Goal: Task Accomplishment & Management: Use online tool/utility

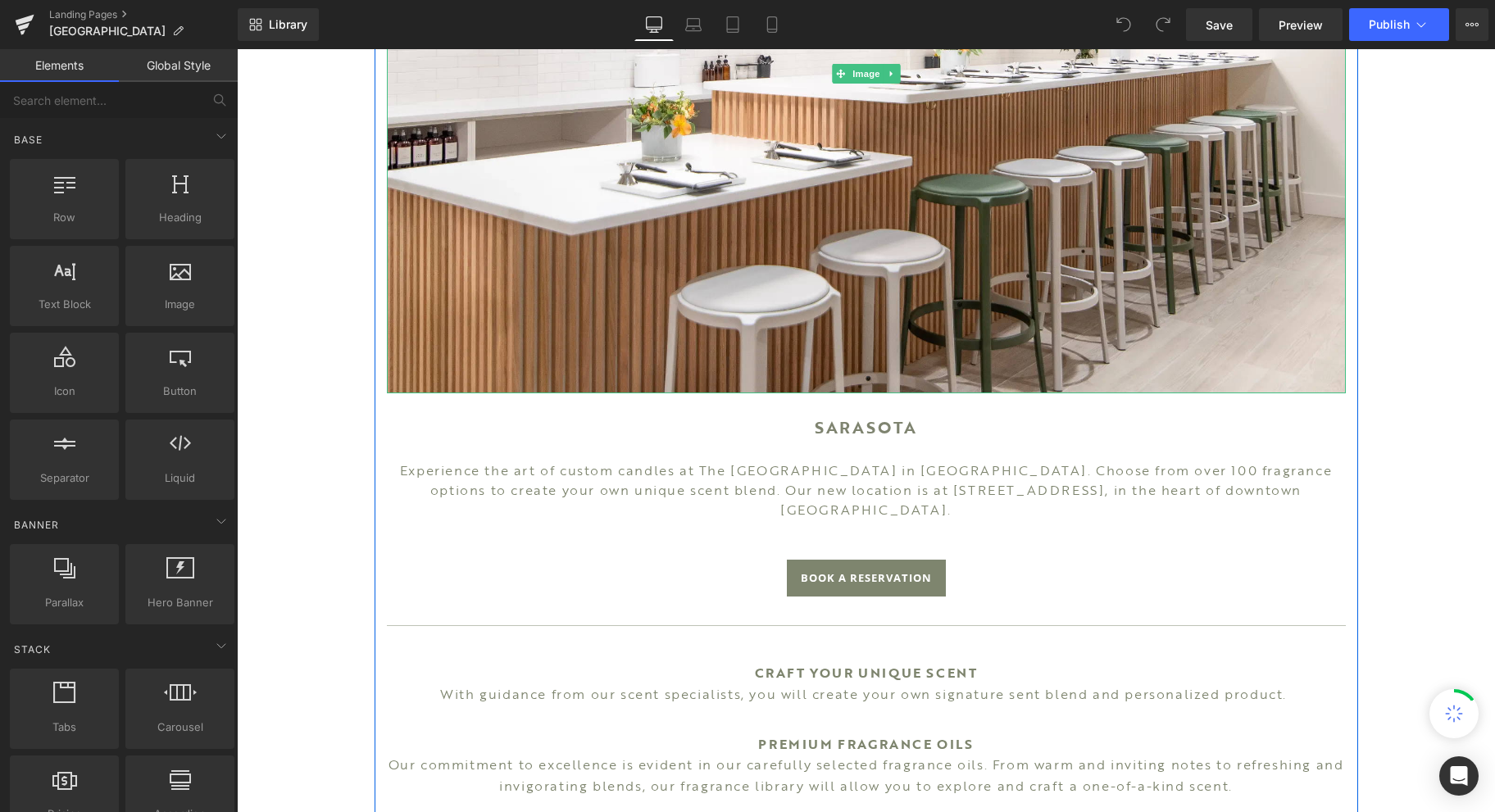
scroll to position [764, 0]
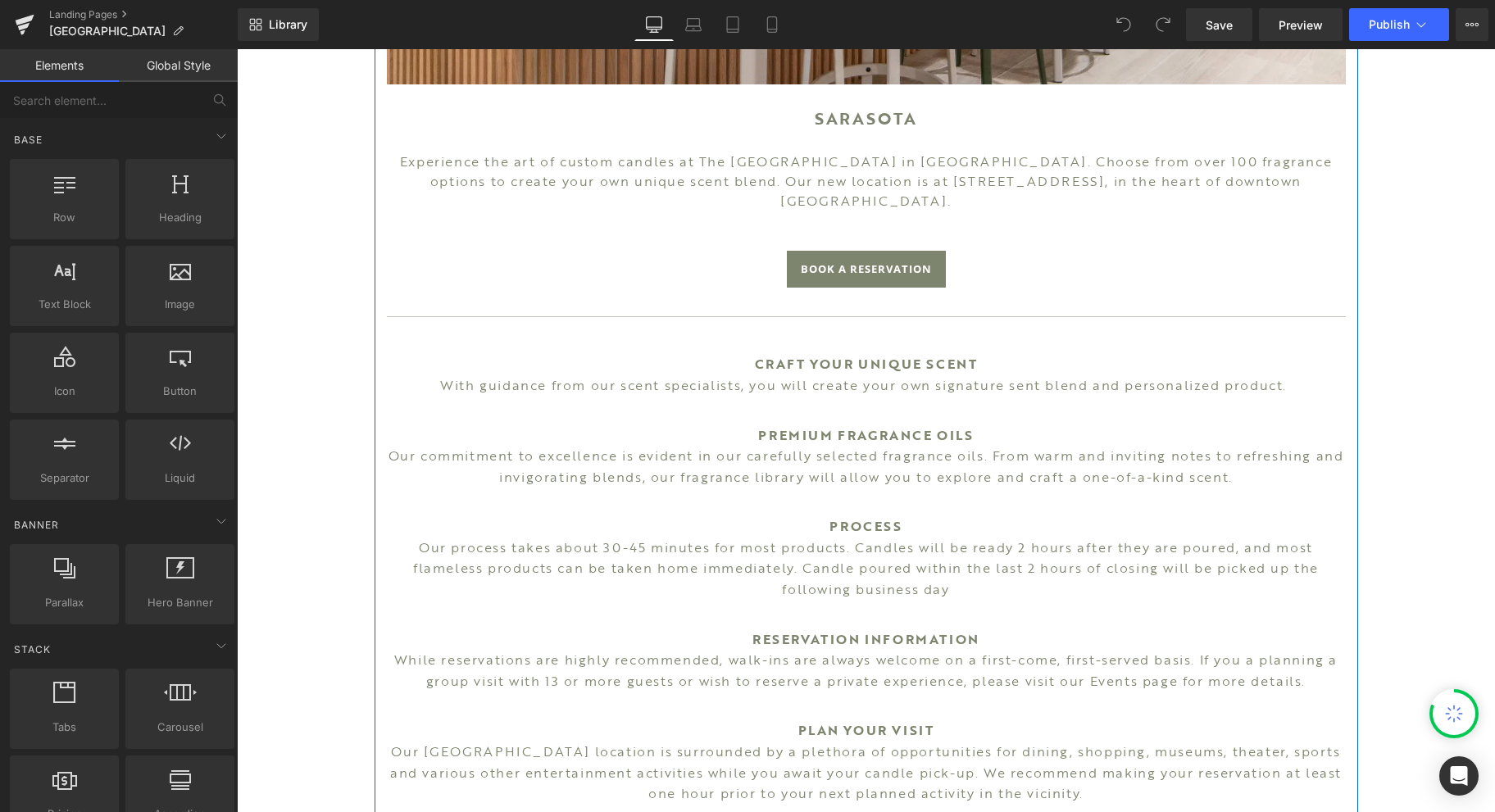
click at [900, 361] on div "CRAFT YOUR UNIQUE SCENT With guidance from our scent specialists, you will crea…" at bounding box center [866, 375] width 959 height 42
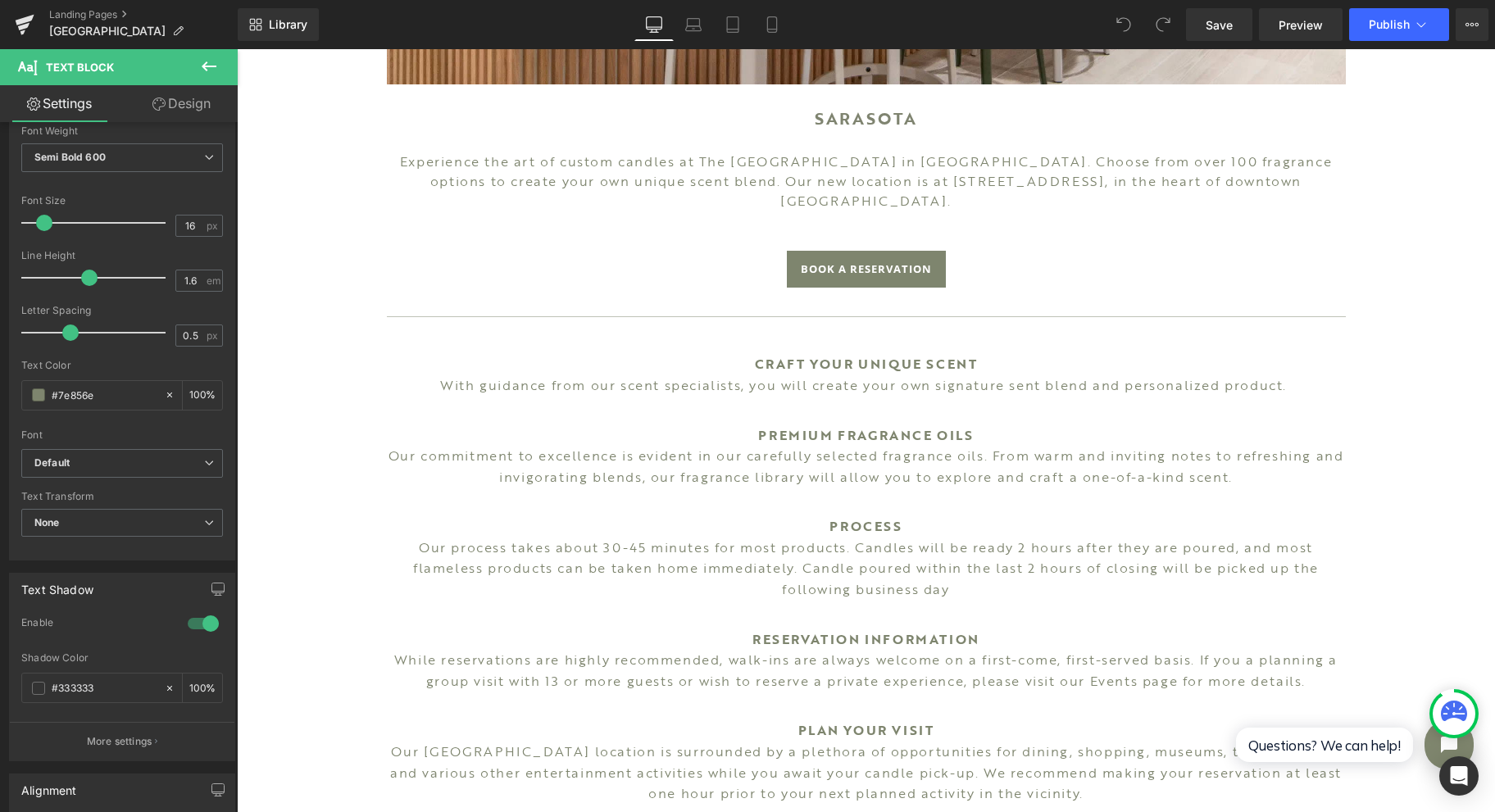
scroll to position [414, 0]
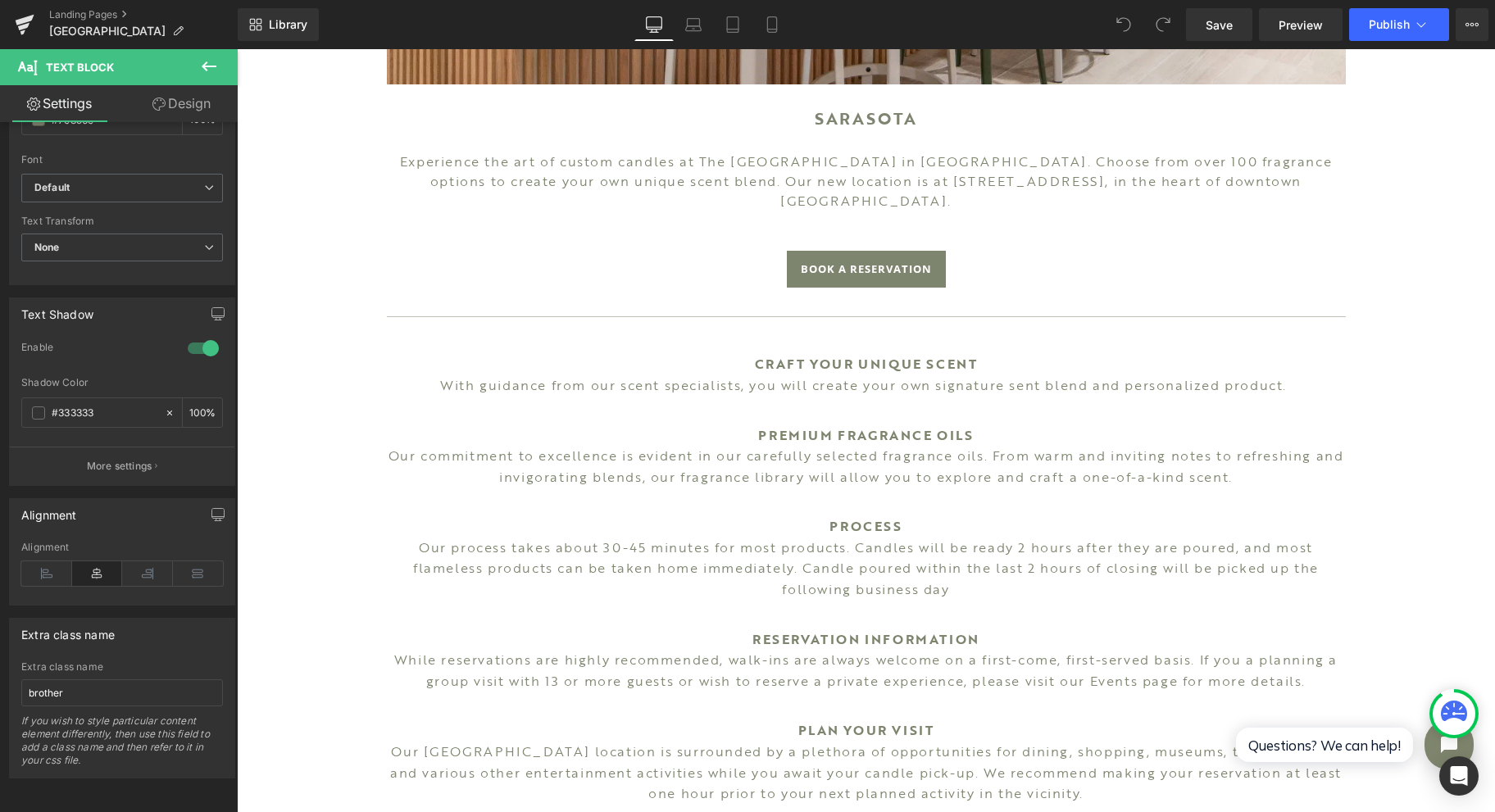
click at [46, 561] on icon at bounding box center [46, 573] width 51 height 24
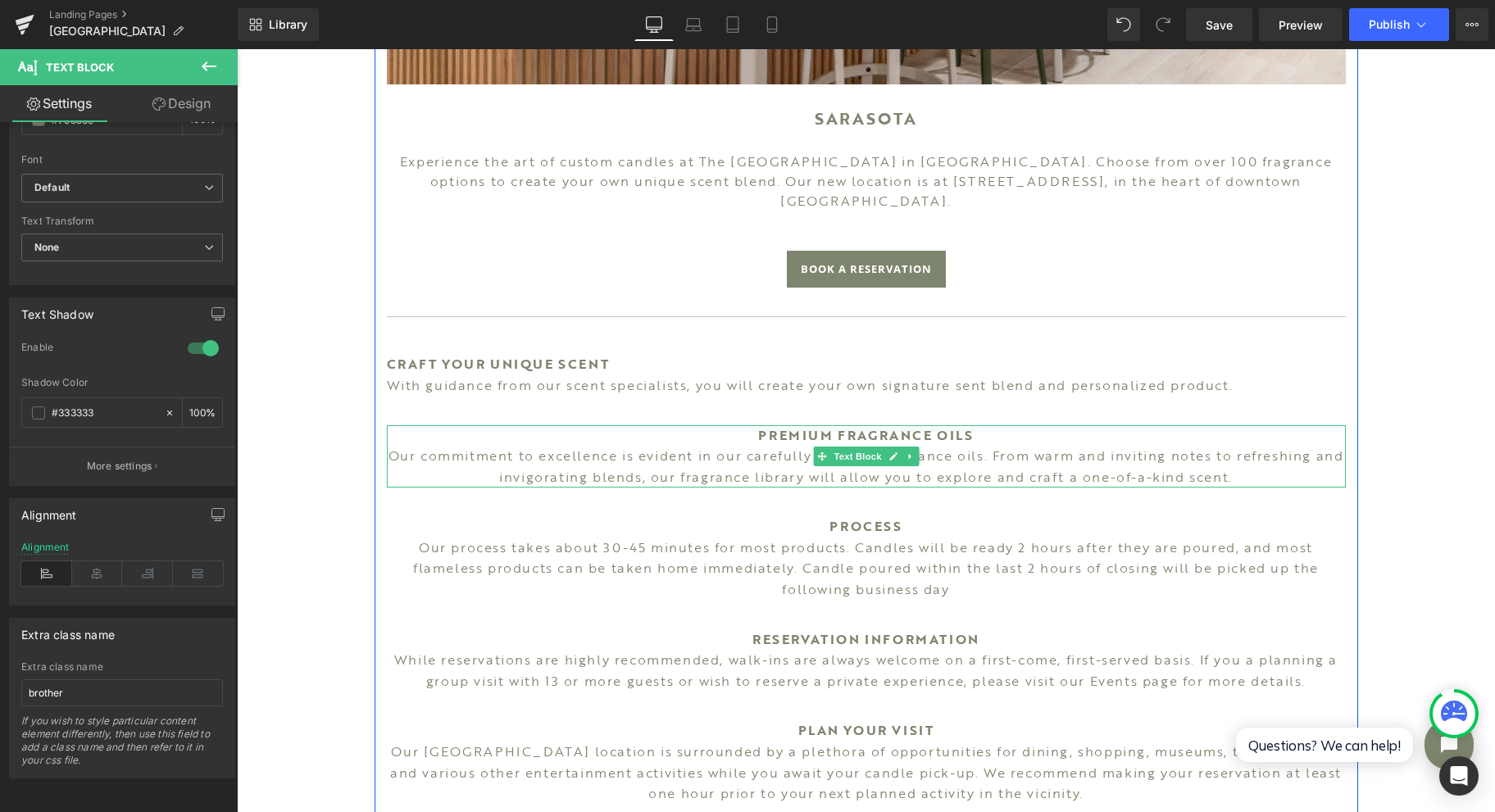
click at [869, 447] on span "Text Block" at bounding box center [857, 457] width 54 height 20
click at [43, 564] on icon at bounding box center [46, 573] width 51 height 24
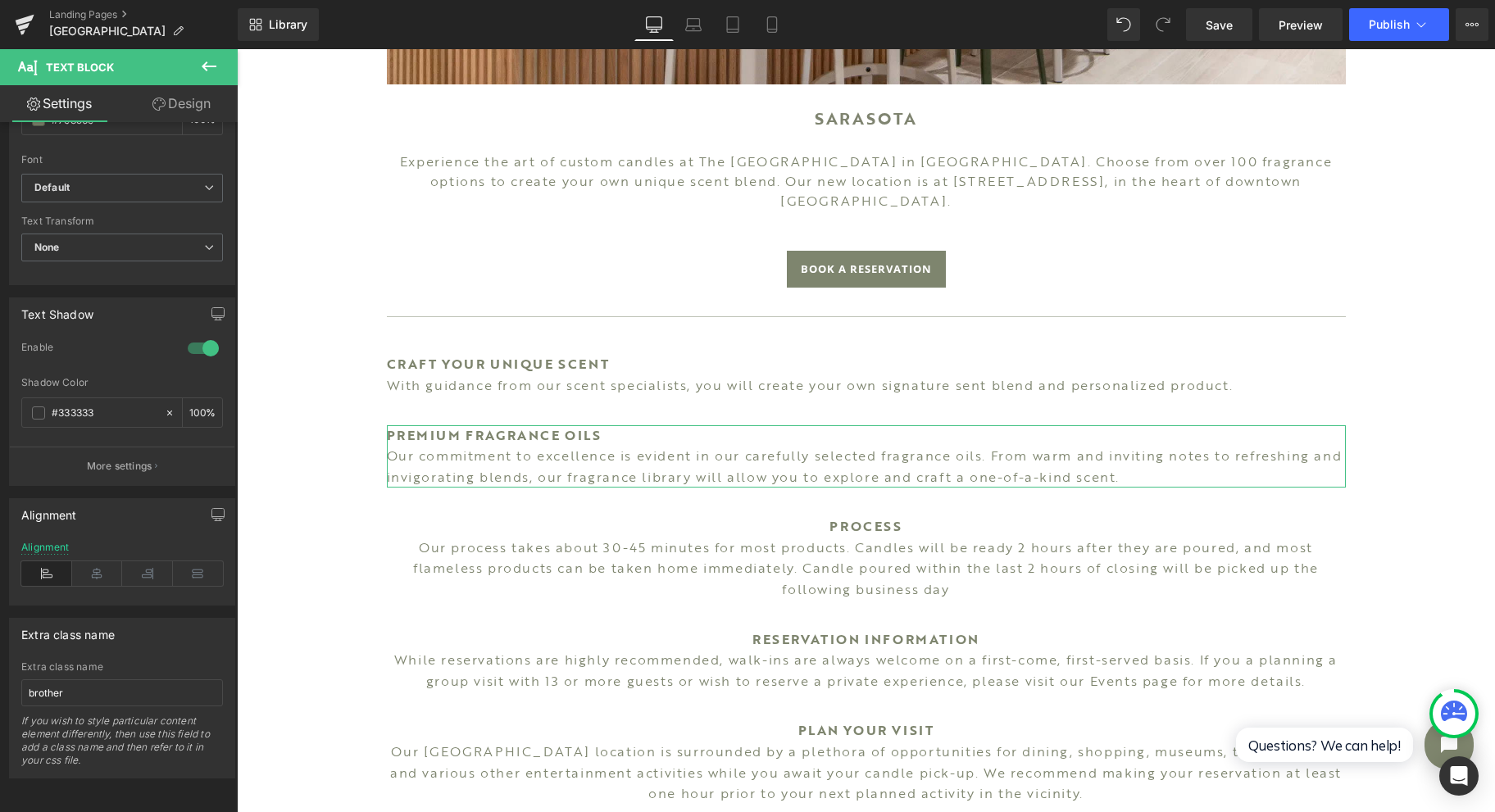
click at [49, 526] on div "Alignment Left Center Right Justify Alignment" at bounding box center [122, 552] width 226 height 107
click at [53, 542] on div "Alignment" at bounding box center [45, 548] width 49 height 12
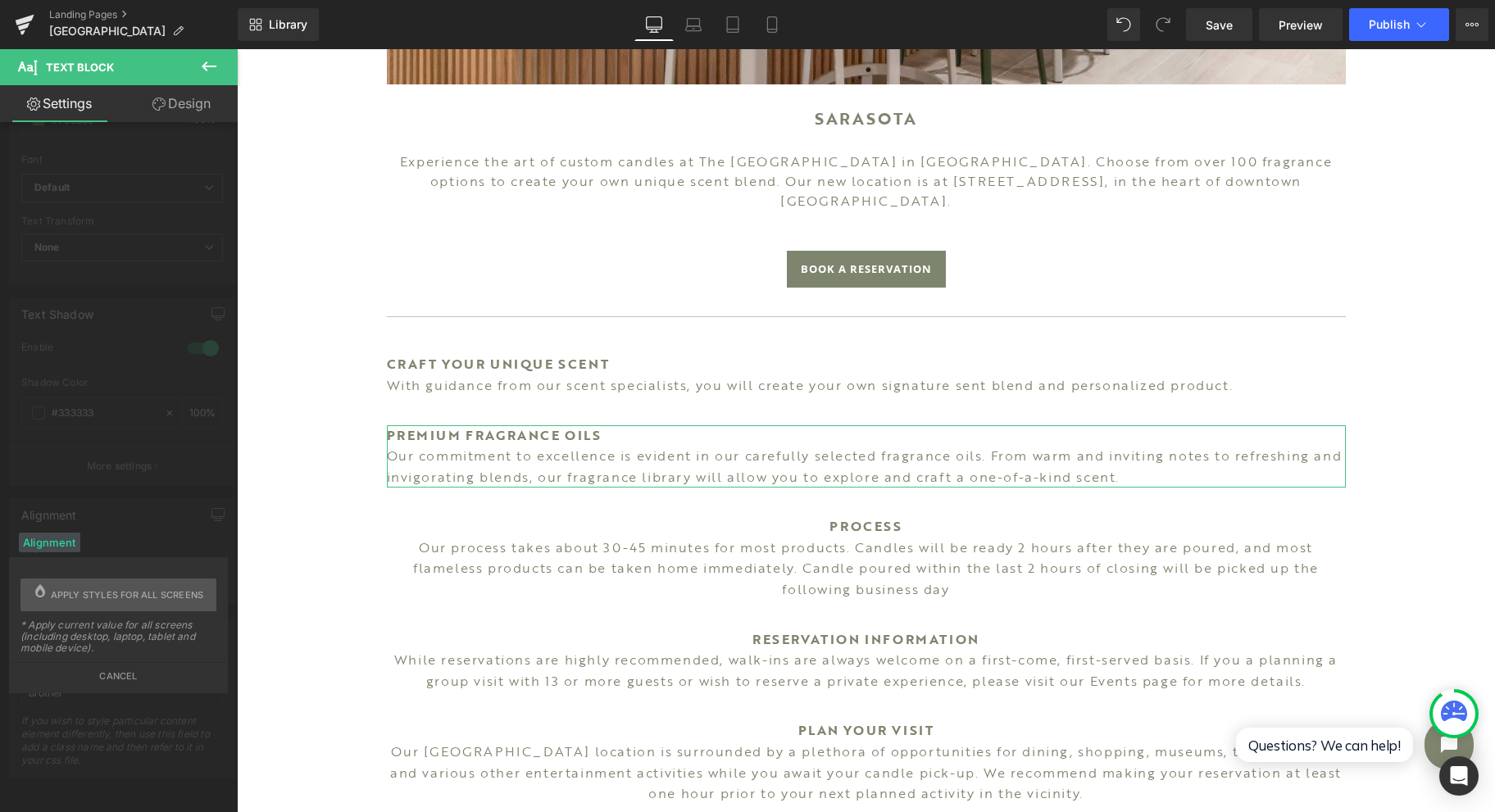
click at [72, 590] on span "Apply styles for all screens" at bounding box center [127, 595] width 153 height 33
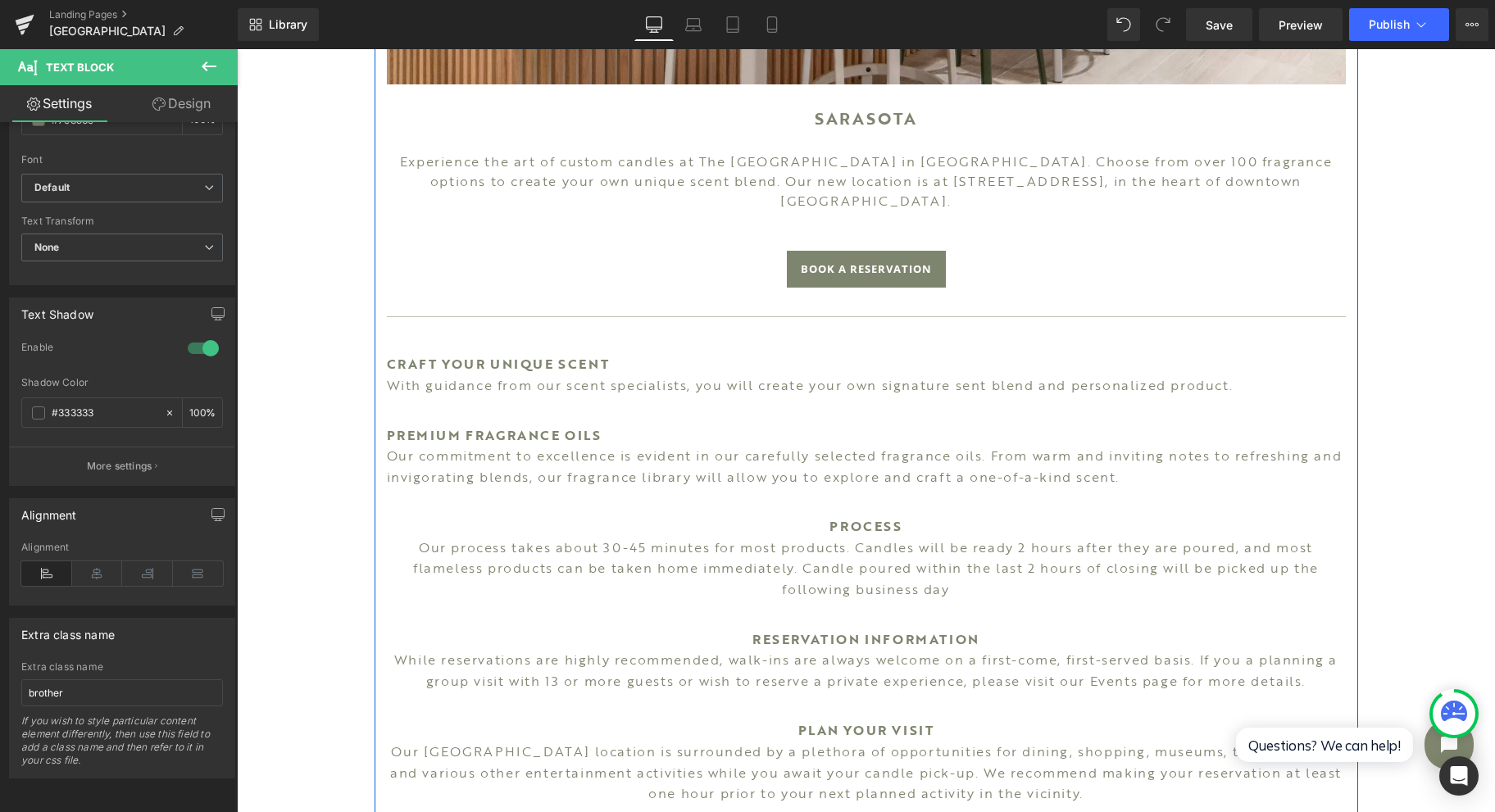
click at [631, 375] on span "With guidance from our scent specialists, you will create your own signature se…" at bounding box center [810, 386] width 847 height 20
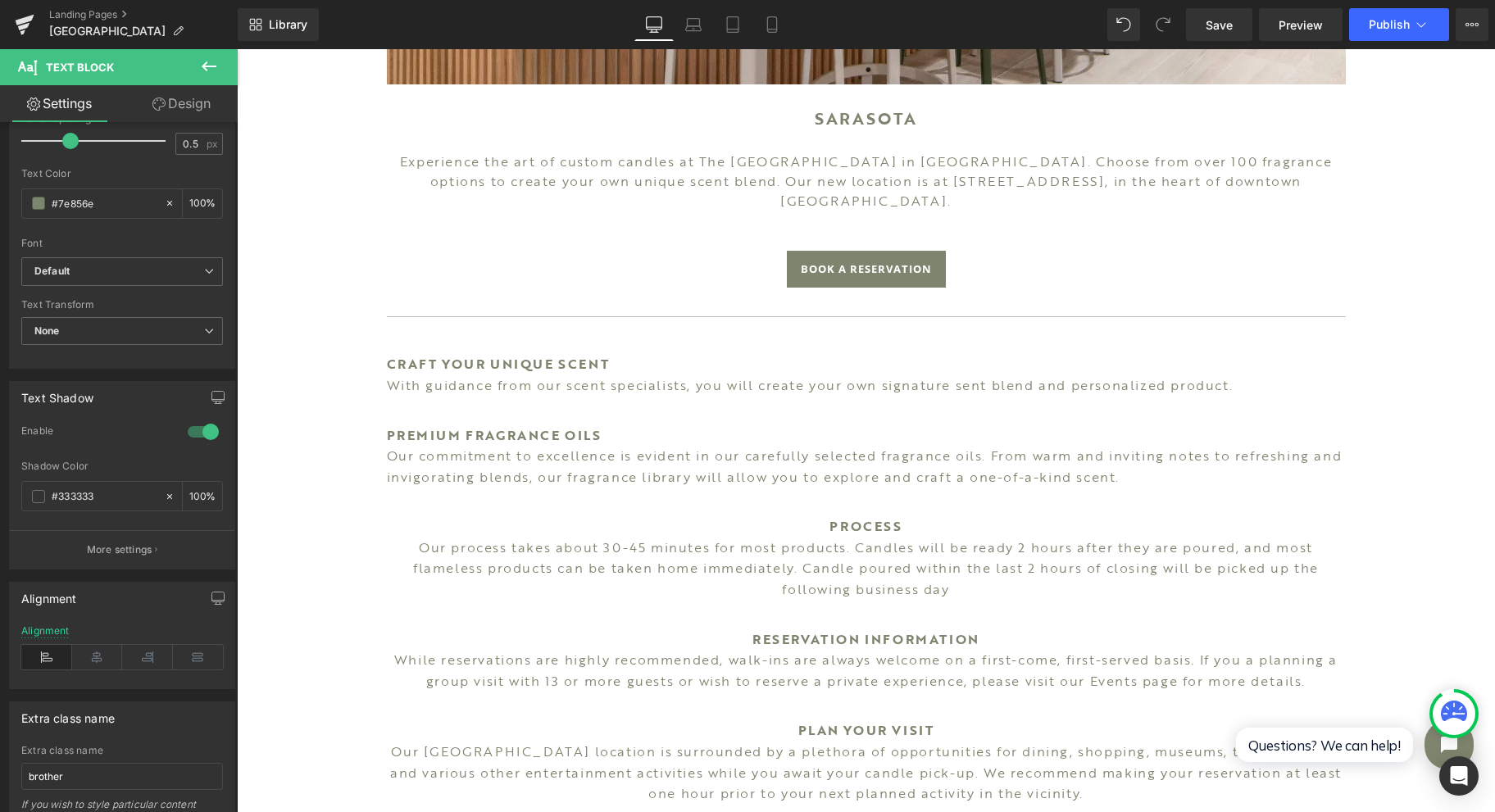
scroll to position [328, 0]
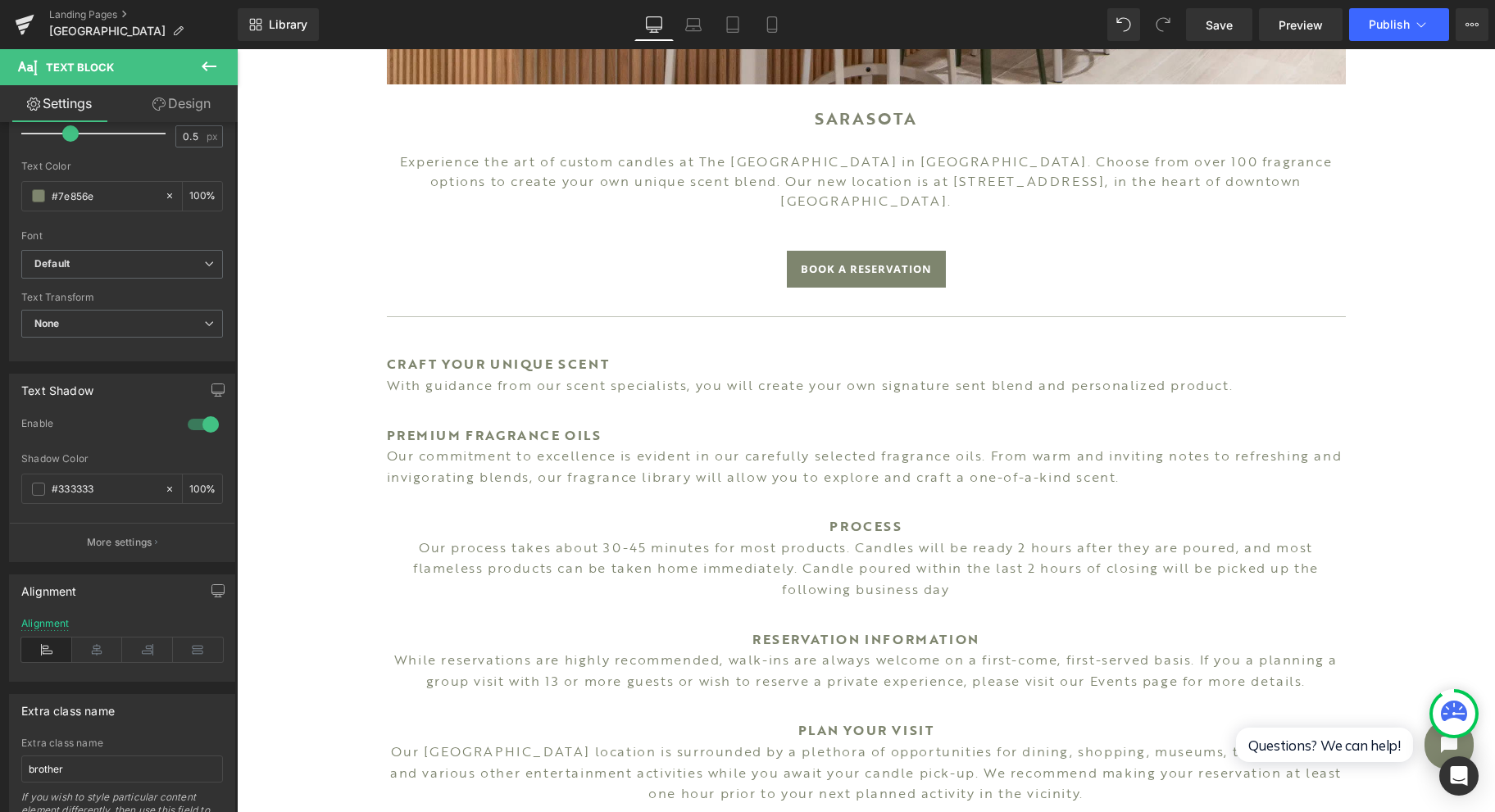
click at [48, 619] on div "Alignment" at bounding box center [45, 624] width 49 height 12
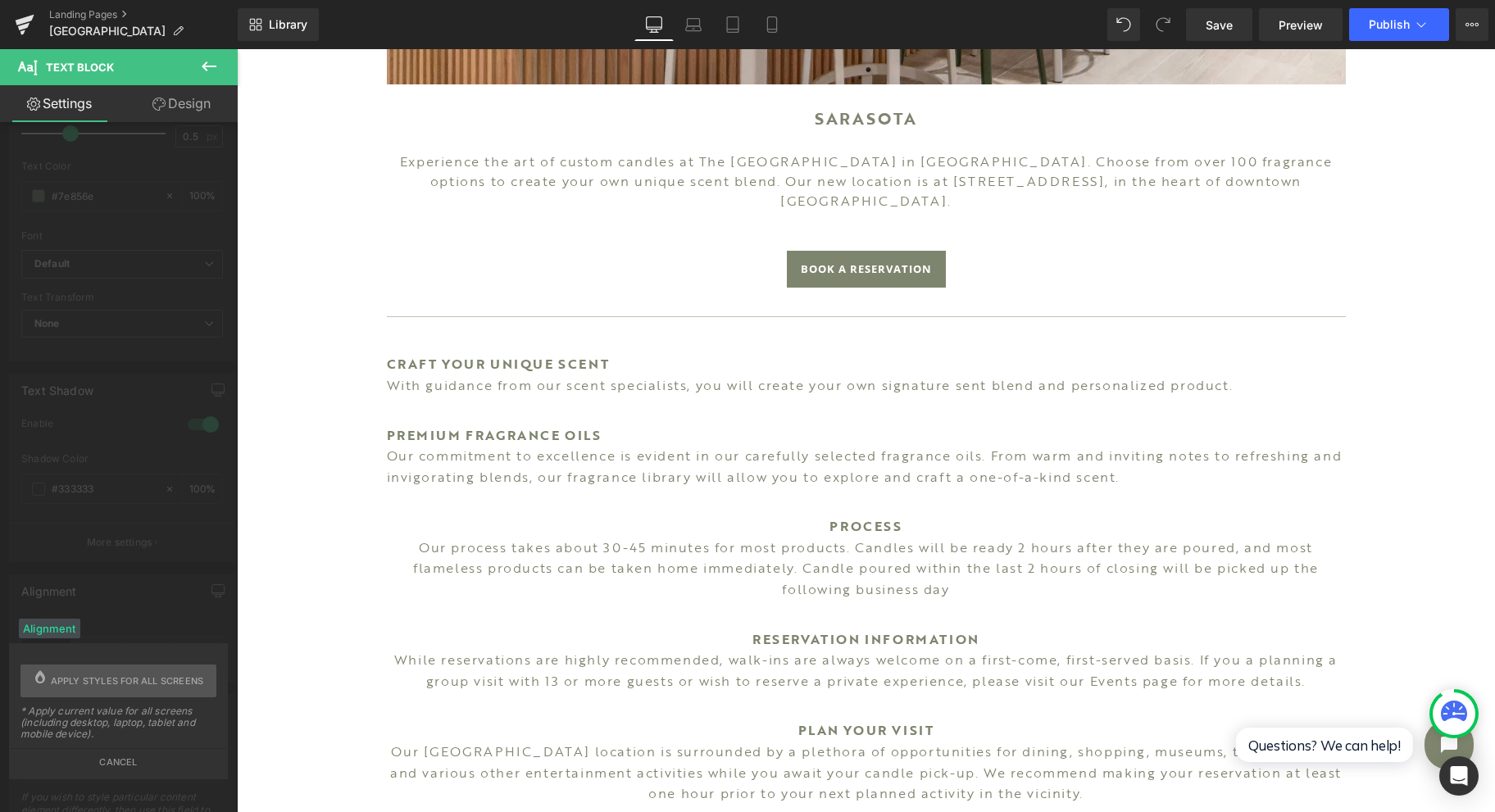
click at [147, 672] on span "Apply styles for all screens" at bounding box center [127, 681] width 153 height 33
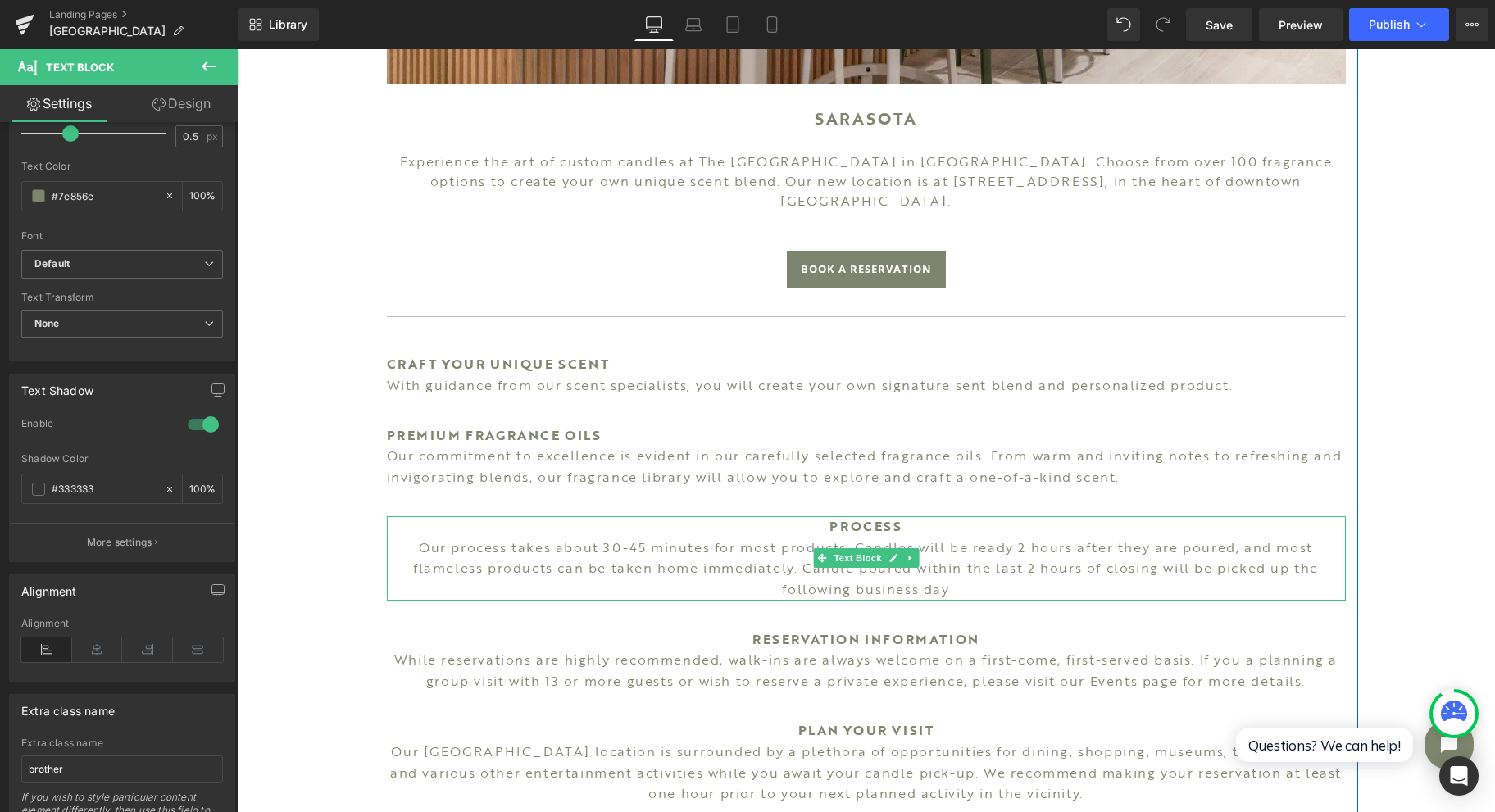
click at [631, 552] on span "Our process takes about 30-45 minutes for most products. Candles will be ready …" at bounding box center [866, 568] width 906 height 61
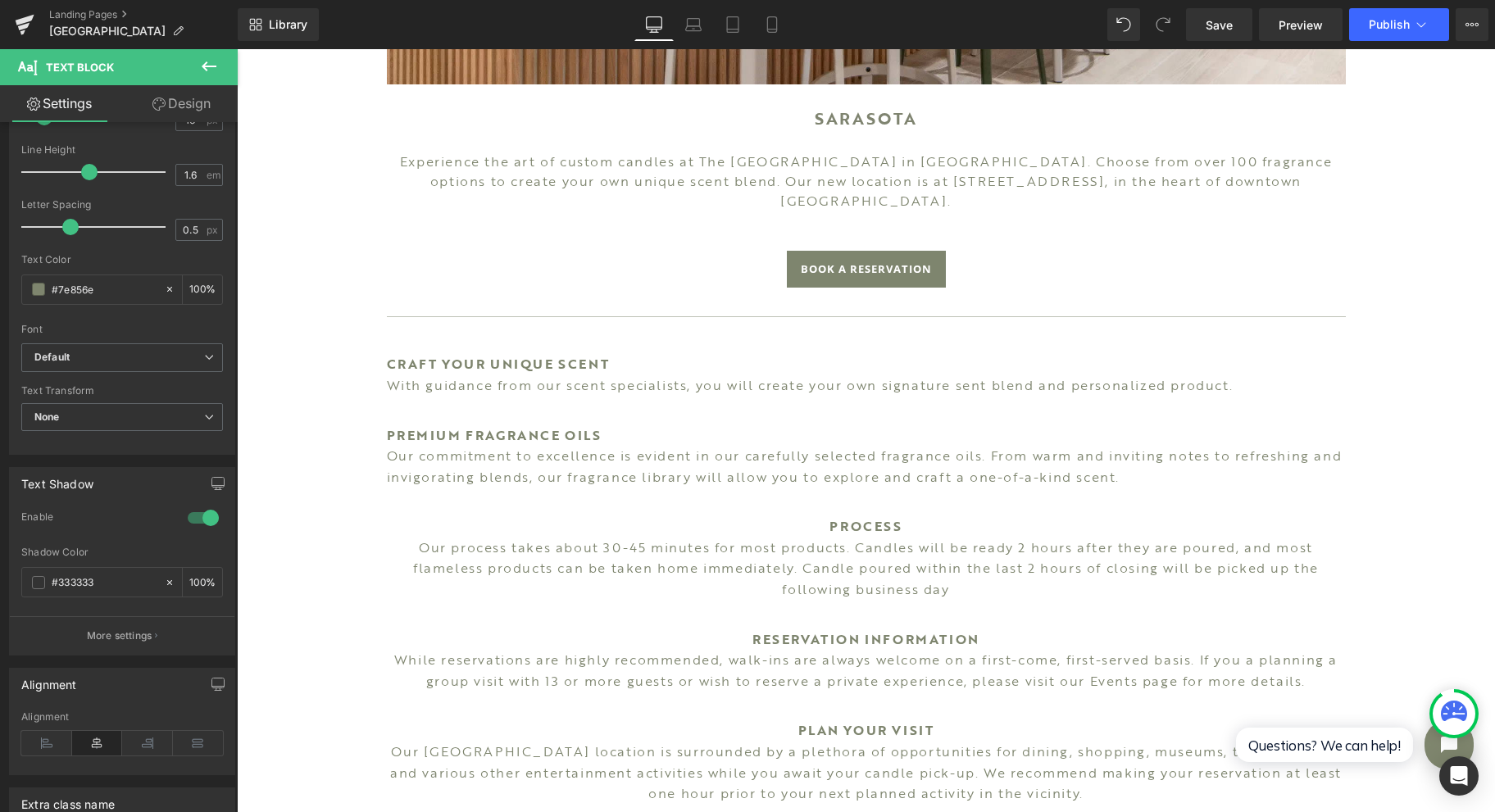
scroll to position [414, 0]
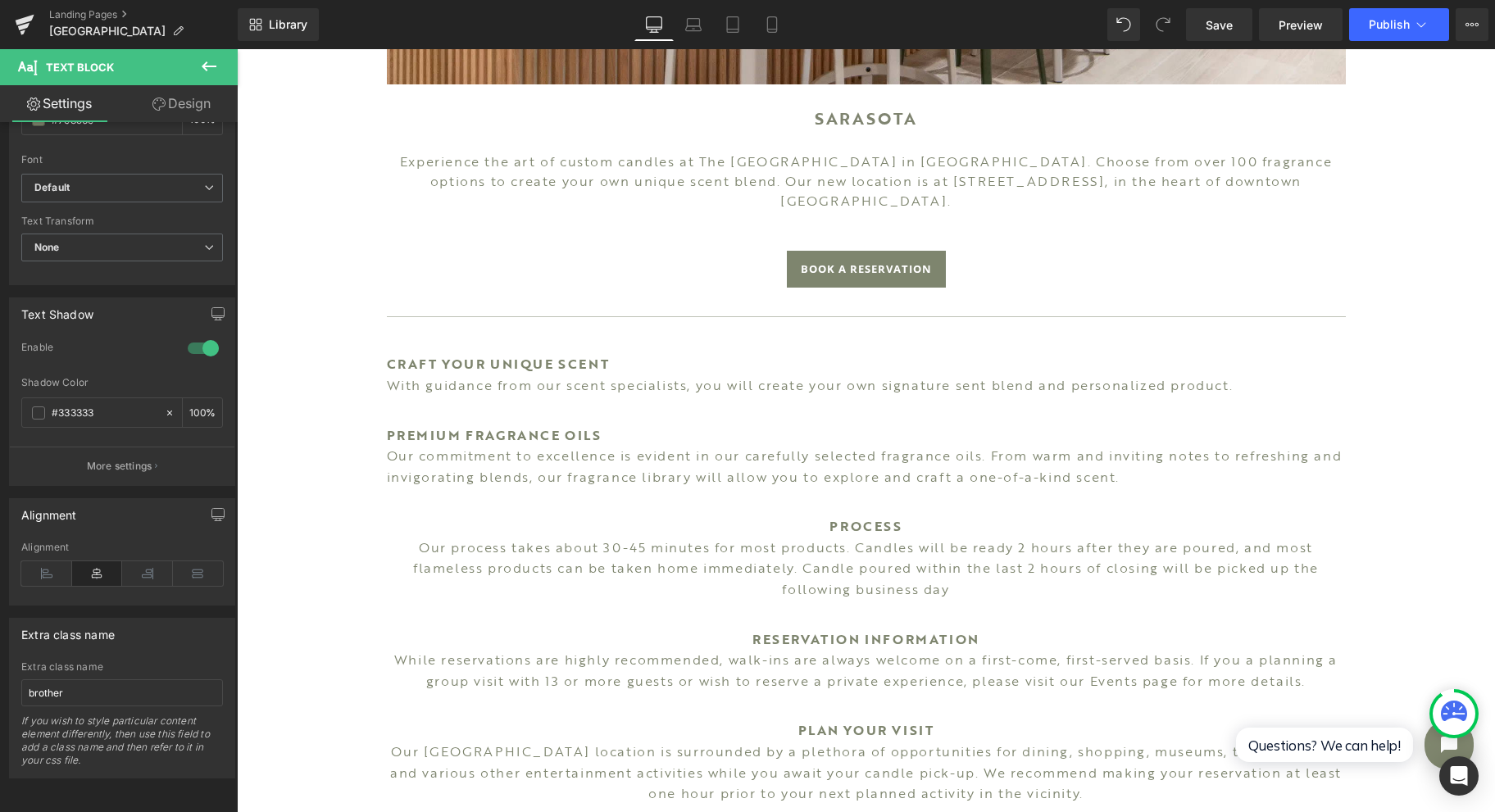
click at [57, 561] on icon at bounding box center [46, 573] width 51 height 24
click at [56, 542] on div "Alignment" at bounding box center [45, 548] width 49 height 12
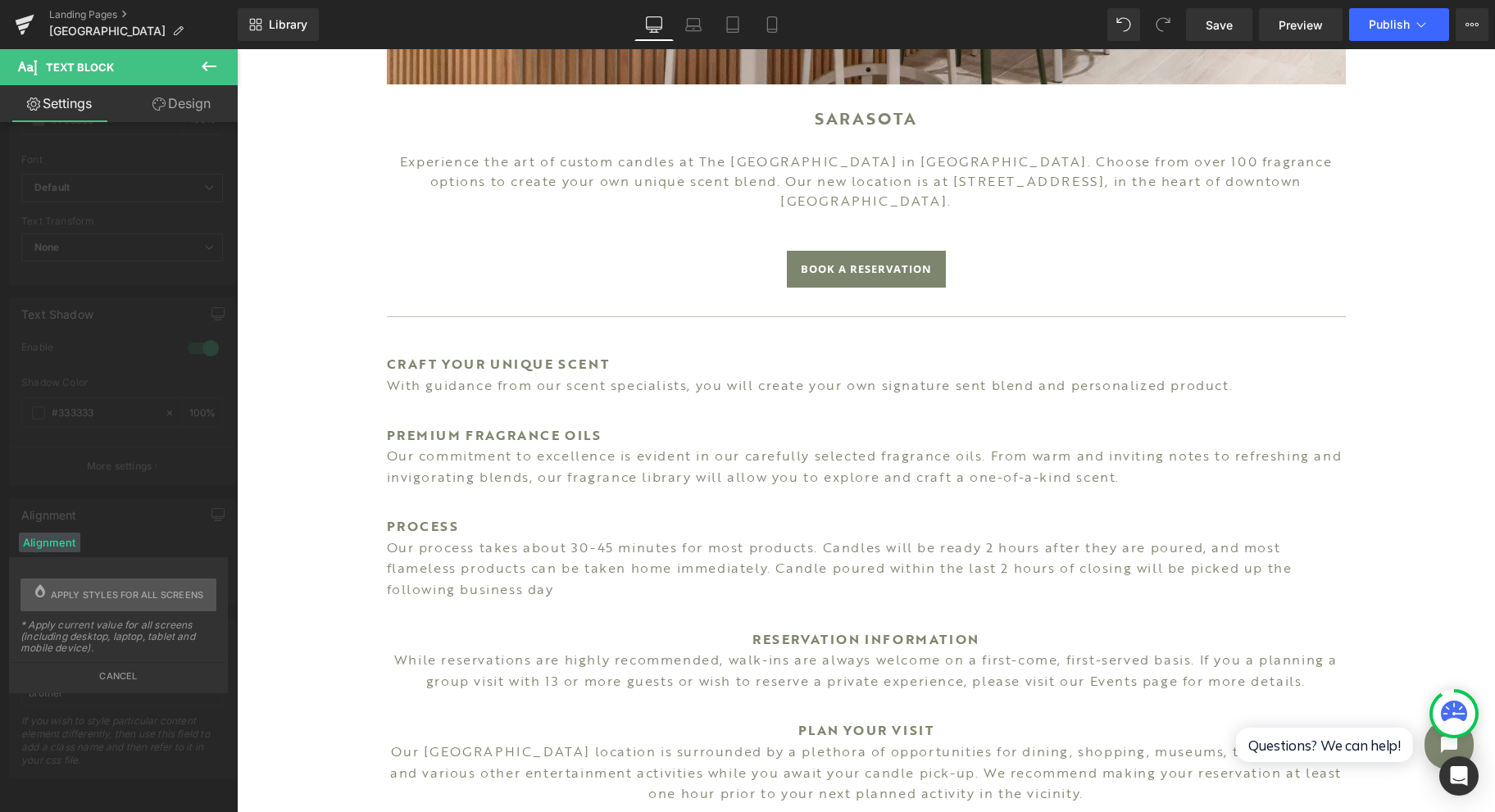
click at [110, 594] on span "Apply styles for all screens" at bounding box center [127, 595] width 153 height 33
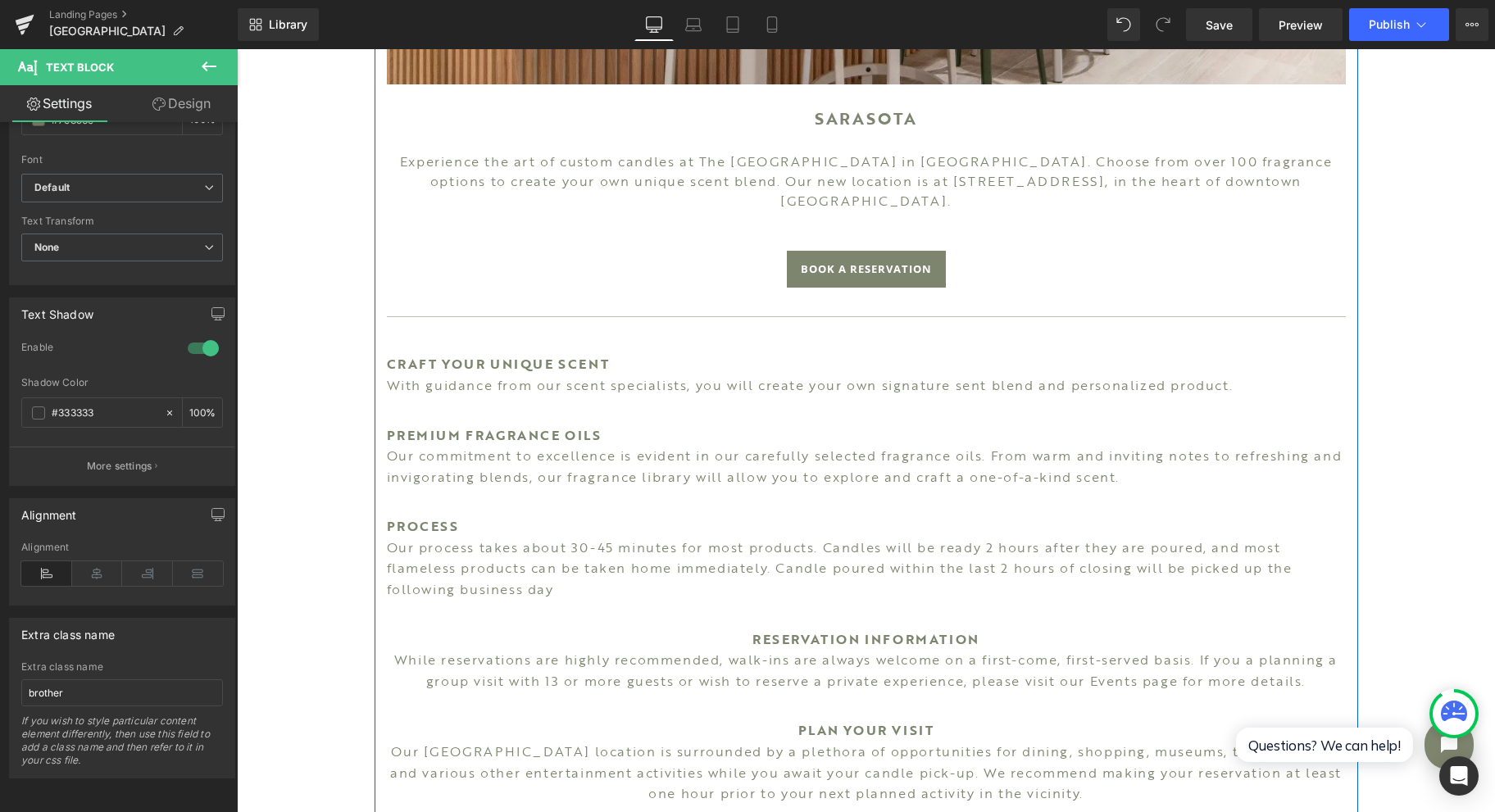
click at [605, 672] on div "Image SARASOTA Heading Experience the art of custom candles at The [GEOGRAPHIC_…" at bounding box center [867, 264] width 984 height 1640
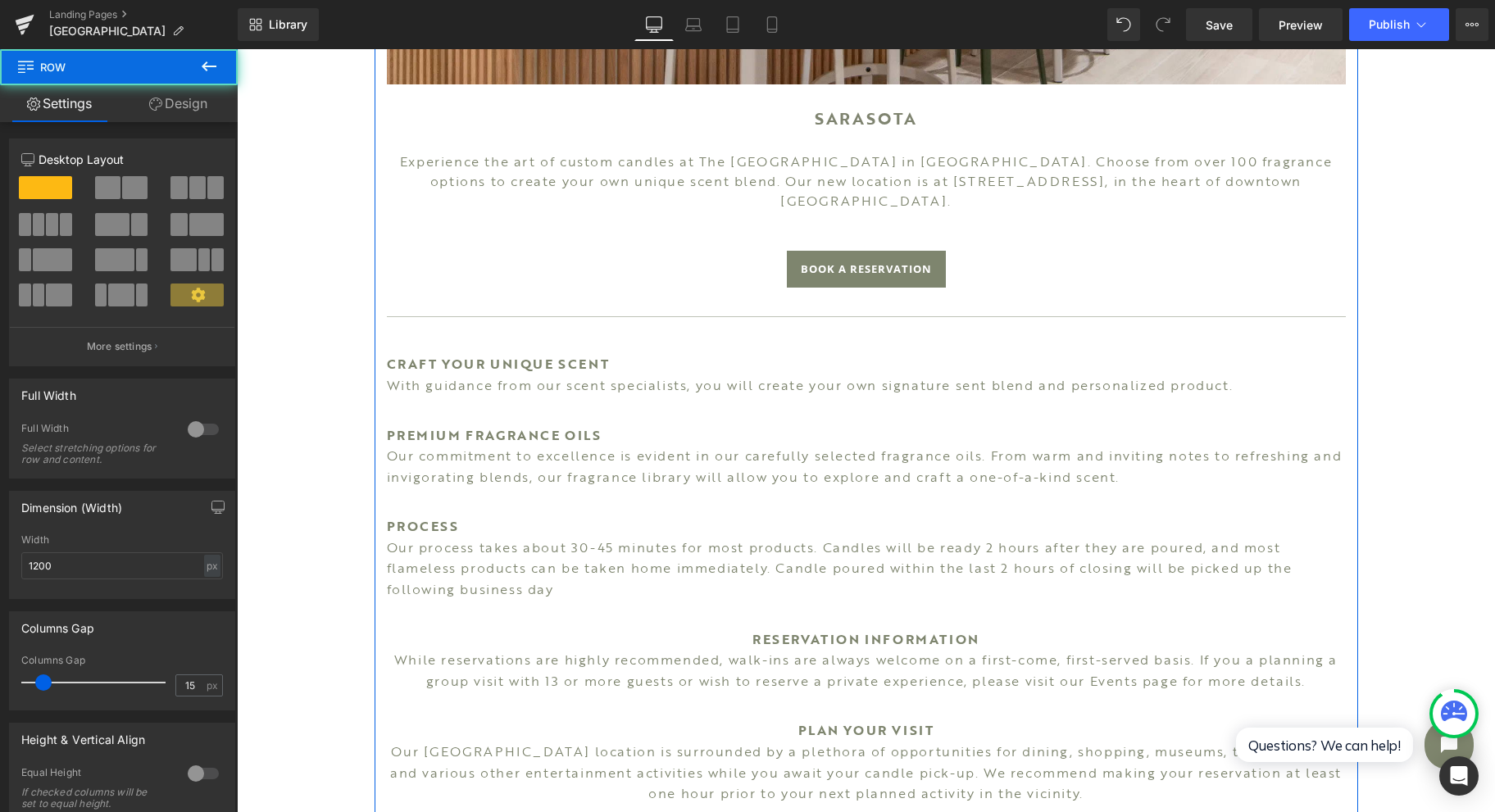
click at [771, 650] on p "While reservations are highly recommended, walk-ins are always welcome on a fir…" at bounding box center [866, 671] width 959 height 42
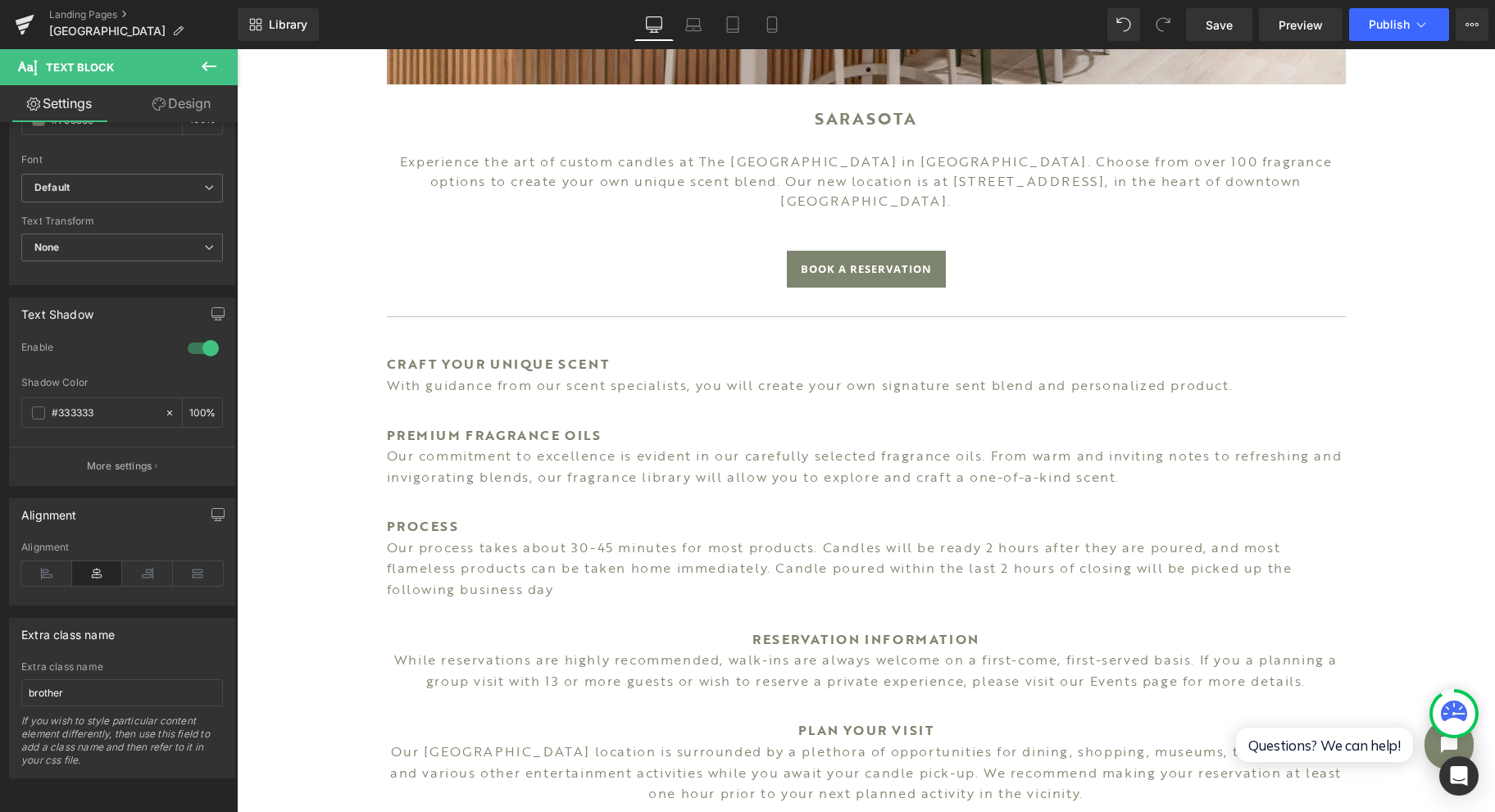
click at [49, 564] on icon at bounding box center [46, 573] width 51 height 24
click at [65, 542] on div "Alignment" at bounding box center [45, 548] width 49 height 12
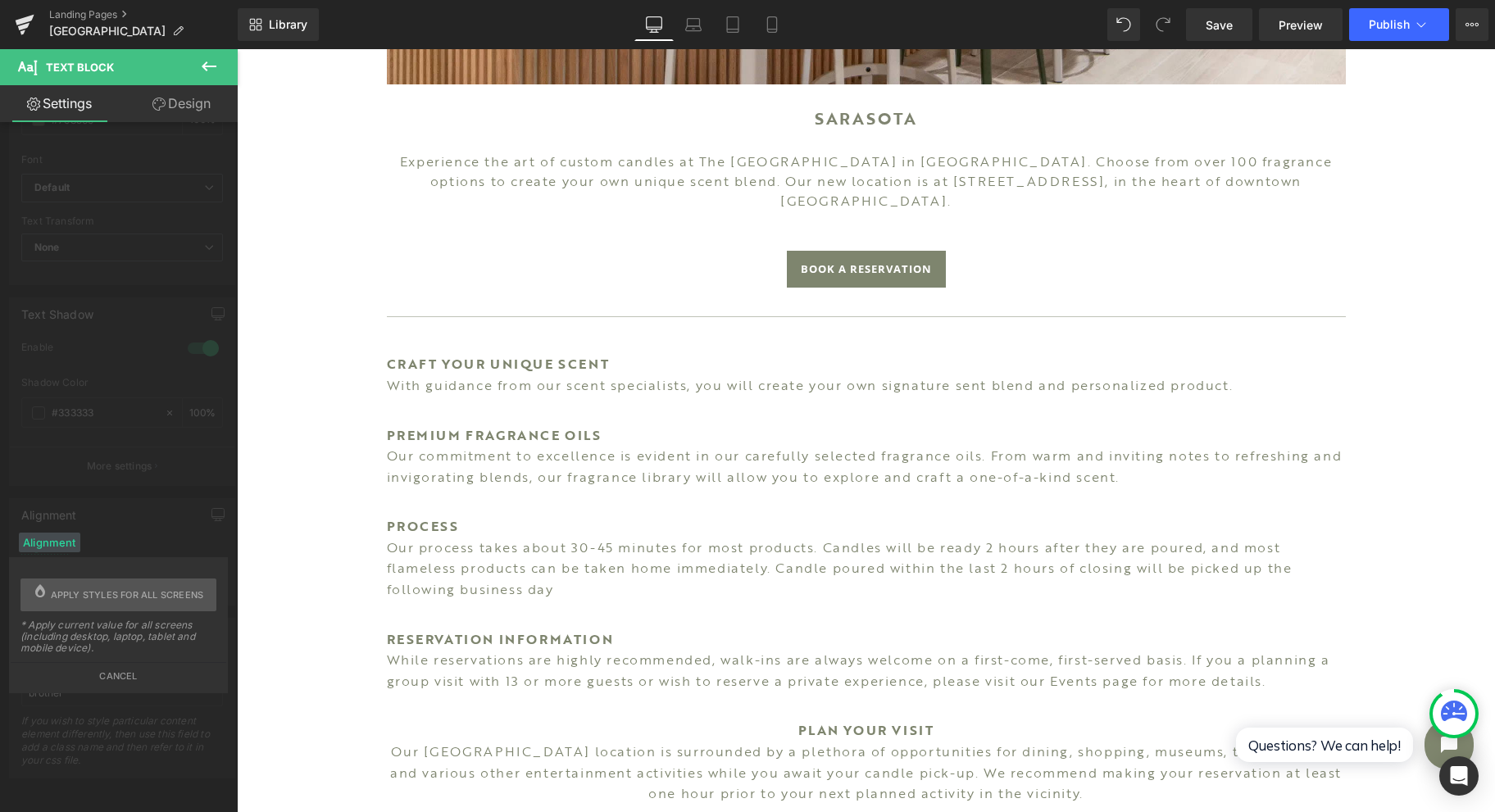
click at [152, 588] on span "Apply styles for all screens" at bounding box center [127, 595] width 153 height 33
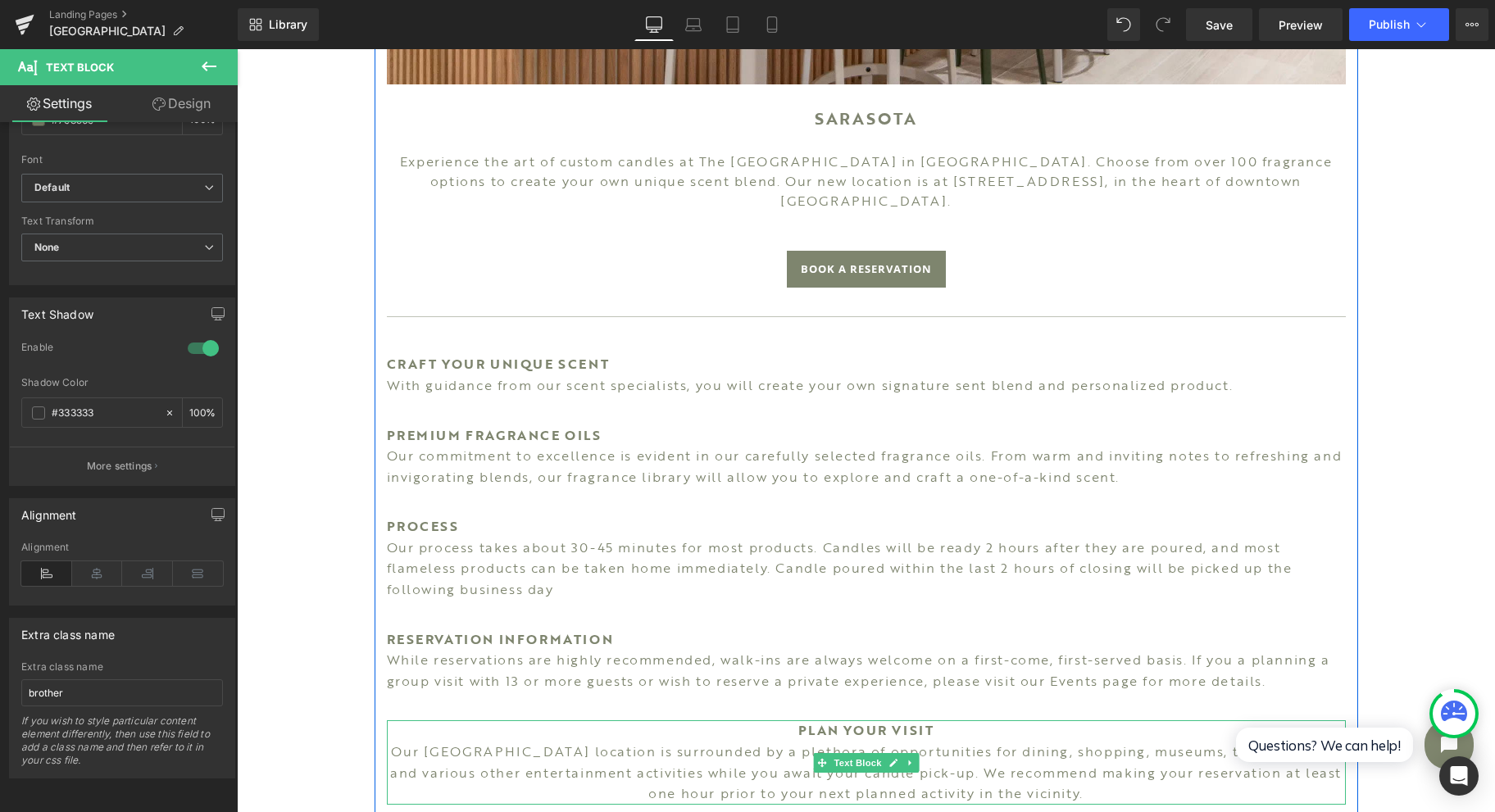
click at [528, 760] on p "Our [GEOGRAPHIC_DATA] location is surrounded by a plethora of opportunities for…" at bounding box center [866, 773] width 959 height 63
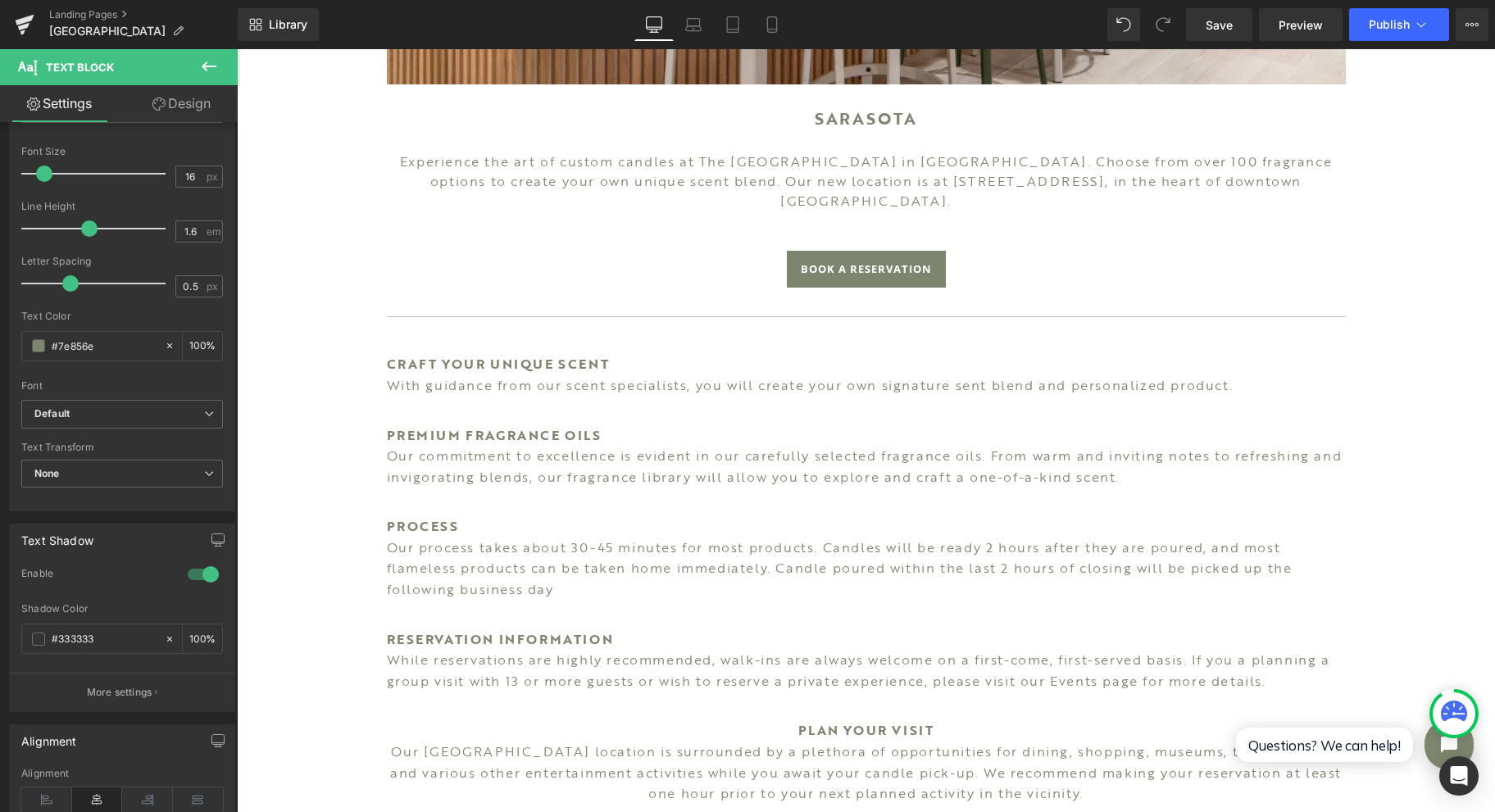
scroll to position [218, 0]
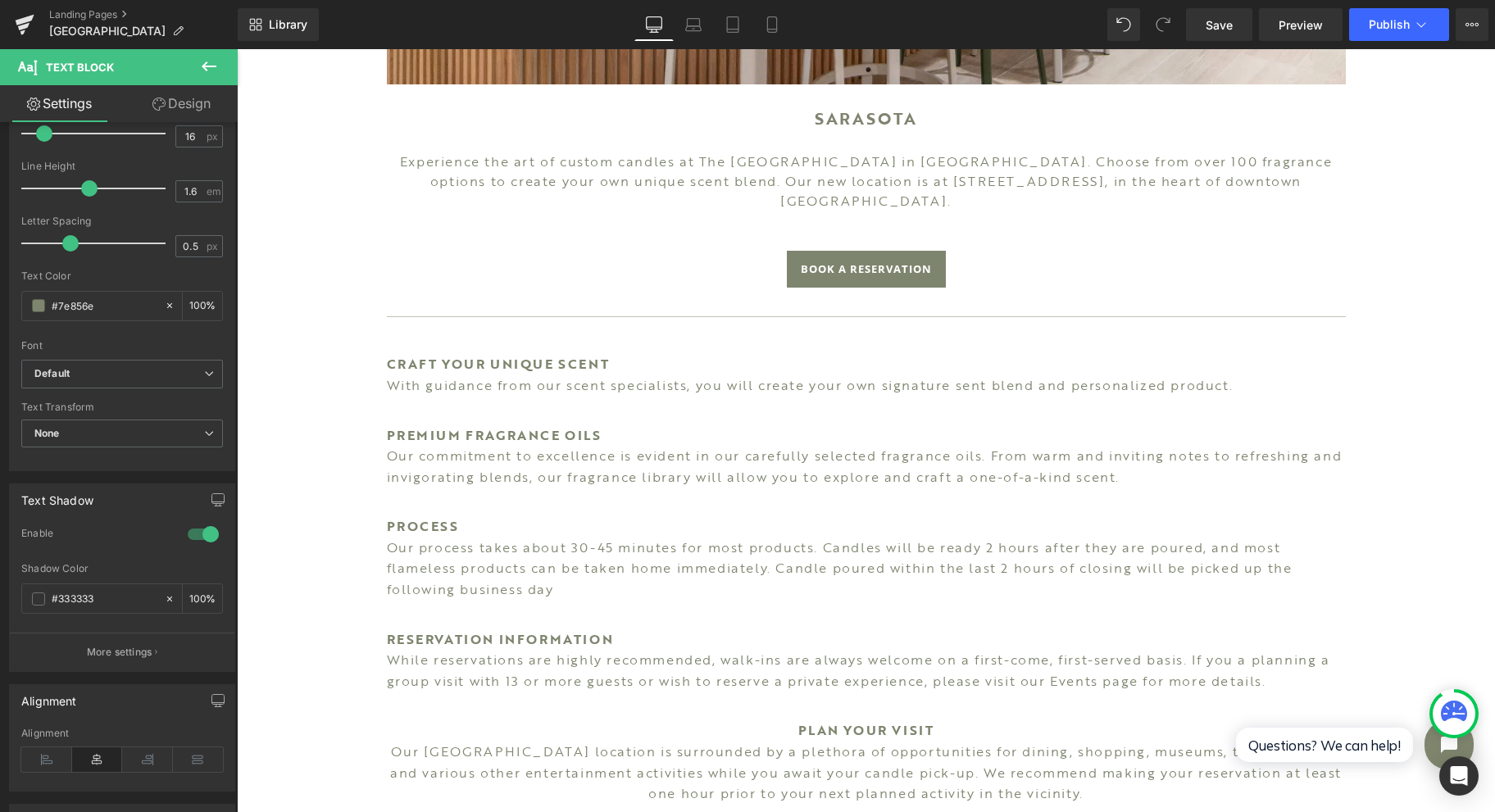
click at [56, 748] on icon at bounding box center [46, 759] width 51 height 24
click at [60, 732] on div "Alignment" at bounding box center [45, 733] width 49 height 12
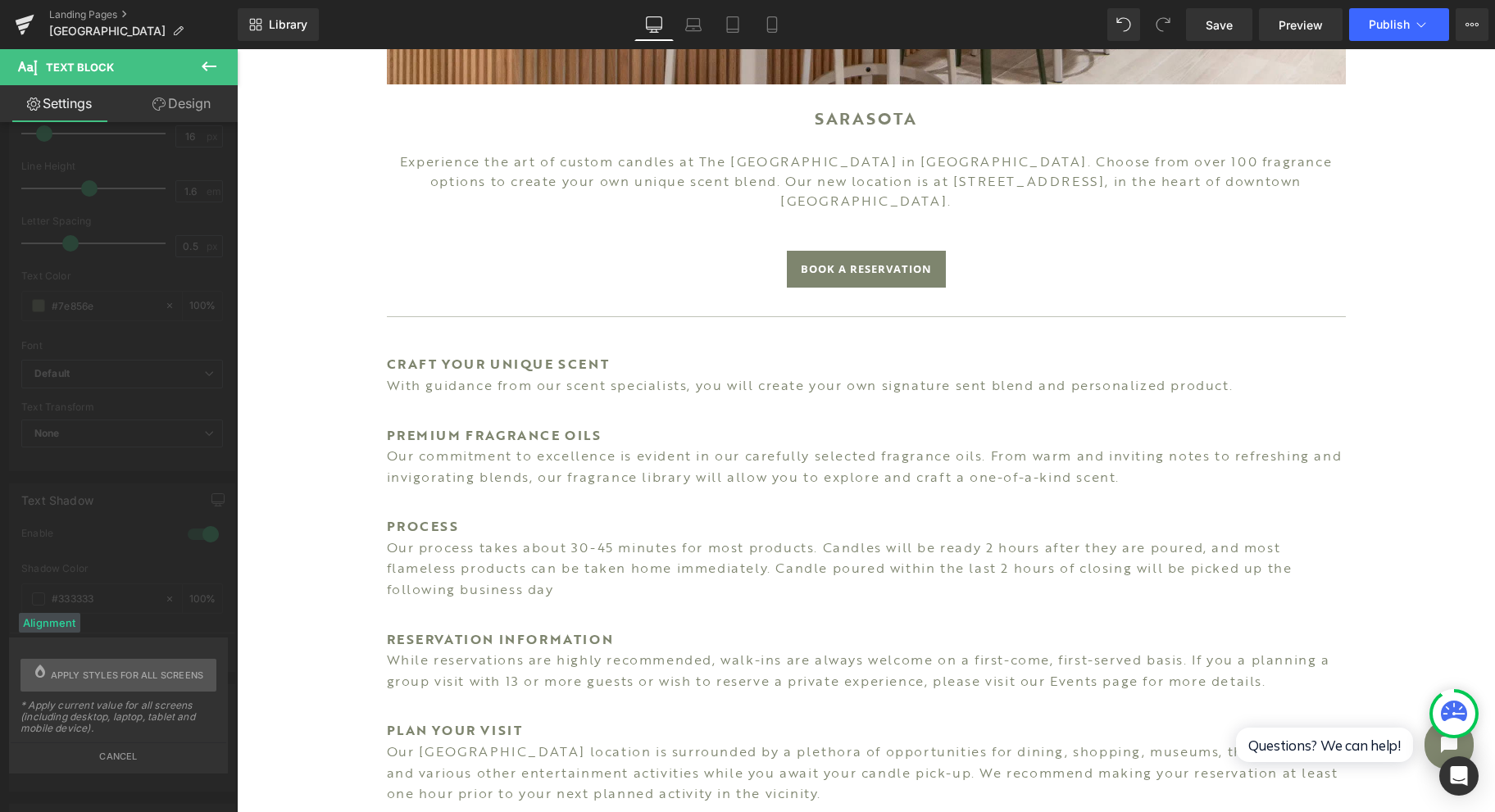
click at [122, 664] on span "Apply styles for all screens" at bounding box center [127, 675] width 153 height 33
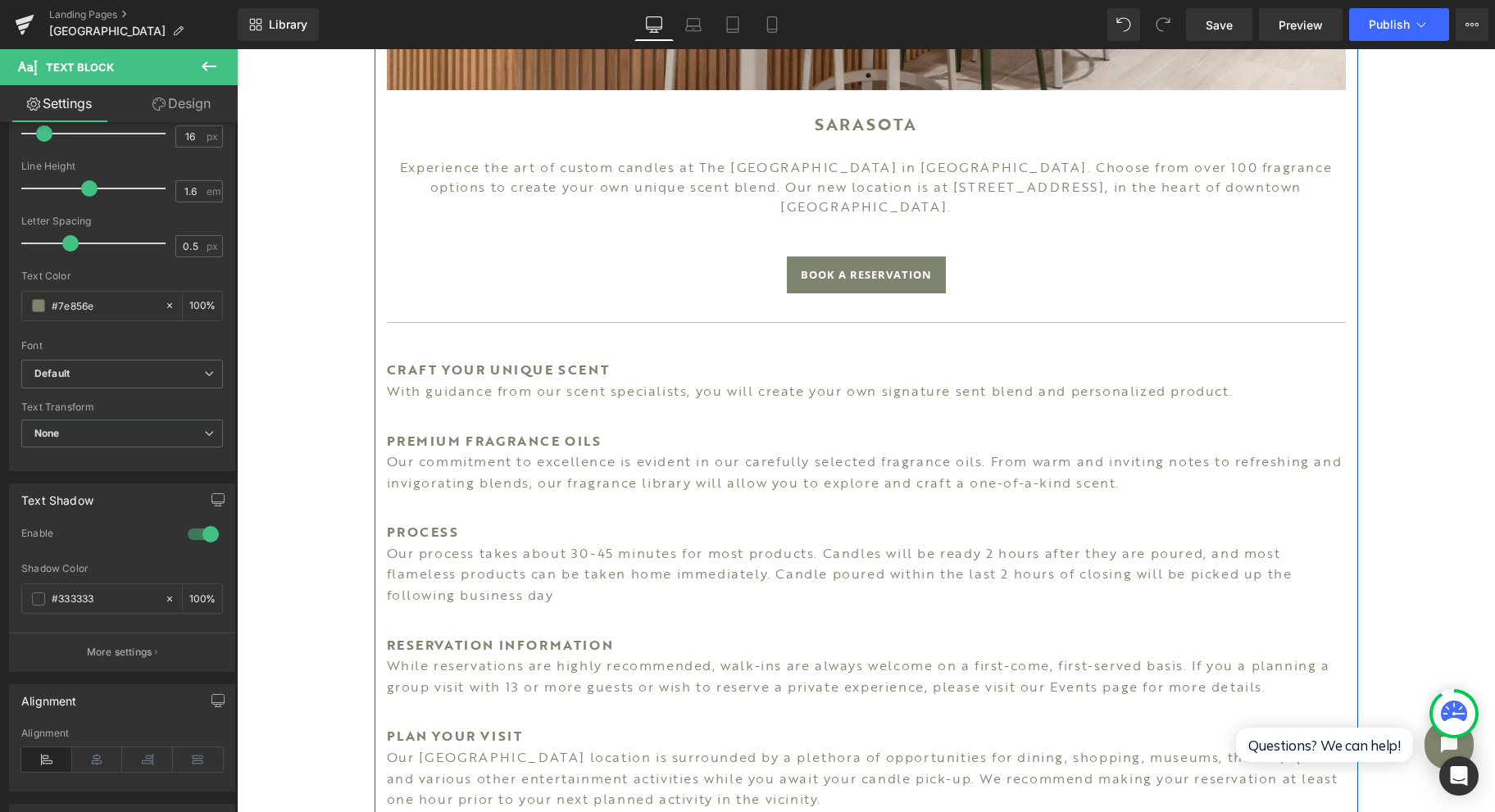
scroll to position [656, 0]
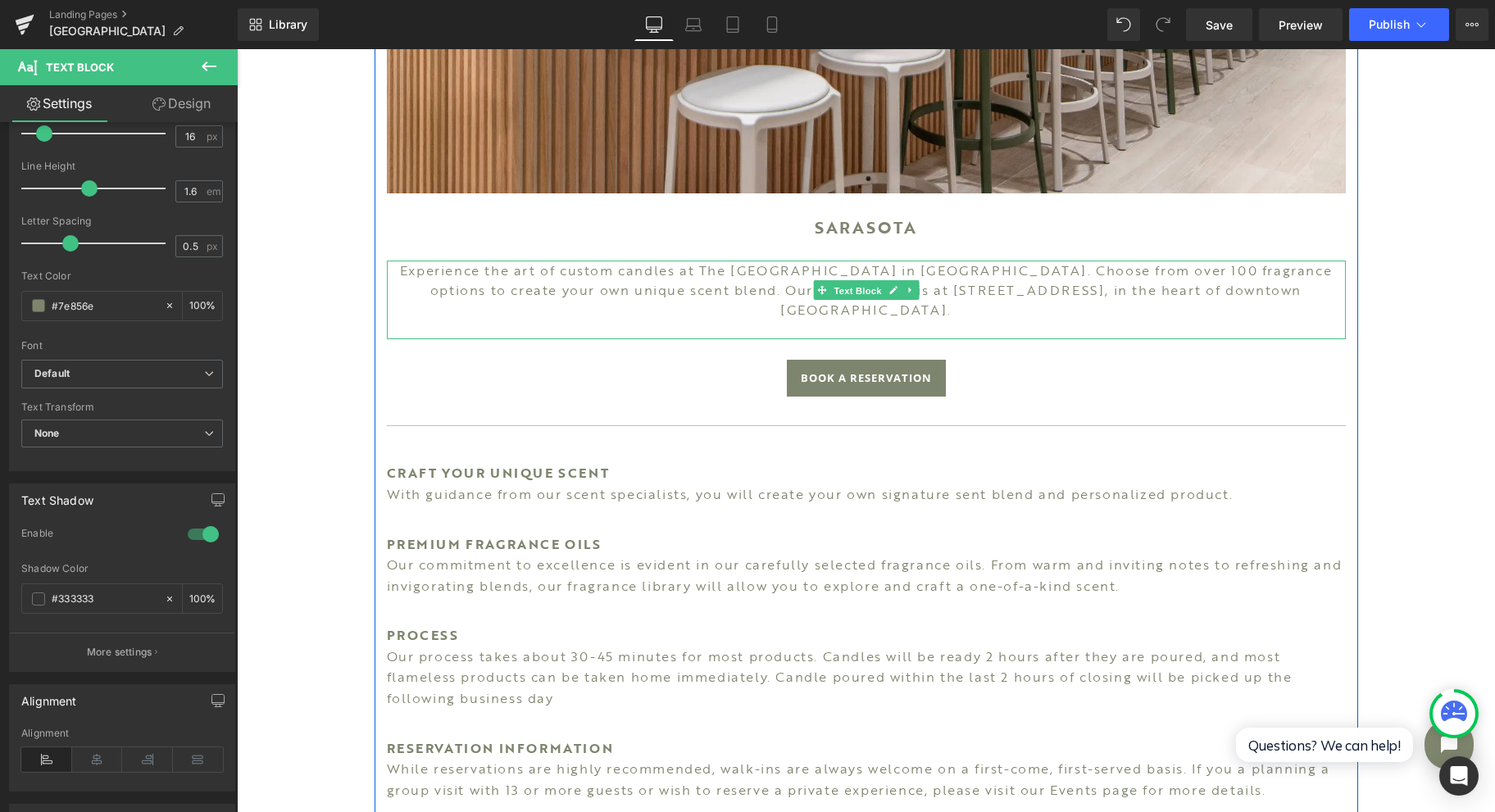
click at [830, 283] on span "Text Block" at bounding box center [857, 291] width 54 height 20
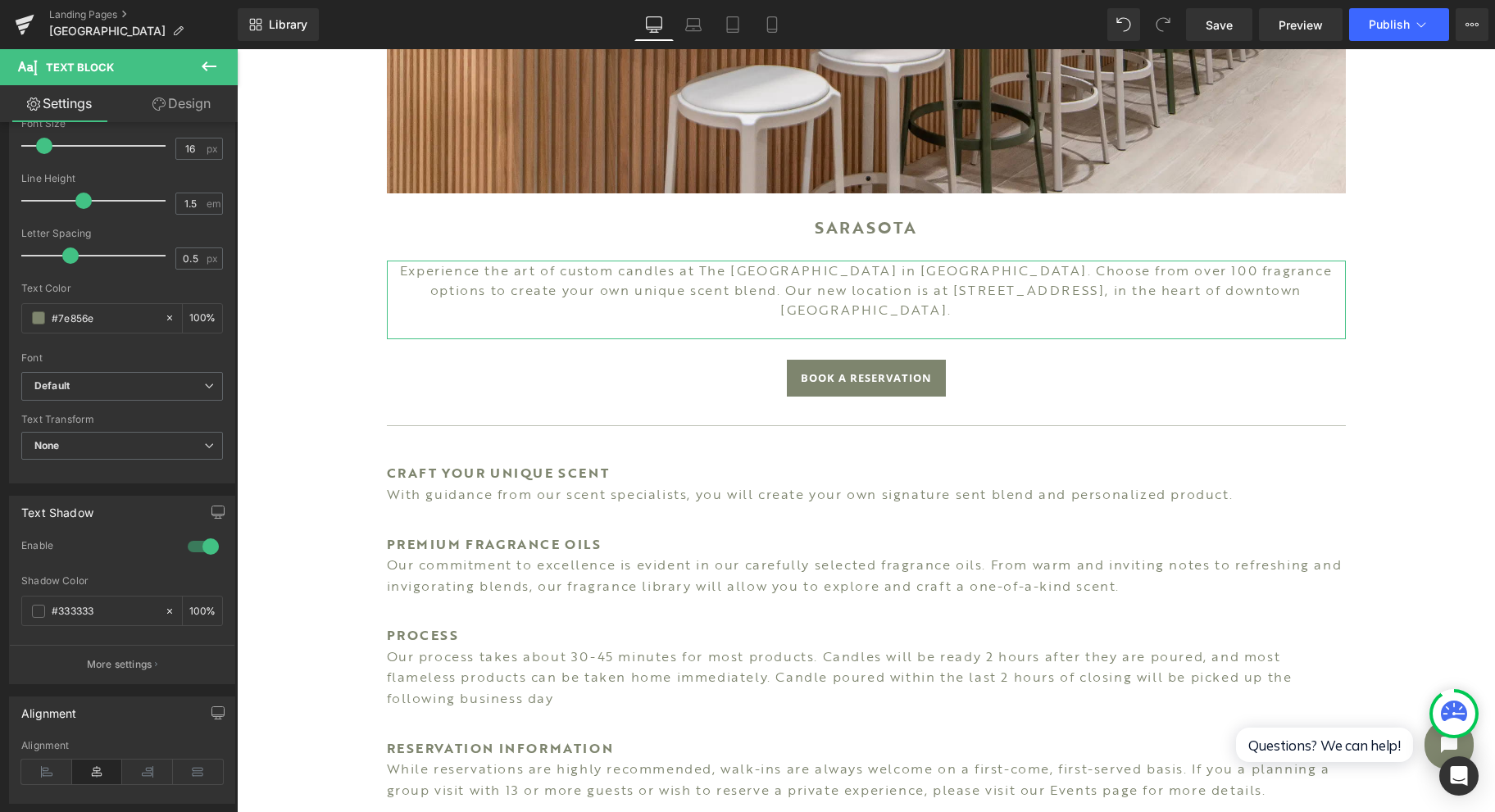
scroll to position [414, 0]
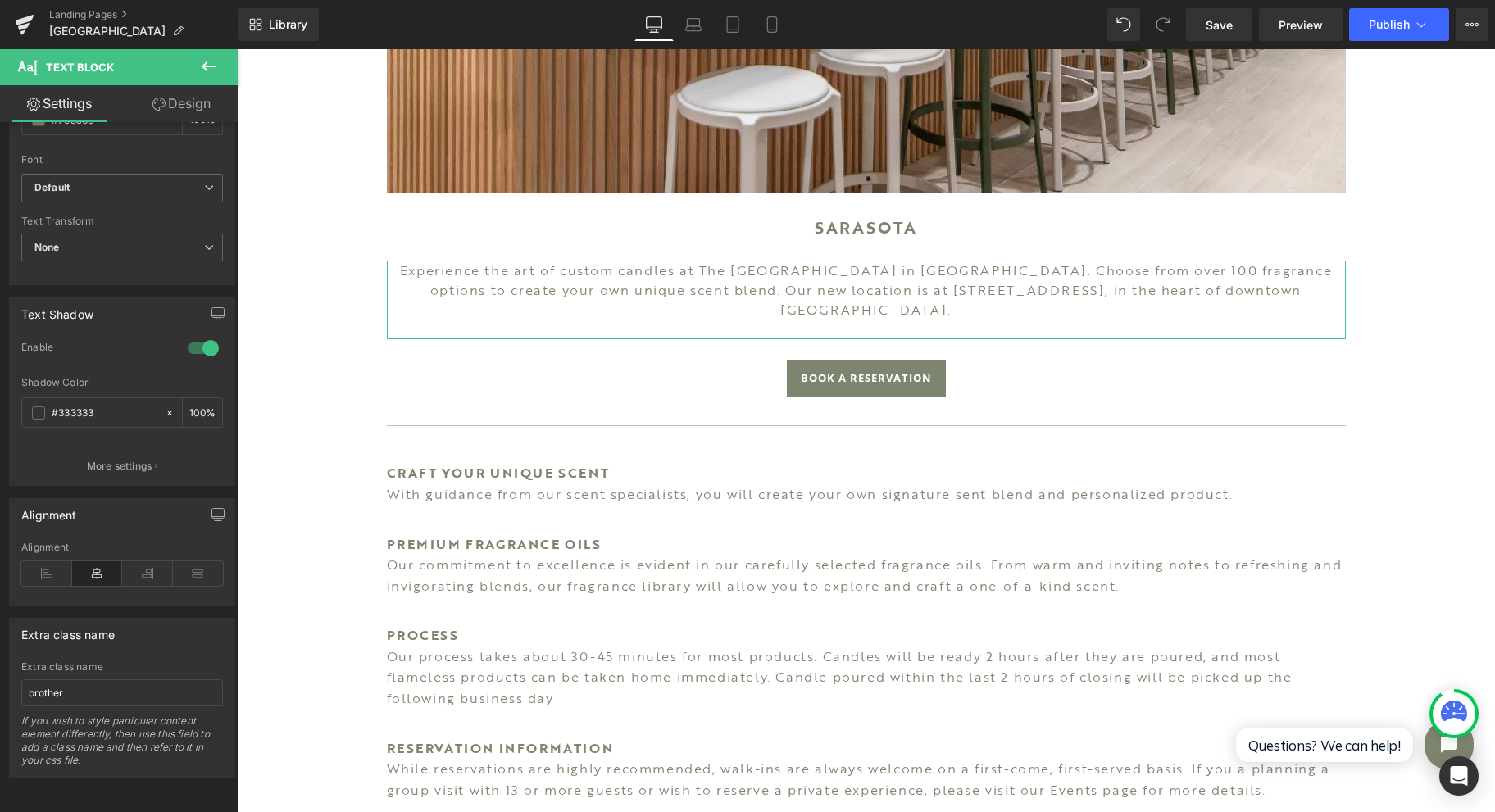
click at [51, 564] on icon at bounding box center [46, 573] width 51 height 24
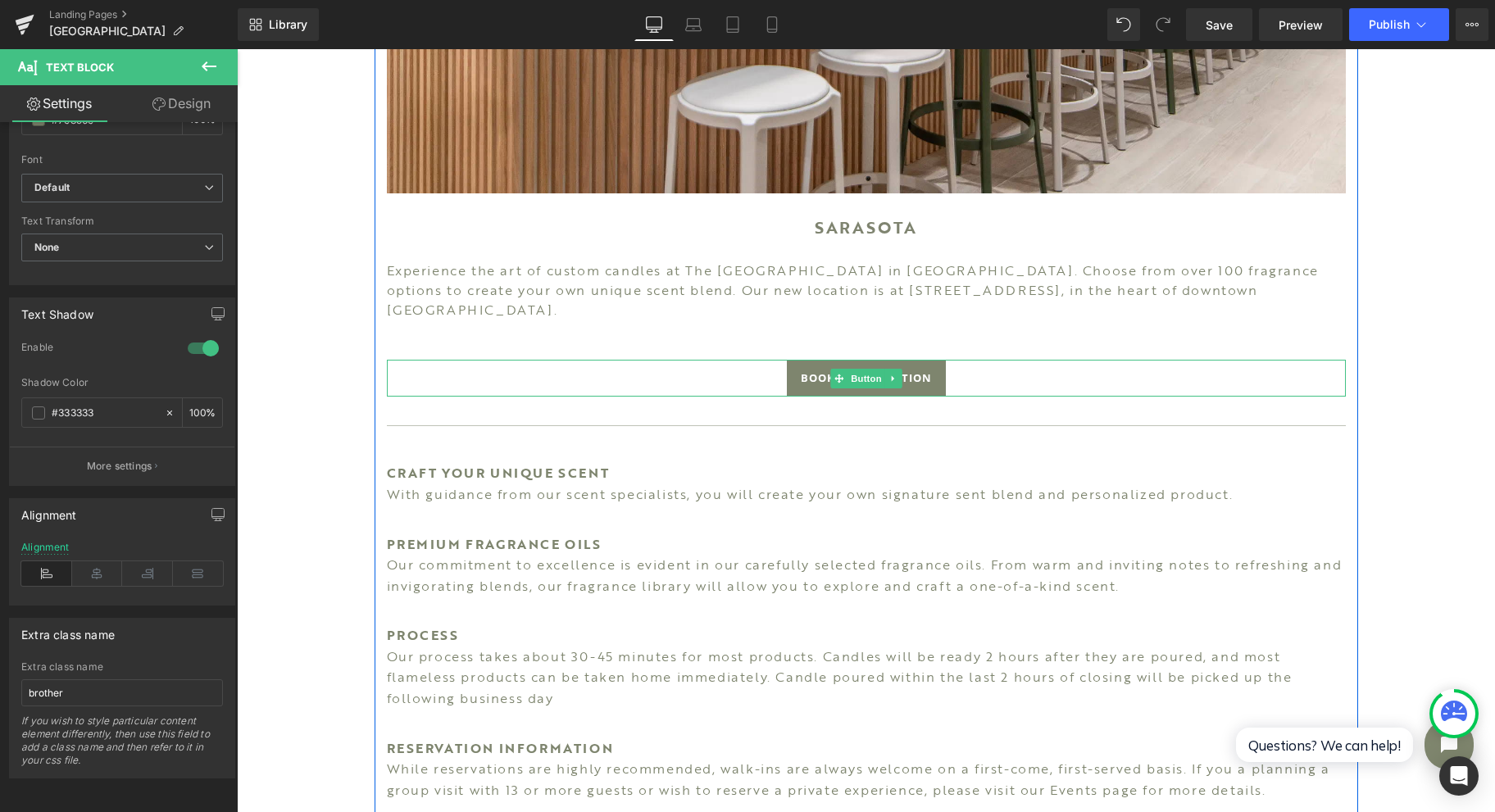
click at [854, 369] on span "Button" at bounding box center [866, 379] width 38 height 20
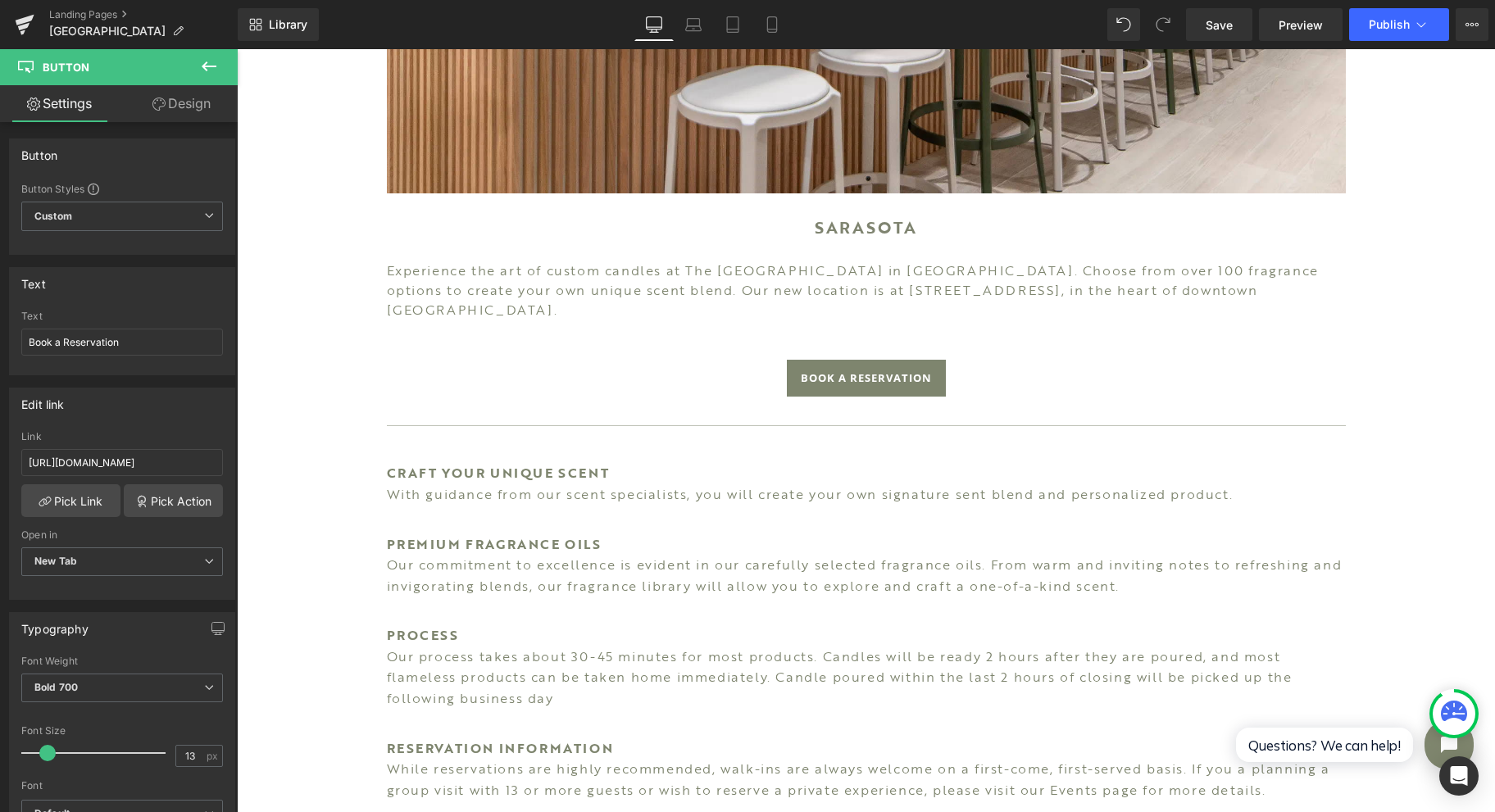
scroll to position [328, 0]
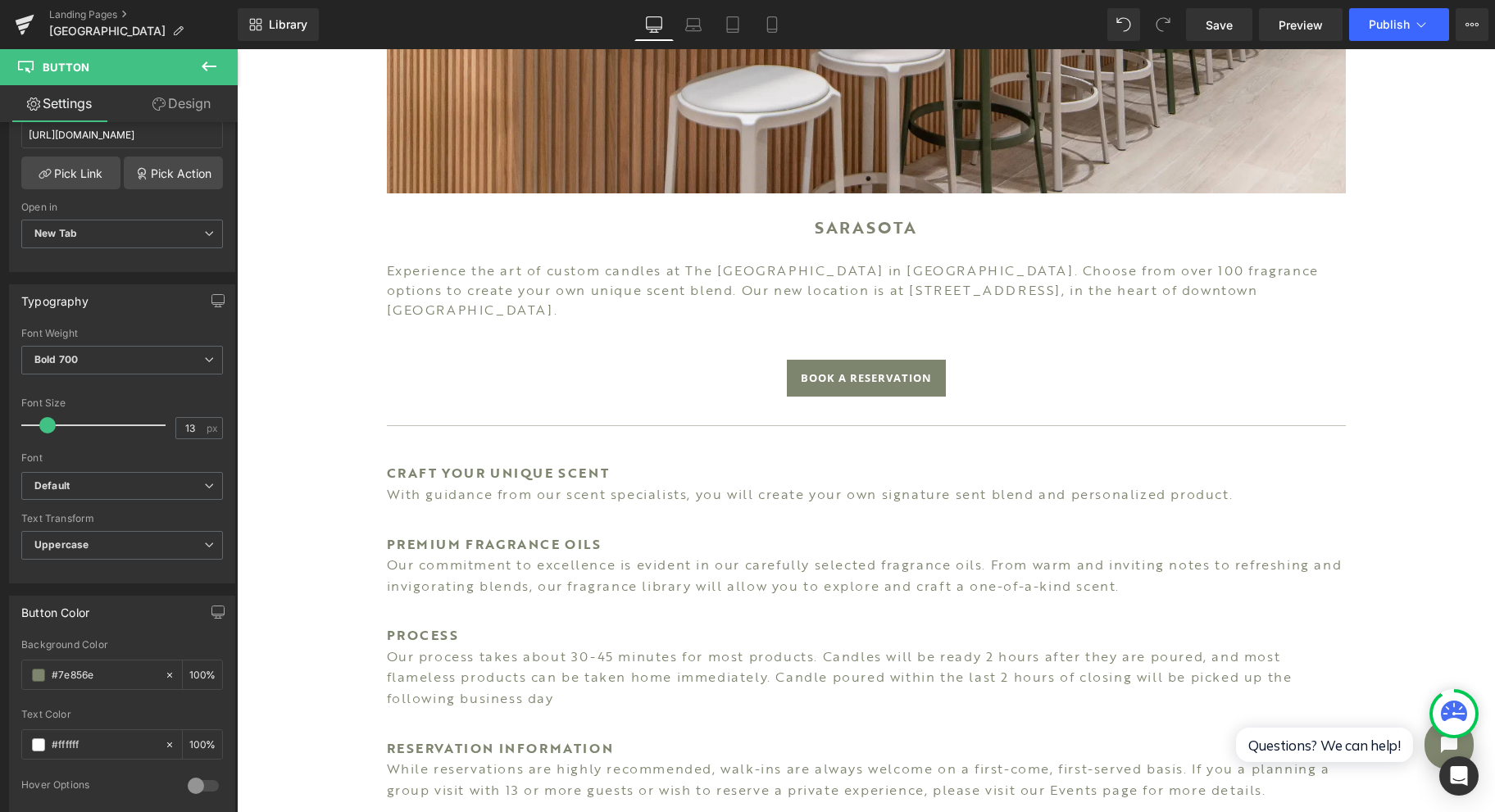
click at [709, 272] on p "Experience the art of custom candles at The [GEOGRAPHIC_DATA] in [GEOGRAPHIC_DA…" at bounding box center [866, 290] width 959 height 59
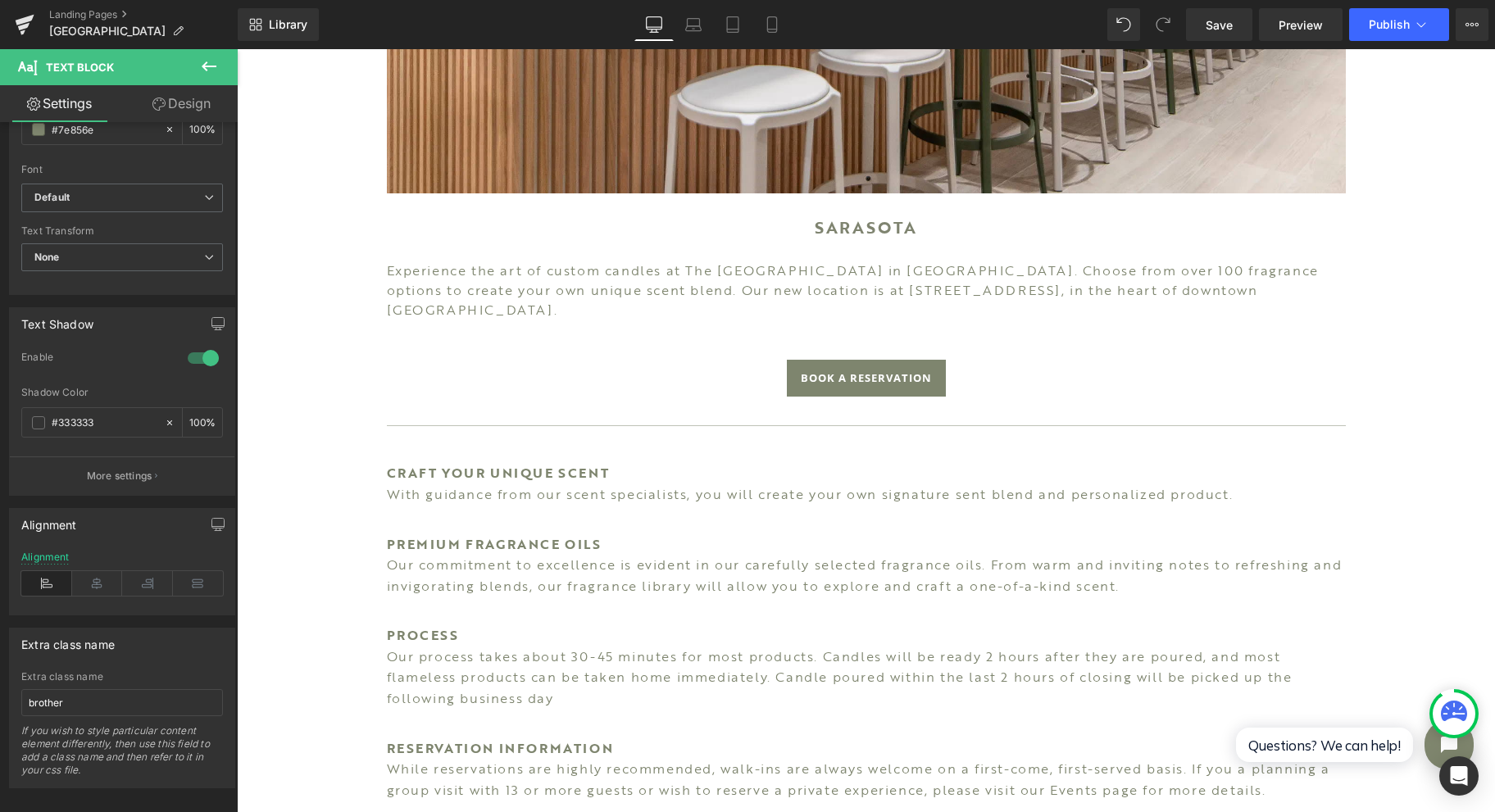
scroll to position [414, 0]
click at [63, 542] on div "Alignment" at bounding box center [45, 548] width 49 height 12
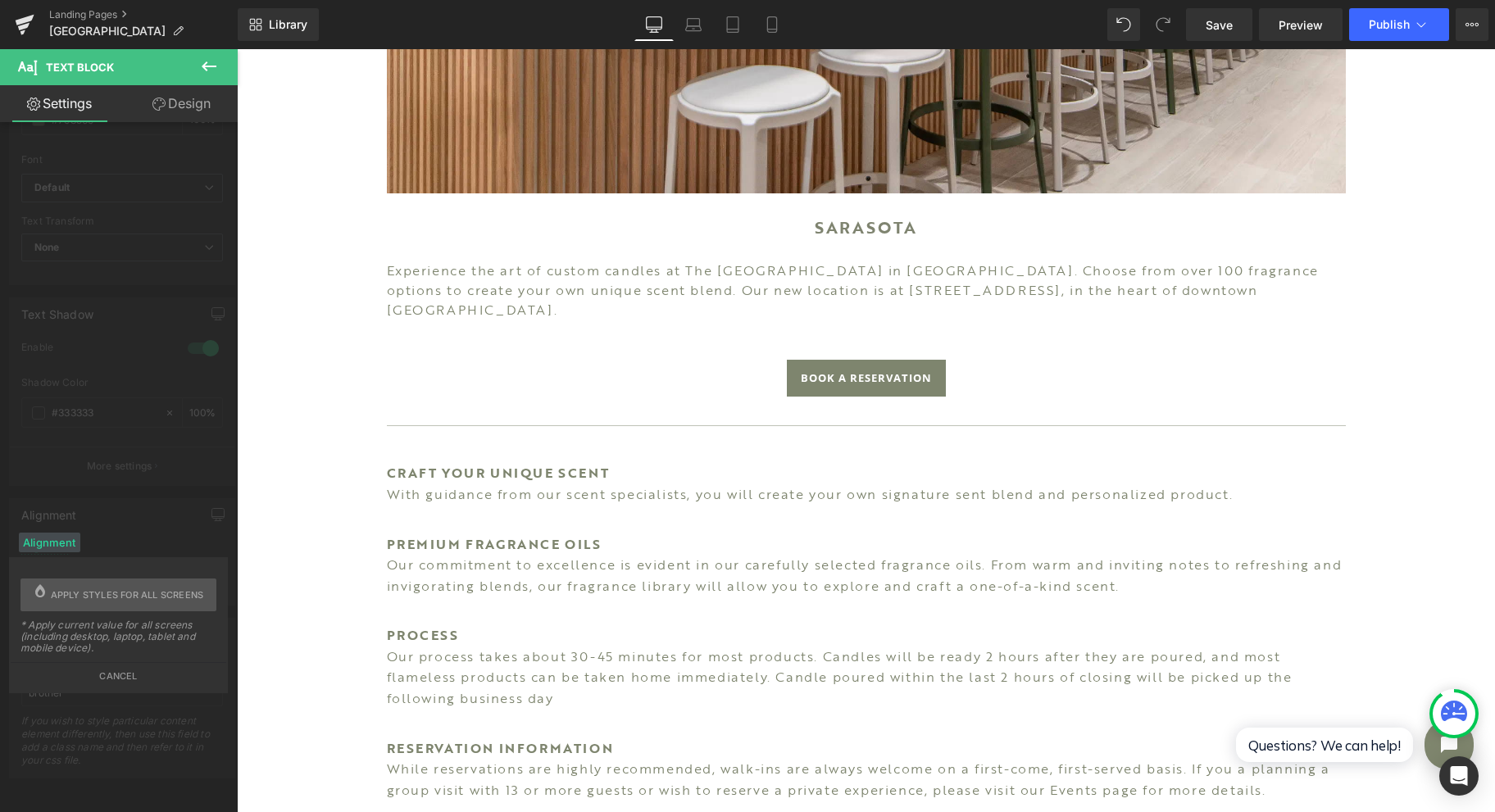
click at [161, 591] on span "Apply styles for all screens" at bounding box center [127, 595] width 153 height 33
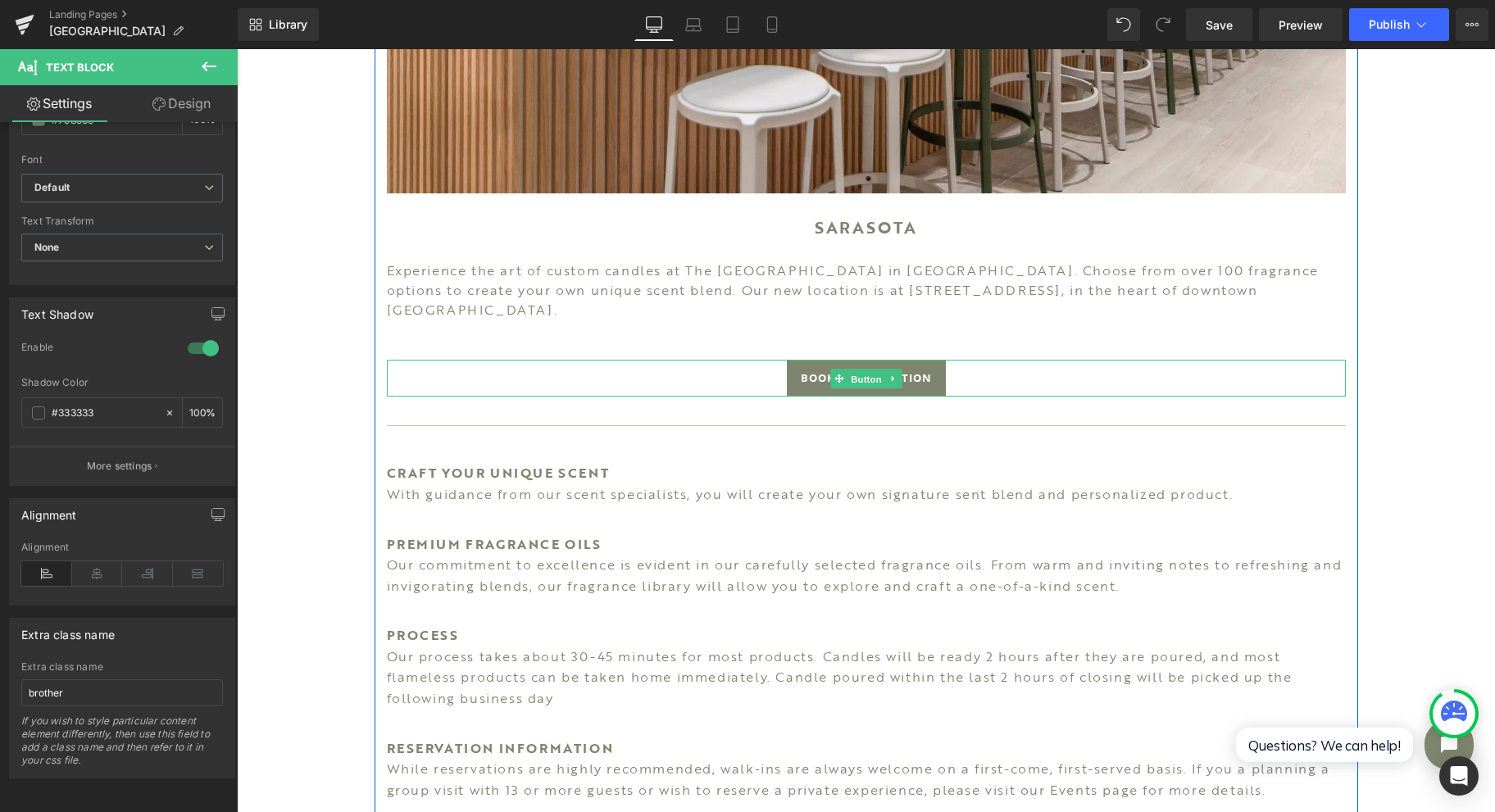
click at [866, 370] on span "Button" at bounding box center [866, 380] width 38 height 20
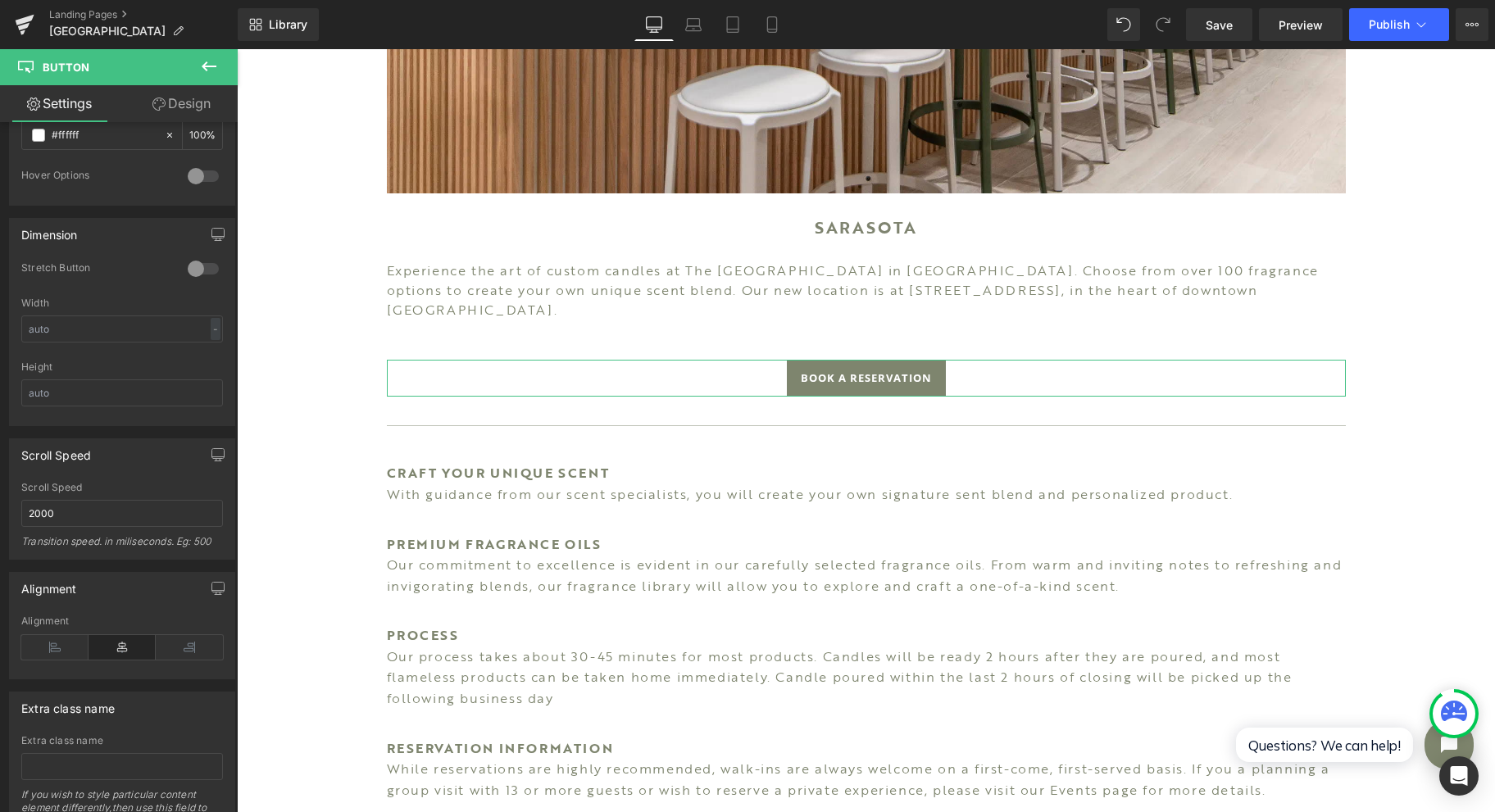
scroll to position [1011, 0]
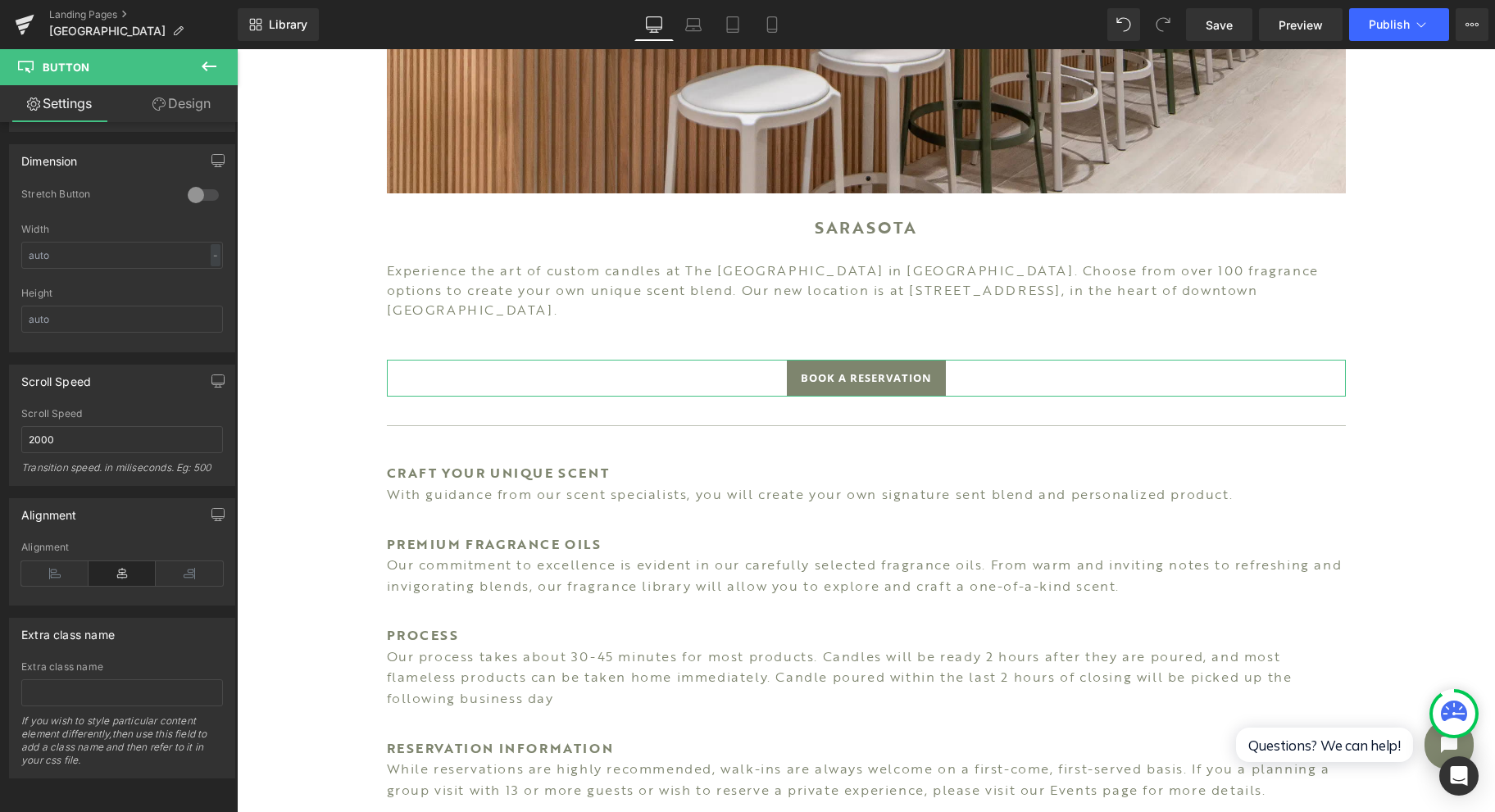
click at [54, 566] on icon at bounding box center [54, 573] width 67 height 24
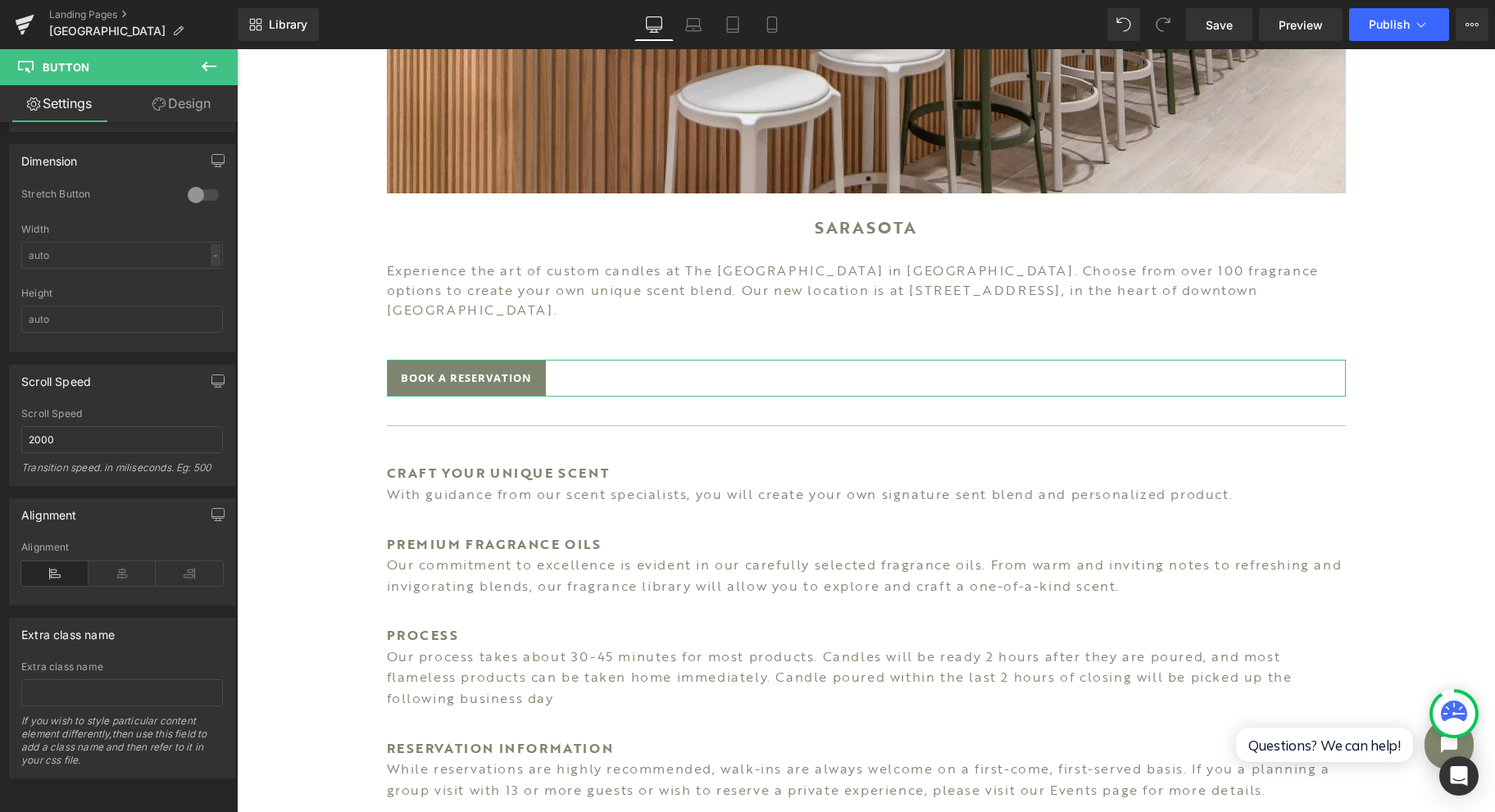
click at [59, 542] on div "Alignment" at bounding box center [121, 548] width 202 height 12
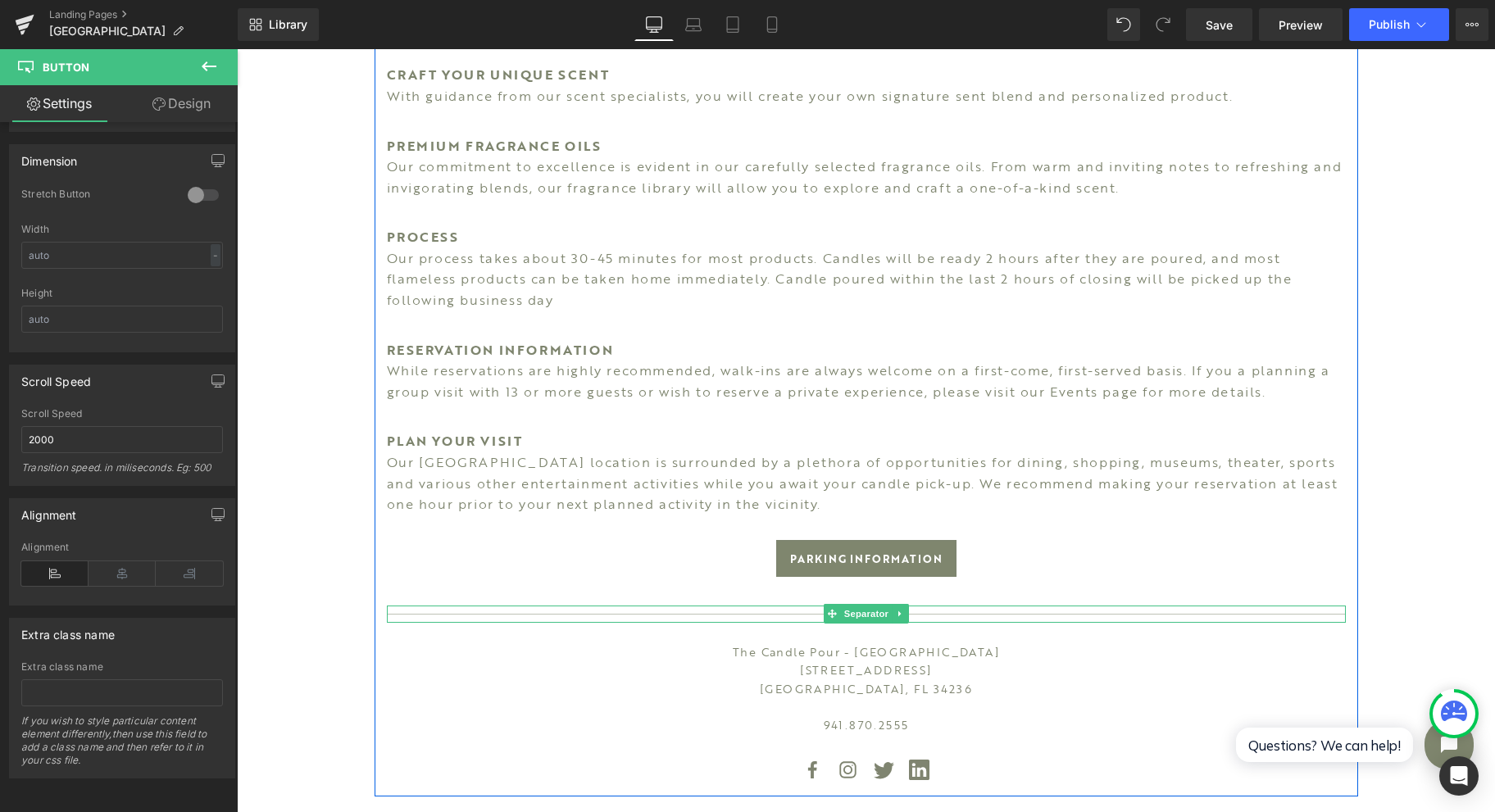
scroll to position [873, 0]
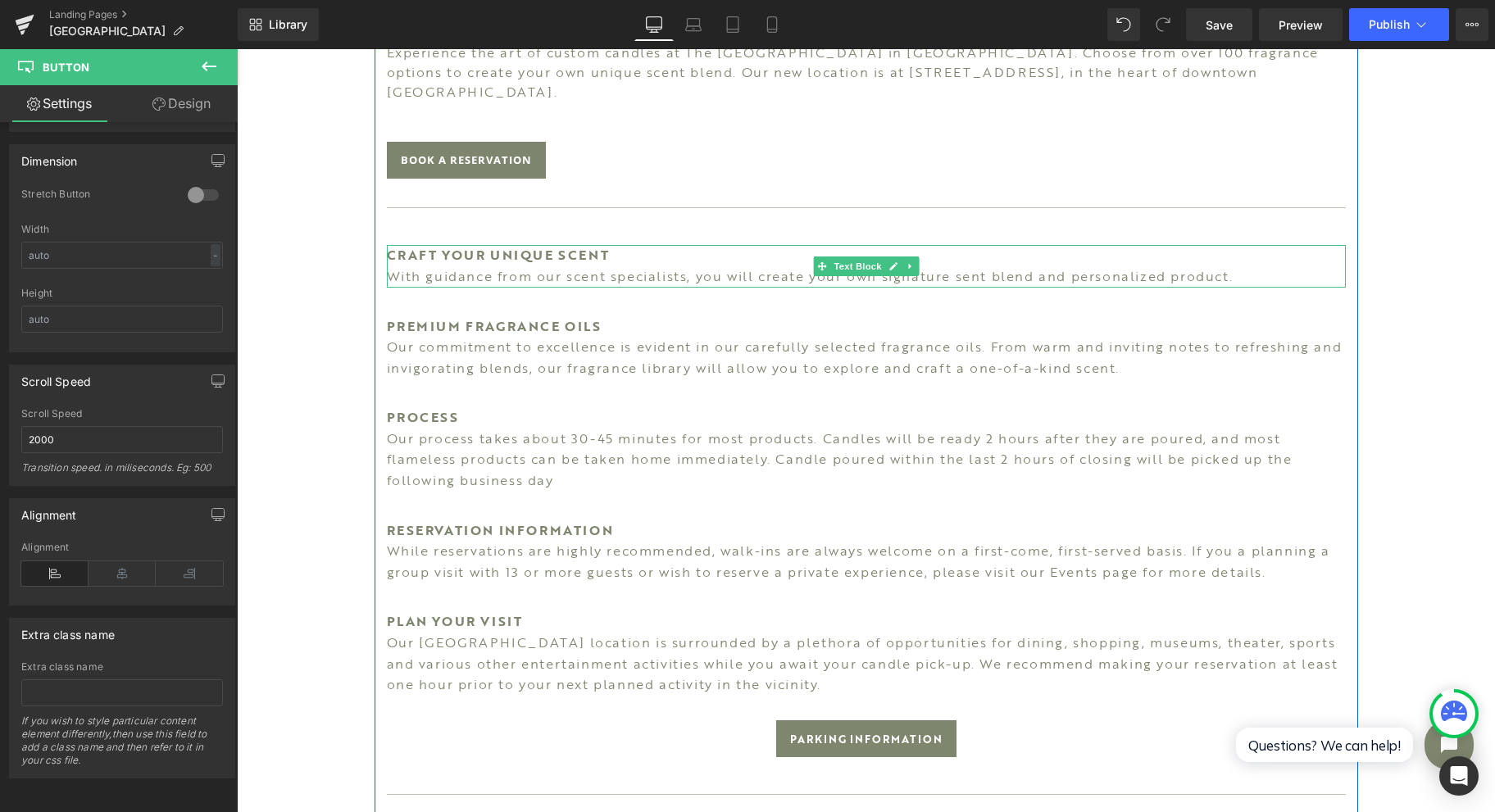
drag, startPoint x: 536, startPoint y: 231, endPoint x: 608, endPoint y: 222, distance: 72.6
click at [536, 245] on strong "CRAFT YOUR UNIQUE SCENT" at bounding box center [498, 255] width 223 height 20
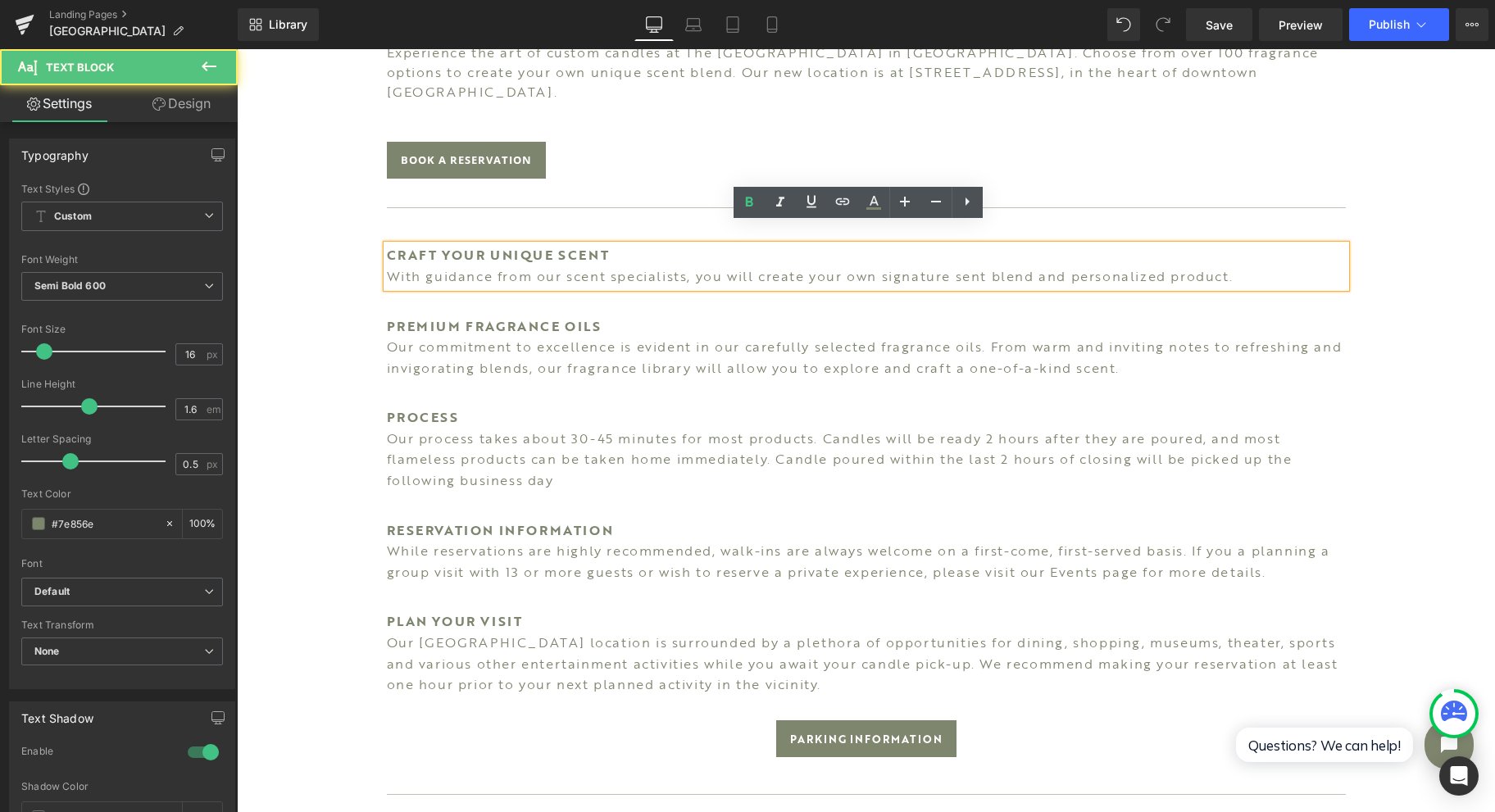
click at [605, 245] on p "CRAFT YOUR UNIQUE SCENT" at bounding box center [866, 255] width 959 height 21
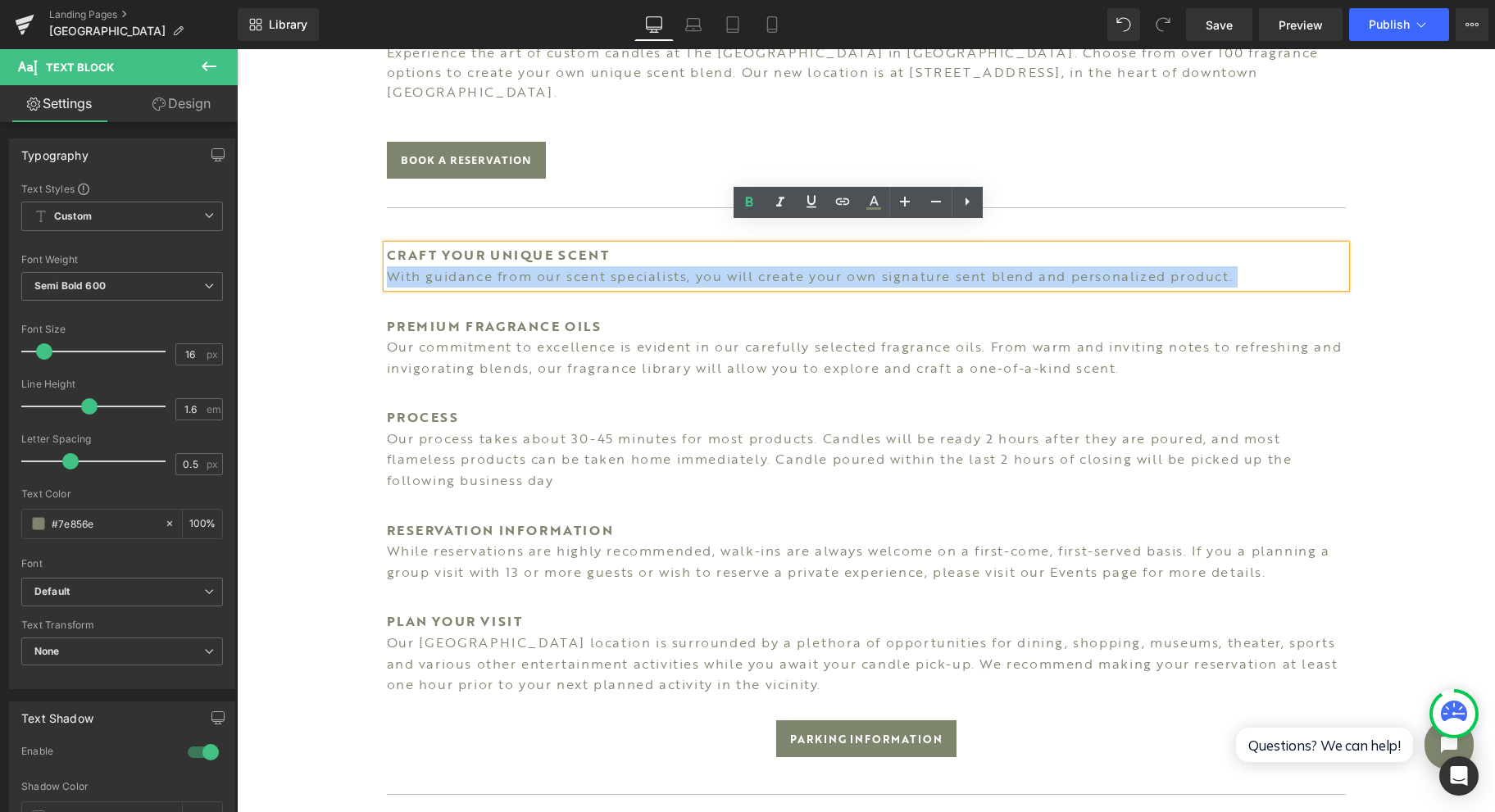
drag, startPoint x: 605, startPoint y: 237, endPoint x: 374, endPoint y: 232, distance: 231.1
click at [387, 245] on div "CRAFT YOUR UNIQUE SCENT With guidance from our scent specialists, you will crea…" at bounding box center [866, 266] width 959 height 42
click at [607, 245] on p "CRAFT YOUR UNIQUE SCENT" at bounding box center [866, 255] width 959 height 21
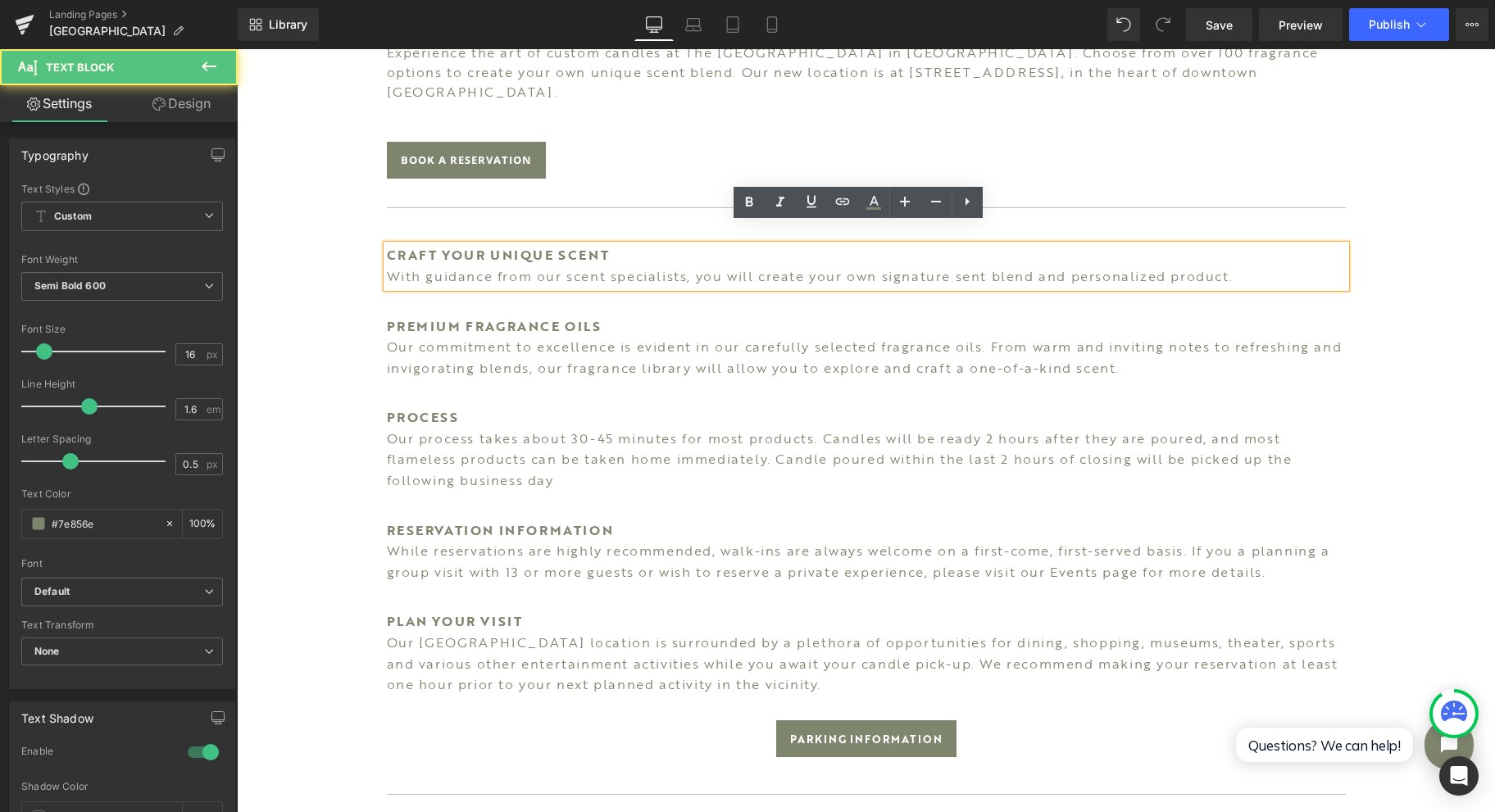
click at [569, 245] on strong "CRAFT YOUR UNIQUE SCENT" at bounding box center [498, 255] width 223 height 20
drag, startPoint x: 543, startPoint y: 232, endPoint x: 383, endPoint y: 234, distance: 160.0
click at [387, 245] on p "CRAFT YOUR UNIQUE SCENT" at bounding box center [866, 255] width 959 height 21
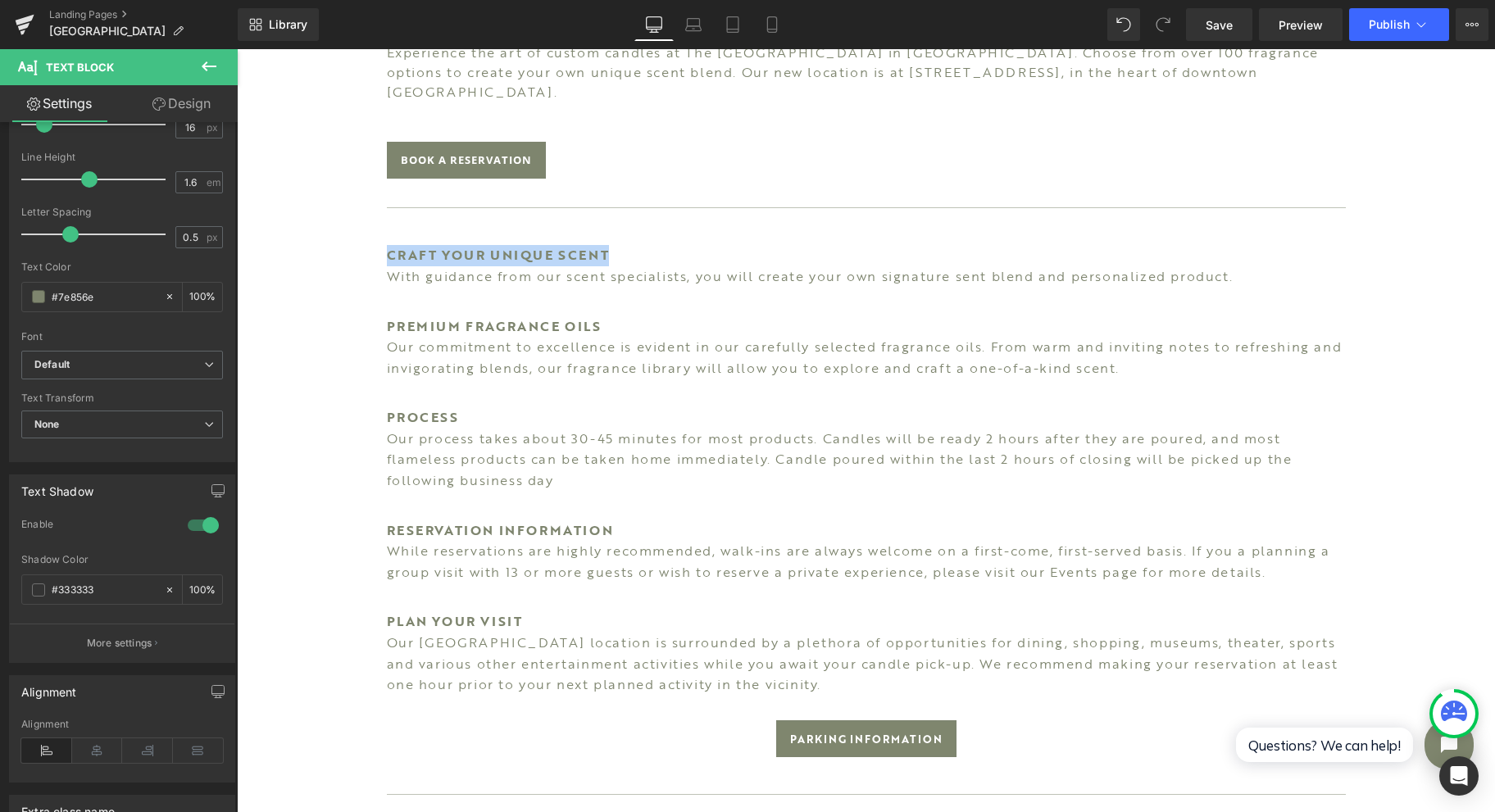
scroll to position [414, 0]
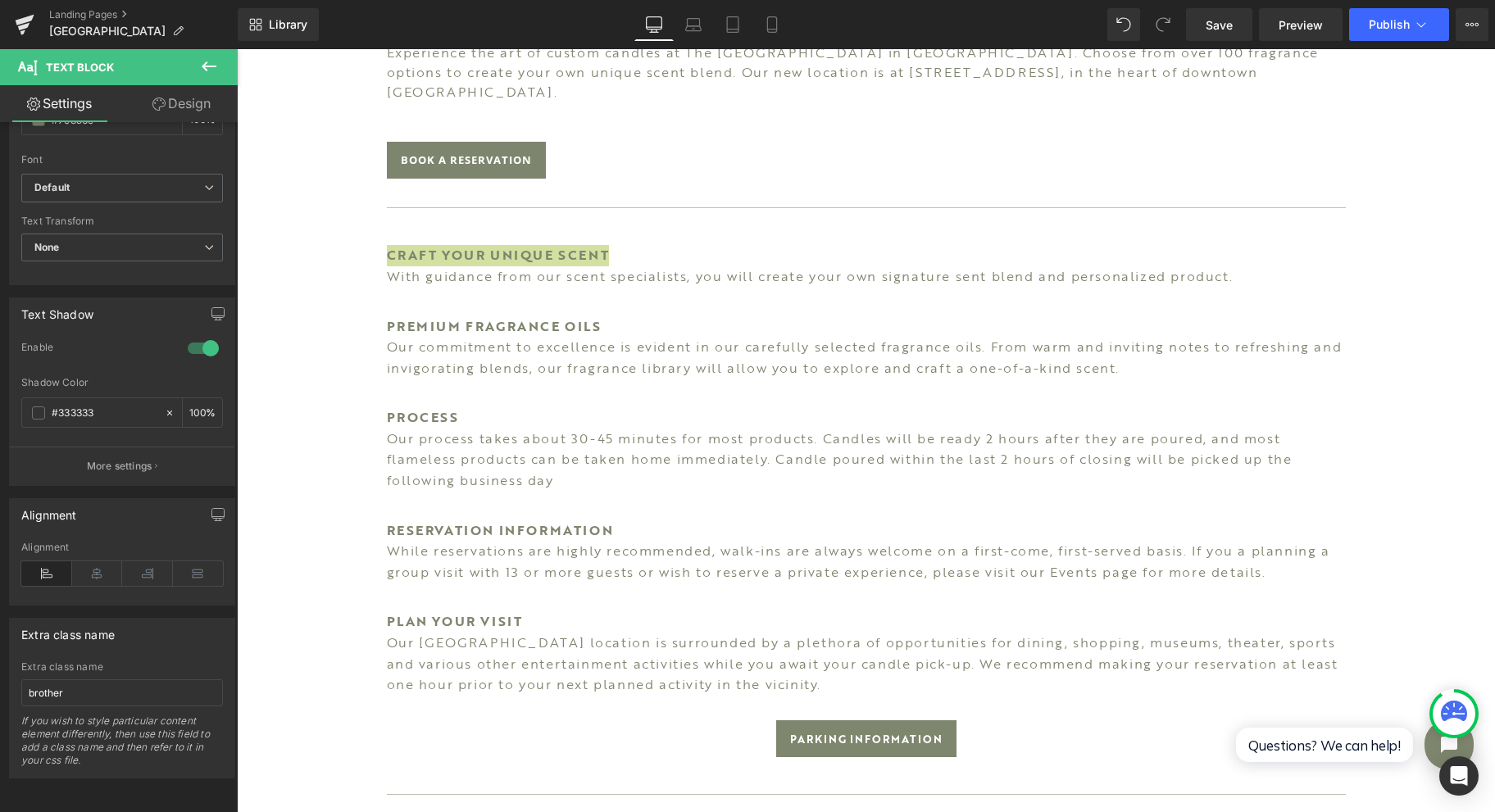
click at [115, 572] on div "Alignment" at bounding box center [121, 573] width 202 height 63
click at [101, 561] on icon at bounding box center [97, 573] width 51 height 24
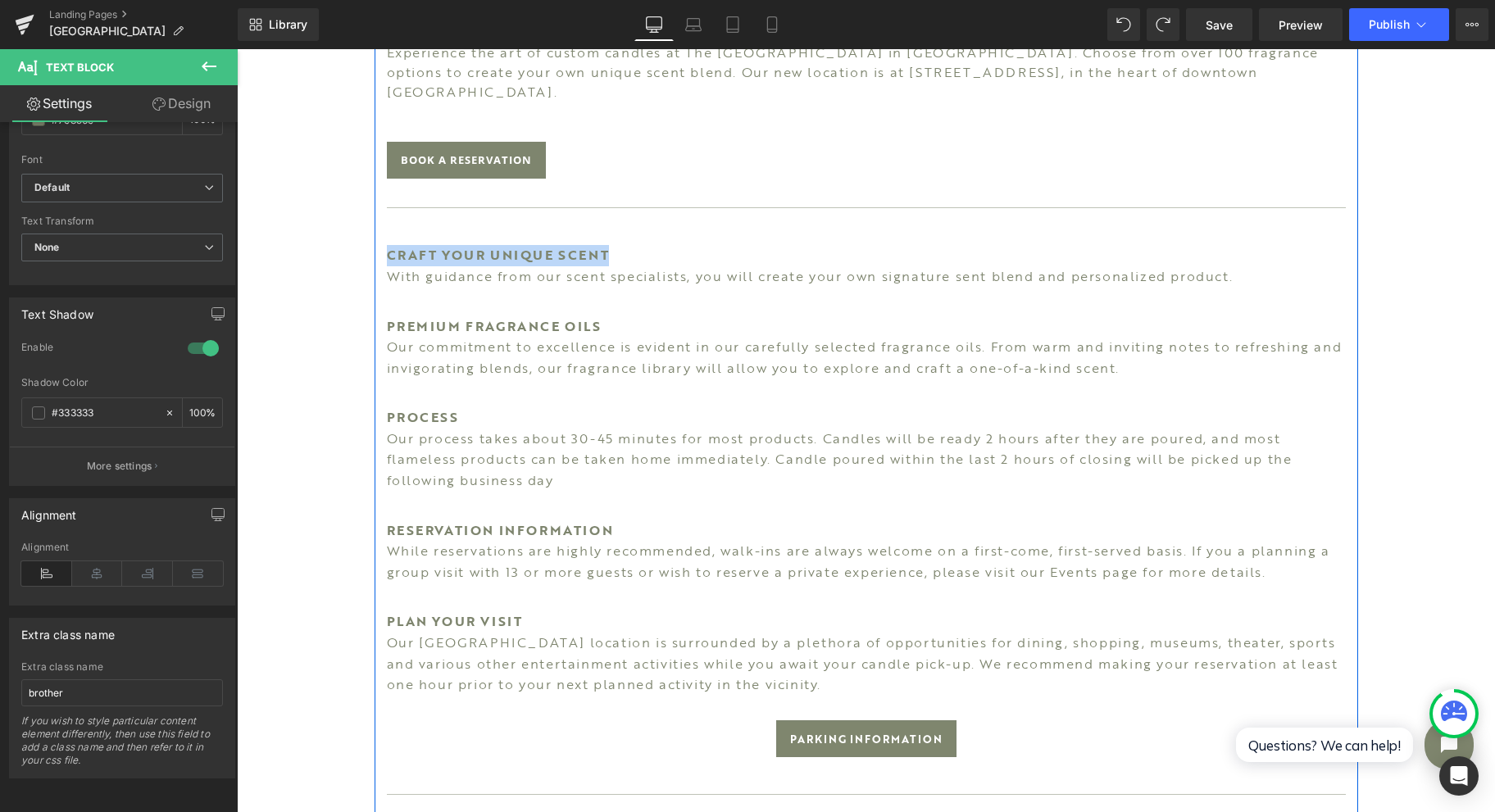
click at [767, 340] on p "Our commitment to excellence is evident in our carefully selected fragrance oil…" at bounding box center [866, 358] width 959 height 42
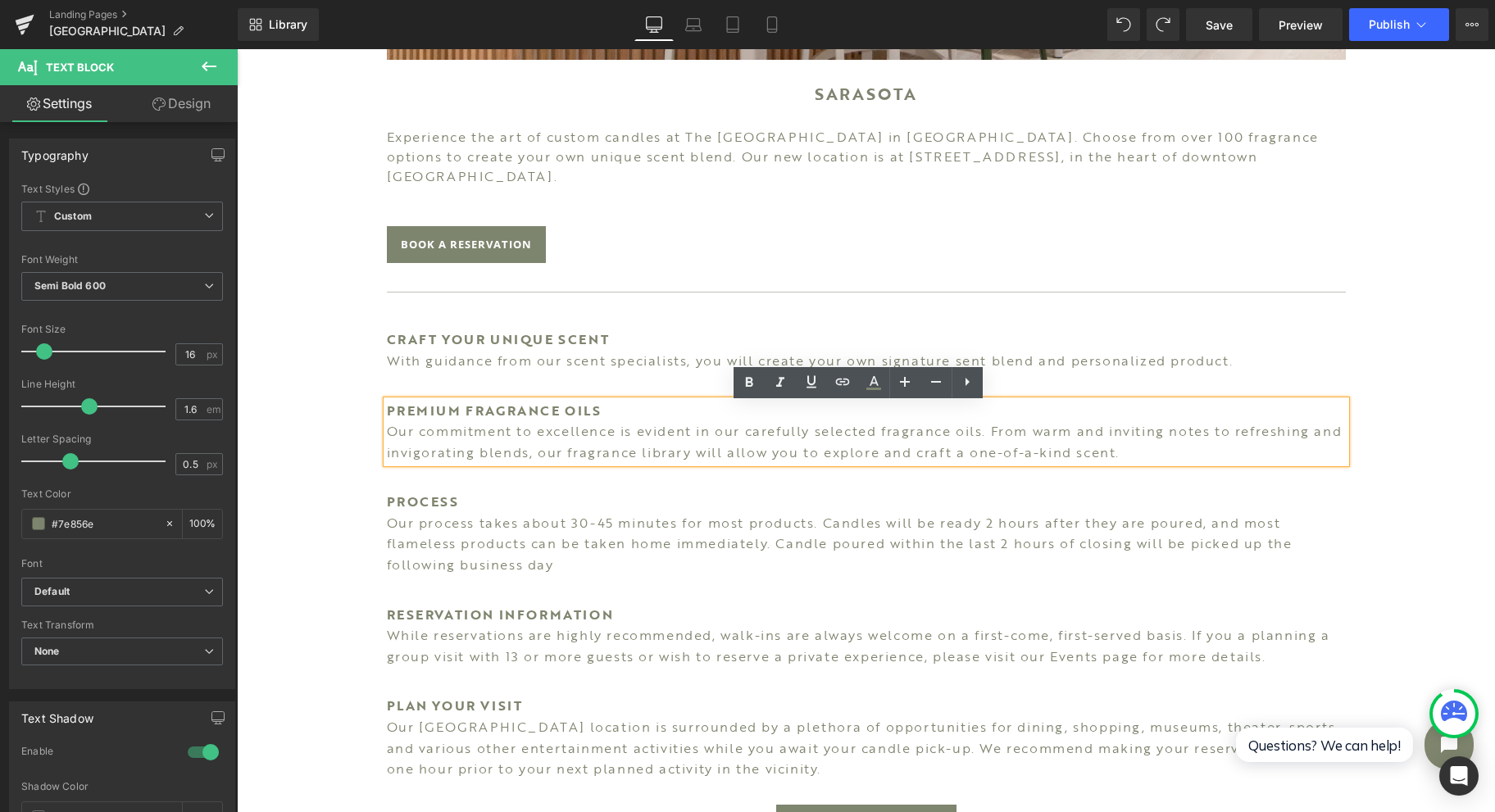
scroll to position [764, 0]
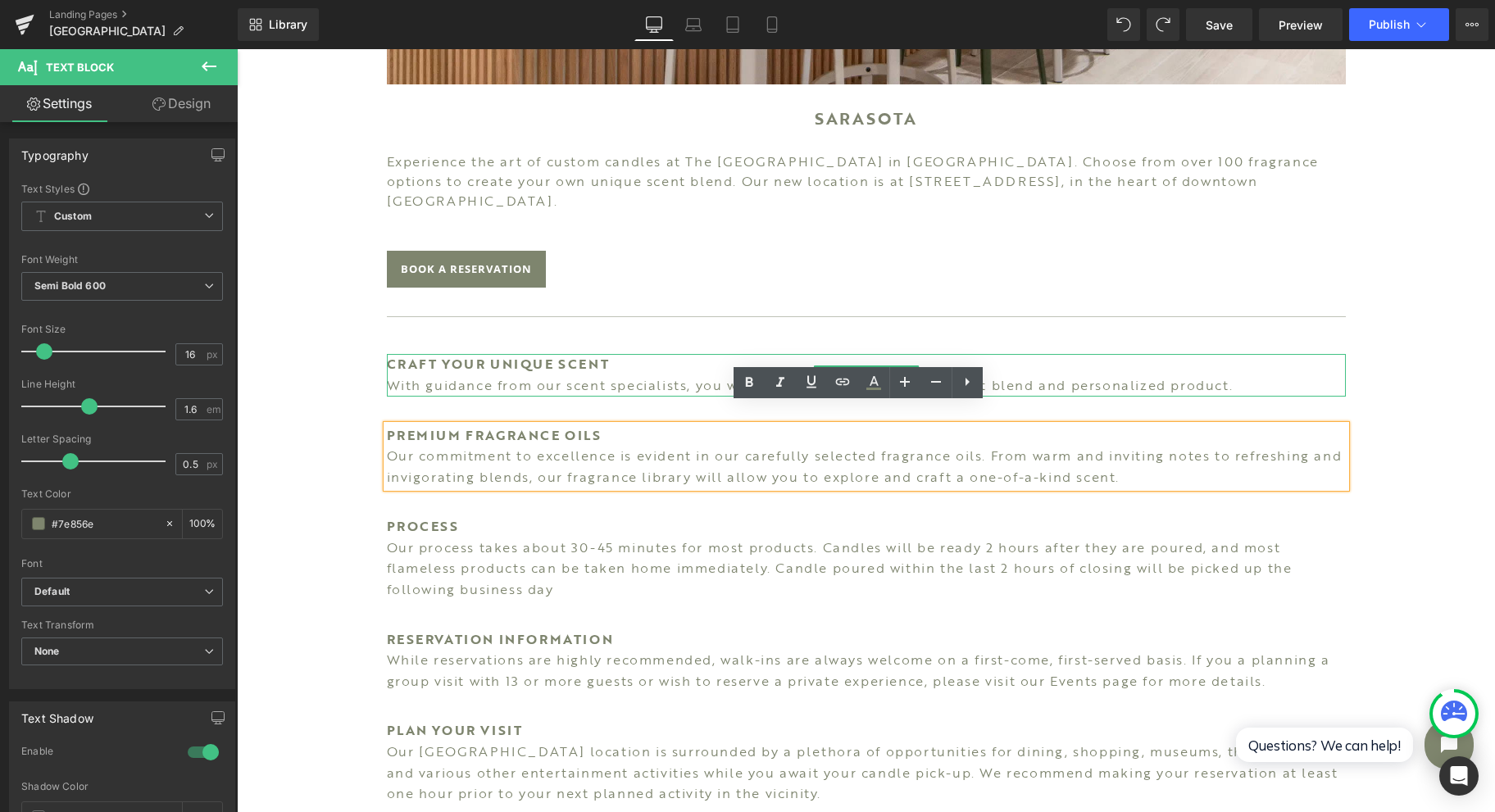
click at [848, 365] on span "Text Block" at bounding box center [857, 375] width 54 height 20
click at [901, 120] on icon at bounding box center [905, 118] width 9 height 10
click at [892, 120] on icon at bounding box center [896, 118] width 9 height 10
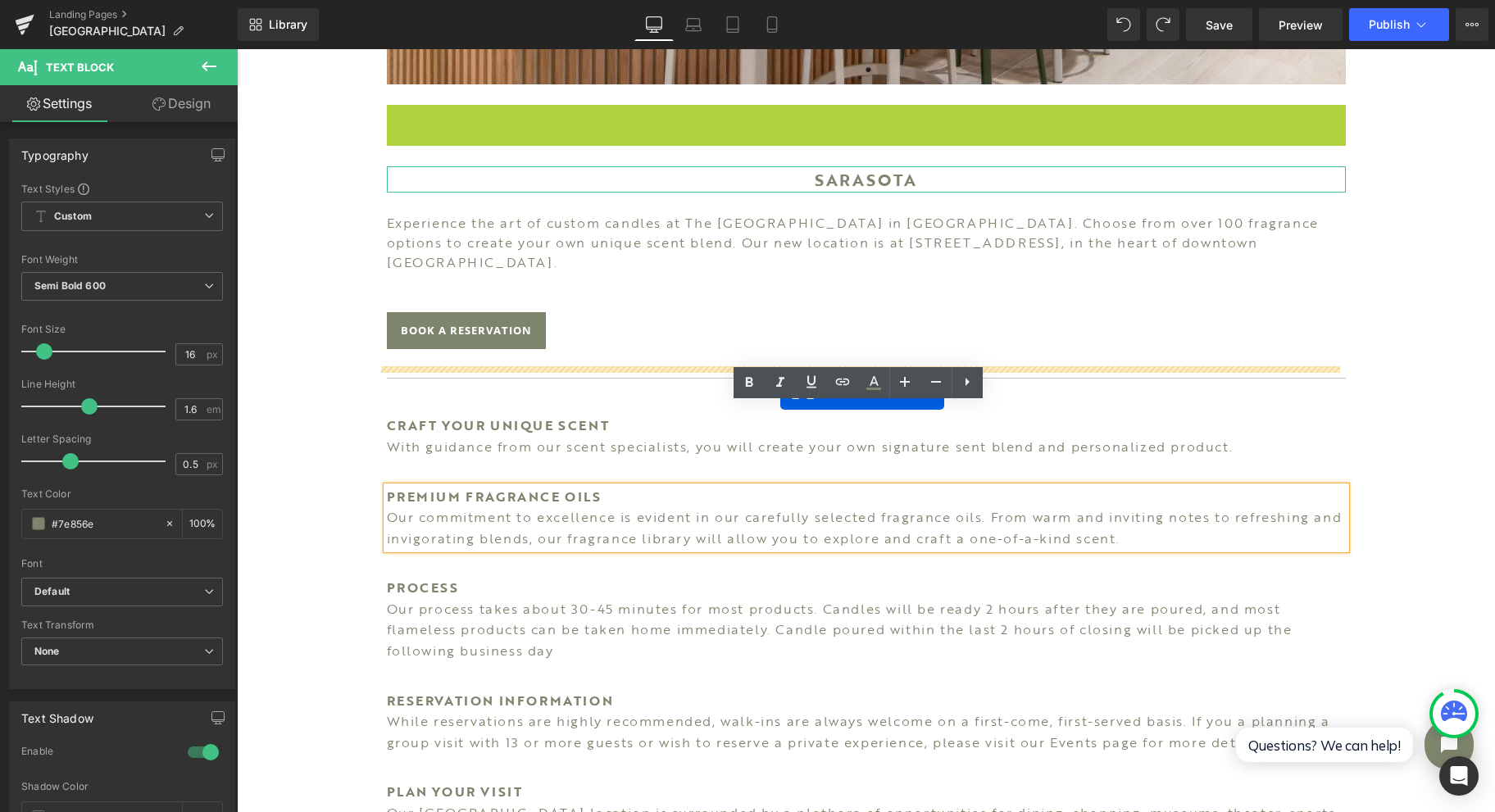
drag, startPoint x: 790, startPoint y: 114, endPoint x: 781, endPoint y: 388, distance: 274.1
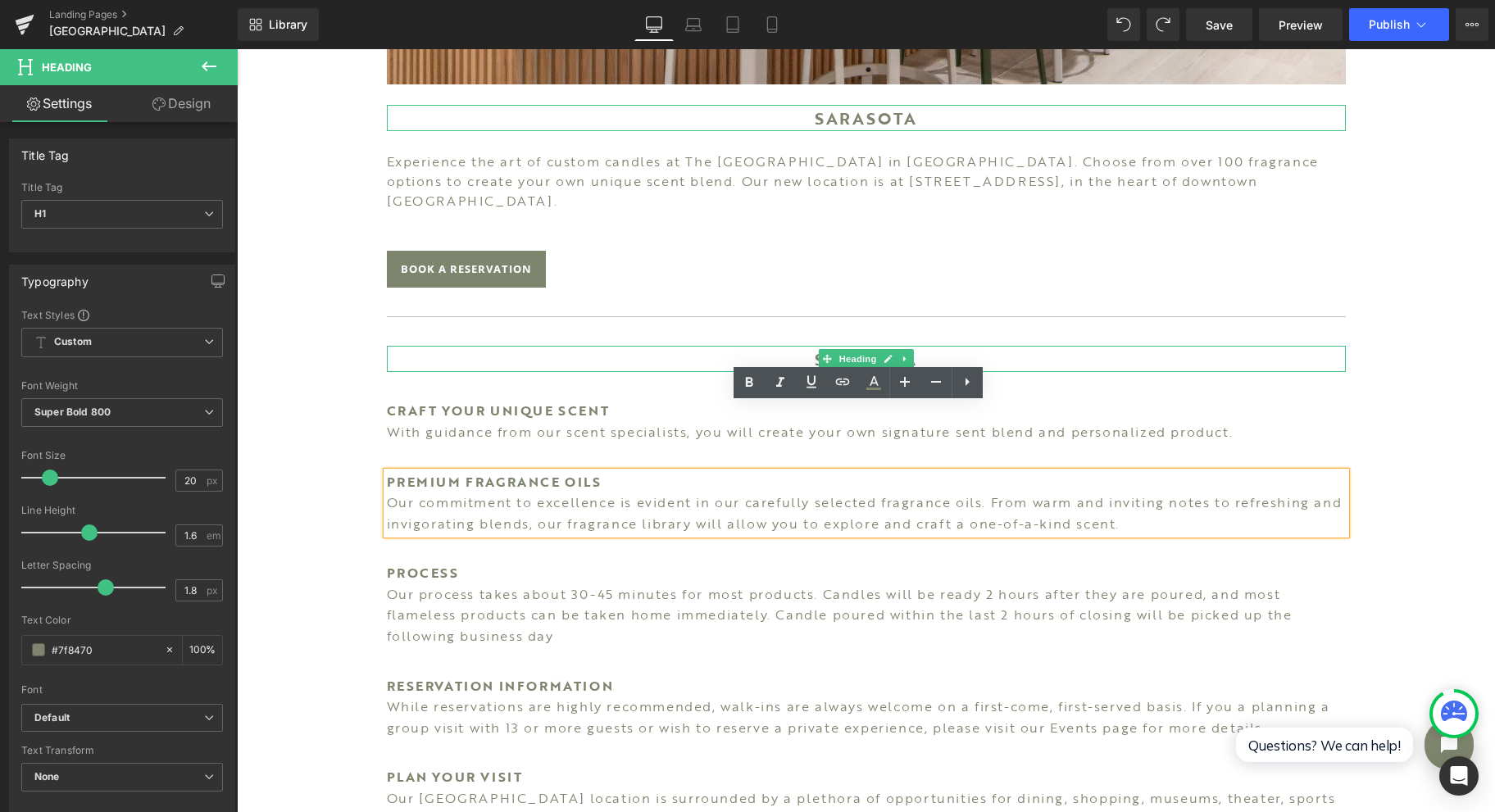
click at [801, 345] on h1 "SARASOTA" at bounding box center [866, 358] width 959 height 26
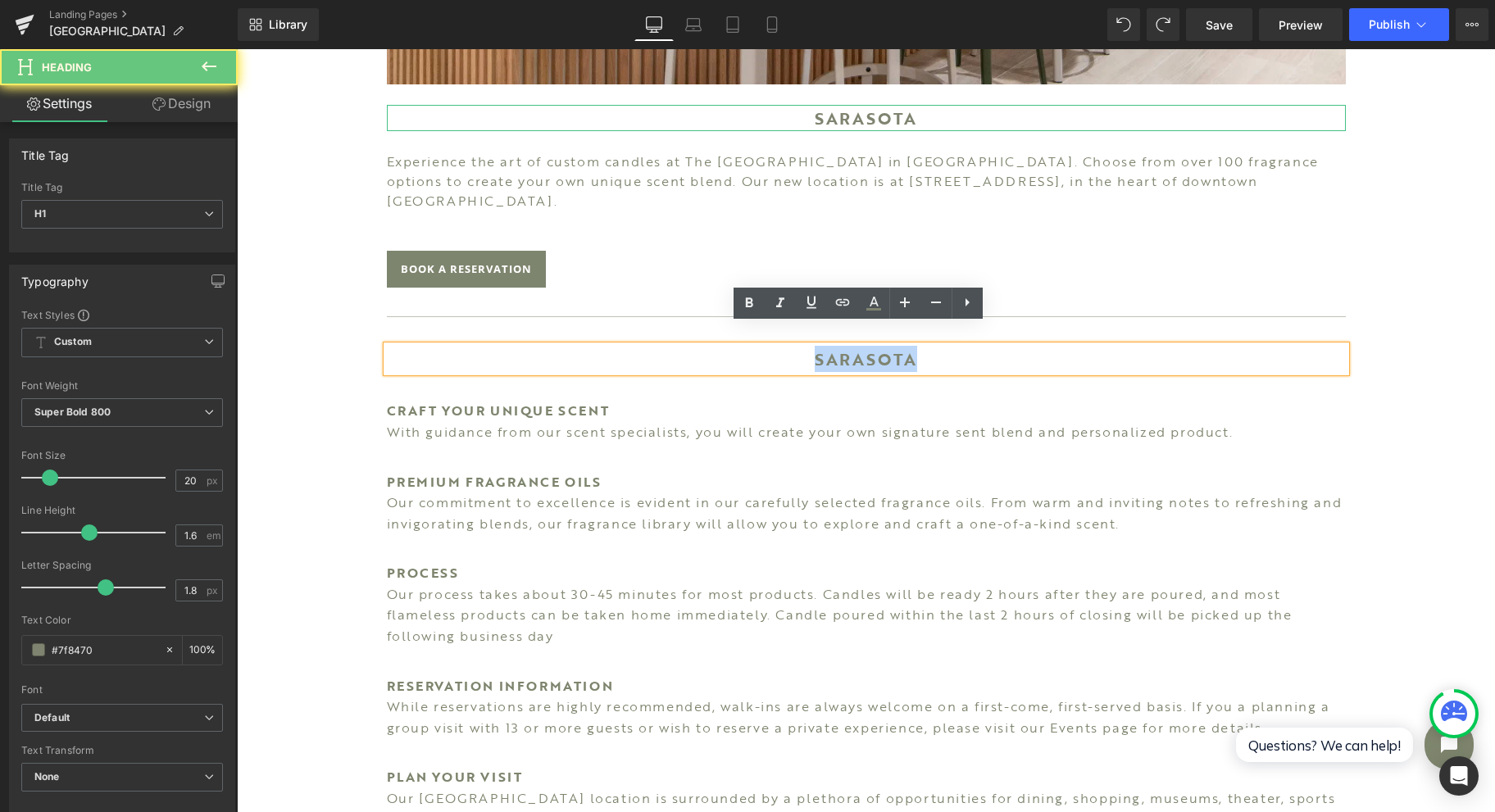
drag, startPoint x: 801, startPoint y: 339, endPoint x: 970, endPoint y: 359, distance: 170.2
click at [970, 359] on div "Image SARASOTA Heading Experience the art of custom candles at The [GEOGRAPHIC_…" at bounding box center [867, 288] width 984 height 1687
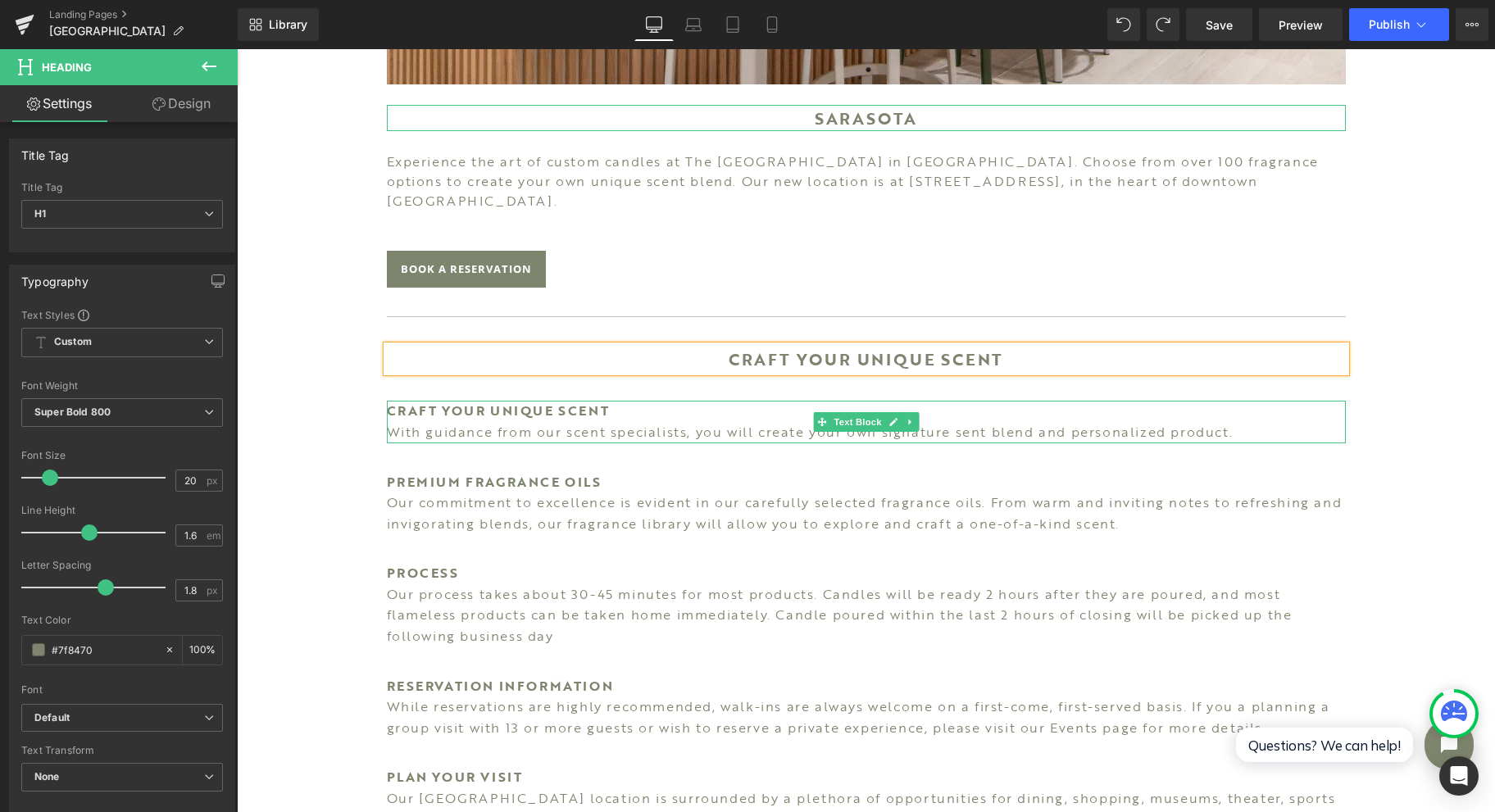
click at [810, 401] on p "CRAFT YOUR UNIQUE SCENT" at bounding box center [866, 411] width 959 height 21
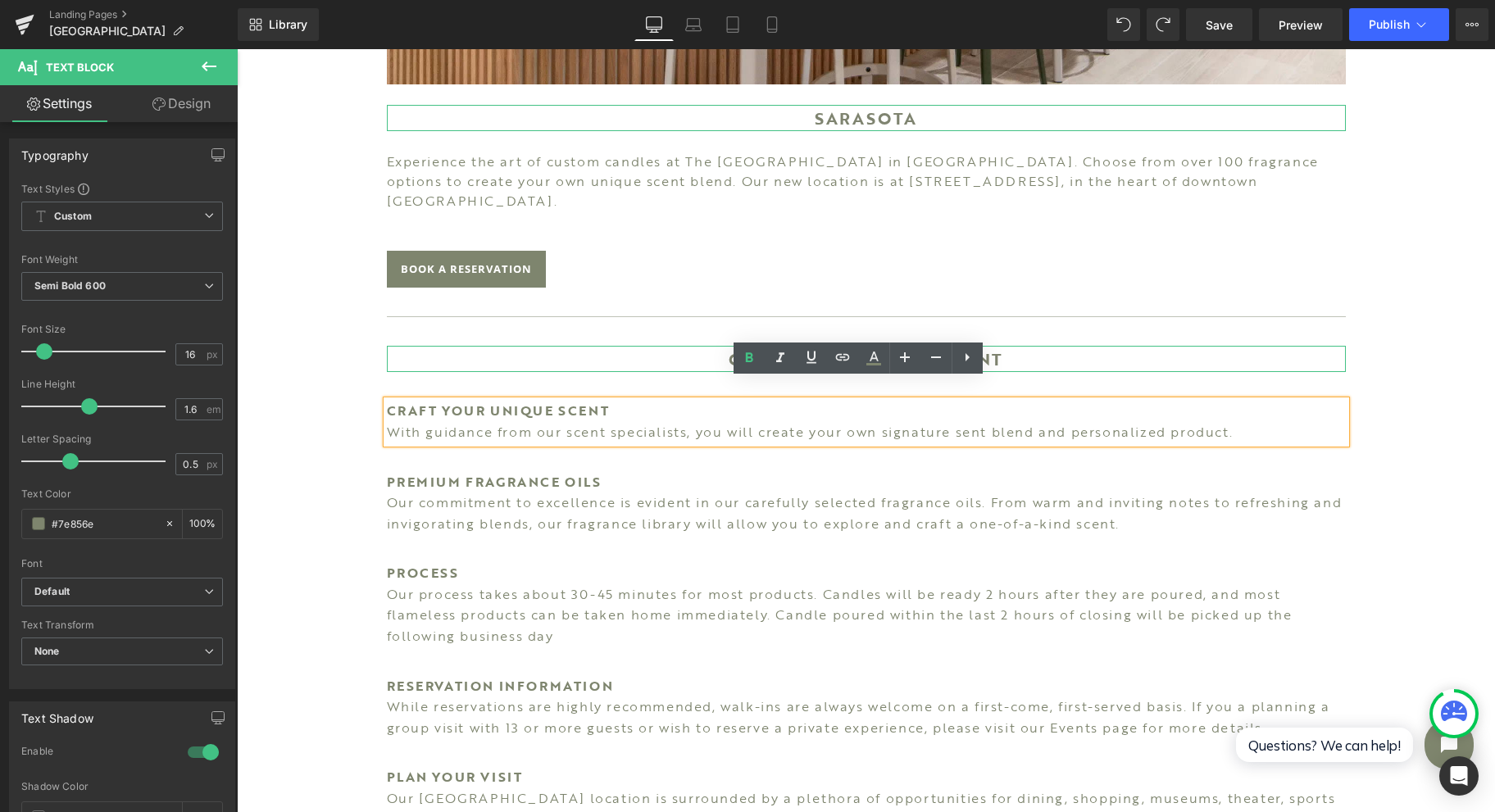
click at [739, 345] on h1 "CRAFT YOUR UNIQUE SCENT" at bounding box center [866, 358] width 959 height 26
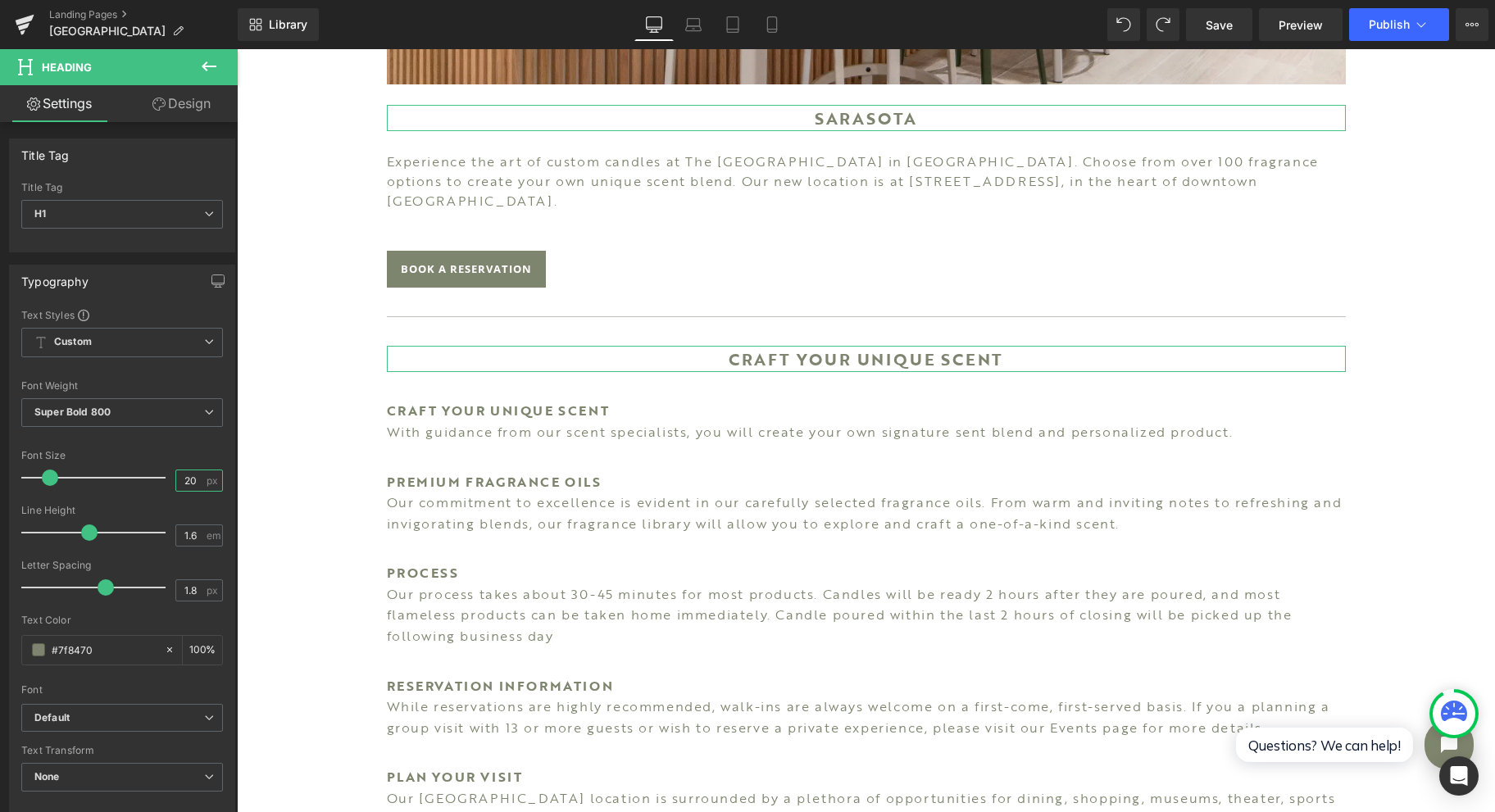
click at [185, 477] on input "20" at bounding box center [191, 480] width 28 height 20
type input "0"
type input "16"
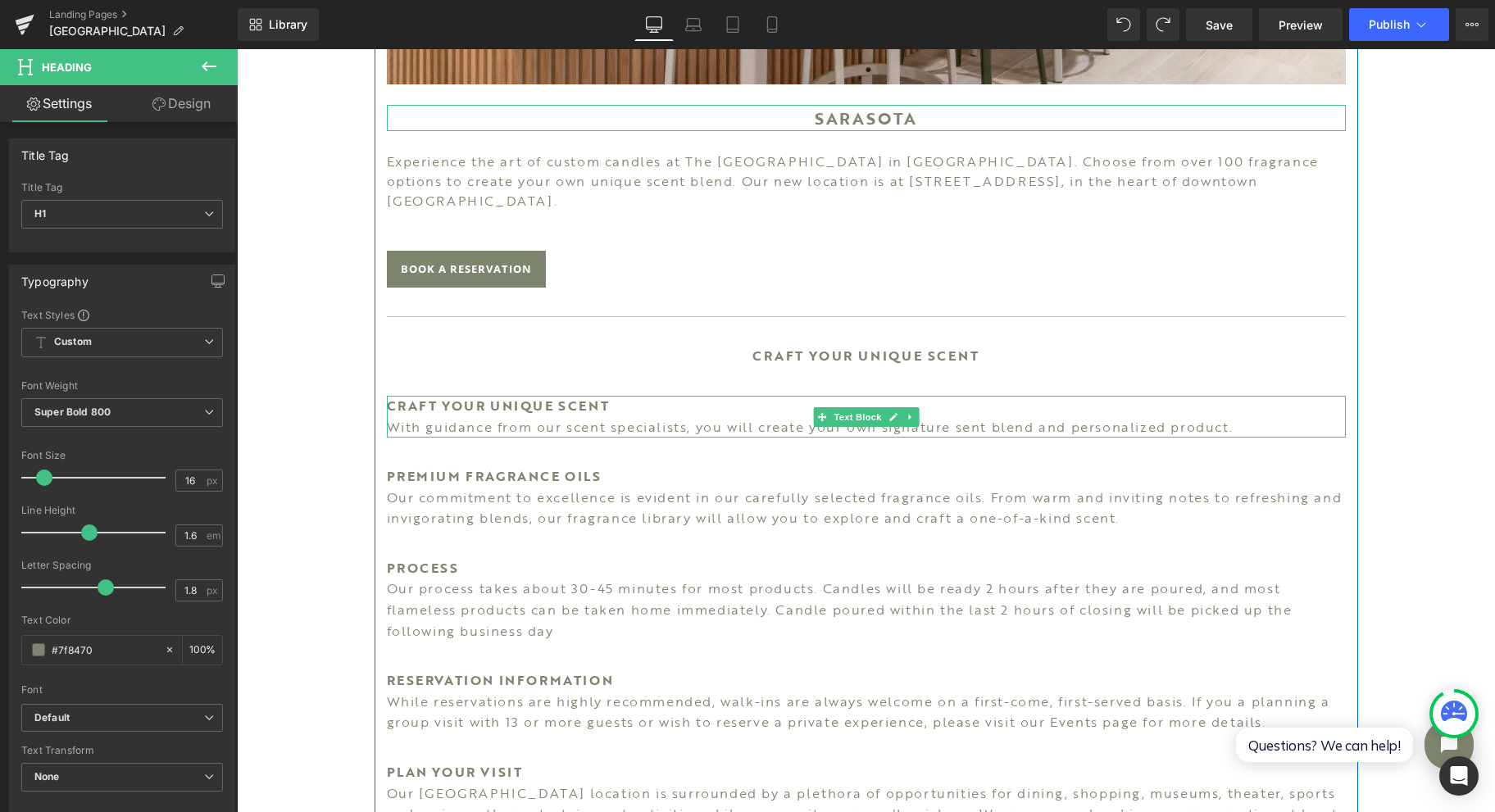
click at [586, 396] on strong "CRAFT YOUR UNIQUE SCENT" at bounding box center [498, 406] width 223 height 20
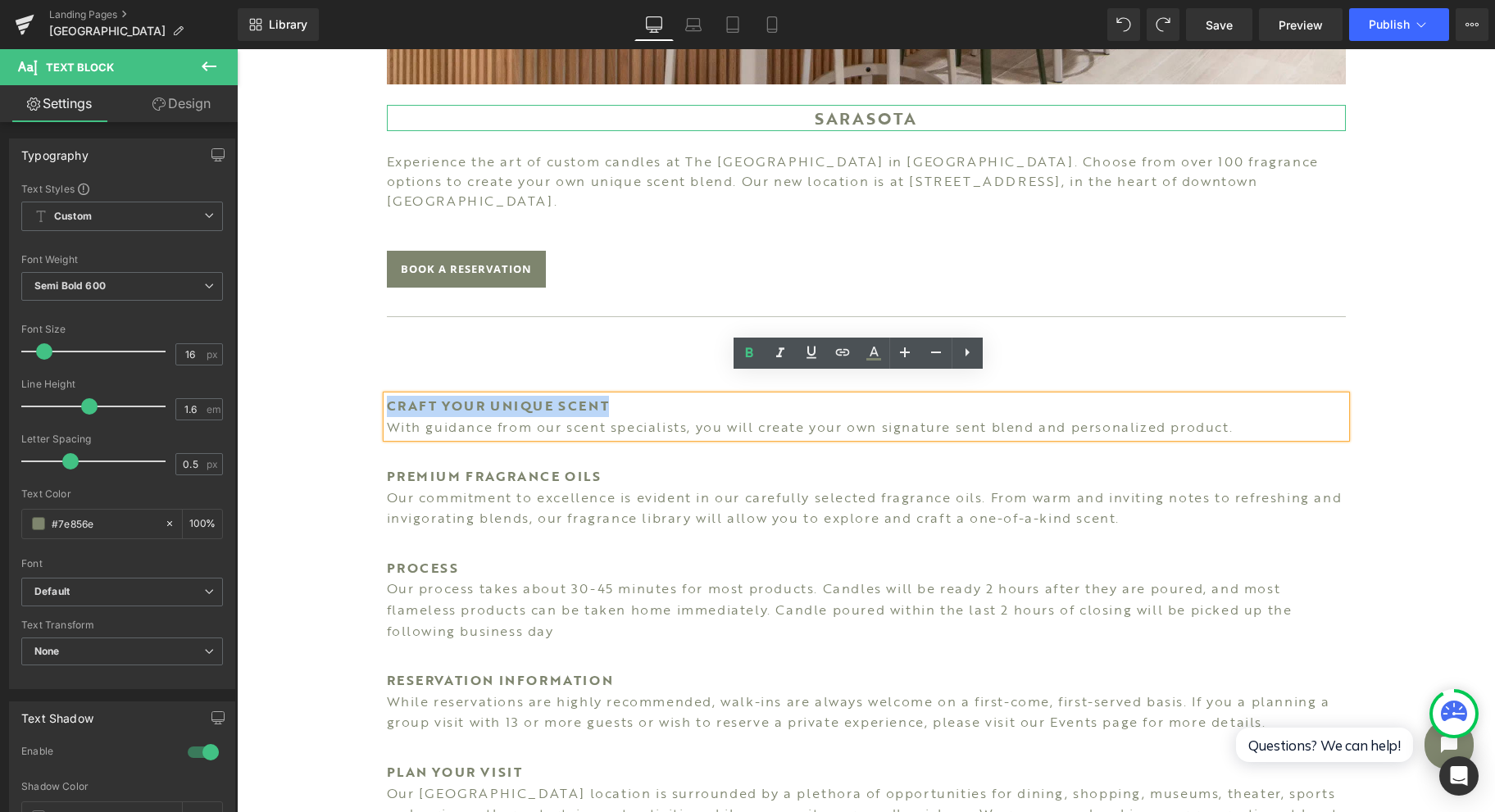
drag, startPoint x: 699, startPoint y: 388, endPoint x: 366, endPoint y: 377, distance: 333.2
click at [375, 377] on div "Image SARASOTA Heading Experience the art of custom candles at The [GEOGRAPHIC_…" at bounding box center [867, 285] width 984 height 1682
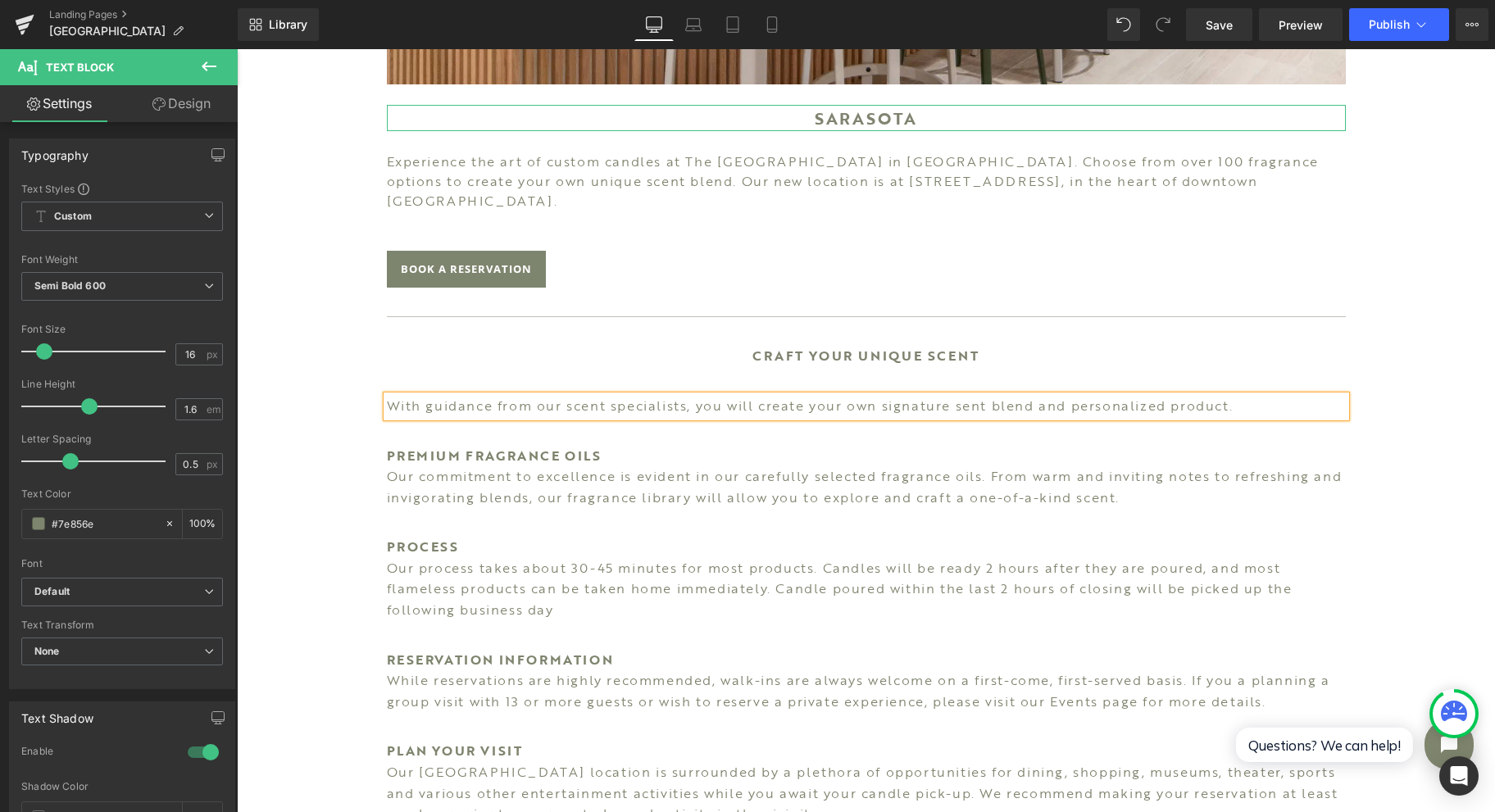
click at [872, 350] on div "Image SARASOTA Heading Experience the art of custom candles at The [GEOGRAPHIC_…" at bounding box center [867, 275] width 984 height 1661
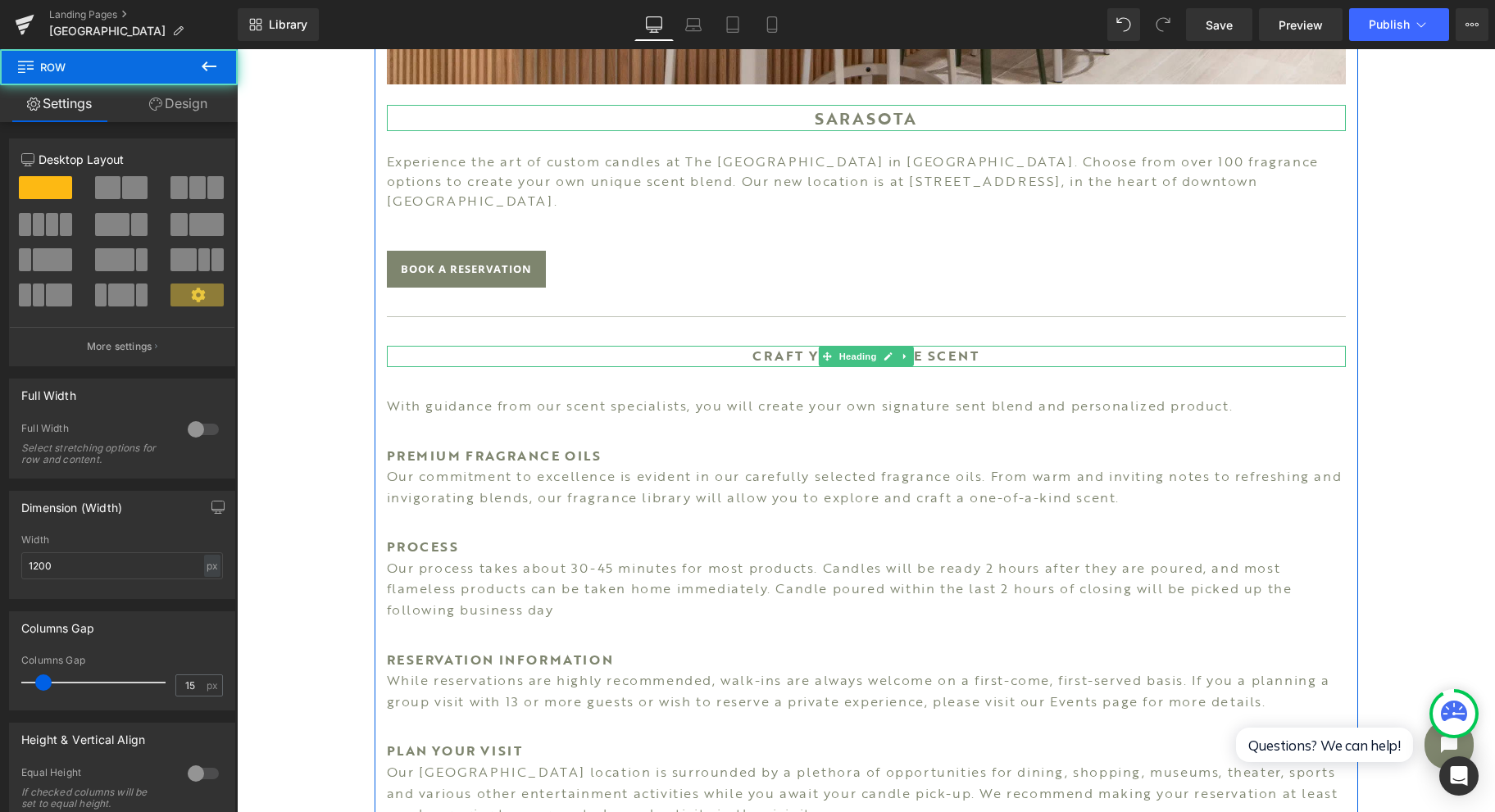
click at [879, 346] on link at bounding box center [888, 356] width 18 height 20
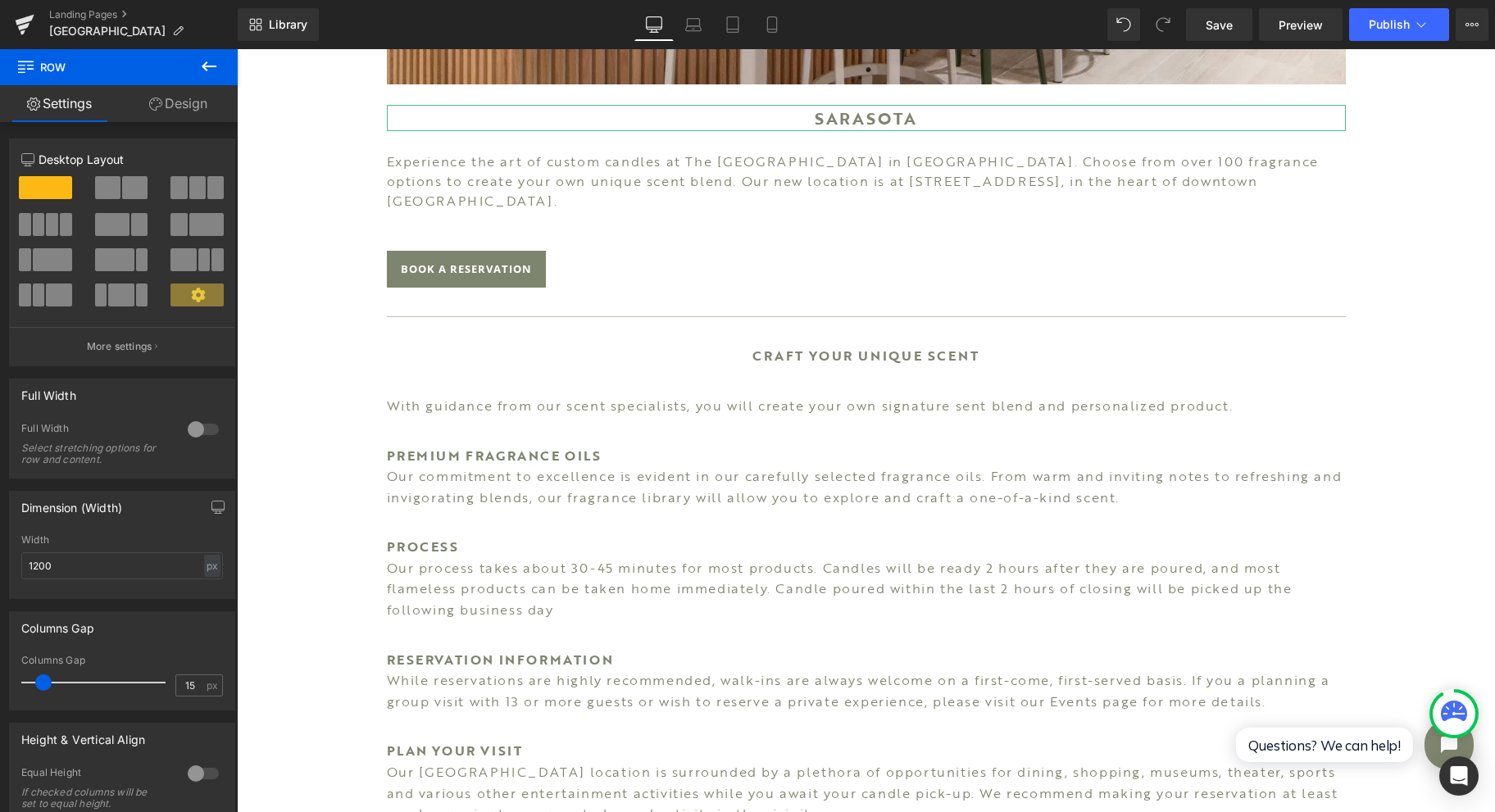
click at [202, 111] on link "Design" at bounding box center [178, 104] width 119 height 37
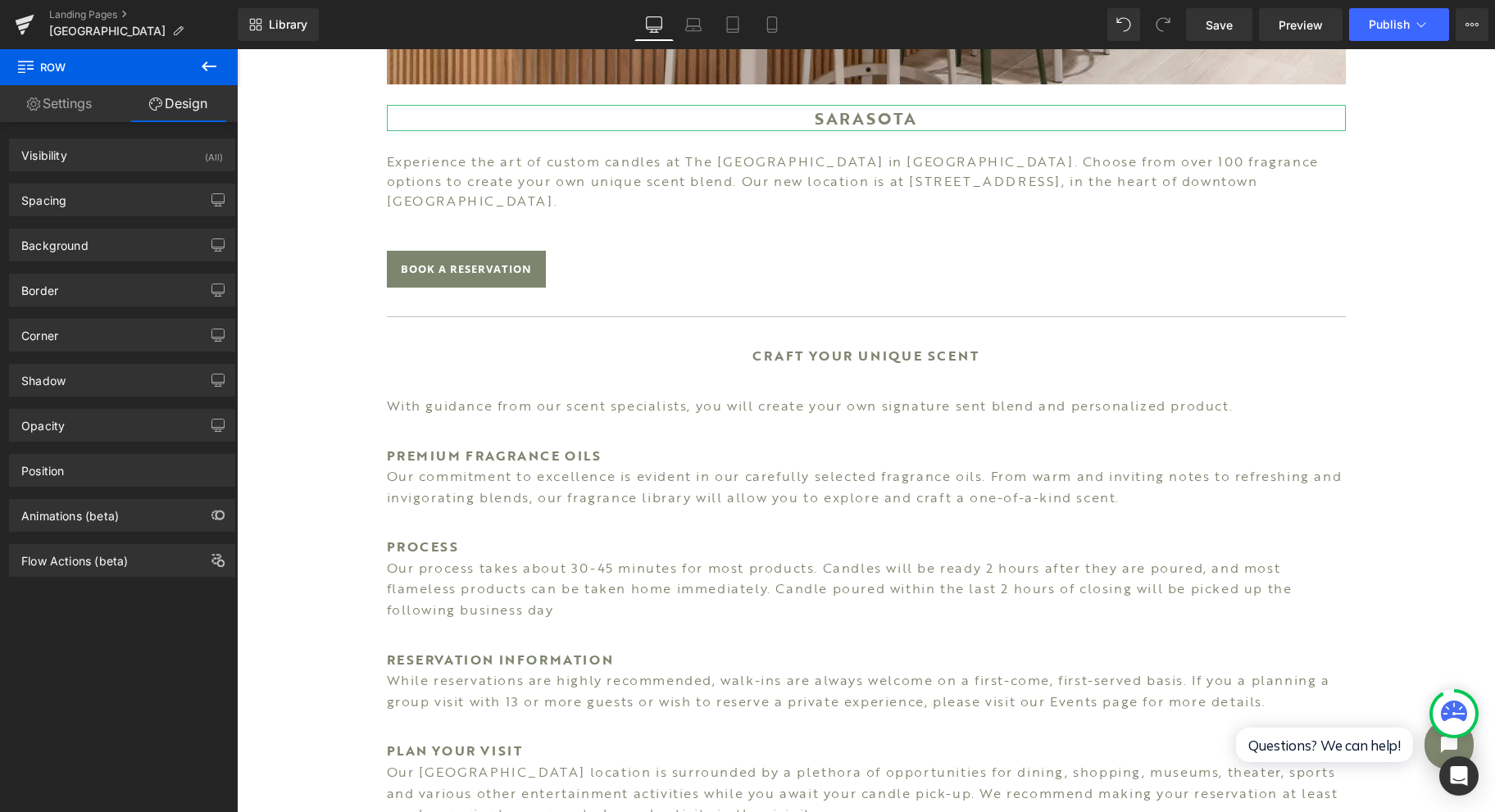
click at [135, 213] on div "Spacing" at bounding box center [122, 199] width 224 height 31
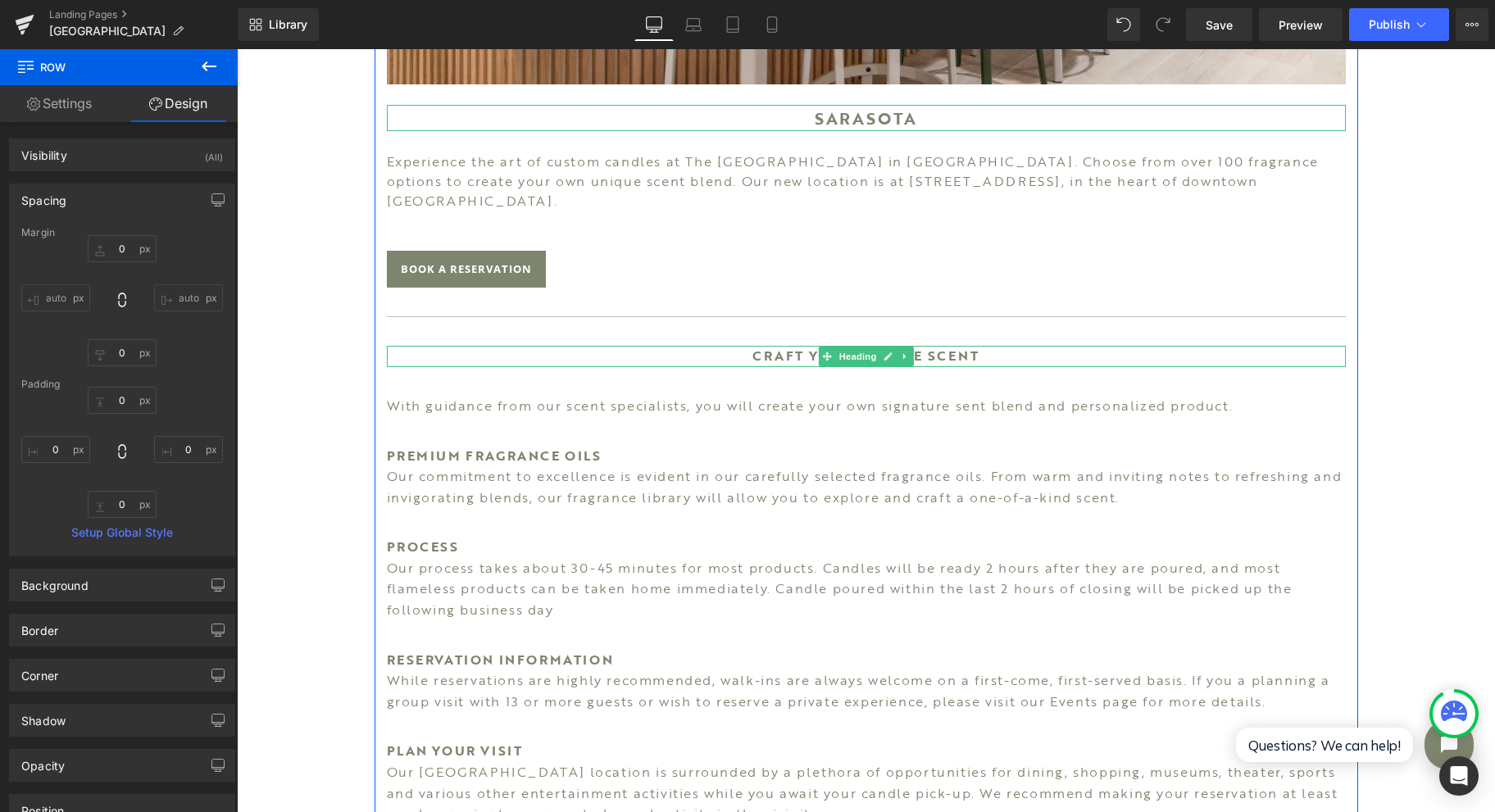
click at [866, 346] on span "Heading" at bounding box center [857, 356] width 44 height 20
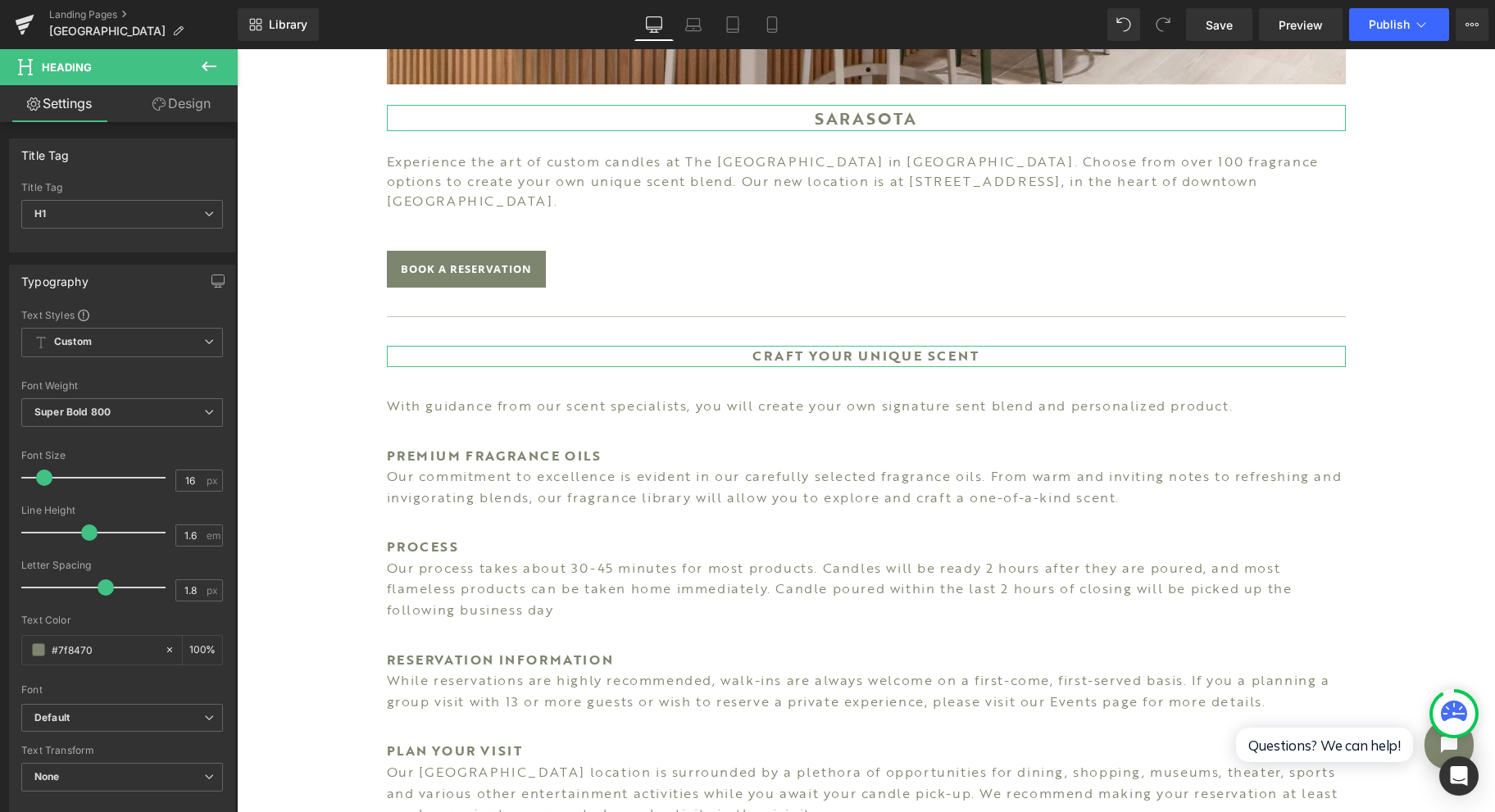
click at [156, 100] on icon at bounding box center [159, 105] width 13 height 13
click at [0, 0] on div "Spacing" at bounding box center [0, 0] width 0 height 0
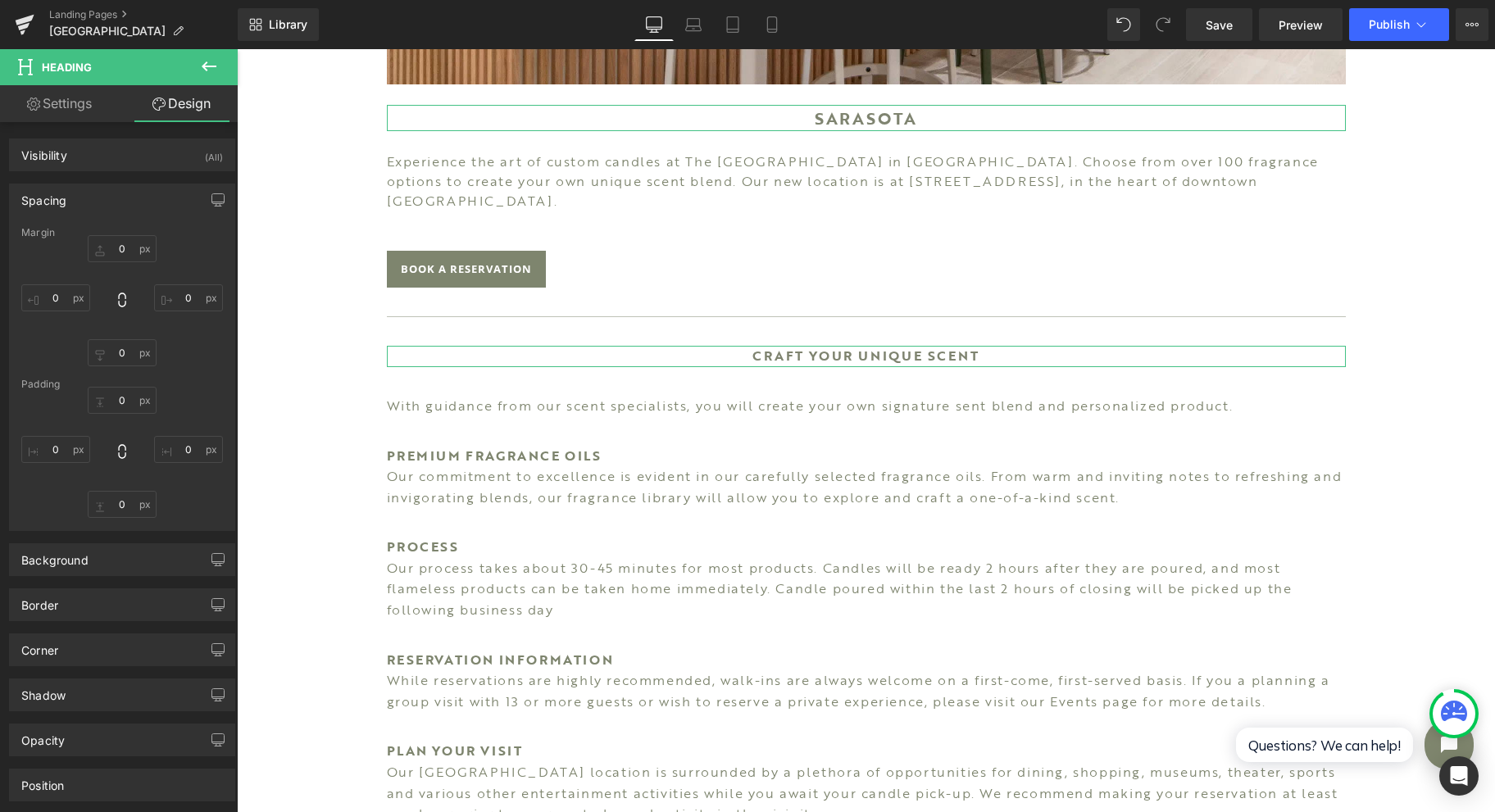
type input "25"
type input "0"
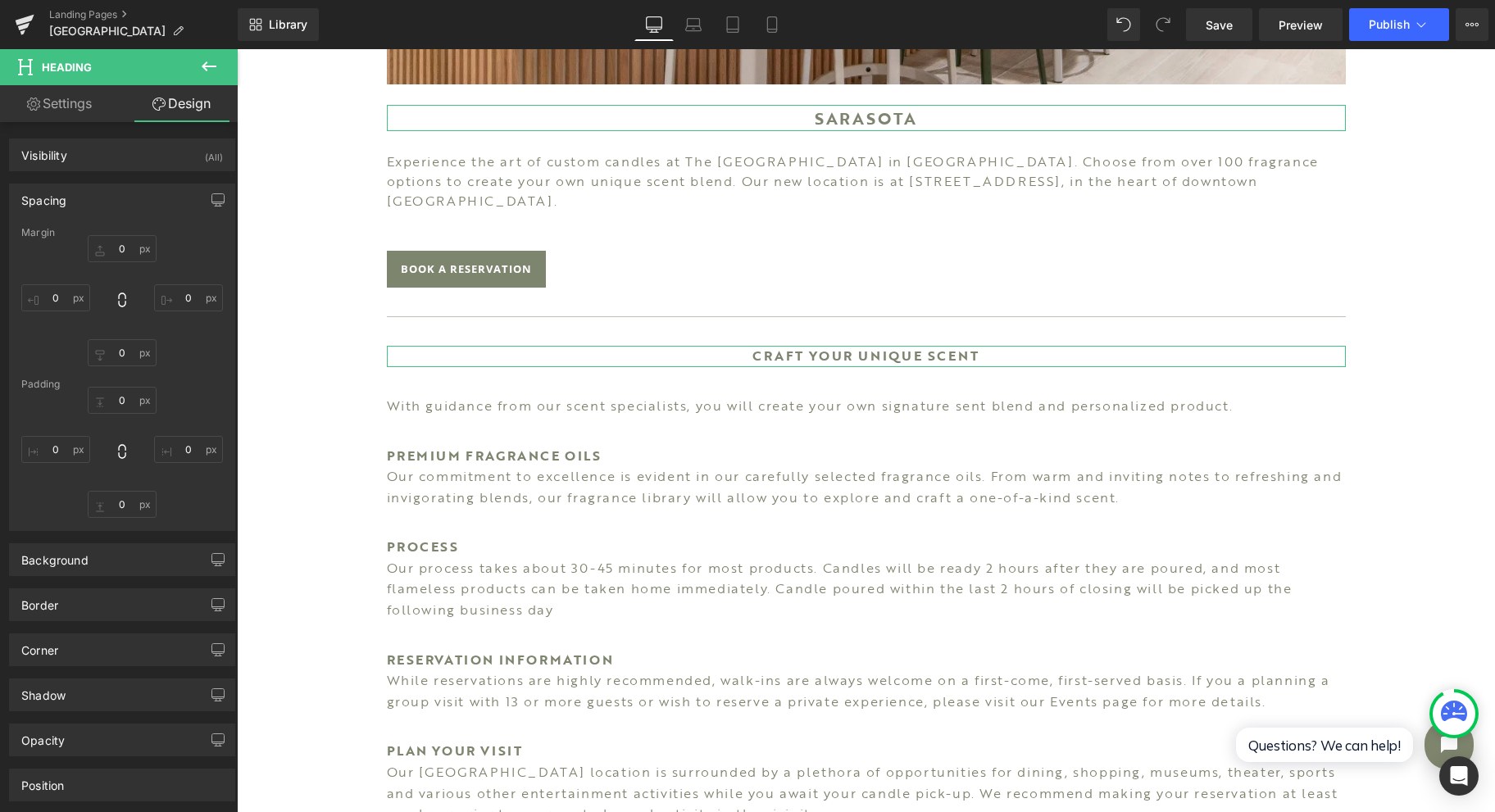
type input "0"
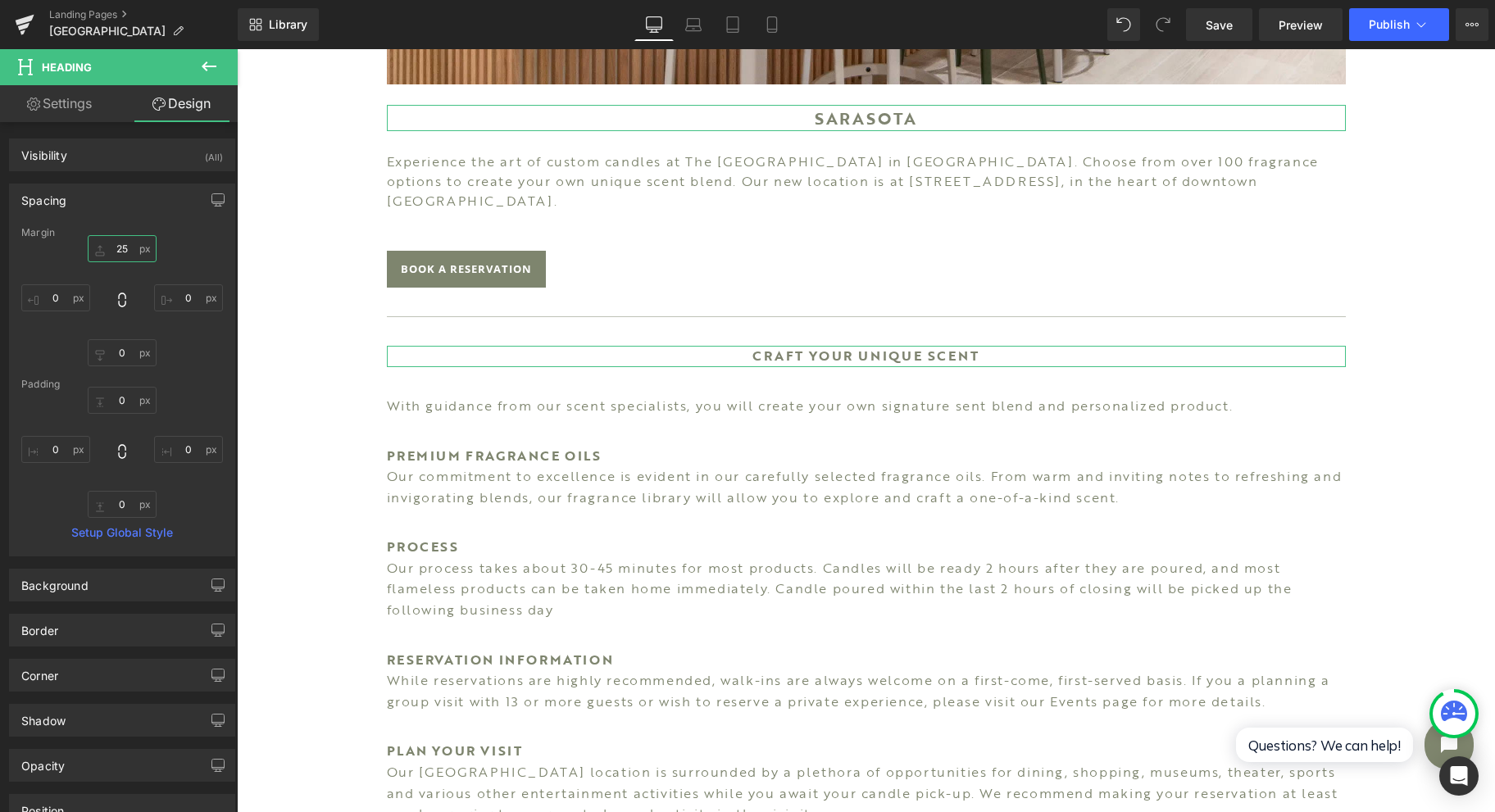
click at [128, 251] on input "25" at bounding box center [122, 248] width 69 height 27
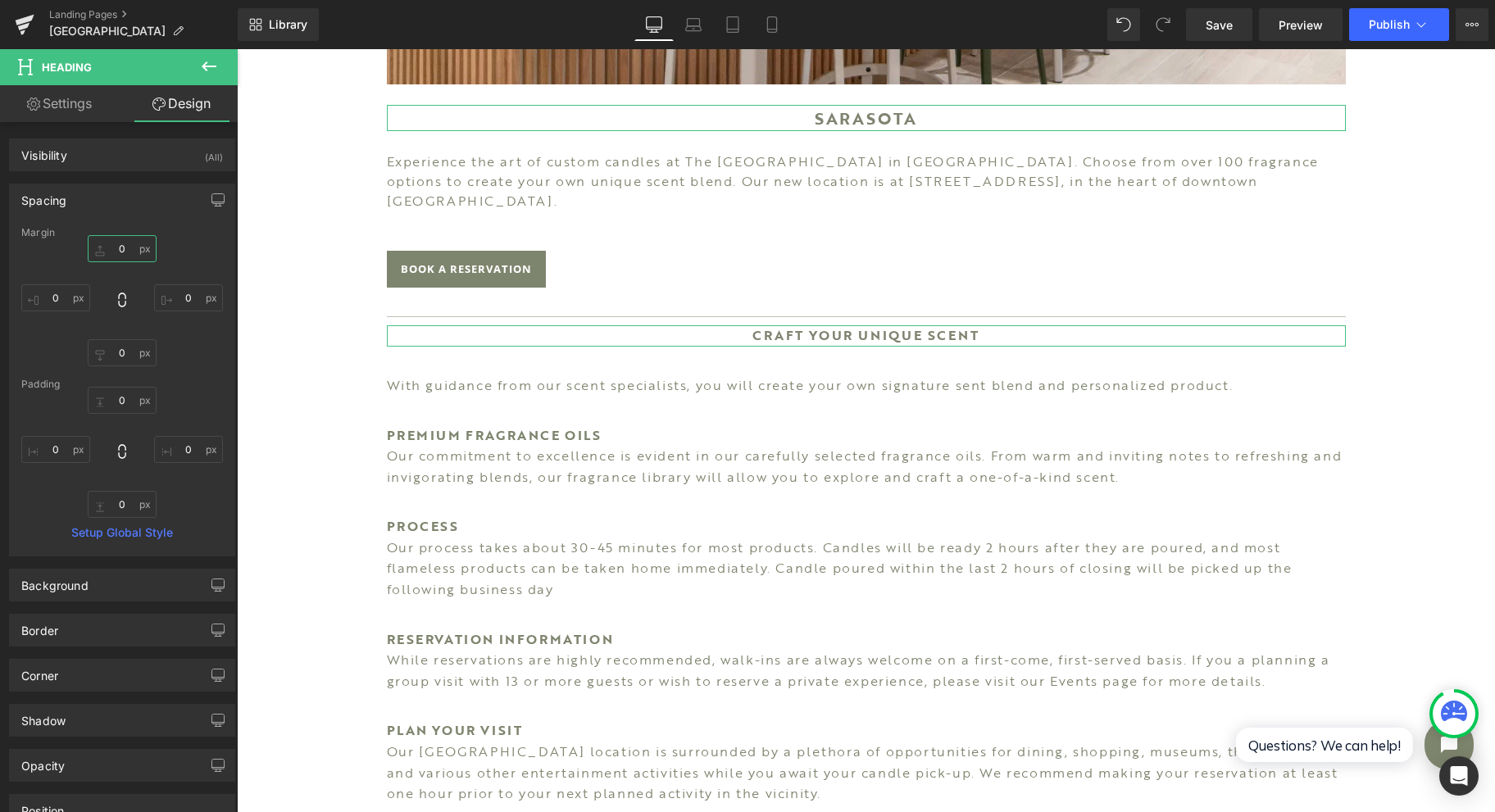
type input "25"
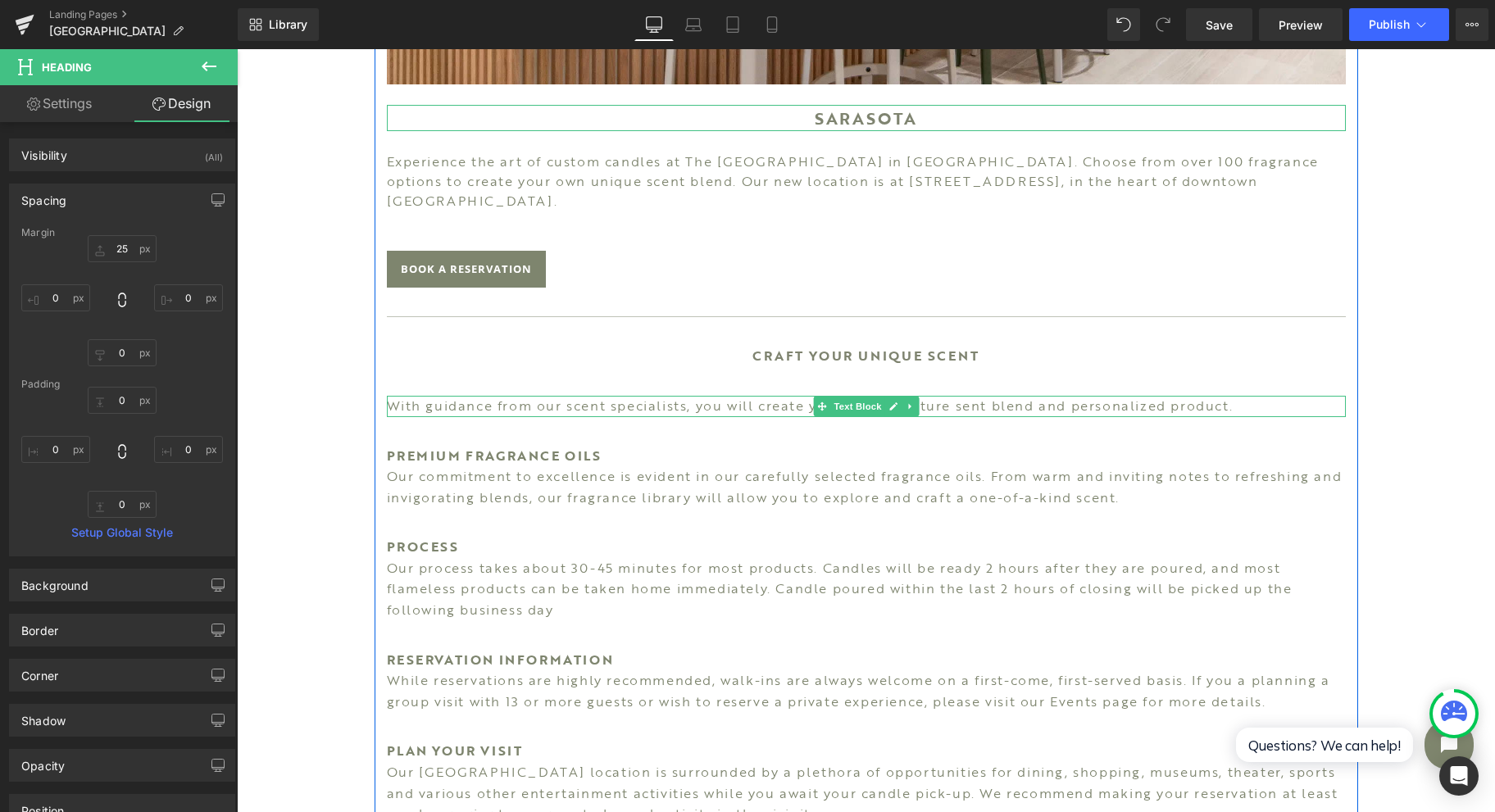
click at [832, 396] on span "Text Block" at bounding box center [857, 406] width 54 height 20
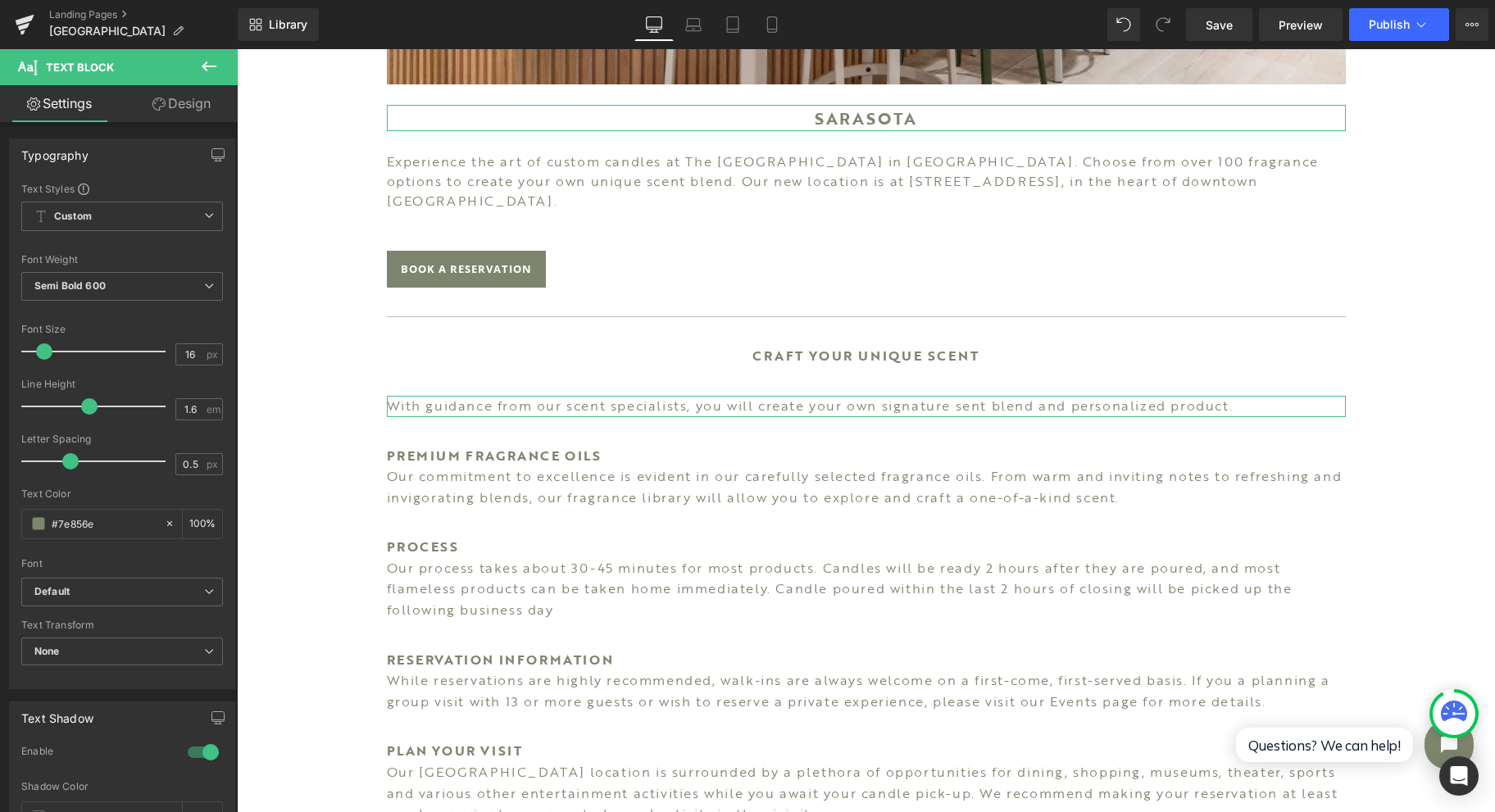
click at [174, 106] on link "Design" at bounding box center [182, 104] width 119 height 37
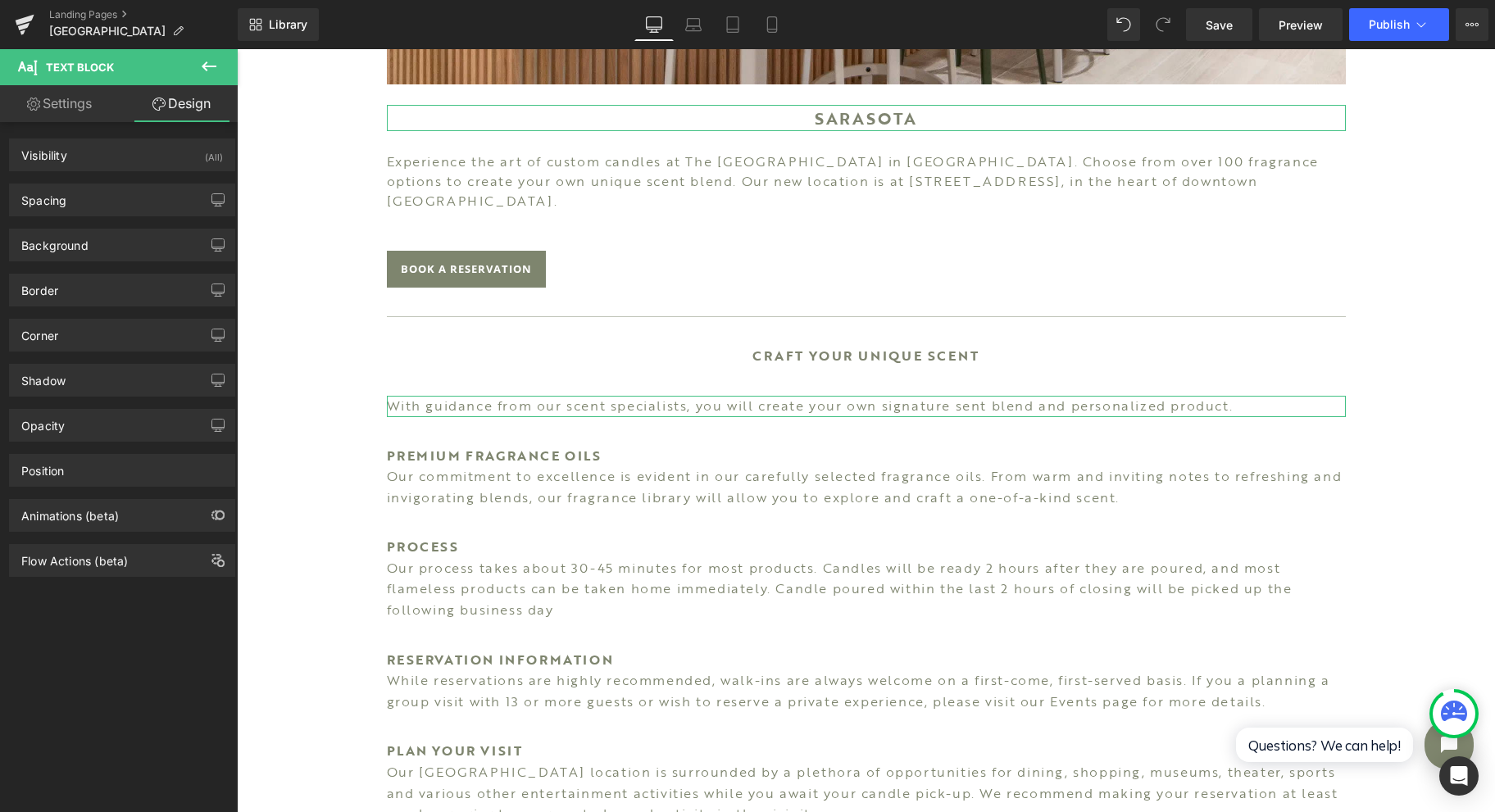
click at [110, 205] on div "Spacing" at bounding box center [122, 199] width 224 height 31
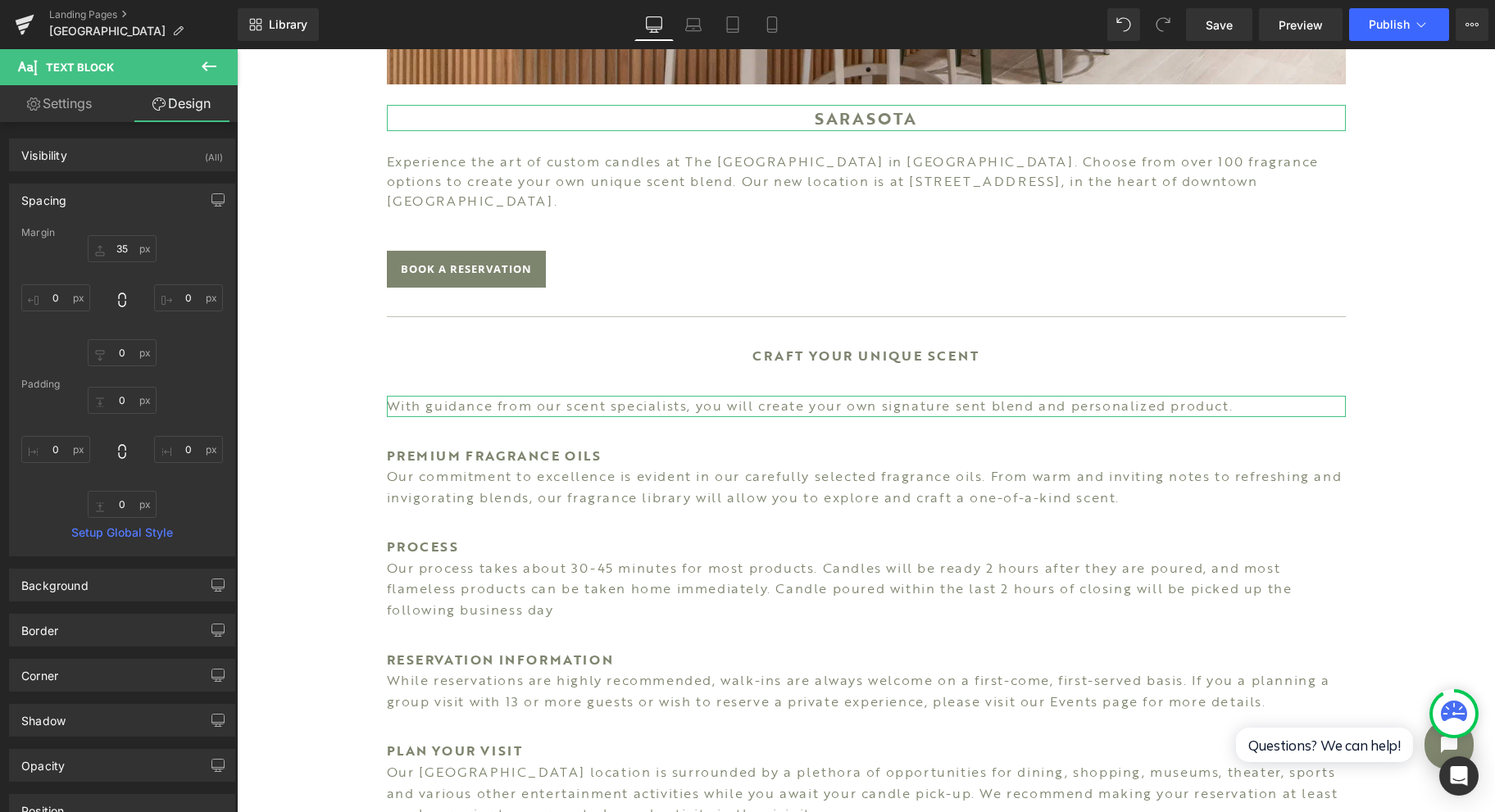
type input "35"
type input "0"
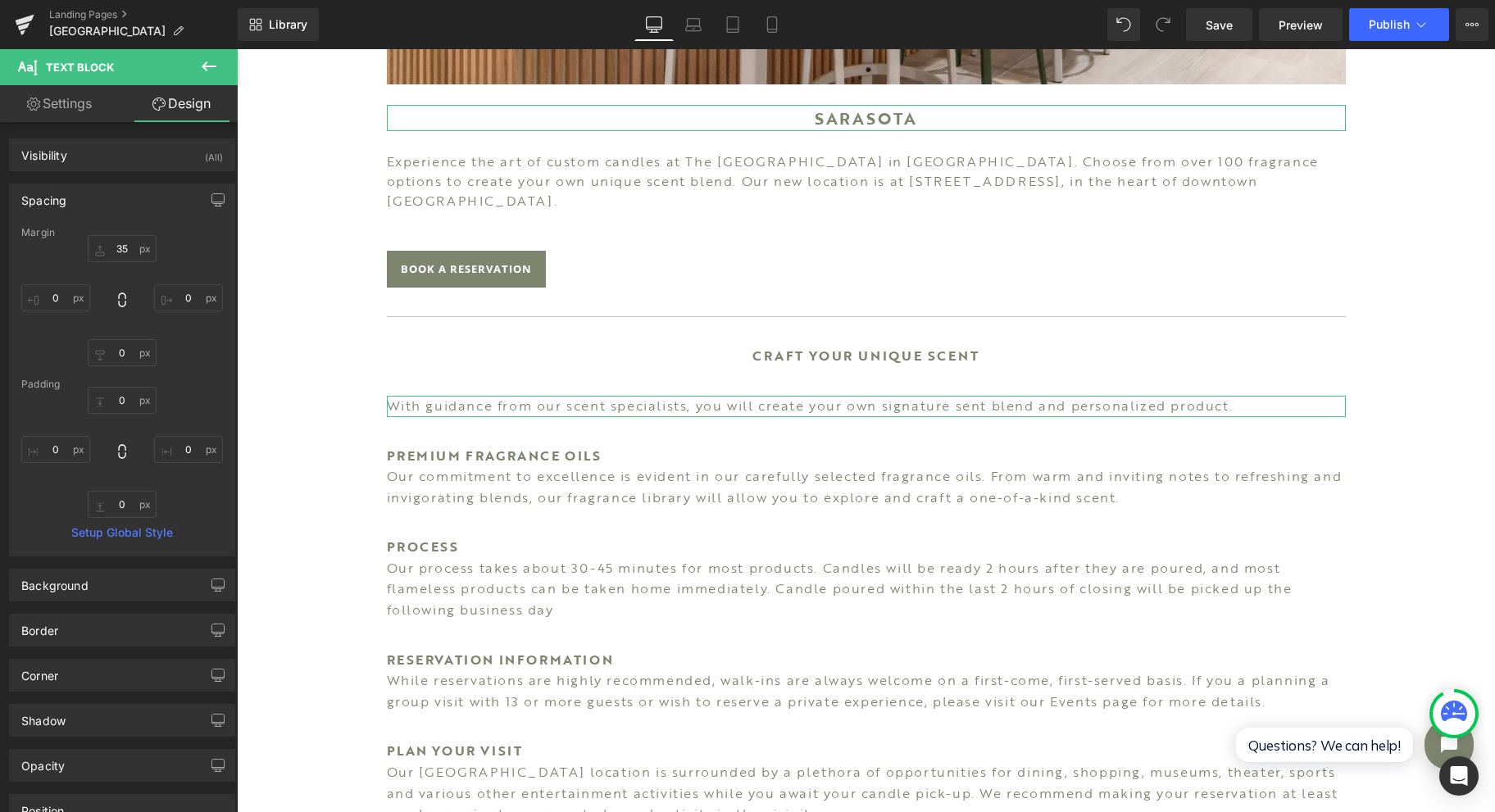
type input "0"
click at [124, 242] on input "35" at bounding box center [122, 248] width 69 height 27
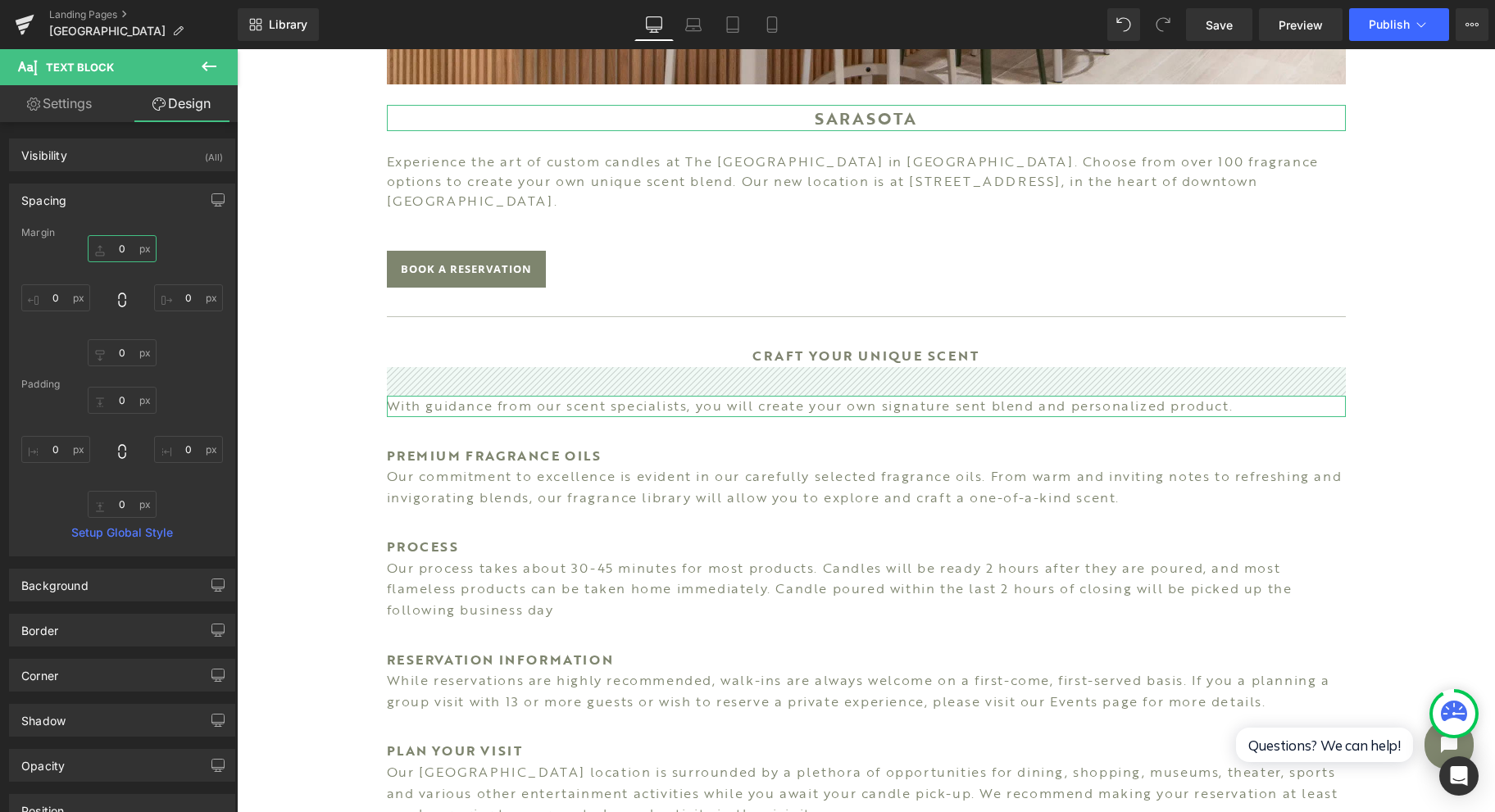
type input "0"
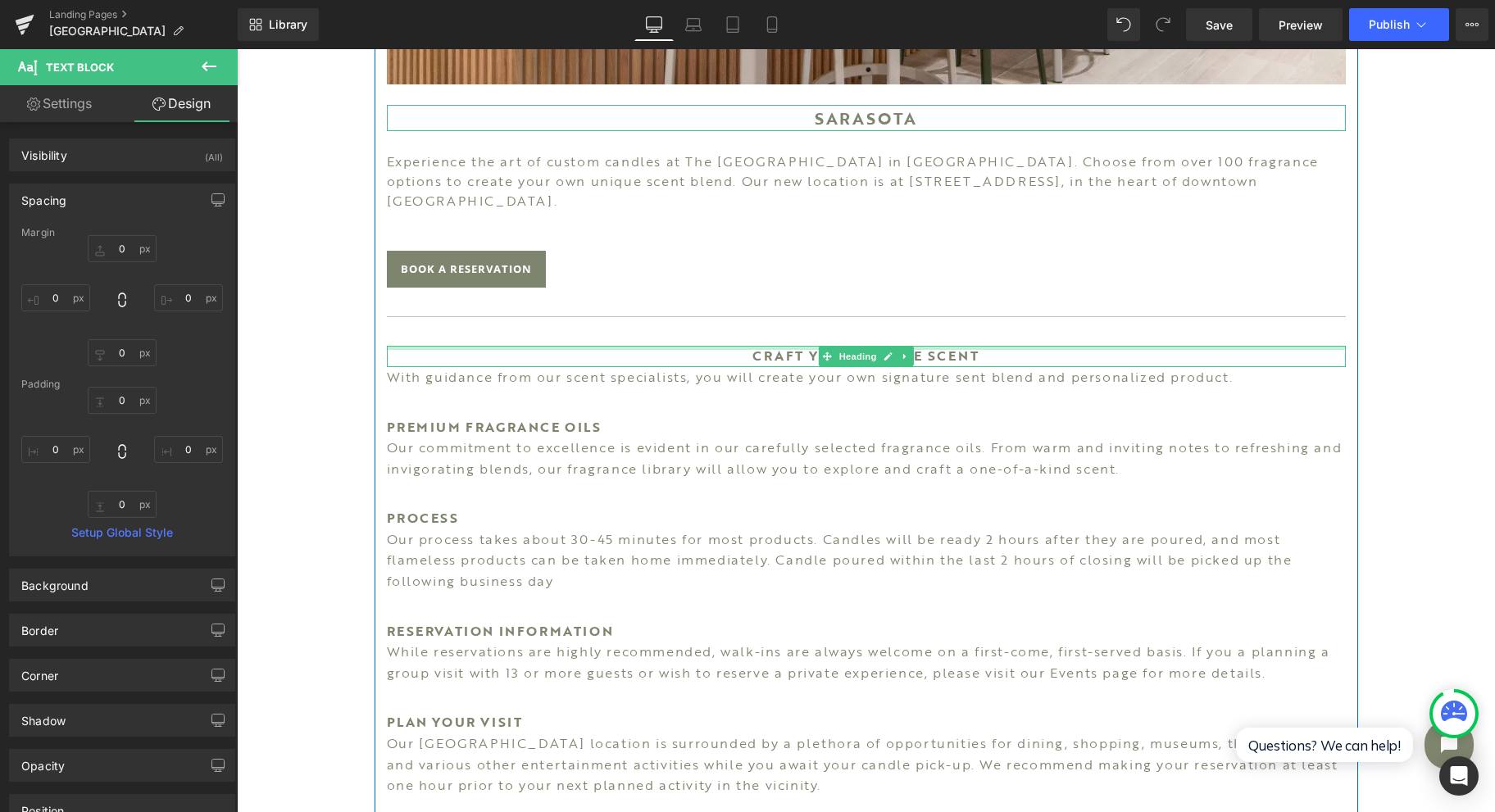
click at [968, 345] on div at bounding box center [866, 347] width 959 height 4
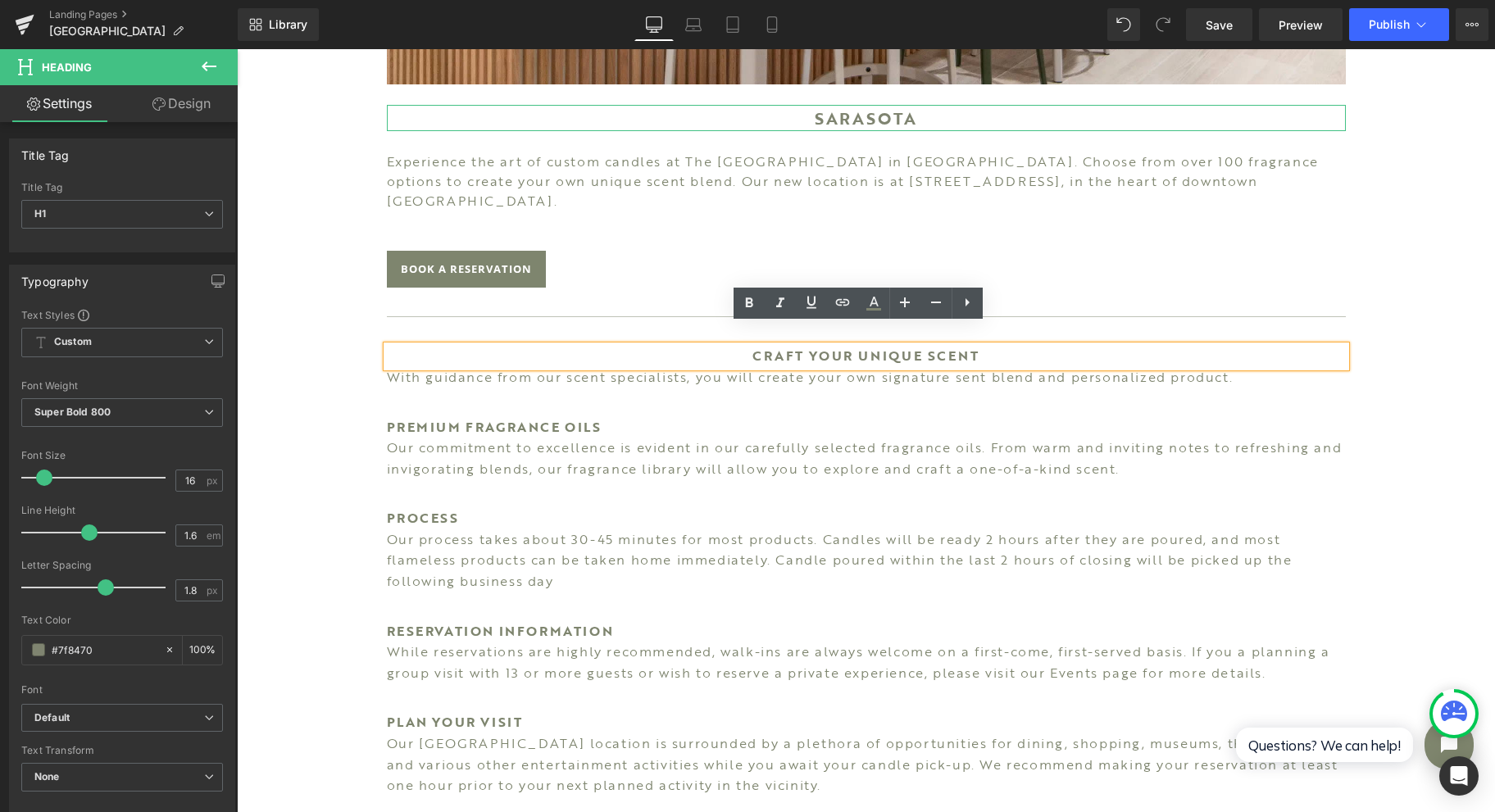
click at [1433, 282] on div "Image SARASOTA Heading Experience the art of custom candles at The [GEOGRAPHIC_…" at bounding box center [866, 369] width 1258 height 1848
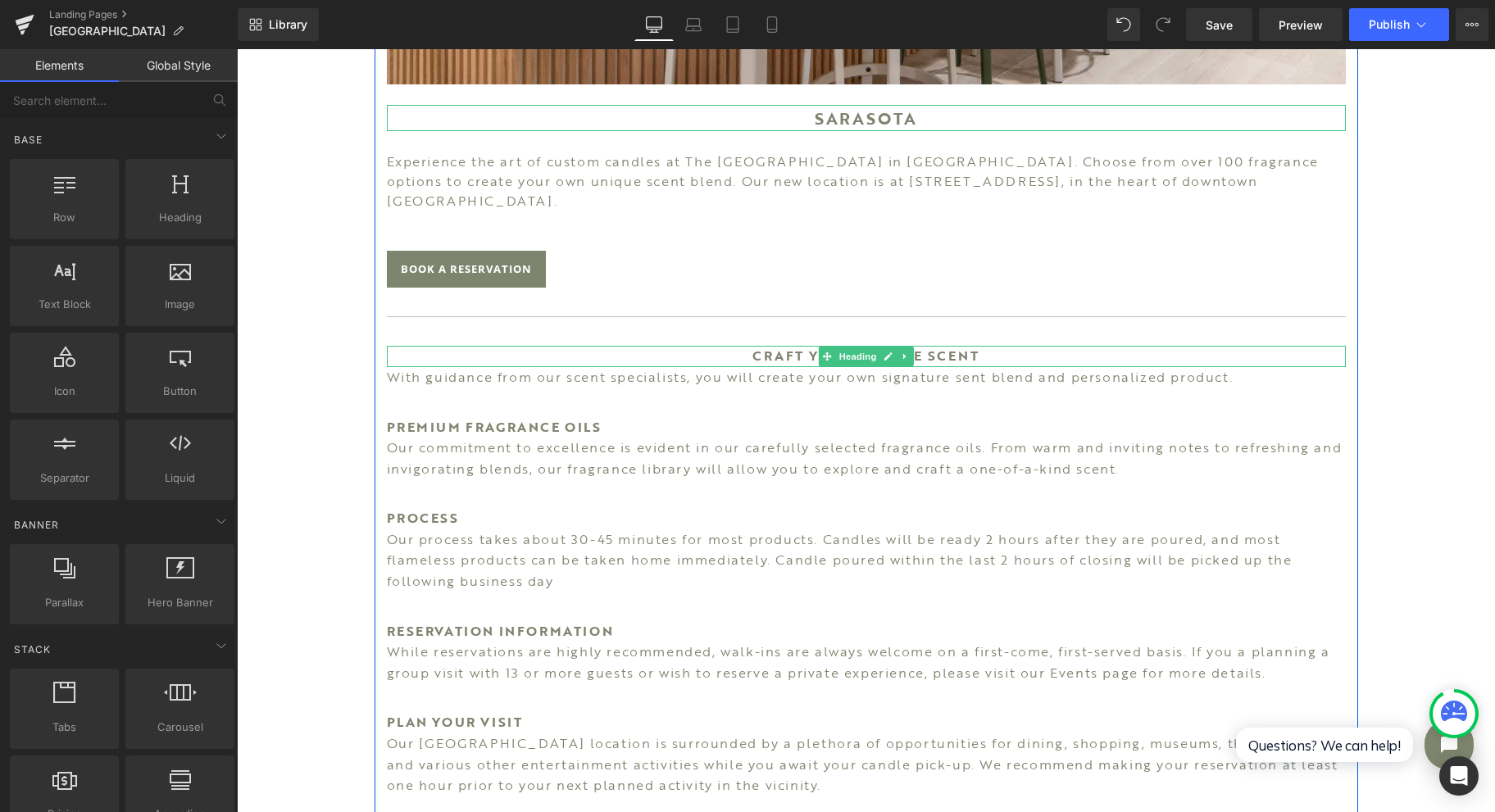
click at [901, 351] on icon at bounding box center [905, 356] width 9 height 10
click at [892, 352] on icon at bounding box center [896, 356] width 9 height 9
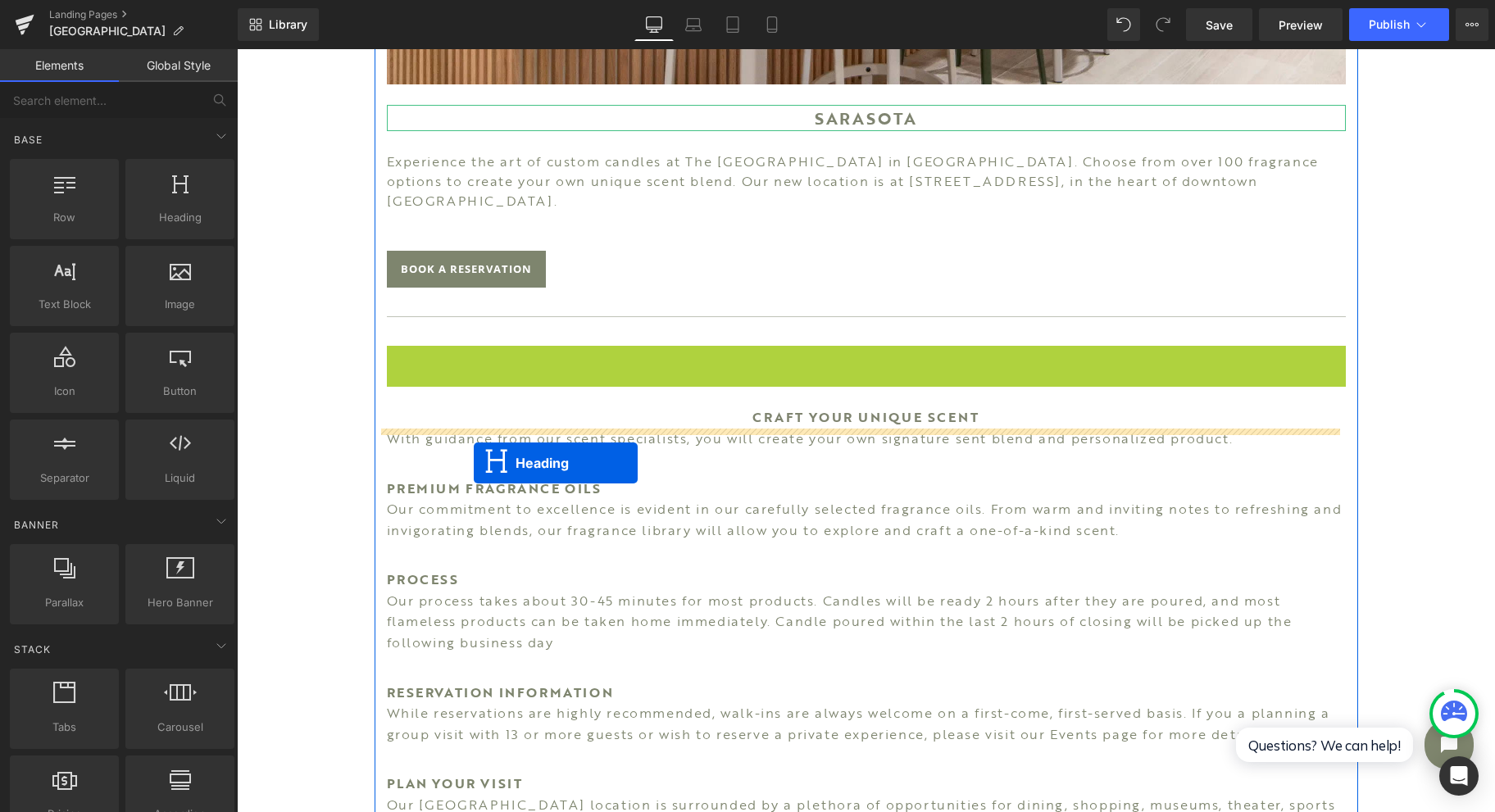
drag, startPoint x: 795, startPoint y: 331, endPoint x: 474, endPoint y: 462, distance: 346.7
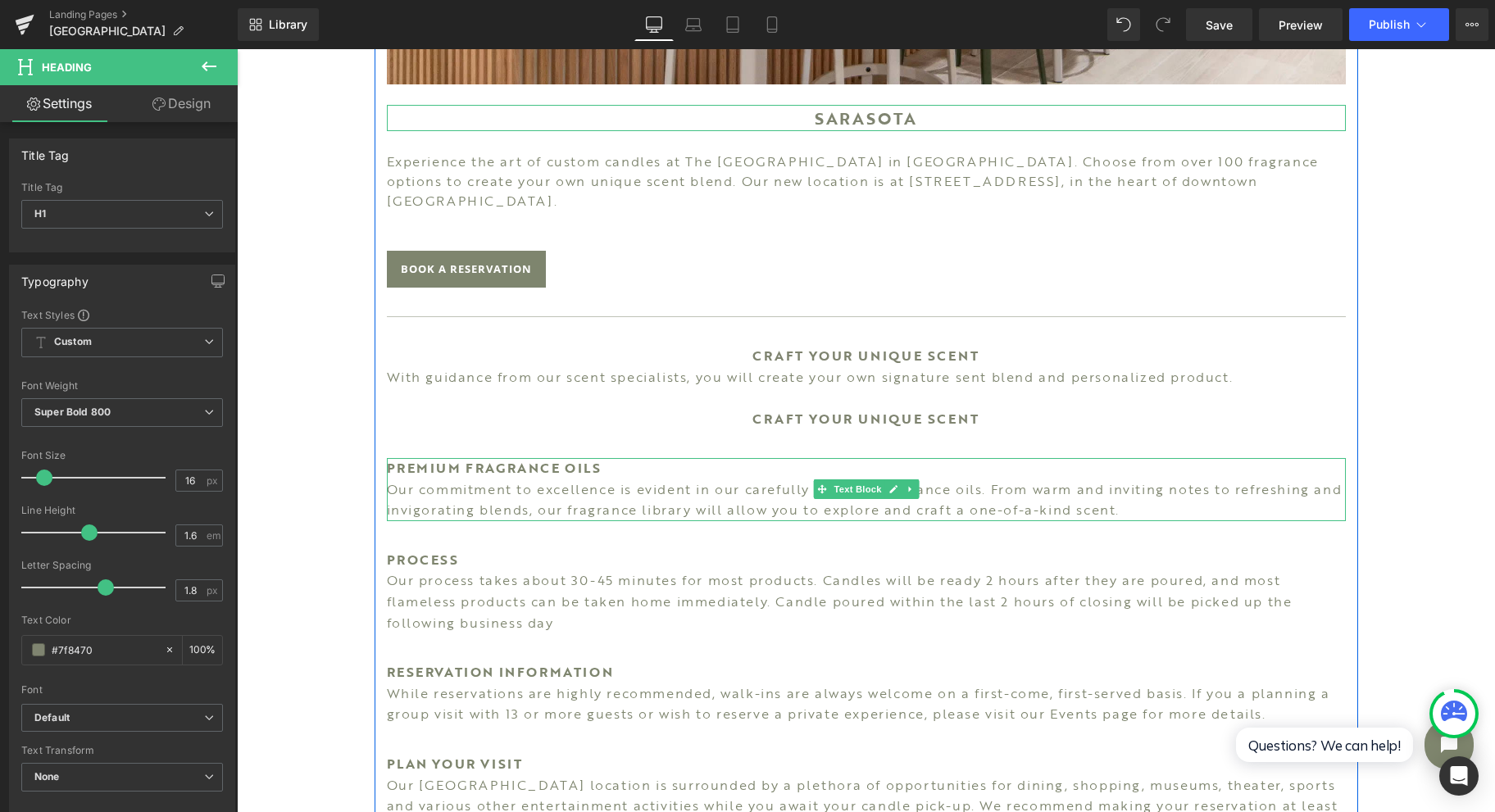
click at [680, 458] on p "PREMIUM FRAGRANCE OILS" at bounding box center [866, 468] width 959 height 21
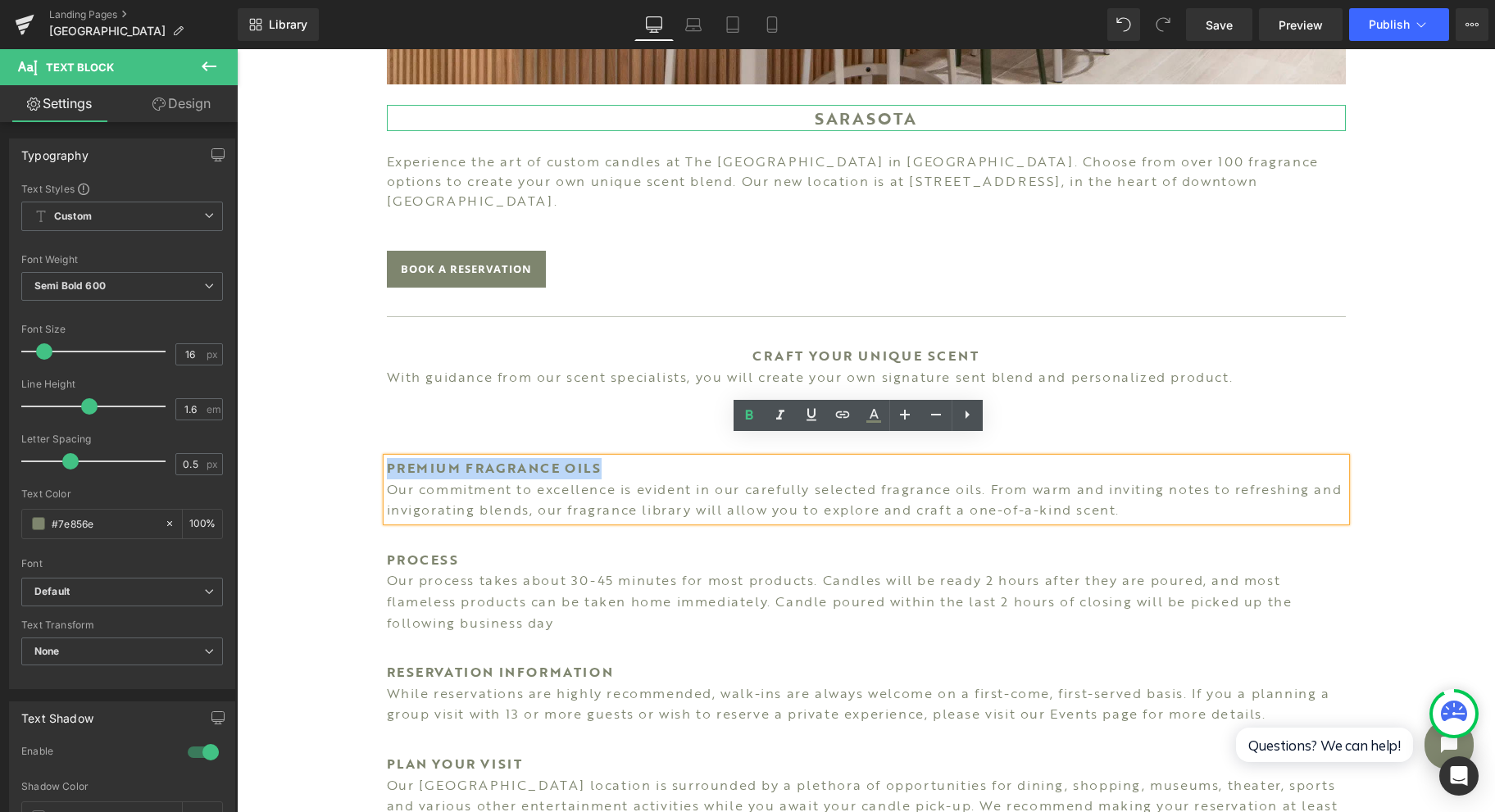
drag, startPoint x: 681, startPoint y: 449, endPoint x: 371, endPoint y: 442, distance: 310.1
click at [375, 442] on div "Image SARASOTA Heading Experience the art of custom candles at The [GEOGRAPHIC_…" at bounding box center [867, 282] width 984 height 1674
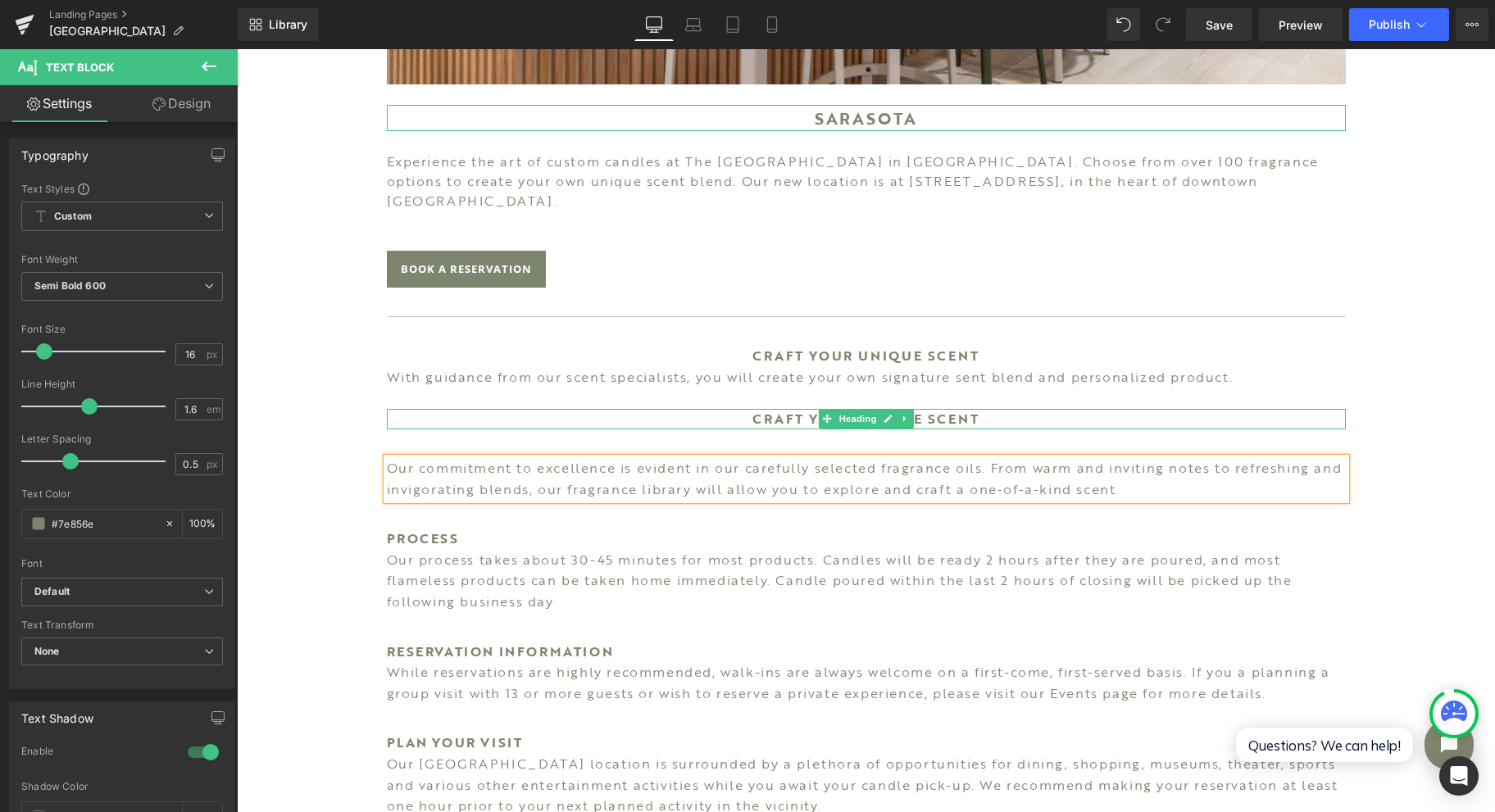
click at [869, 409] on span "Heading" at bounding box center [857, 419] width 44 height 20
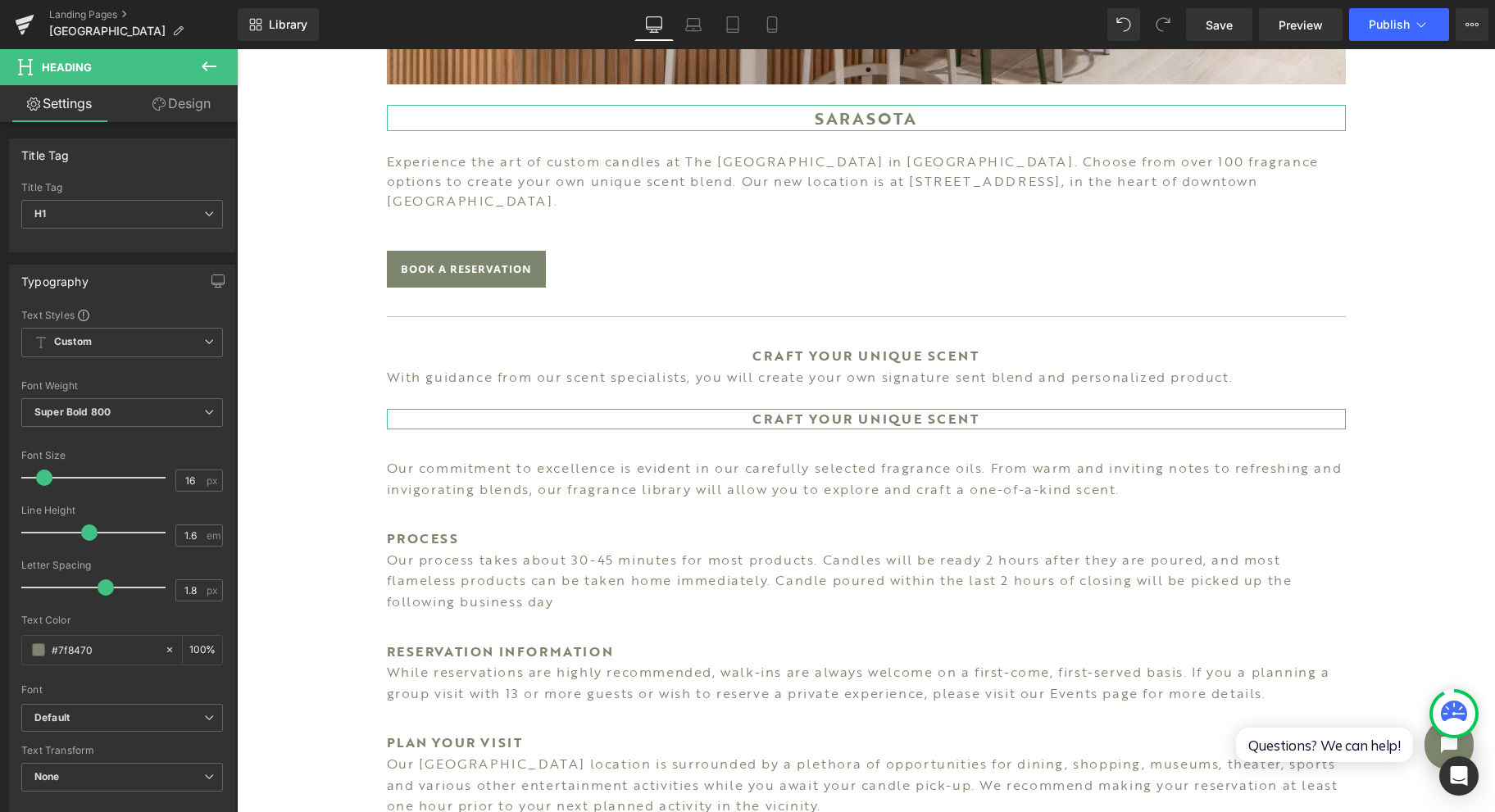
click at [177, 112] on link "Design" at bounding box center [182, 104] width 119 height 37
click at [0, 0] on div "Spacing" at bounding box center [0, 0] width 0 height 0
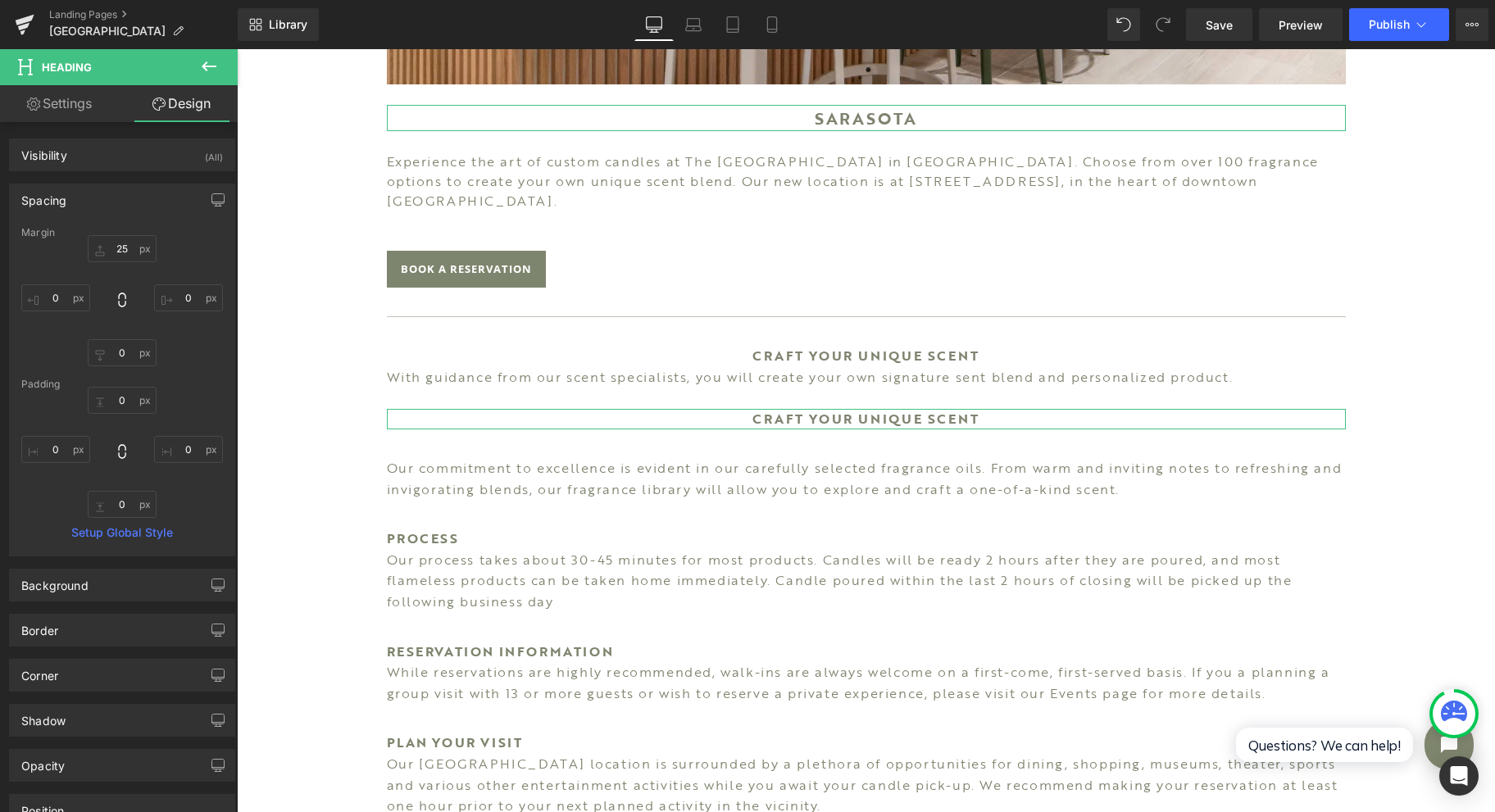
type input "25"
type input "0"
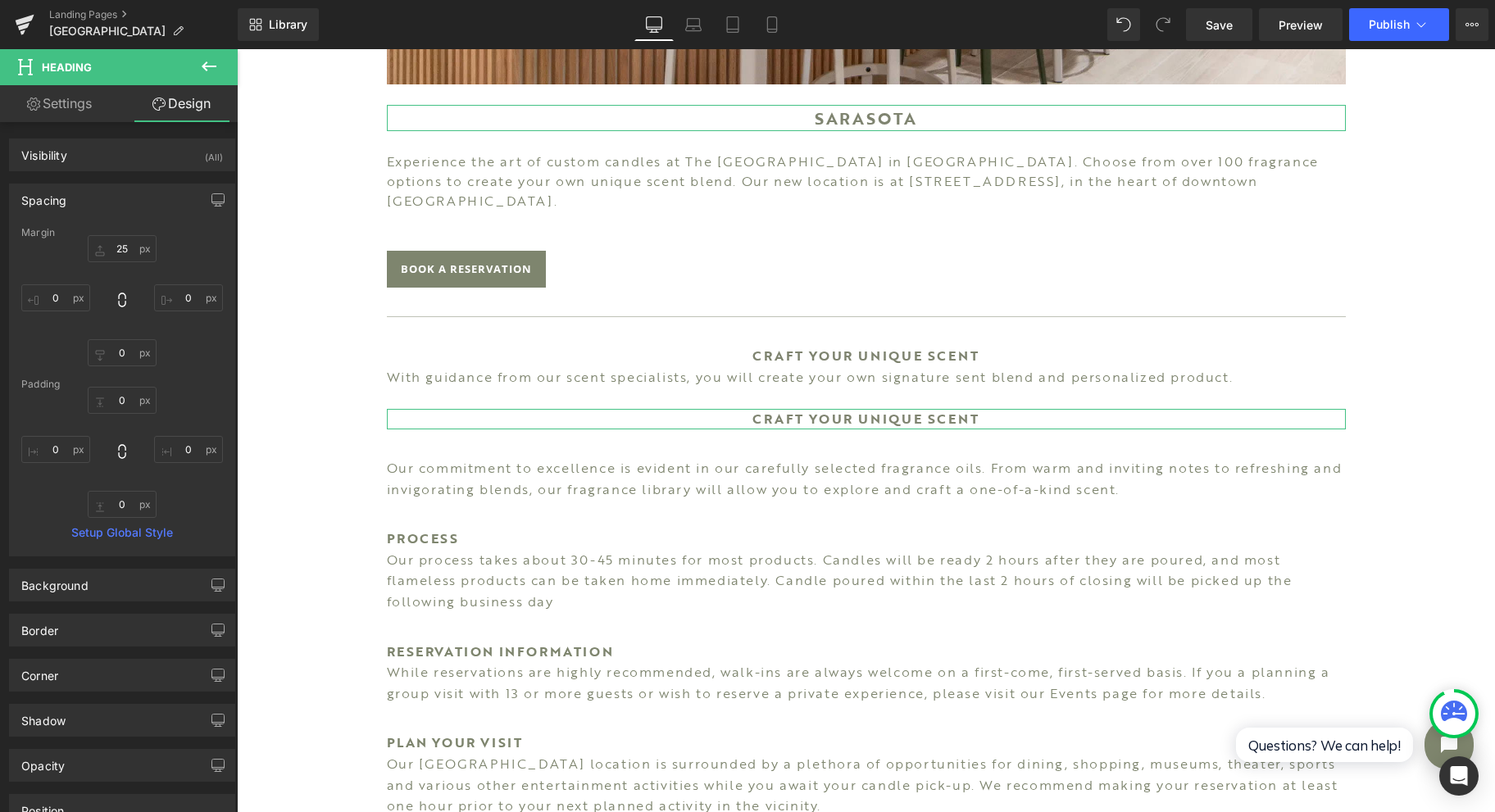
type input "0"
click at [127, 253] on input "25" at bounding box center [122, 248] width 69 height 27
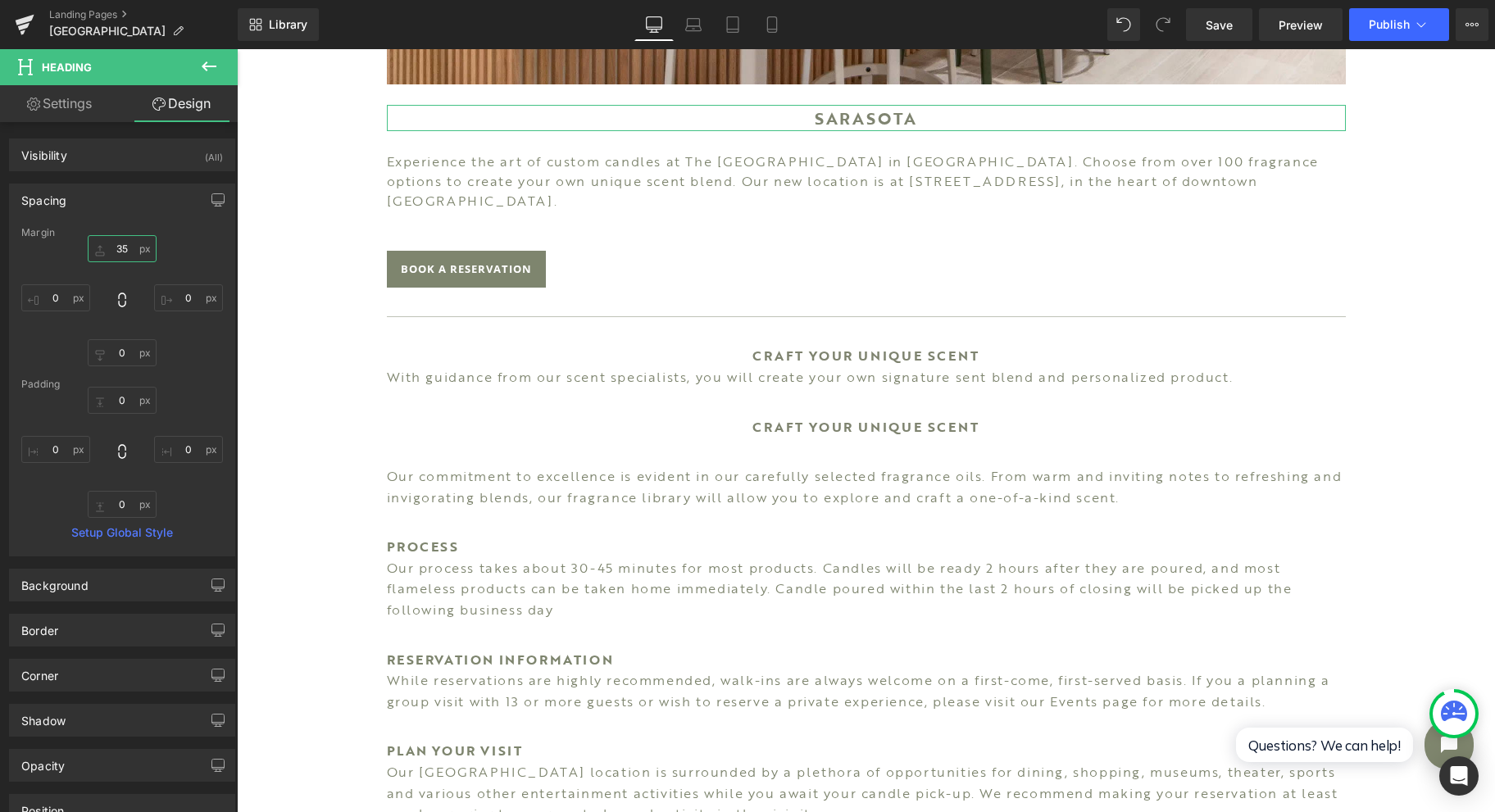
type input "35"
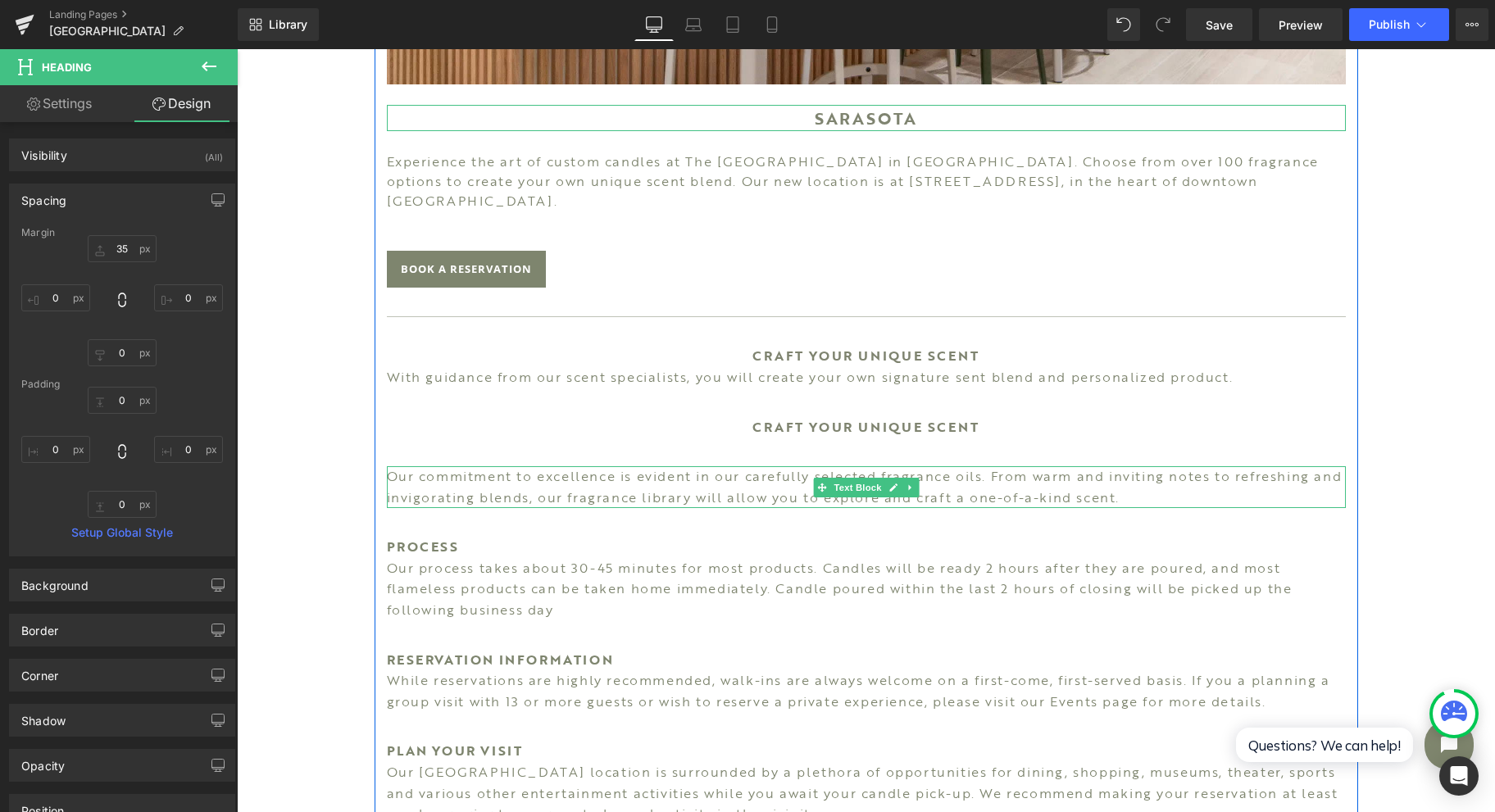
click at [843, 477] on span "Text Block" at bounding box center [857, 488] width 54 height 20
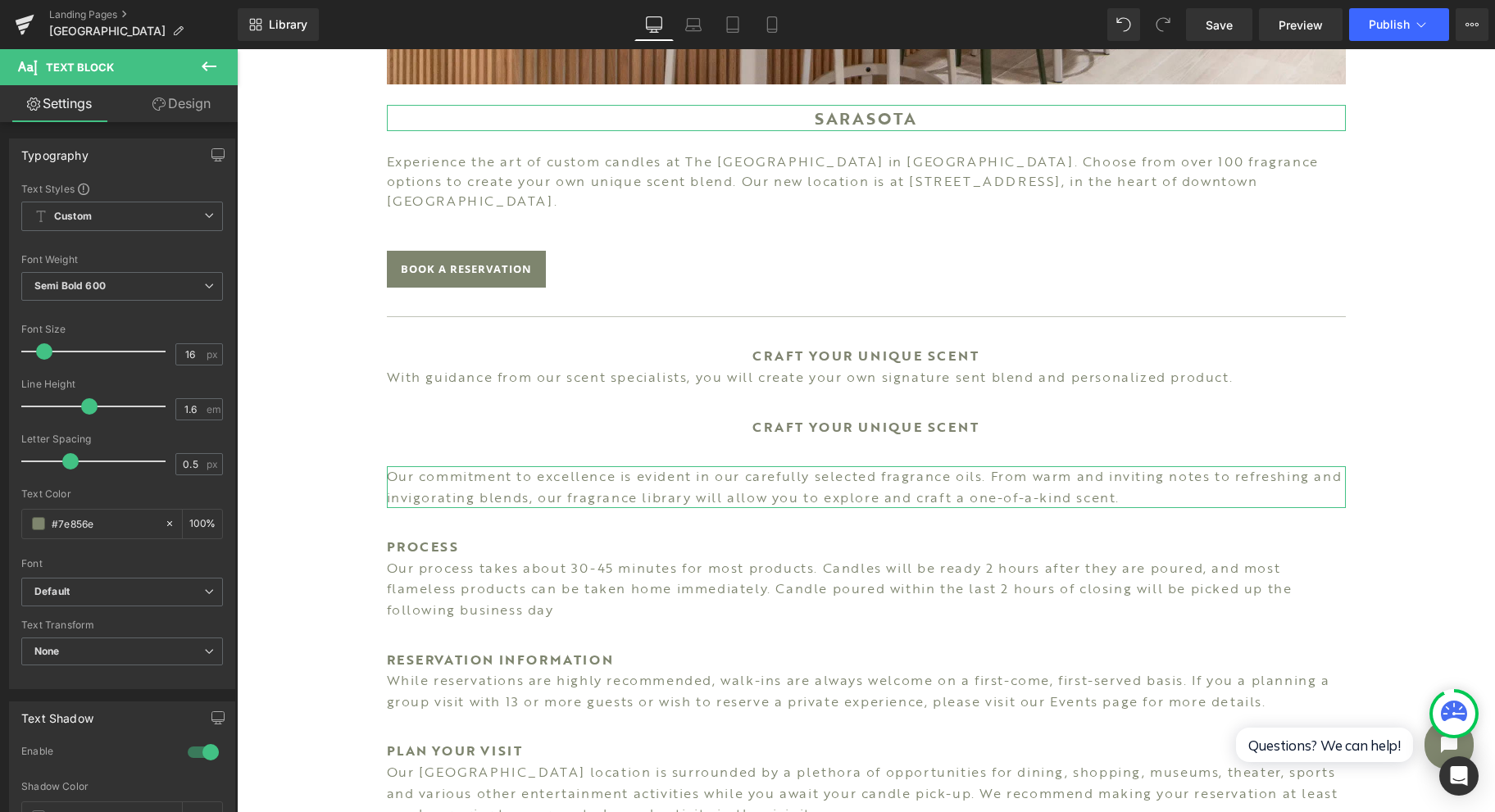
click at [207, 99] on link "Design" at bounding box center [182, 104] width 119 height 37
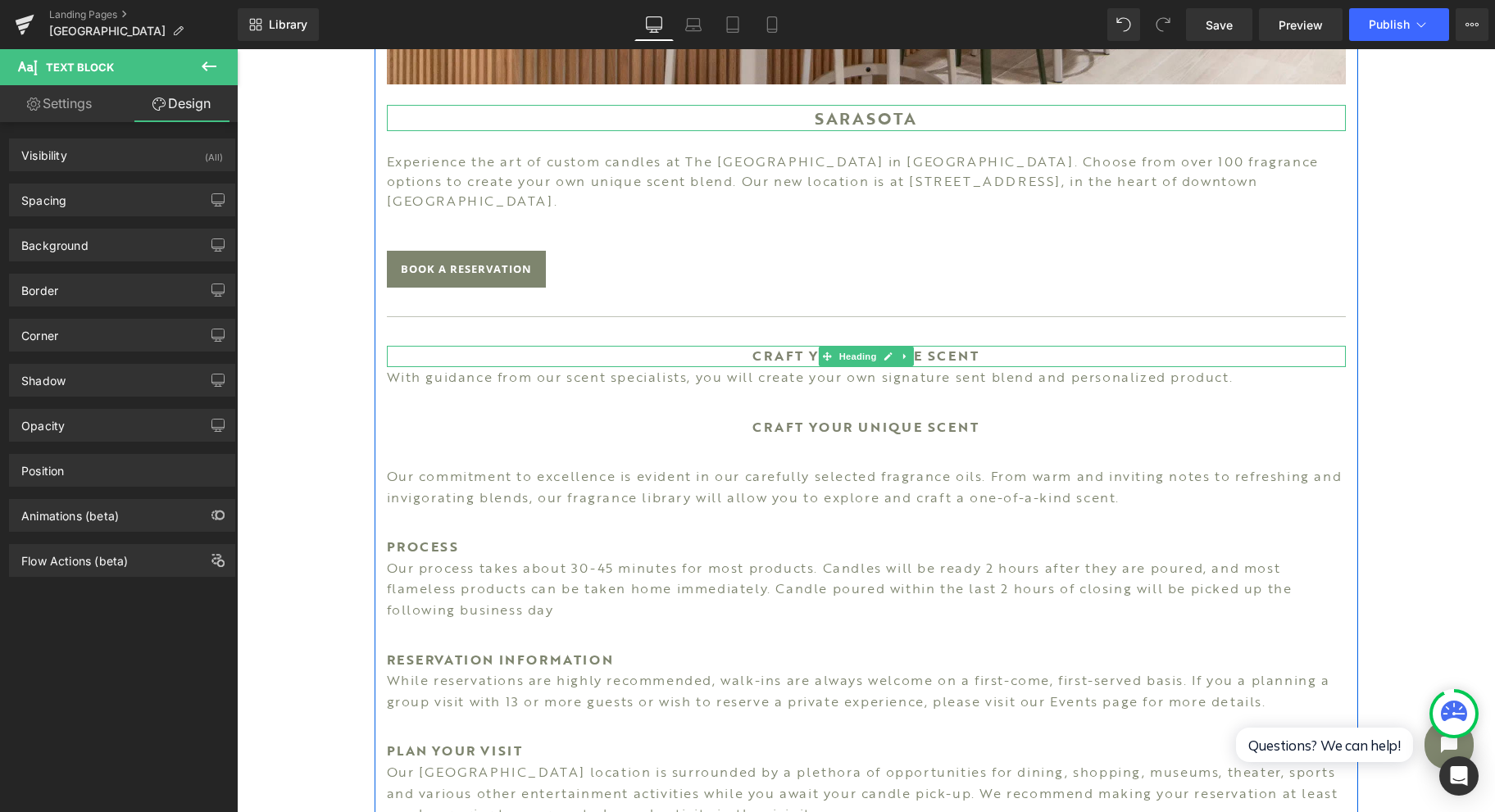
click at [1008, 345] on h1 "CRAFT YOUR UNIQUE SCENT" at bounding box center [866, 355] width 959 height 21
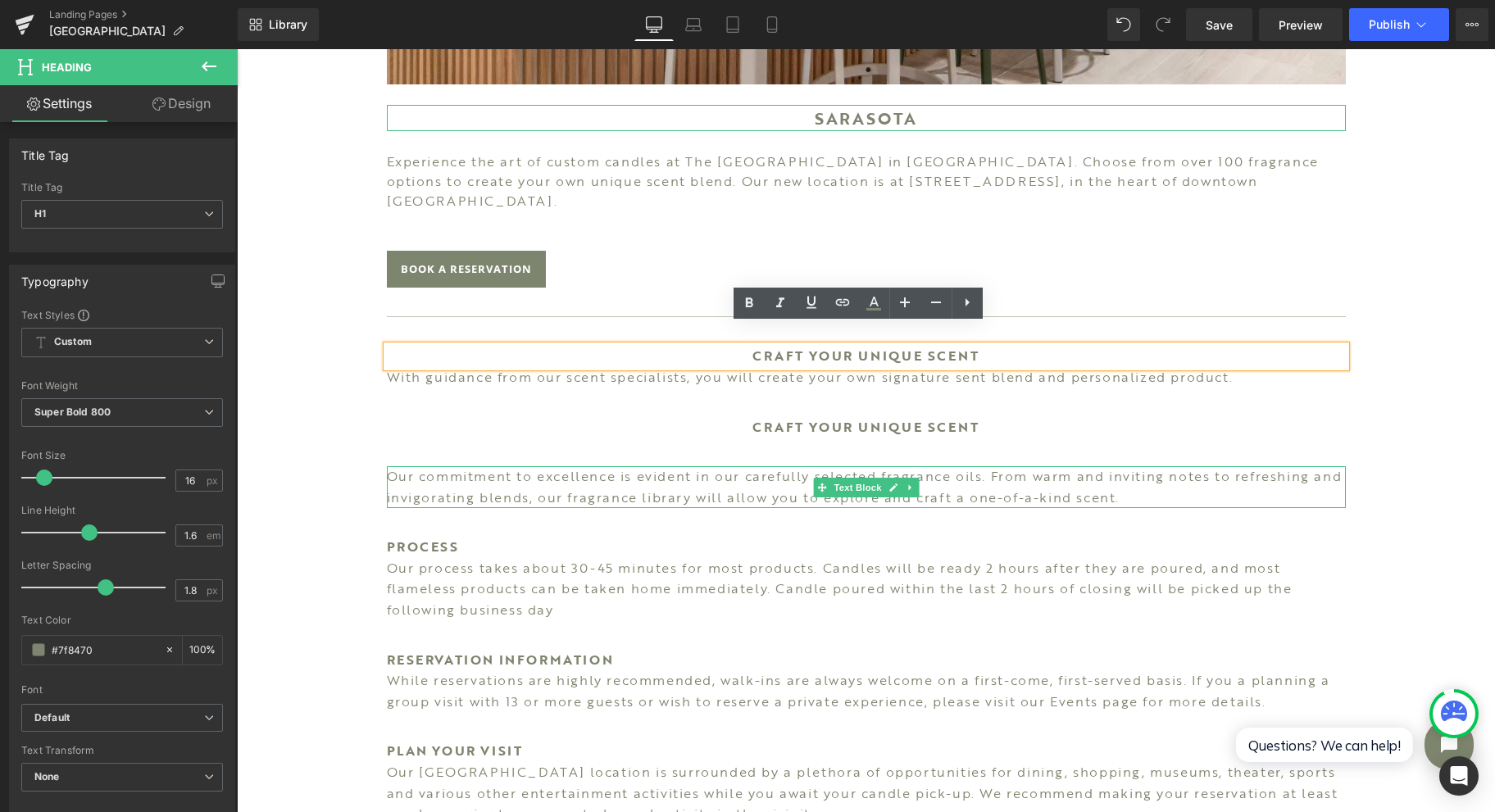
click at [858, 477] on span "Text Block" at bounding box center [857, 488] width 54 height 20
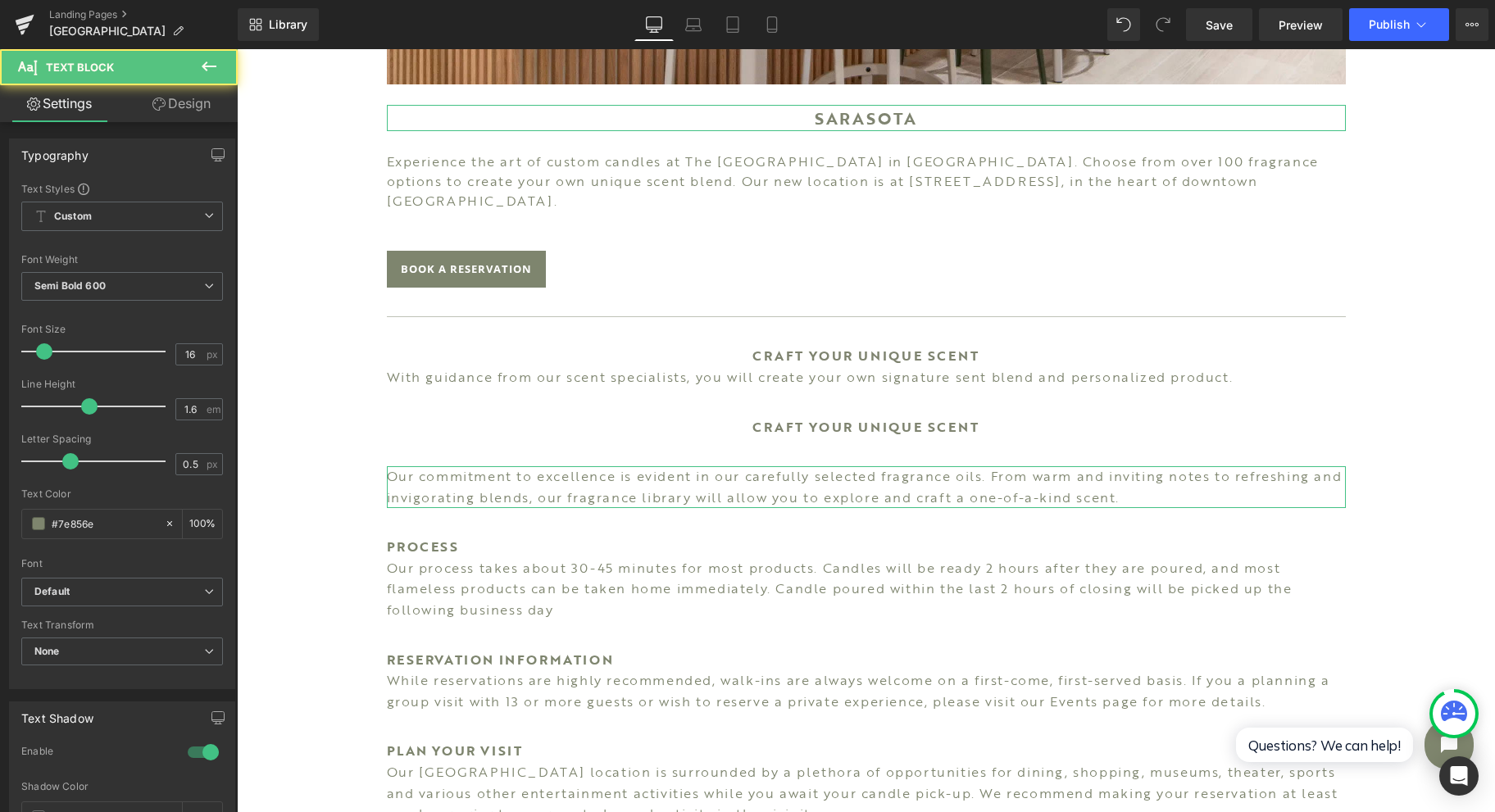
click at [180, 100] on link "Design" at bounding box center [182, 104] width 119 height 37
click at [0, 0] on div "Spacing" at bounding box center [0, 0] width 0 height 0
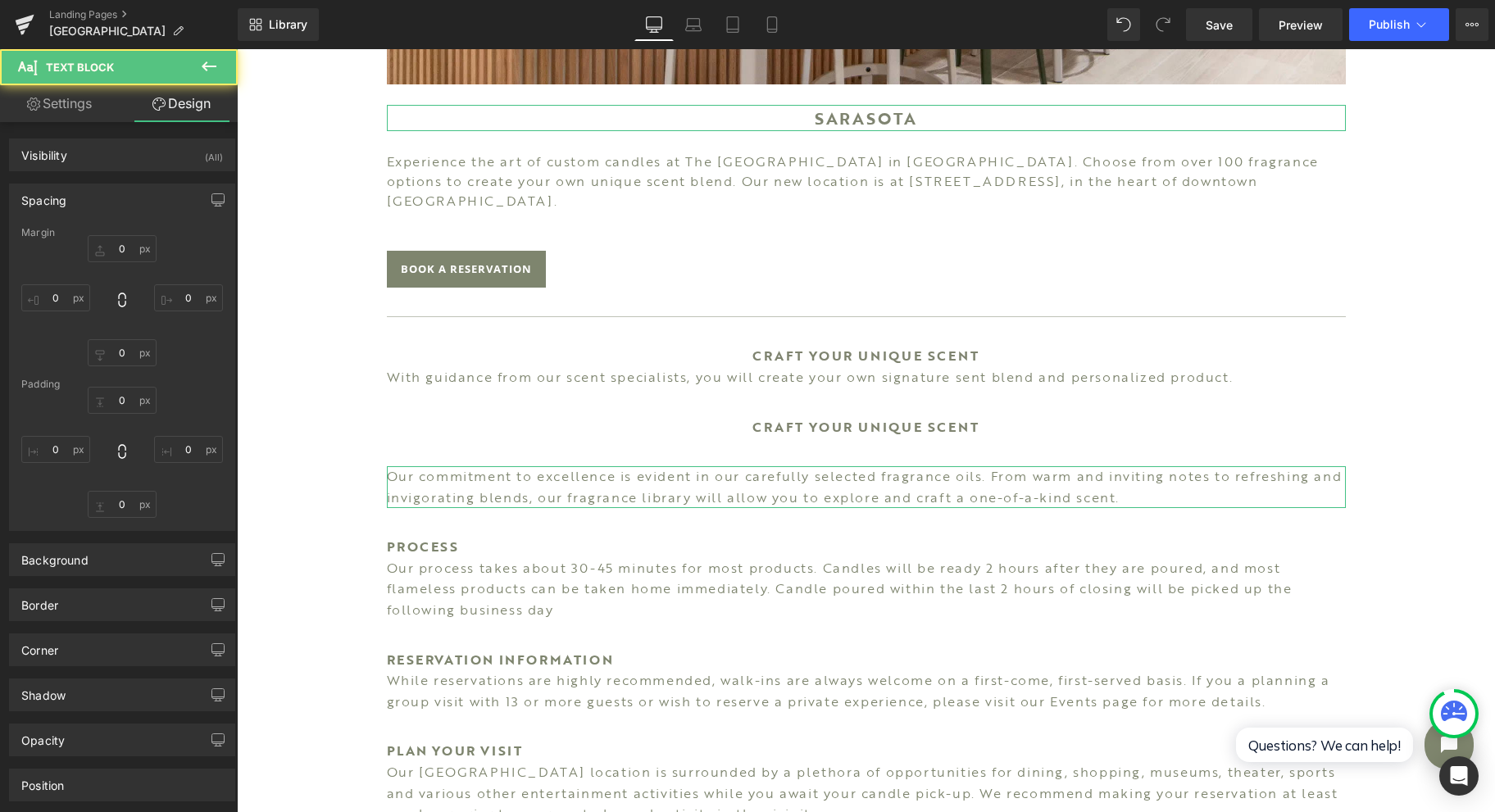
type input "35"
type input "0"
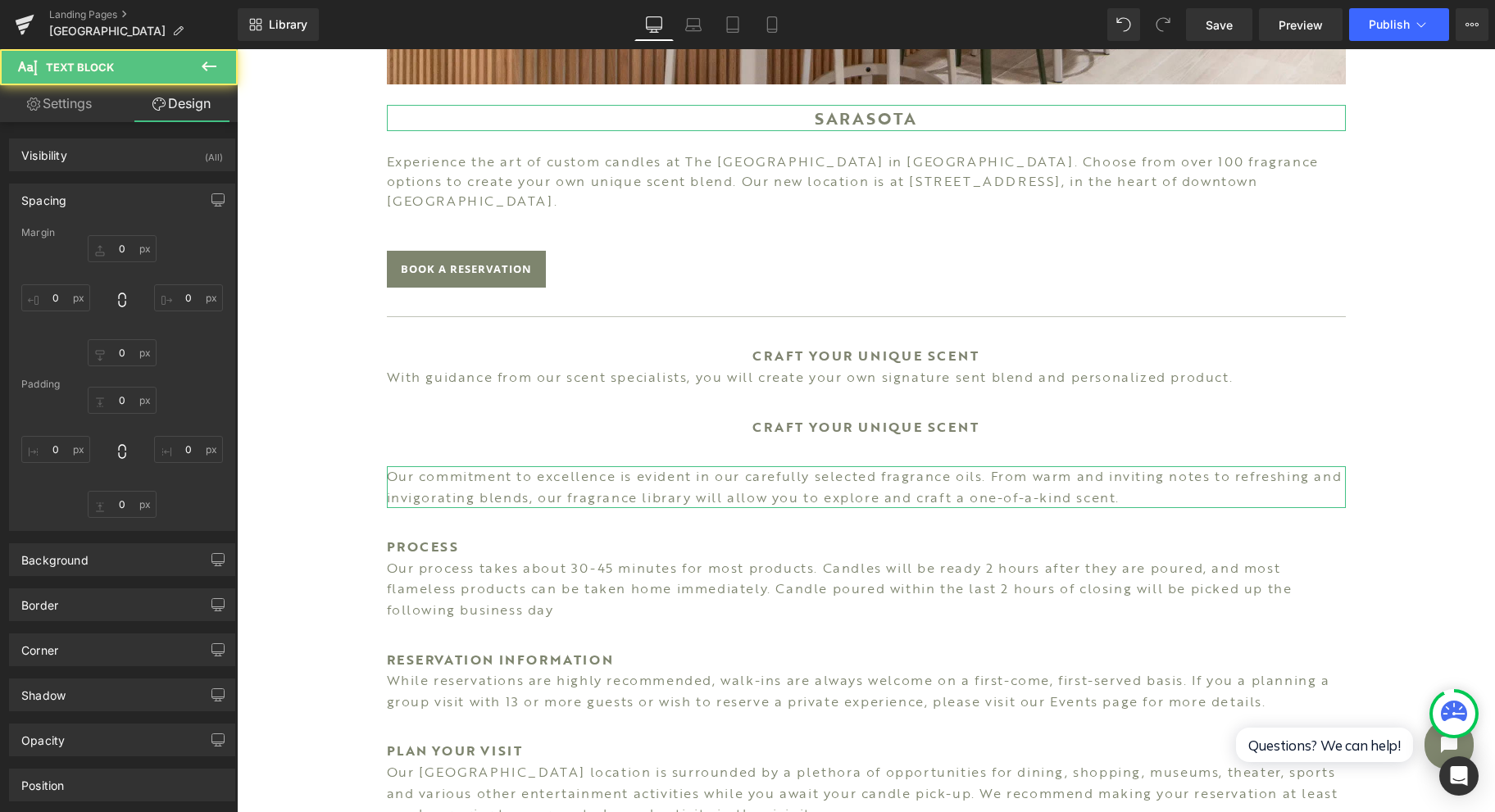
type input "0"
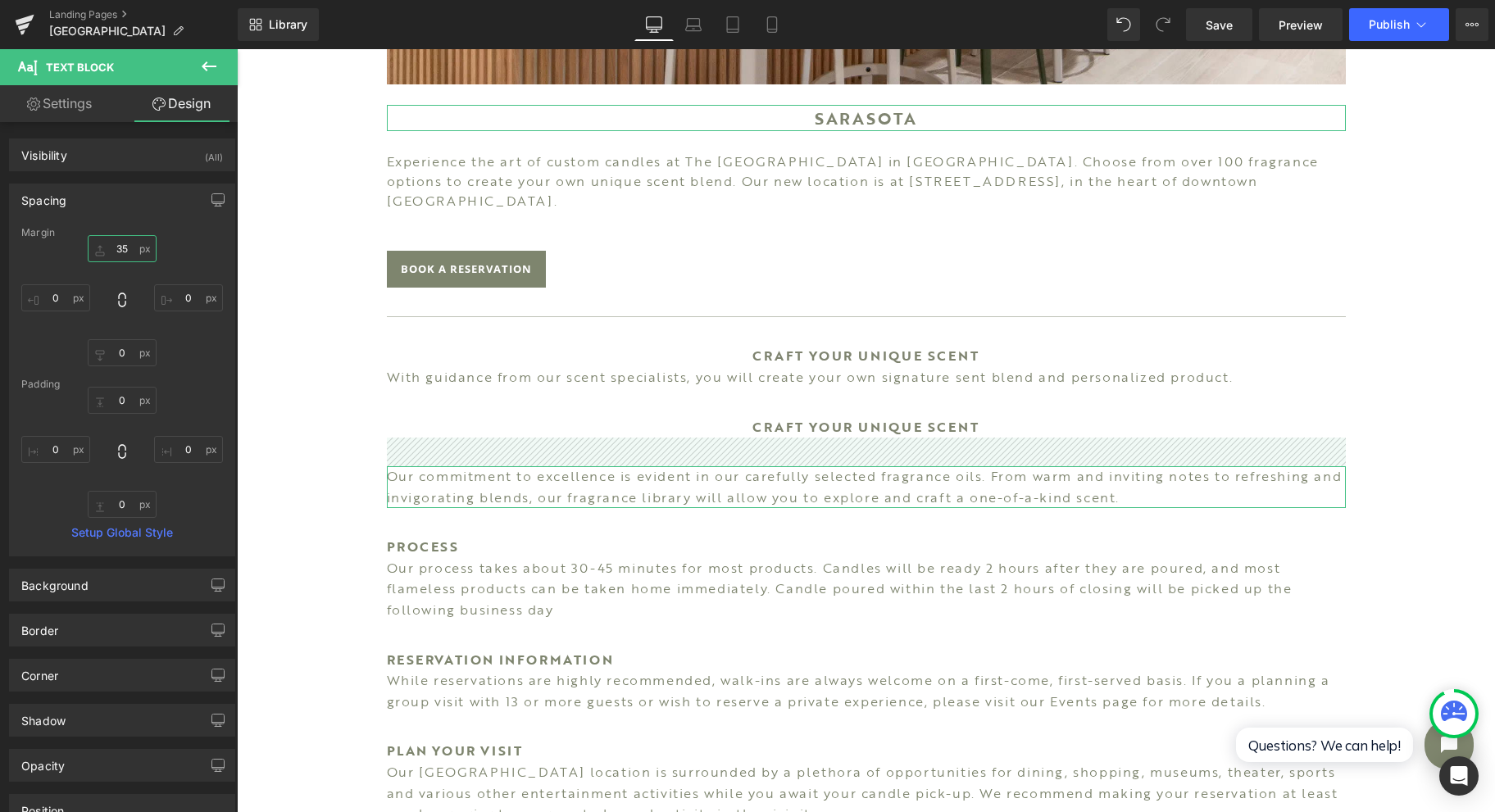
click at [113, 243] on input "35" at bounding box center [122, 248] width 69 height 27
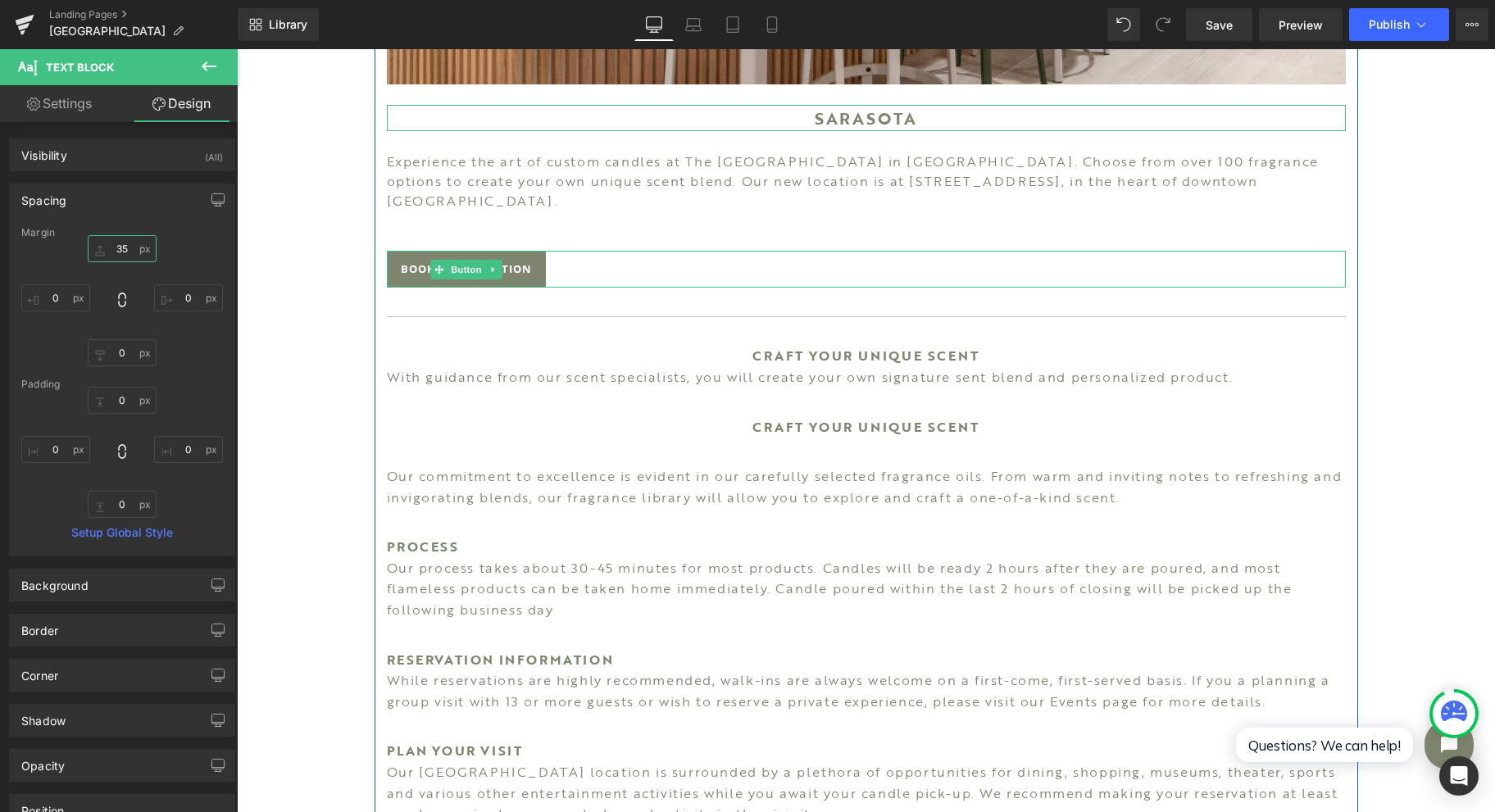
type input "5"
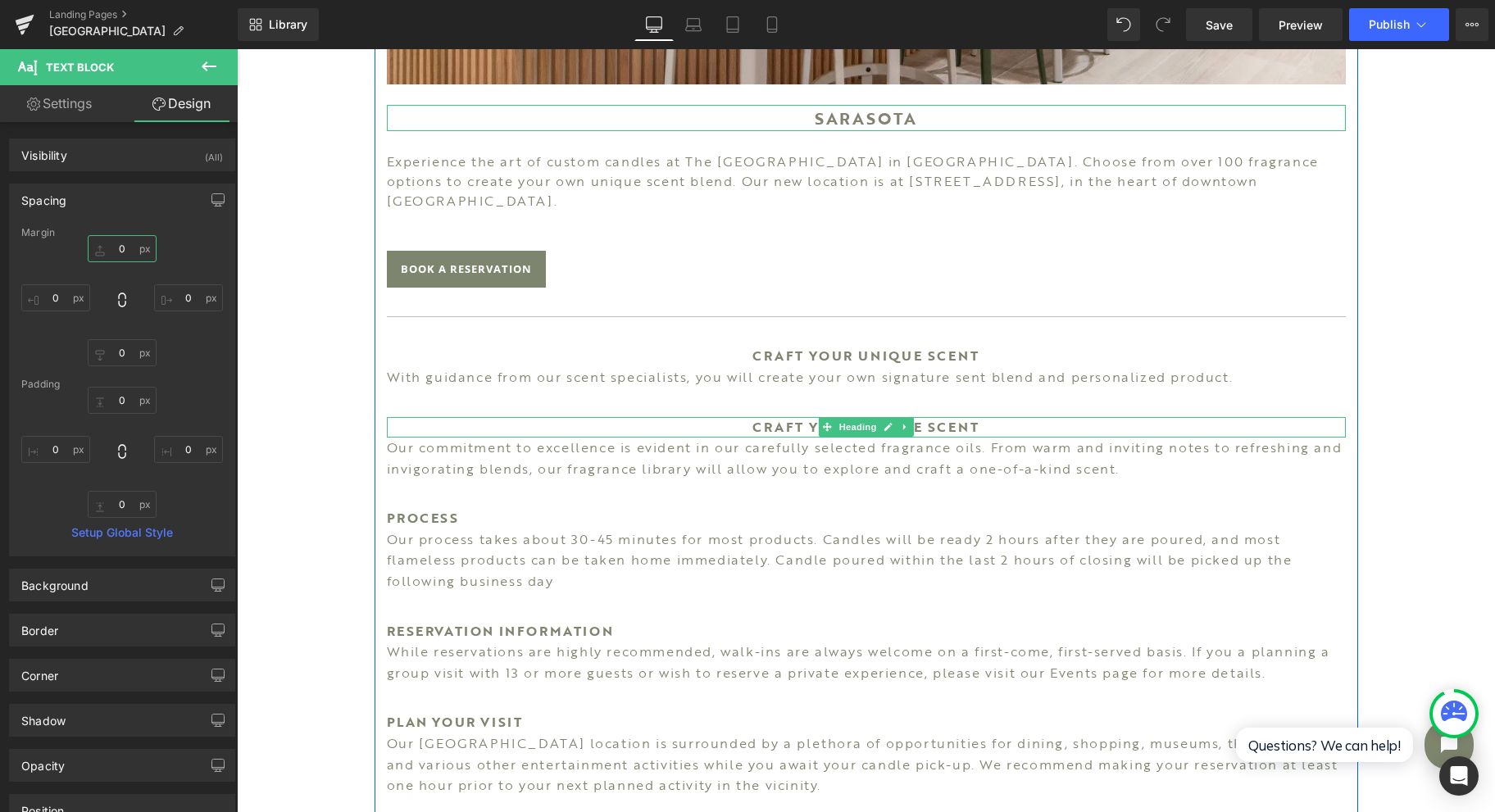
type input "0"
click at [806, 417] on h1 "CRAFT YOUR UNIQUE SCENT" at bounding box center [866, 427] width 959 height 21
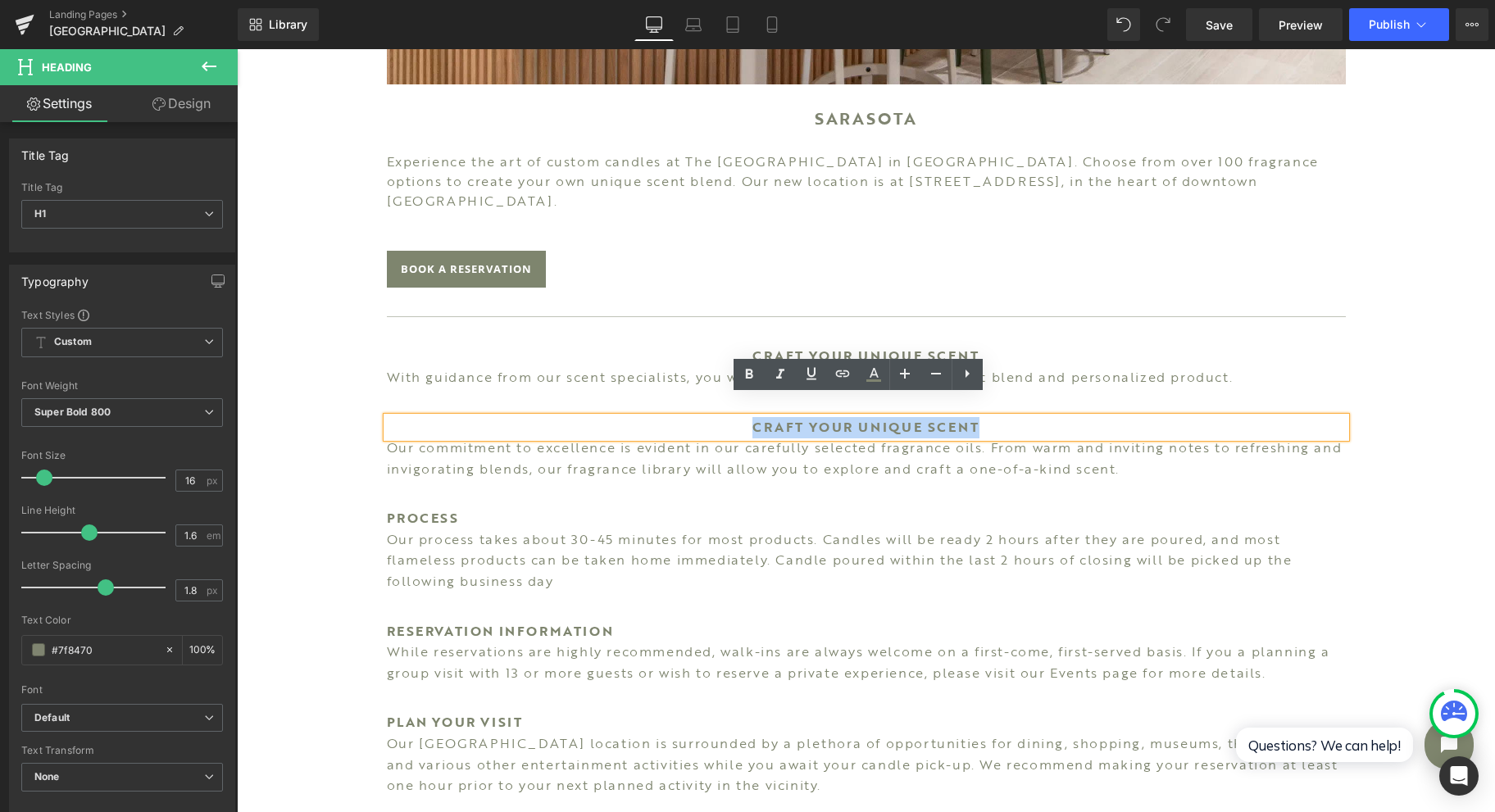
drag, startPoint x: 746, startPoint y: 402, endPoint x: 1012, endPoint y: 401, distance: 266.0
click at [1012, 417] on h1 "CRAFT YOUR UNIQUE SCENT" at bounding box center [866, 427] width 959 height 21
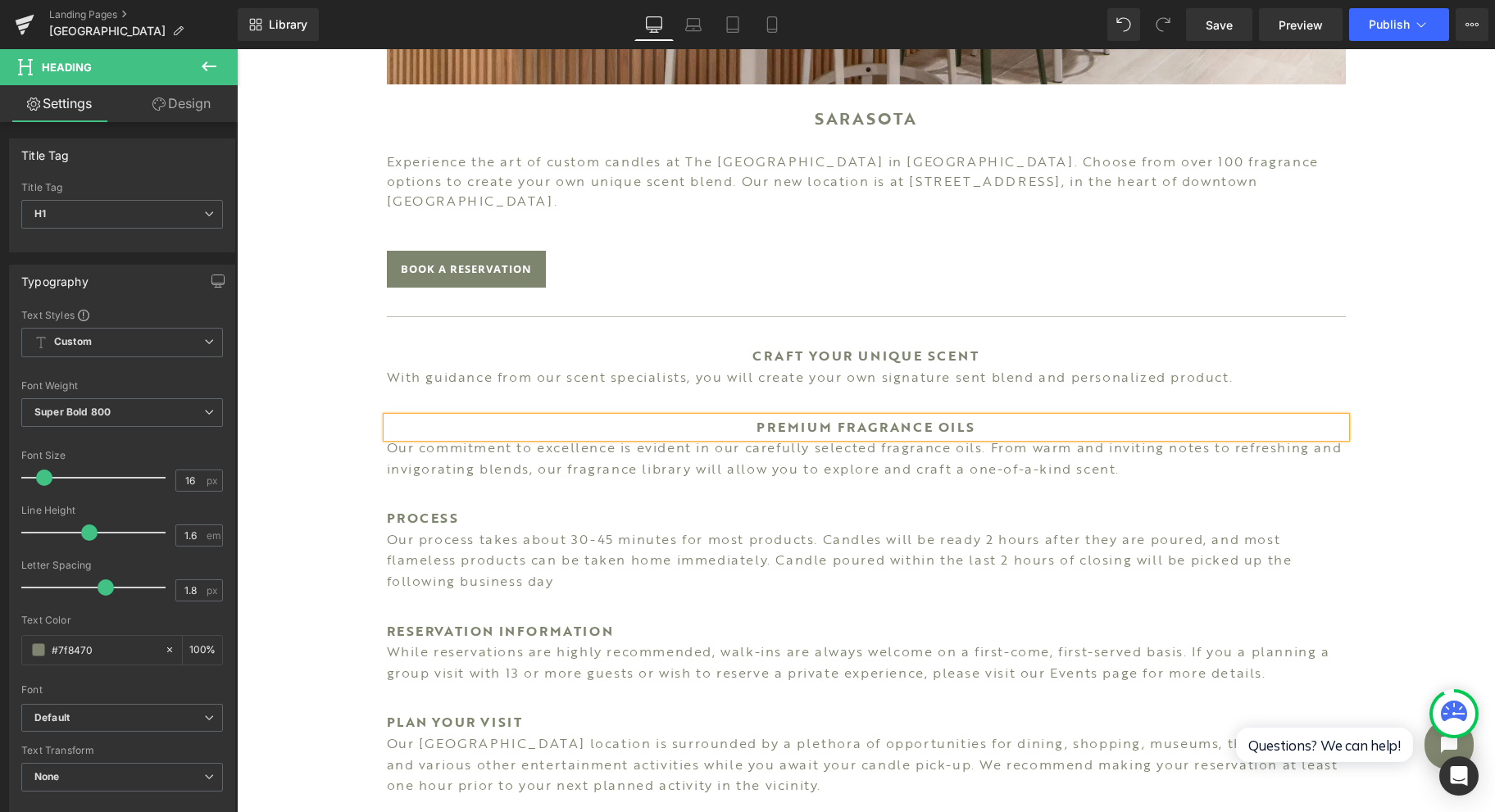
click at [1410, 311] on div "Image SARASOTA Heading Experience the art of custom candles at The [GEOGRAPHIC_…" at bounding box center [866, 369] width 1258 height 1848
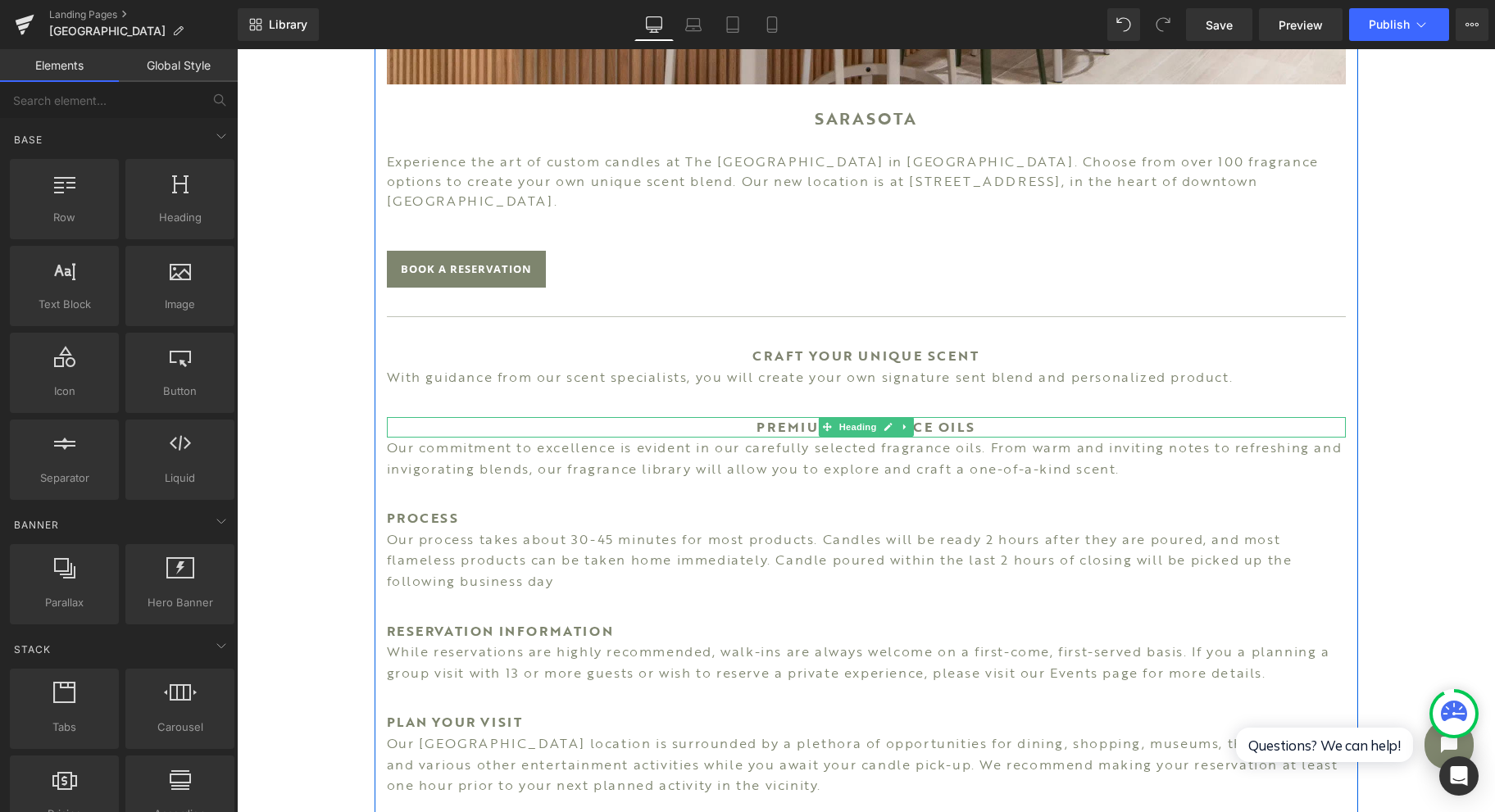
click at [904, 425] on icon at bounding box center [904, 427] width 3 height 6
click at [892, 423] on icon at bounding box center [896, 427] width 9 height 9
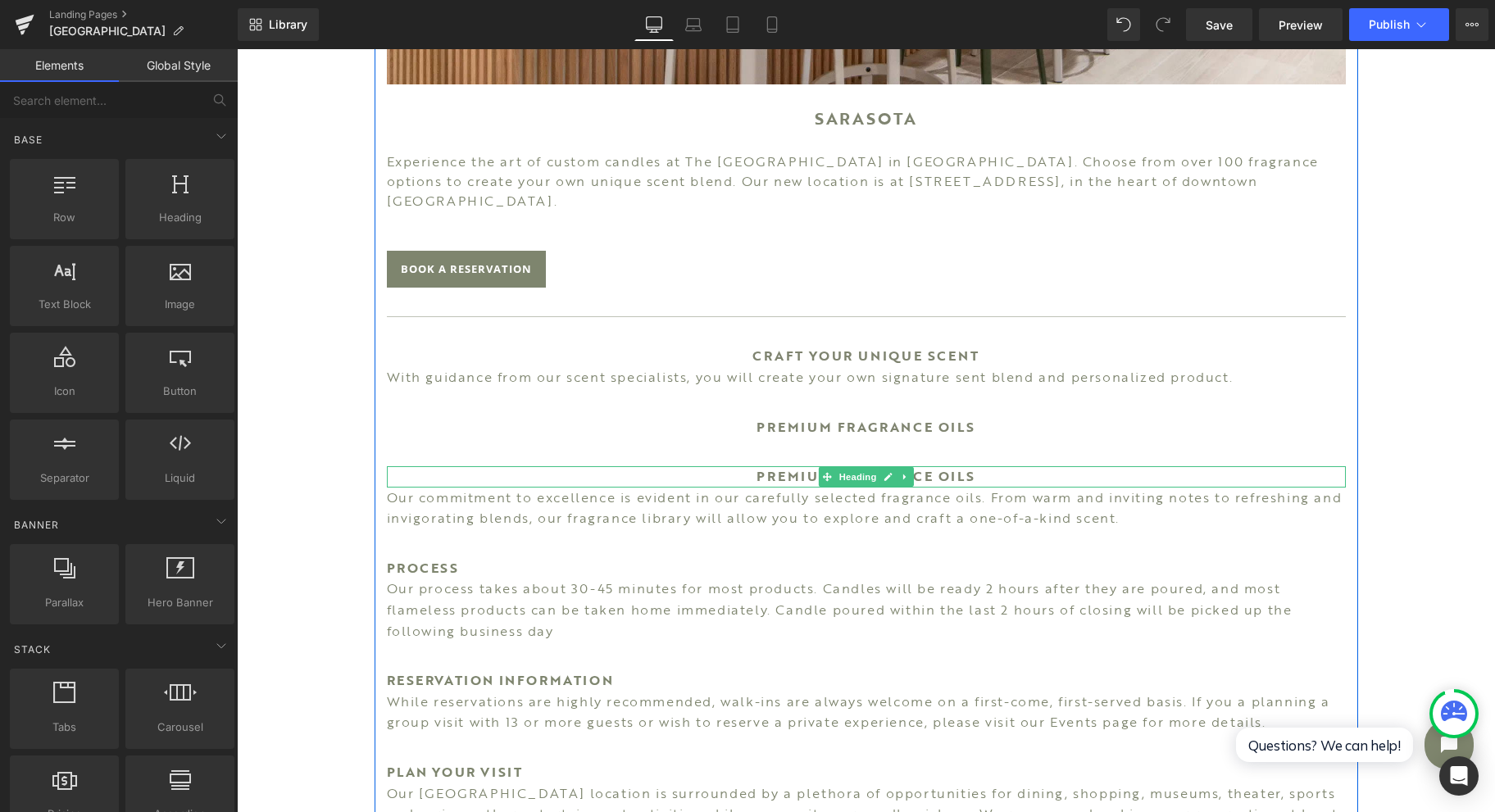
click at [840, 467] on span "Heading" at bounding box center [857, 477] width 44 height 20
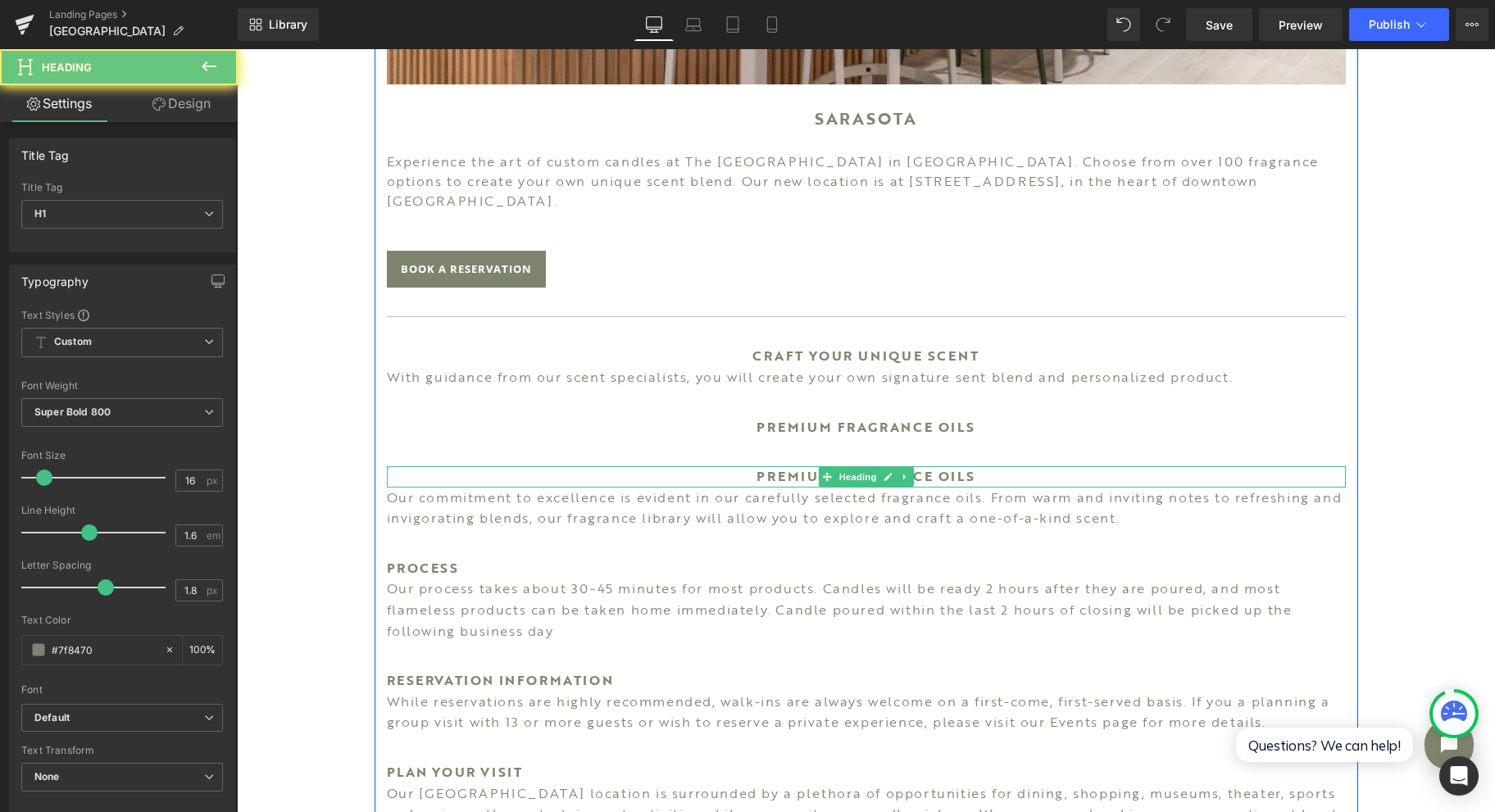
click at [792, 466] on h1 "PREMIUM FRAGRANCE OILS" at bounding box center [866, 476] width 959 height 21
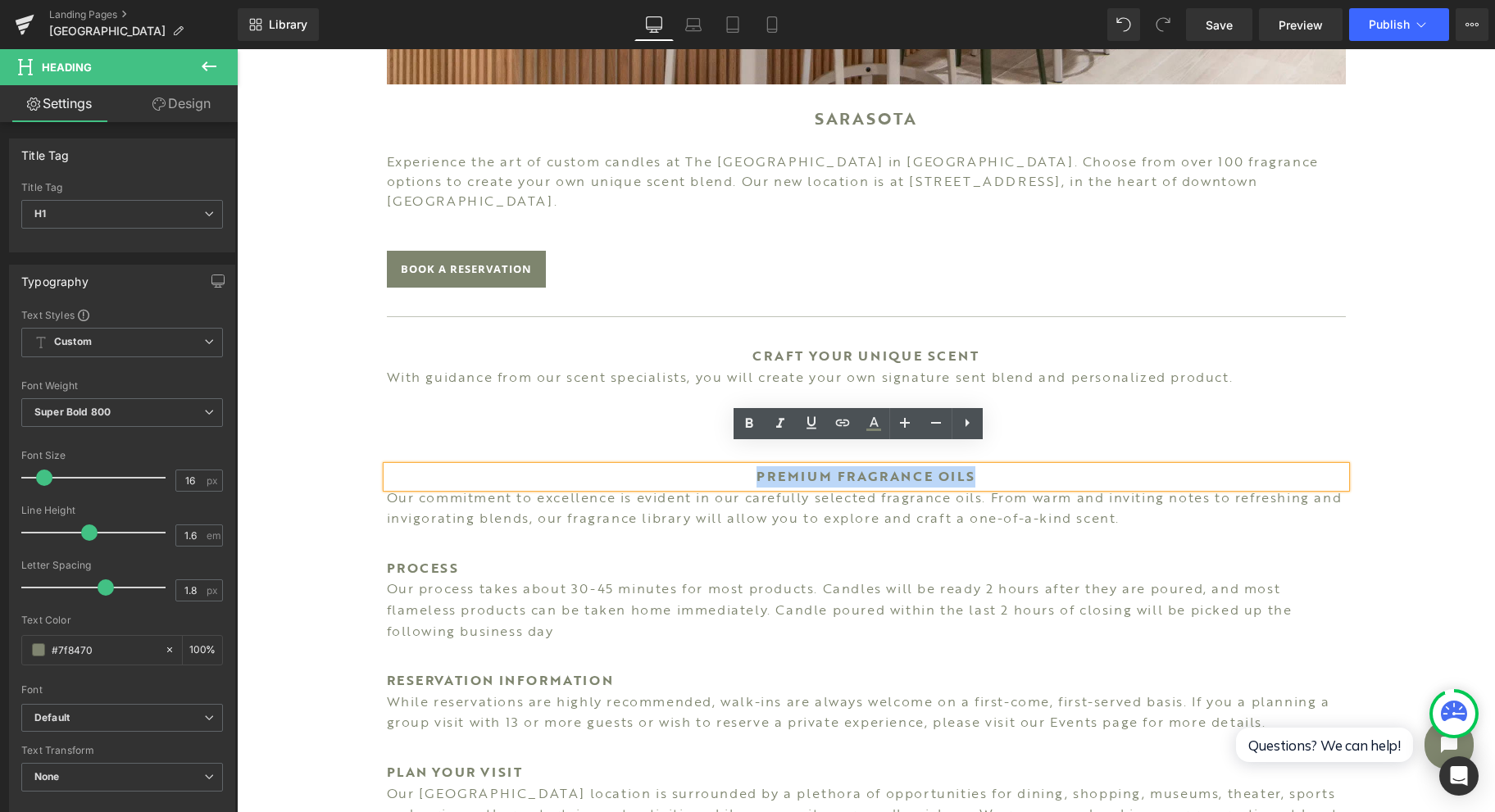
drag, startPoint x: 739, startPoint y: 456, endPoint x: 1027, endPoint y: 450, distance: 288.1
click at [1027, 466] on h1 "PREMIUM FRAGRANCE OILS" at bounding box center [866, 476] width 959 height 21
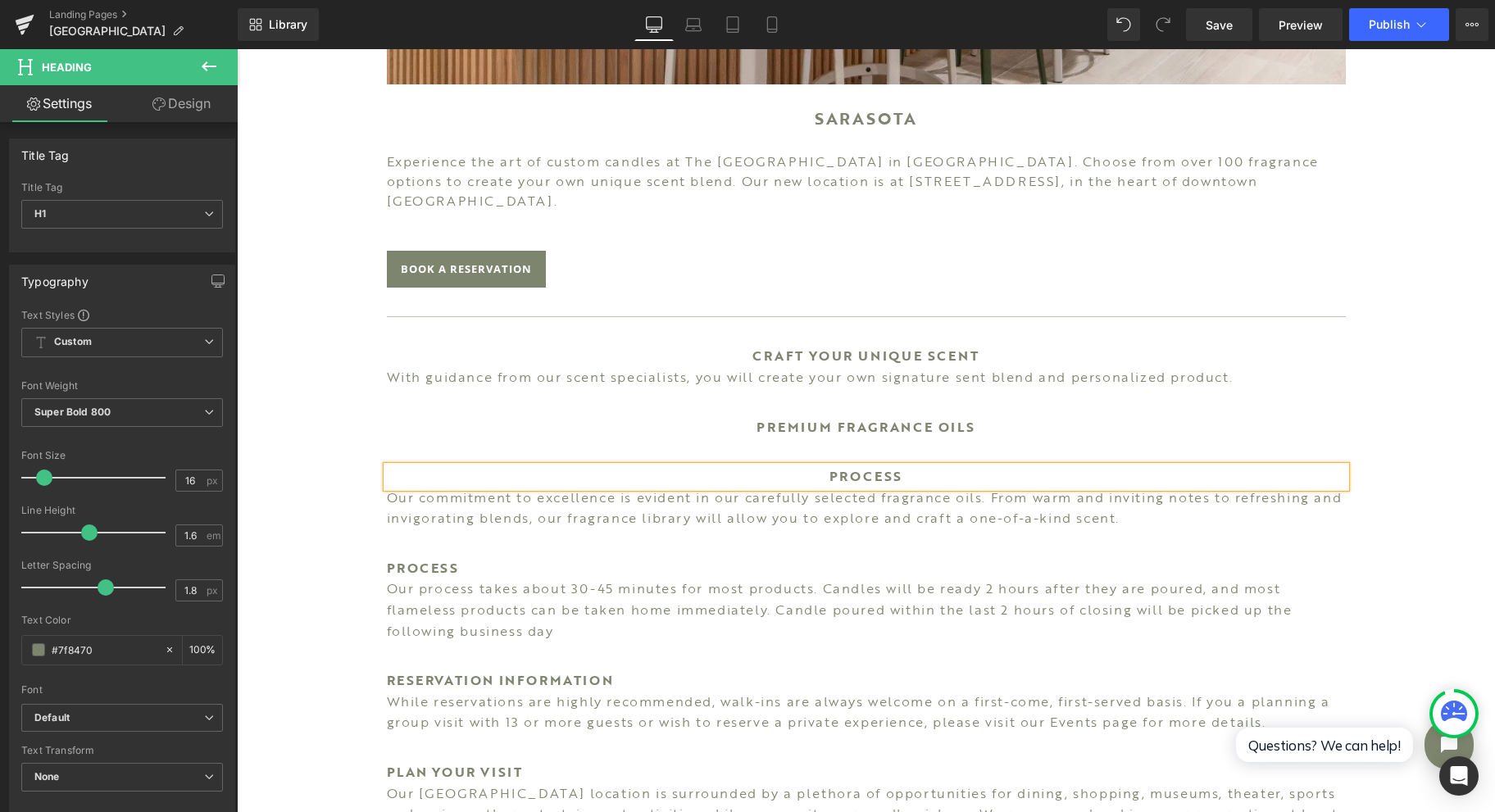
click at [1406, 375] on div "Image SARASOTA Heading Experience the art of custom candles at The [GEOGRAPHIC_…" at bounding box center [866, 394] width 1258 height 1898
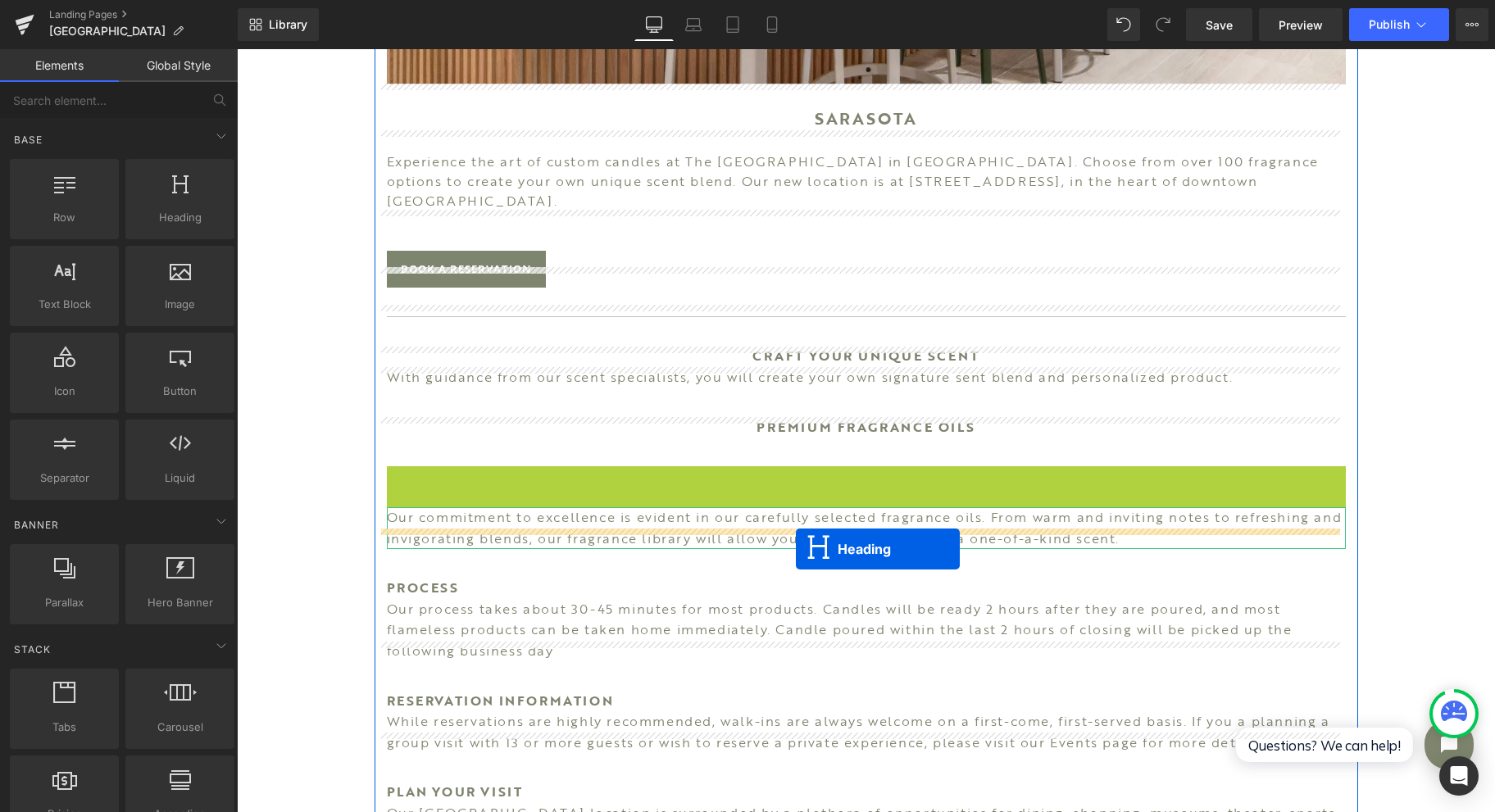
drag, startPoint x: 816, startPoint y: 449, endPoint x: 796, endPoint y: 549, distance: 102.0
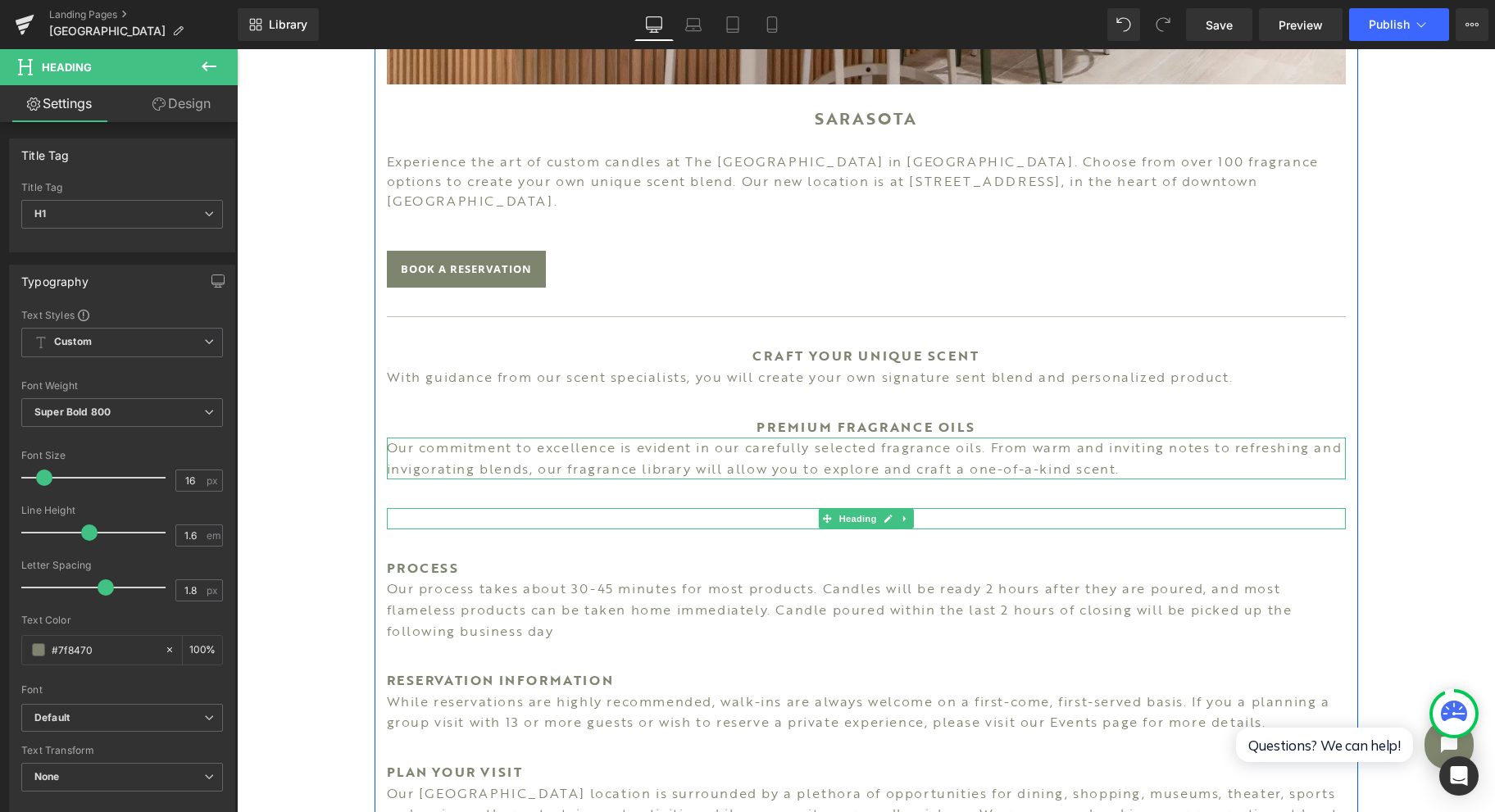
click at [900, 508] on link at bounding box center [905, 518] width 18 height 20
click at [888, 508] on link at bounding box center [896, 518] width 18 height 20
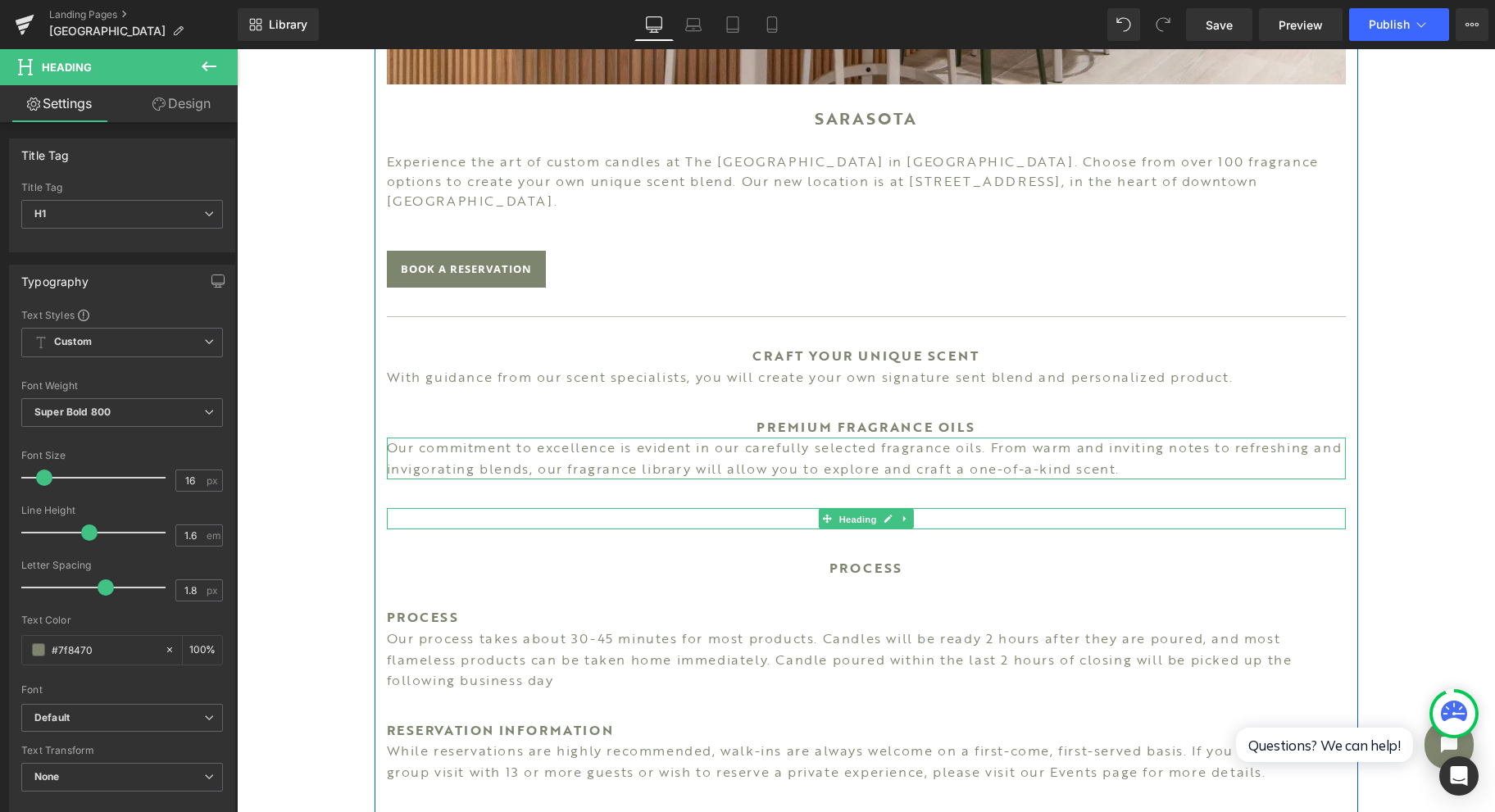
click at [823, 508] on link "Heading" at bounding box center [848, 518] width 61 height 20
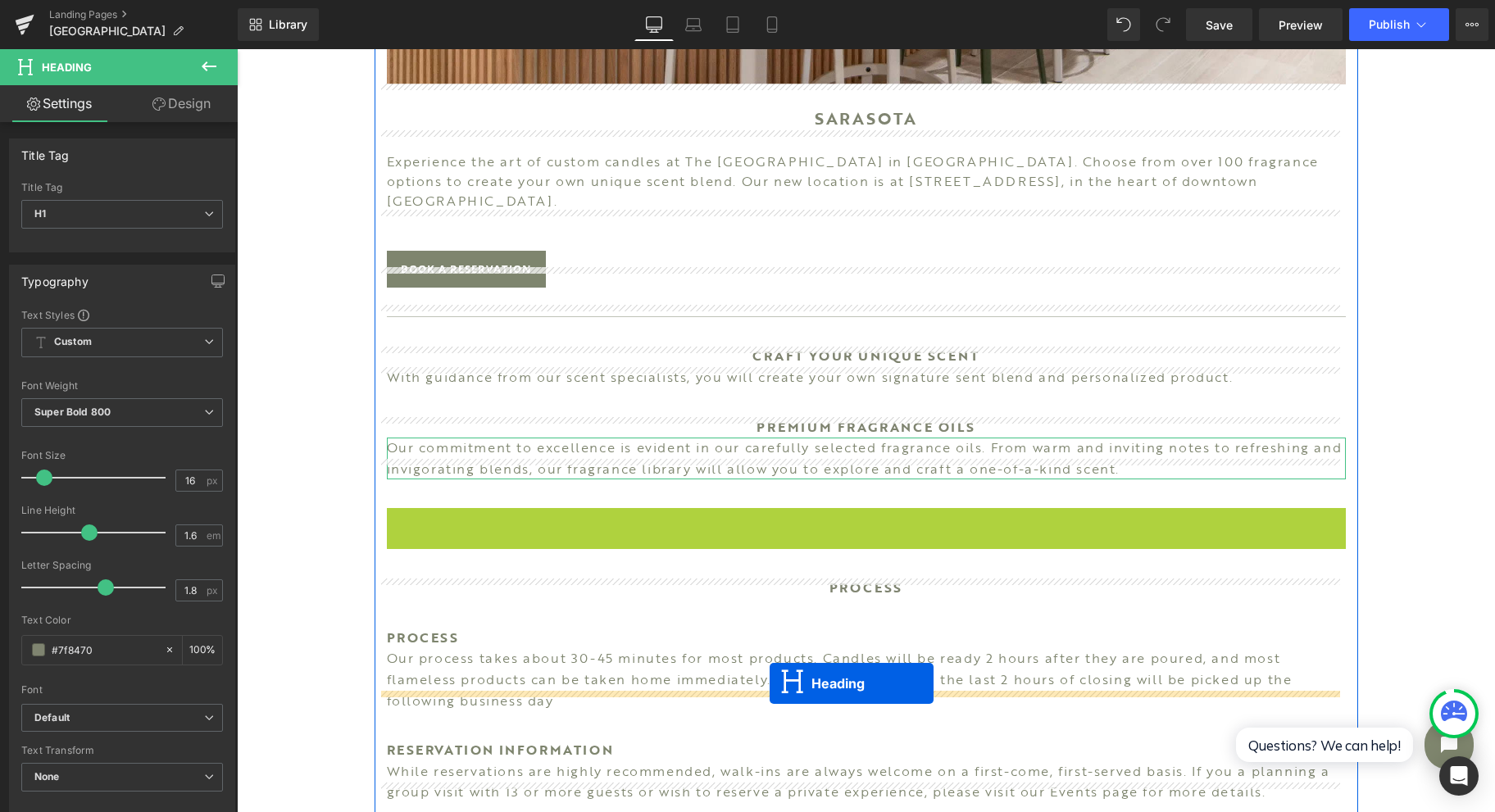
drag, startPoint x: 812, startPoint y: 495, endPoint x: 813, endPoint y: 672, distance: 177.0
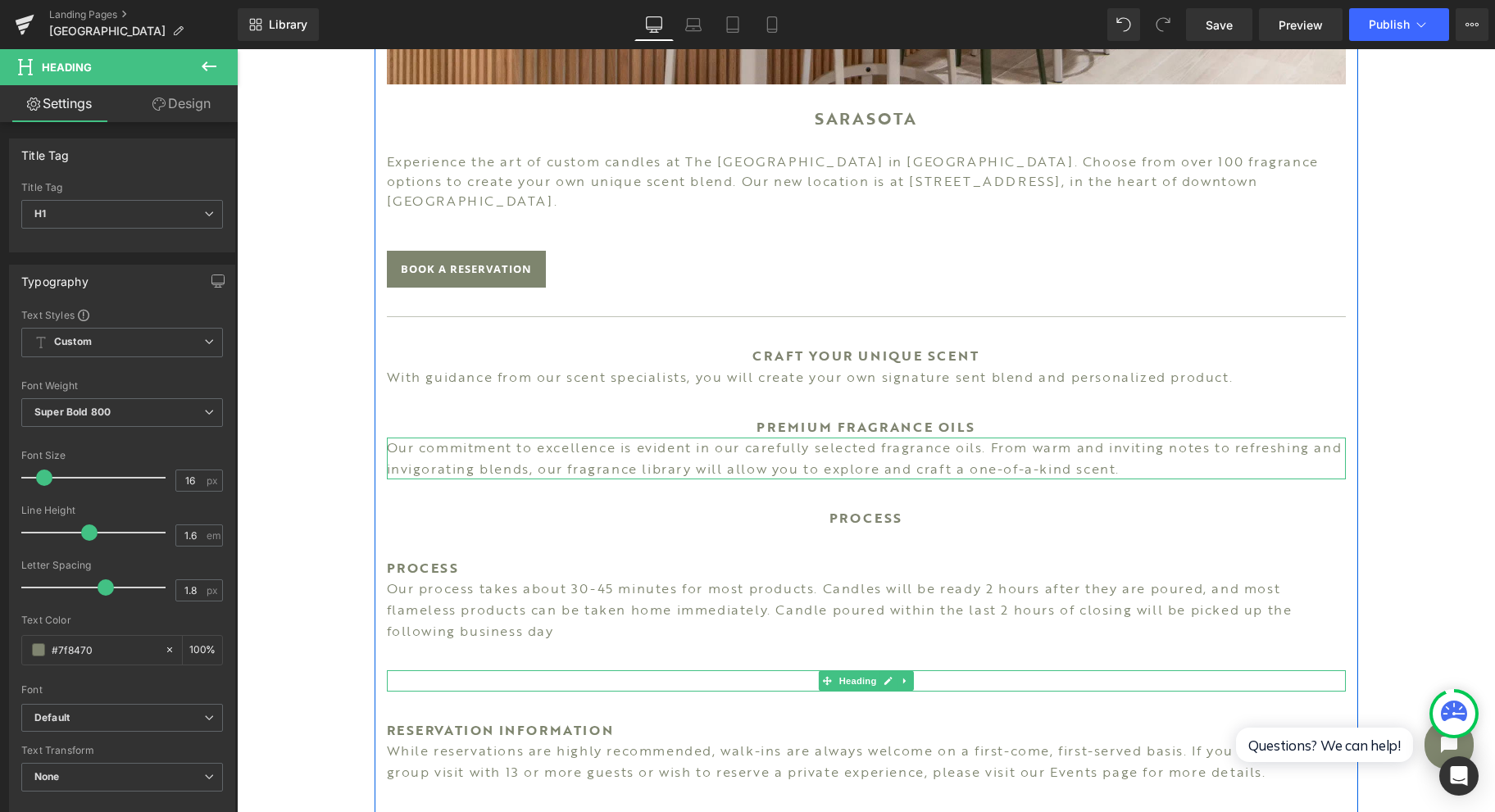
scroll to position [873, 0]
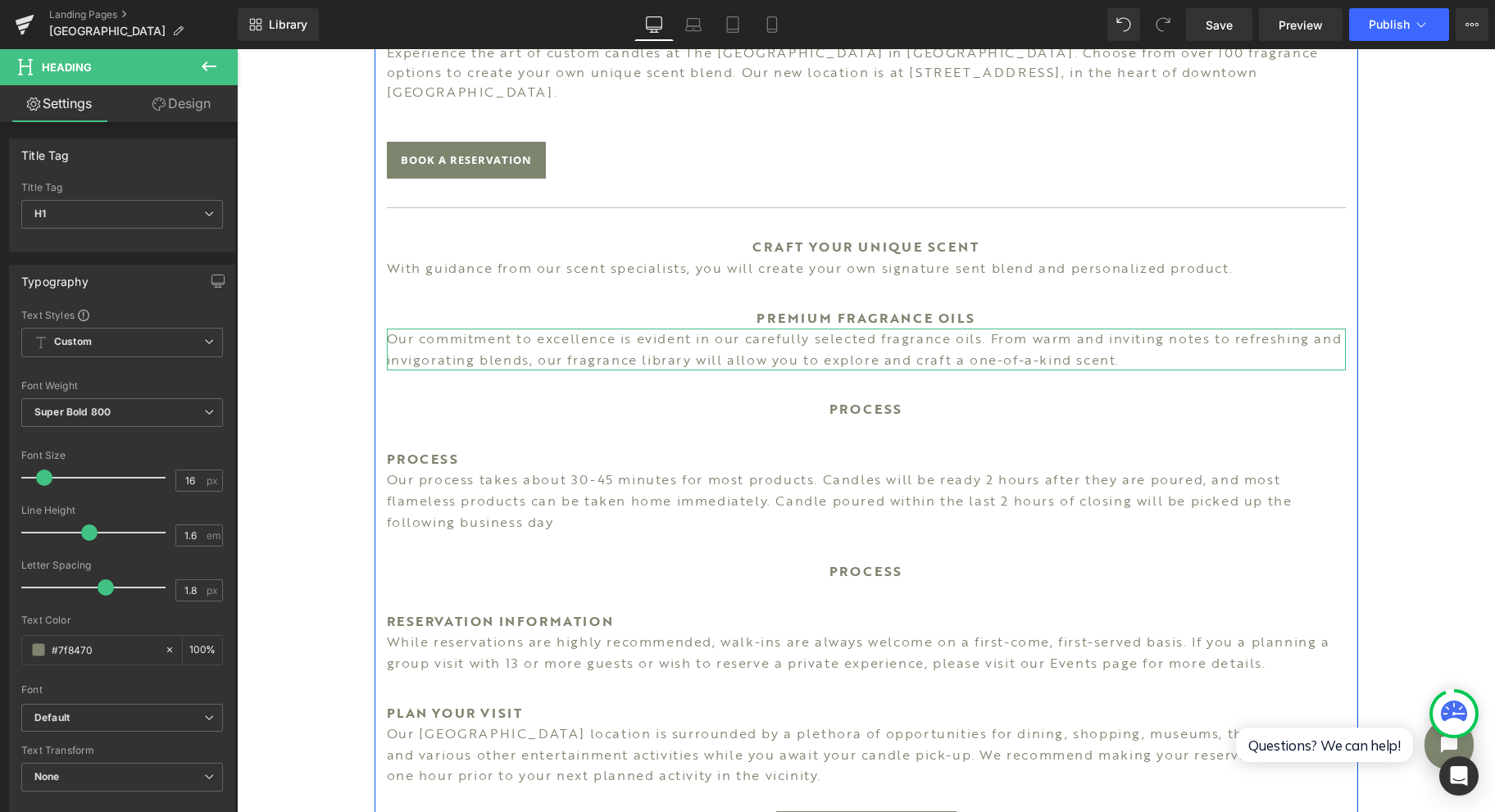
click at [864, 561] on div "PROCESS Heading" at bounding box center [866, 571] width 959 height 21
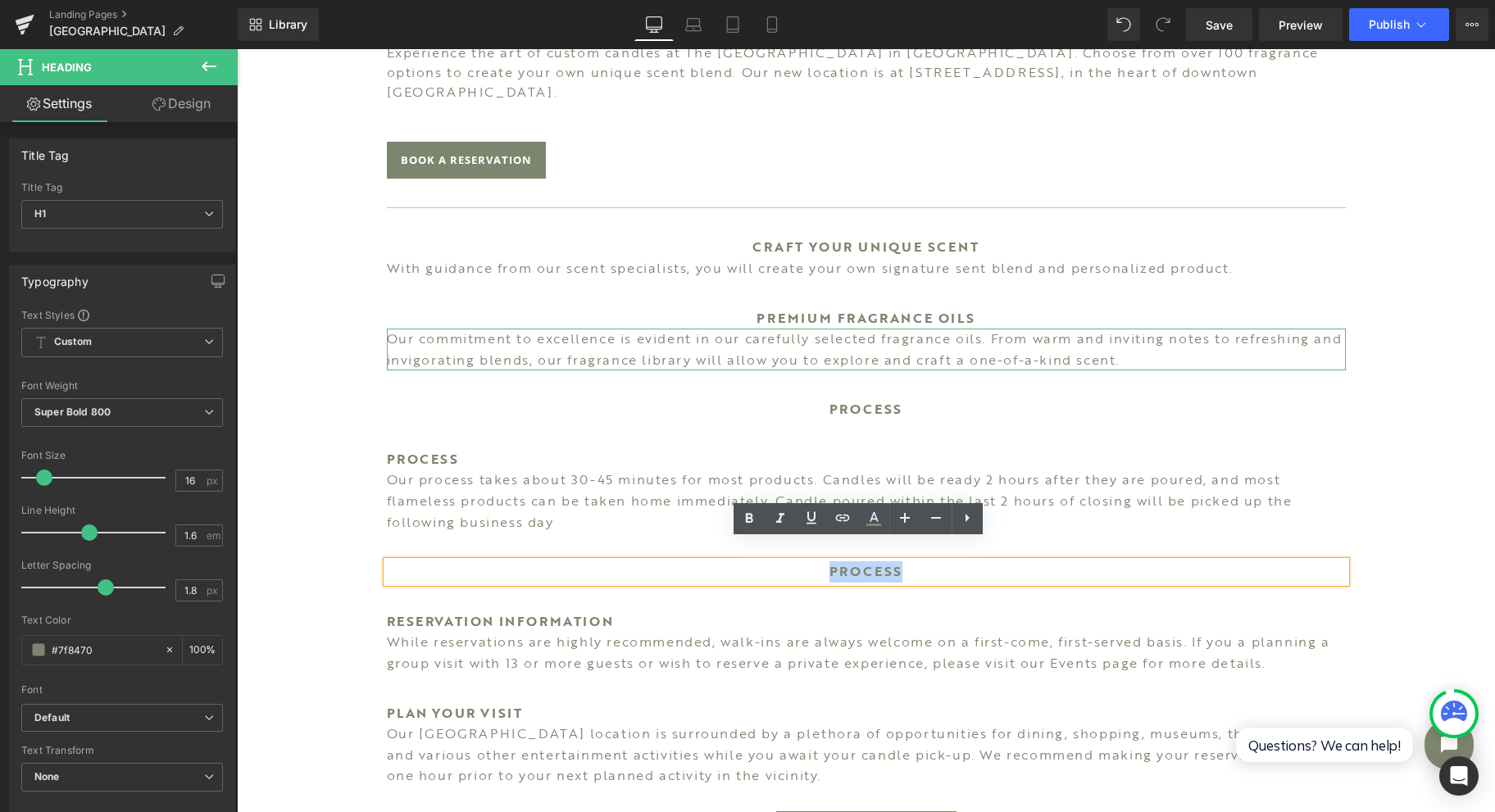
drag, startPoint x: 983, startPoint y: 547, endPoint x: 818, endPoint y: 546, distance: 165.0
click at [818, 561] on h1 "PROCESS" at bounding box center [866, 571] width 959 height 21
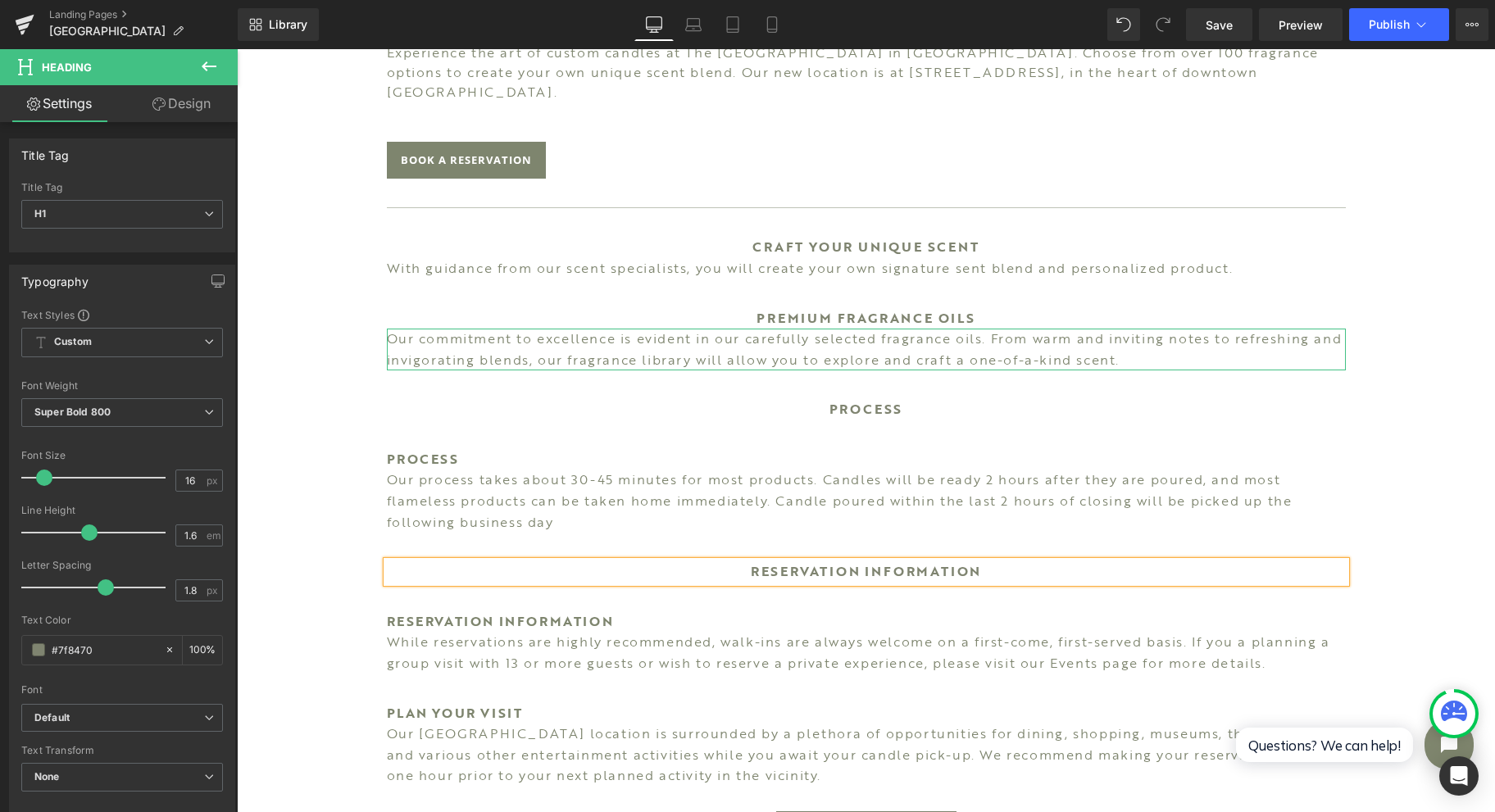
click at [1439, 375] on div "Image SARASOTA Heading Experience the art of custom candles at The [GEOGRAPHIC_…" at bounding box center [866, 309] width 1258 height 1948
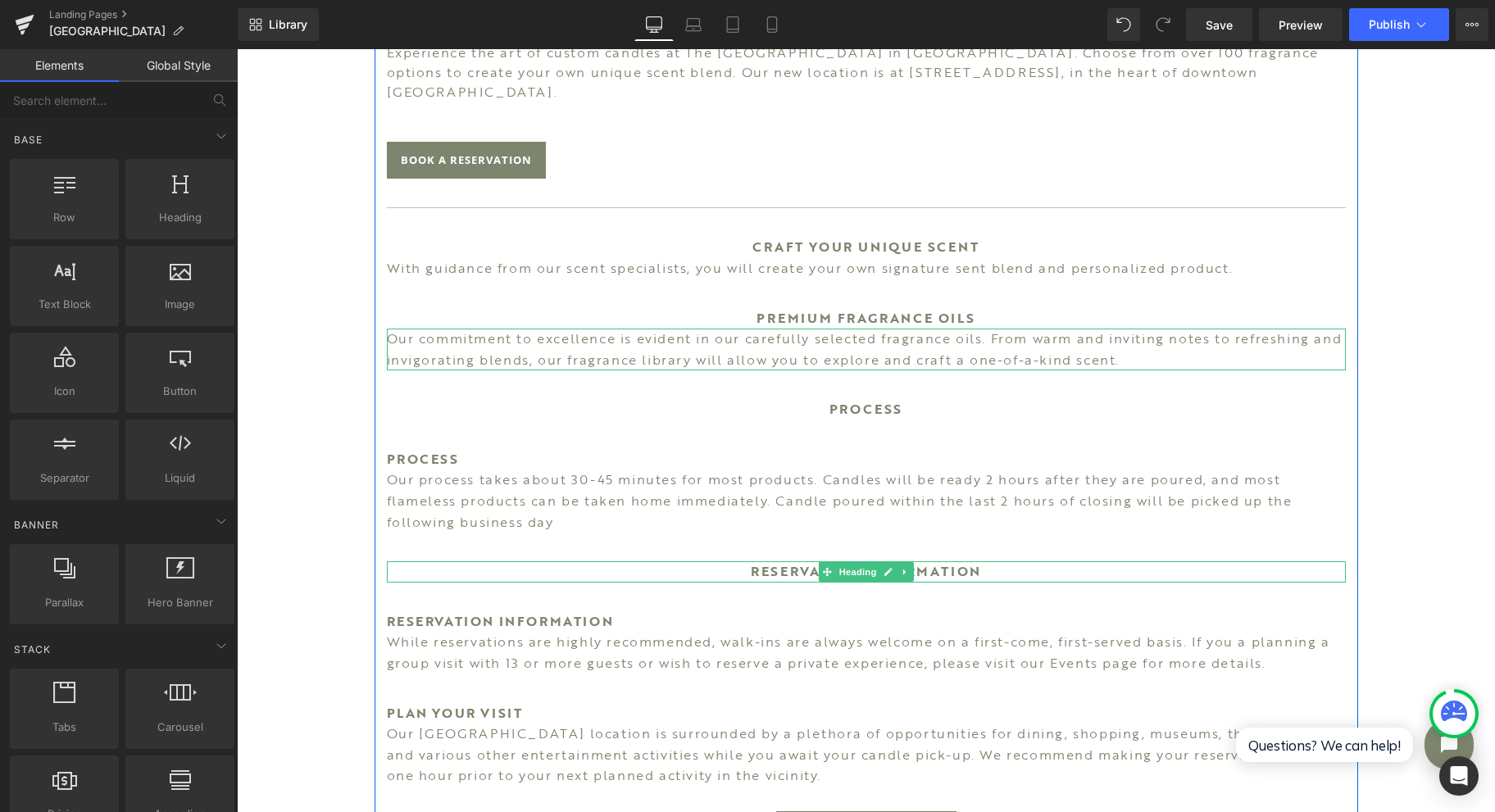
click at [904, 569] on icon at bounding box center [904, 572] width 3 height 6
click at [892, 567] on icon at bounding box center [896, 571] width 9 height 9
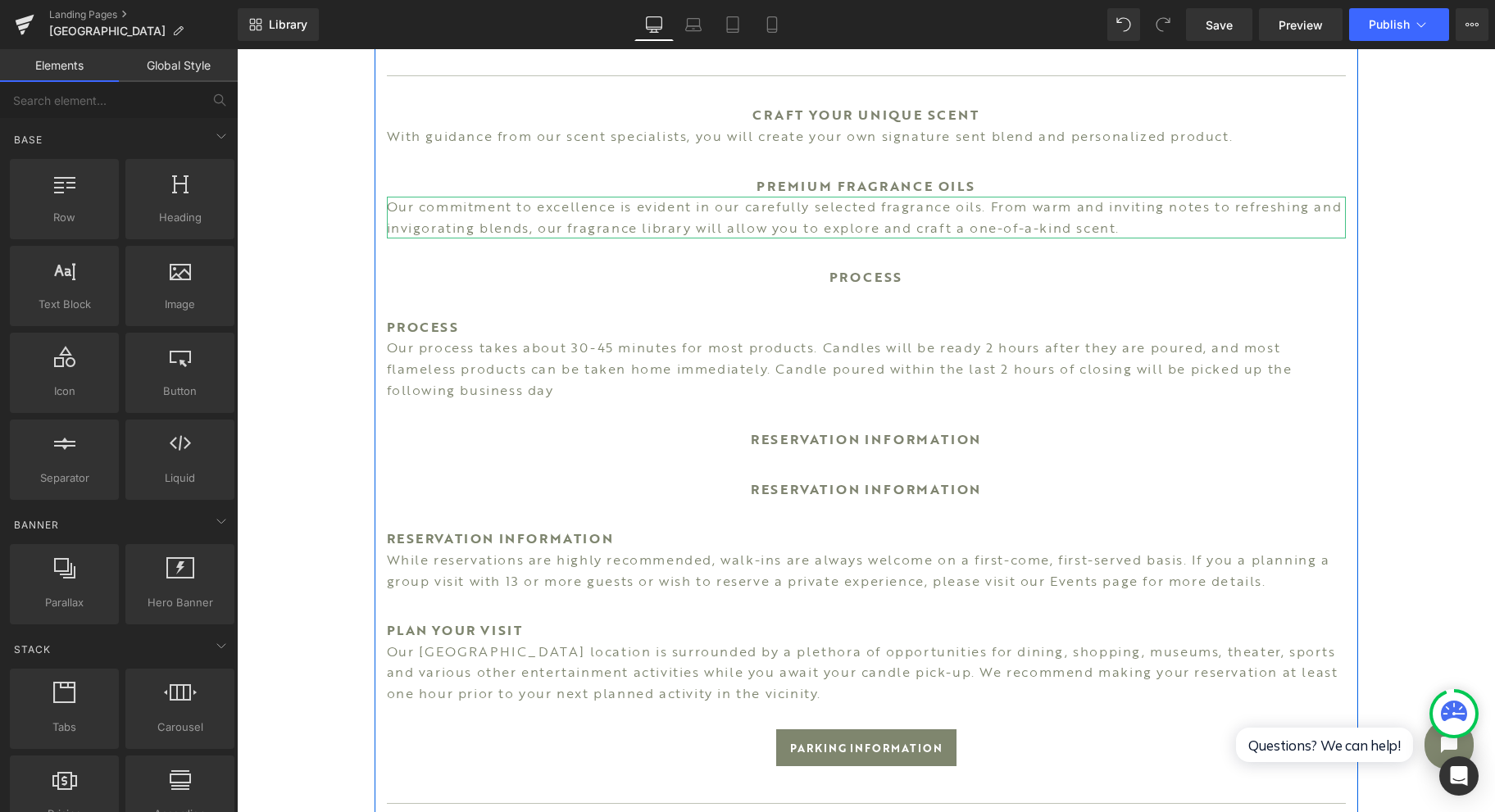
scroll to position [1201, 0]
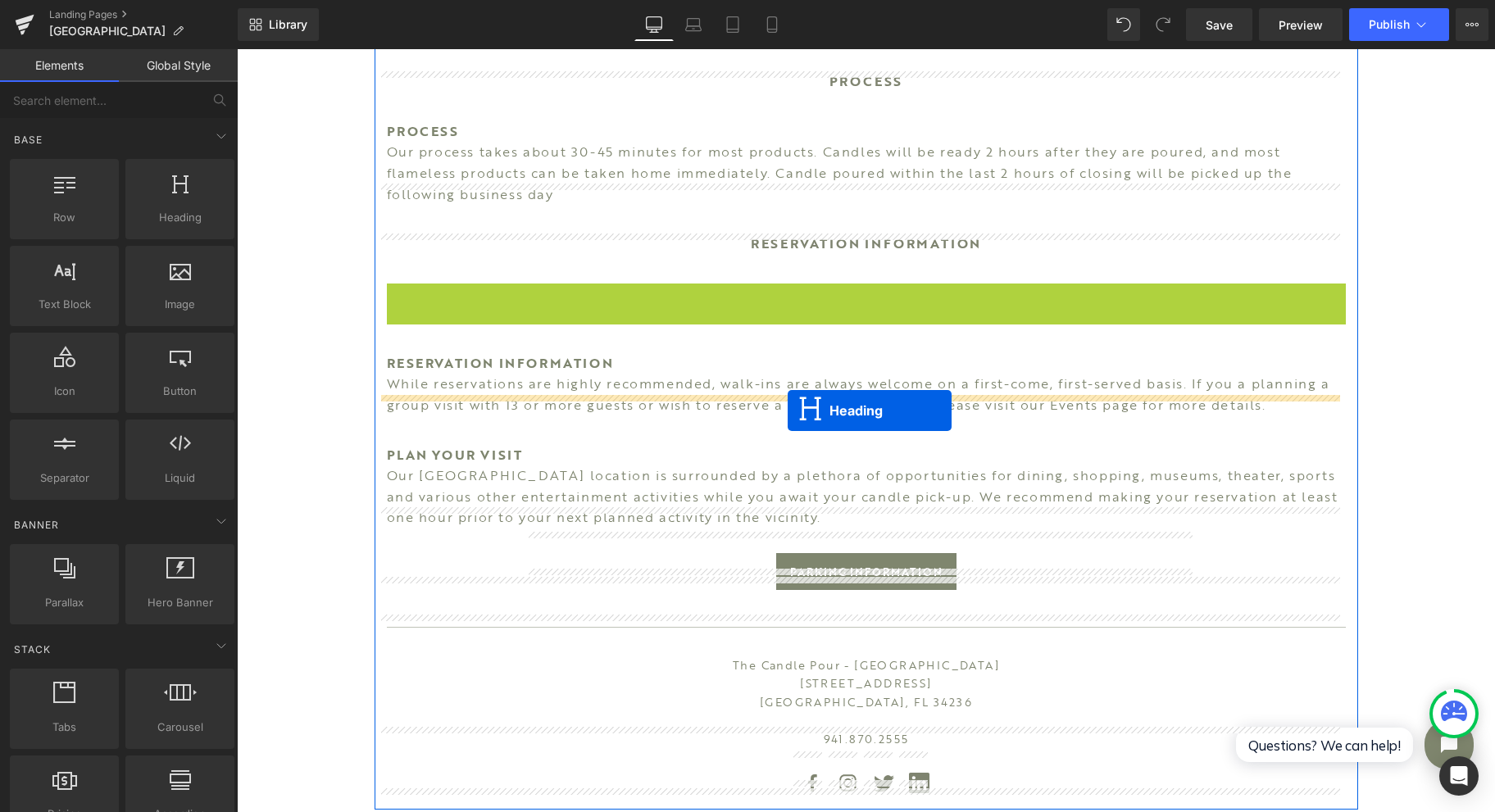
drag, startPoint x: 815, startPoint y: 273, endPoint x: 788, endPoint y: 411, distance: 140.6
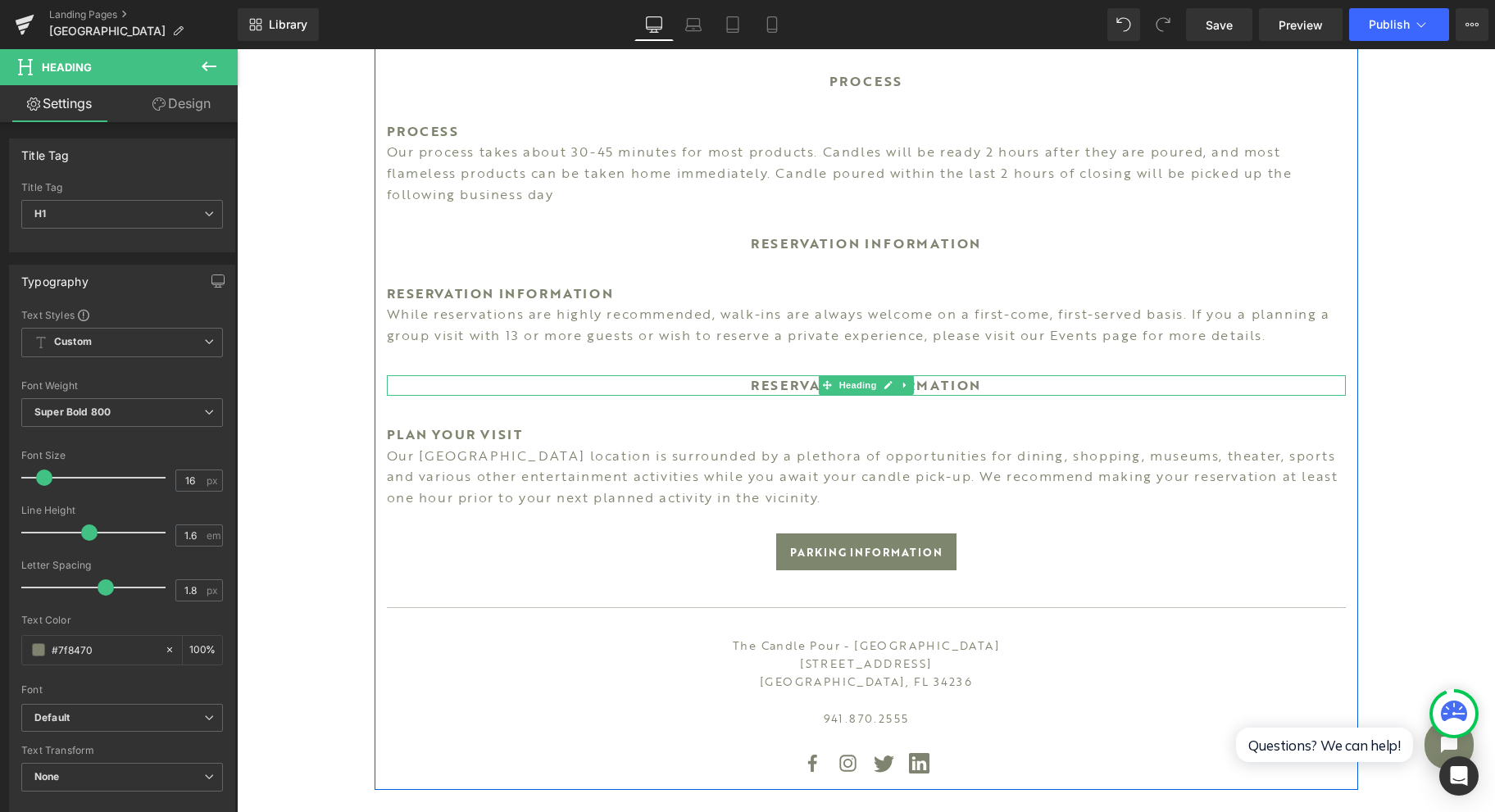
click at [822, 375] on span at bounding box center [827, 386] width 18 height 20
drag, startPoint x: 743, startPoint y: 362, endPoint x: 1150, endPoint y: 369, distance: 407.1
click at [1150, 375] on h1 "RESERVATION INFORMATION" at bounding box center [866, 386] width 959 height 21
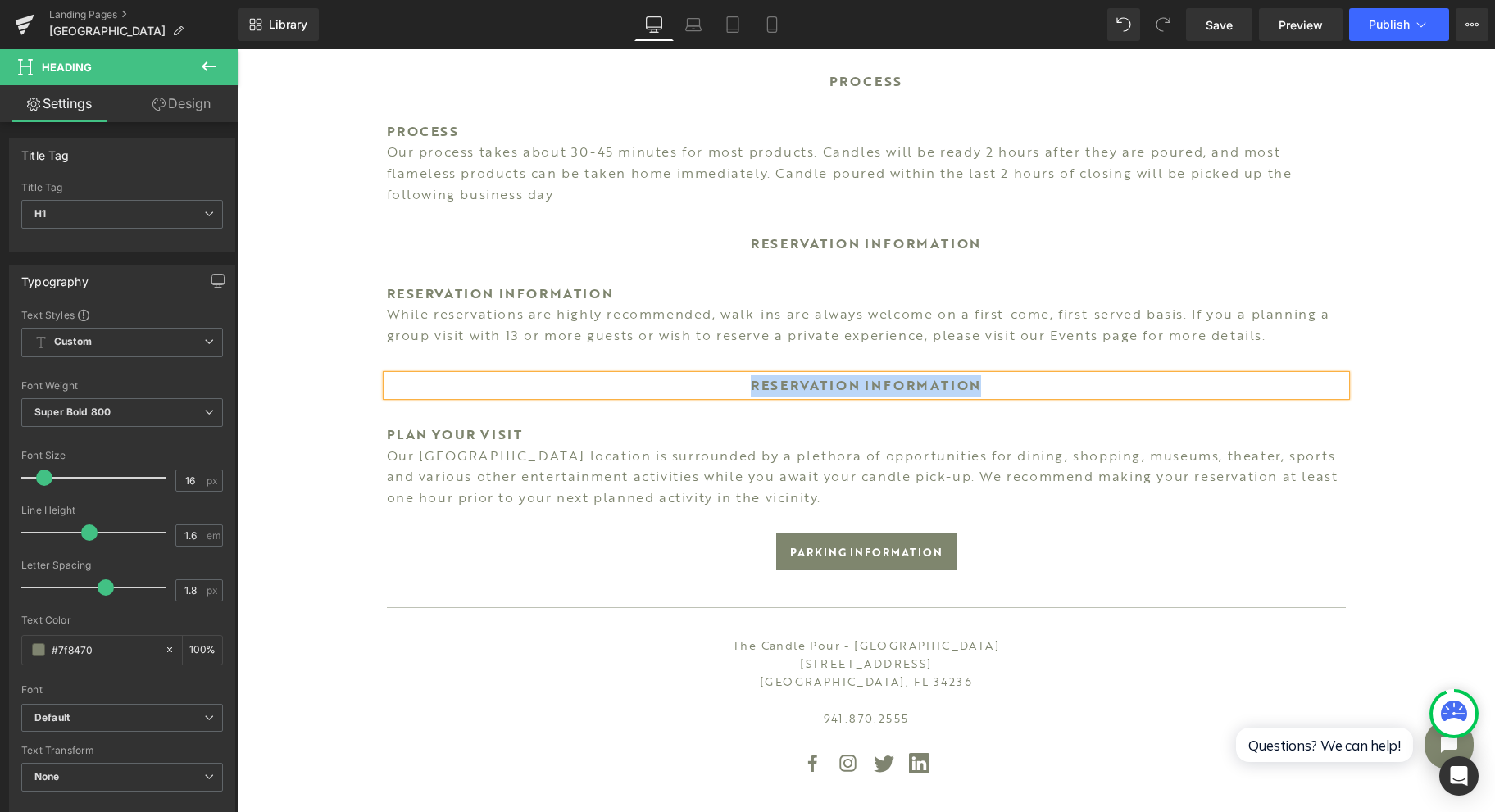
click at [1146, 375] on h1 "RESERVATION INFORMATION" at bounding box center [866, 386] width 959 height 21
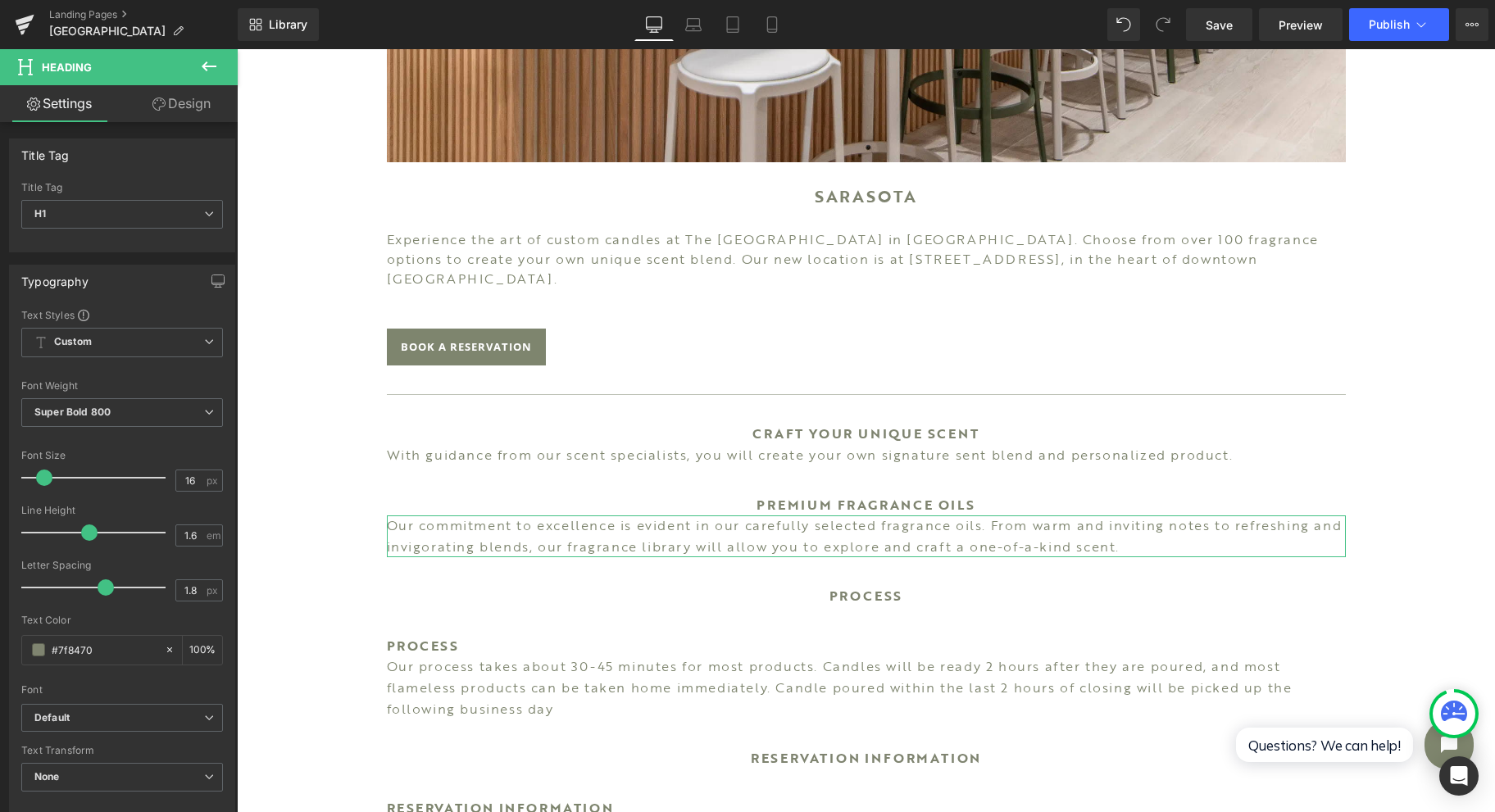
scroll to position [656, 0]
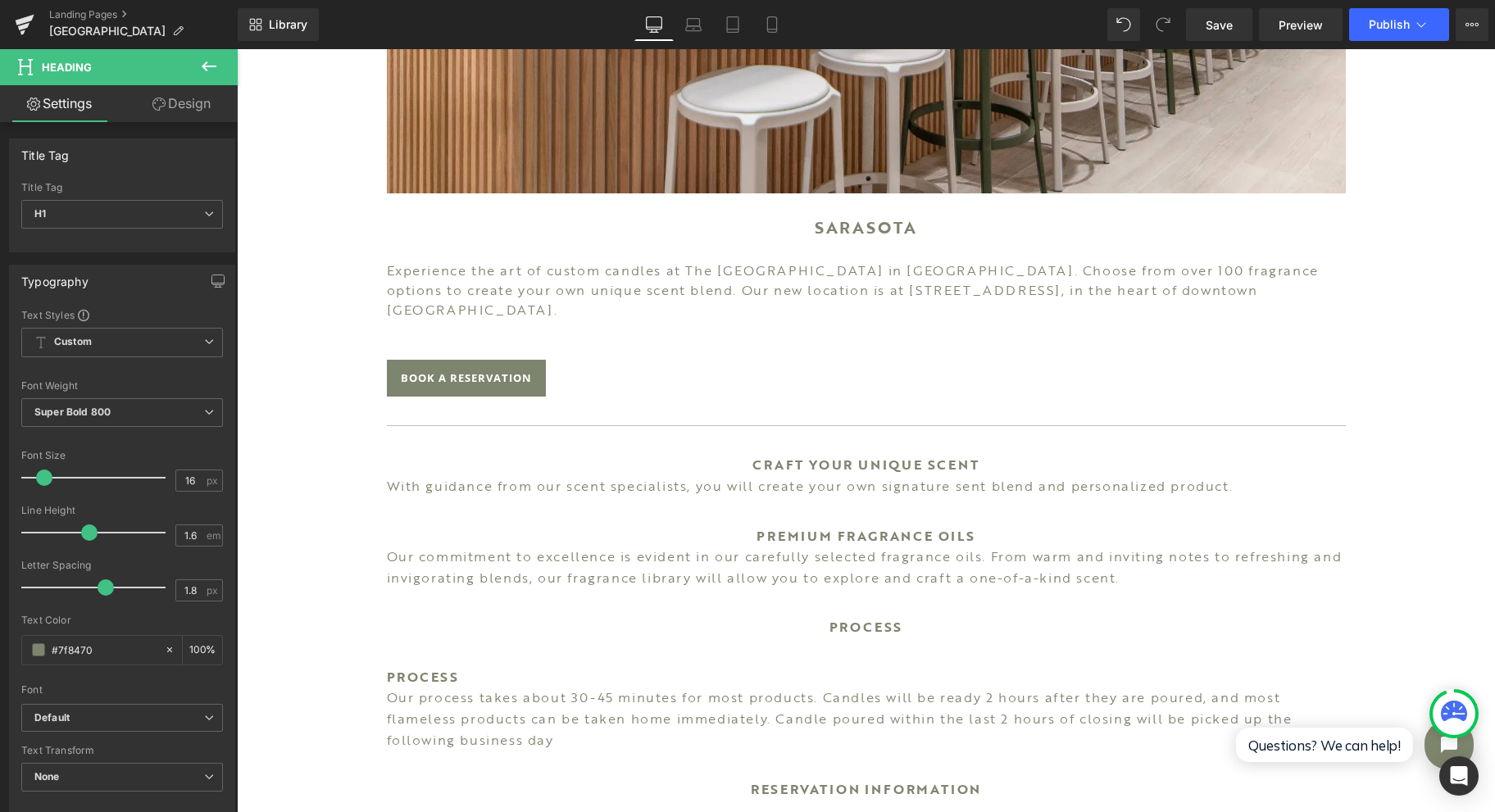
click at [459, 646] on div "Image SARASOTA Heading Experience the art of custom candles at The [GEOGRAPHIC_…" at bounding box center [867, 444] width 984 height 1781
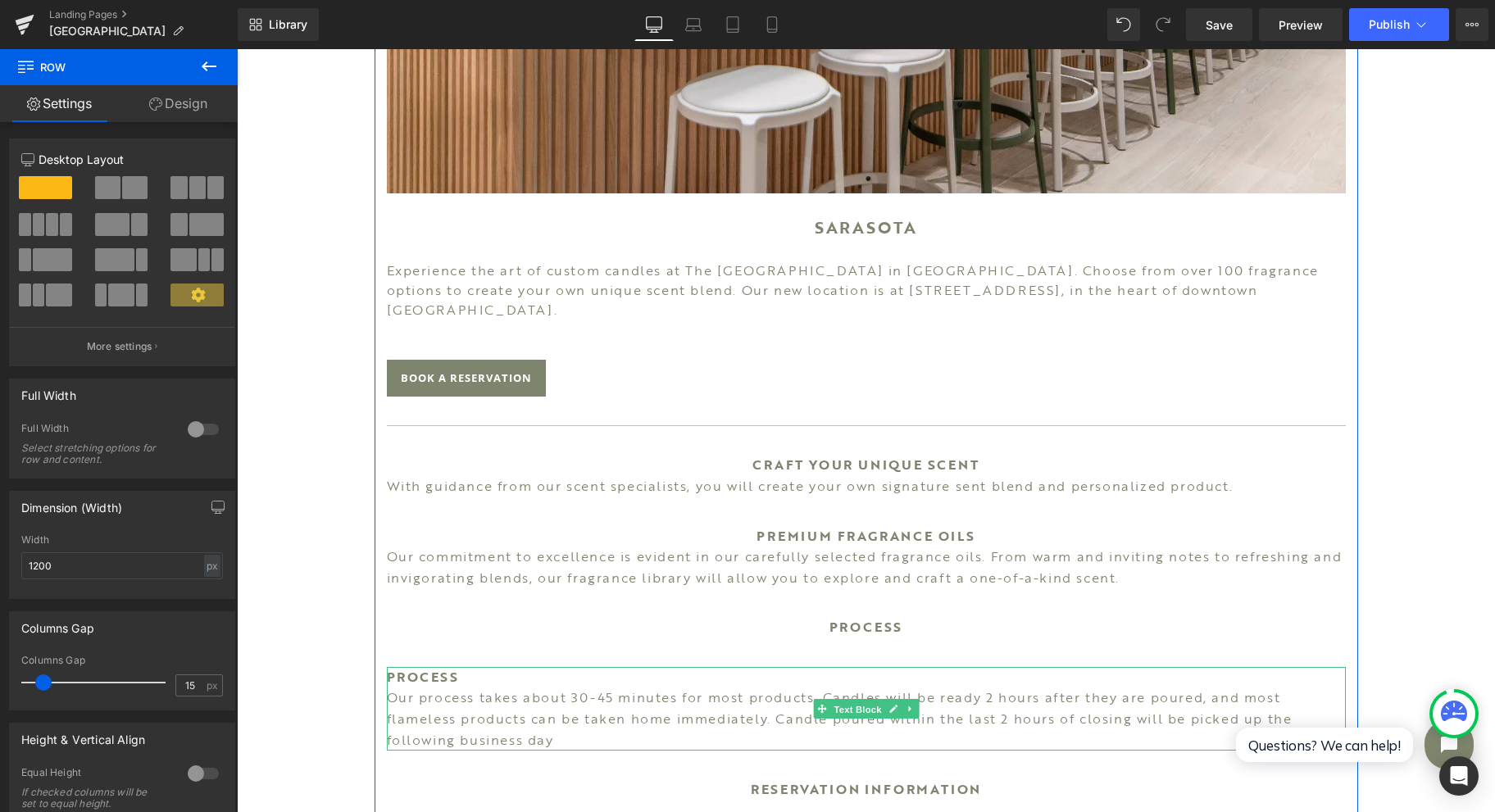
click at [843, 700] on span "Text Block" at bounding box center [857, 710] width 54 height 20
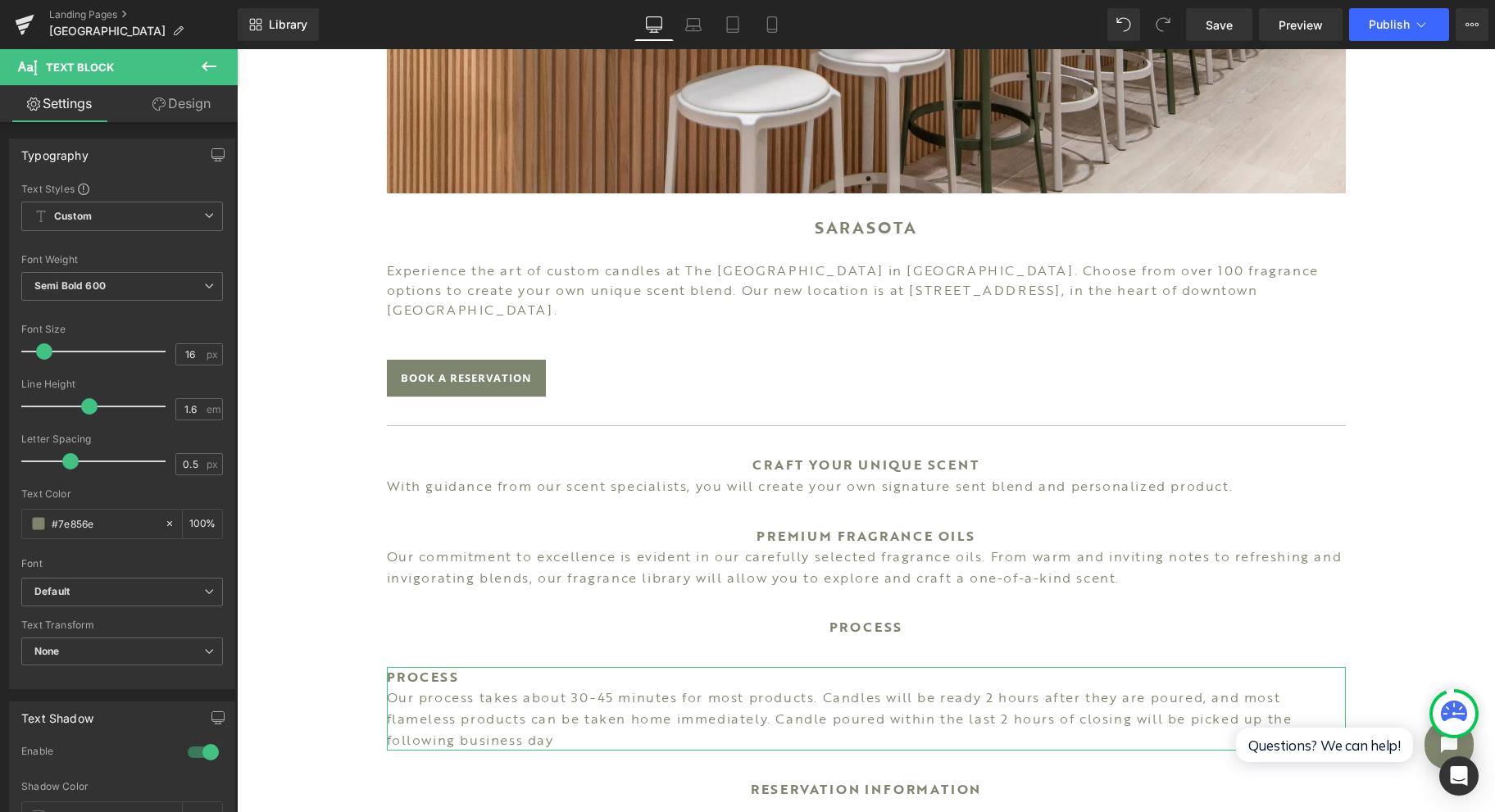
click at [201, 117] on link "Design" at bounding box center [182, 104] width 119 height 37
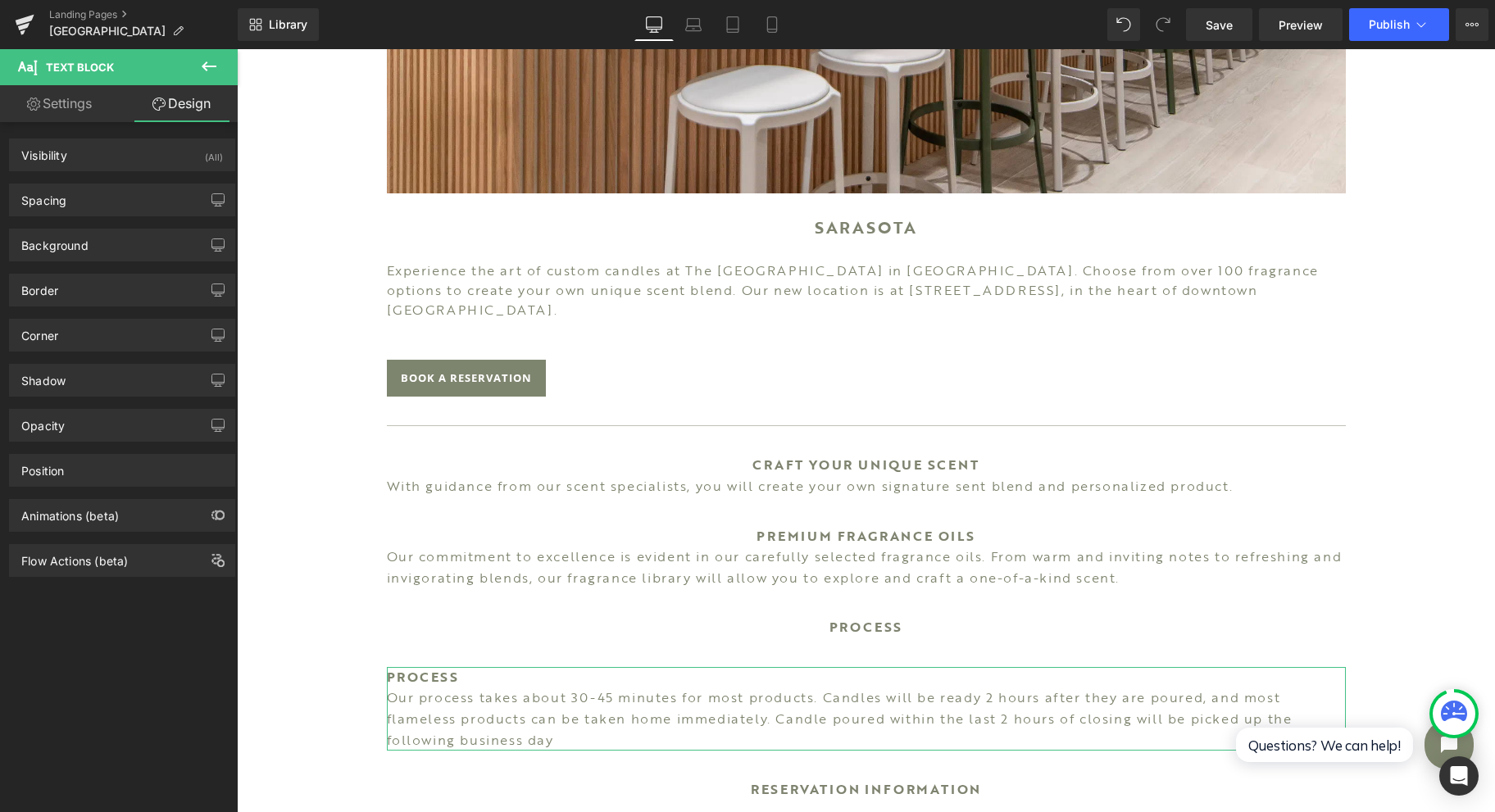
click at [156, 186] on div "Spacing" at bounding box center [122, 199] width 224 height 31
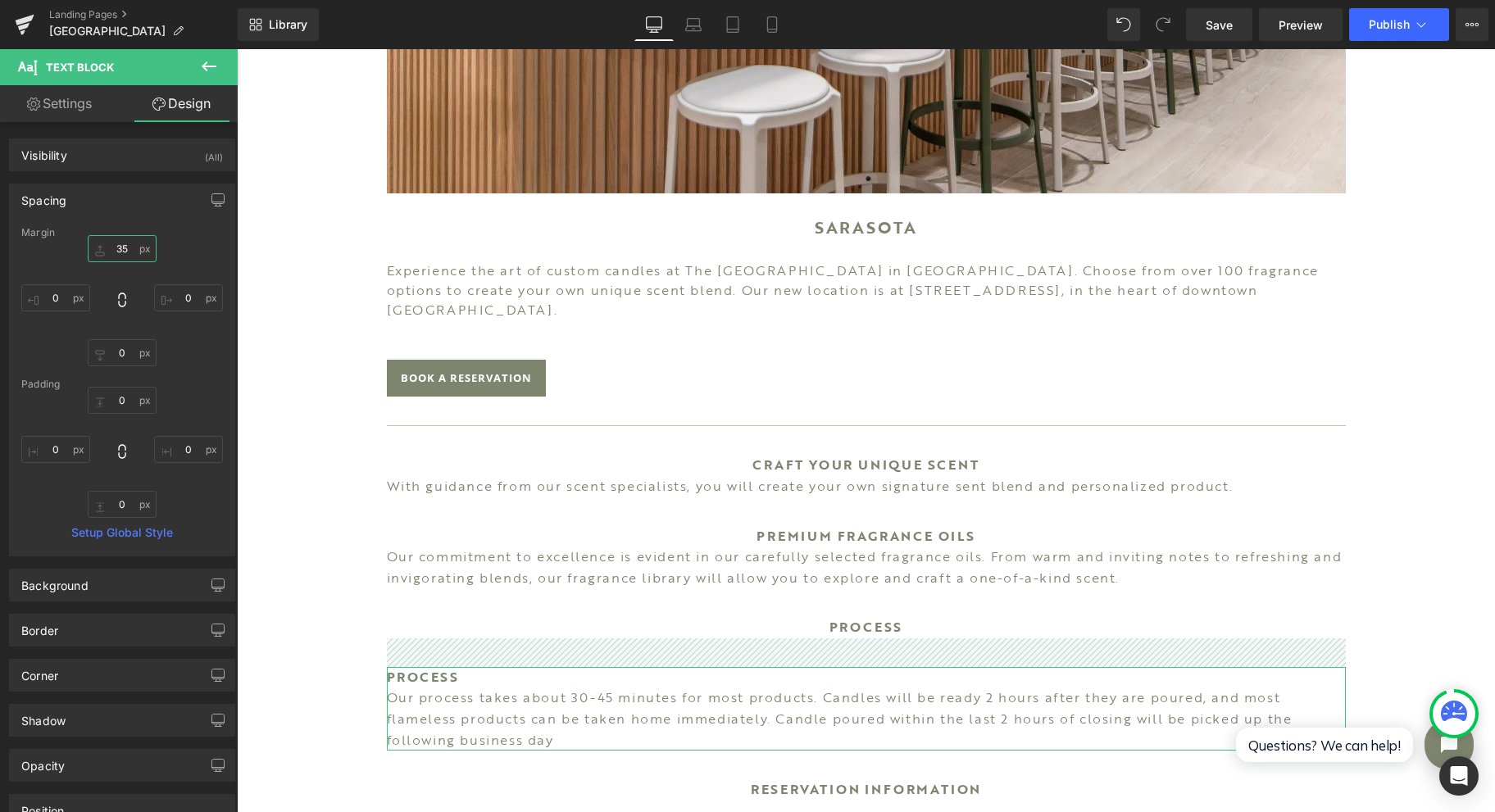
click at [136, 243] on input "35" at bounding box center [122, 248] width 69 height 27
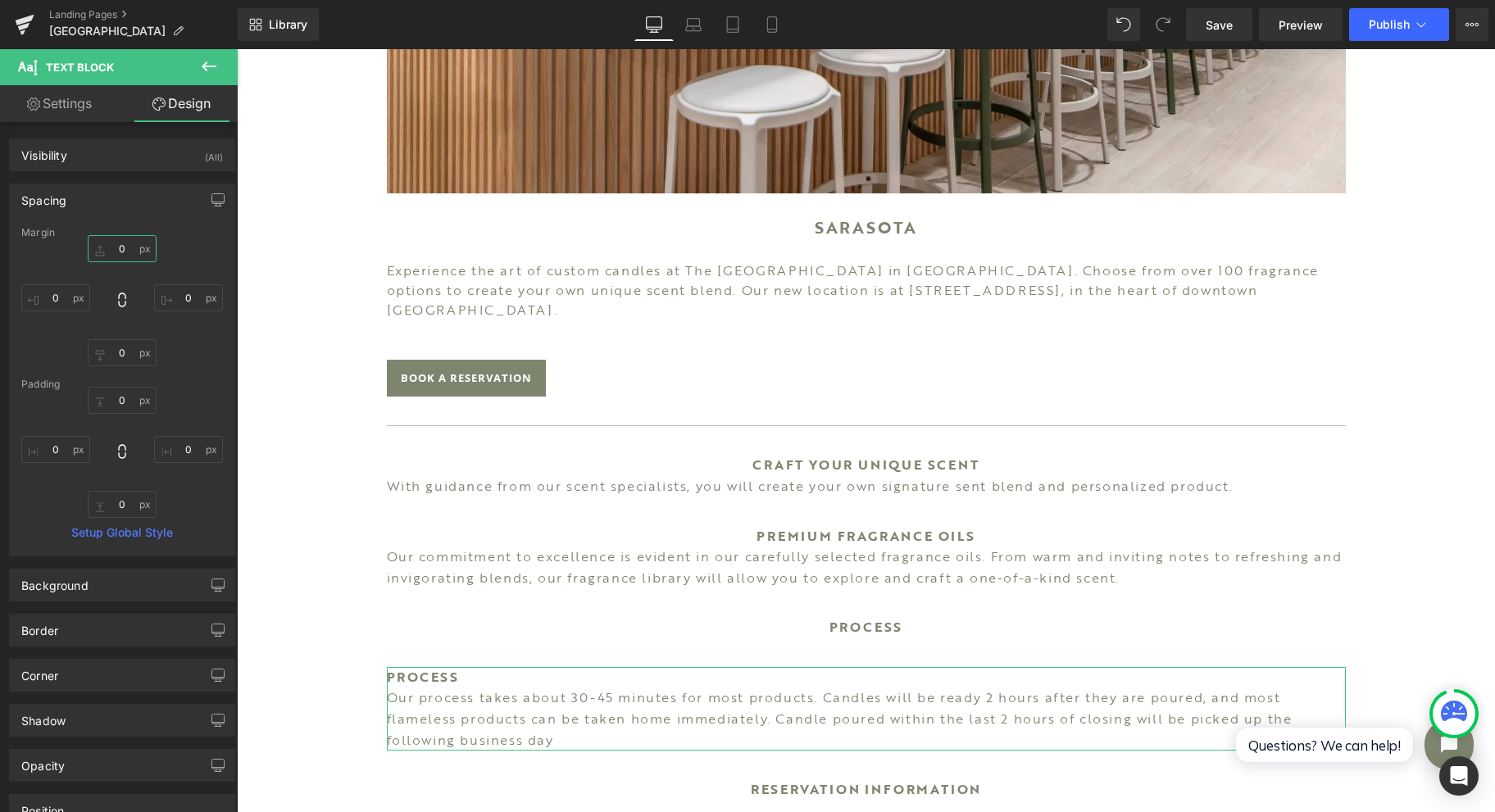
type input "0"
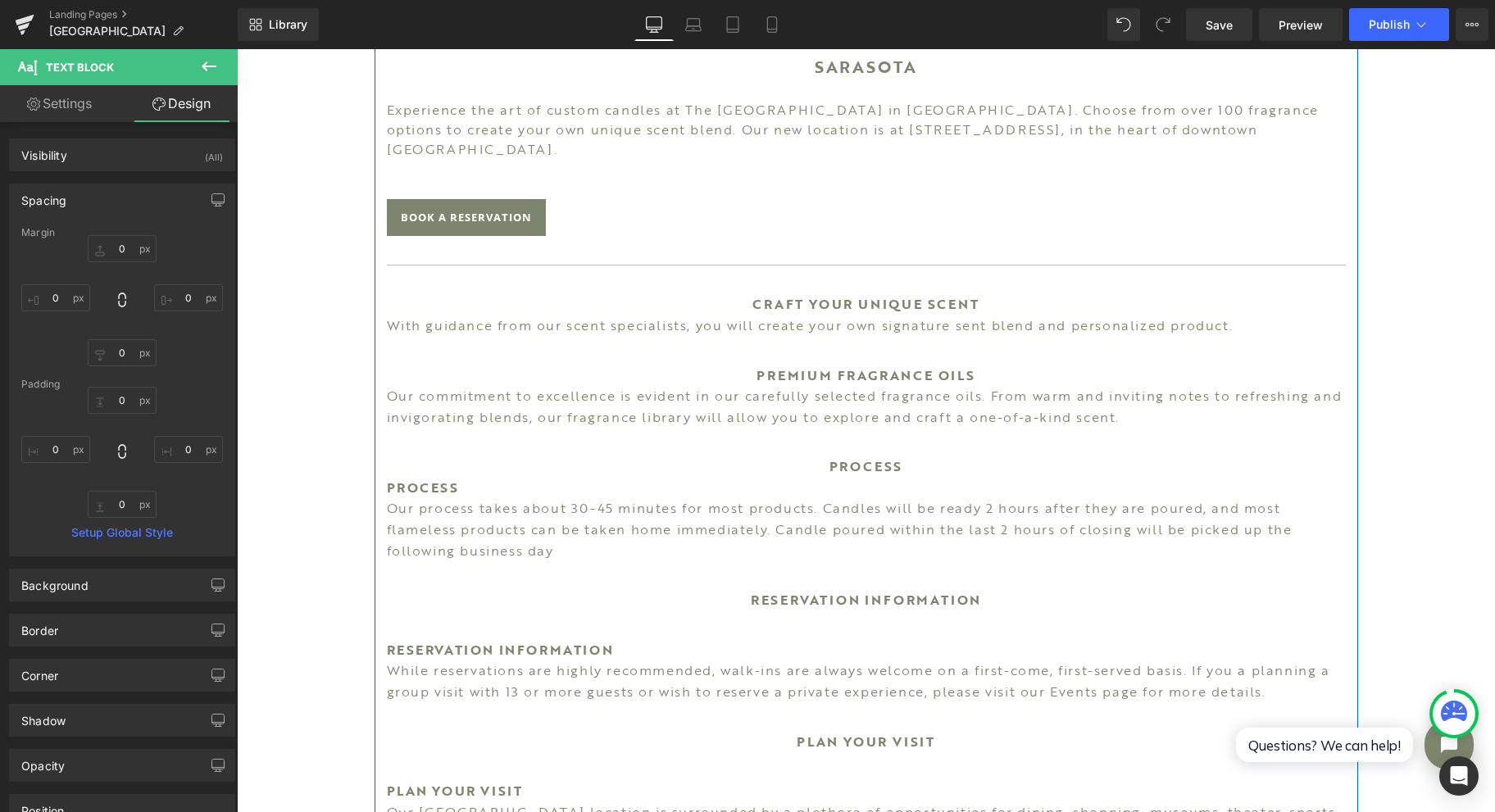
scroll to position [873, 0]
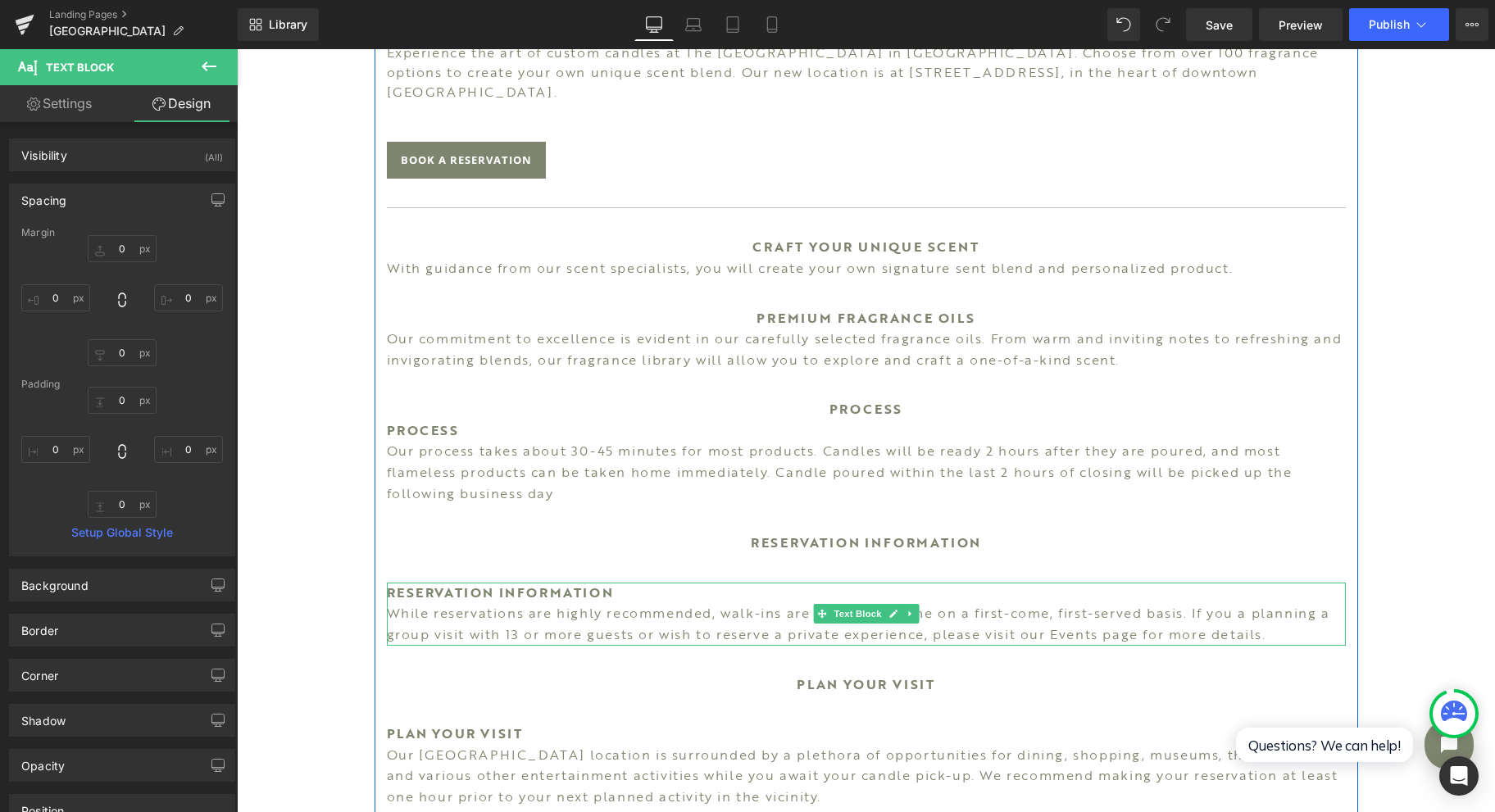
click at [853, 604] on span "Text Block" at bounding box center [857, 614] width 54 height 20
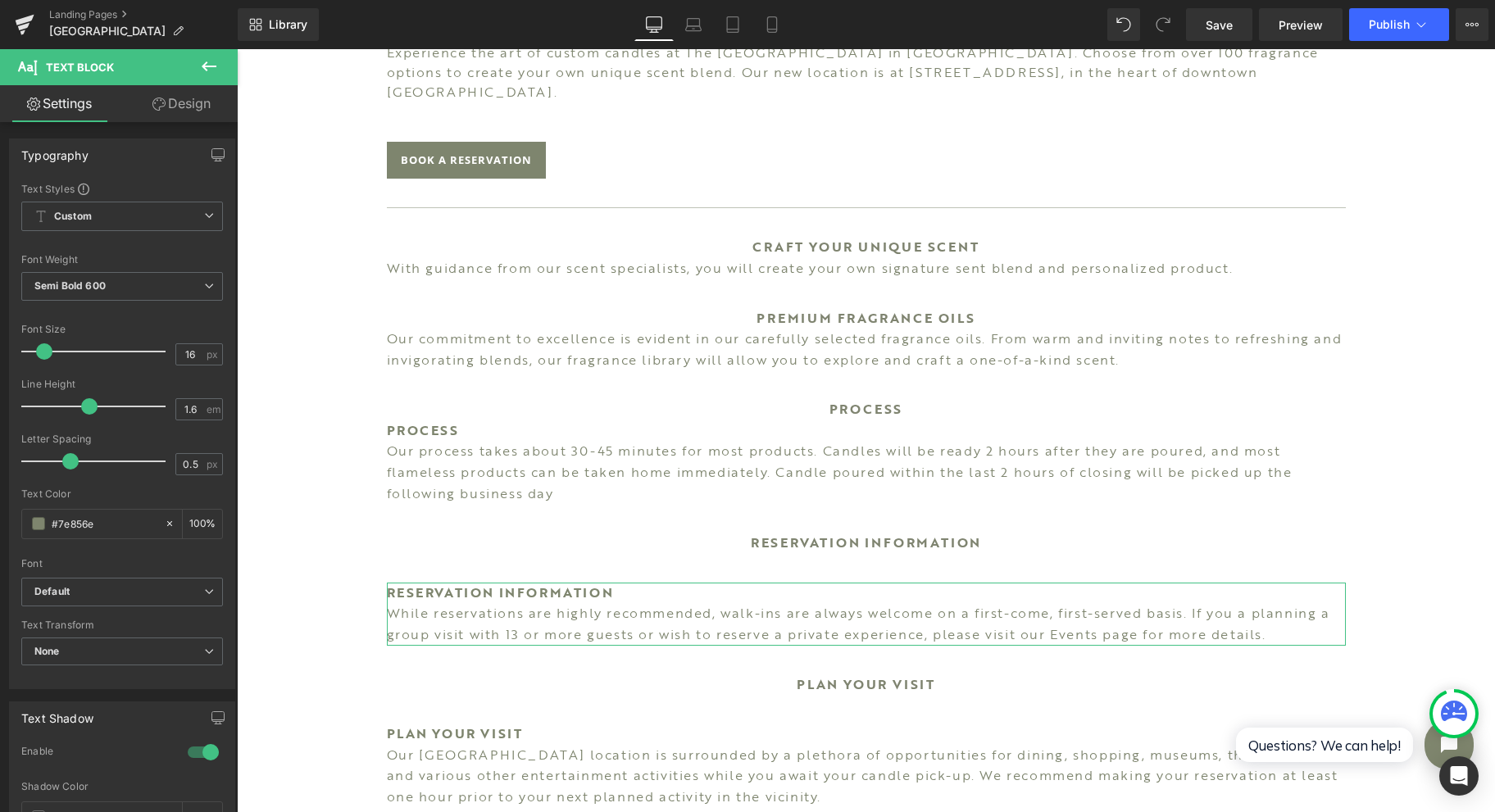
click at [191, 110] on link "Design" at bounding box center [182, 104] width 119 height 37
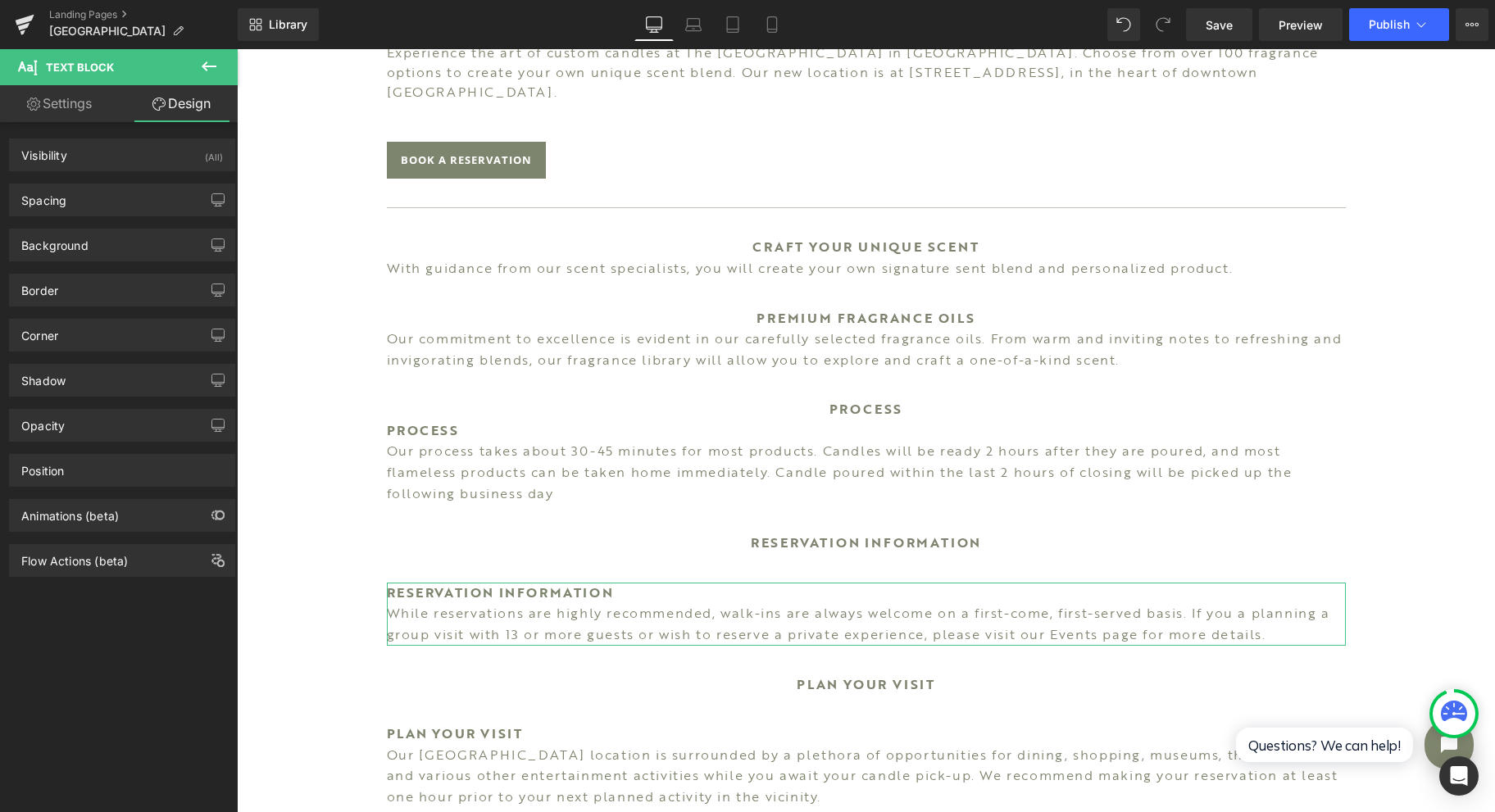
type input "35"
type input "0"
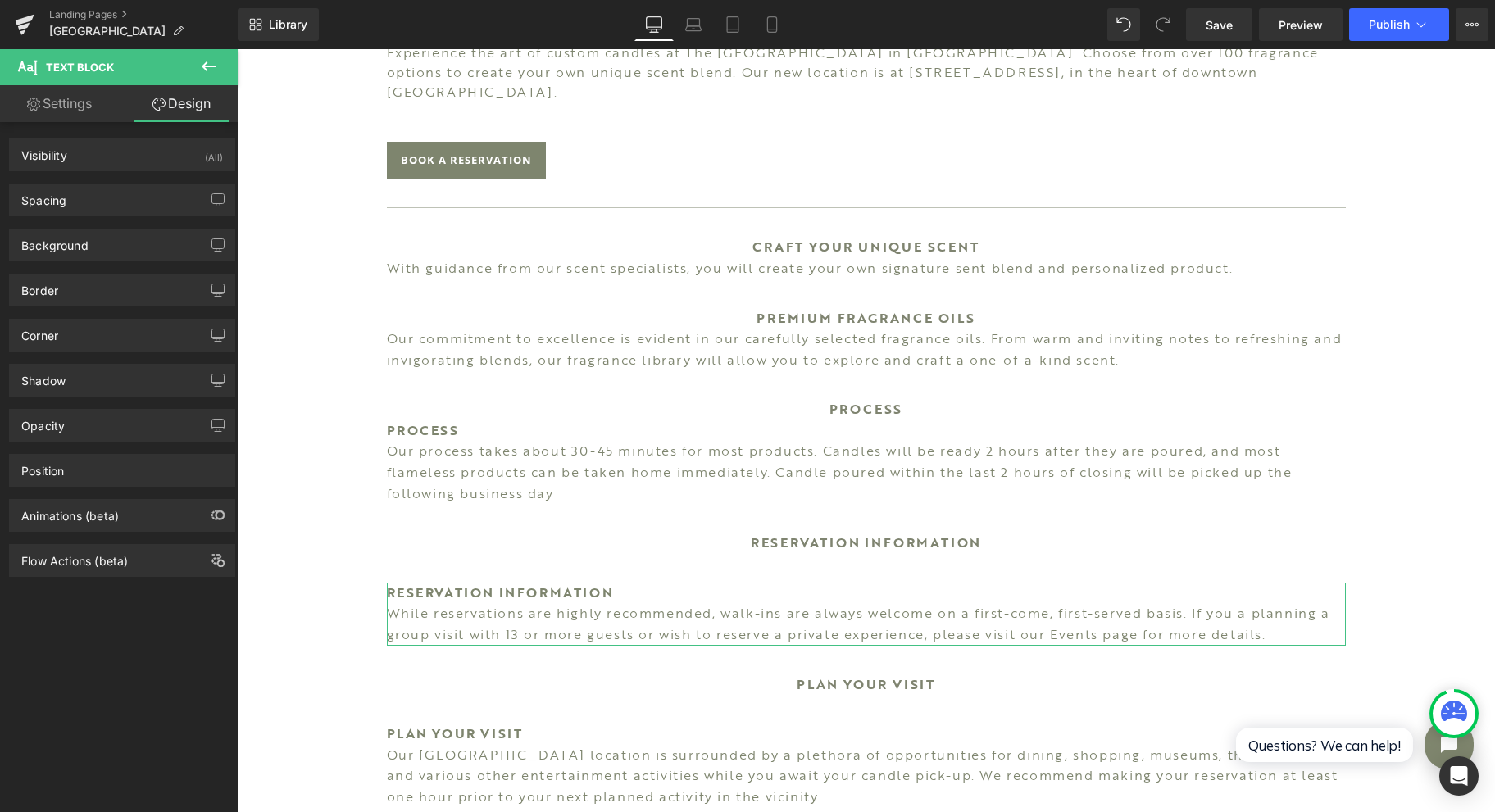
type input "0"
click at [101, 197] on div "Spacing" at bounding box center [122, 199] width 224 height 31
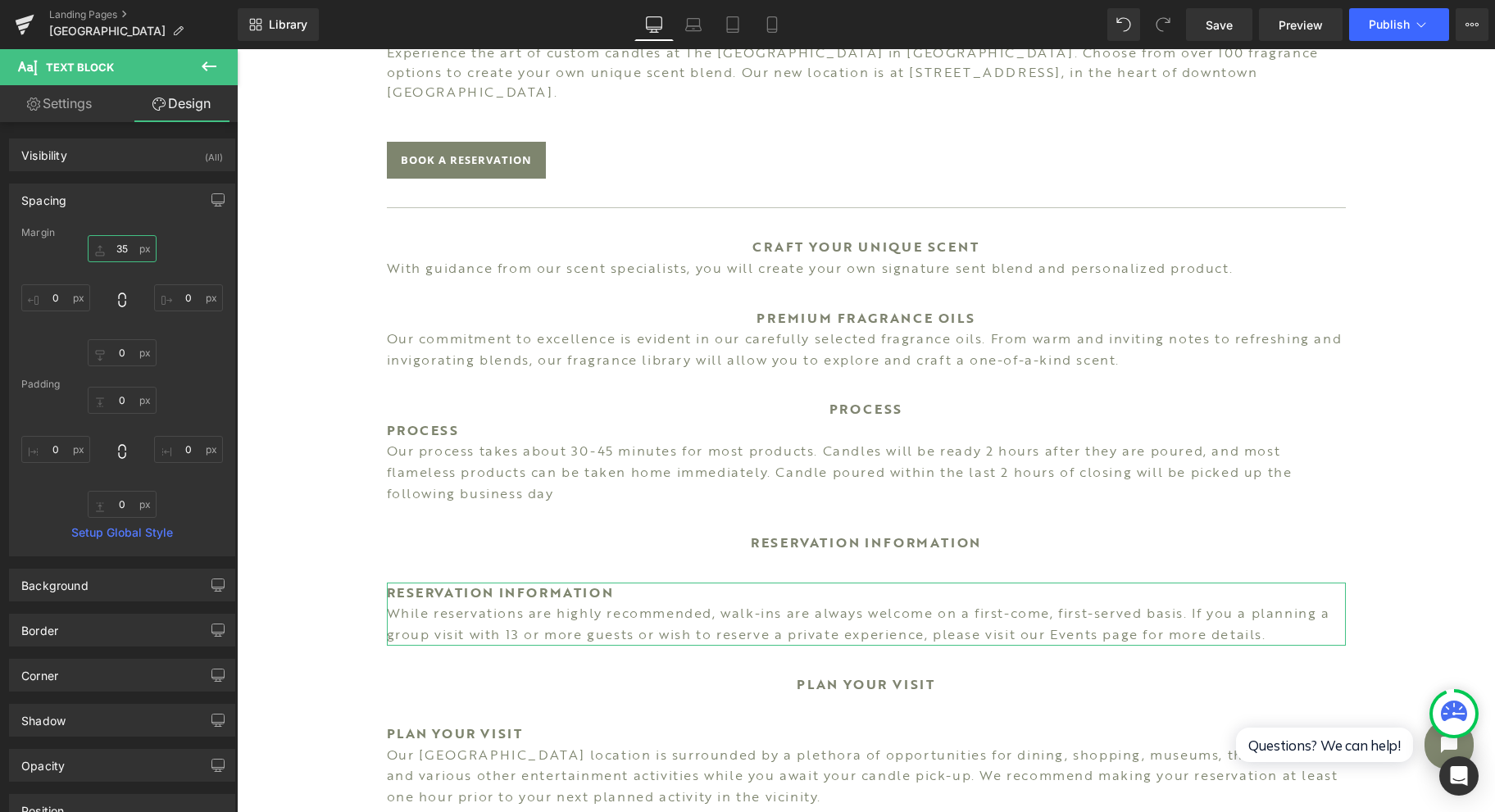
click at [121, 248] on input "35" at bounding box center [122, 248] width 69 height 27
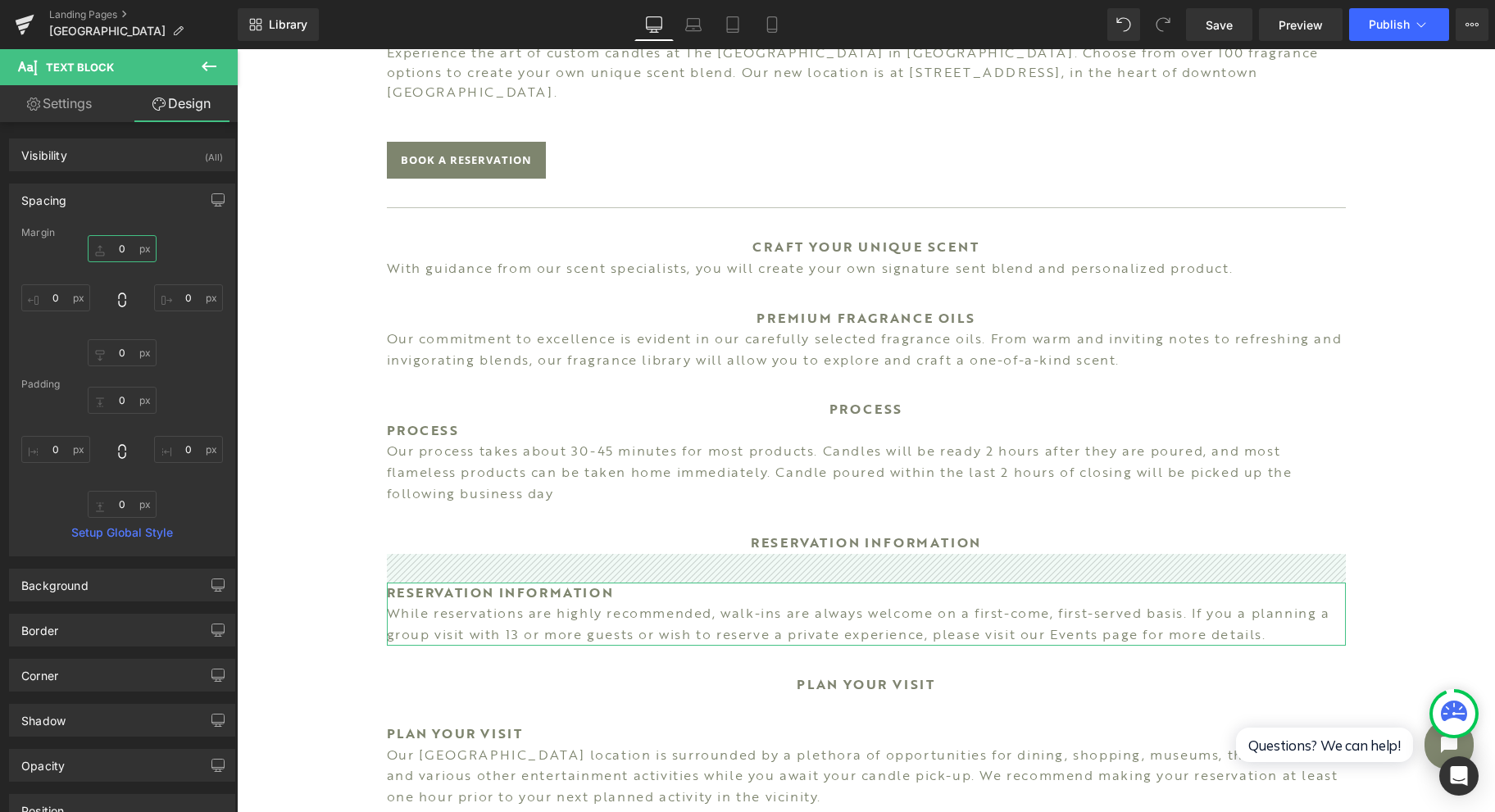
type input "0"
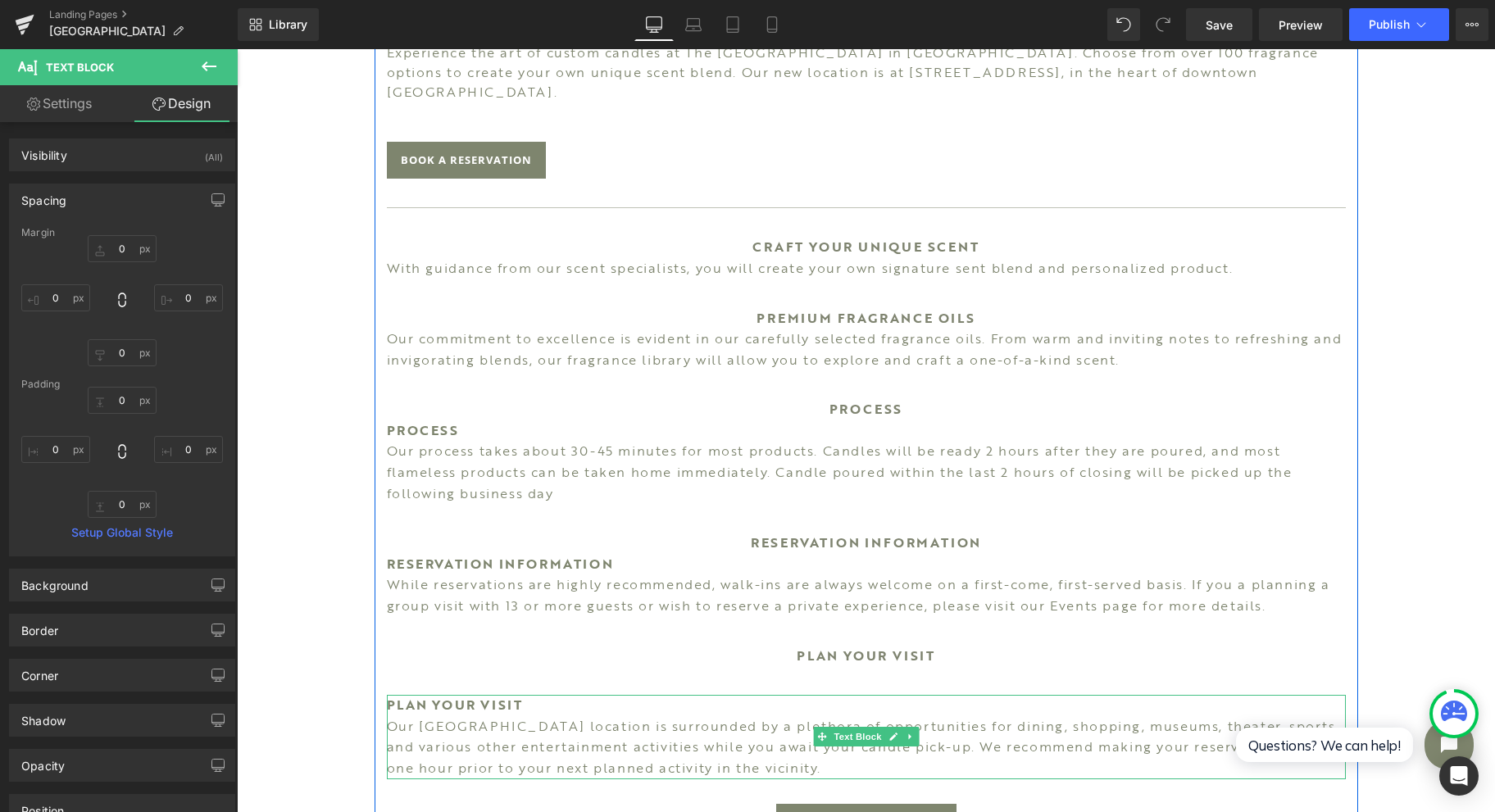
click at [859, 727] on span "Text Block" at bounding box center [857, 737] width 54 height 20
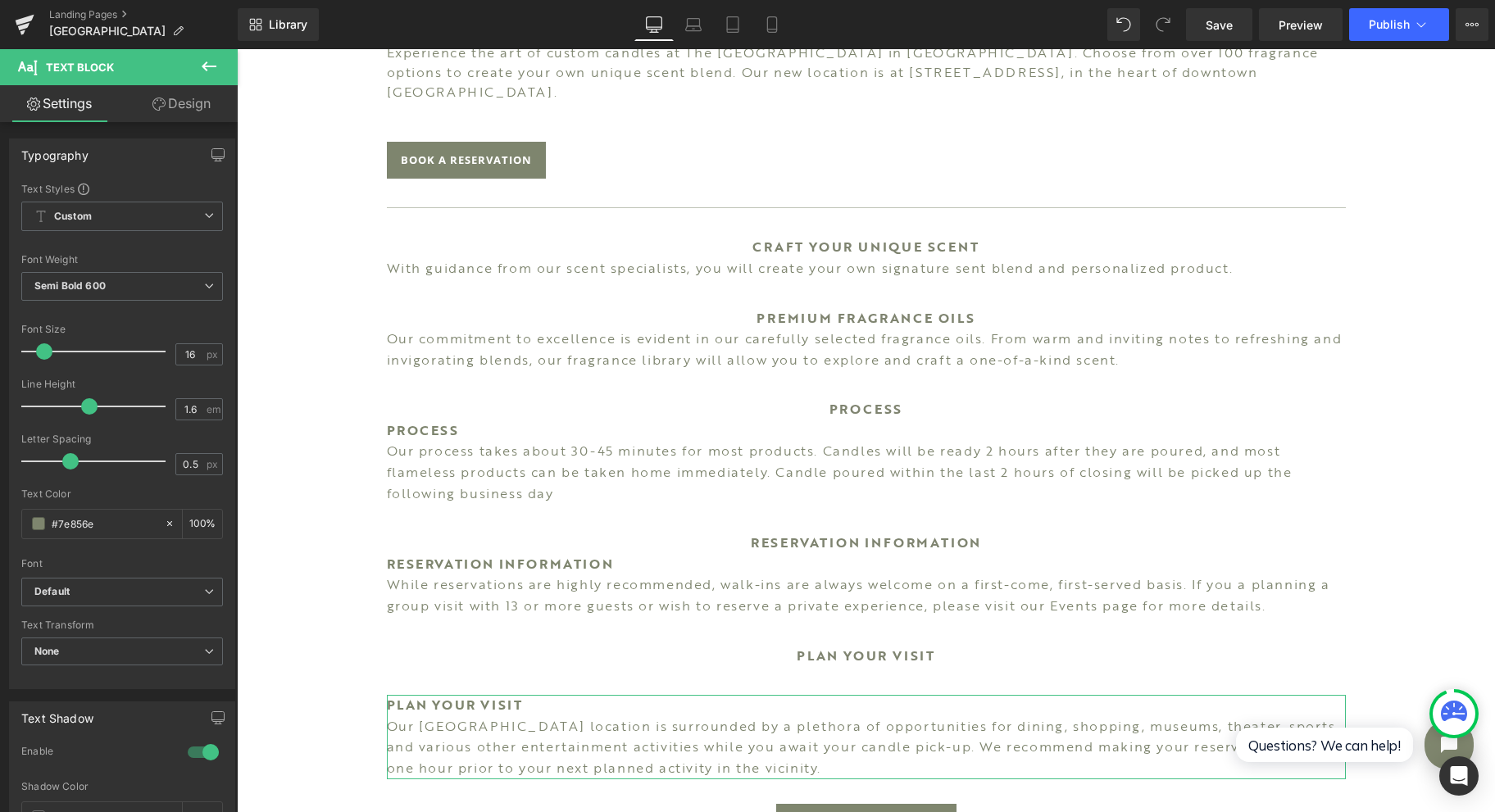
click at [203, 108] on link "Design" at bounding box center [182, 104] width 119 height 37
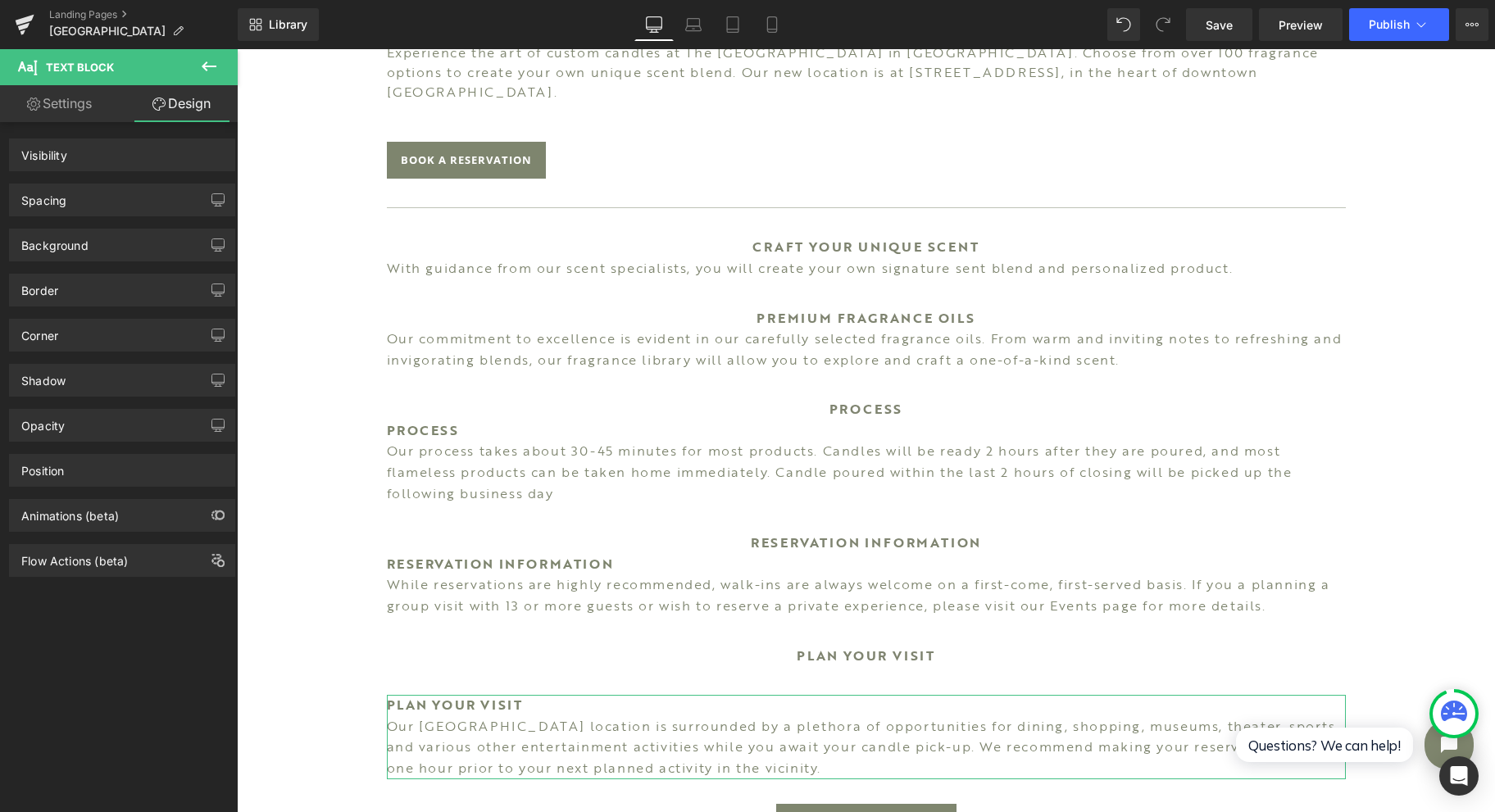
click at [128, 192] on div "Spacing" at bounding box center [122, 199] width 224 height 31
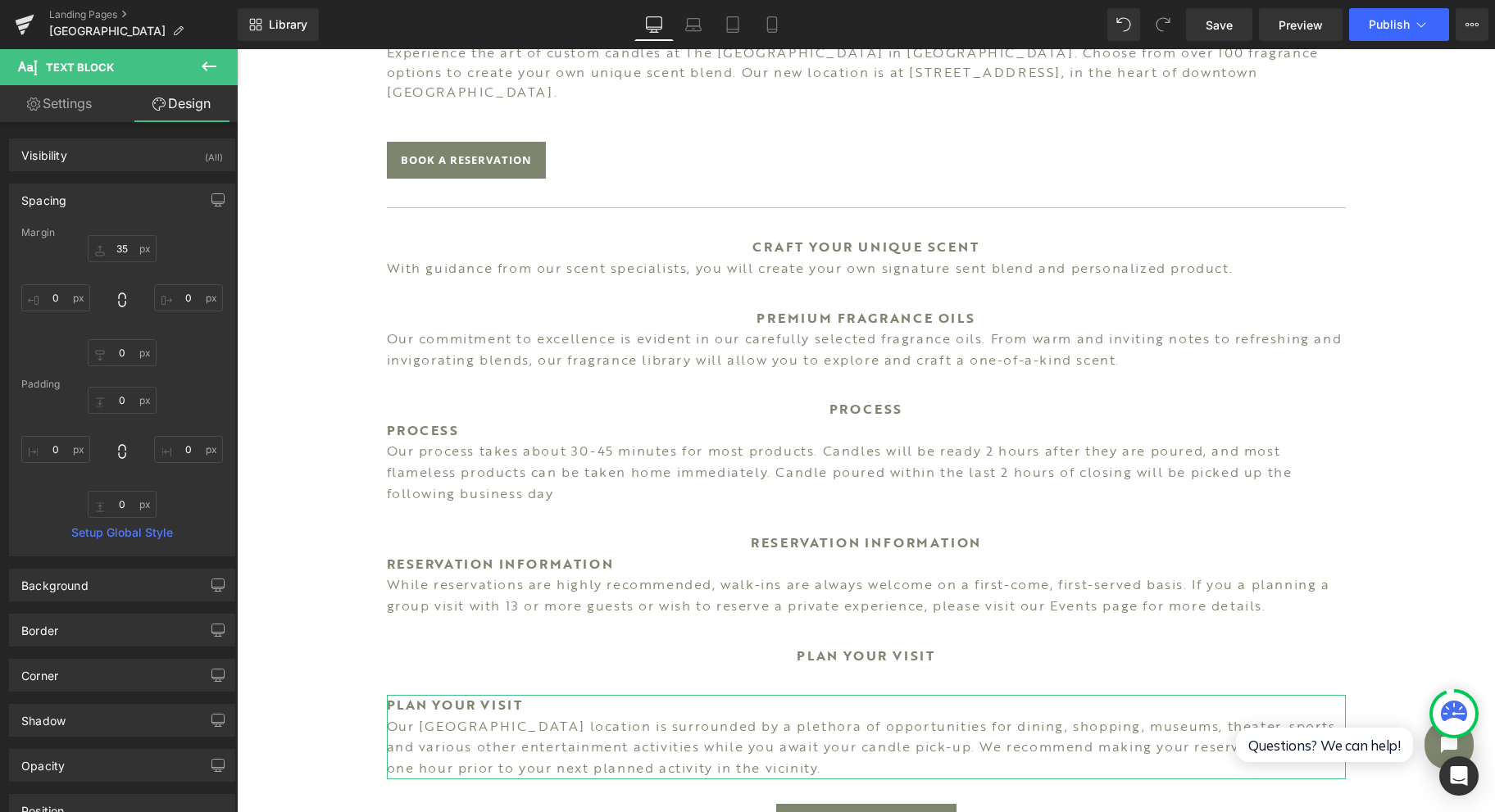
type input "35"
type input "0"
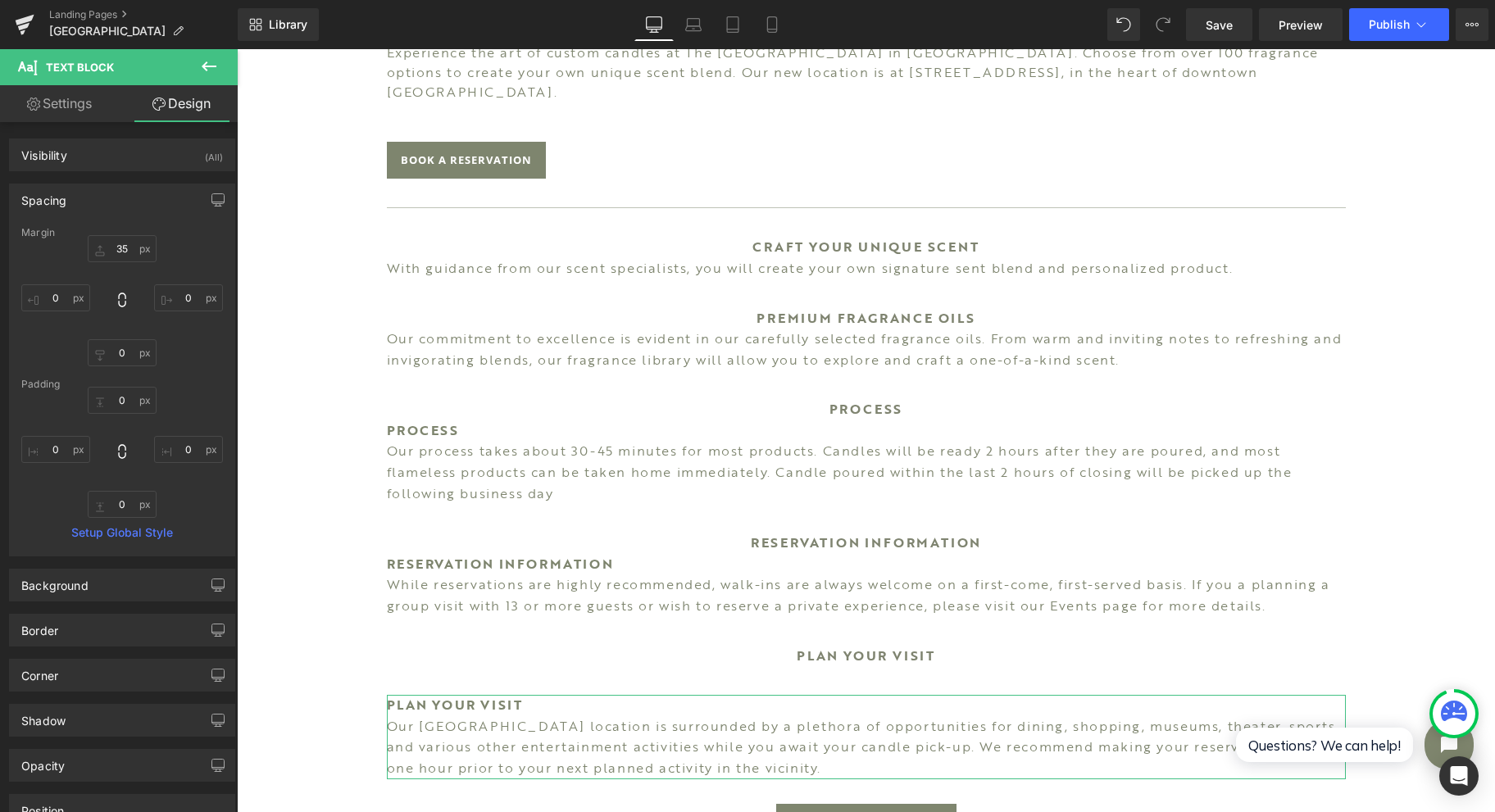
type input "0"
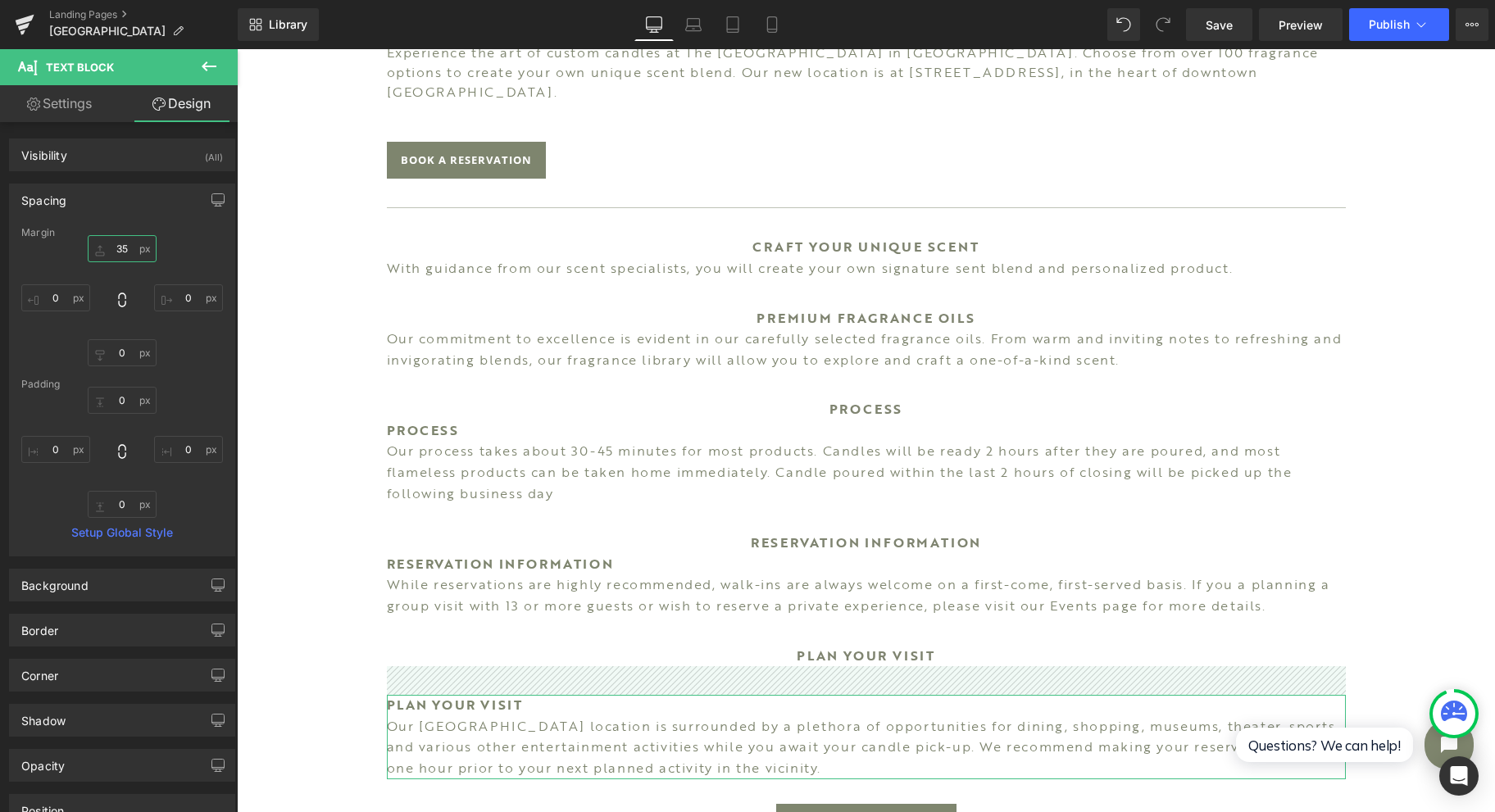
click at [138, 243] on input "35" at bounding box center [122, 248] width 69 height 27
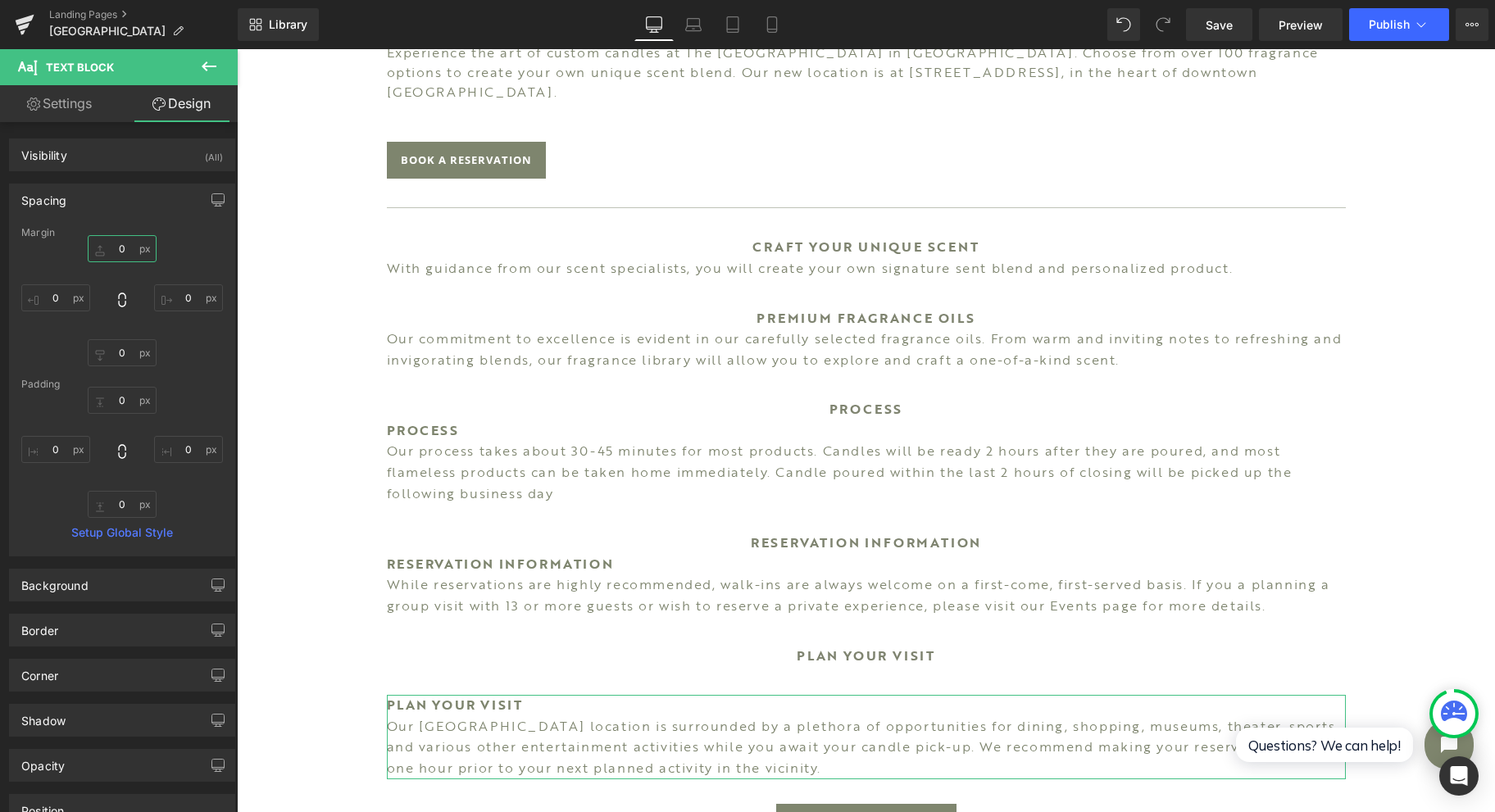
type input "0"
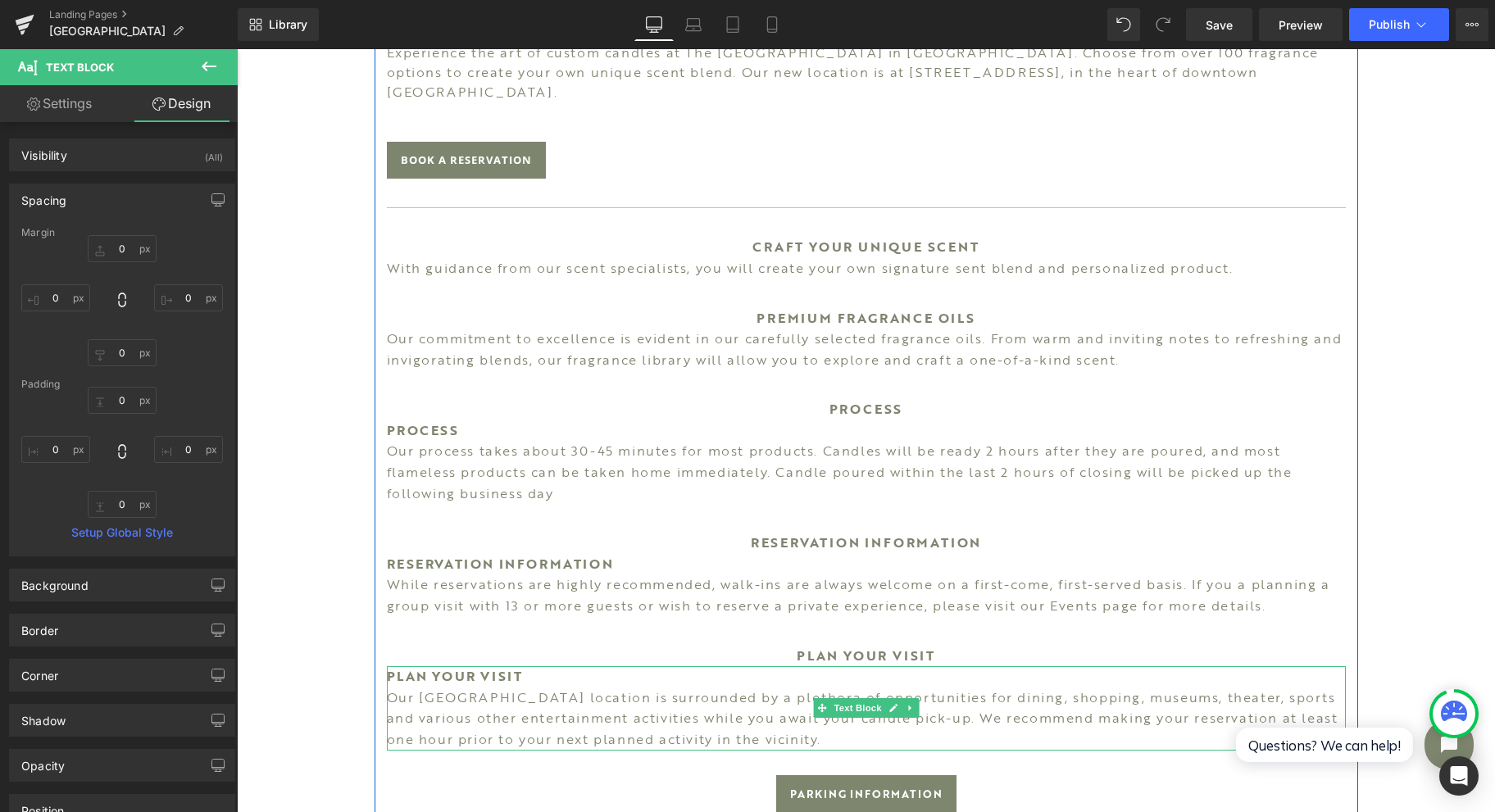
drag, startPoint x: 528, startPoint y: 657, endPoint x: 409, endPoint y: 647, distance: 119.4
click at [528, 666] on p "PLAN YOUR VISIT" at bounding box center [866, 677] width 959 height 21
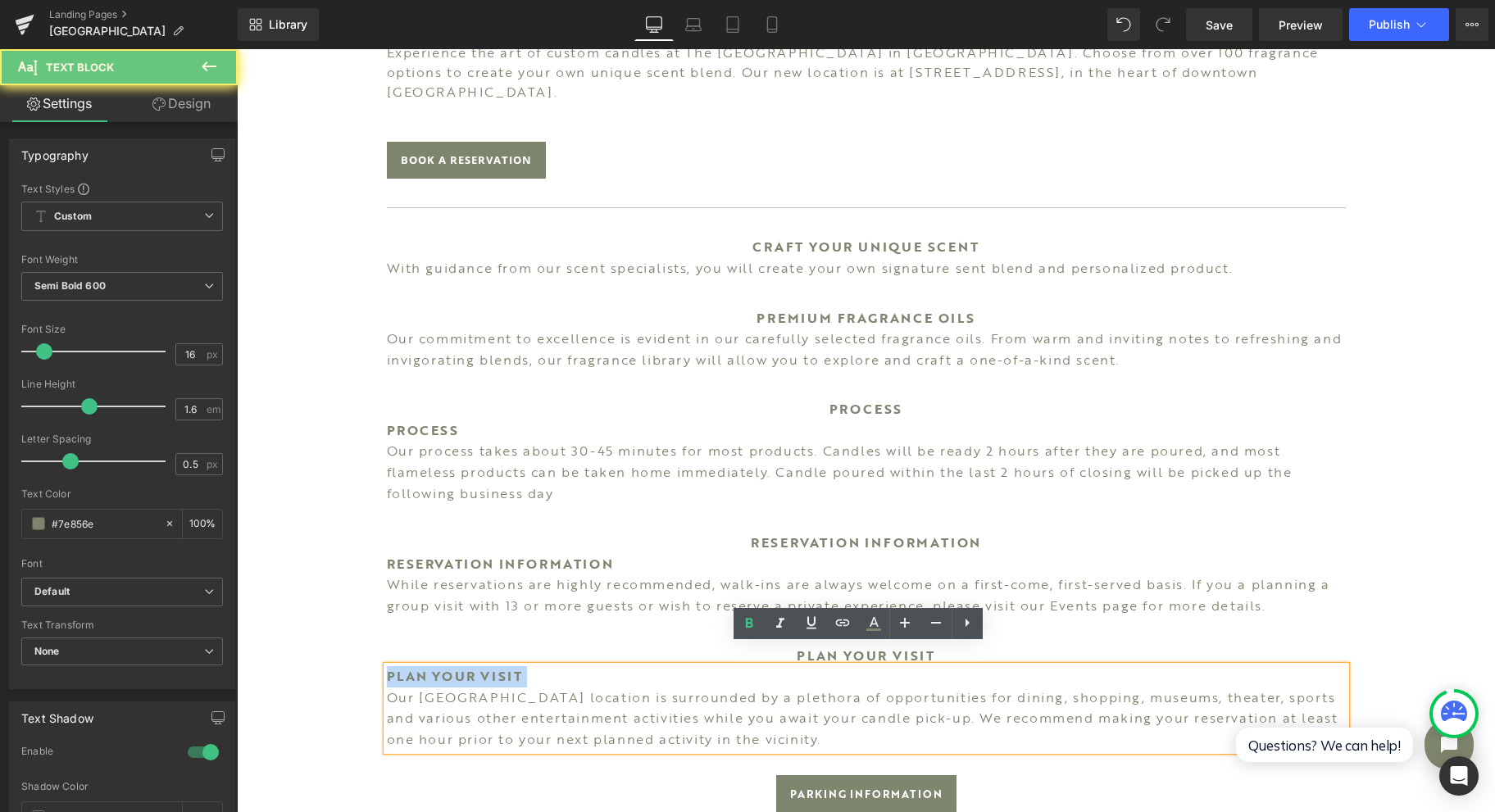
drag, startPoint x: 409, startPoint y: 647, endPoint x: 395, endPoint y: 648, distance: 14.0
click at [395, 666] on p "PLAN YOUR VISIT" at bounding box center [866, 677] width 959 height 21
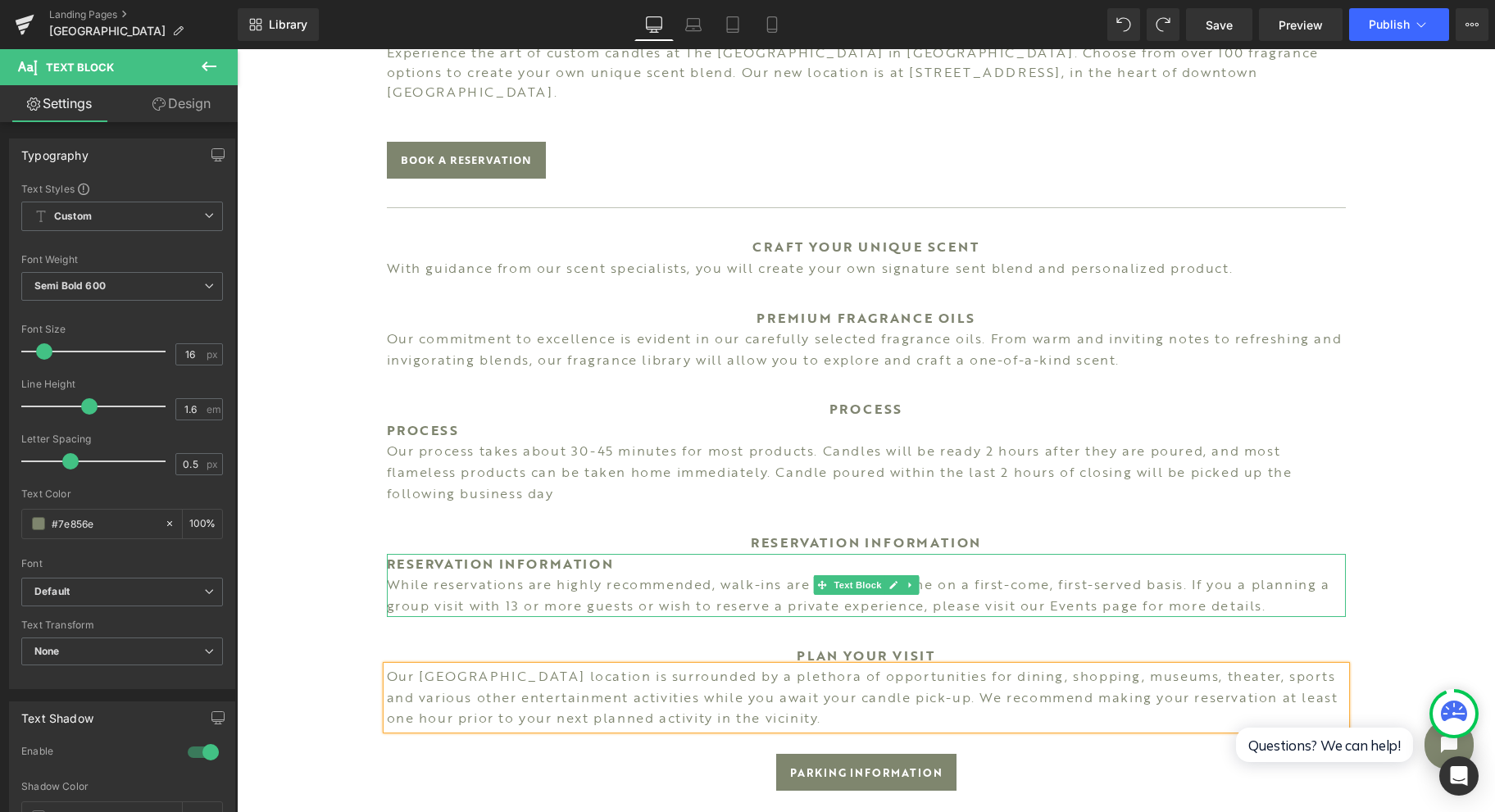
click at [500, 554] on strong "RESERVATION INFORMATION" at bounding box center [499, 564] width 227 height 20
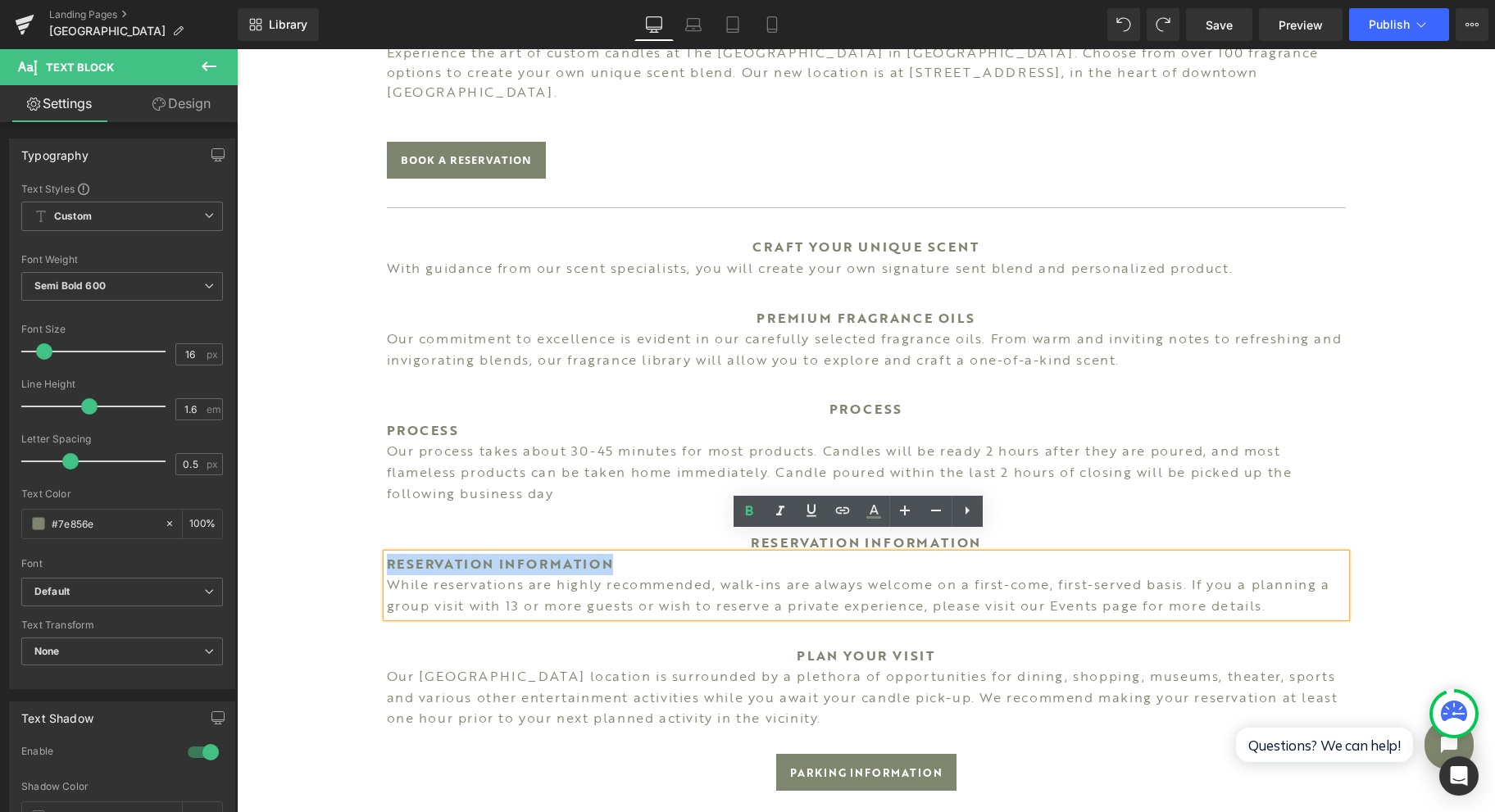
drag, startPoint x: 607, startPoint y: 539, endPoint x: 357, endPoint y: 518, distance: 250.9
click at [357, 518] on div "Image SARASOTA Heading Experience the art of custom candles at The [GEOGRAPHIC_…" at bounding box center [866, 280] width 1258 height 1891
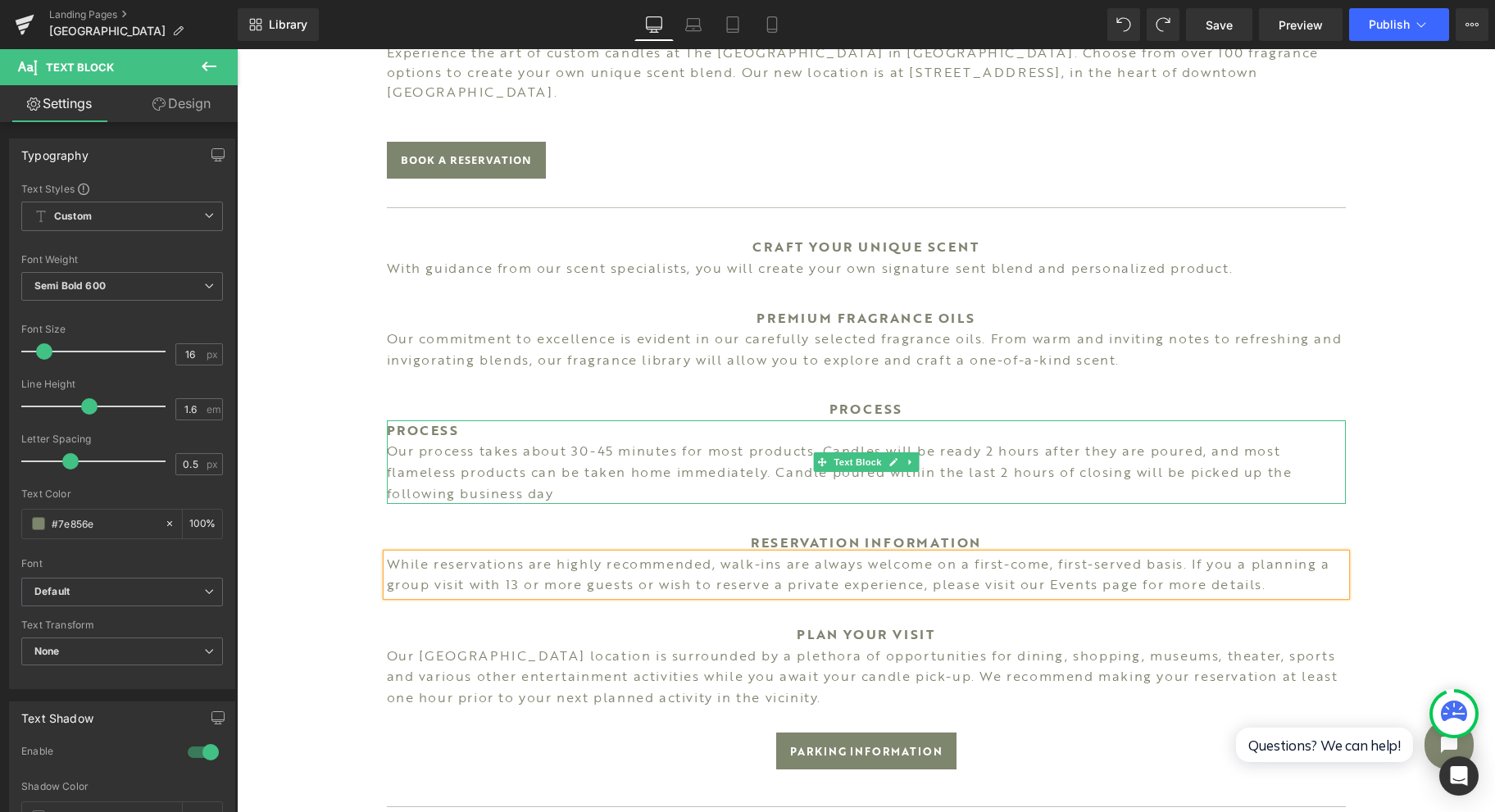
drag, startPoint x: 464, startPoint y: 412, endPoint x: 479, endPoint y: 411, distance: 15.0
click at [464, 421] on p "PROCESS" at bounding box center [866, 431] width 959 height 21
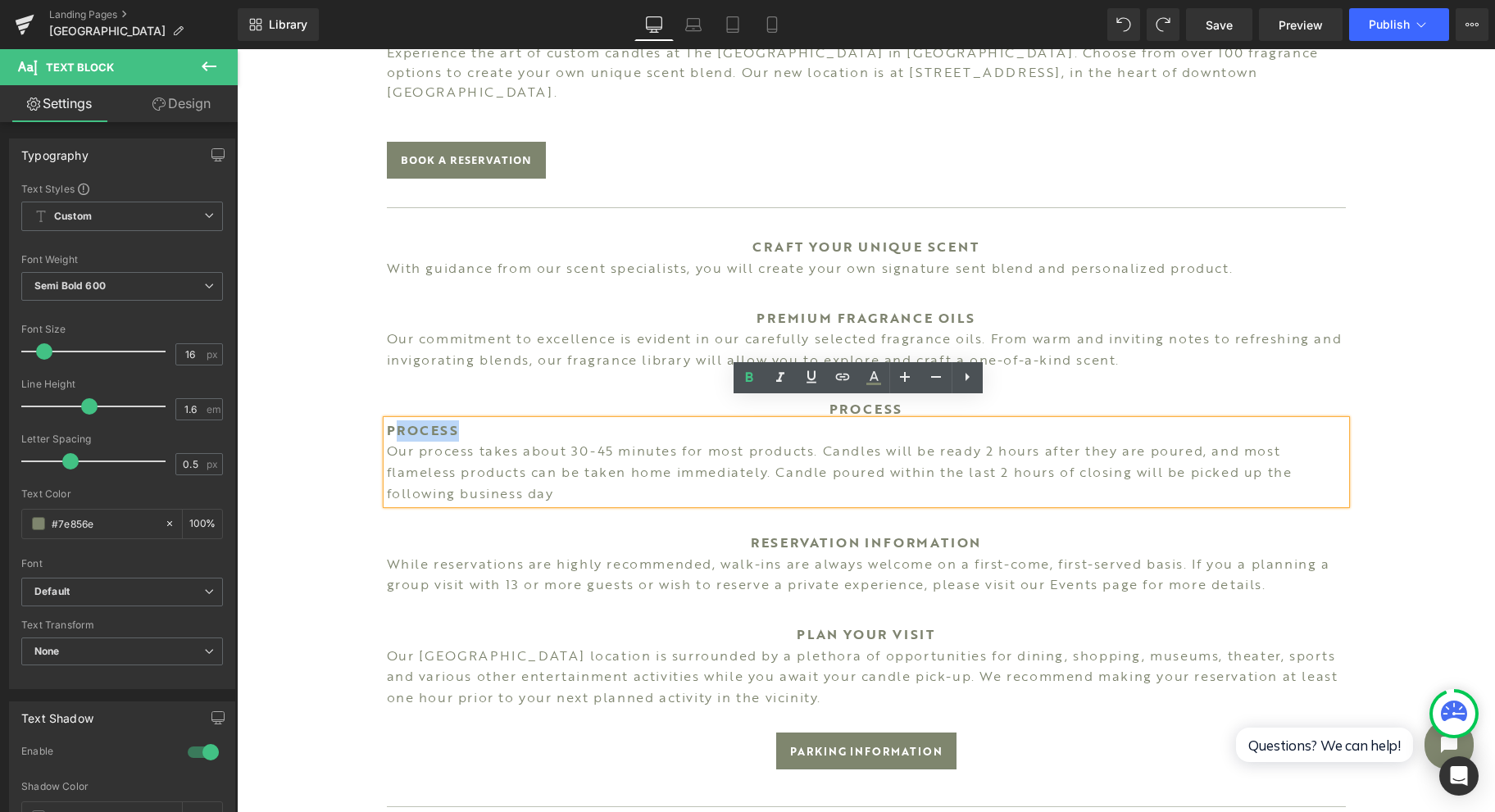
drag, startPoint x: 480, startPoint y: 411, endPoint x: 387, endPoint y: 403, distance: 93.3
click at [387, 421] on p "PROCESS" at bounding box center [866, 431] width 959 height 21
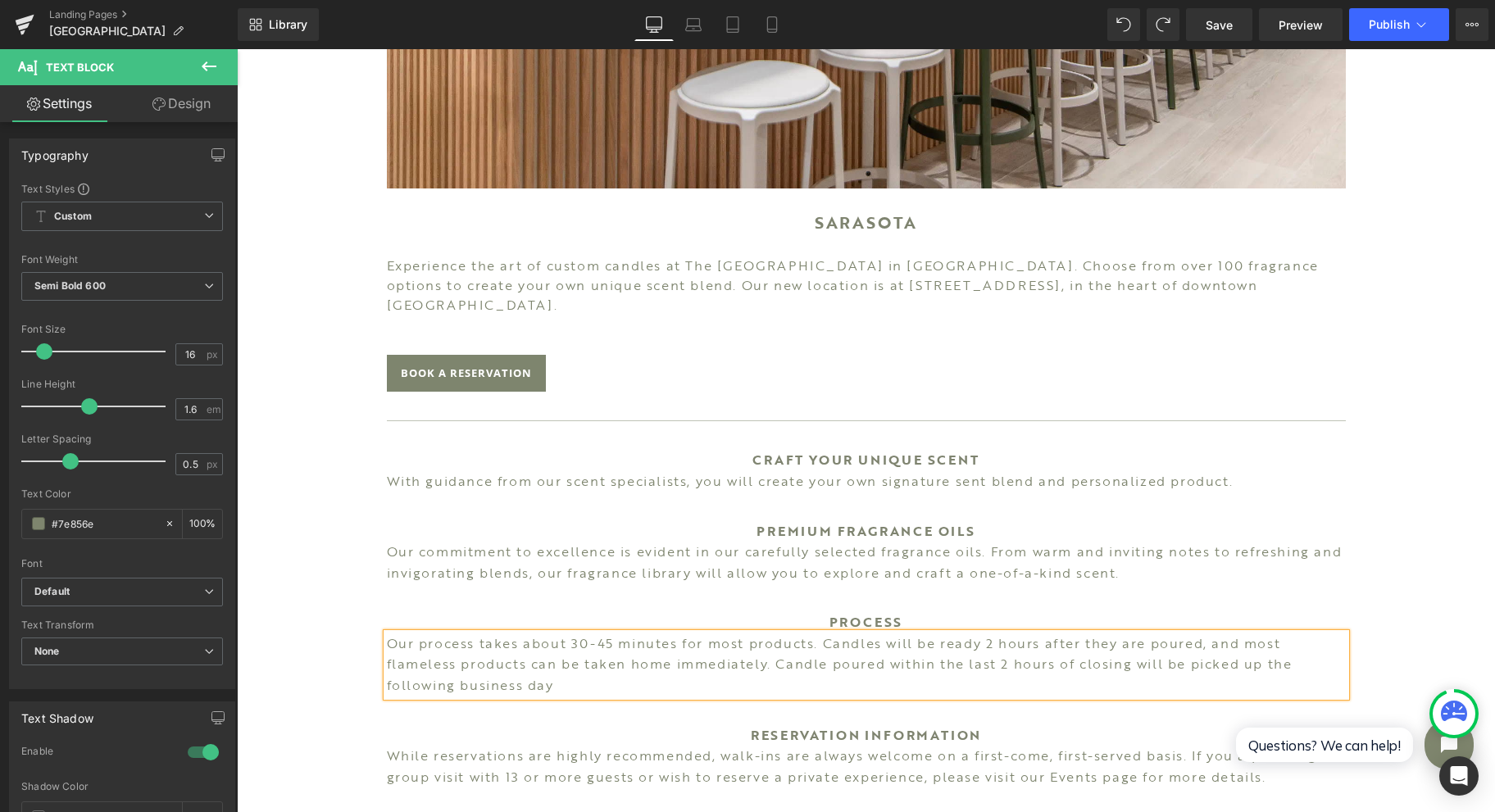
scroll to position [656, 0]
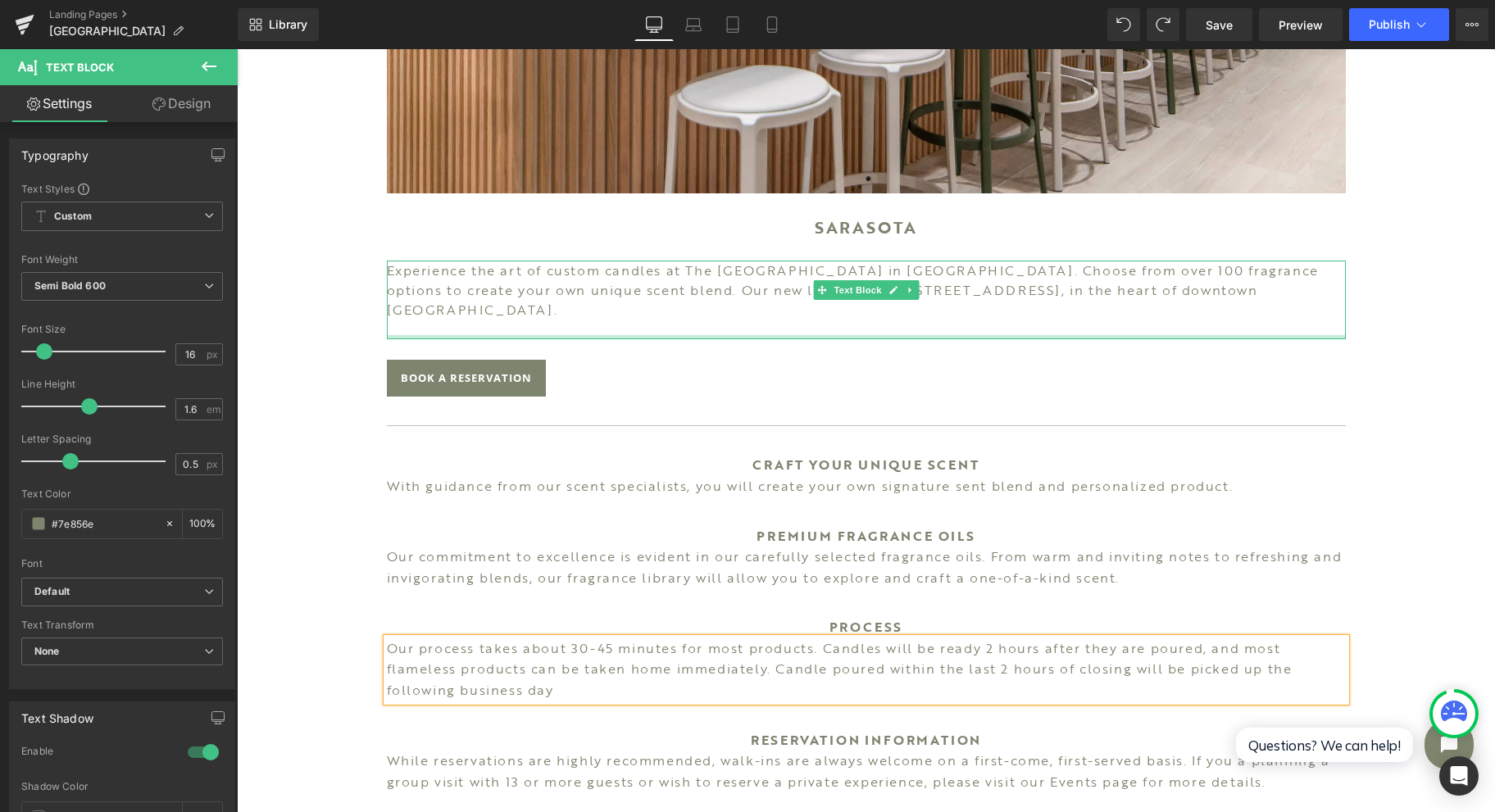
click at [913, 287] on p "Experience the art of custom candles at The [GEOGRAPHIC_DATA] in [GEOGRAPHIC_DA…" at bounding box center [866, 290] width 959 height 59
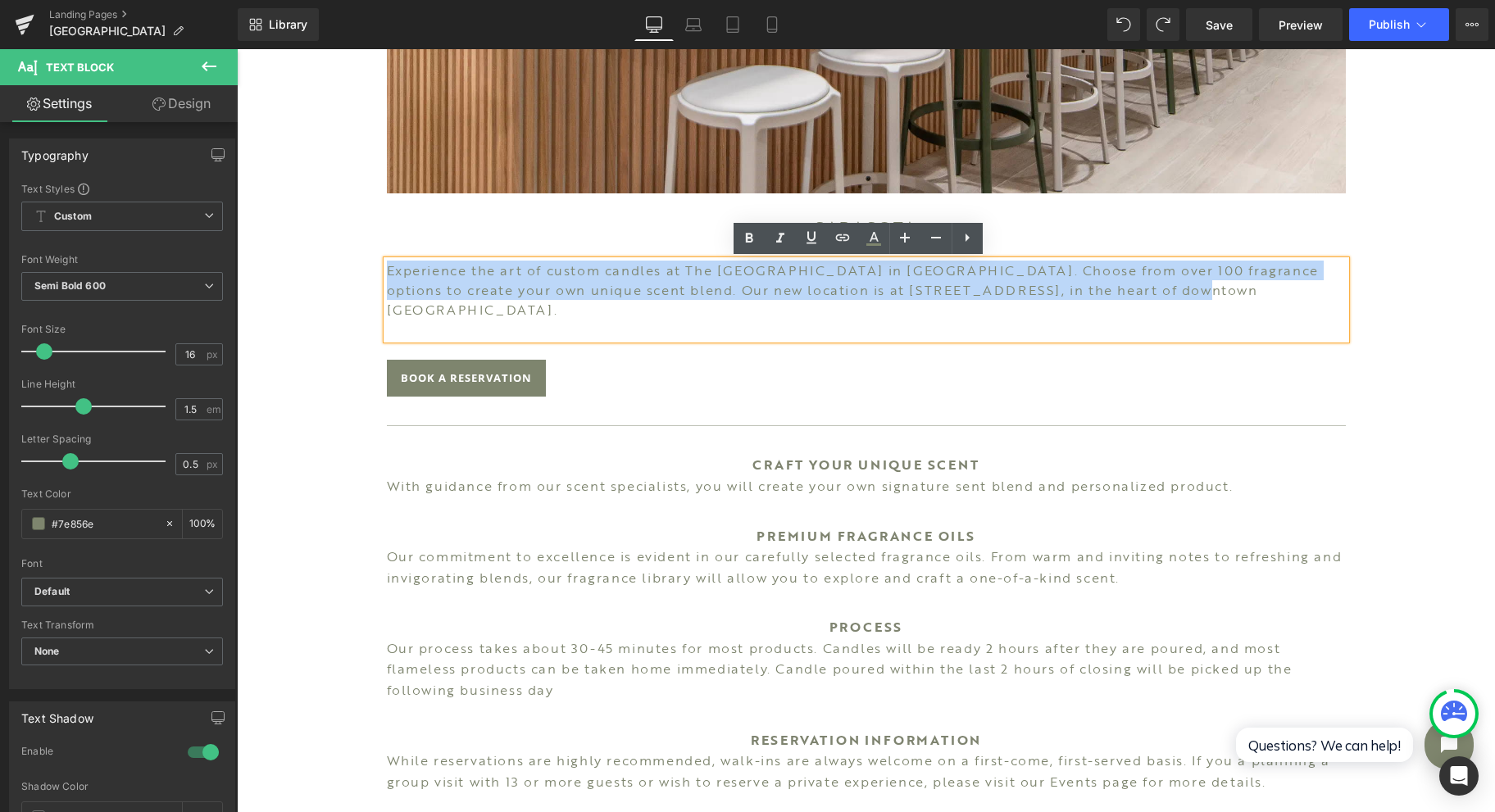
drag, startPoint x: 1160, startPoint y: 297, endPoint x: 370, endPoint y: 265, distance: 790.6
click at [375, 265] on div "Image SARASOTA Heading Experience the art of custom candles at The [GEOGRAPHIC_…" at bounding box center [867, 370] width 984 height 1632
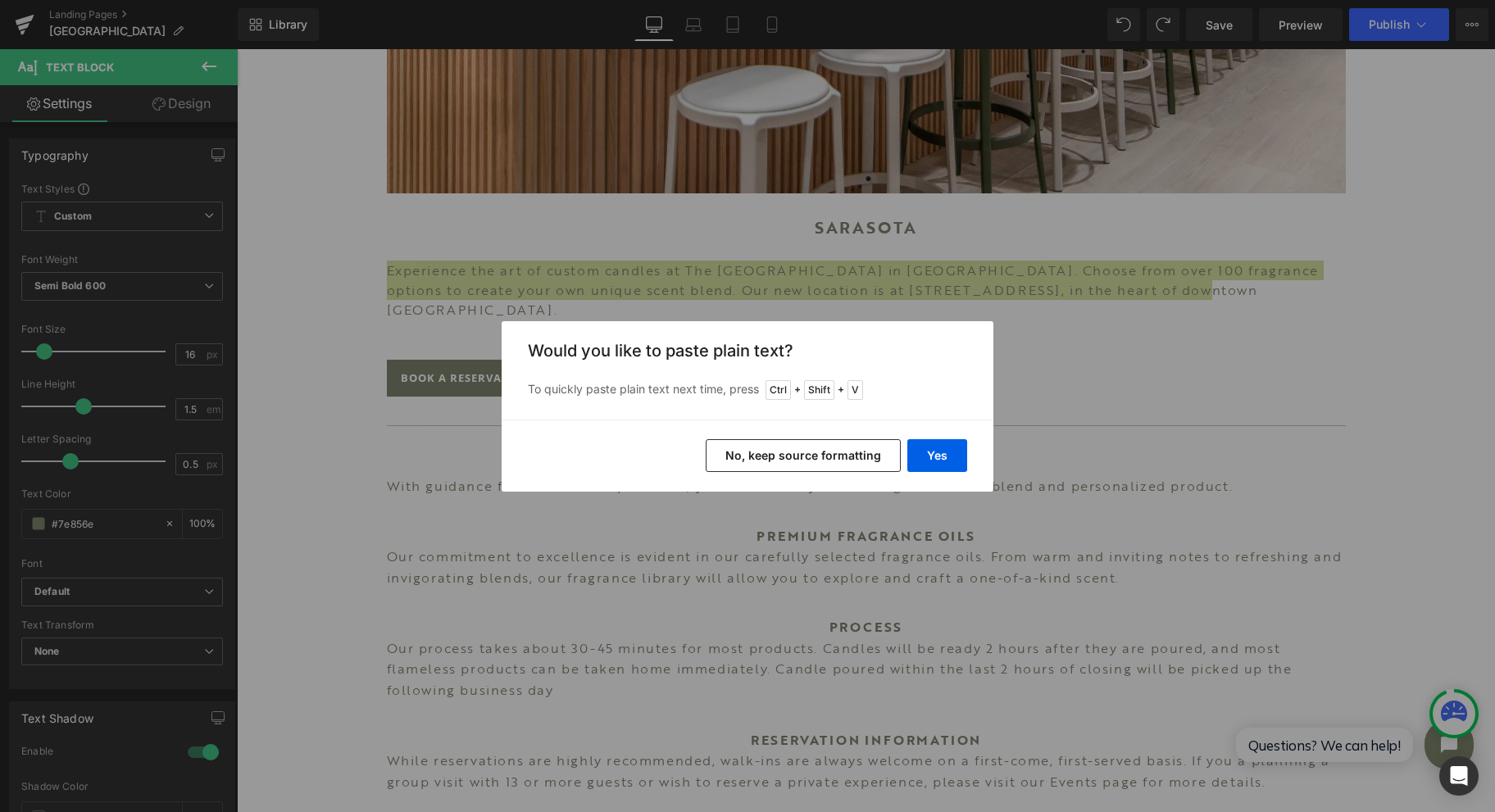
click at [943, 462] on button "Yes" at bounding box center [938, 455] width 60 height 33
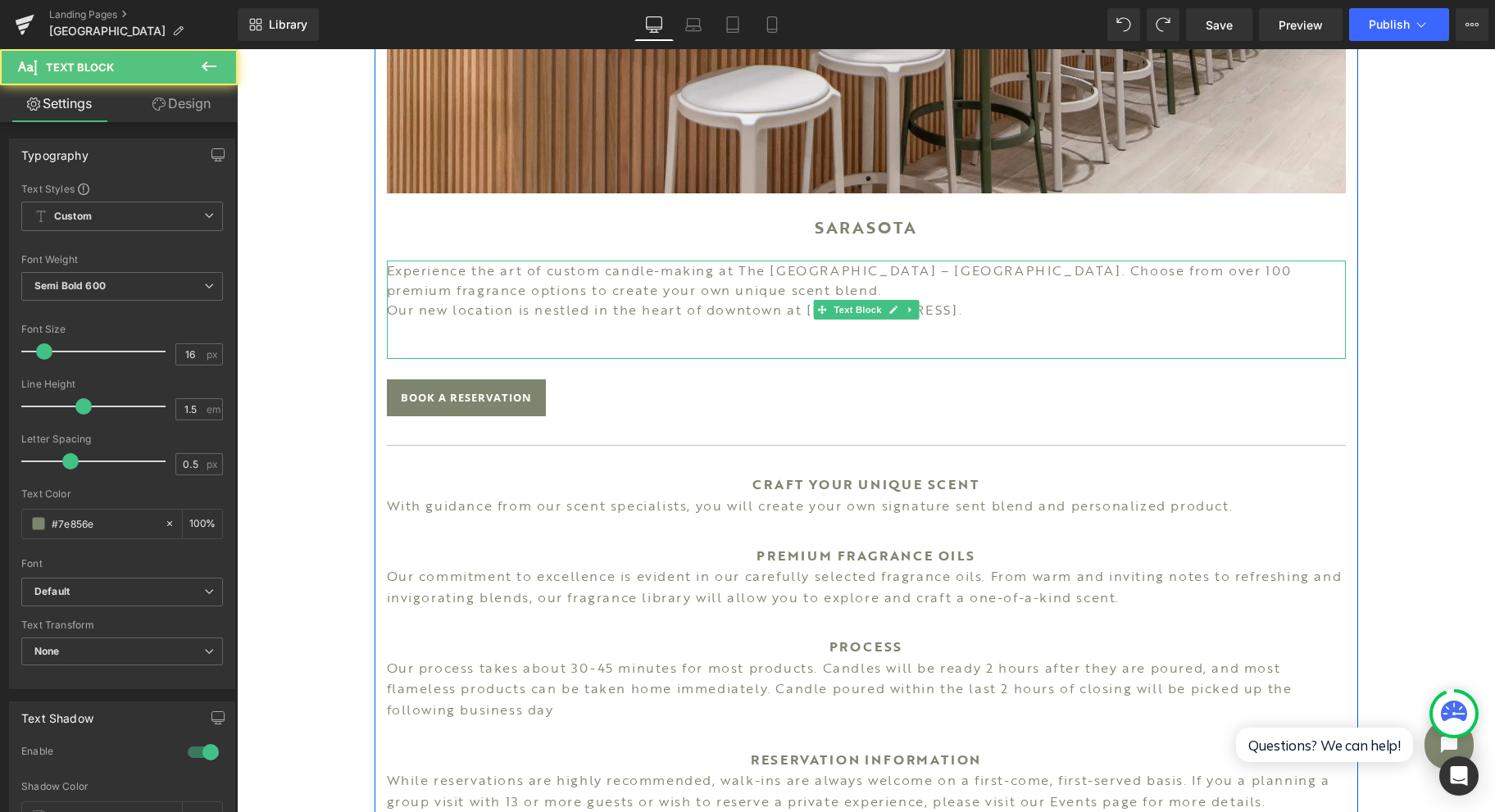
click at [684, 294] on p "Experience the art of custom candle-making at The [GEOGRAPHIC_DATA] – [GEOGRAPH…" at bounding box center [866, 280] width 959 height 39
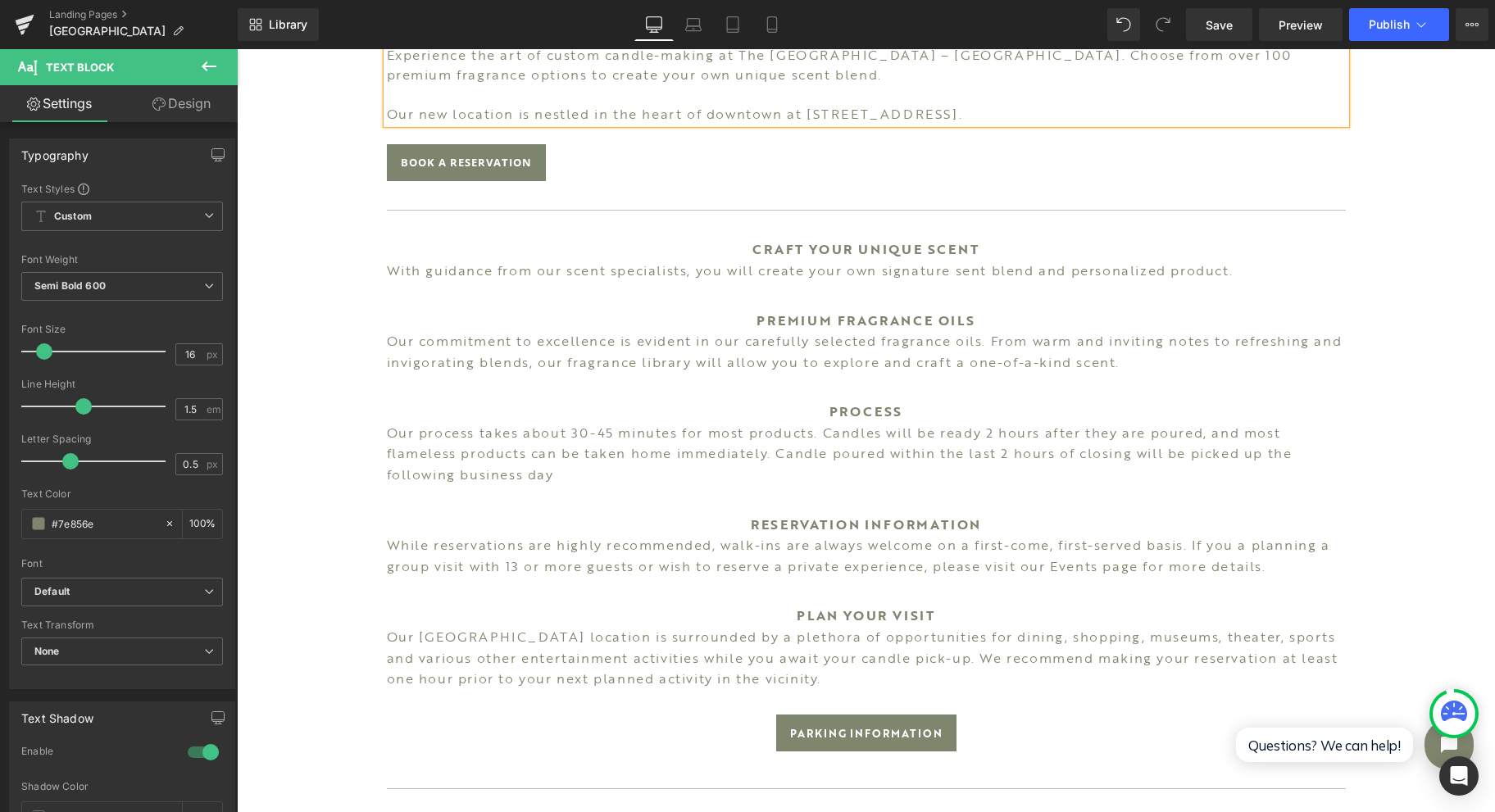
scroll to position [873, 0]
drag, startPoint x: 484, startPoint y: 270, endPoint x: 1184, endPoint y: 273, distance: 700.0
click at [484, 268] on span "With guidance from our scent specialists, you will create your own signature se…" at bounding box center [810, 268] width 847 height 20
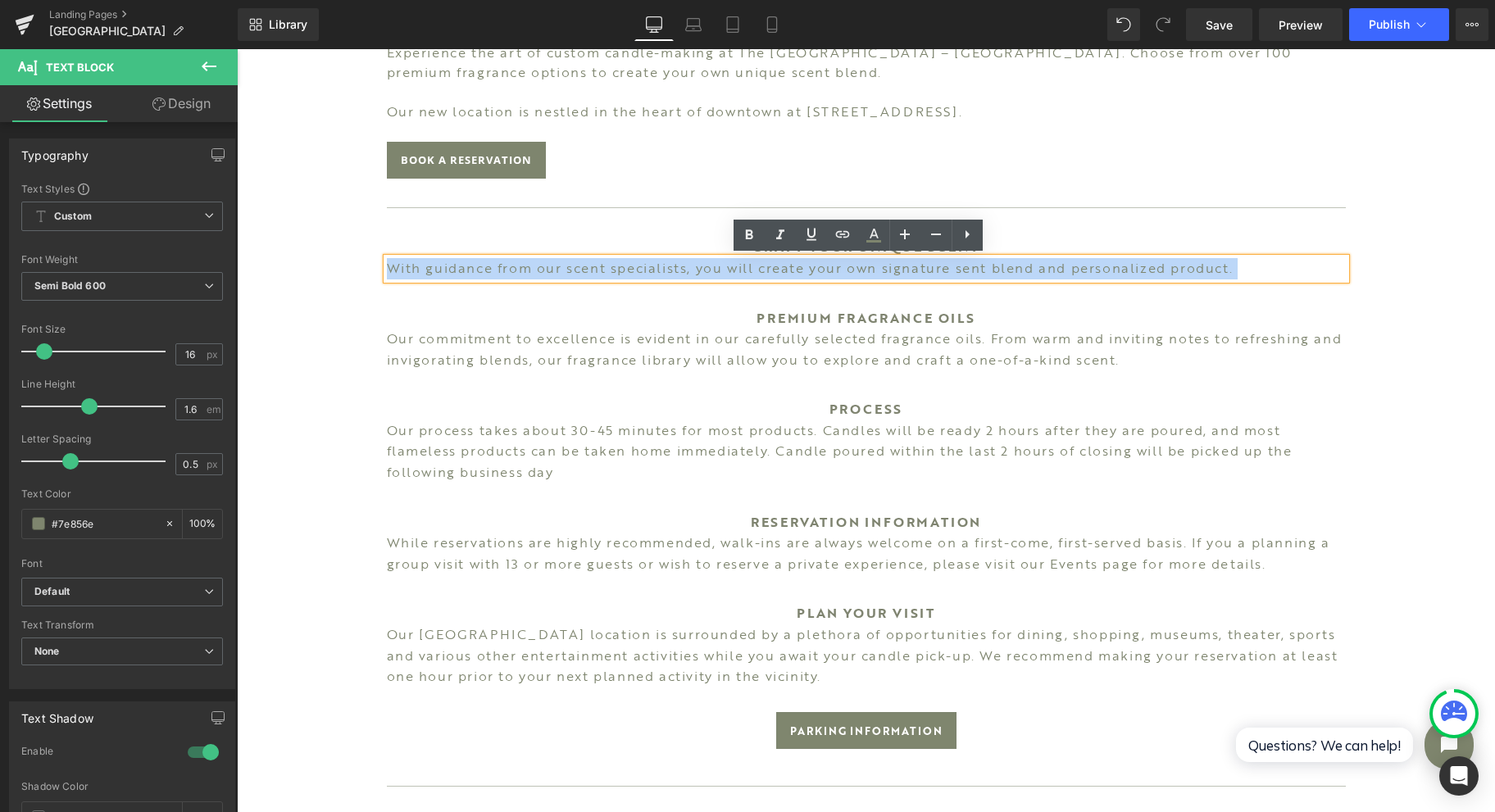
drag, startPoint x: 1249, startPoint y: 263, endPoint x: 377, endPoint y: 263, distance: 872.0
click at [387, 263] on p "With guidance from our scent specialists, you will create your own signature se…" at bounding box center [866, 268] width 959 height 21
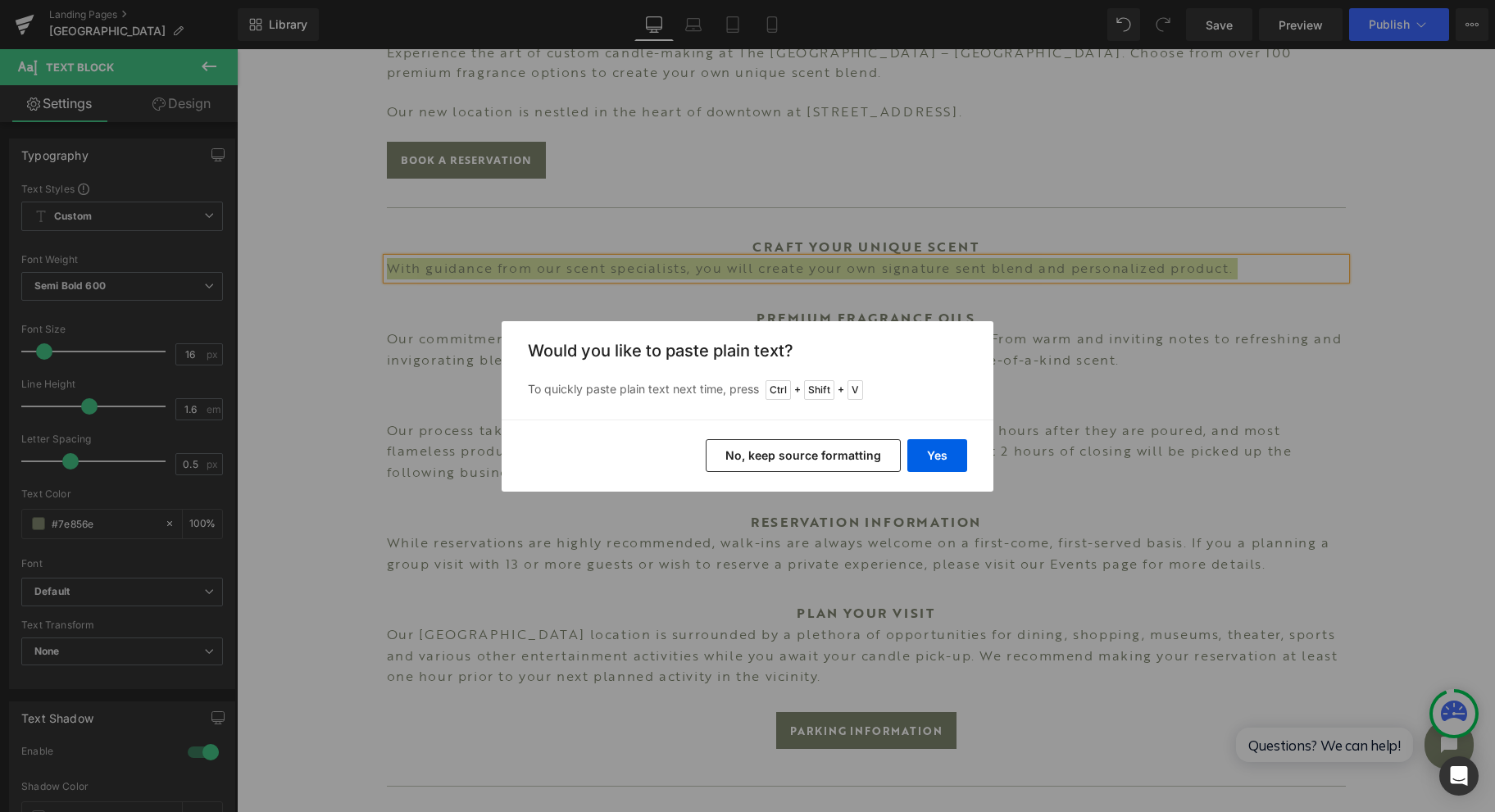
click at [923, 448] on button "Yes" at bounding box center [938, 455] width 60 height 33
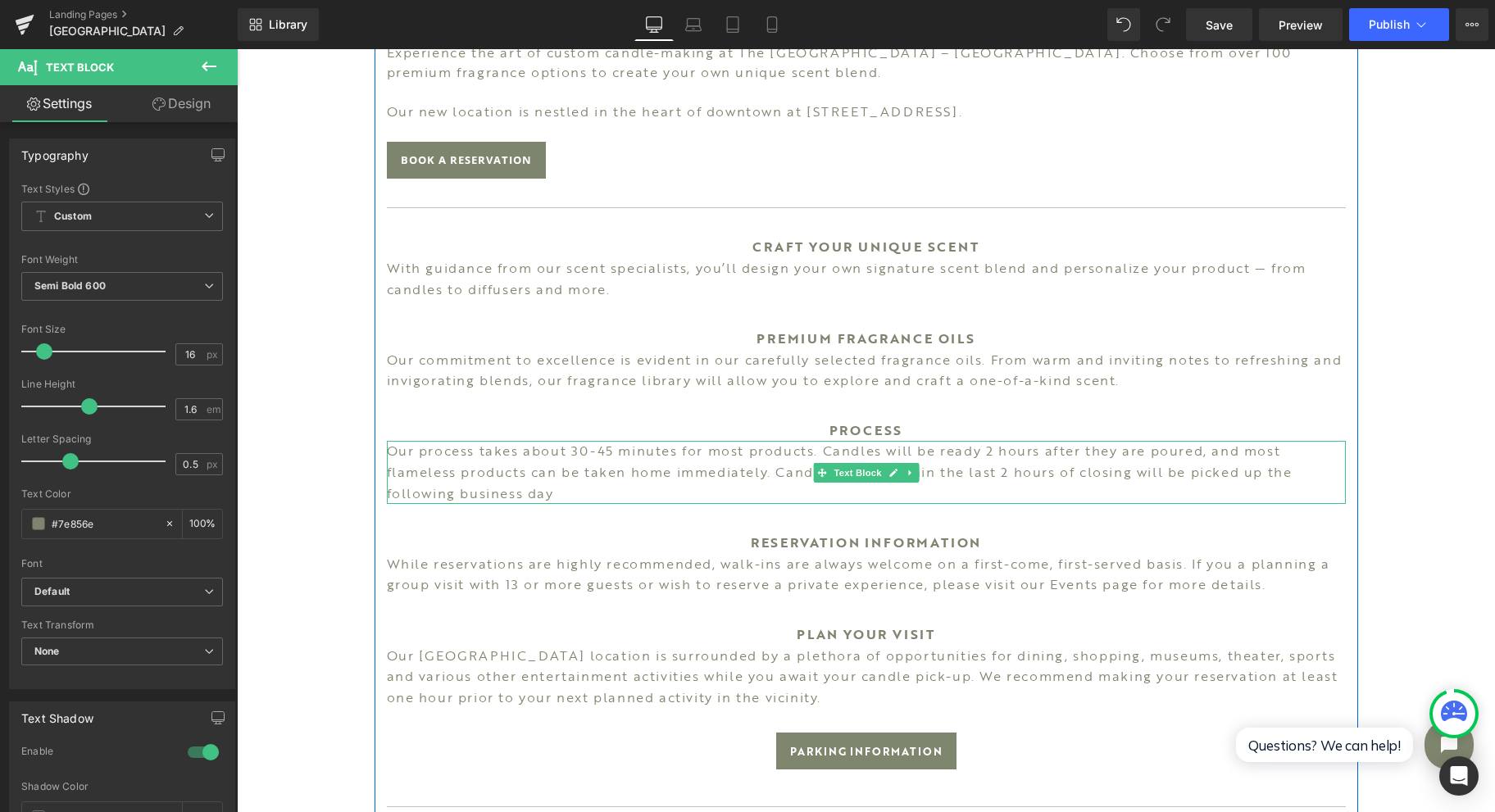
click at [683, 472] on span "Our process takes about 30-45 minutes for most products. Candles will be ready …" at bounding box center [839, 471] width 906 height 61
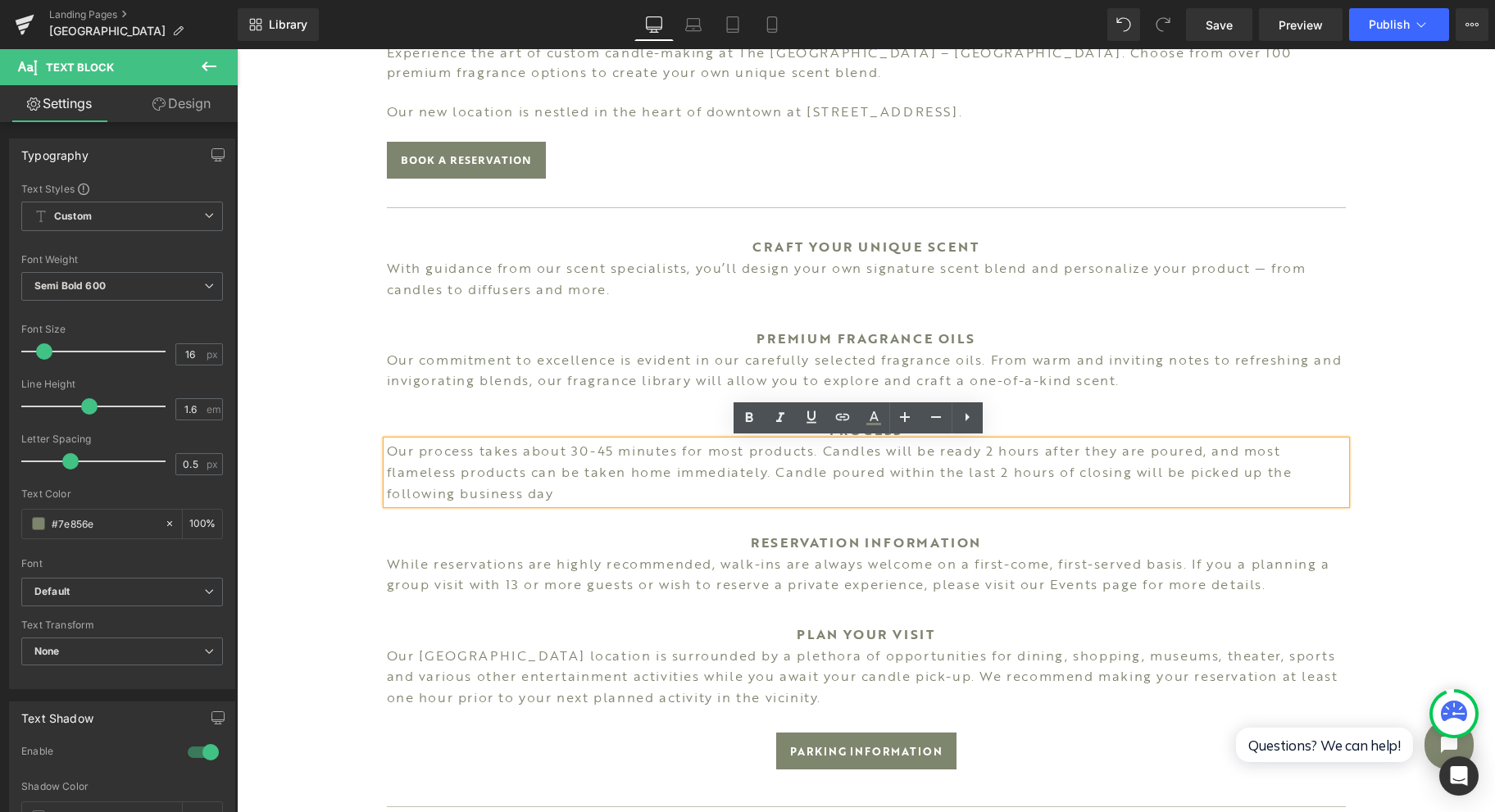
drag, startPoint x: 586, startPoint y: 492, endPoint x: 427, endPoint y: 410, distance: 178.9
click at [387, 441] on p "Our process takes about 30-45 minutes for most products. Candles will be ready …" at bounding box center [866, 472] width 959 height 63
click at [502, 370] on p "Our commitment to excellence is evident in our carefully selected fragrance oil…" at bounding box center [866, 370] width 959 height 42
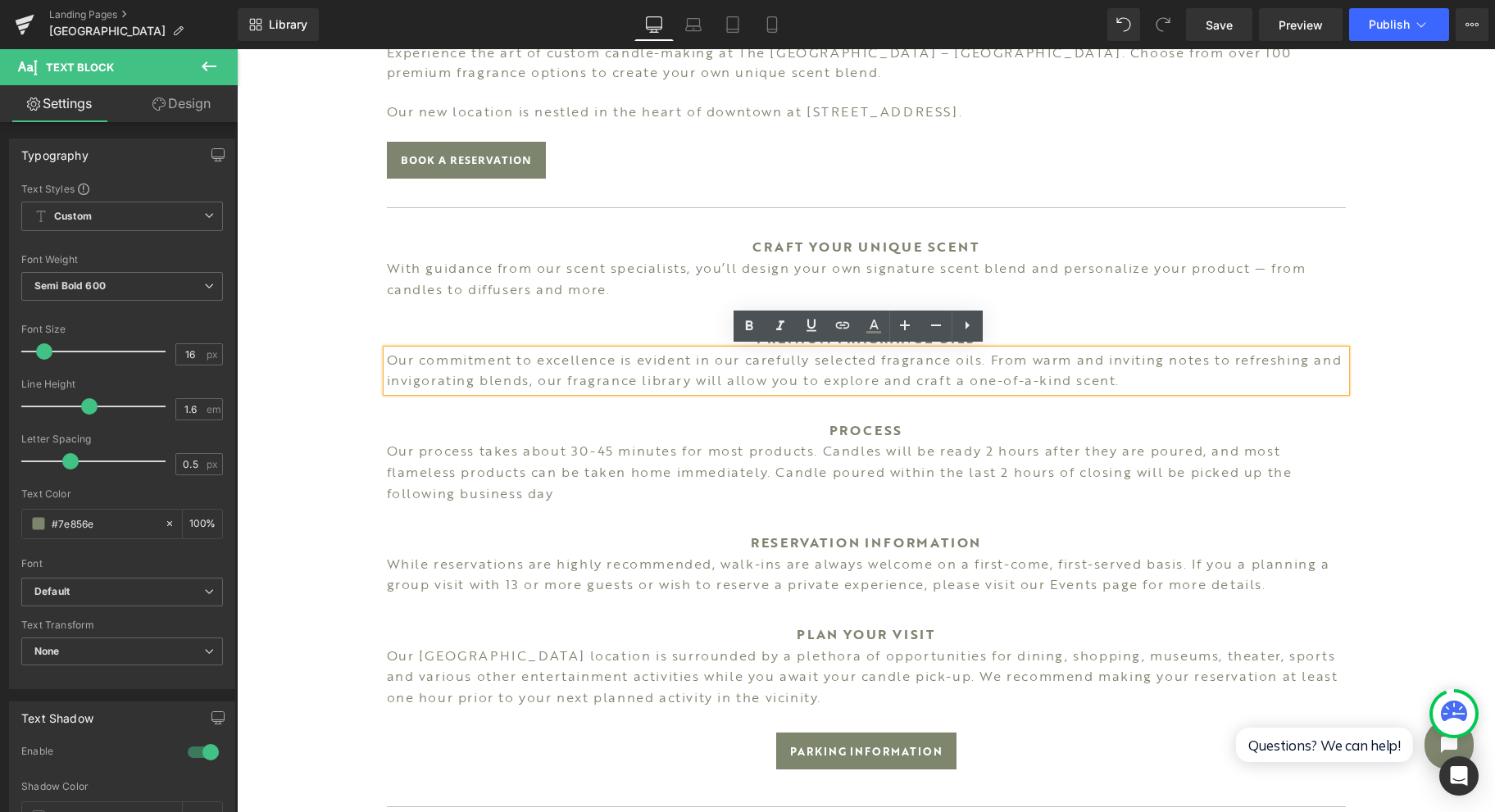
drag, startPoint x: 1192, startPoint y: 377, endPoint x: 368, endPoint y: 364, distance: 824.1
click at [375, 364] on div "Image SARASOTA Heading Experience the art of custom candle-making at The [GEOGR…" at bounding box center [867, 161] width 984 height 1653
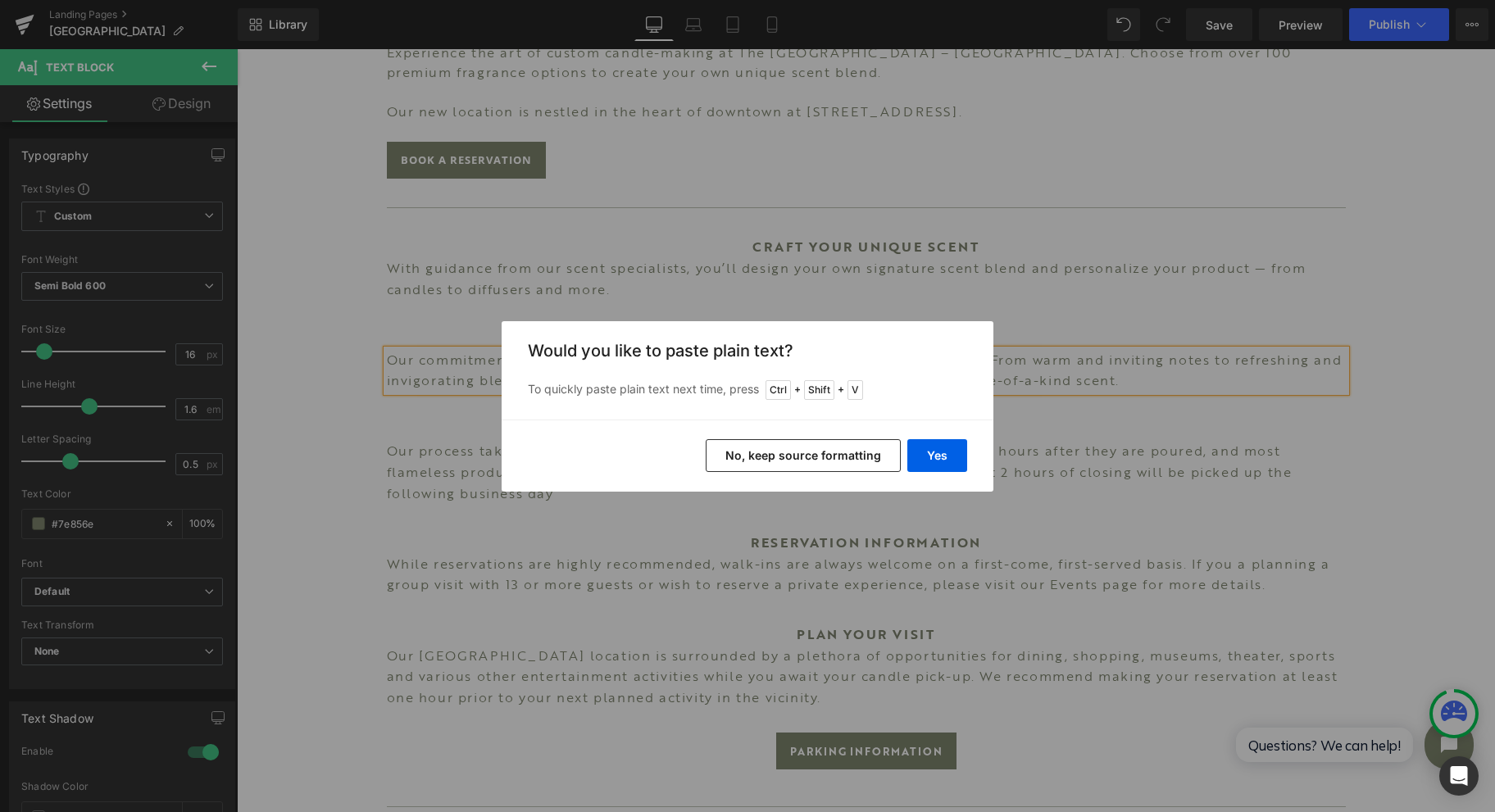
click at [965, 457] on button "Yes" at bounding box center [938, 455] width 60 height 33
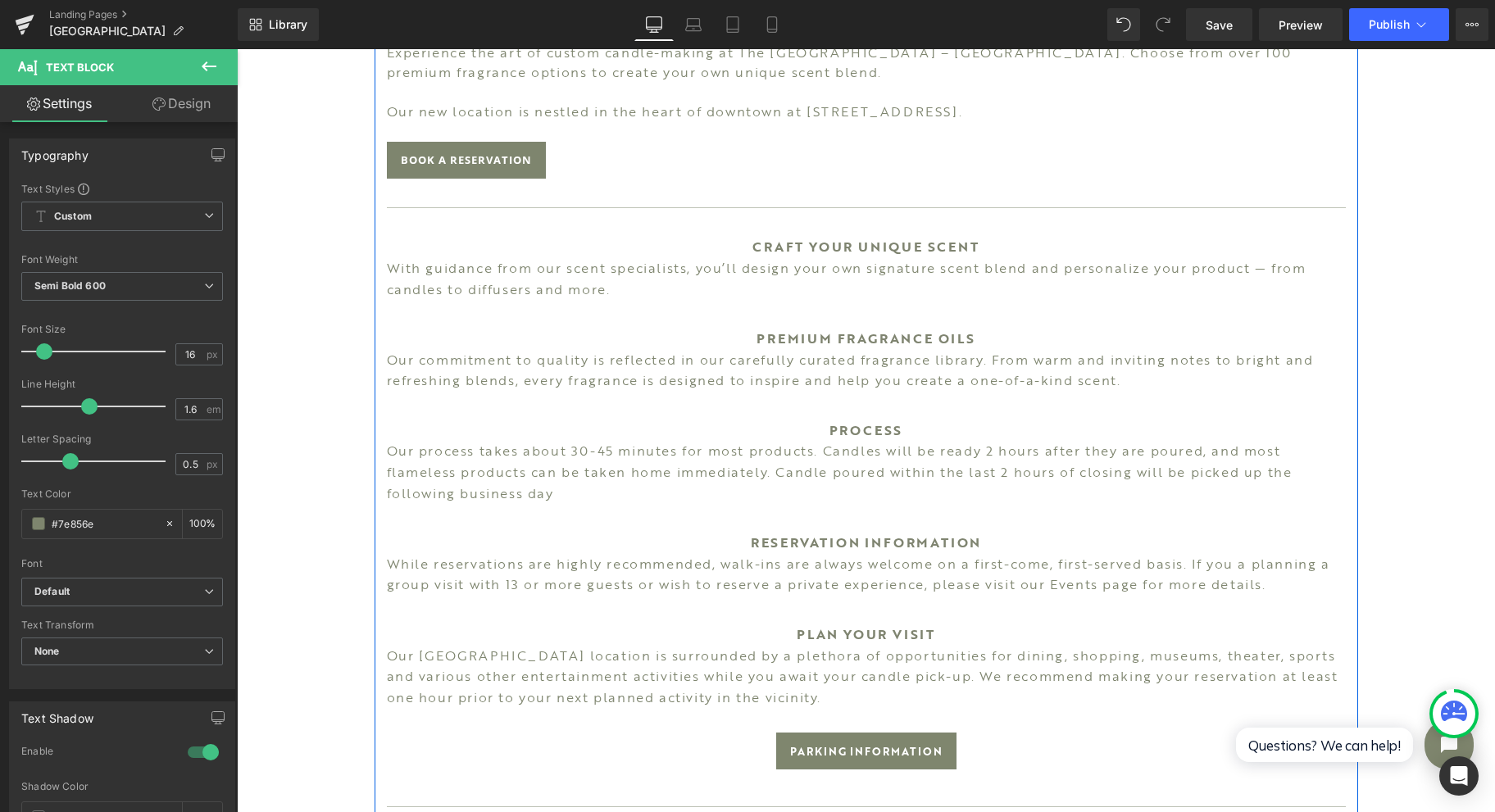
drag, startPoint x: 680, startPoint y: 483, endPoint x: 586, endPoint y: 495, distance: 94.8
click at [679, 482] on p "Our process takes about 30-45 minutes for most products. Candles will be ready …" at bounding box center [866, 472] width 959 height 63
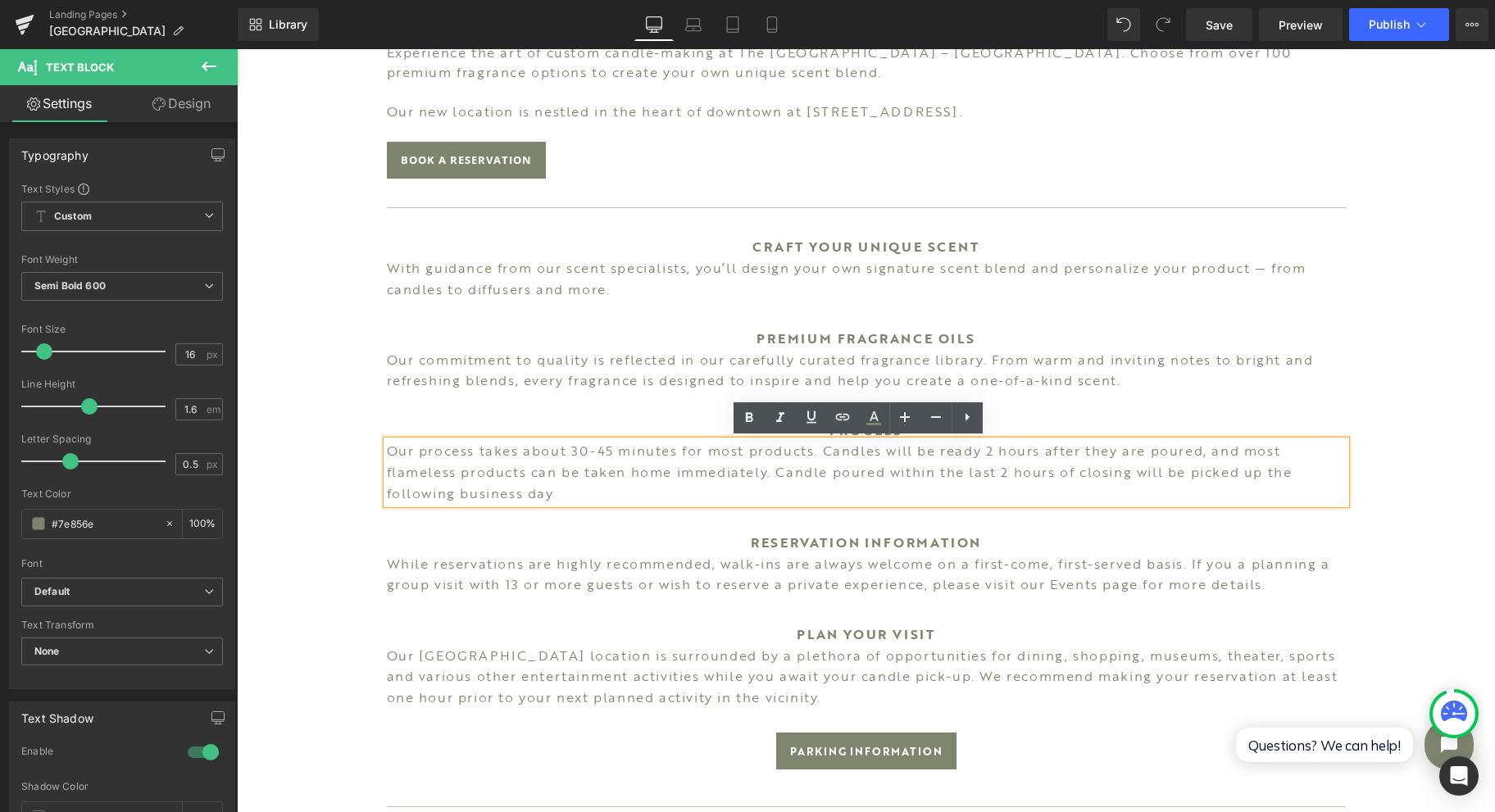
drag, startPoint x: 586, startPoint y: 495, endPoint x: 372, endPoint y: 432, distance: 223.1
click at [375, 432] on div "Image SARASOTA Heading Experience the art of custom candle-making at The [GEOGR…" at bounding box center [867, 161] width 984 height 1653
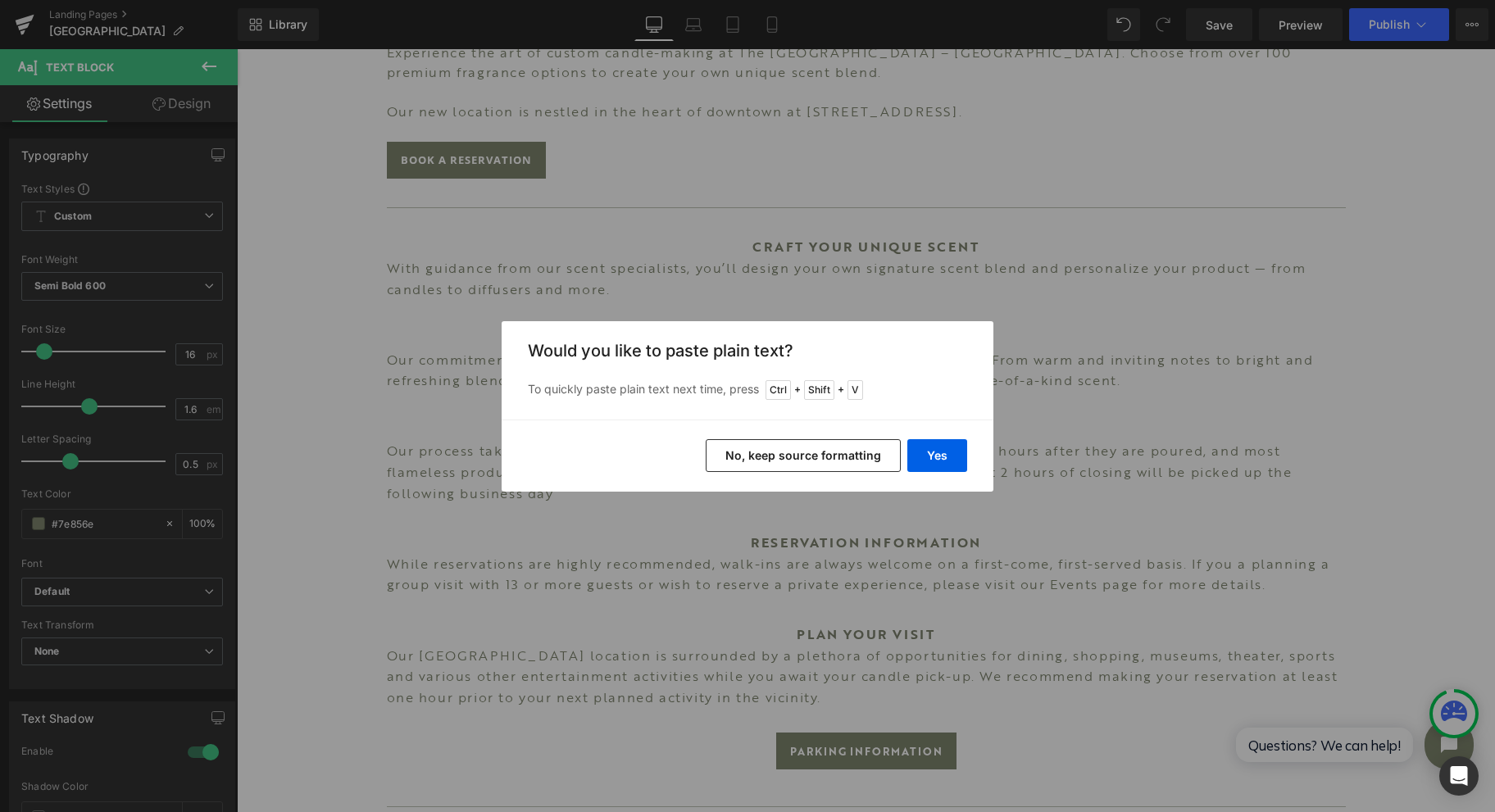
click at [949, 458] on button "Yes" at bounding box center [938, 455] width 60 height 33
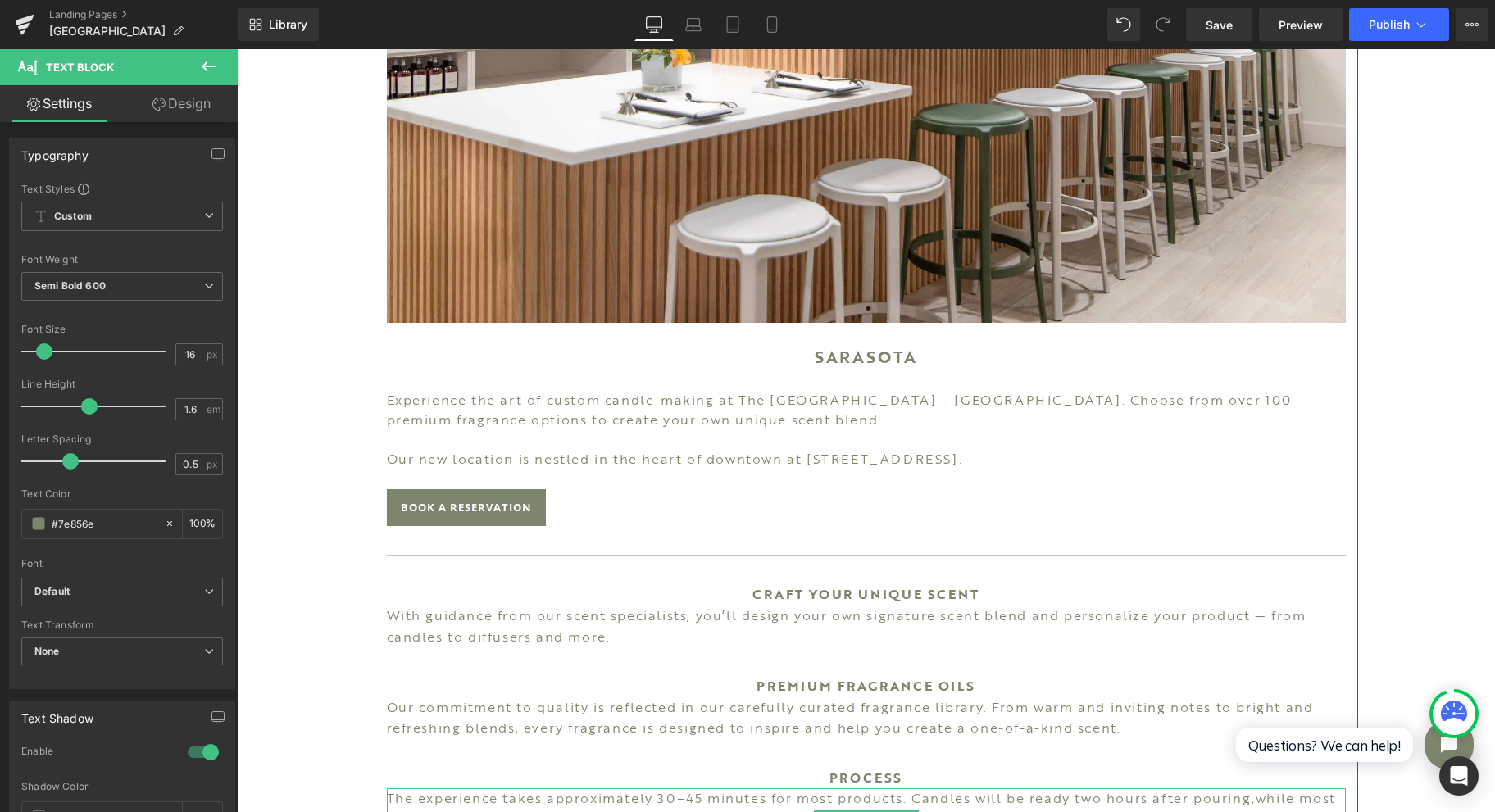
scroll to position [437, 0]
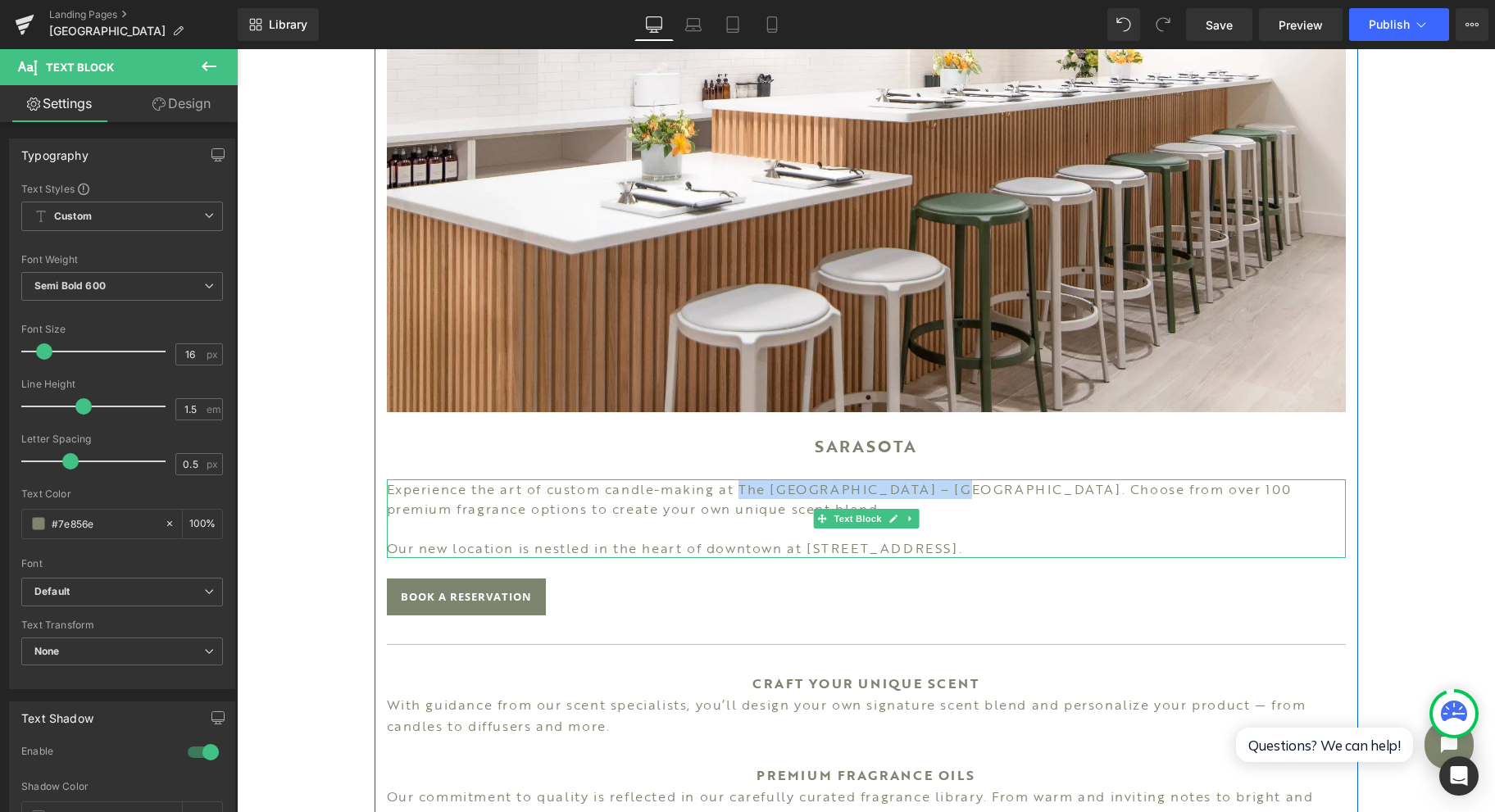
drag, startPoint x: 734, startPoint y: 486, endPoint x: 936, endPoint y: 491, distance: 202.1
click at [936, 491] on p "Experience the art of custom candle-making at The [GEOGRAPHIC_DATA] – [GEOGRAPH…" at bounding box center [866, 498] width 959 height 39
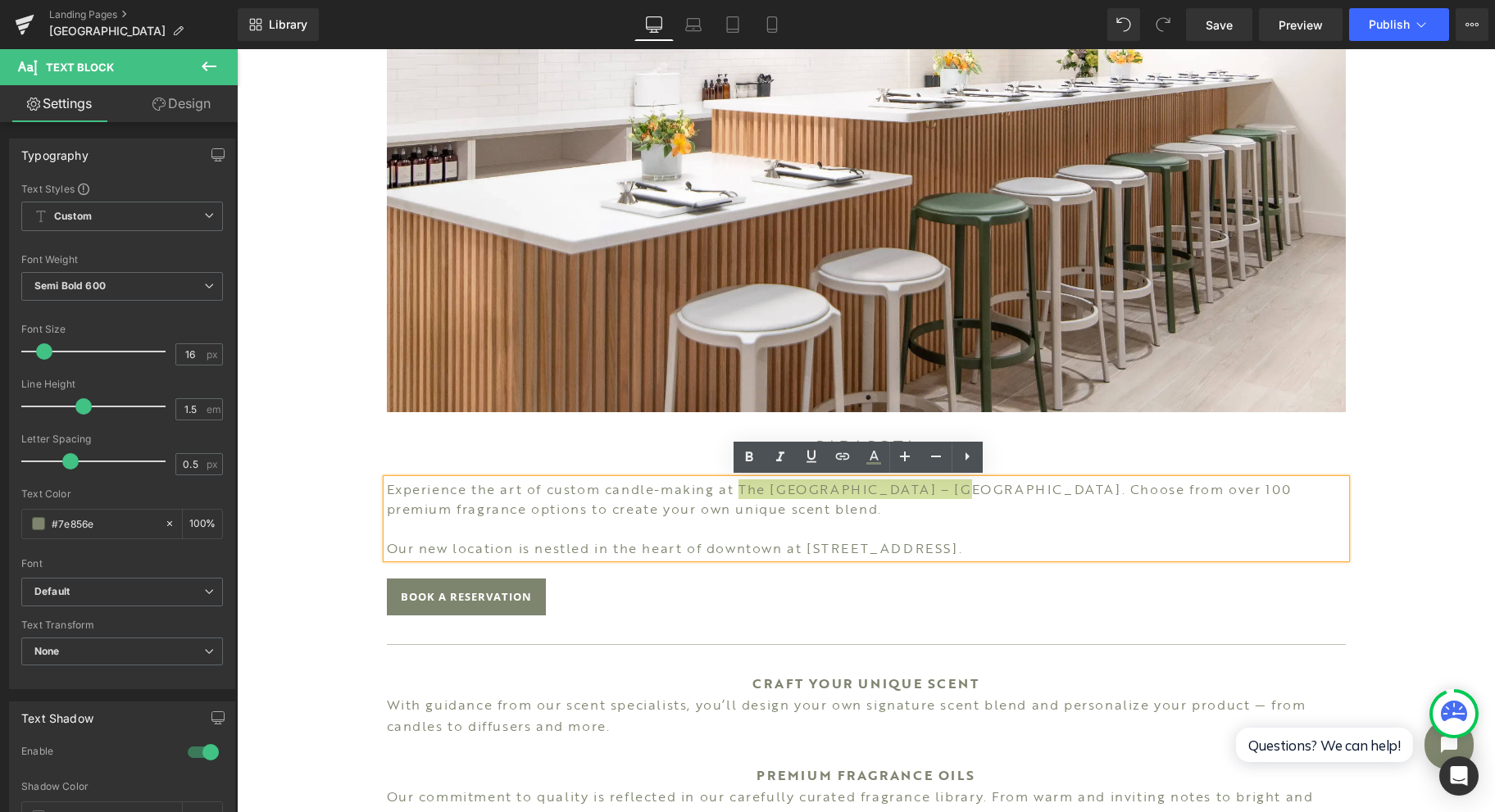
click at [750, 455] on icon at bounding box center [749, 457] width 8 height 10
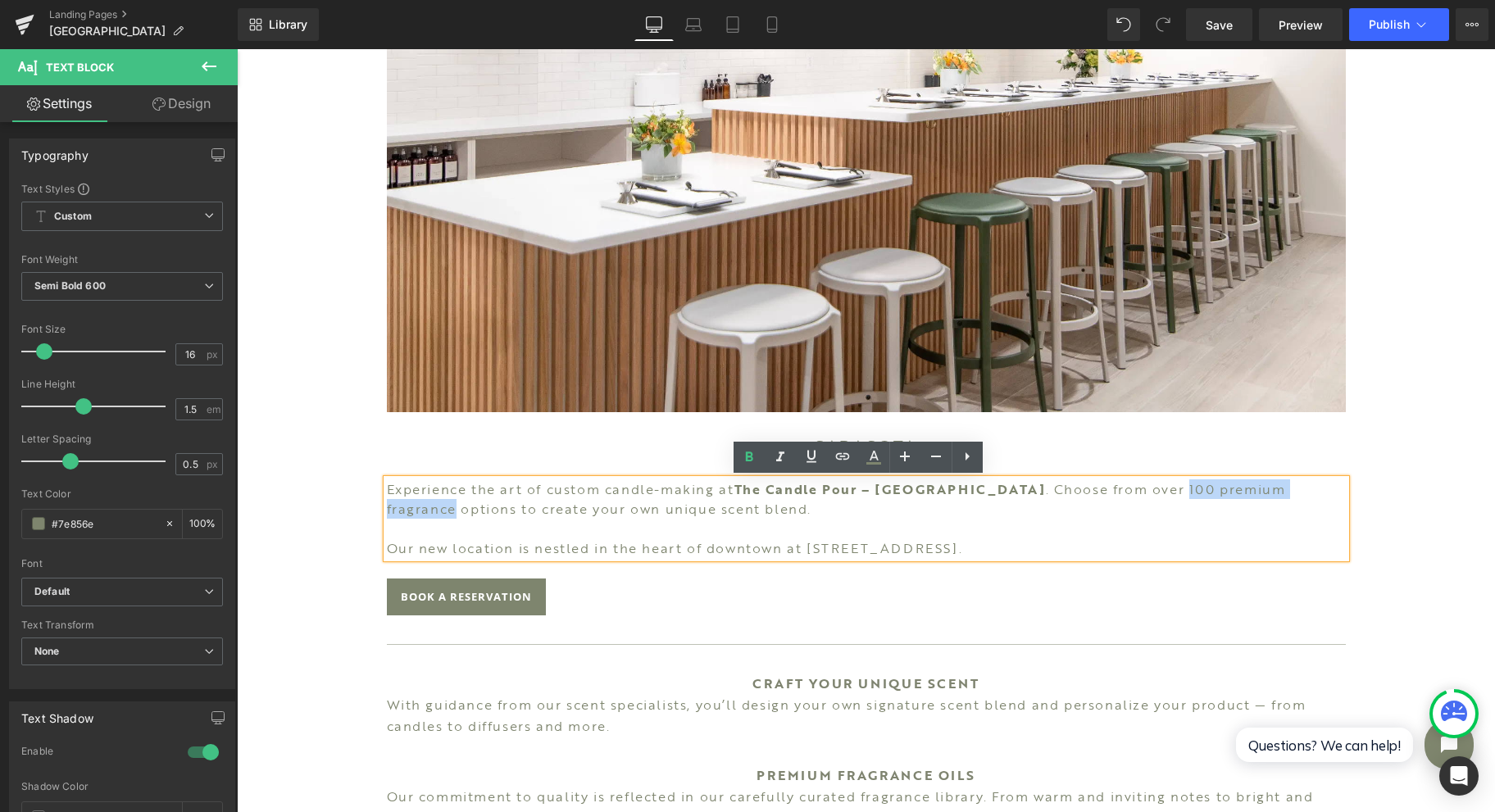
drag, startPoint x: 1080, startPoint y: 492, endPoint x: 1253, endPoint y: 492, distance: 173.0
click at [1253, 492] on p "Experience the art of custom candle-making at The [GEOGRAPHIC_DATA] – [GEOGRAPH…" at bounding box center [866, 498] width 959 height 39
drag, startPoint x: 1311, startPoint y: 488, endPoint x: 1114, endPoint y: 484, distance: 197.0
click at [1114, 484] on p "Experience the art of custom candle-making at The [GEOGRAPHIC_DATA] – [GEOGRAPH…" at bounding box center [866, 498] width 959 height 39
click at [745, 452] on icon at bounding box center [750, 457] width 20 height 20
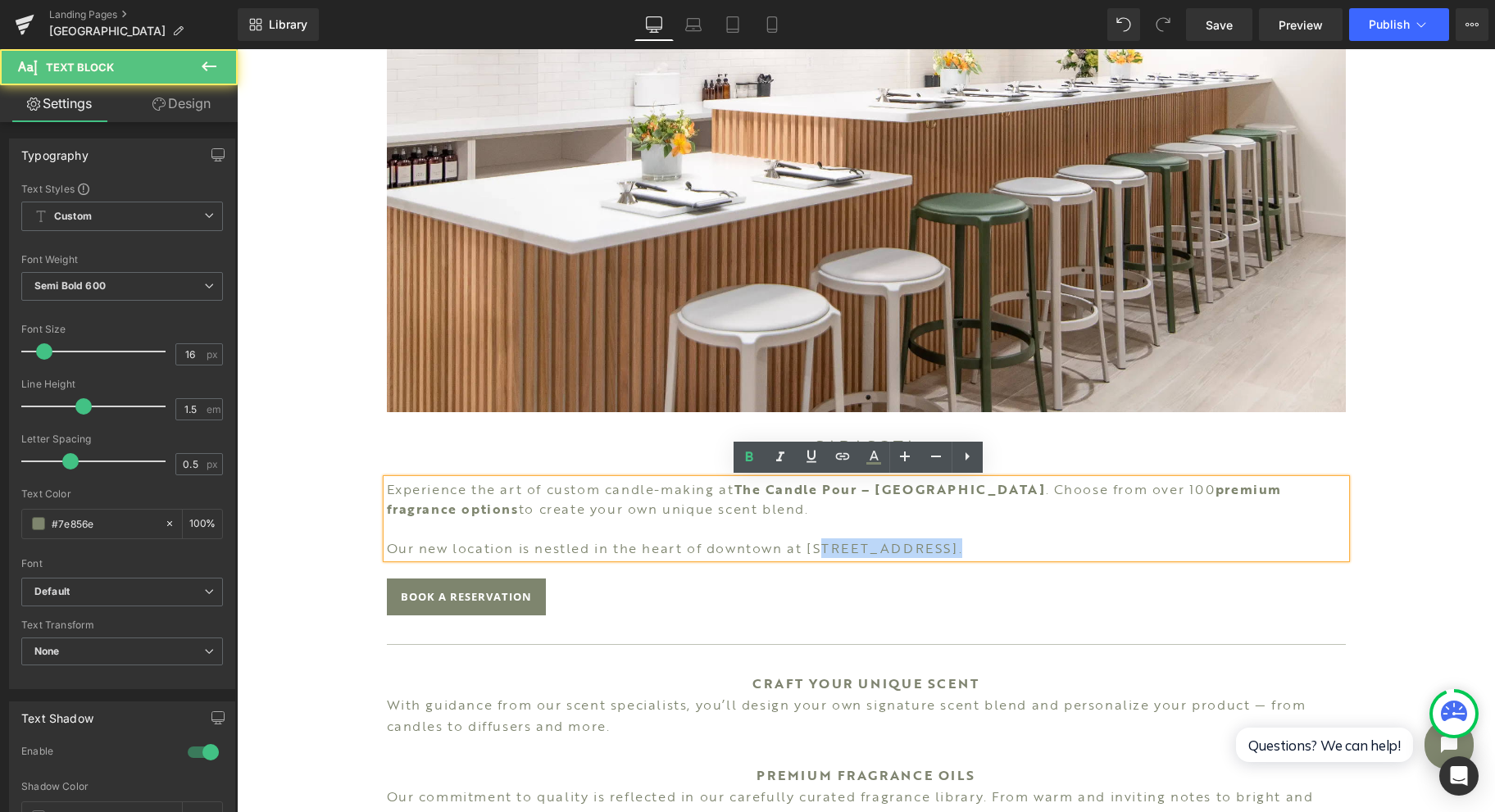
drag, startPoint x: 934, startPoint y: 547, endPoint x: 805, endPoint y: 544, distance: 129.0
click at [818, 547] on p "Our new location is nestled in the heart of downtown at [STREET_ADDRESS]." at bounding box center [866, 549] width 959 height 20
click at [793, 544] on p "Our new location is nestled in the heart of downtown at [STREET_ADDRESS]." at bounding box center [866, 549] width 959 height 20
drag, startPoint x: 800, startPoint y: 544, endPoint x: 920, endPoint y: 541, distance: 120.0
click at [920, 541] on p "Our new location is nestled in the heart of downtown at [STREET_ADDRESS]." at bounding box center [866, 549] width 959 height 20
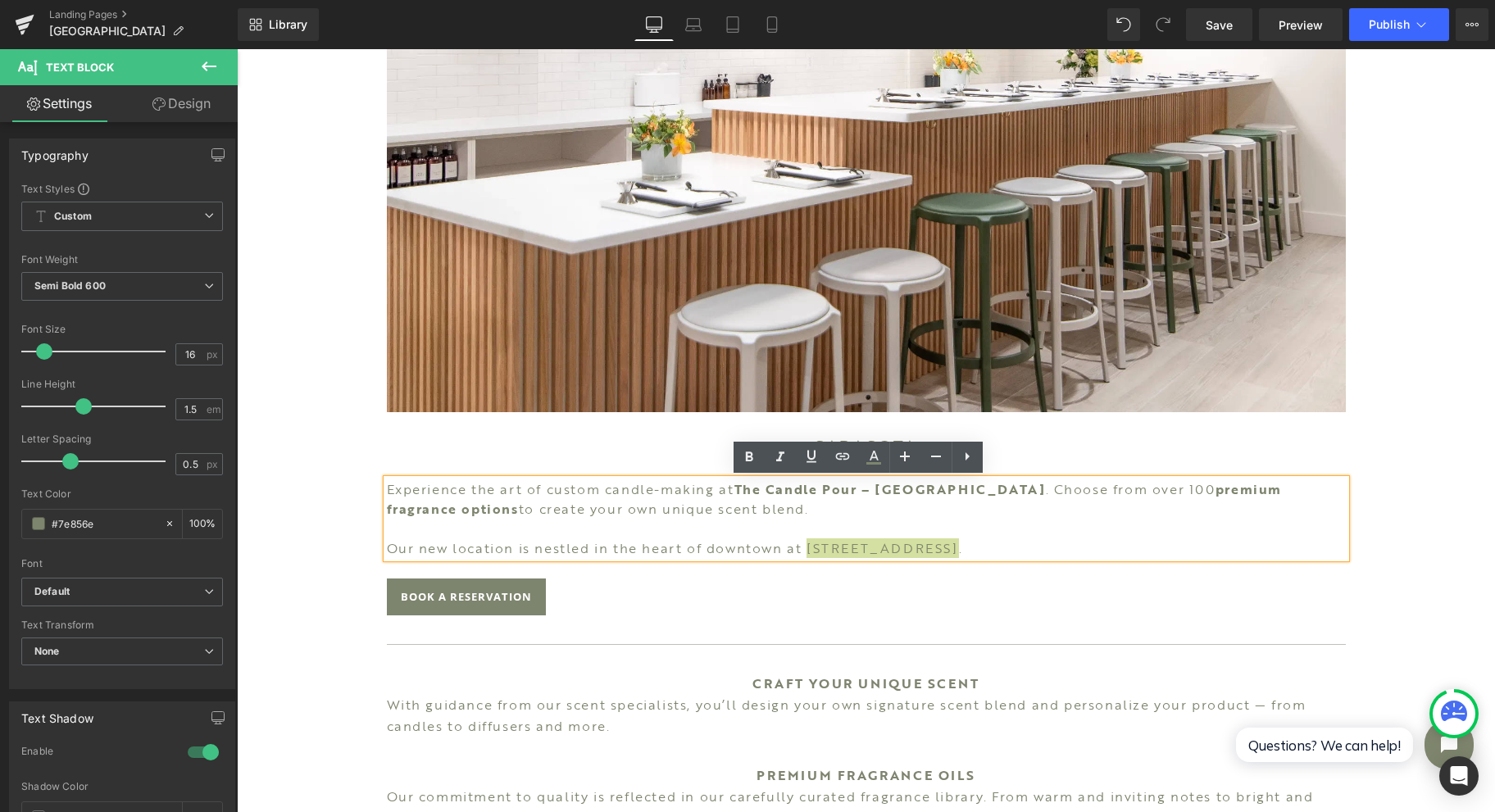
click at [748, 461] on icon at bounding box center [750, 457] width 20 height 20
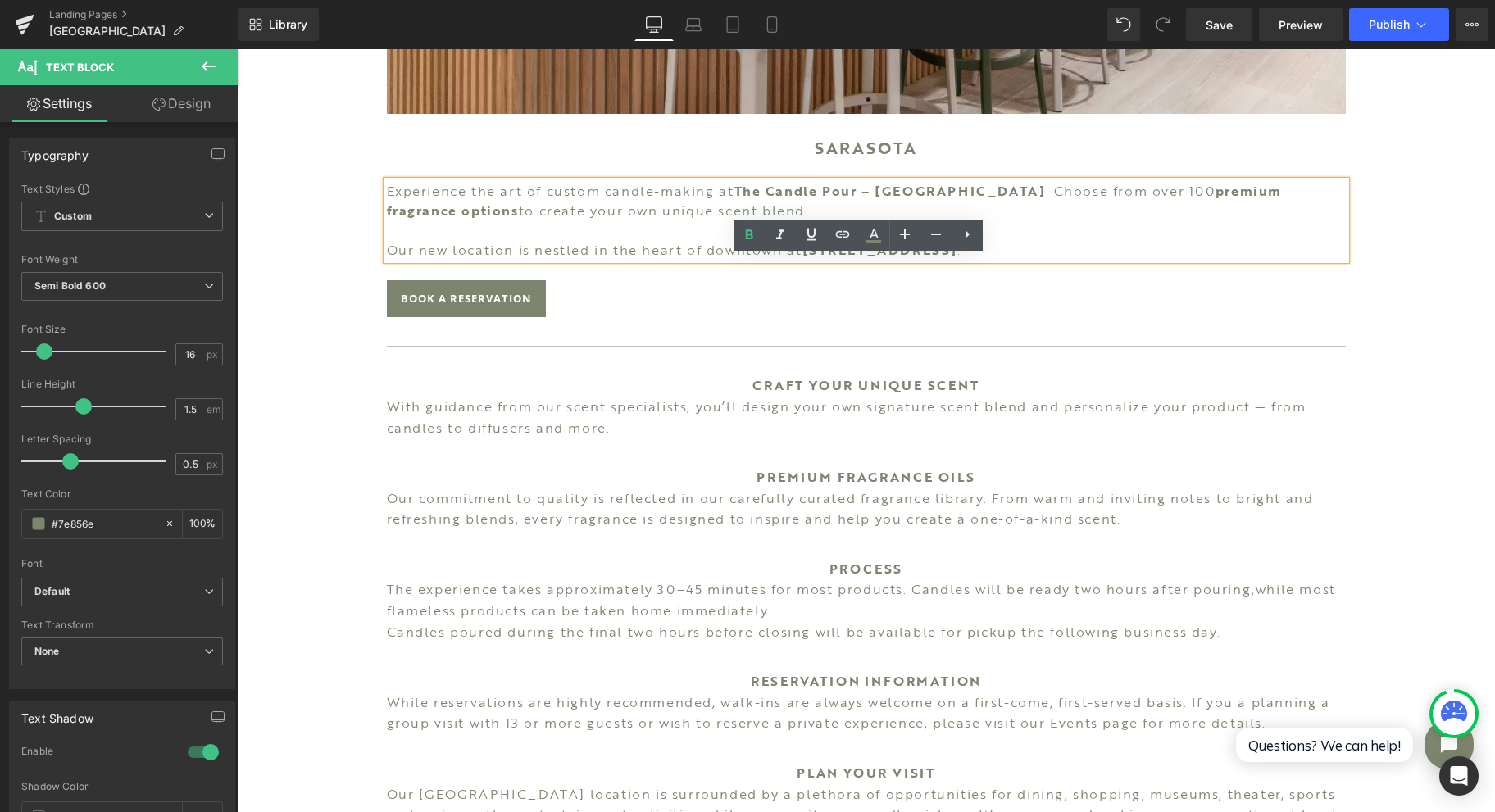
scroll to position [764, 0]
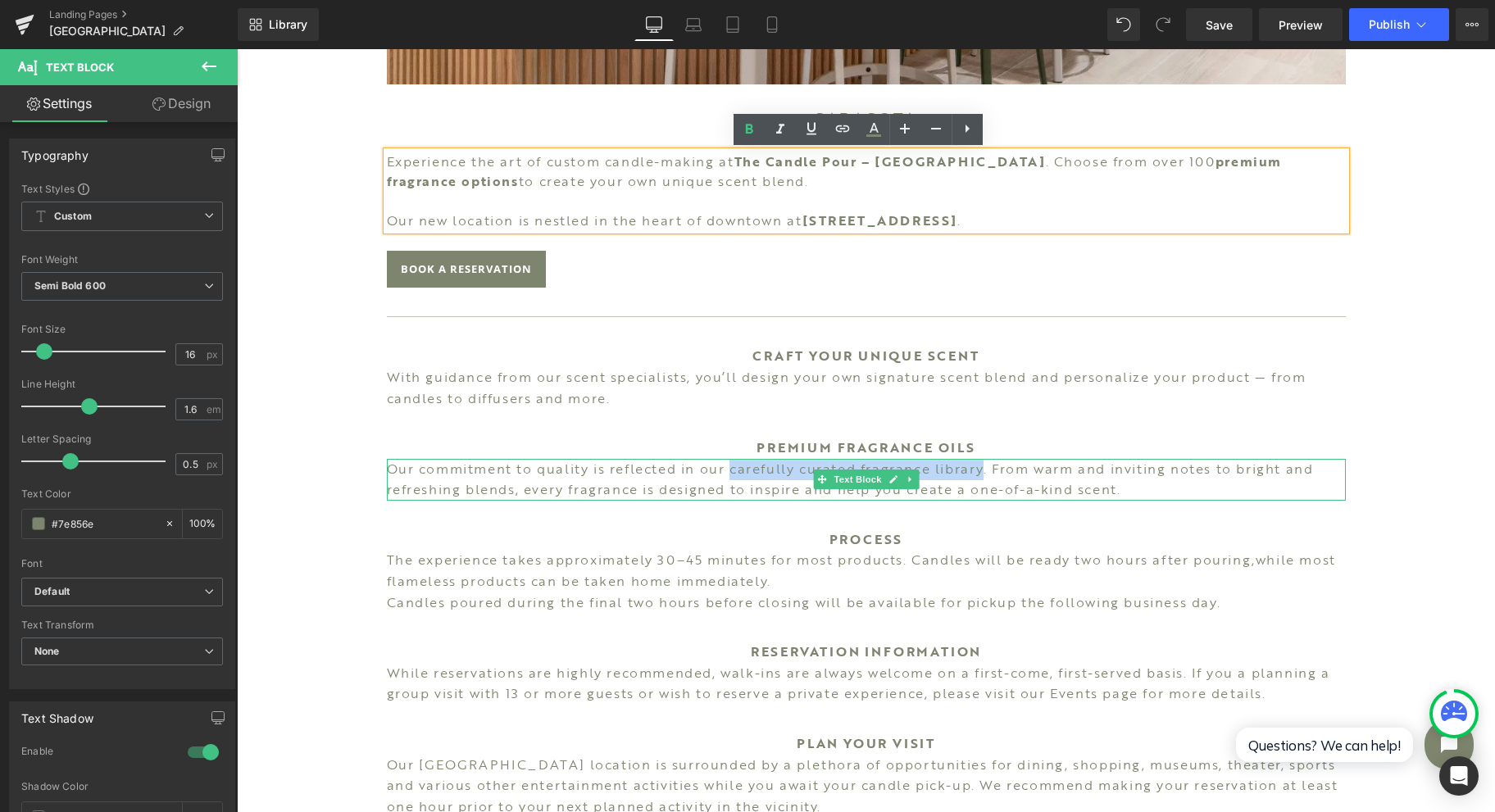
drag, startPoint x: 727, startPoint y: 467, endPoint x: 975, endPoint y: 470, distance: 248.0
click at [975, 470] on p "Our commitment to quality is reflected in our carefully curated fragrance libra…" at bounding box center [866, 480] width 959 height 42
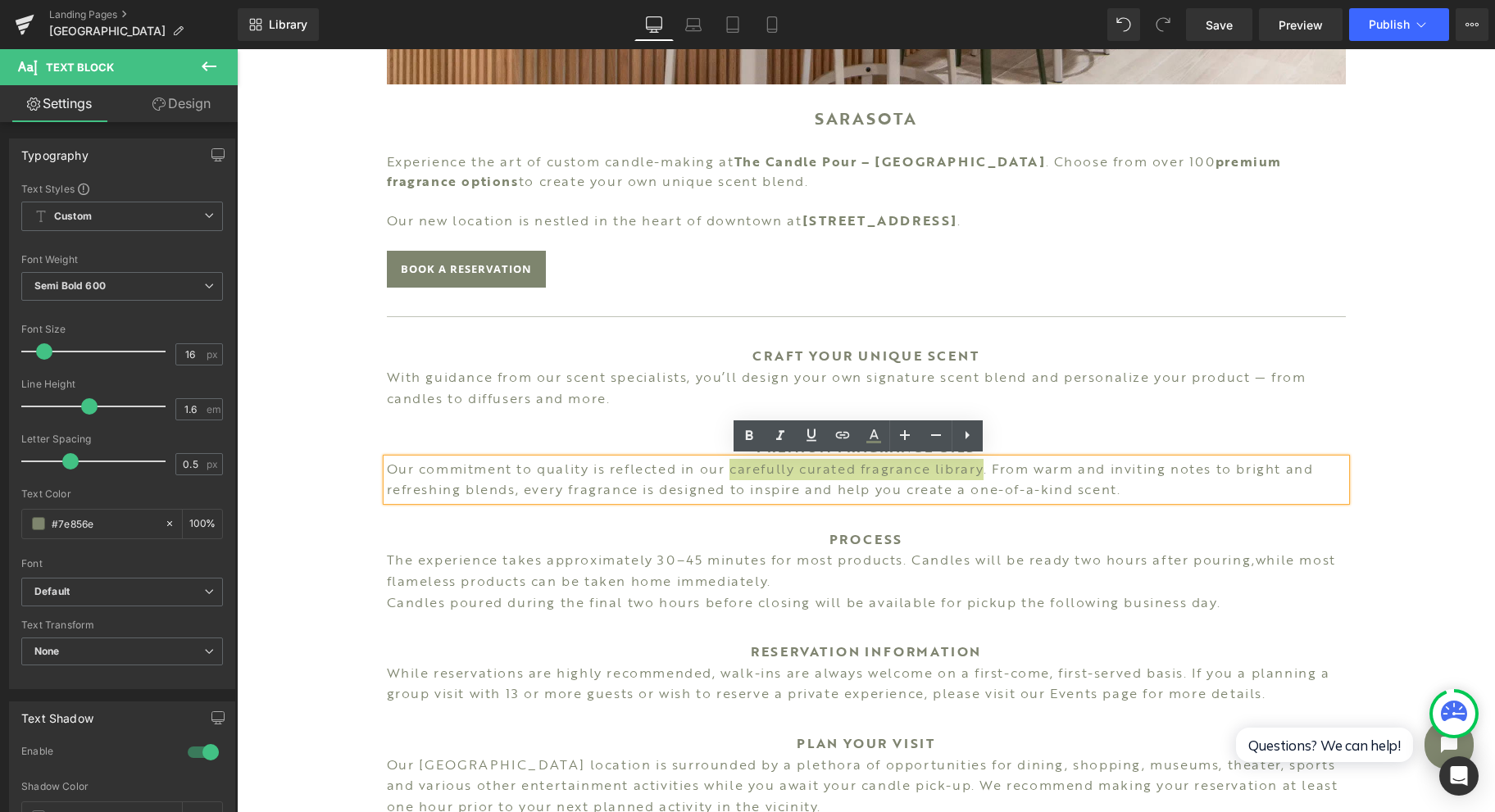
click at [750, 437] on icon at bounding box center [750, 436] width 20 height 20
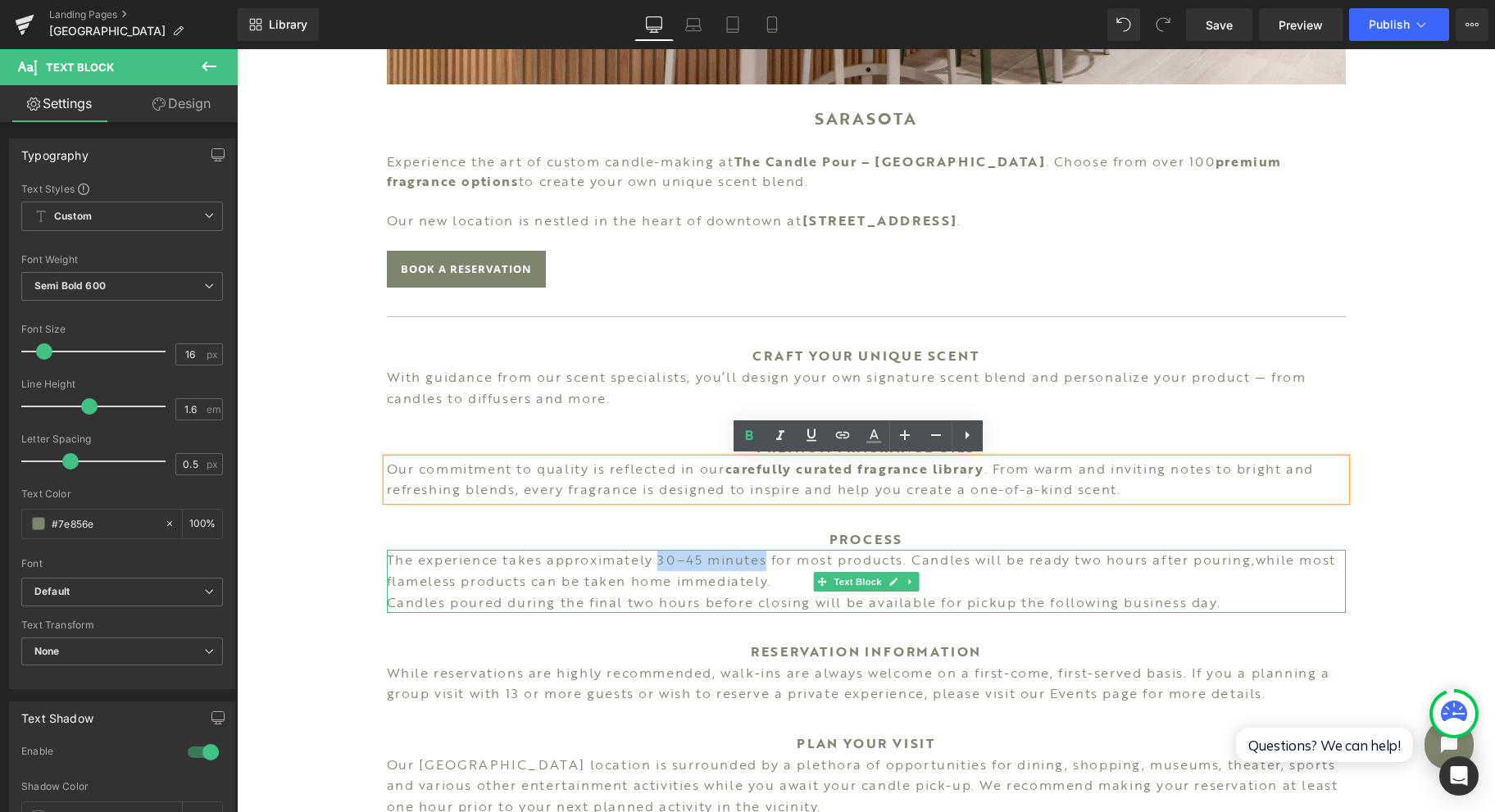
drag, startPoint x: 651, startPoint y: 560, endPoint x: 760, endPoint y: 557, distance: 109.0
click at [760, 557] on p "The experience takes approximately 30–45 minutes for most products. Candles wil…" at bounding box center [866, 570] width 959 height 42
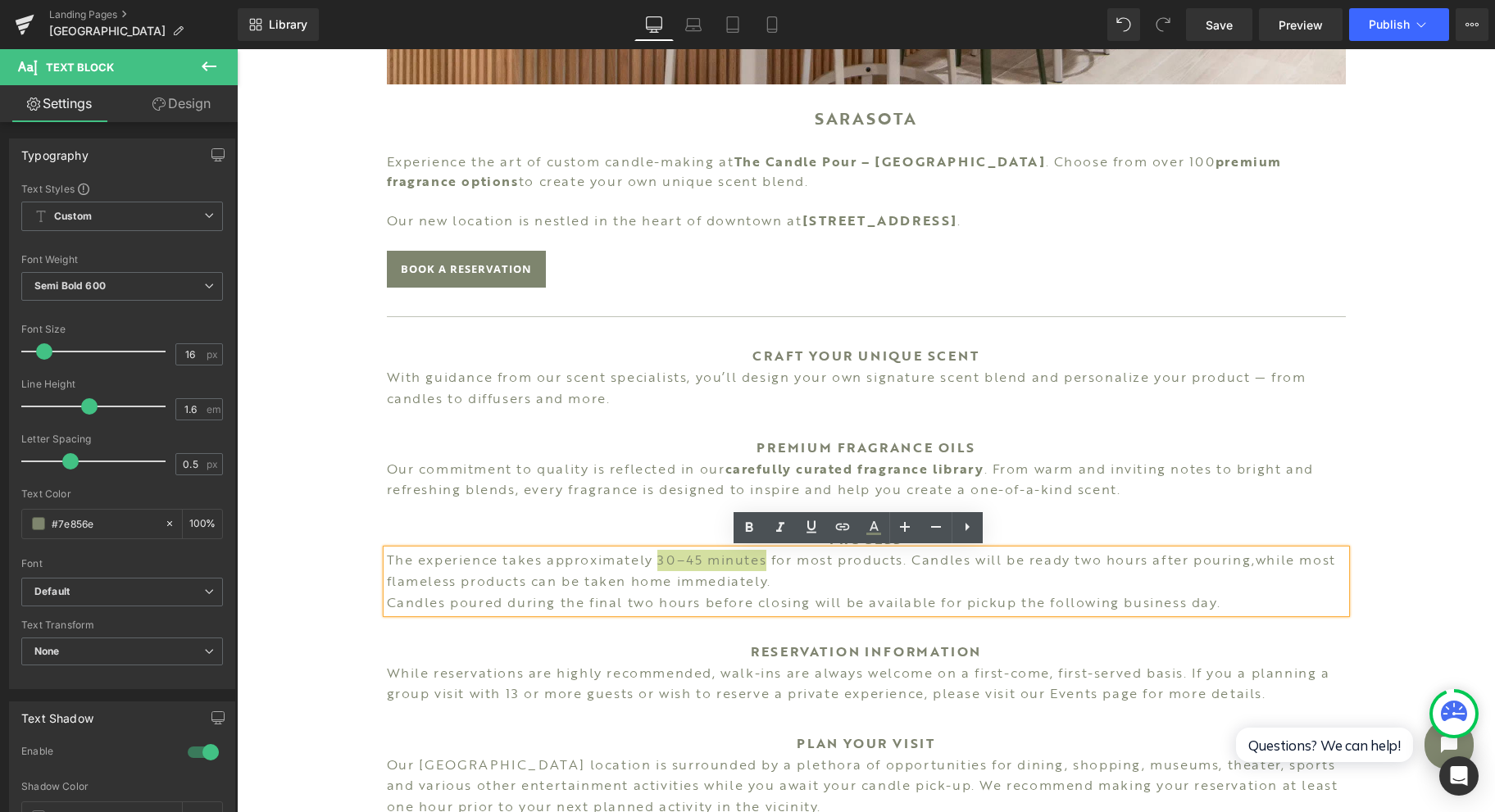
click at [747, 518] on icon at bounding box center [750, 528] width 20 height 20
drag, startPoint x: 1073, startPoint y: 559, endPoint x: 1248, endPoint y: 557, distance: 175.0
click at [1248, 557] on p "The experience takes approximately 30–45 minutes for most products. Candles wil…" at bounding box center [866, 570] width 959 height 42
click at [763, 523] on link at bounding box center [749, 527] width 31 height 31
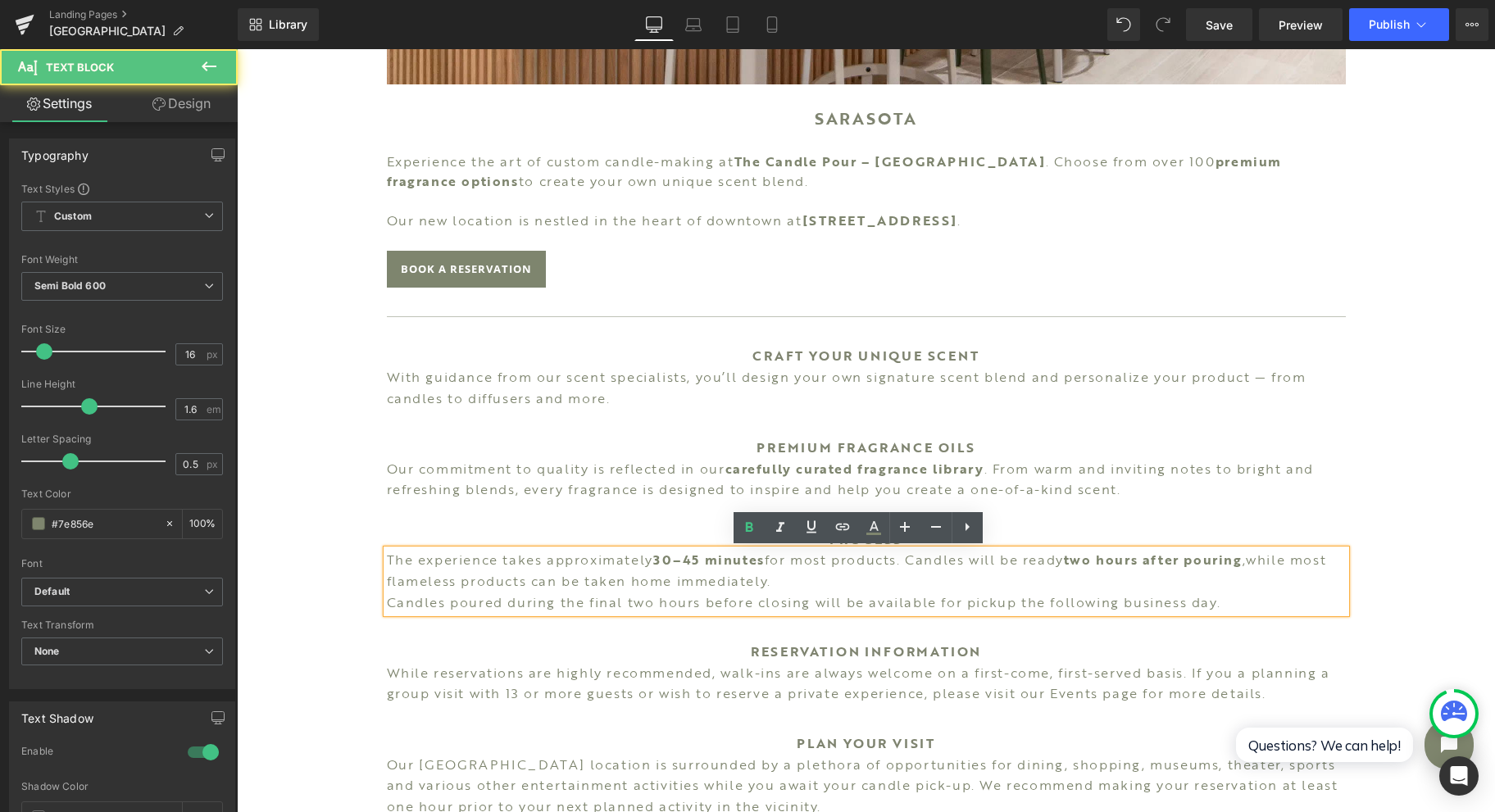
click at [1257, 559] on p "The experience takes approximately 30–45 minutes for most products. Candles wil…" at bounding box center [866, 570] width 959 height 42
click at [897, 581] on p "The experience takes approximately 30–45 minutes for most products. Candles wil…" at bounding box center [866, 570] width 959 height 42
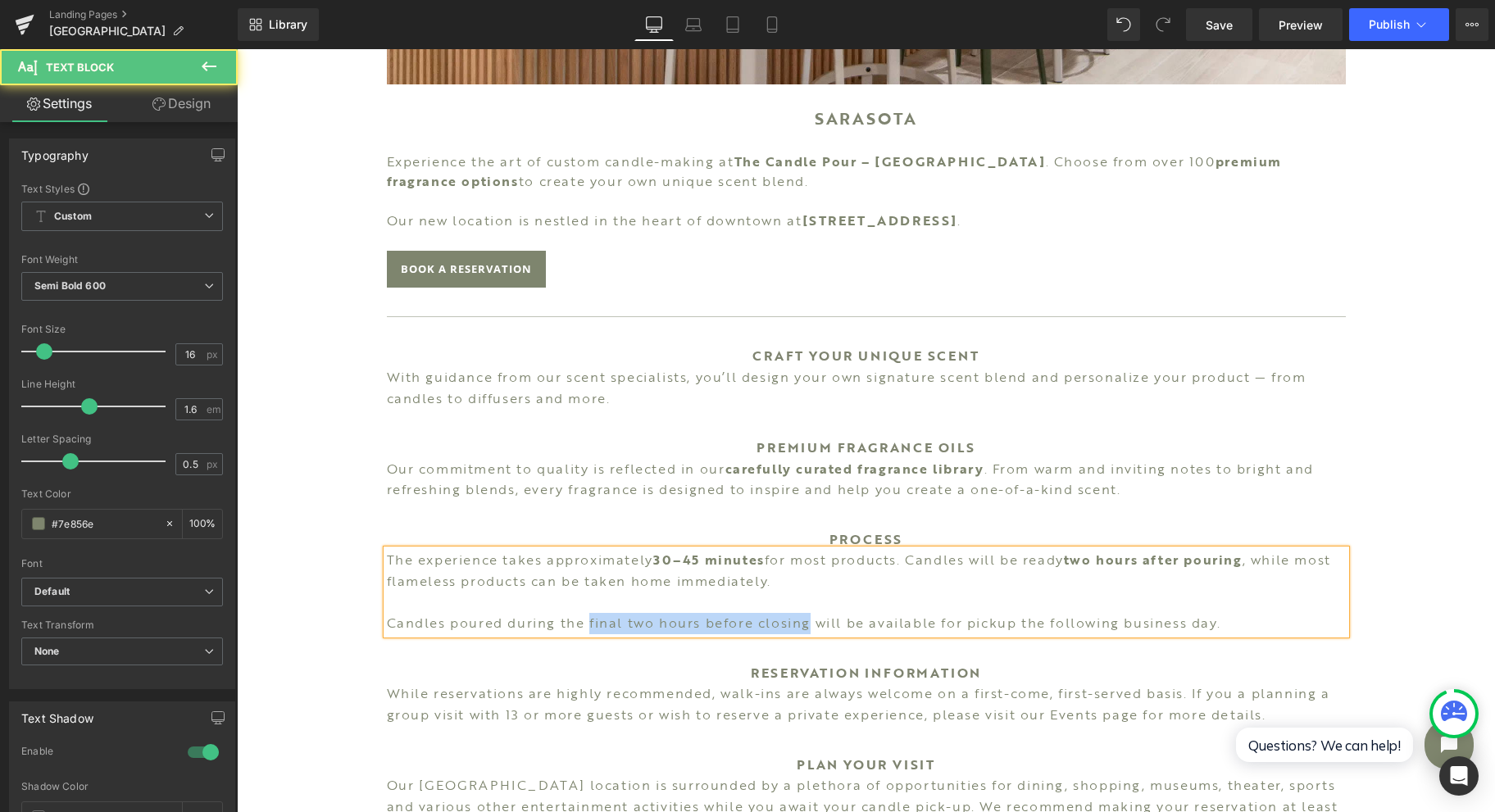
drag, startPoint x: 581, startPoint y: 622, endPoint x: 801, endPoint y: 614, distance: 220.1
click at [801, 614] on p "Candles poured during the final two hours before closing will be available for …" at bounding box center [866, 623] width 959 height 21
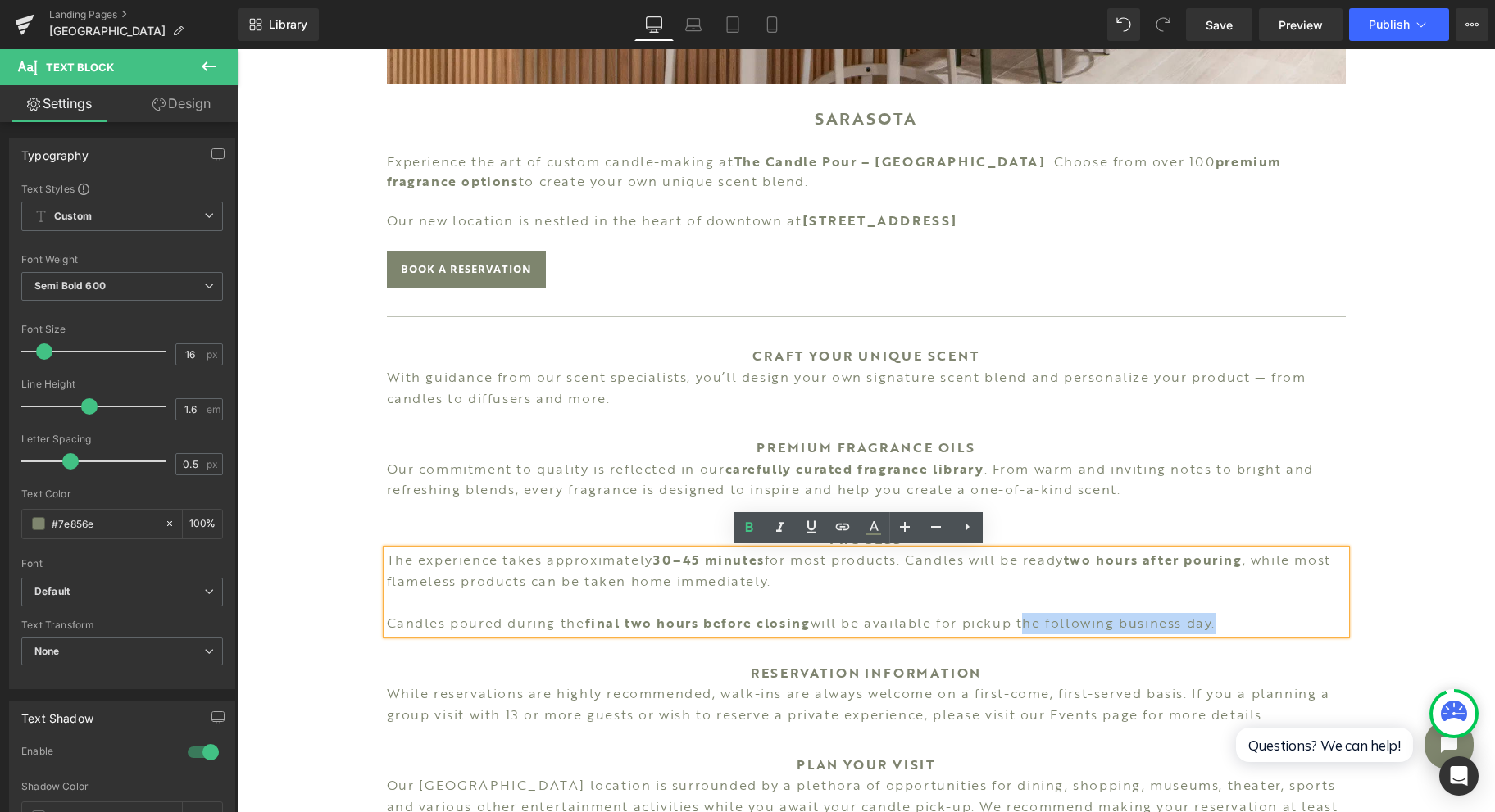
drag, startPoint x: 1017, startPoint y: 623, endPoint x: 1213, endPoint y: 613, distance: 196.3
click at [1213, 613] on p "Candles poured during the final two hours before closing will be available for …" at bounding box center [866, 623] width 959 height 21
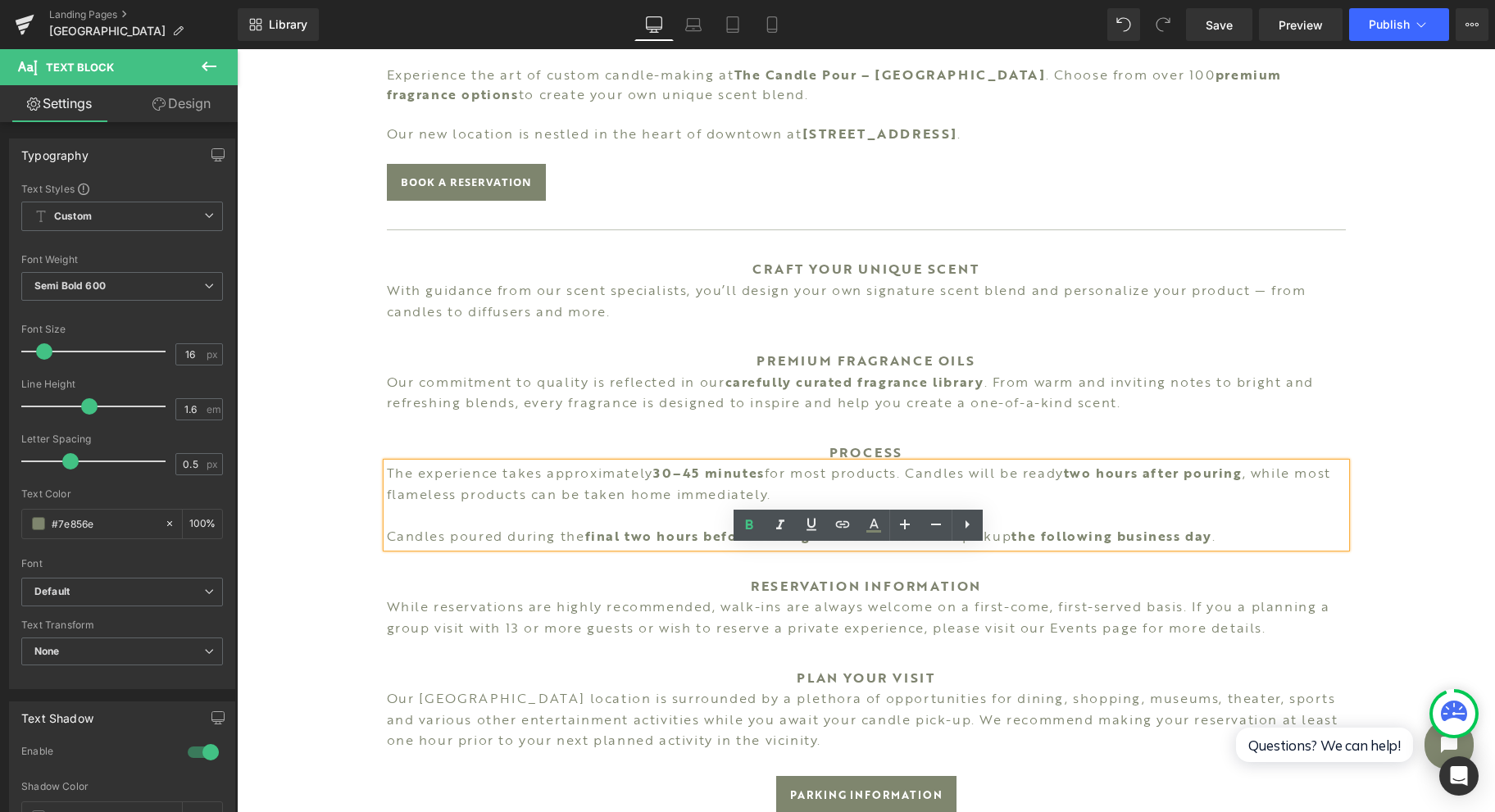
scroll to position [983, 0]
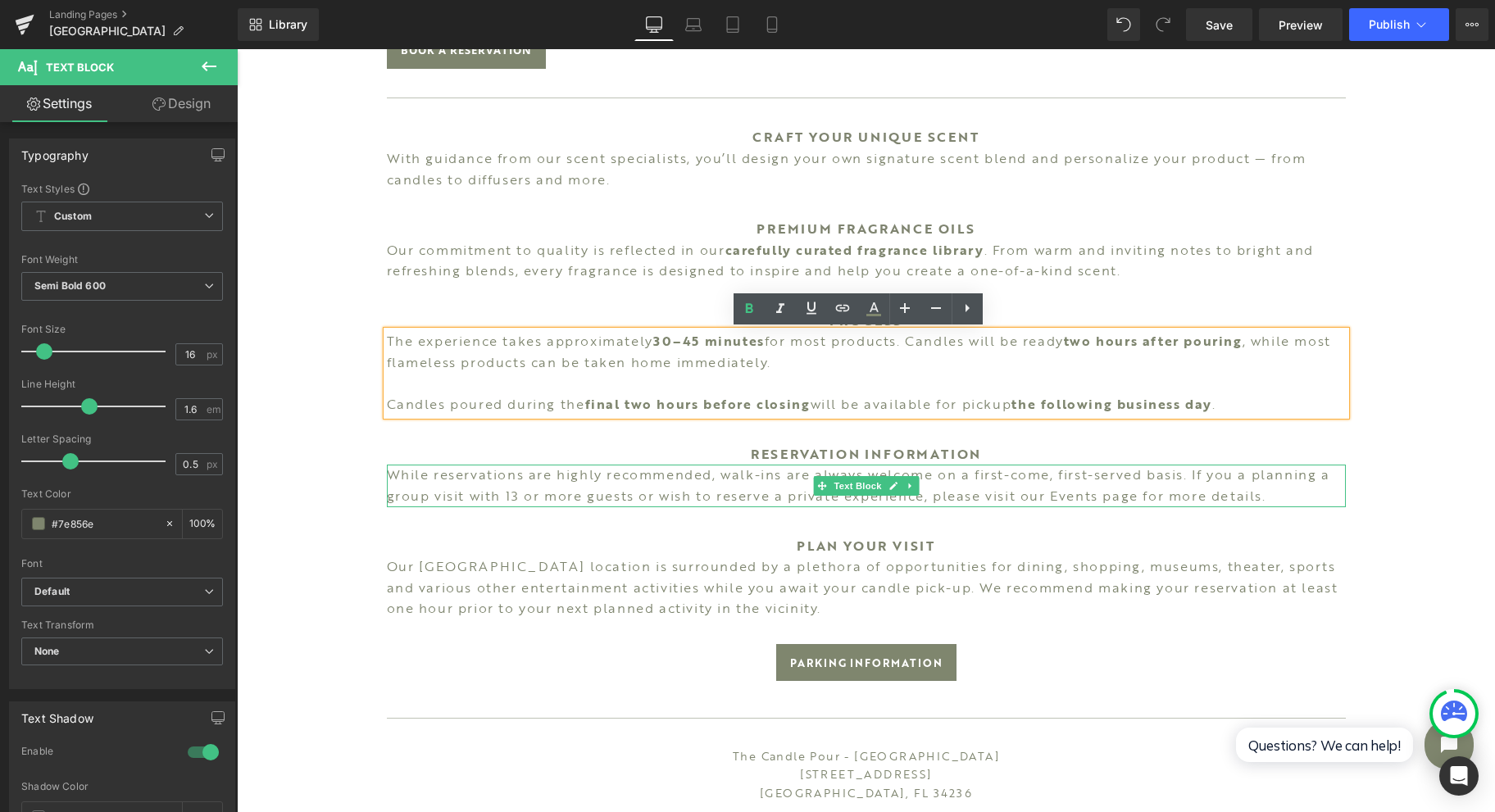
drag, startPoint x: 847, startPoint y: 487, endPoint x: 1225, endPoint y: 501, distance: 378.3
click at [847, 487] on span "Text Block" at bounding box center [857, 486] width 54 height 20
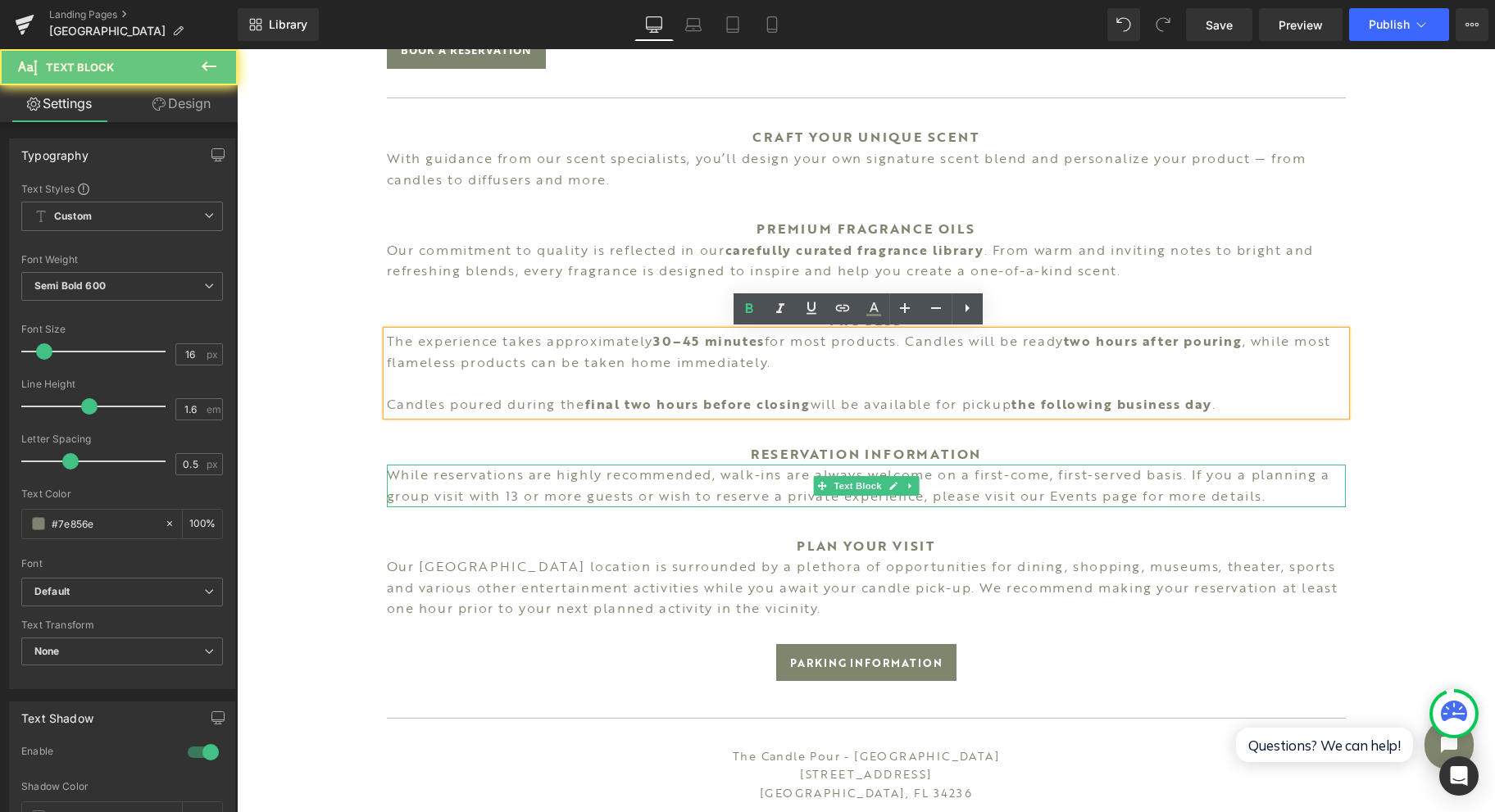
click at [1293, 497] on p "While reservations are highly recommended, walk-ins are always welcome on a fir…" at bounding box center [866, 486] width 959 height 42
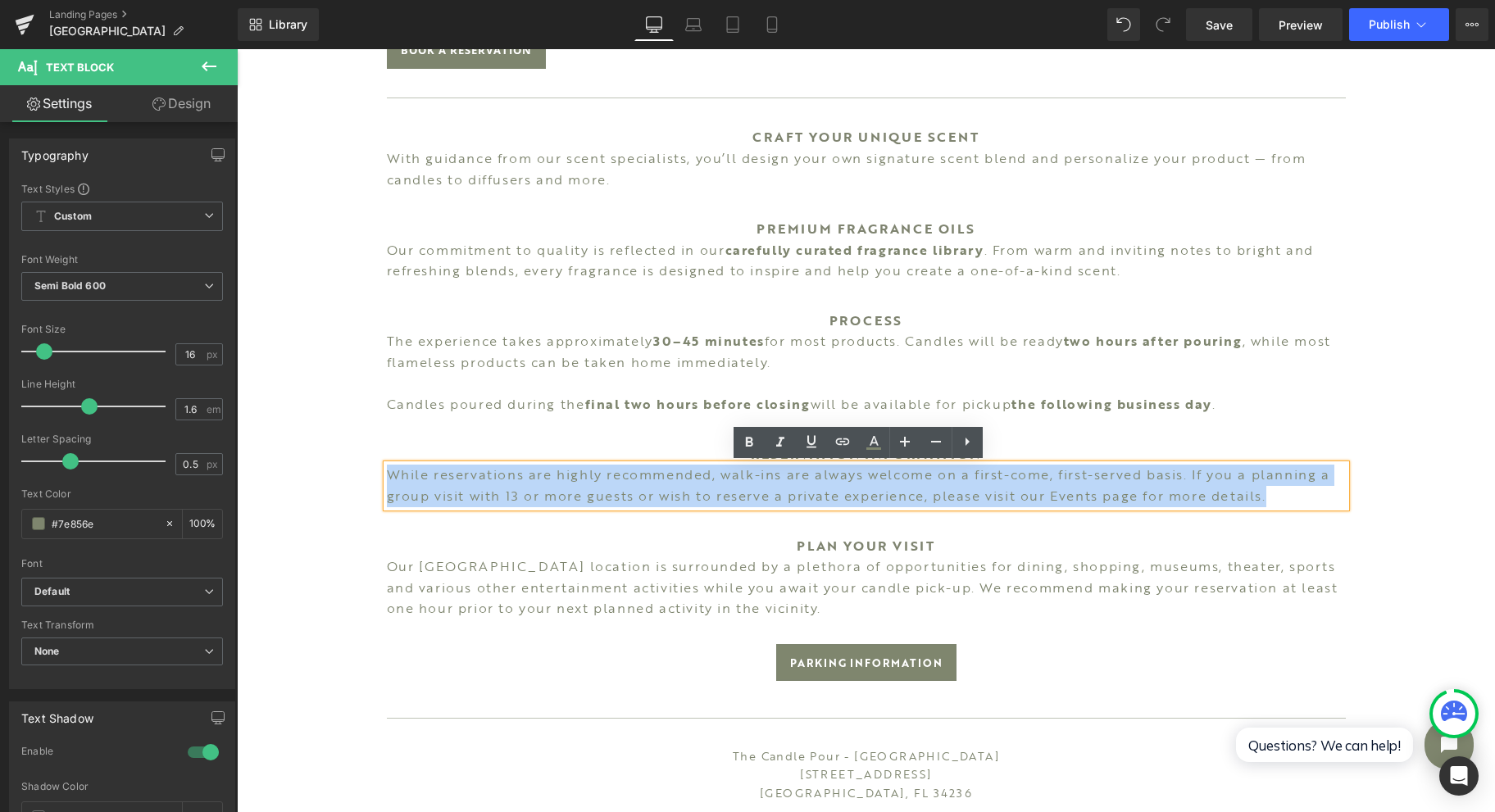
drag, startPoint x: 1293, startPoint y: 497, endPoint x: 361, endPoint y: 468, distance: 932.5
click at [361, 468] on div "Image SARASOTA Heading Experience the art of custom candle-making at The [GEOGR…" at bounding box center [866, 171] width 1258 height 1891
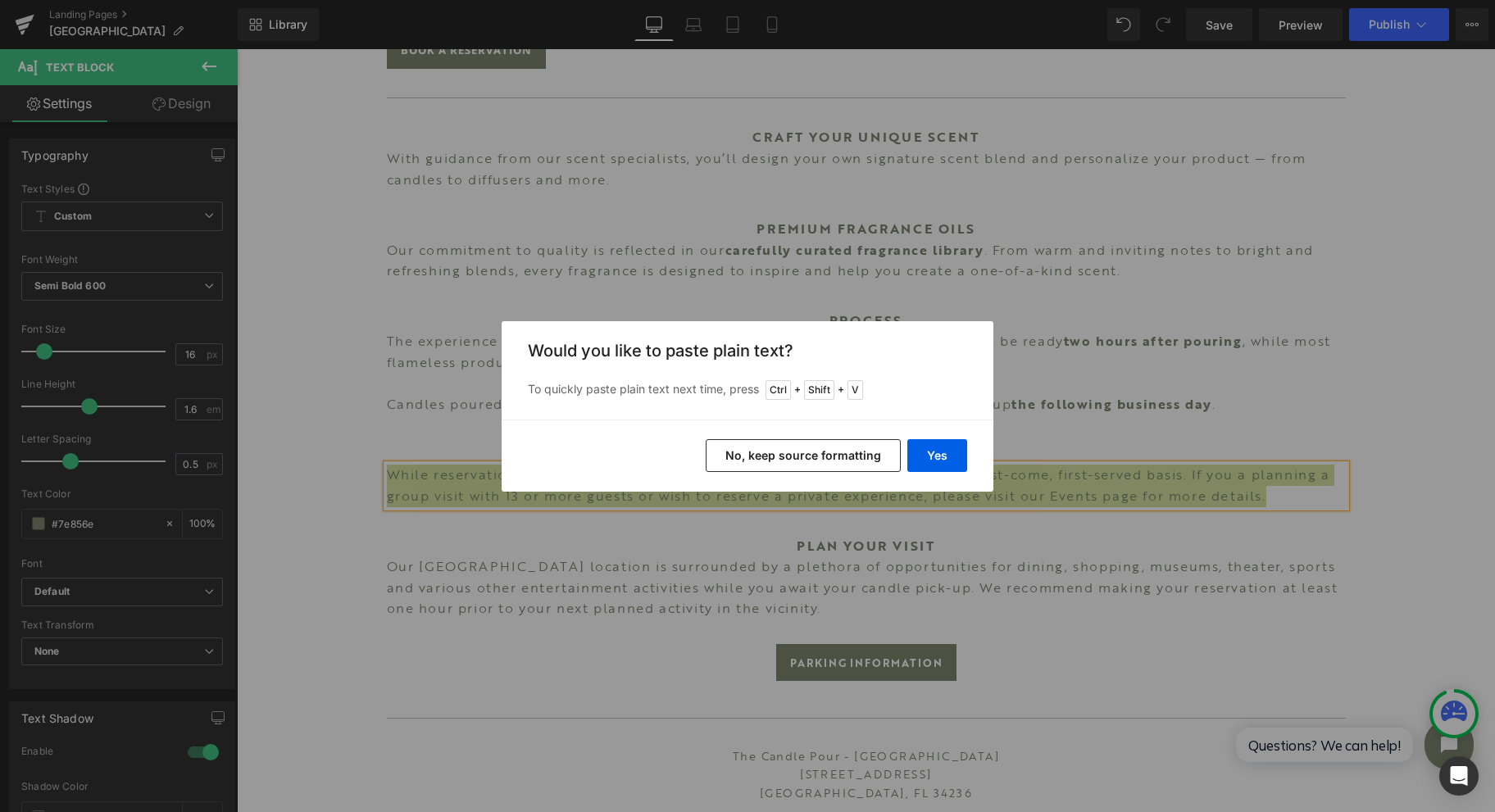
click at [947, 459] on button "Yes" at bounding box center [938, 455] width 60 height 33
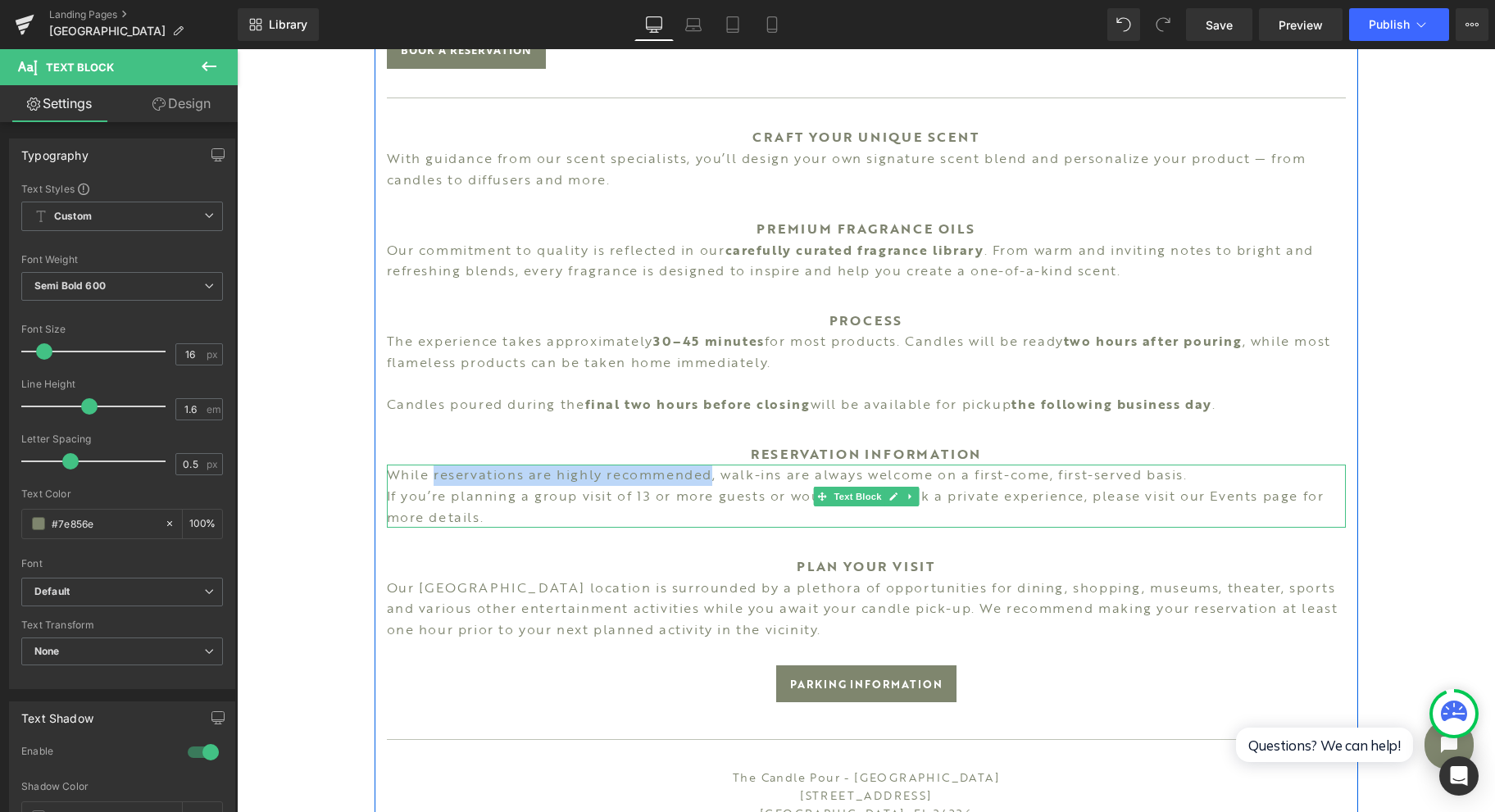
drag, startPoint x: 425, startPoint y: 473, endPoint x: 707, endPoint y: 469, distance: 282.0
click at [707, 469] on p "While reservations are highly recommended, walk-ins are always welcome on a fir…" at bounding box center [866, 475] width 959 height 21
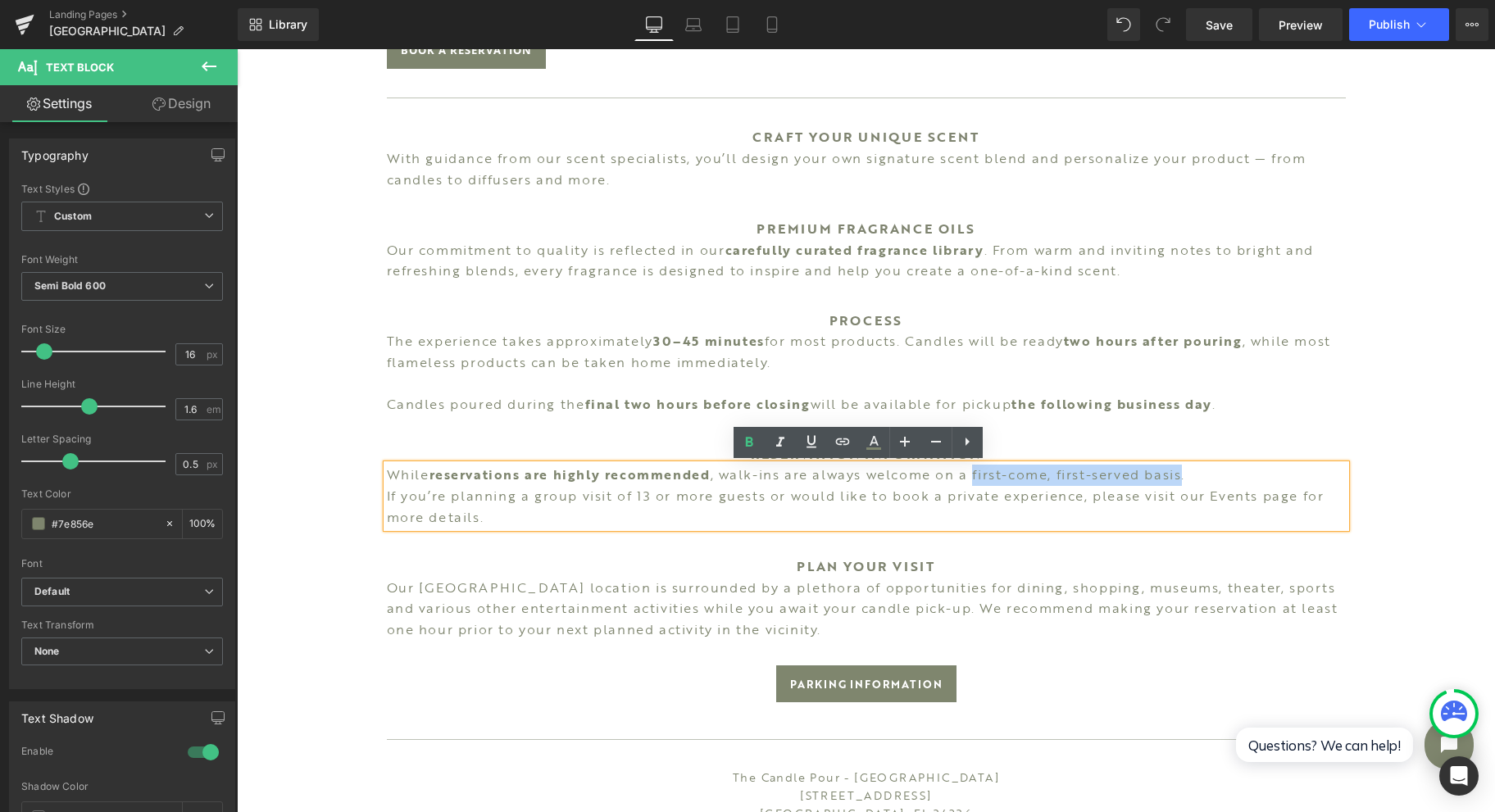
drag, startPoint x: 969, startPoint y: 476, endPoint x: 1182, endPoint y: 474, distance: 213.0
click at [1182, 474] on p "While reservations are highly recommended , walk-ins are always welcome on a fi…" at bounding box center [866, 475] width 959 height 21
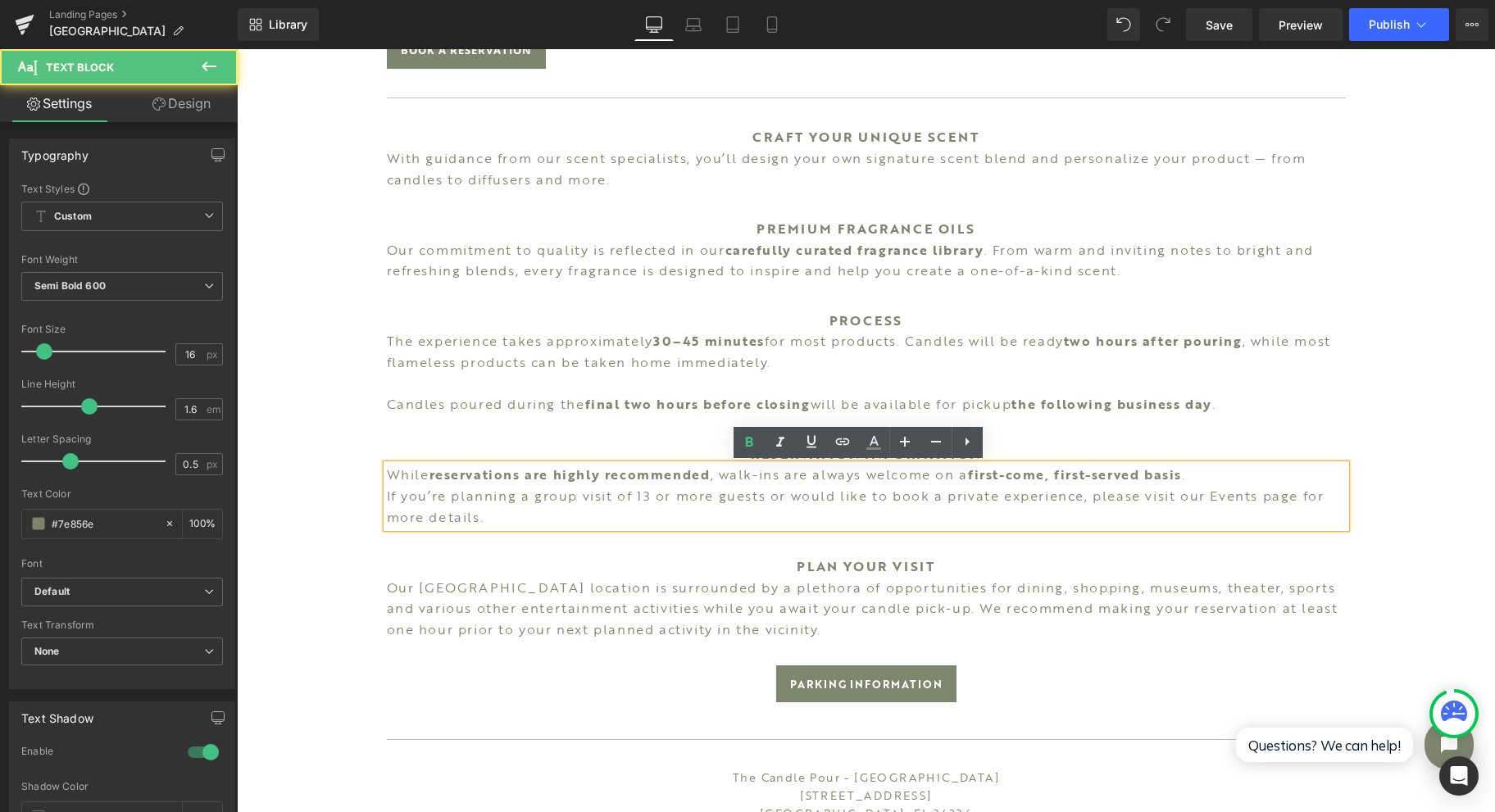
click at [1209, 469] on p "While reservations are highly recommended , walk-ins are always welcome on a fi…" at bounding box center [866, 475] width 959 height 21
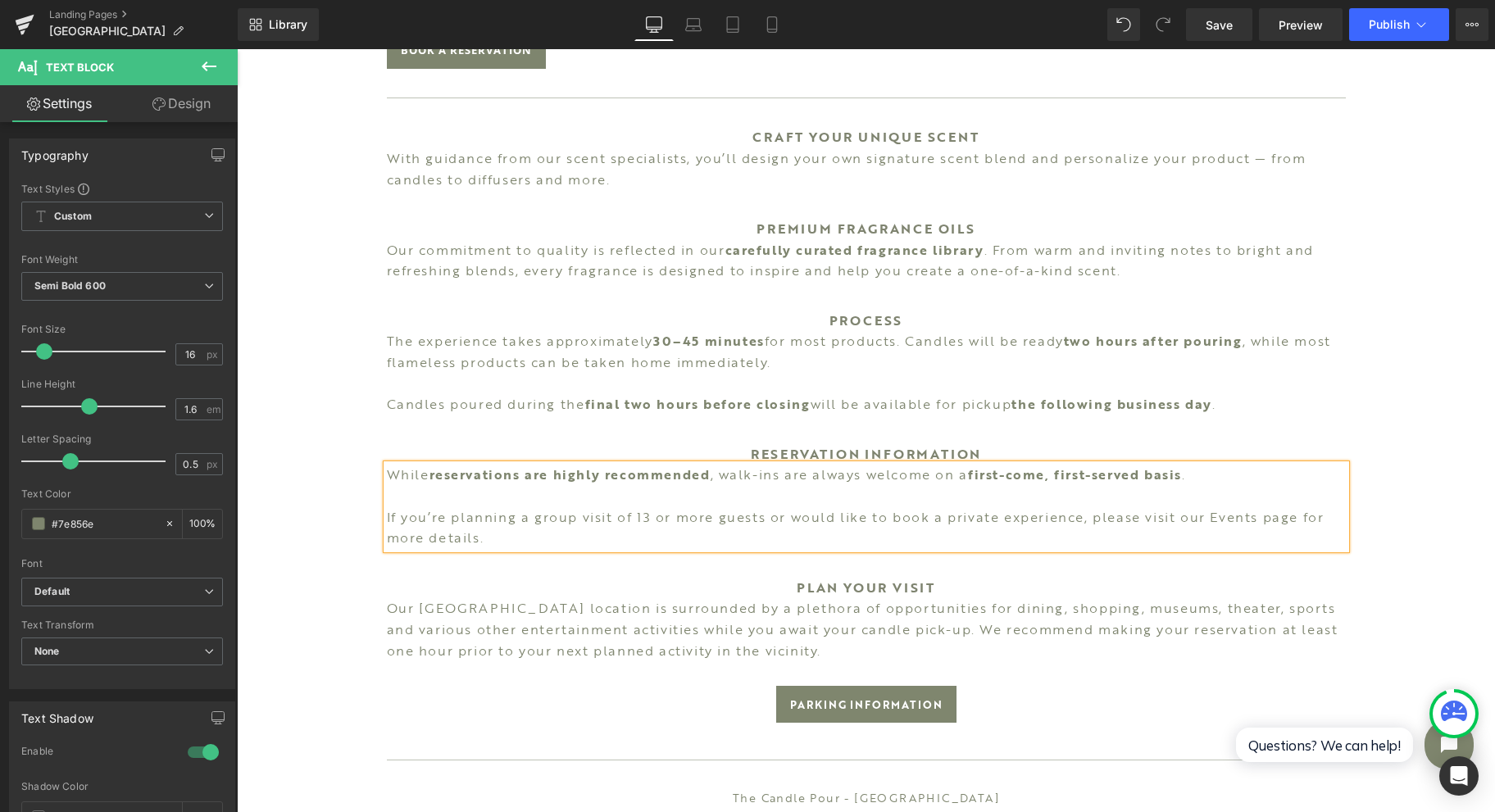
click at [528, 515] on p "If you’re planning a group visit of 13 or more guests or would like to book a p…" at bounding box center [866, 528] width 959 height 42
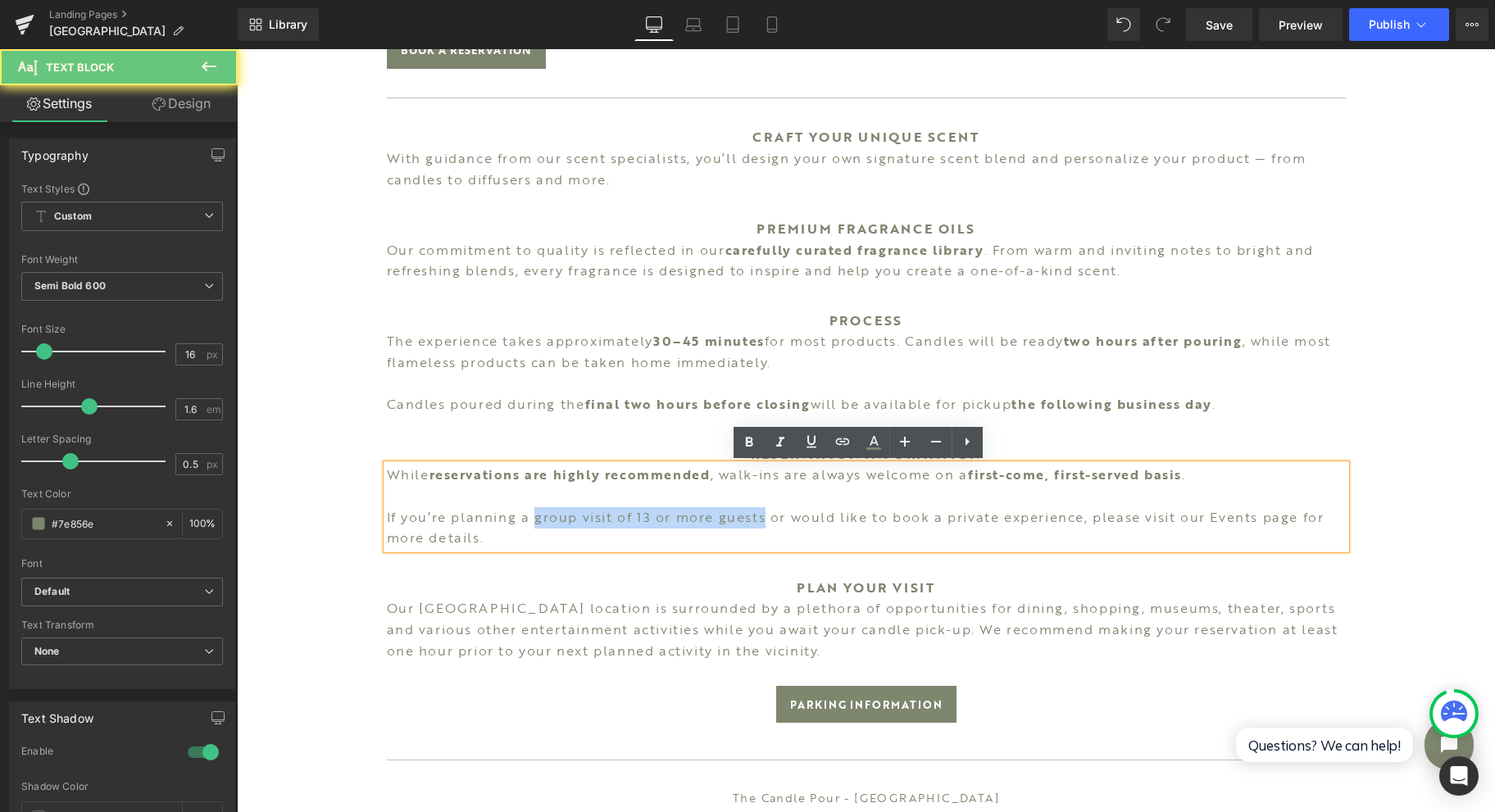
drag, startPoint x: 528, startPoint y: 515, endPoint x: 743, endPoint y: 522, distance: 215.1
click at [743, 522] on p "If you’re planning a group visit of 13 or more guests or would like to book a p…" at bounding box center [866, 528] width 959 height 42
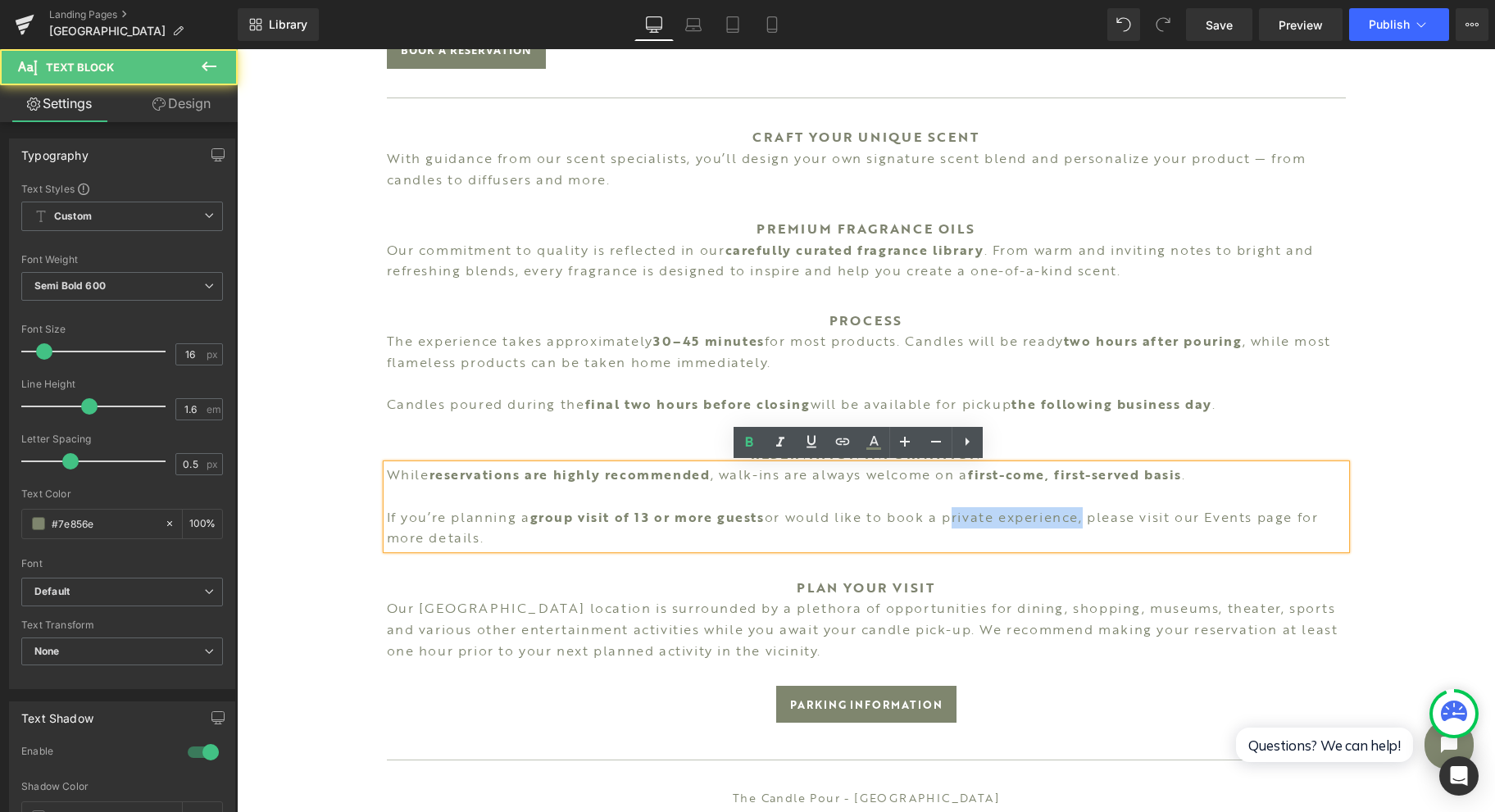
drag, startPoint x: 941, startPoint y: 523, endPoint x: 1077, endPoint y: 521, distance: 136.0
click at [1077, 521] on p "If you’re planning a group visit of 13 or more guests or would like to book a p…" at bounding box center [866, 528] width 959 height 42
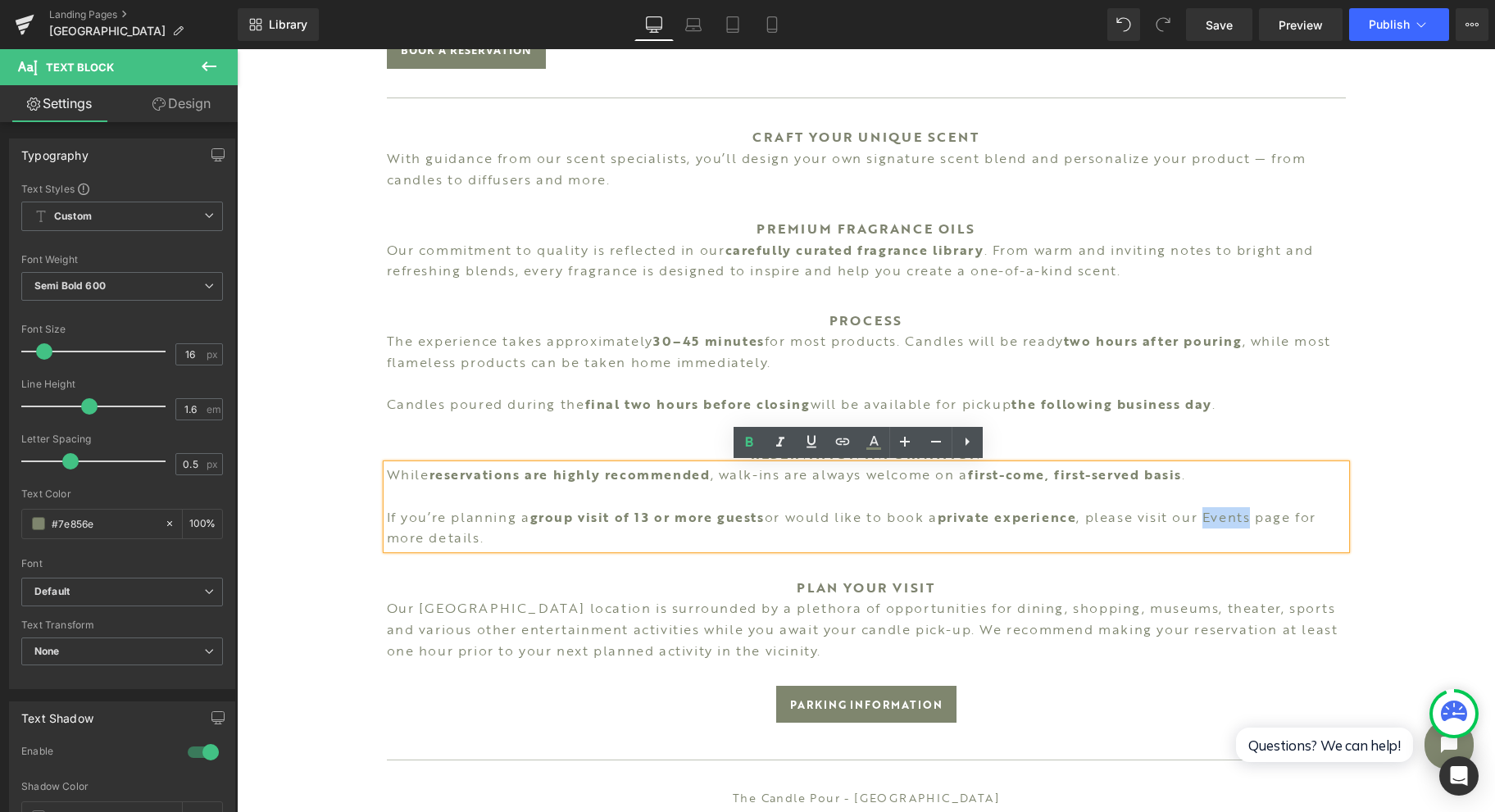
drag, startPoint x: 1208, startPoint y: 518, endPoint x: 1256, endPoint y: 521, distance: 48.1
click at [1256, 521] on p "If you’re planning a group visit of 13 or more guests or would like to book a p…" at bounding box center [866, 528] width 959 height 42
drag, startPoint x: 1209, startPoint y: 512, endPoint x: 1256, endPoint y: 518, distance: 47.4
click at [1246, 518] on strong "Events" at bounding box center [1221, 517] width 49 height 20
click at [835, 445] on icon at bounding box center [842, 442] width 20 height 20
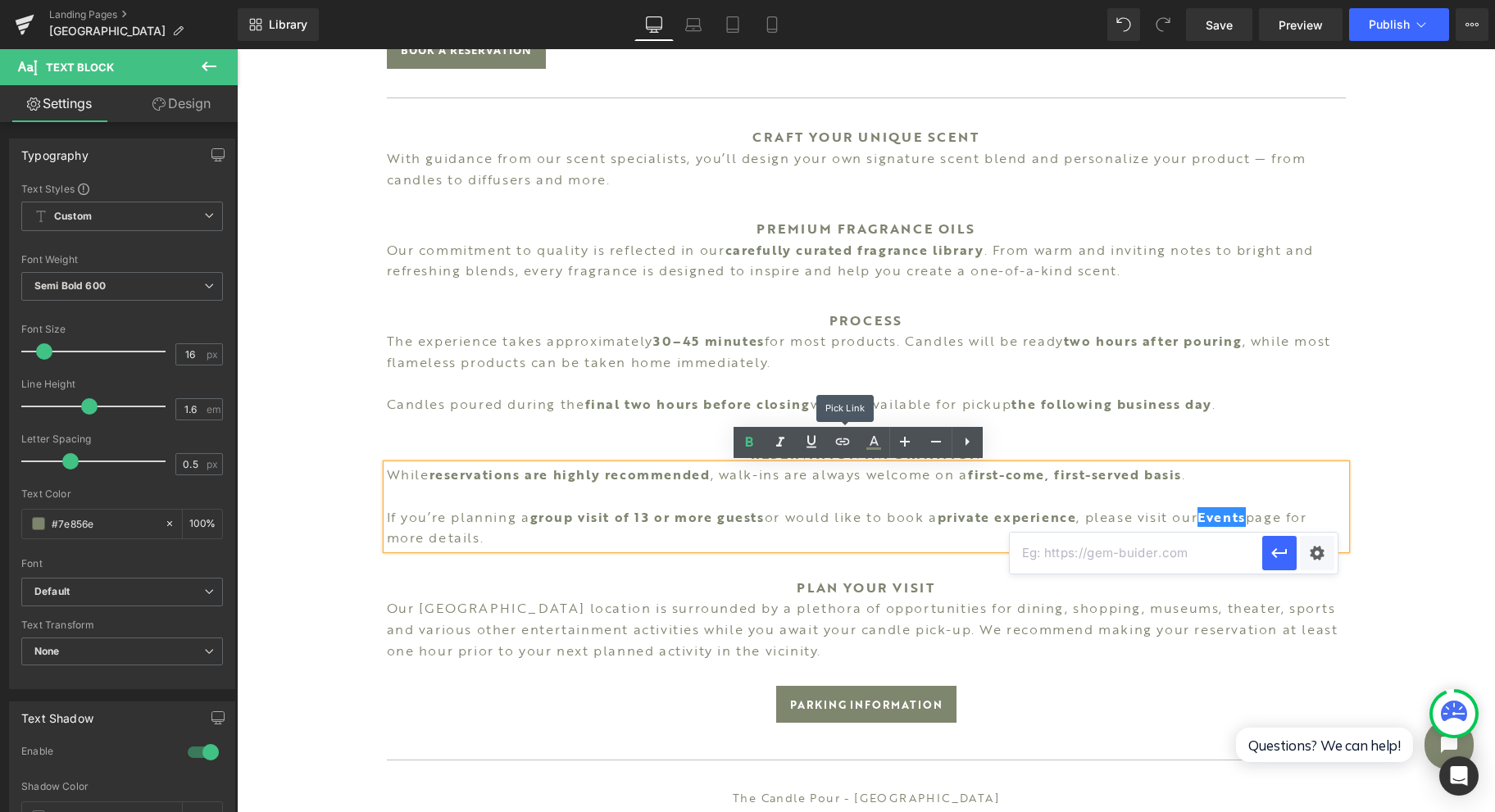
click at [839, 452] on link at bounding box center [842, 442] width 31 height 31
click at [839, 442] on icon at bounding box center [842, 442] width 20 height 20
click at [1095, 568] on input "text" at bounding box center [1136, 553] width 253 height 41
drag, startPoint x: 1224, startPoint y: 547, endPoint x: 1237, endPoint y: 554, distance: 14.8
click at [1223, 547] on input "text" at bounding box center [1136, 553] width 253 height 41
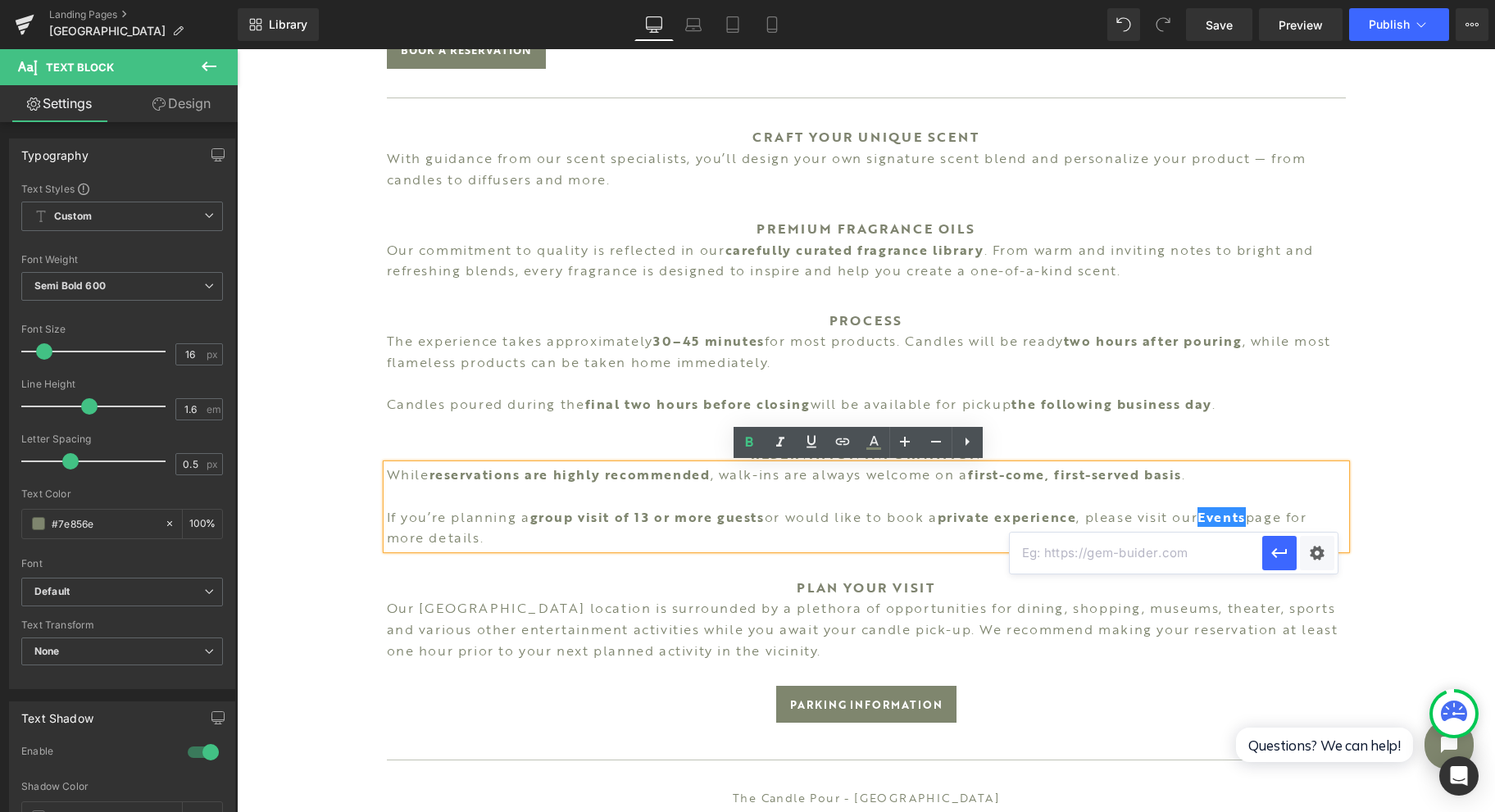
click at [1308, 0] on div "Text Color Highlight Color #333333 Edit or remove link: Edit - Unlink - Cancel" at bounding box center [747, 0] width 1495 height 0
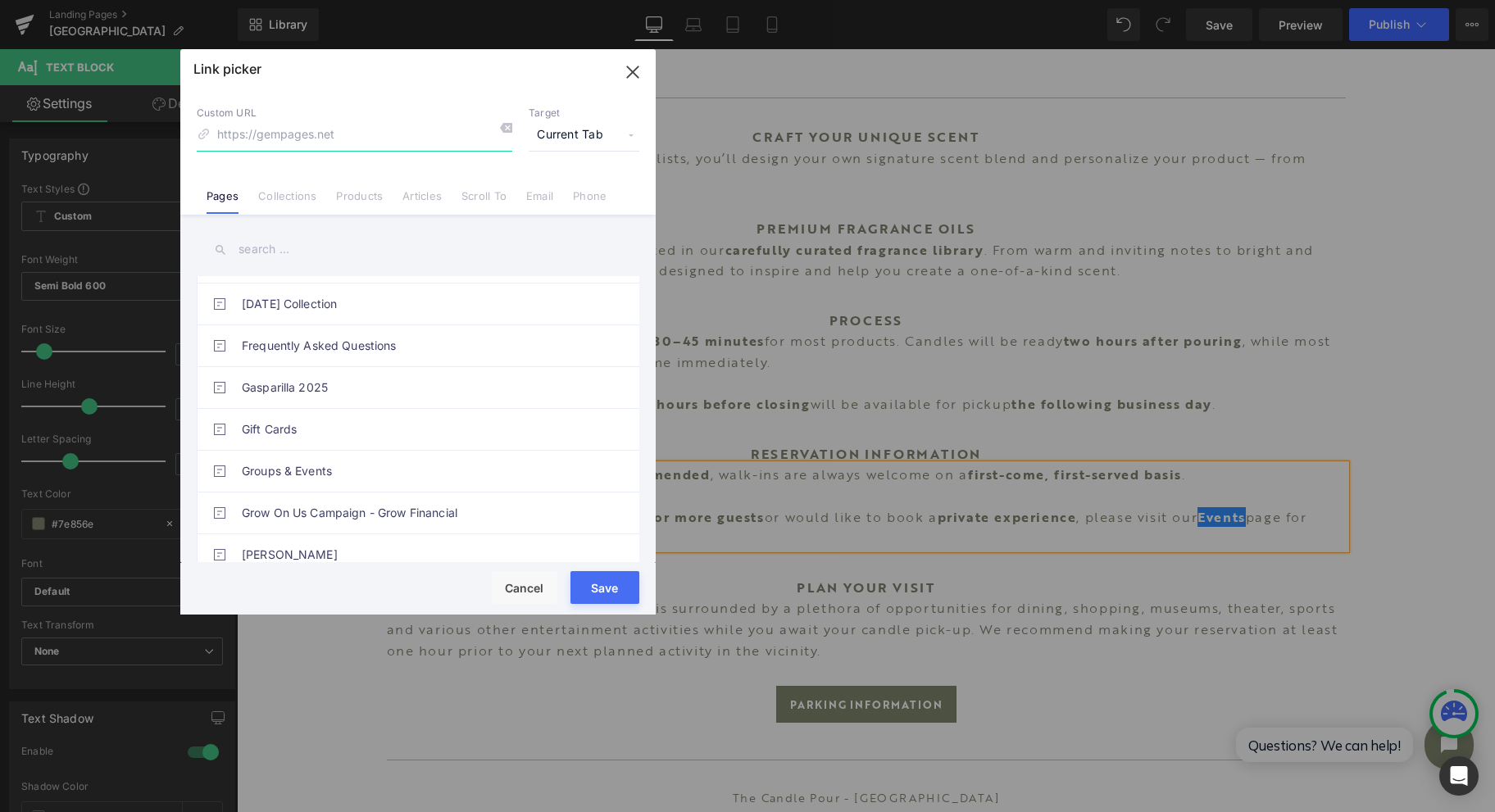
scroll to position [764, 0]
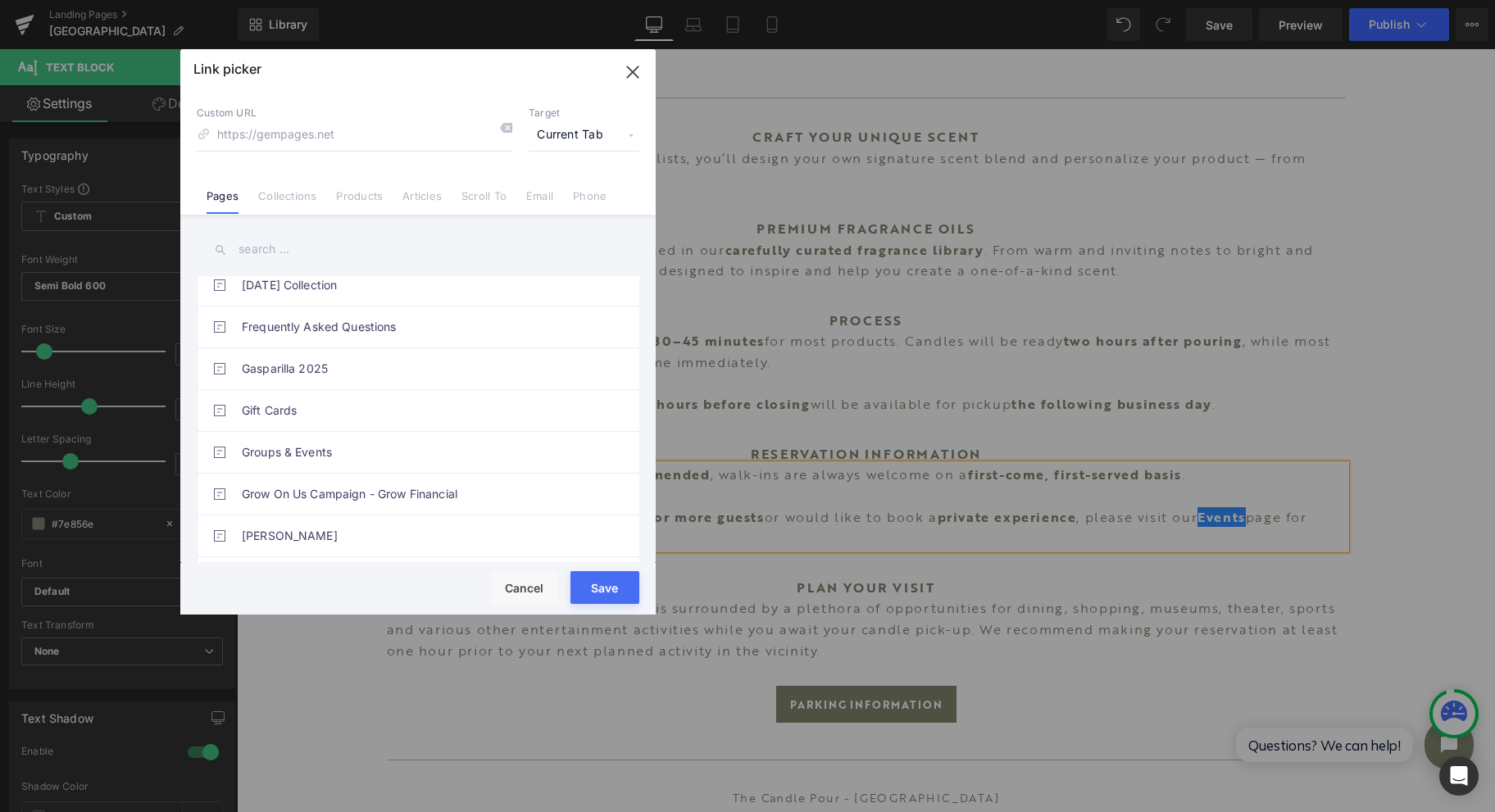
click at [350, 457] on link "Groups & Events" at bounding box center [422, 452] width 361 height 41
type input "/pages/groups-events-tcp"
click at [602, 580] on button "Save" at bounding box center [605, 587] width 69 height 33
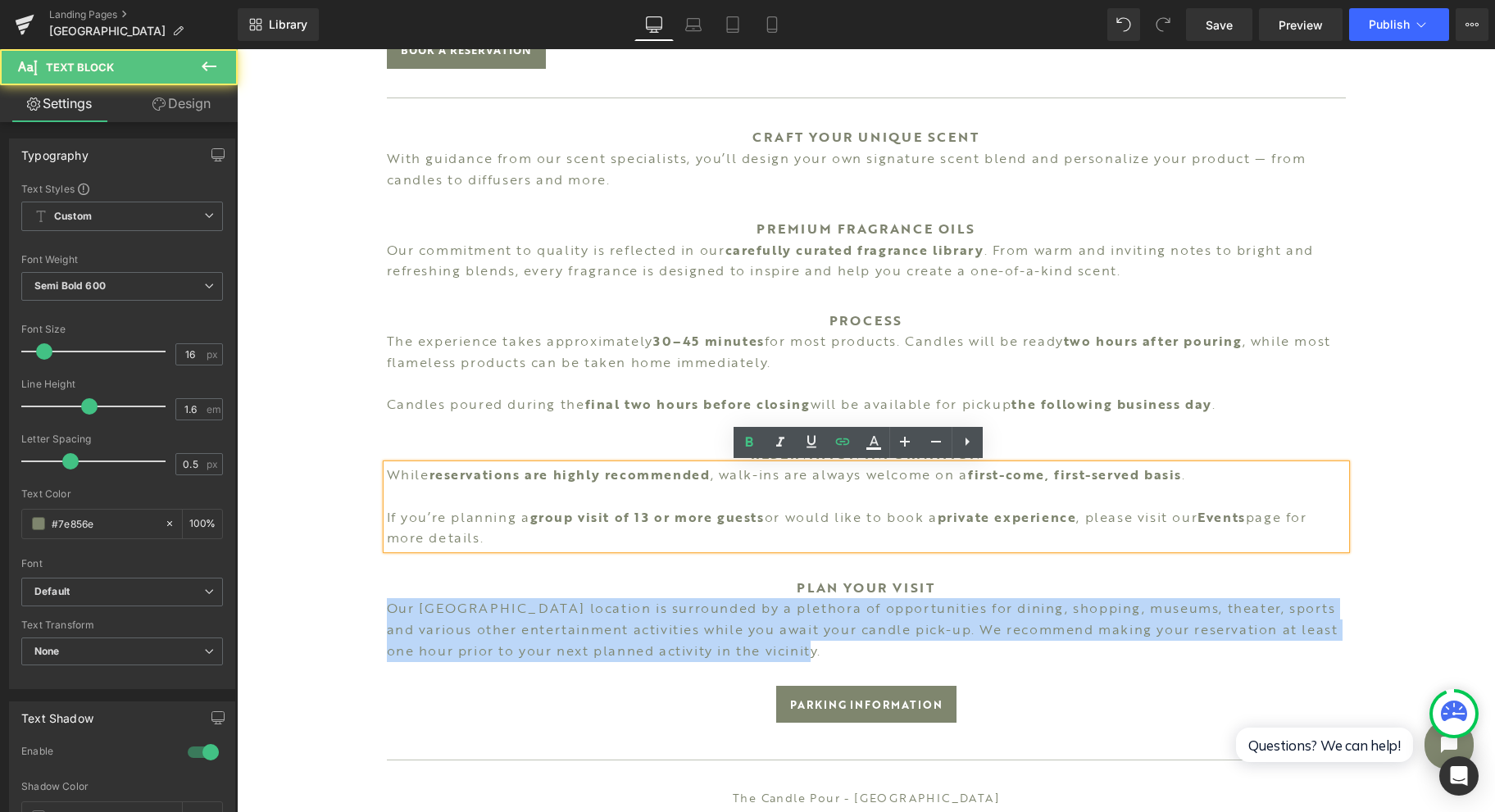
drag, startPoint x: 445, startPoint y: 620, endPoint x: 376, endPoint y: 605, distance: 70.6
click at [376, 605] on div "Image SARASOTA Heading Experience the art of custom candle-making at The [GEOGR…" at bounding box center [867, 84] width 984 height 1717
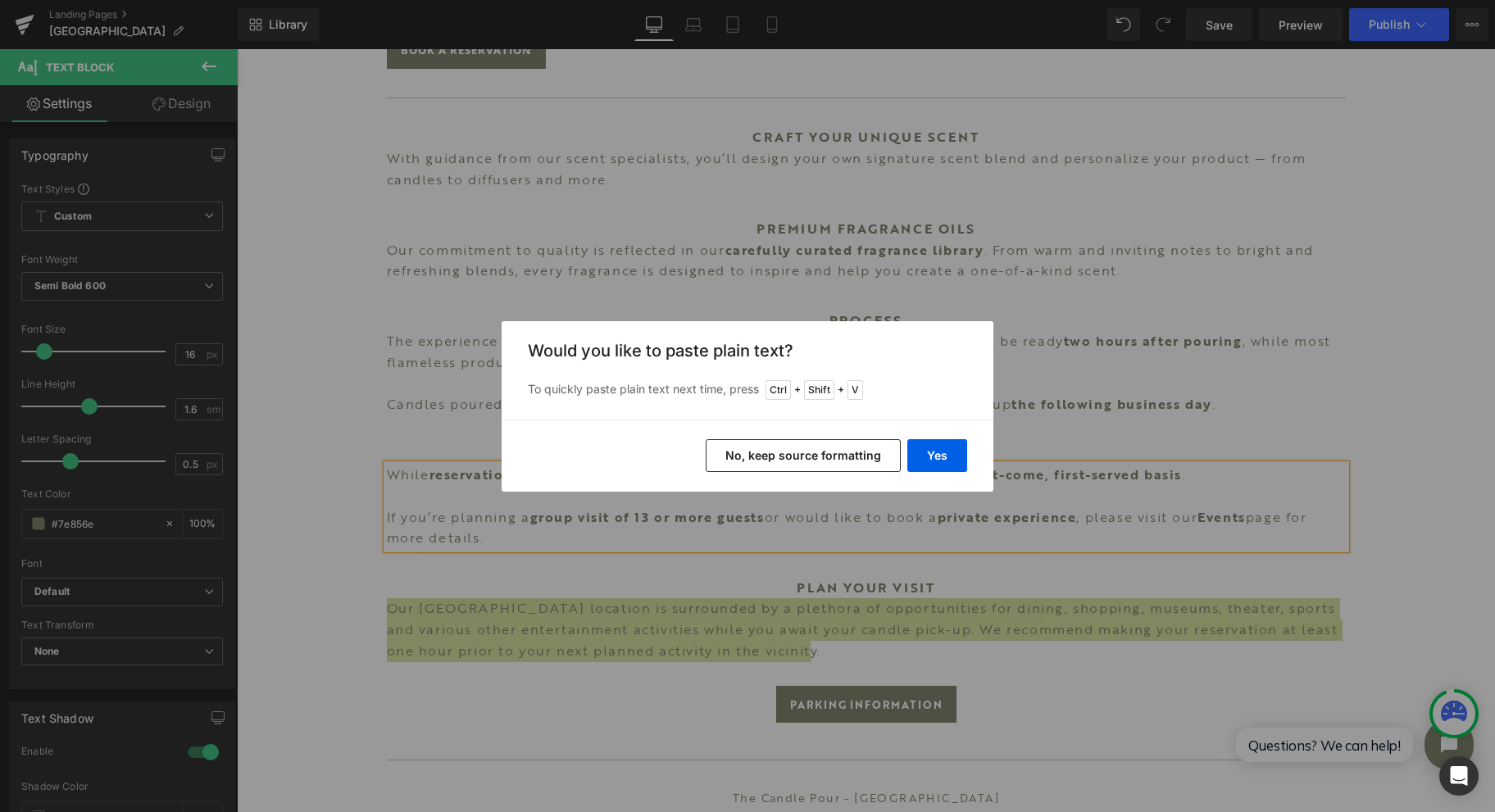
click at [946, 454] on button "Yes" at bounding box center [938, 455] width 60 height 33
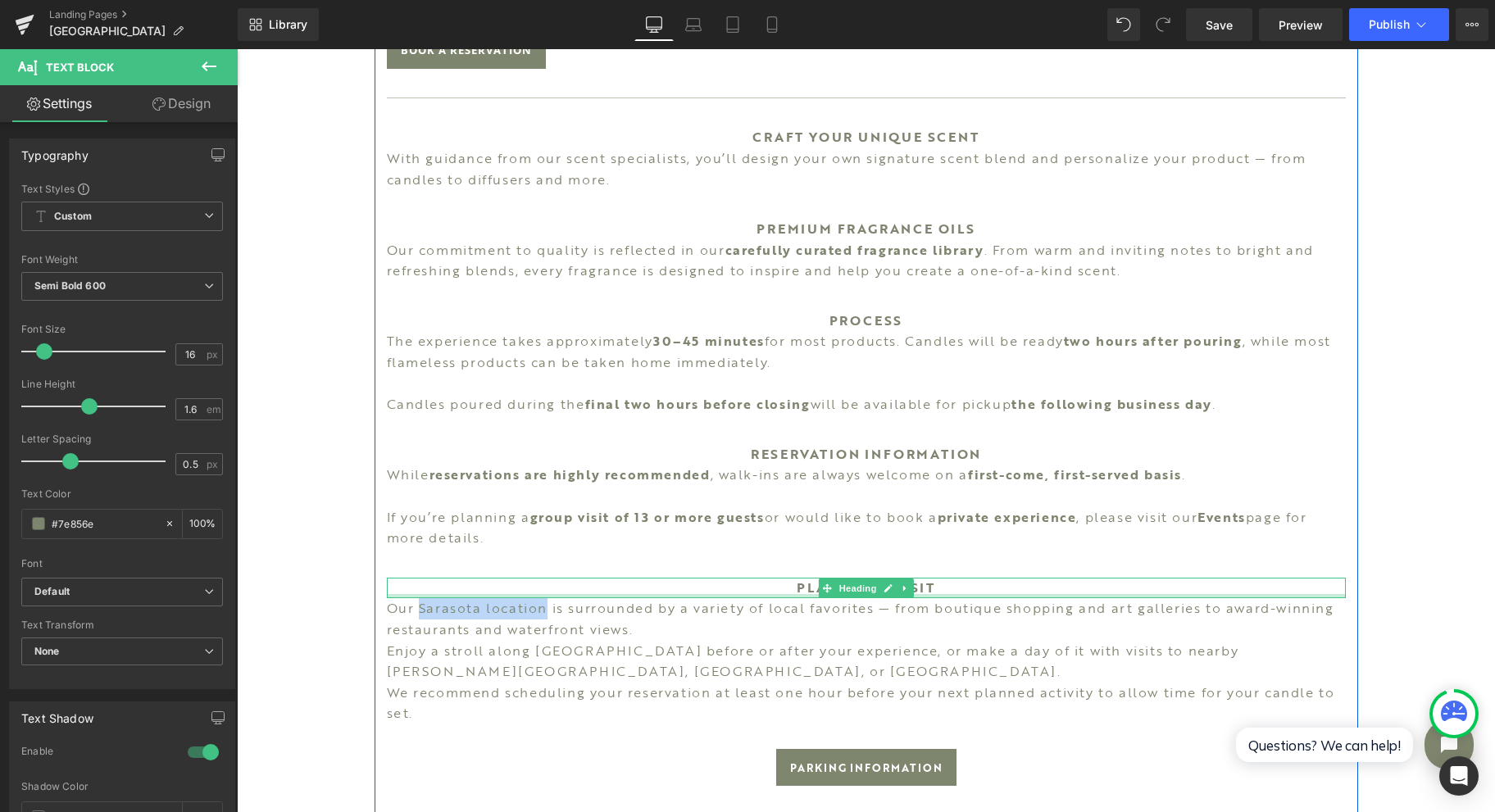
drag, startPoint x: 412, startPoint y: 610, endPoint x: 539, endPoint y: 595, distance: 127.9
click at [539, 595] on div "Image SARASOTA Heading Experience the art of custom candle-making at The [GEOGR…" at bounding box center [867, 115] width 984 height 1780
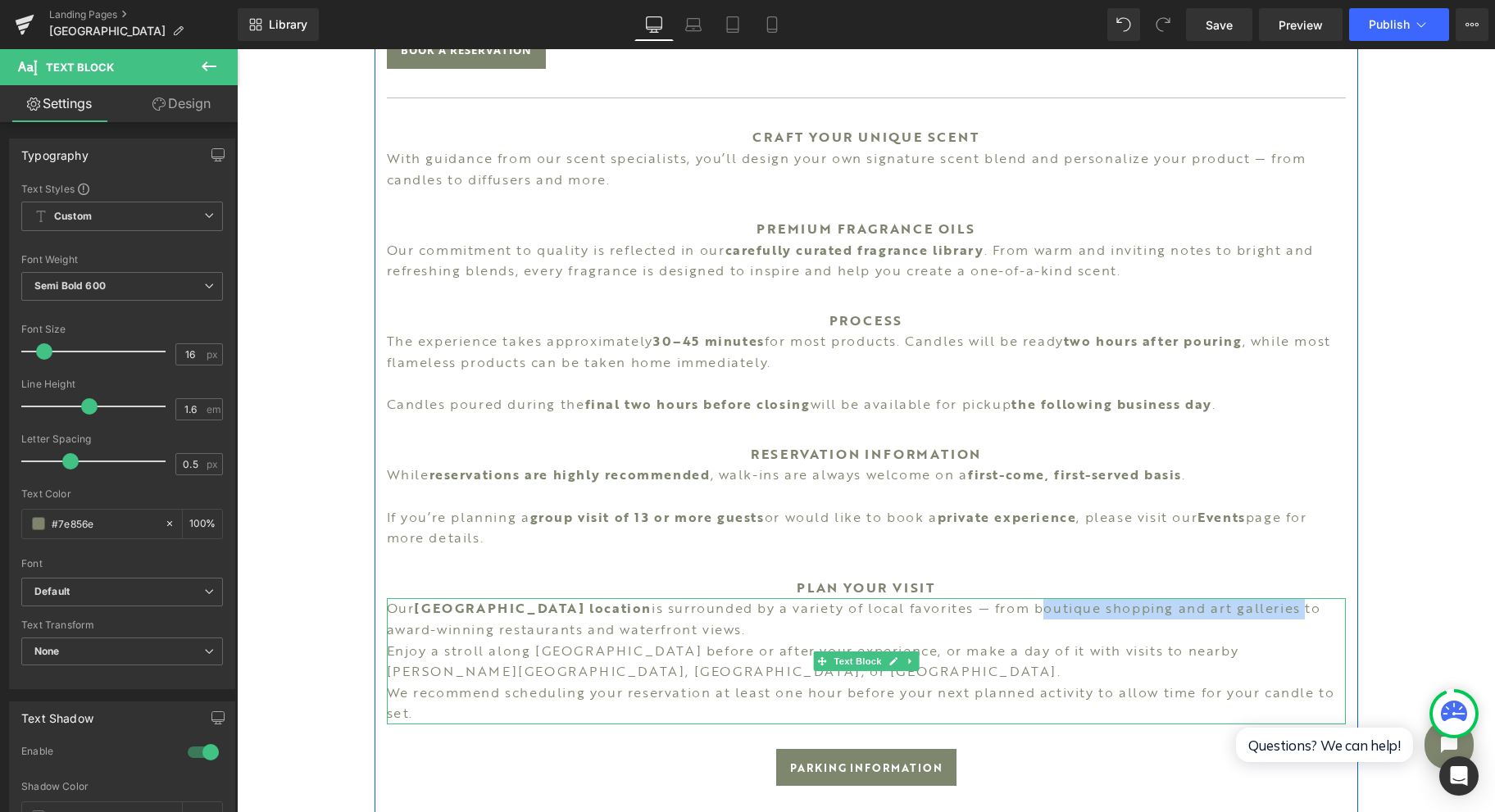
drag, startPoint x: 930, startPoint y: 610, endPoint x: 1196, endPoint y: 613, distance: 266.0
click at [1196, 613] on p "Our Sarasota location is surrounded by a variety of local favorites — from bout…" at bounding box center [866, 619] width 959 height 42
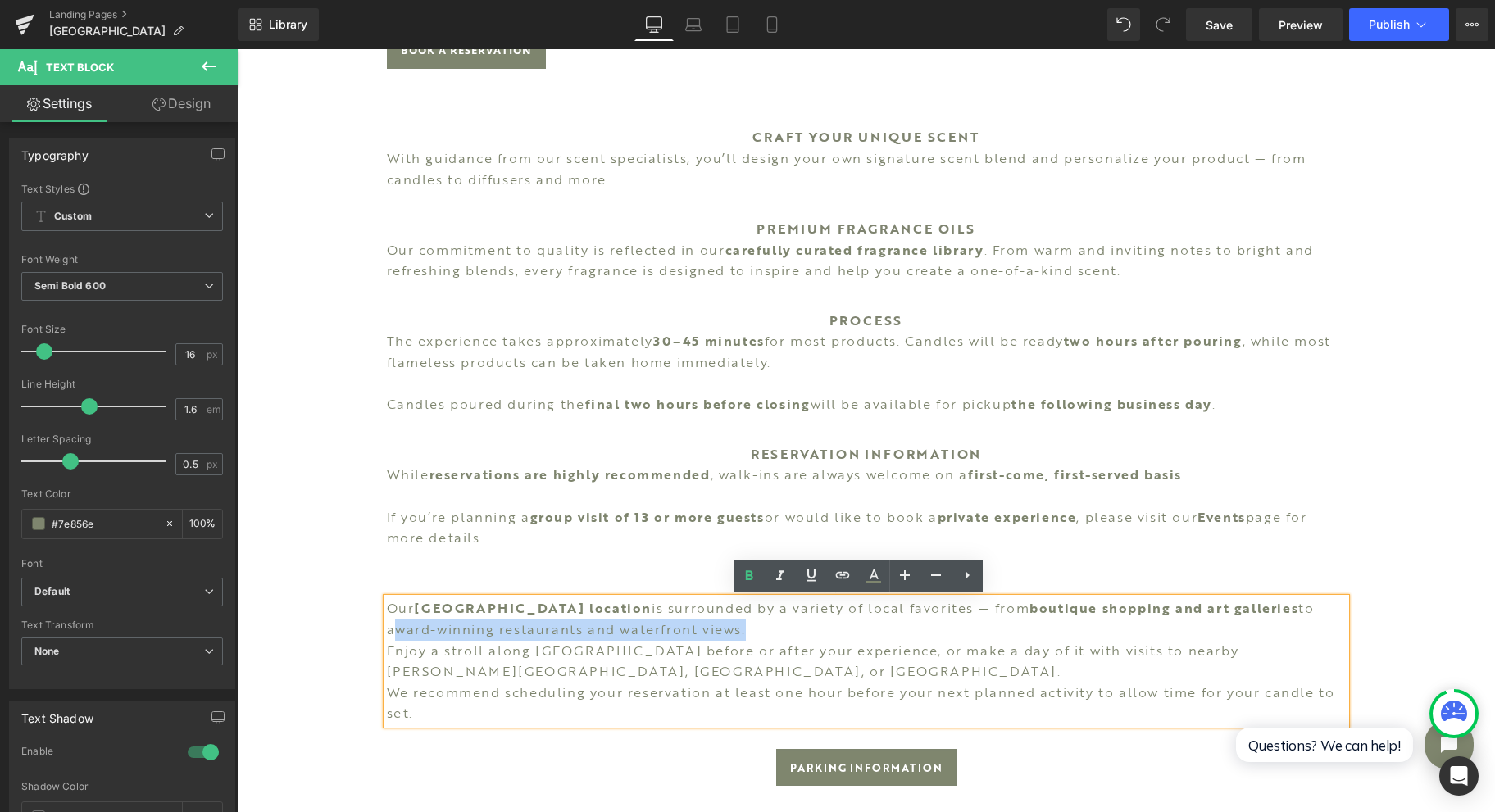
drag, startPoint x: 1222, startPoint y: 606, endPoint x: 623, endPoint y: 627, distance: 599.4
click at [623, 627] on p "Our Sarasota location is surrounded by a variety of local favorites — from bout…" at bounding box center [866, 619] width 959 height 42
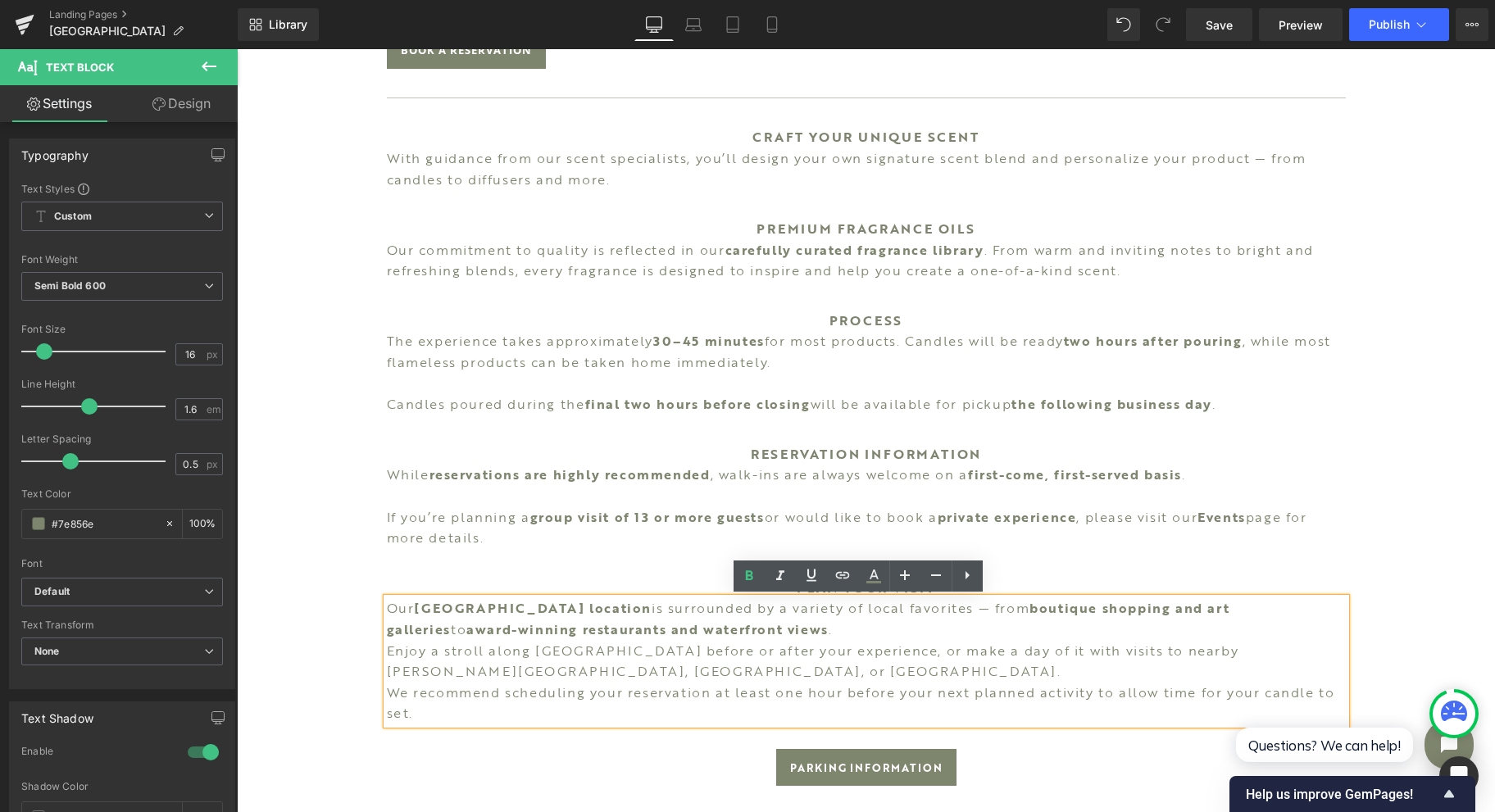
click at [668, 636] on p "Our Sarasota location is surrounded by a variety of local favorites — from bout…" at bounding box center [866, 619] width 959 height 42
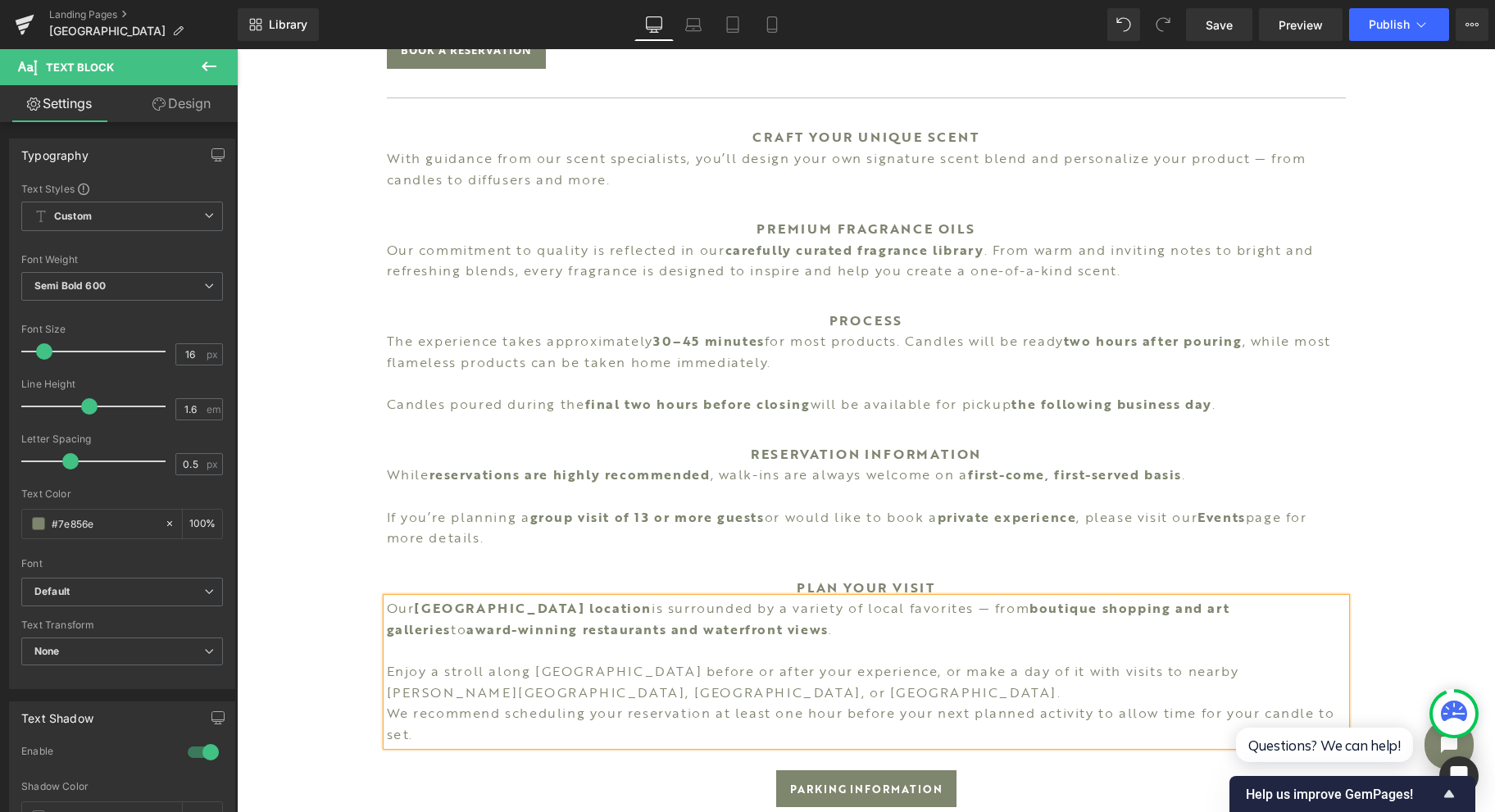
scroll to position [1092, 0]
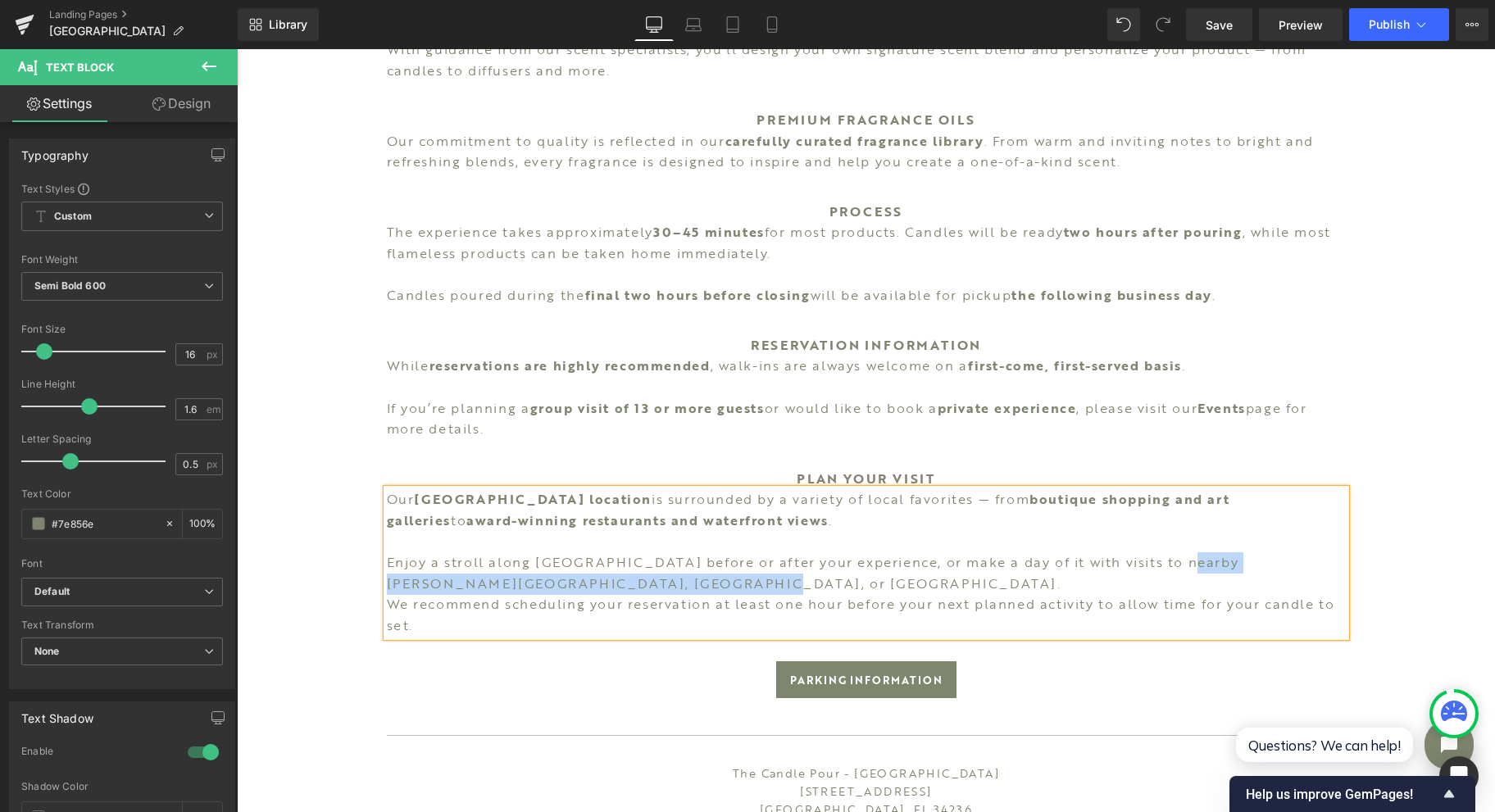
drag, startPoint x: 574, startPoint y: 581, endPoint x: 1160, endPoint y: 559, distance: 586.4
click at [1160, 559] on p "Enjoy a stroll along [GEOGRAPHIC_DATA] before or after your experience, or make…" at bounding box center [866, 573] width 959 height 42
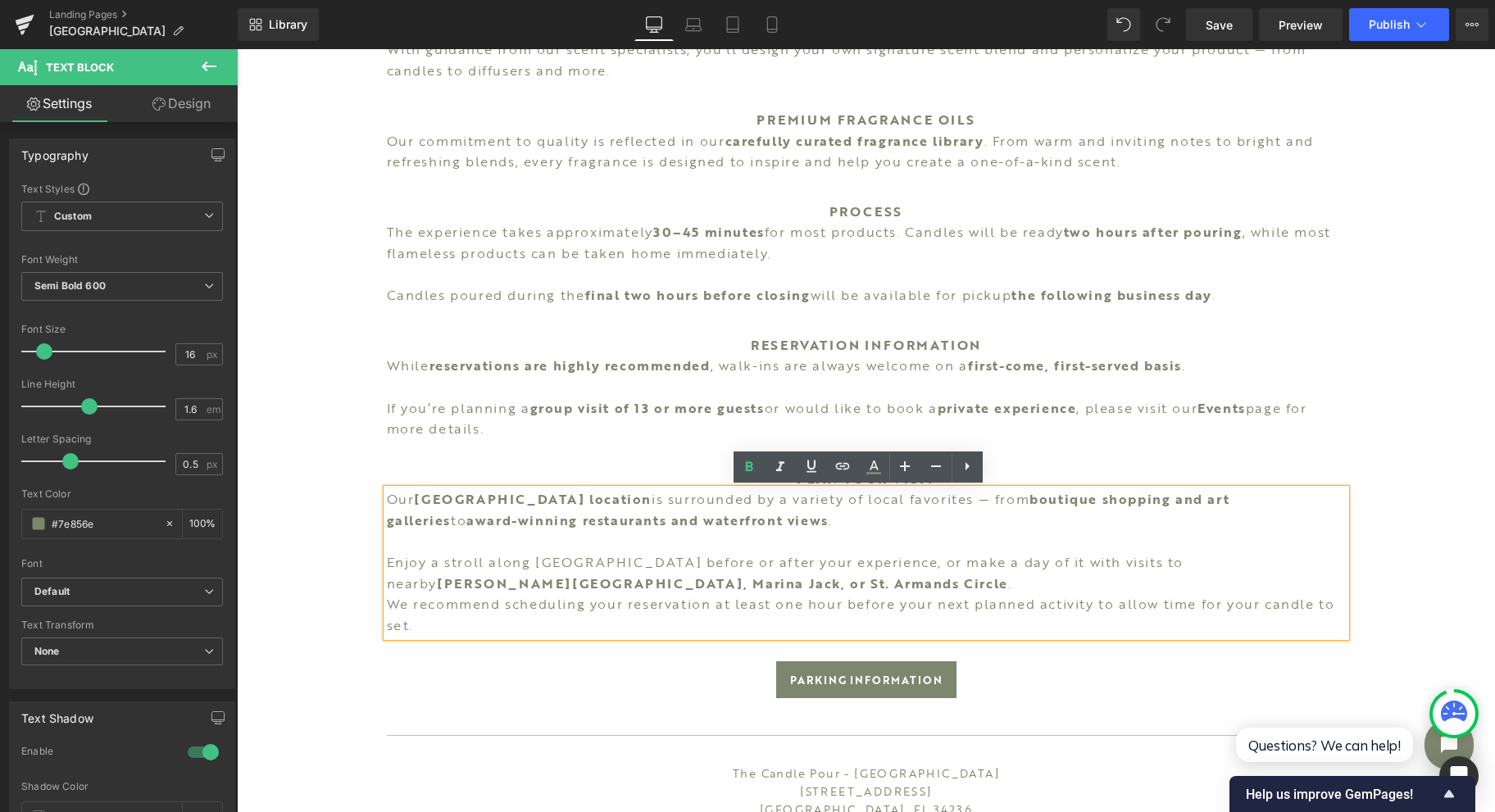
click at [602, 589] on p "Enjoy a stroll along [GEOGRAPHIC_DATA] before or after your experience, or make…" at bounding box center [866, 573] width 959 height 42
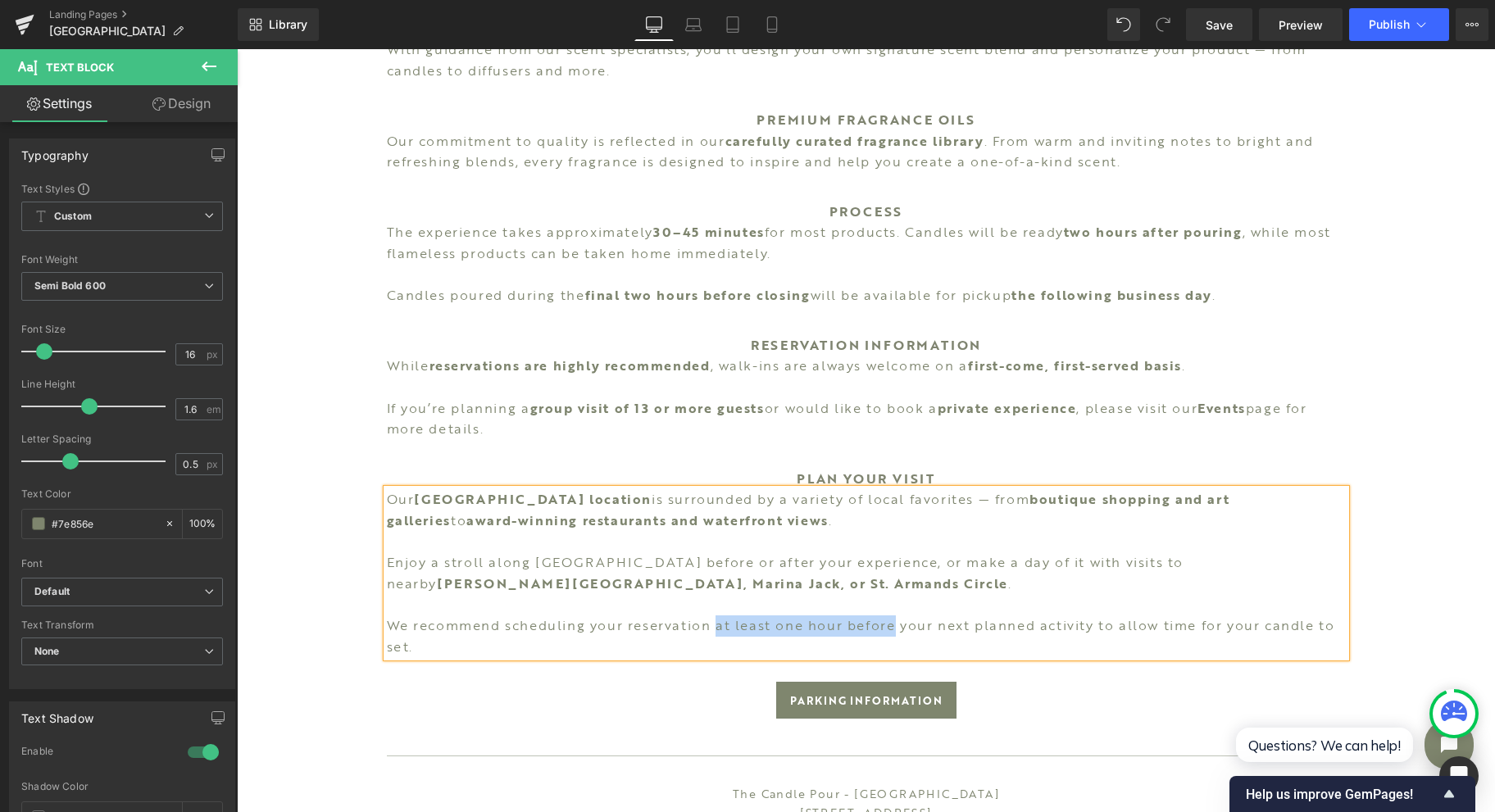
drag, startPoint x: 710, startPoint y: 631, endPoint x: 890, endPoint y: 626, distance: 180.1
click at [890, 626] on p "We recommend scheduling your reservation at least one hour before your next pla…" at bounding box center [866, 636] width 959 height 42
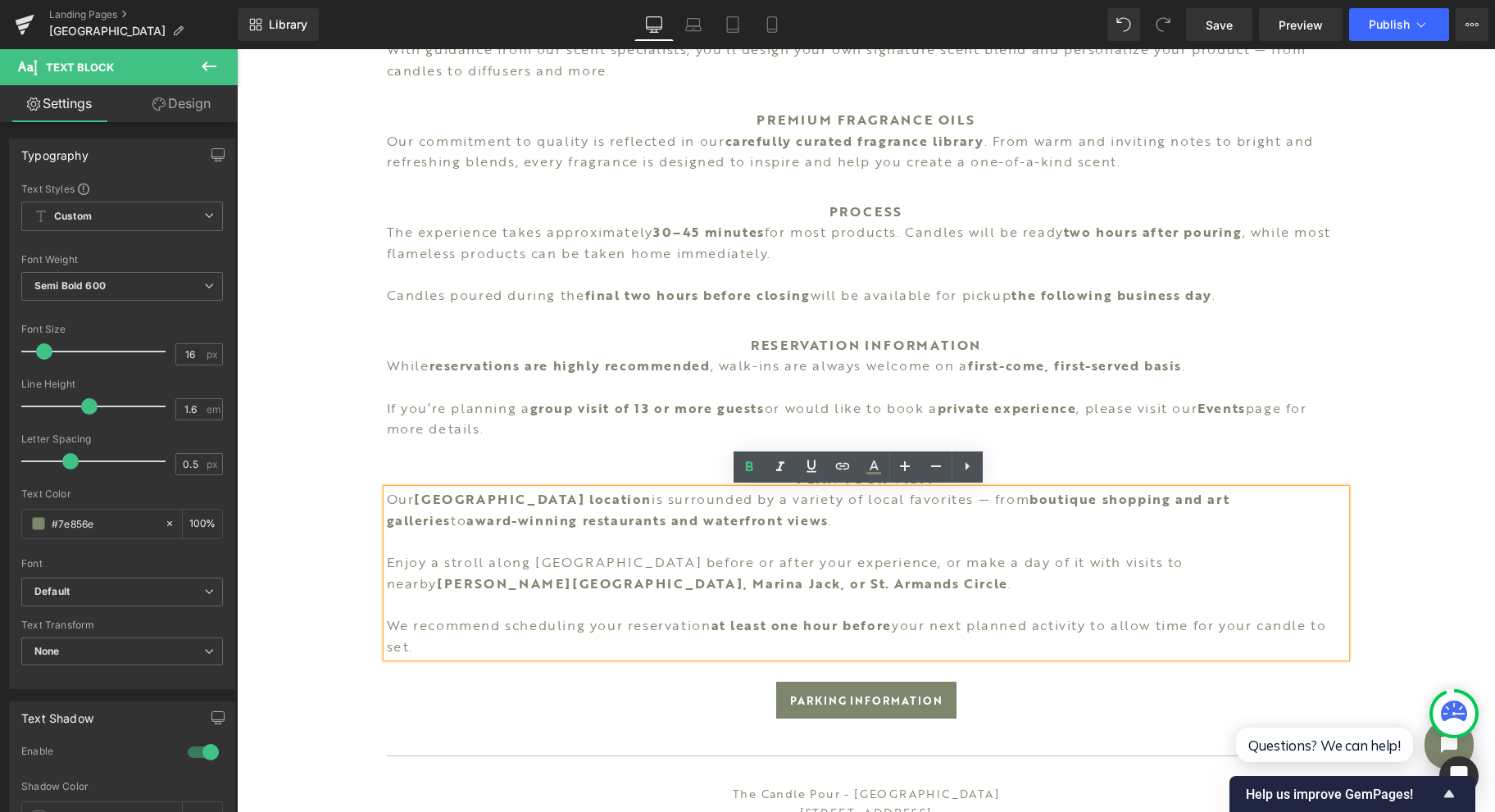
drag, startPoint x: 1413, startPoint y: 288, endPoint x: 1401, endPoint y: 294, distance: 13.4
click at [1413, 288] on div "Image SARASOTA Heading Experience the art of custom candle-making at The [GEOGR…" at bounding box center [866, 135] width 1258 height 2038
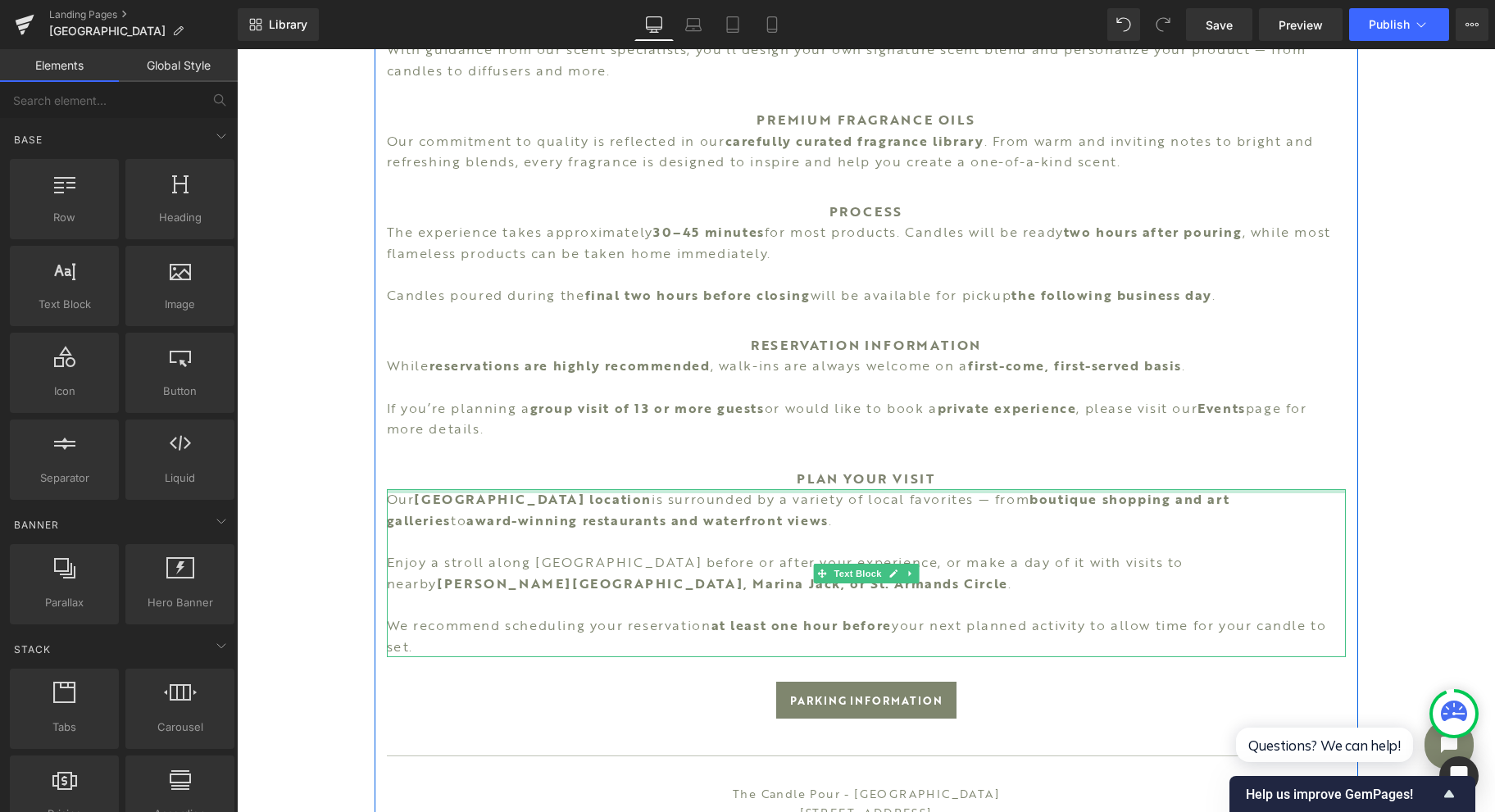
scroll to position [983, 0]
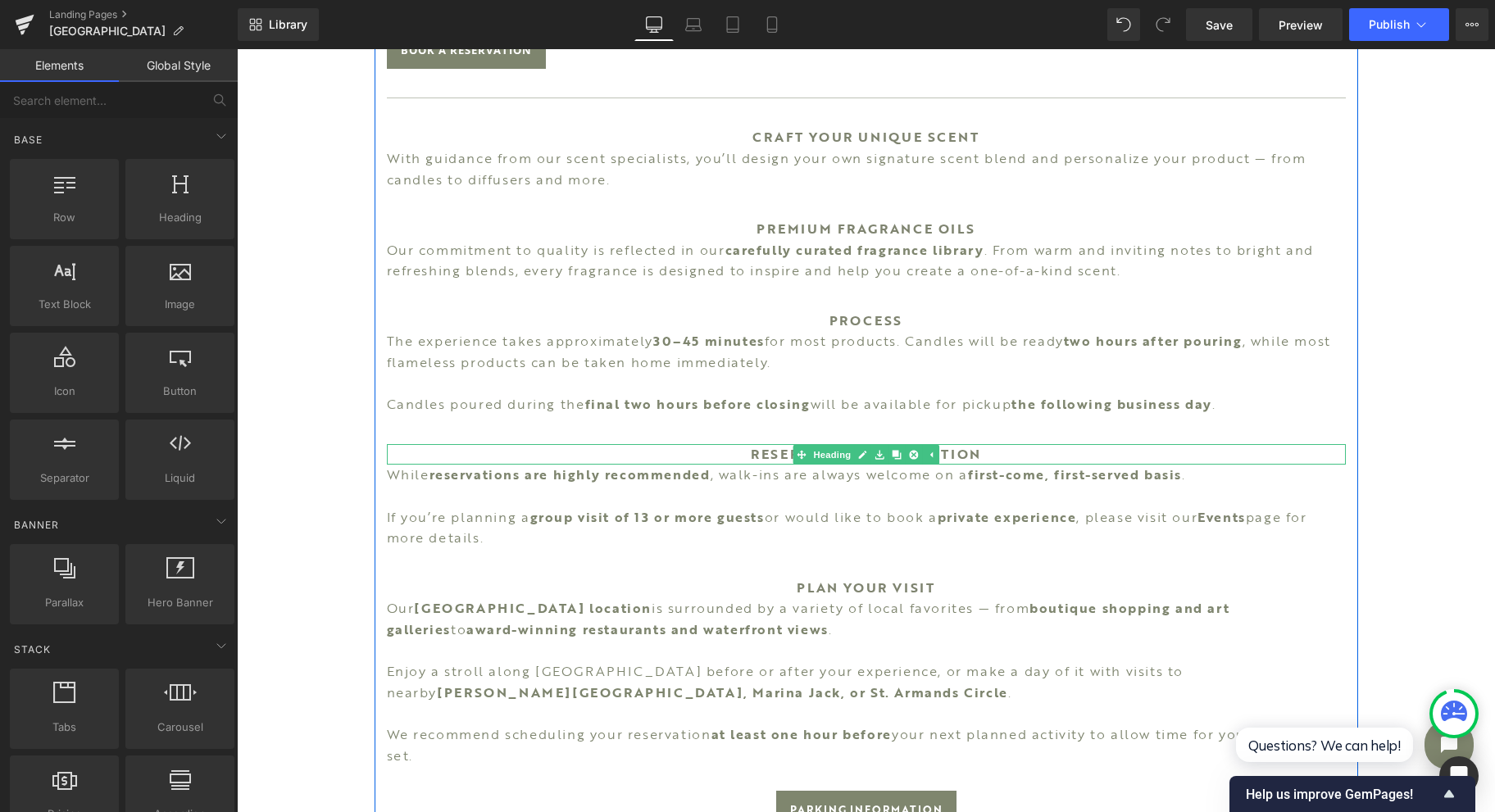
click at [837, 454] on span "Heading" at bounding box center [832, 455] width 44 height 20
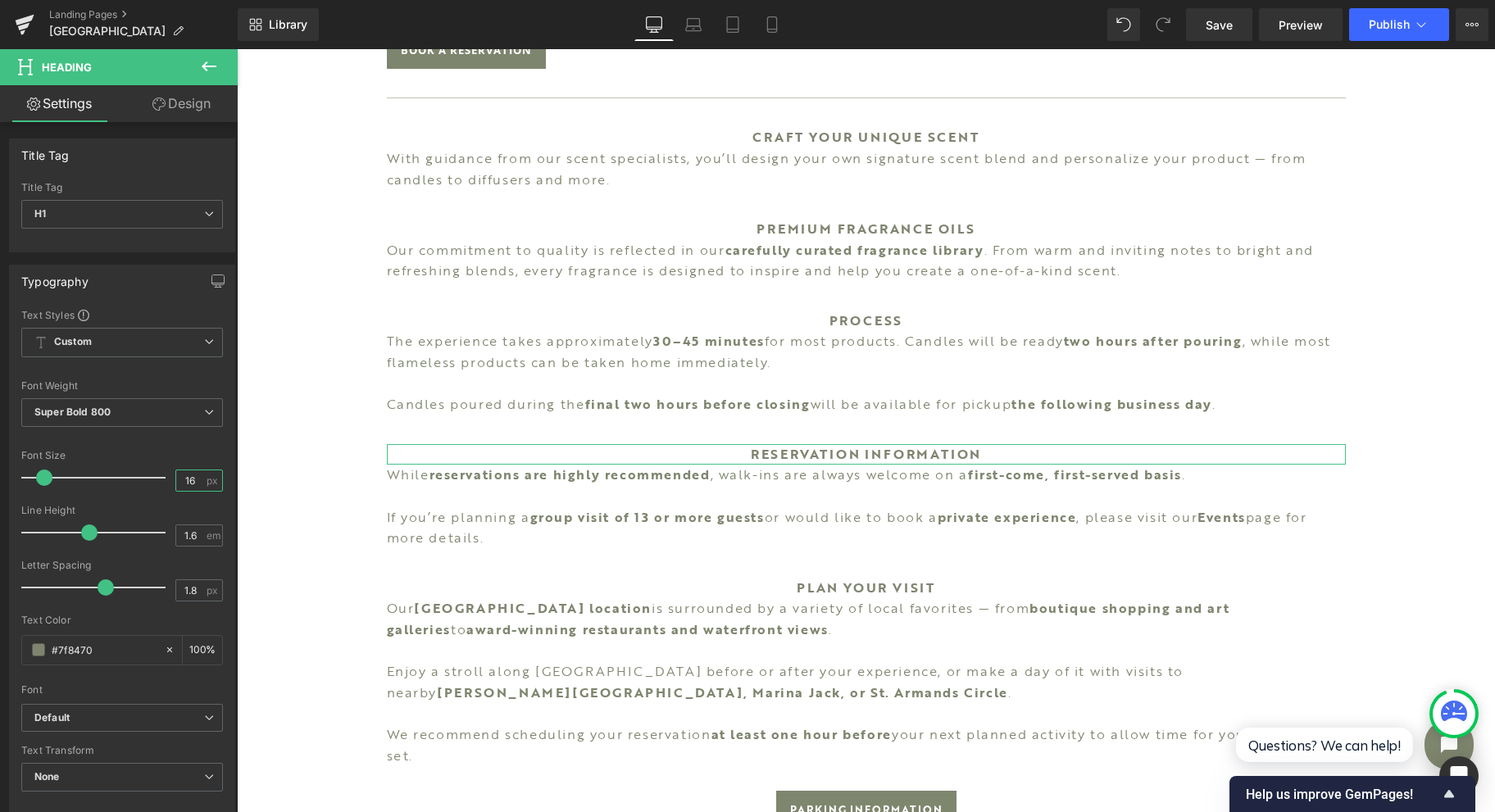
click at [194, 483] on input "16" at bounding box center [191, 480] width 28 height 20
type input "18"
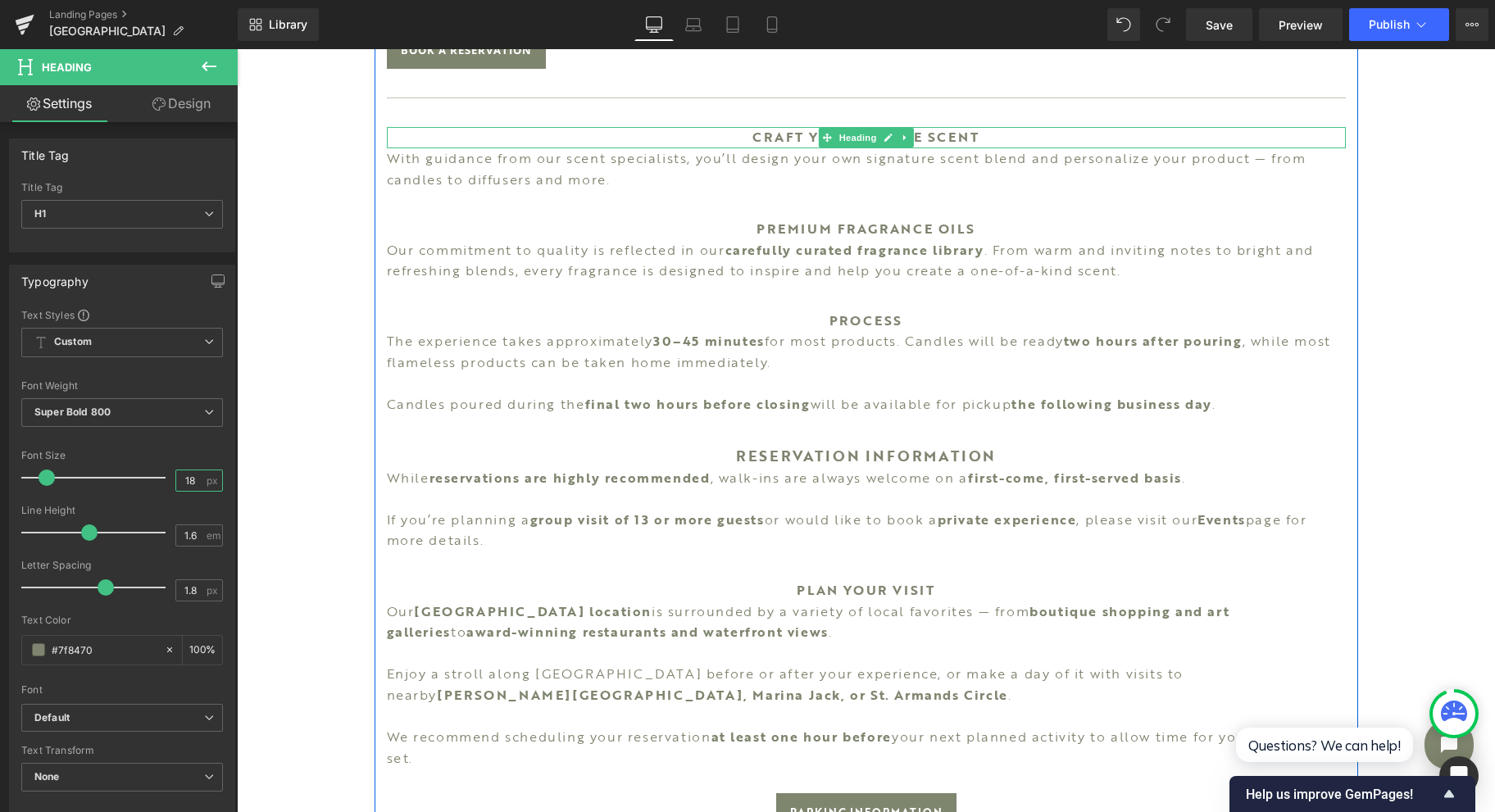
drag, startPoint x: 848, startPoint y: 141, endPoint x: 284, endPoint y: 276, distance: 579.9
click at [848, 140] on span "Heading" at bounding box center [857, 138] width 44 height 20
click at [188, 473] on input "16" at bounding box center [191, 480] width 28 height 20
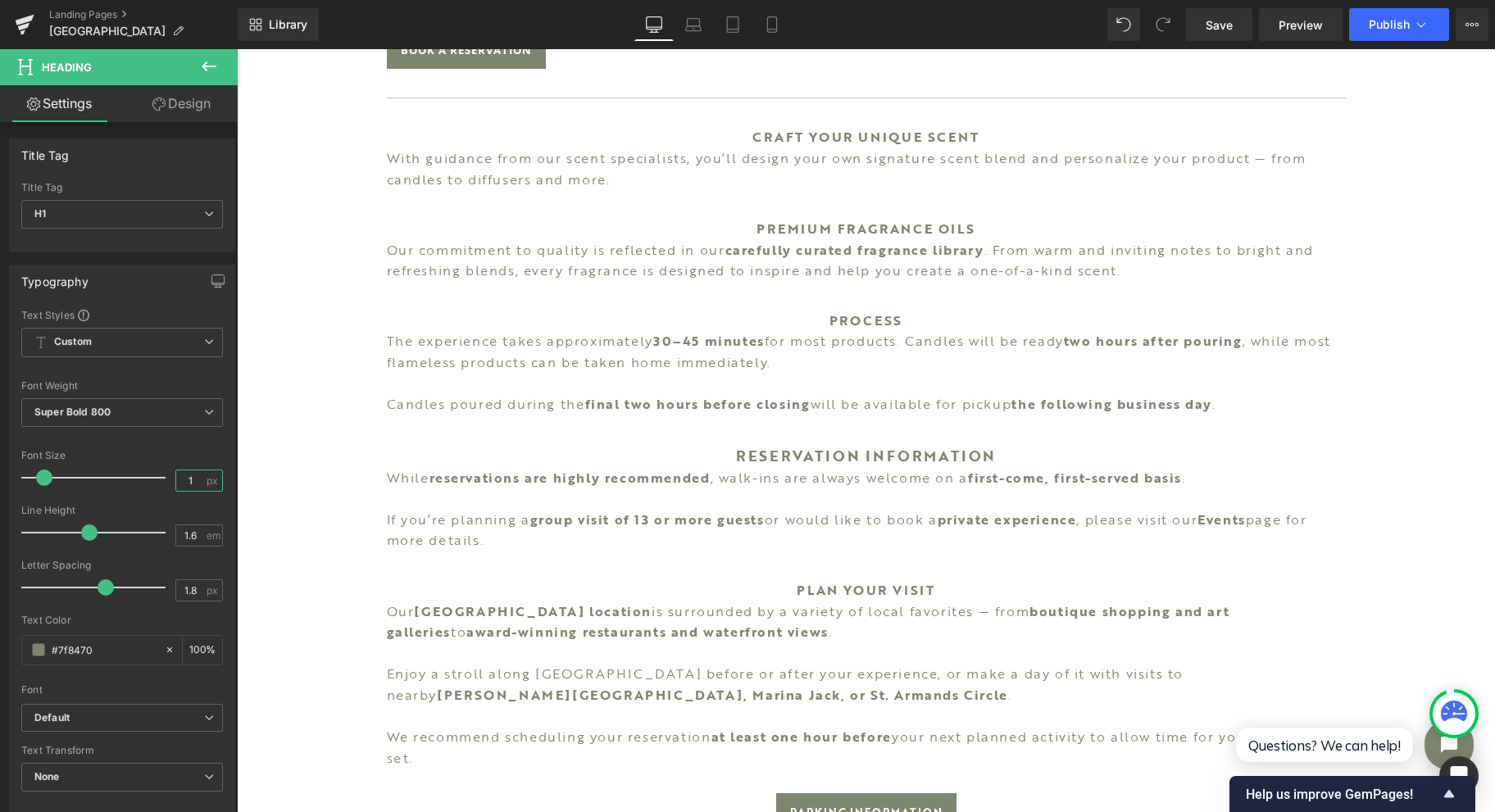
type input "18"
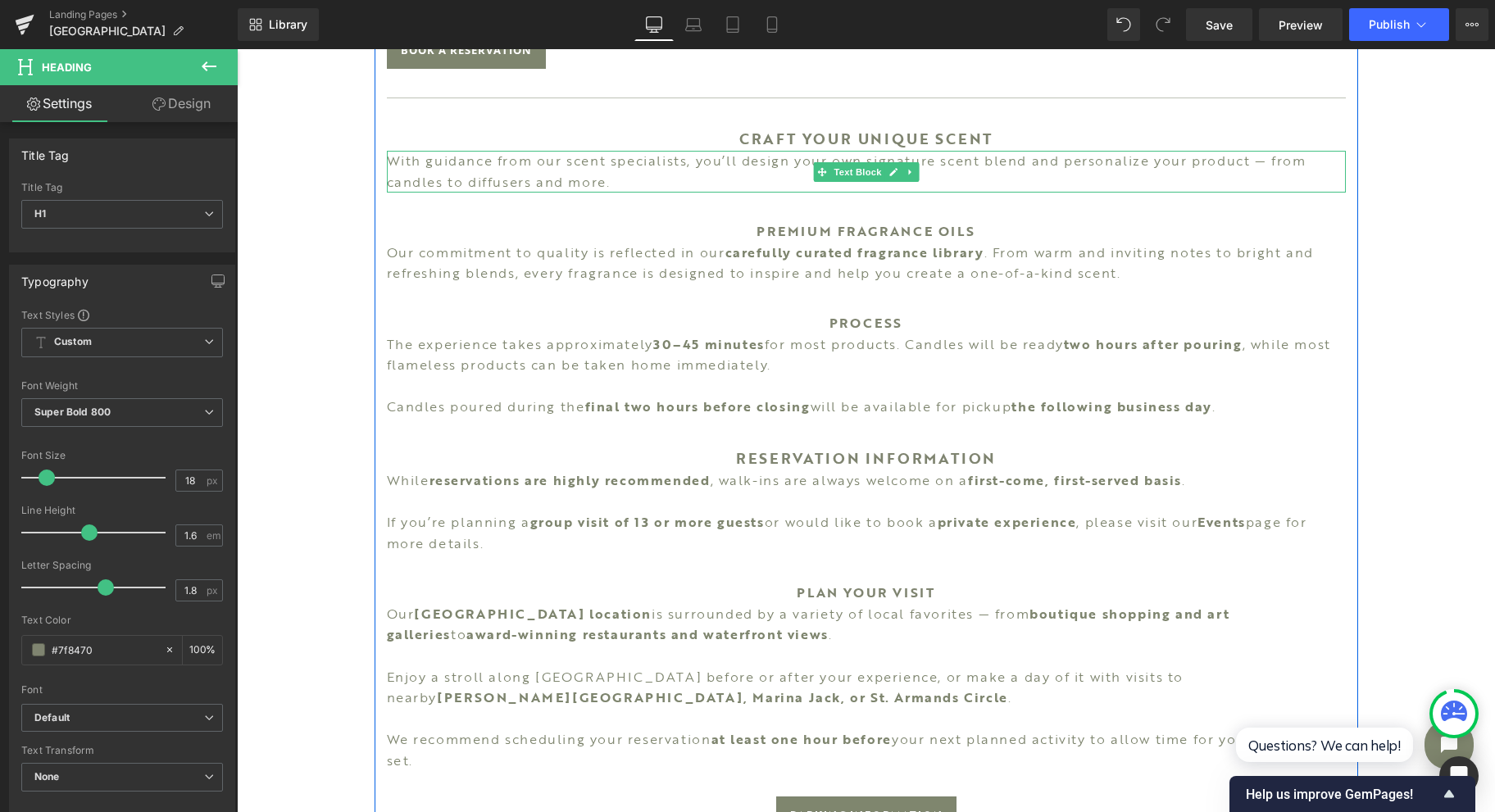
click at [628, 169] on p "With guidance from our scent specialists, you’ll design your own signature scen…" at bounding box center [866, 171] width 959 height 42
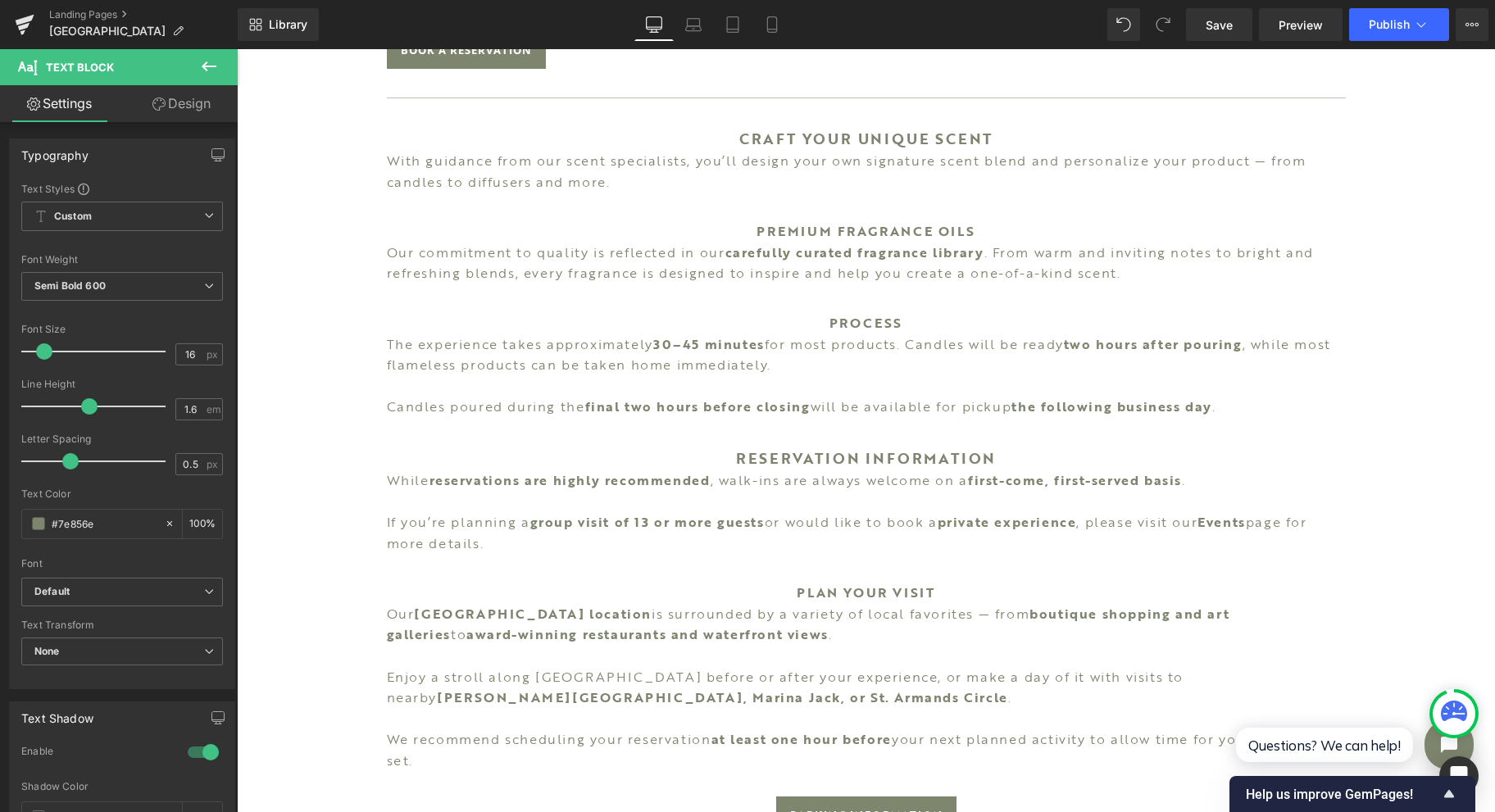
click at [126, 287] on span "Semi Bold 600" at bounding box center [121, 286] width 202 height 28
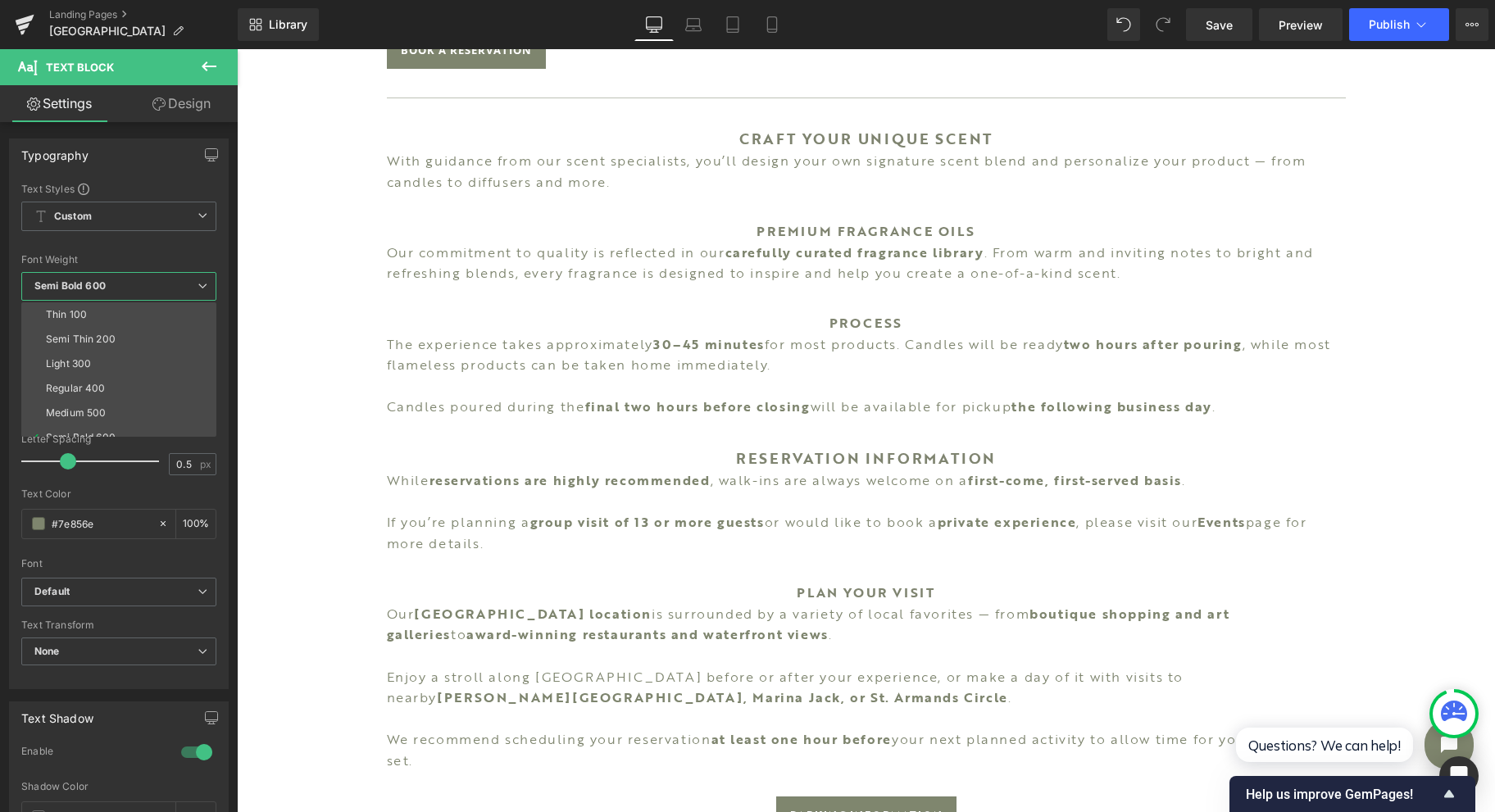
click at [131, 390] on li "Regular 400" at bounding box center [122, 388] width 202 height 24
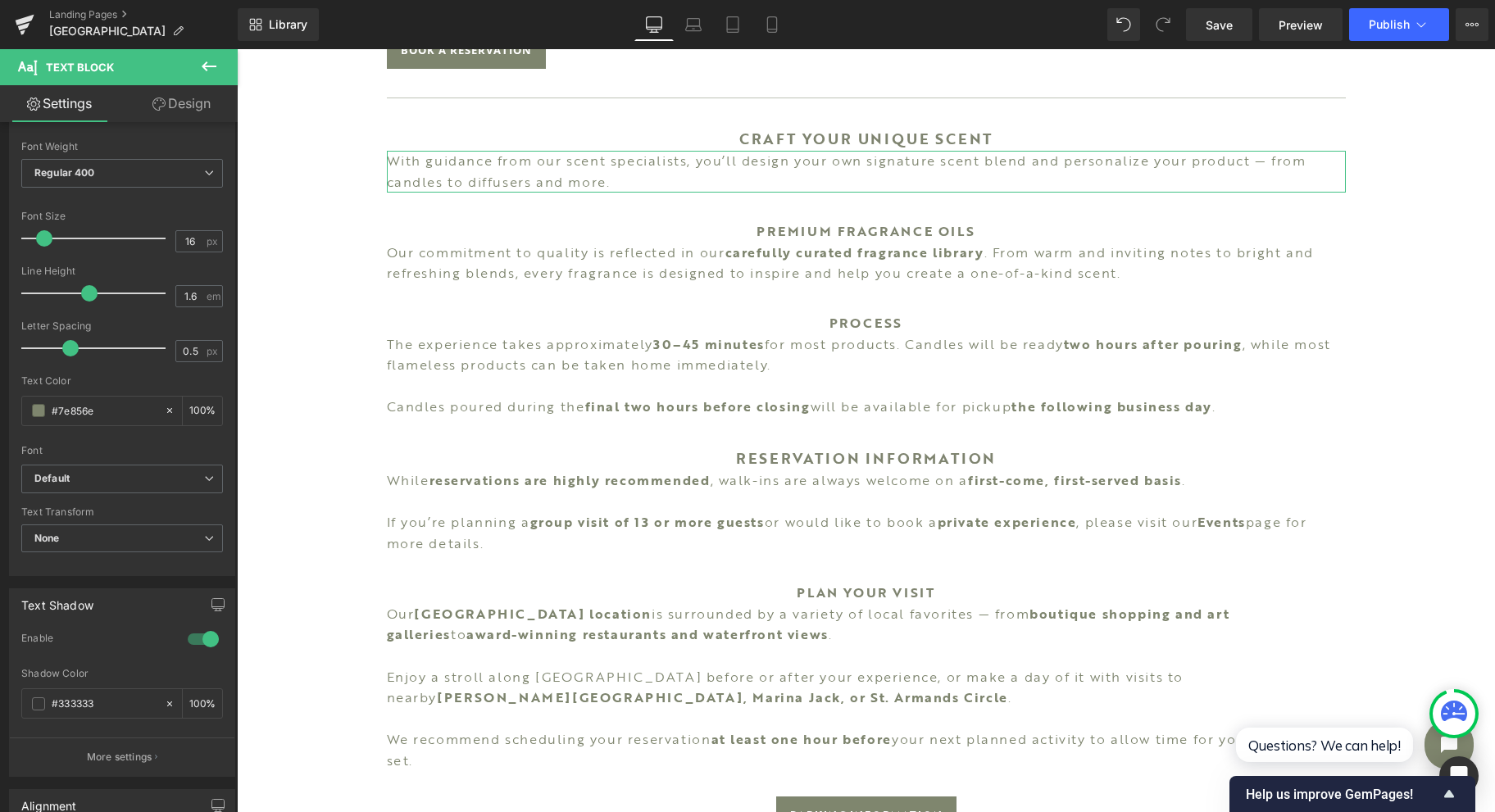
scroll to position [414, 0]
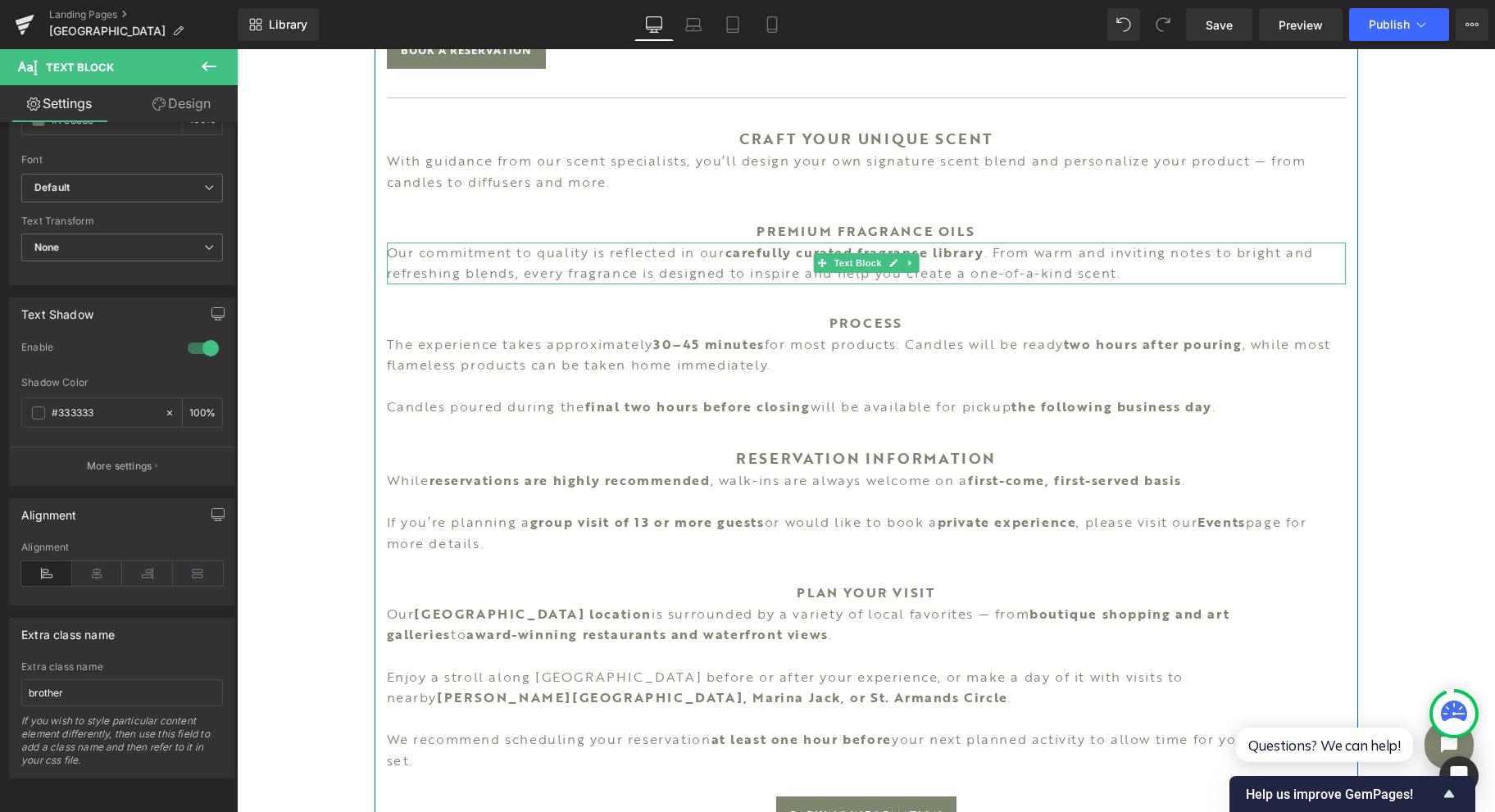
click at [842, 258] on span "Text Block" at bounding box center [857, 263] width 54 height 20
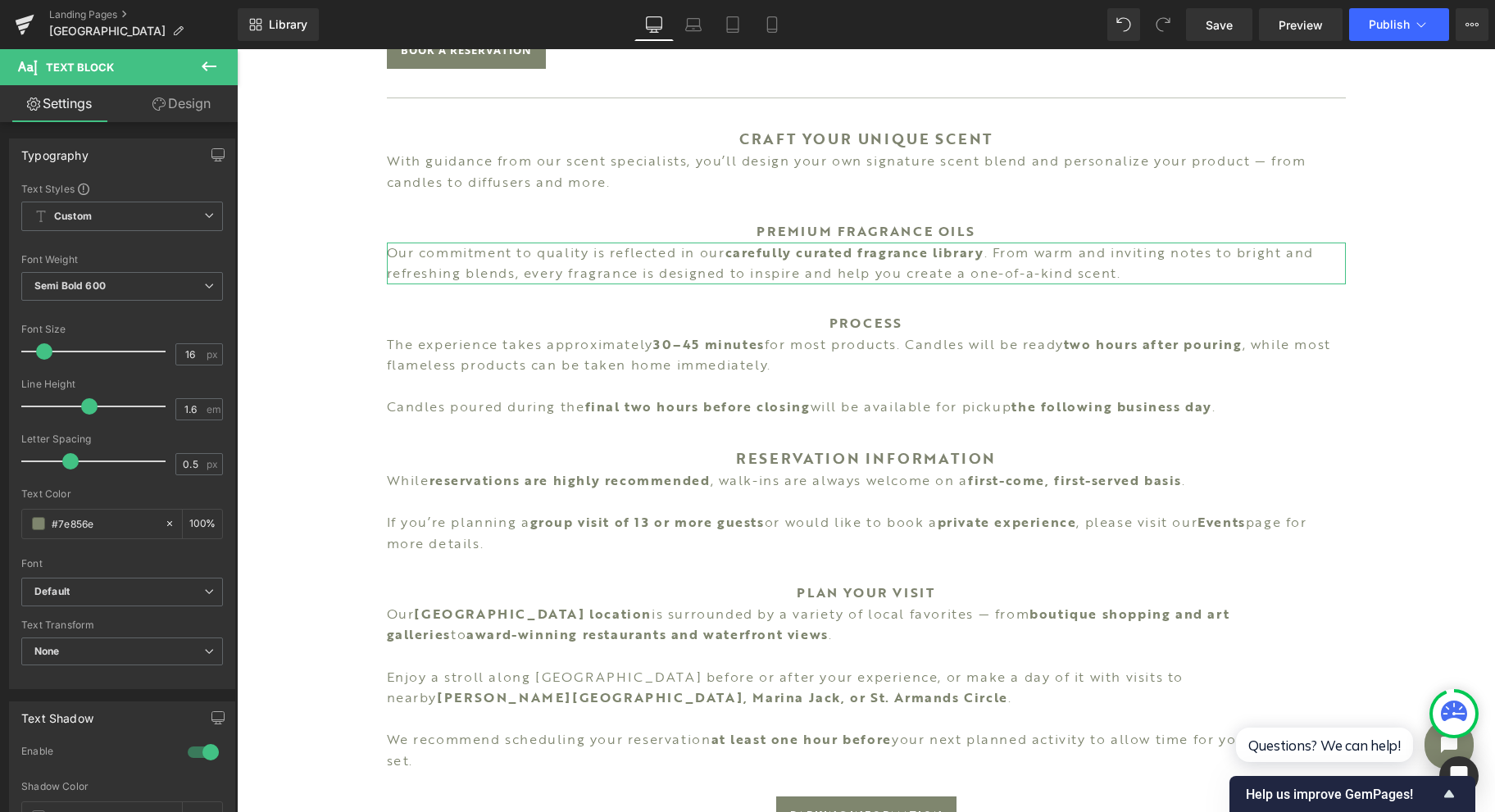
click at [94, 292] on span "Semi Bold 600" at bounding box center [121, 286] width 202 height 28
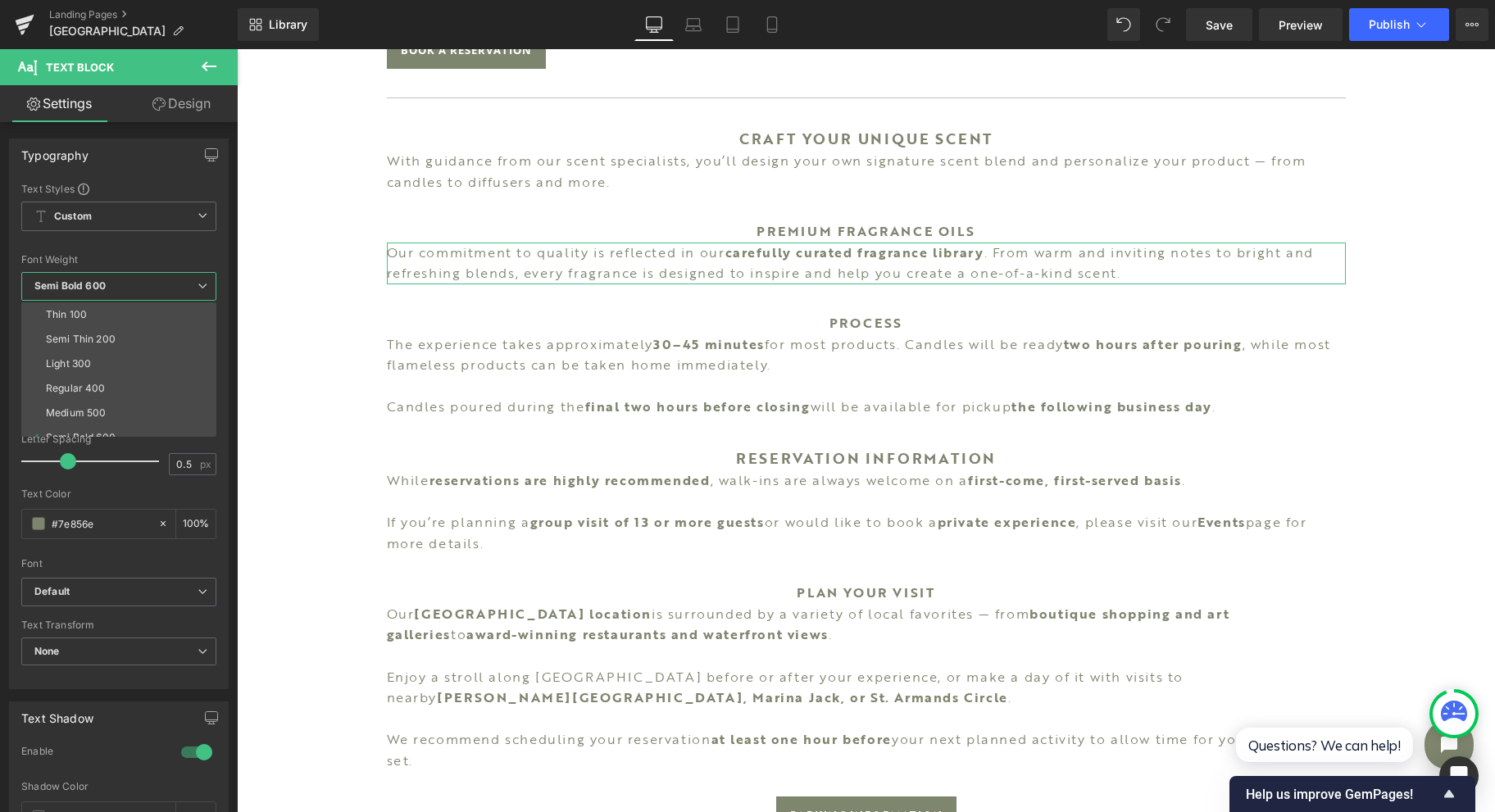
click at [111, 376] on li "Regular 400" at bounding box center [122, 388] width 202 height 24
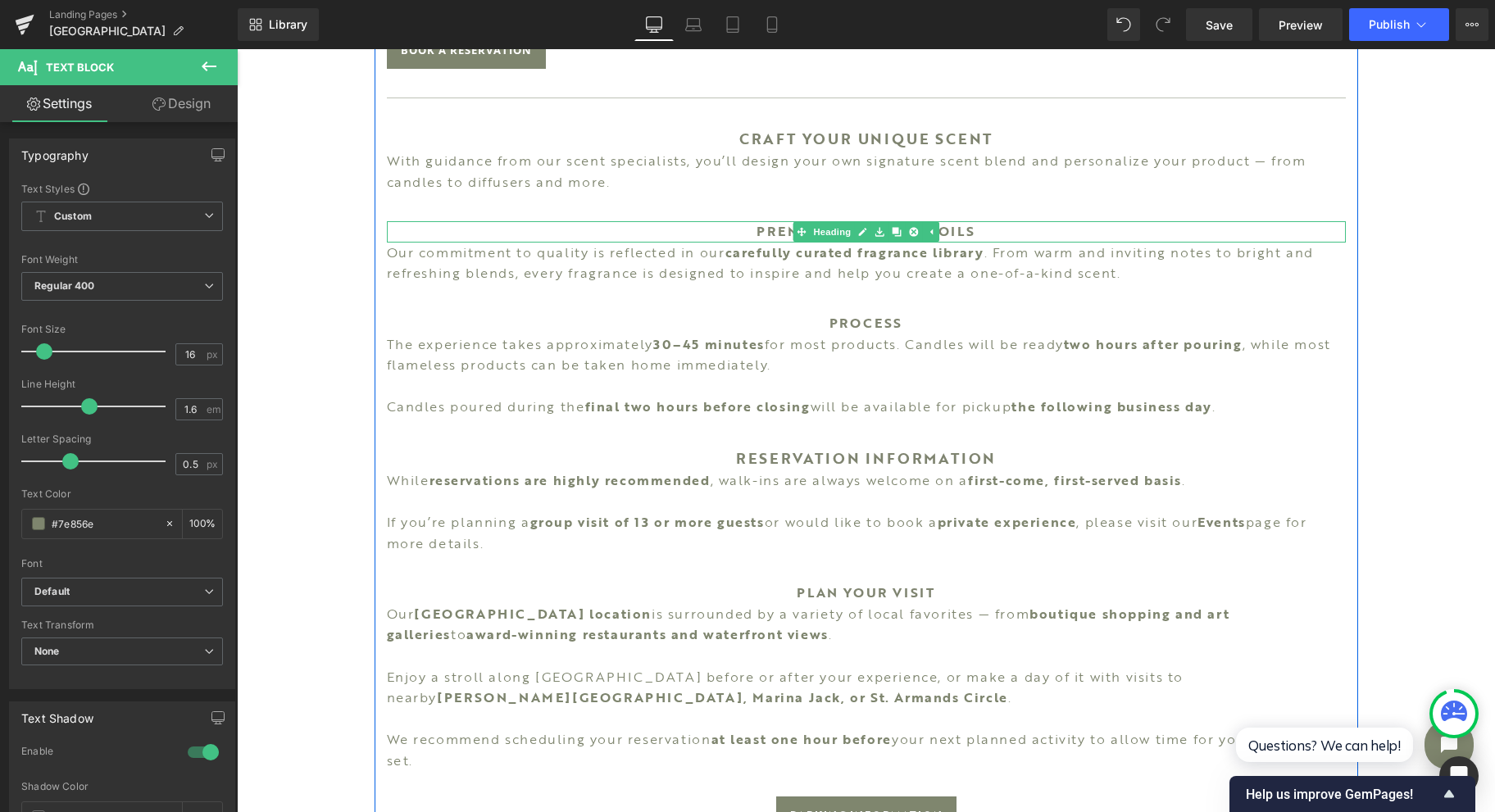
click at [716, 234] on h1 "PREMIUM FRAGRANCE OILS" at bounding box center [866, 232] width 959 height 21
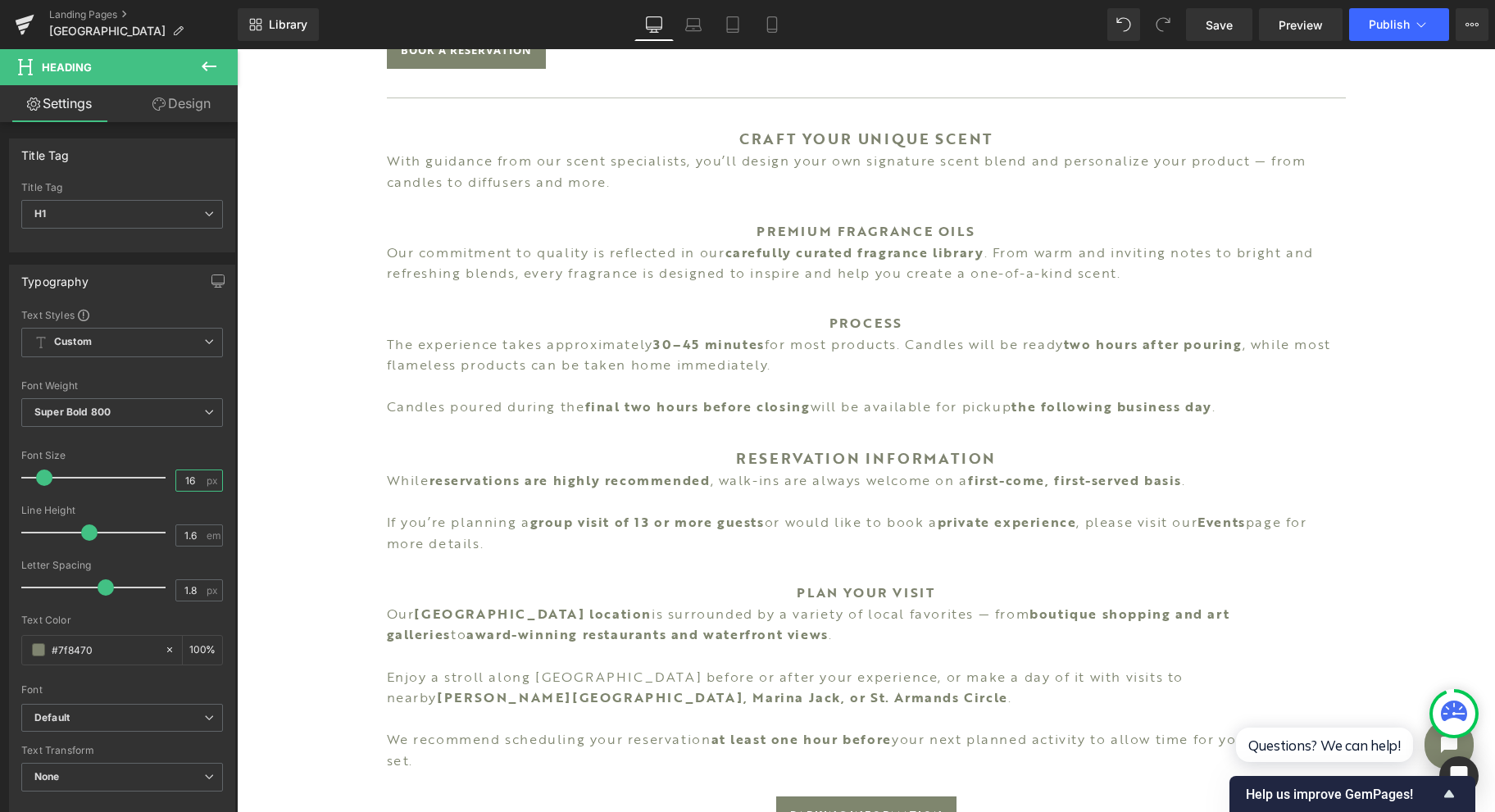
click at [187, 470] on input "16" at bounding box center [191, 480] width 28 height 20
type input "18"
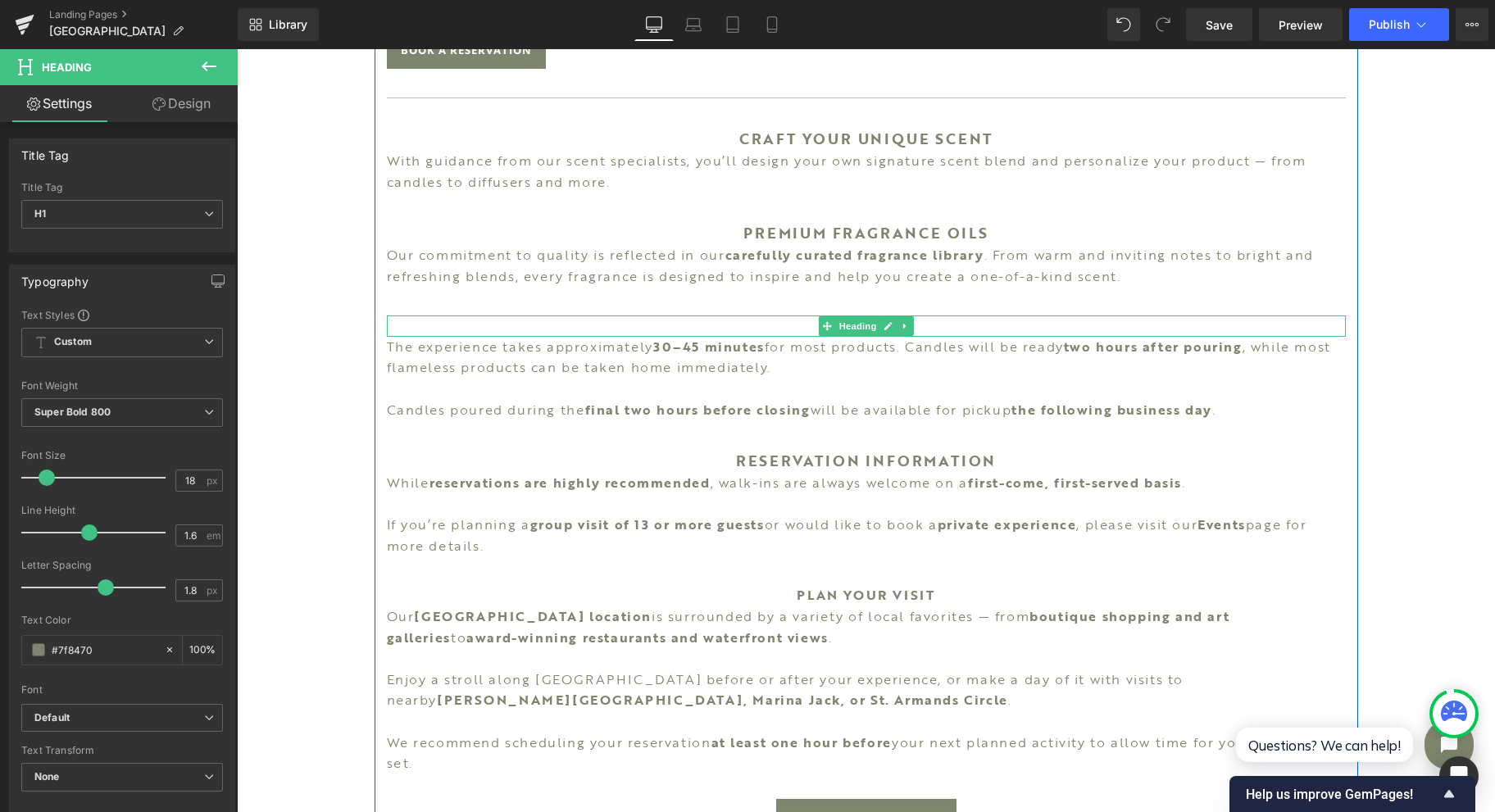
click at [863, 323] on span "Heading" at bounding box center [857, 326] width 44 height 20
click at [193, 479] on input "16" at bounding box center [191, 480] width 28 height 20
type input "18"
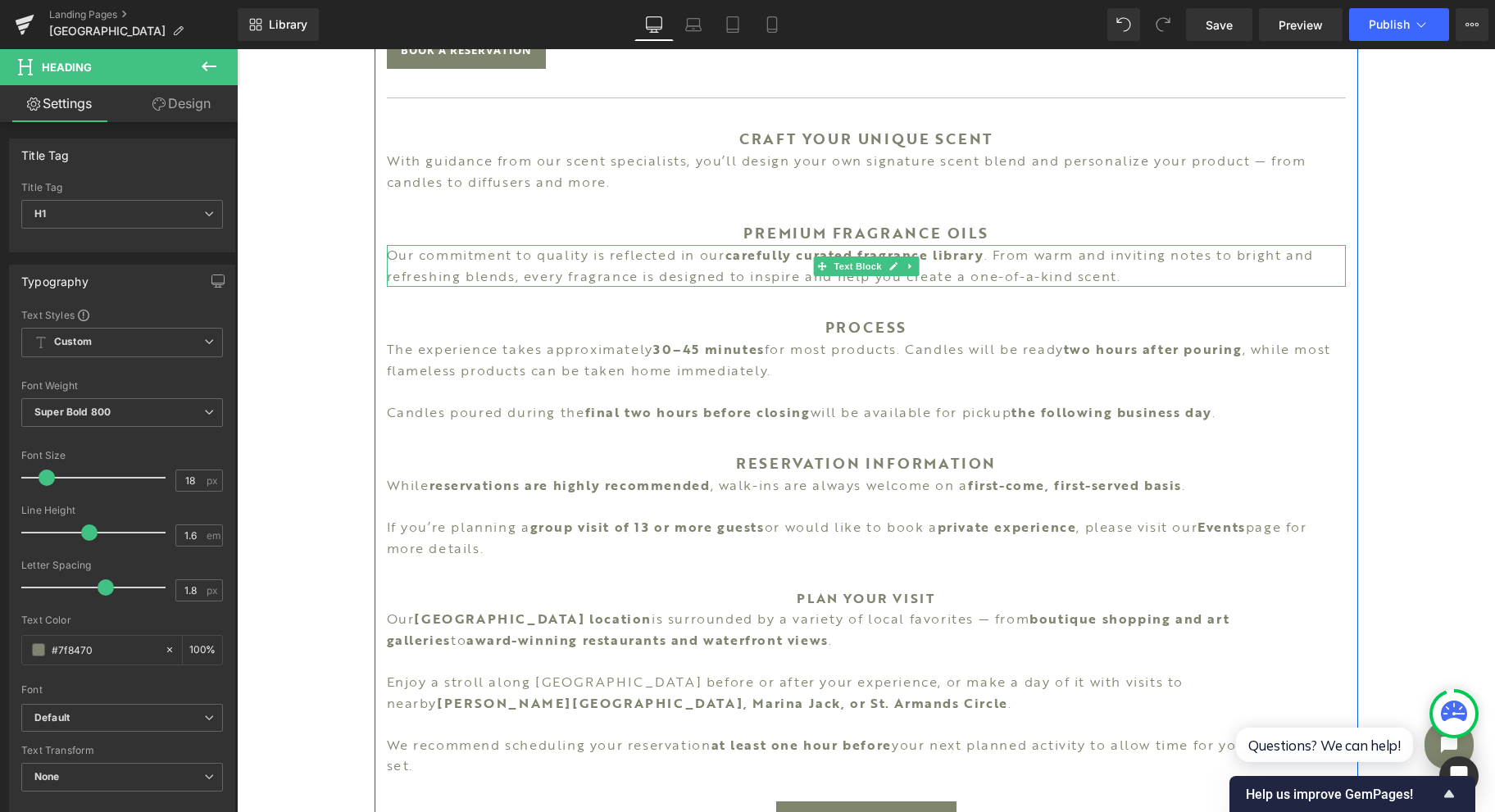
click at [771, 268] on p "Our commitment to quality is reflected in our carefully curated fragrance libra…" at bounding box center [866, 266] width 959 height 42
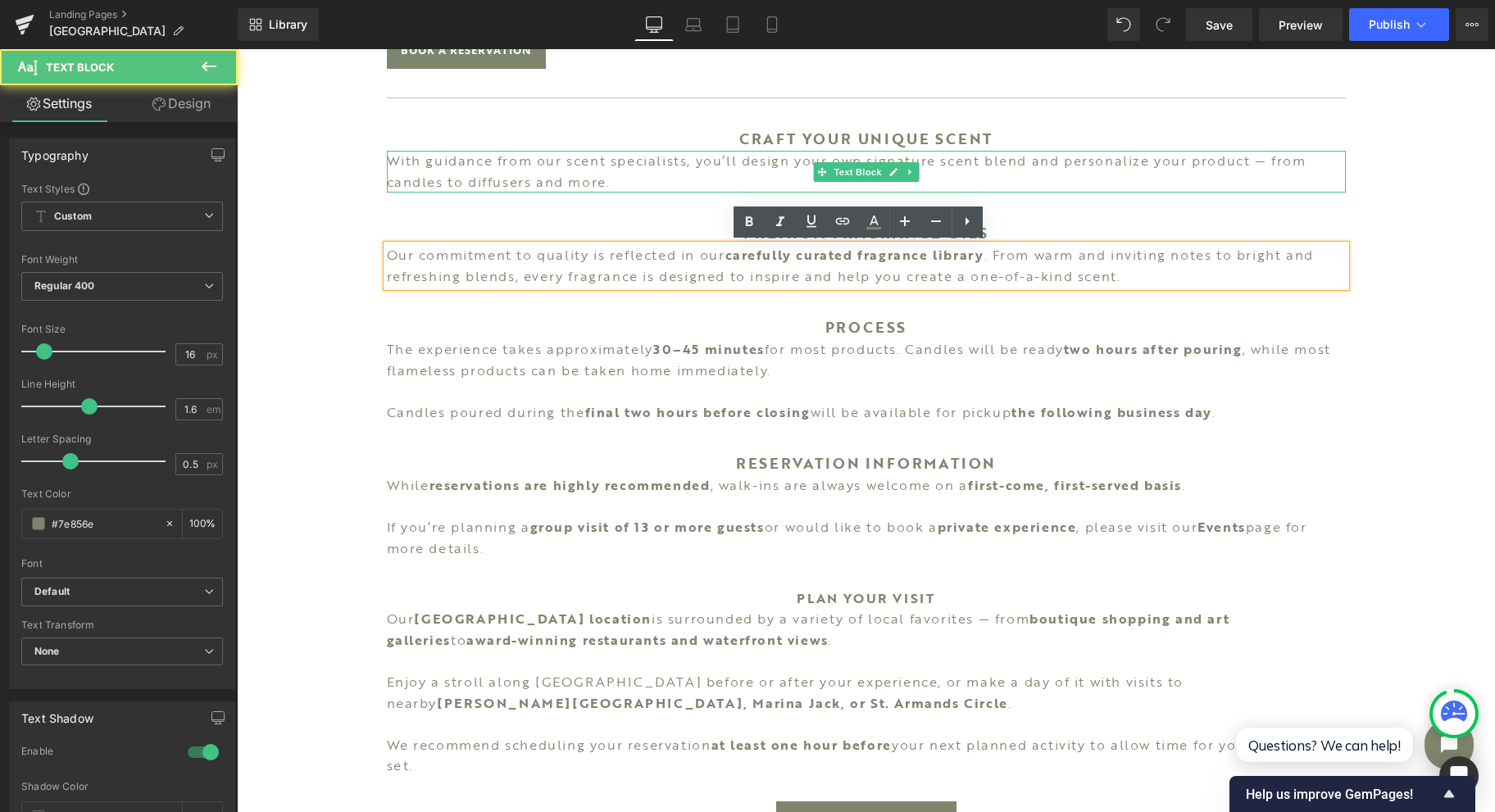
click at [634, 172] on p "With guidance from our scent specialists, you’ll design your own signature scen…" at bounding box center [866, 171] width 959 height 42
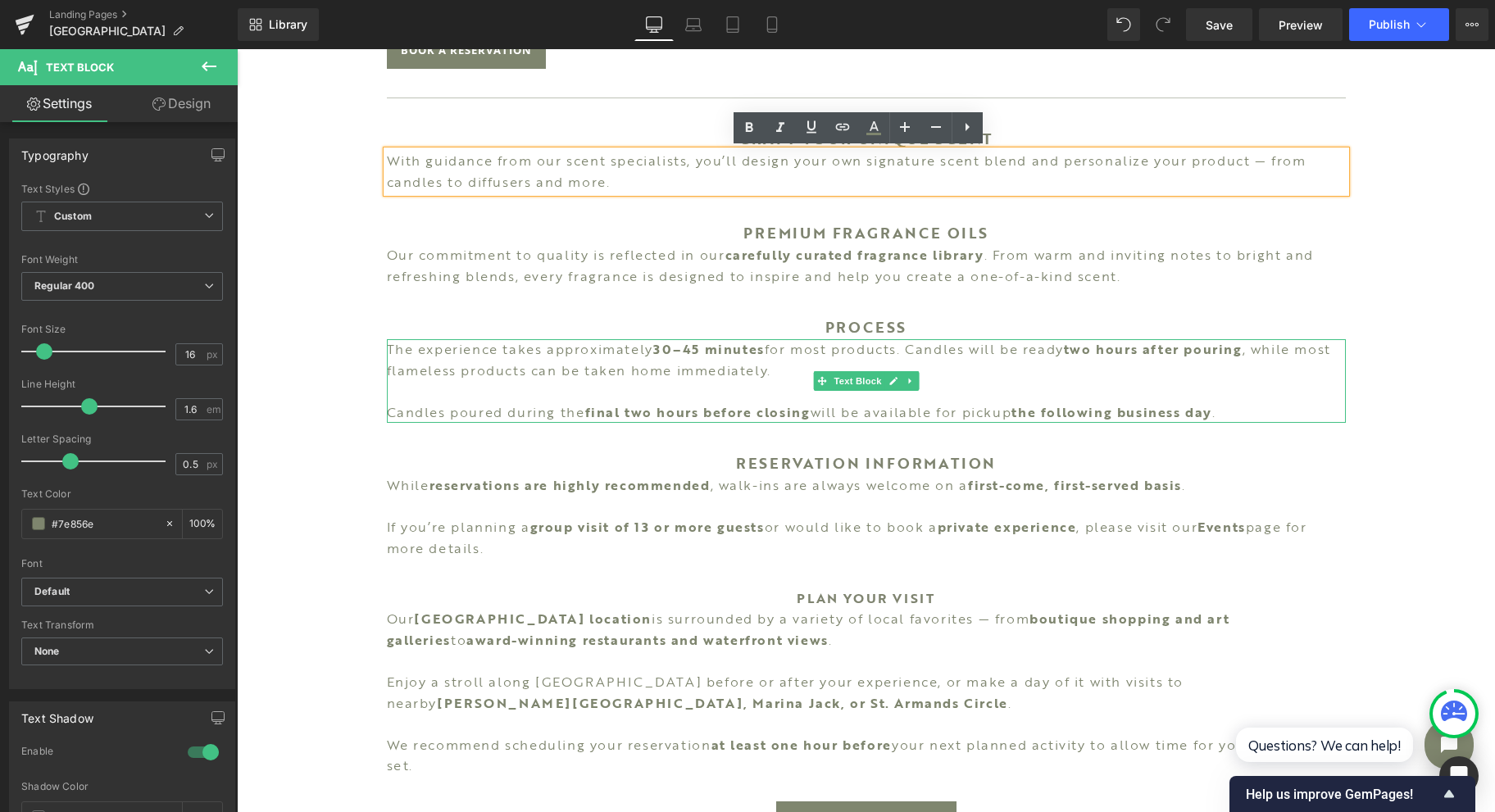
click at [477, 377] on p "The experience takes approximately 30–45 minutes for most products. Candles wil…" at bounding box center [866, 360] width 959 height 42
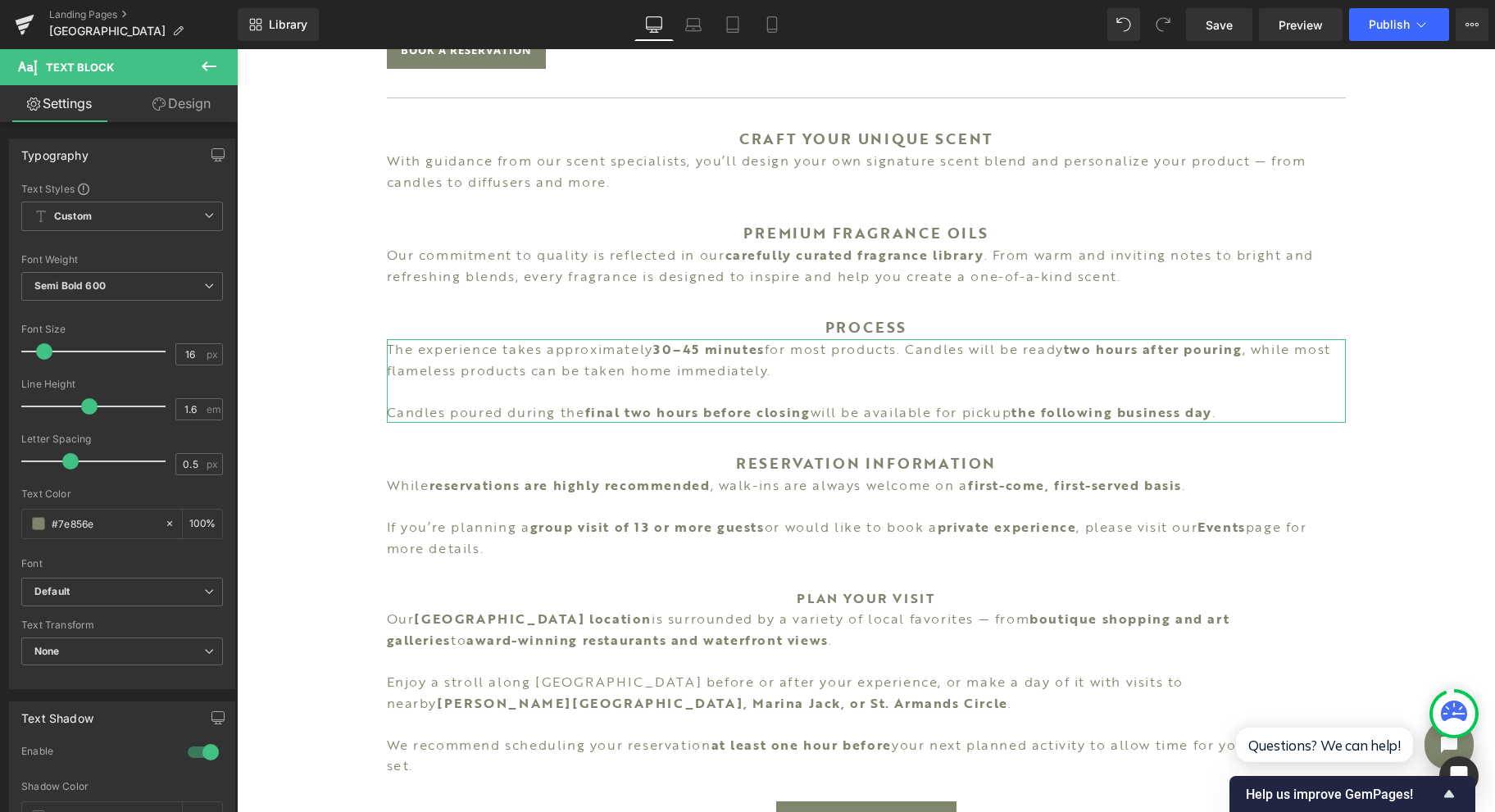
click at [123, 292] on span "Semi Bold 600" at bounding box center [121, 286] width 202 height 28
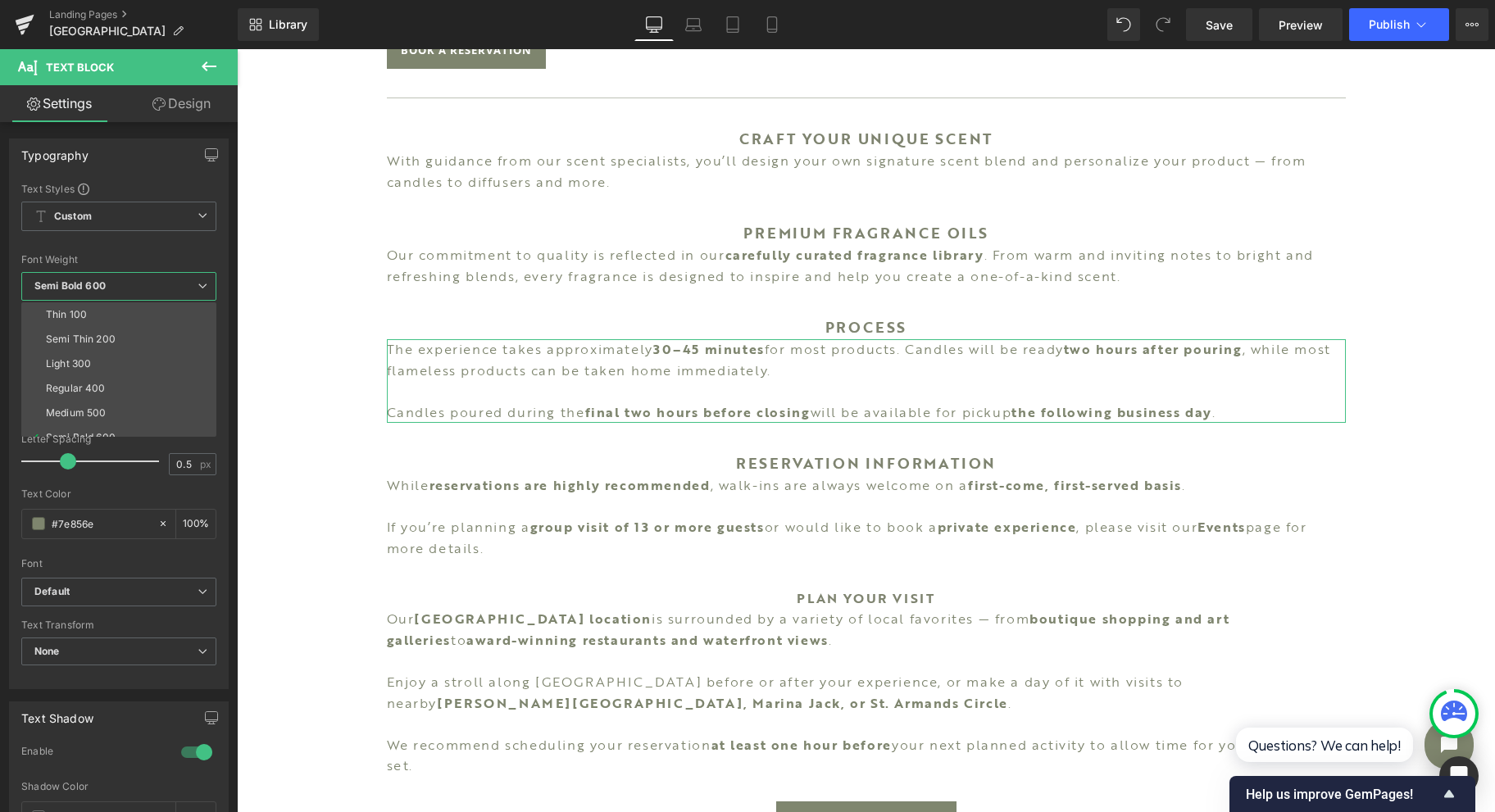
click at [140, 383] on li "Regular 400" at bounding box center [122, 388] width 202 height 24
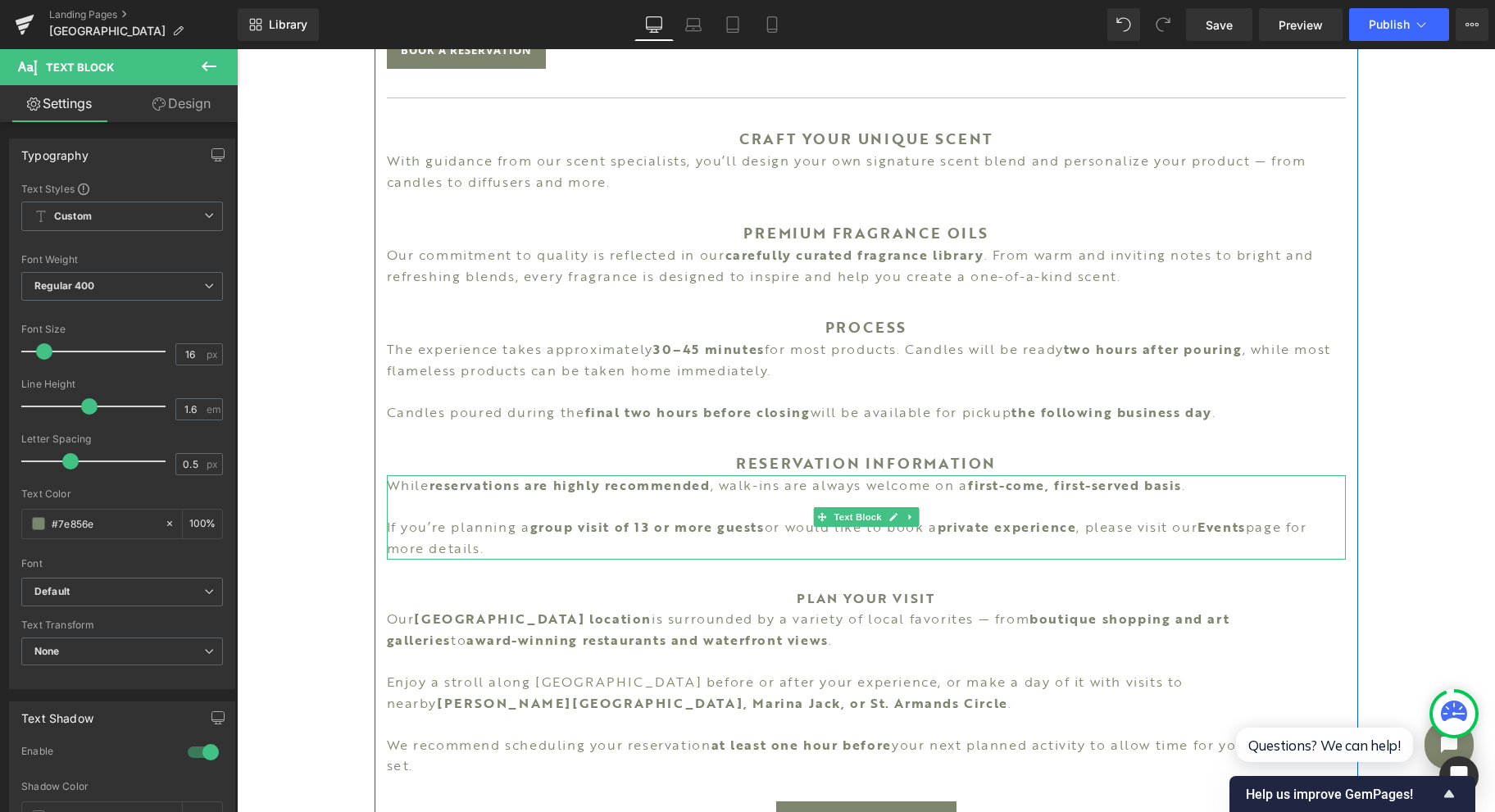
click at [786, 508] on p at bounding box center [866, 507] width 959 height 21
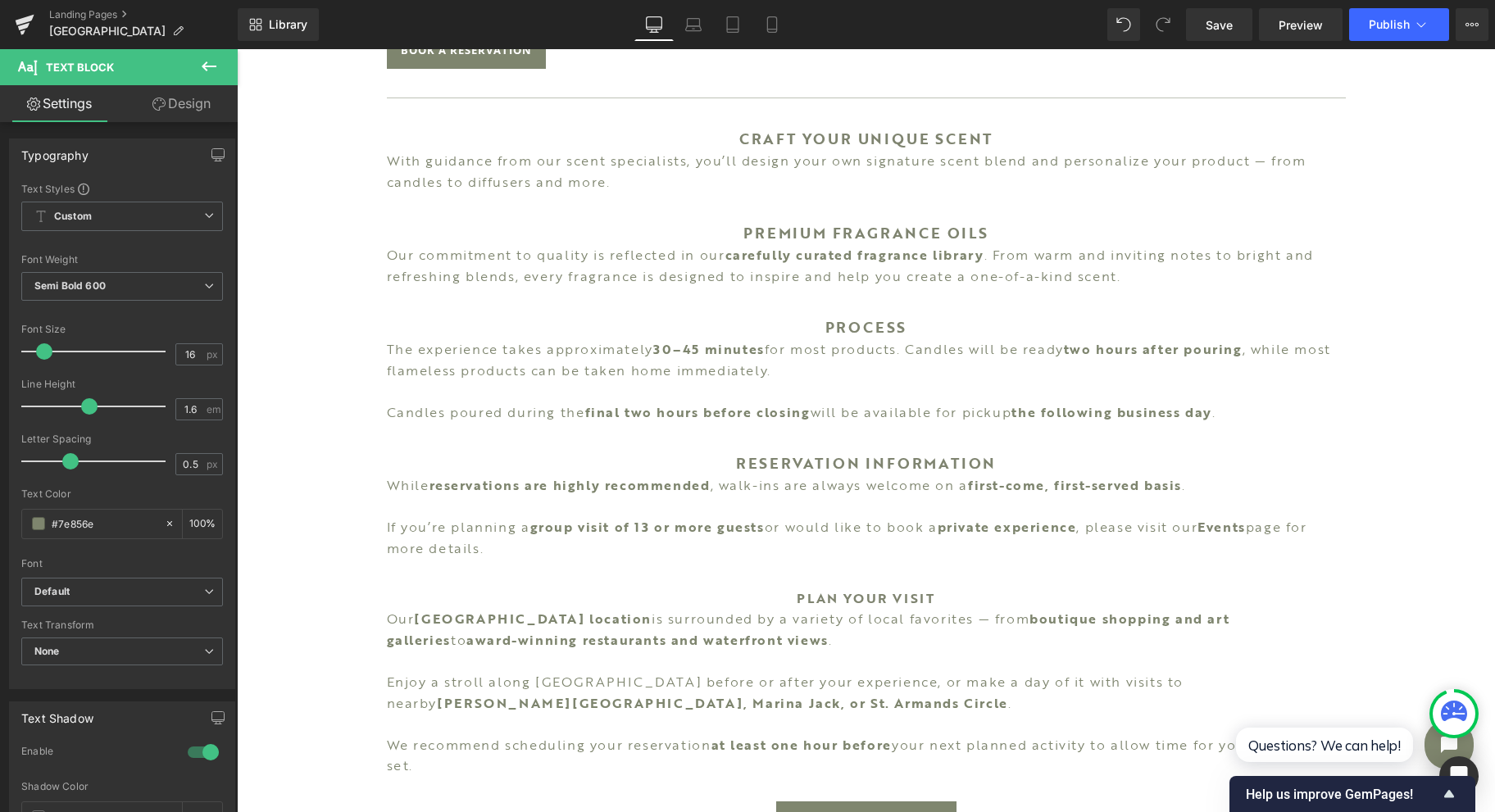
click at [55, 289] on b "Semi Bold 600" at bounding box center [69, 285] width 71 height 13
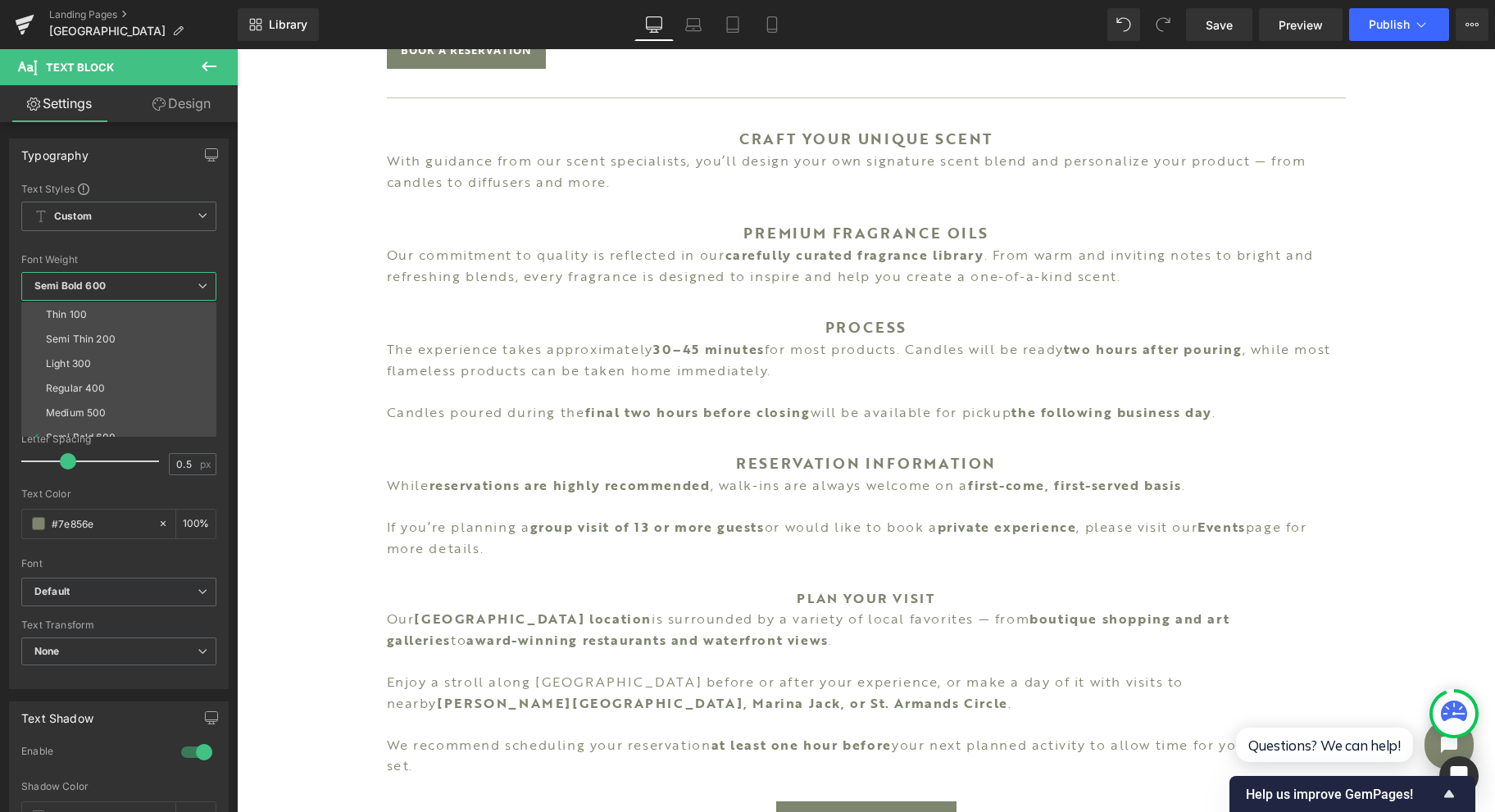
click at [82, 376] on li "Regular 400" at bounding box center [122, 388] width 202 height 24
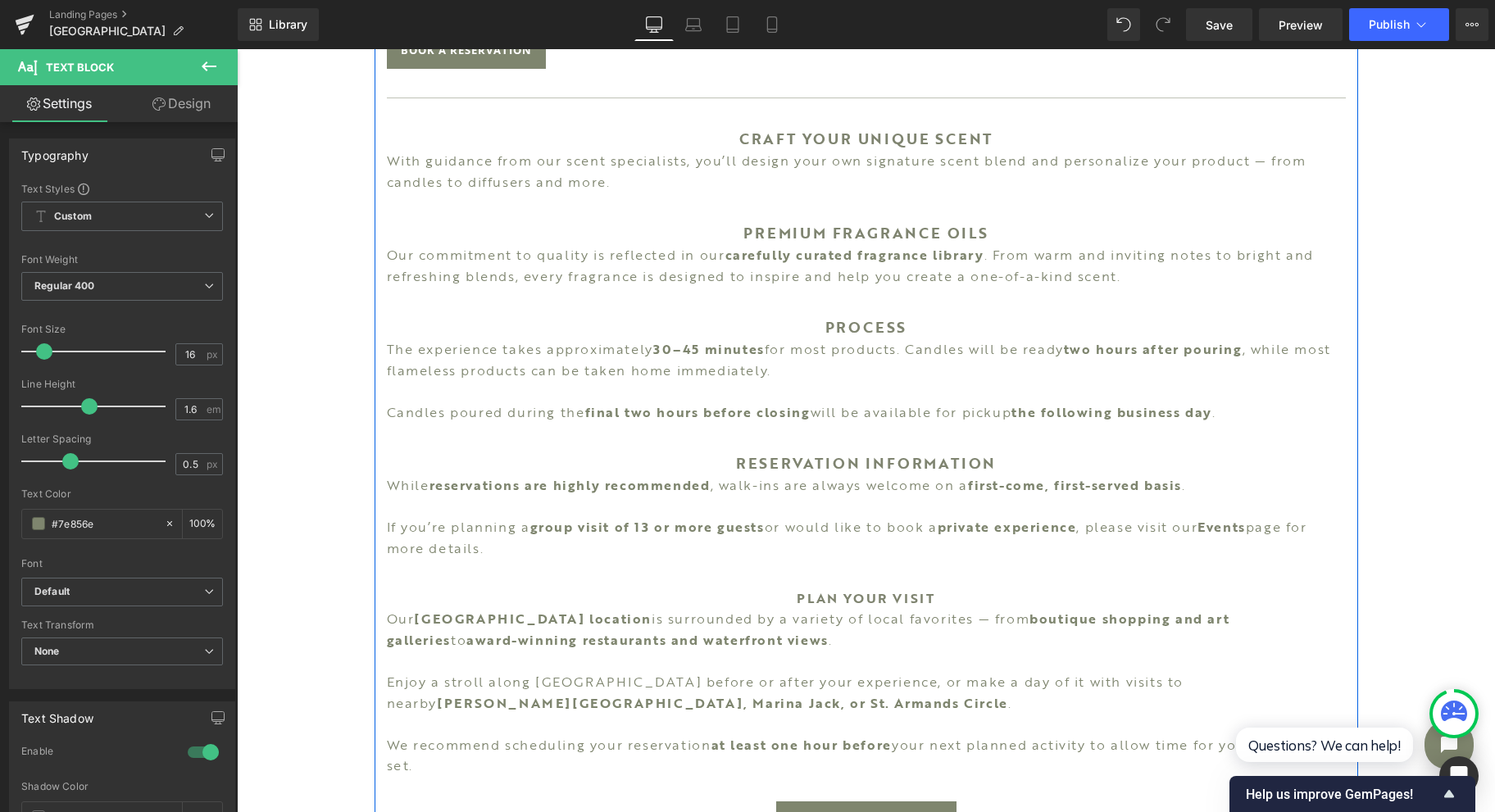
click at [487, 546] on p "If you’re planning a group visit of 13 or more guests or would like to book a p…" at bounding box center [866, 538] width 959 height 42
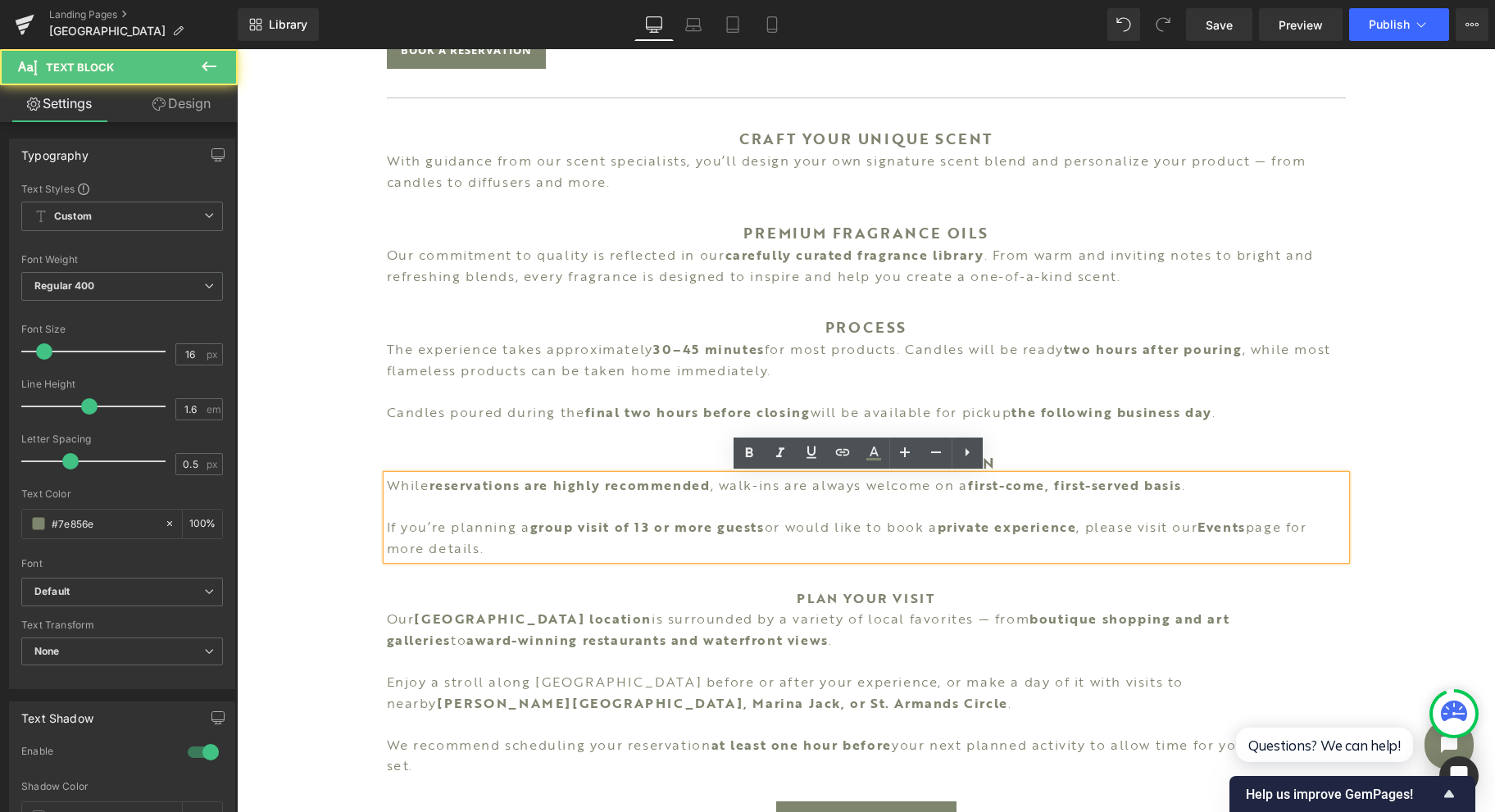
drag, startPoint x: 472, startPoint y: 614, endPoint x: 367, endPoint y: 609, distance: 105.1
click at [472, 614] on strong "[GEOGRAPHIC_DATA] location" at bounding box center [533, 619] width 238 height 20
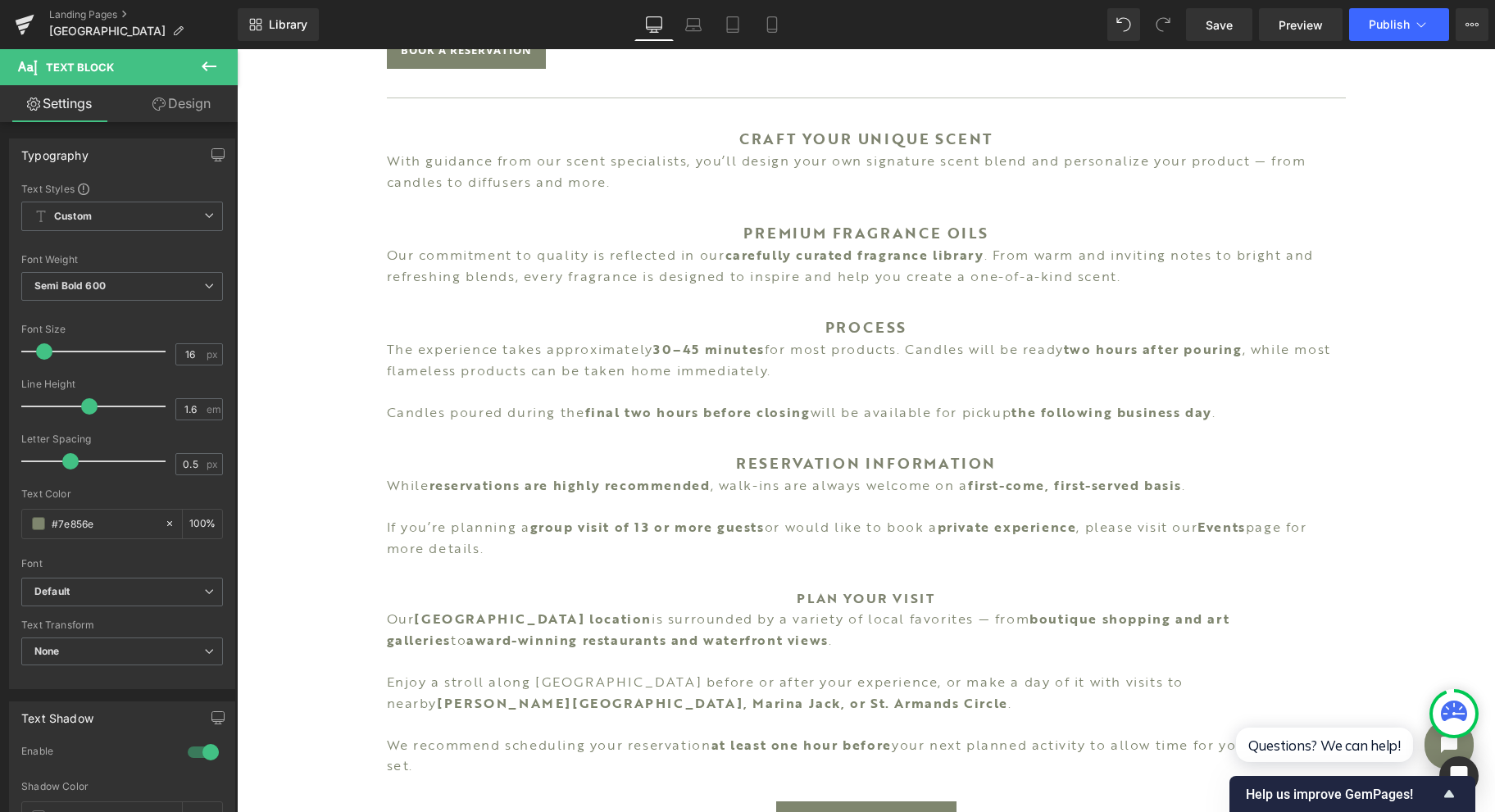
click at [136, 294] on span "Semi Bold 600" at bounding box center [121, 286] width 202 height 28
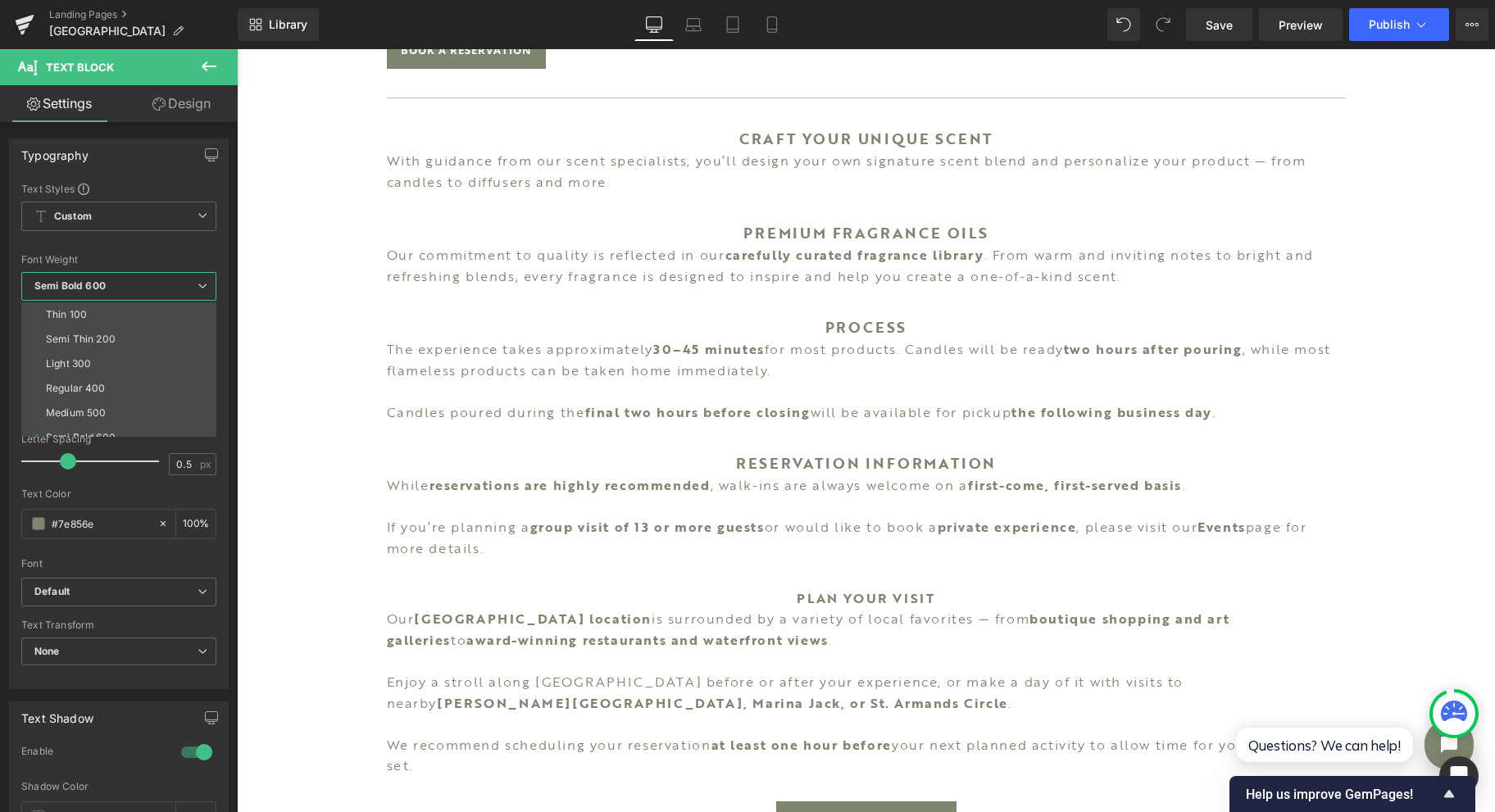
click at [118, 379] on li "Regular 400" at bounding box center [122, 388] width 202 height 24
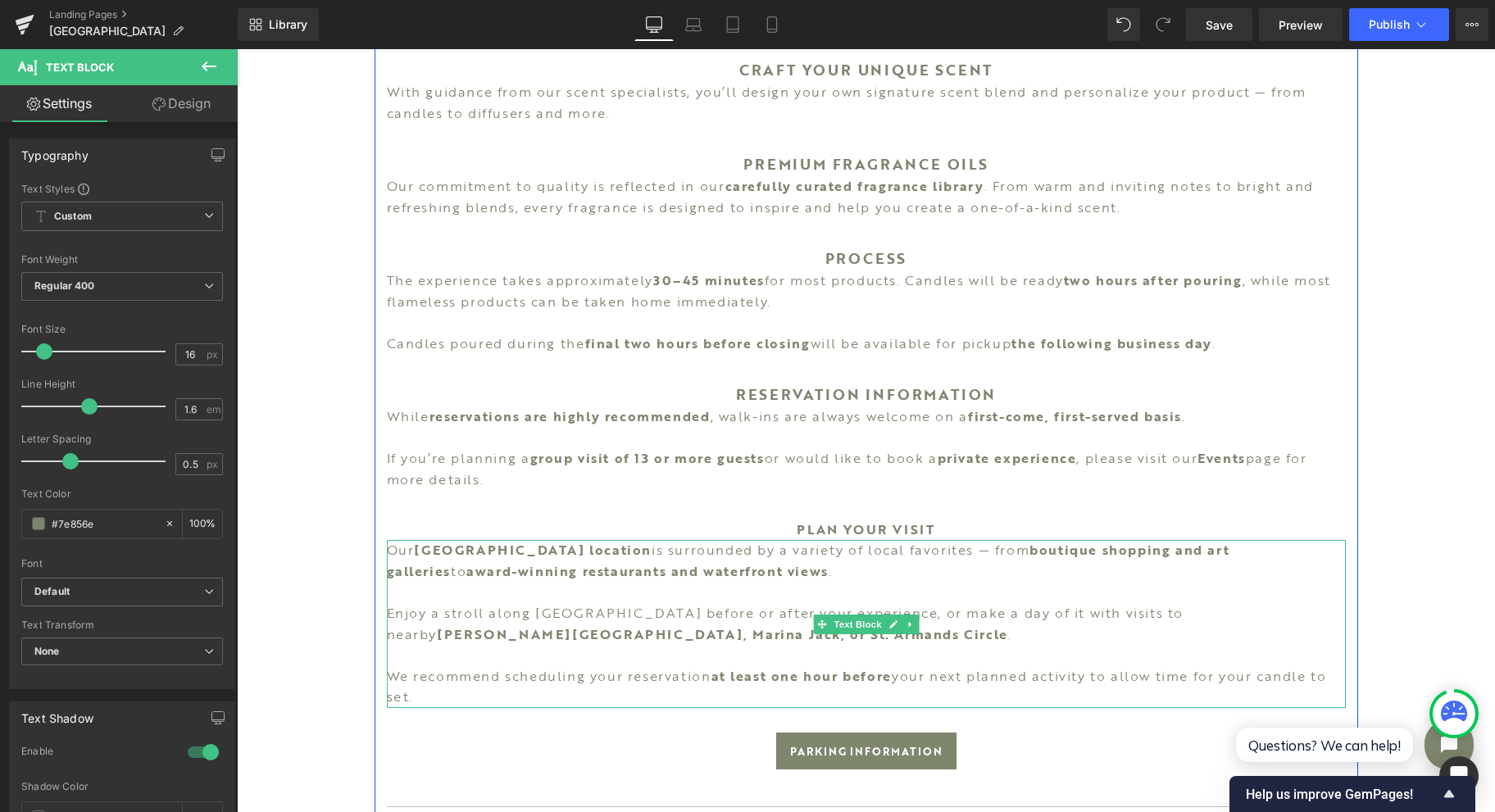
scroll to position [1092, 0]
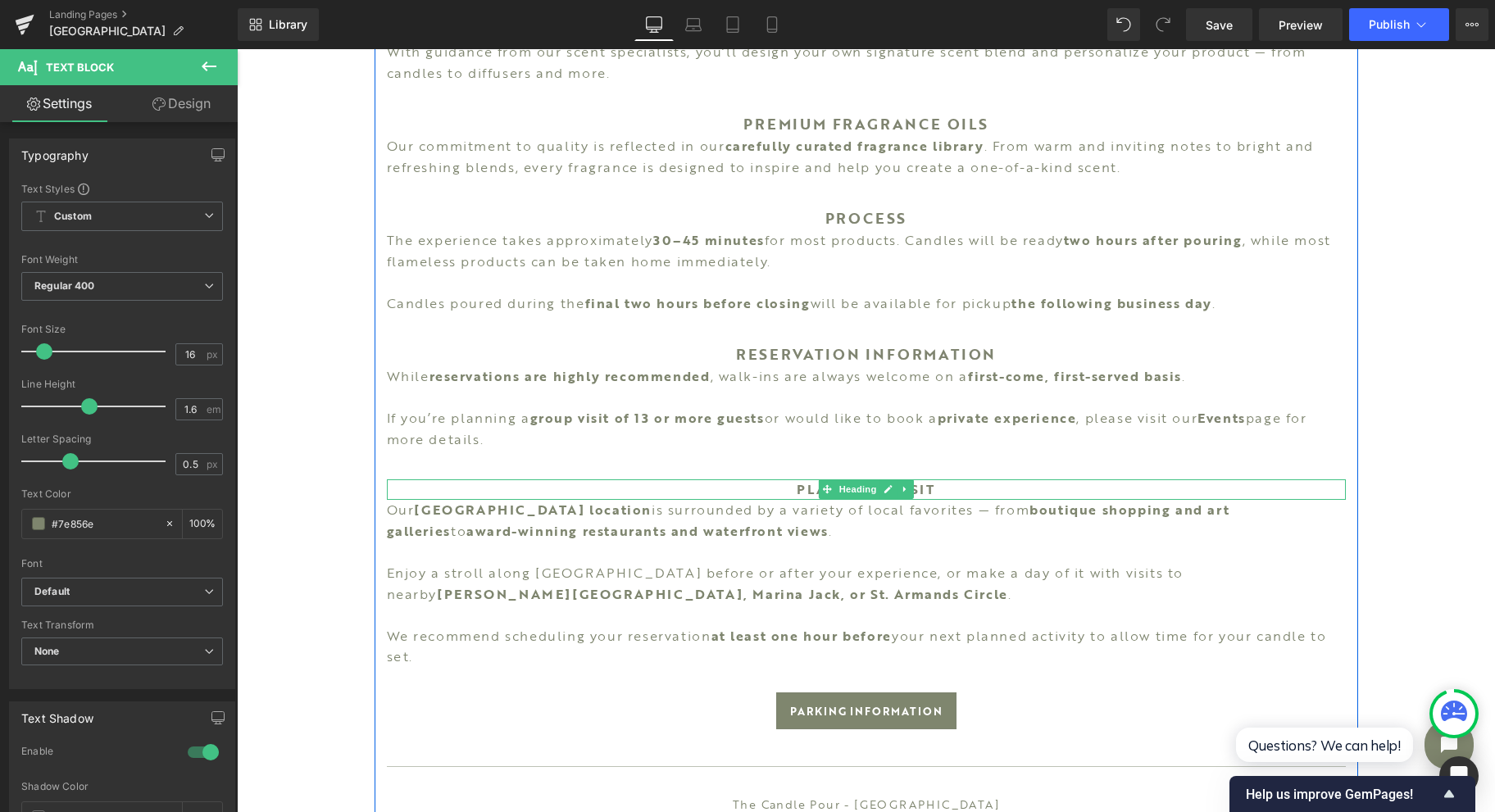
click at [855, 488] on span "Heading" at bounding box center [857, 489] width 44 height 20
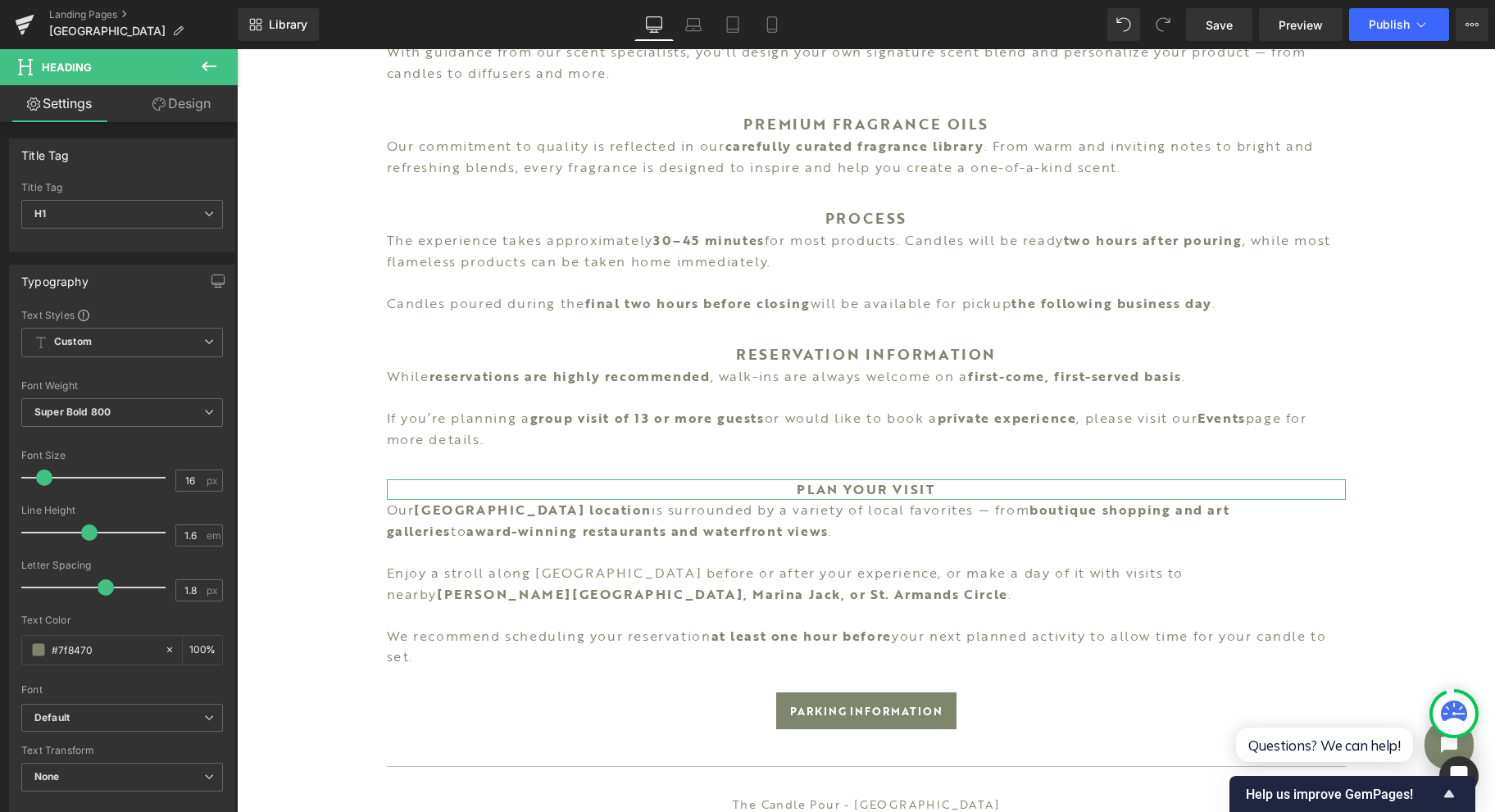
click at [211, 475] on span "px" at bounding box center [213, 480] width 14 height 11
click at [192, 475] on input "16" at bounding box center [191, 480] width 28 height 20
type input "18"
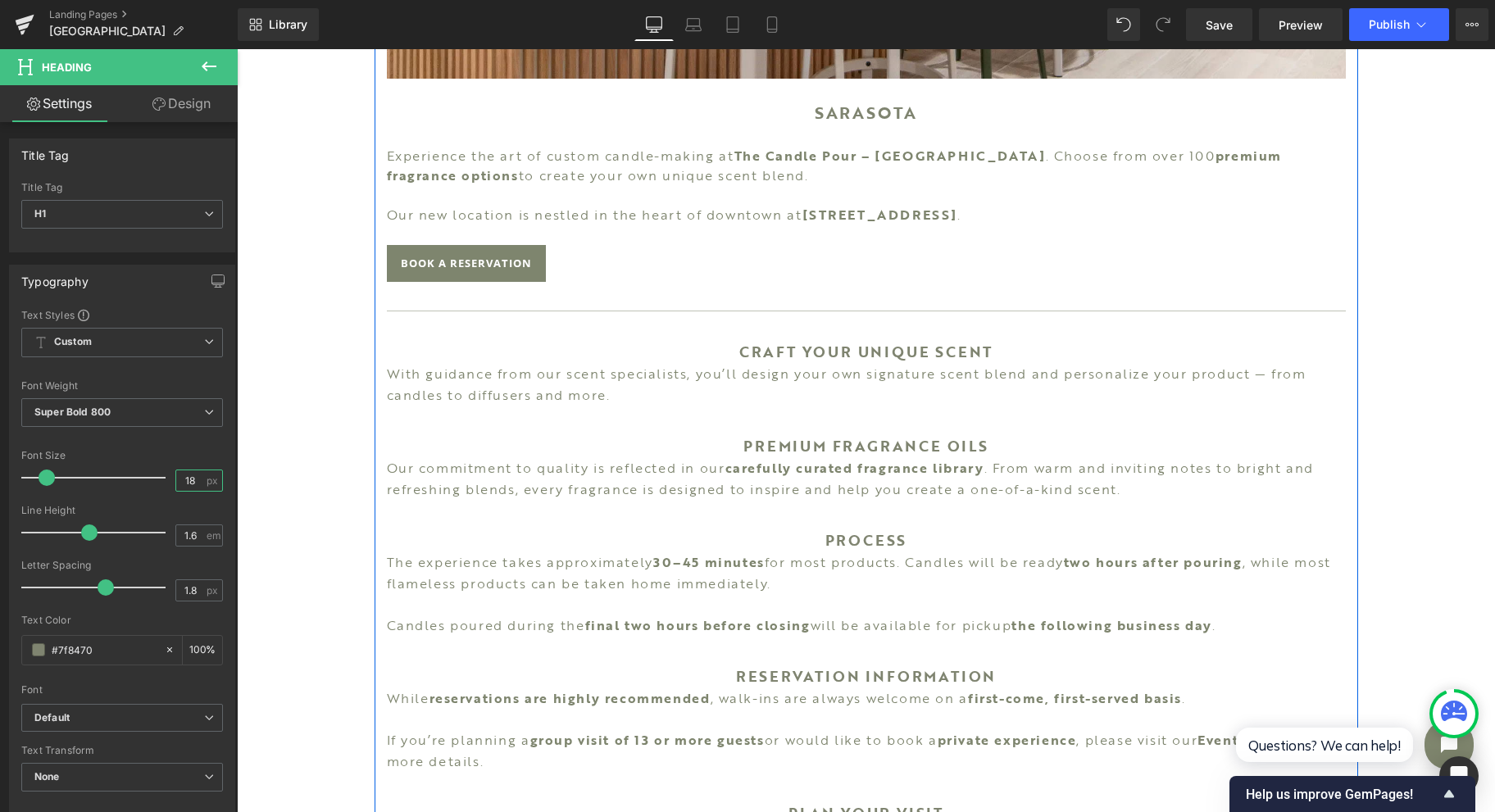
scroll to position [656, 0]
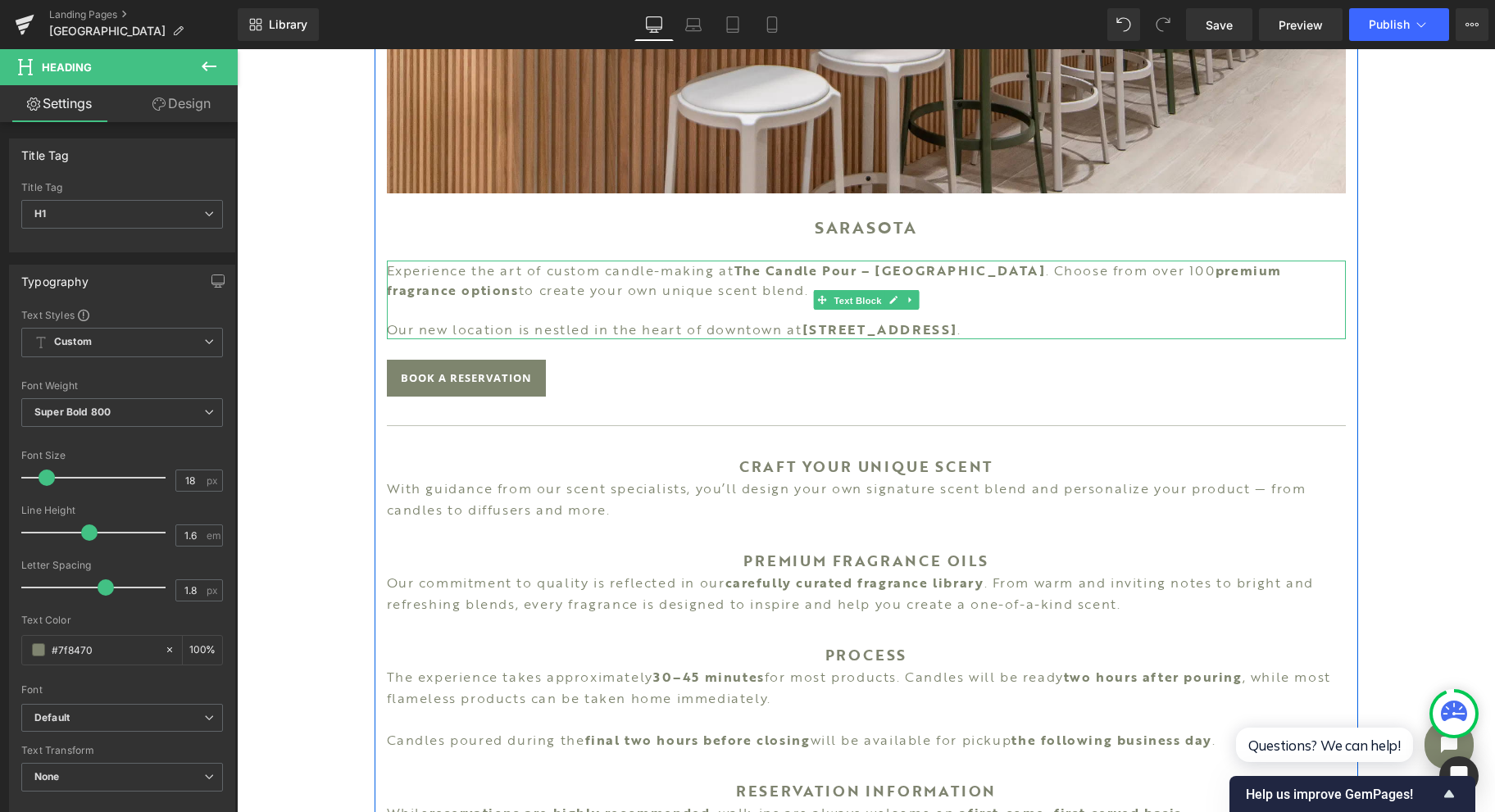
click at [855, 291] on span "Text Block" at bounding box center [857, 301] width 54 height 20
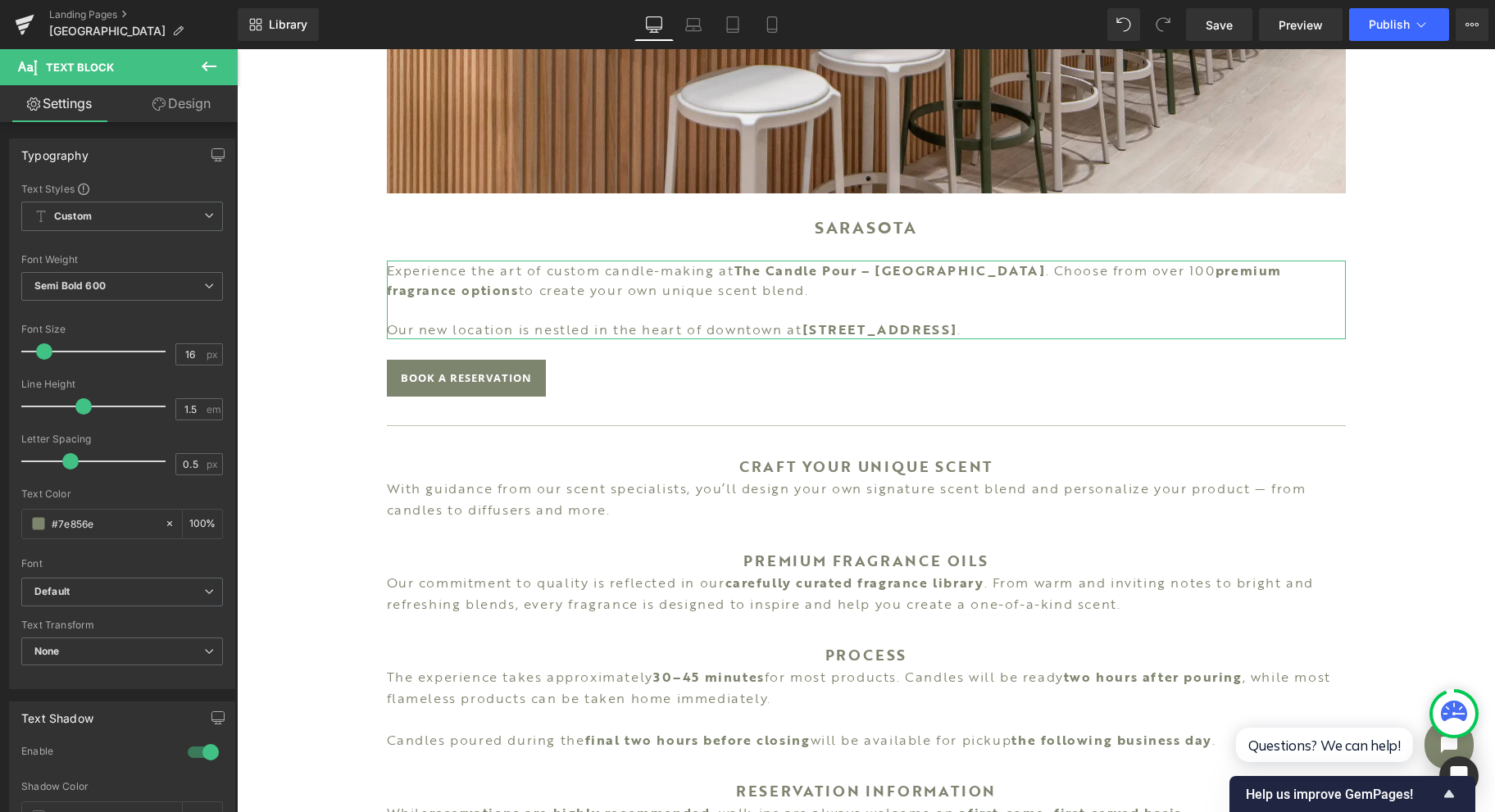
click at [163, 105] on icon at bounding box center [159, 105] width 13 height 13
click at [0, 0] on div "Spacing" at bounding box center [0, 0] width 0 height 0
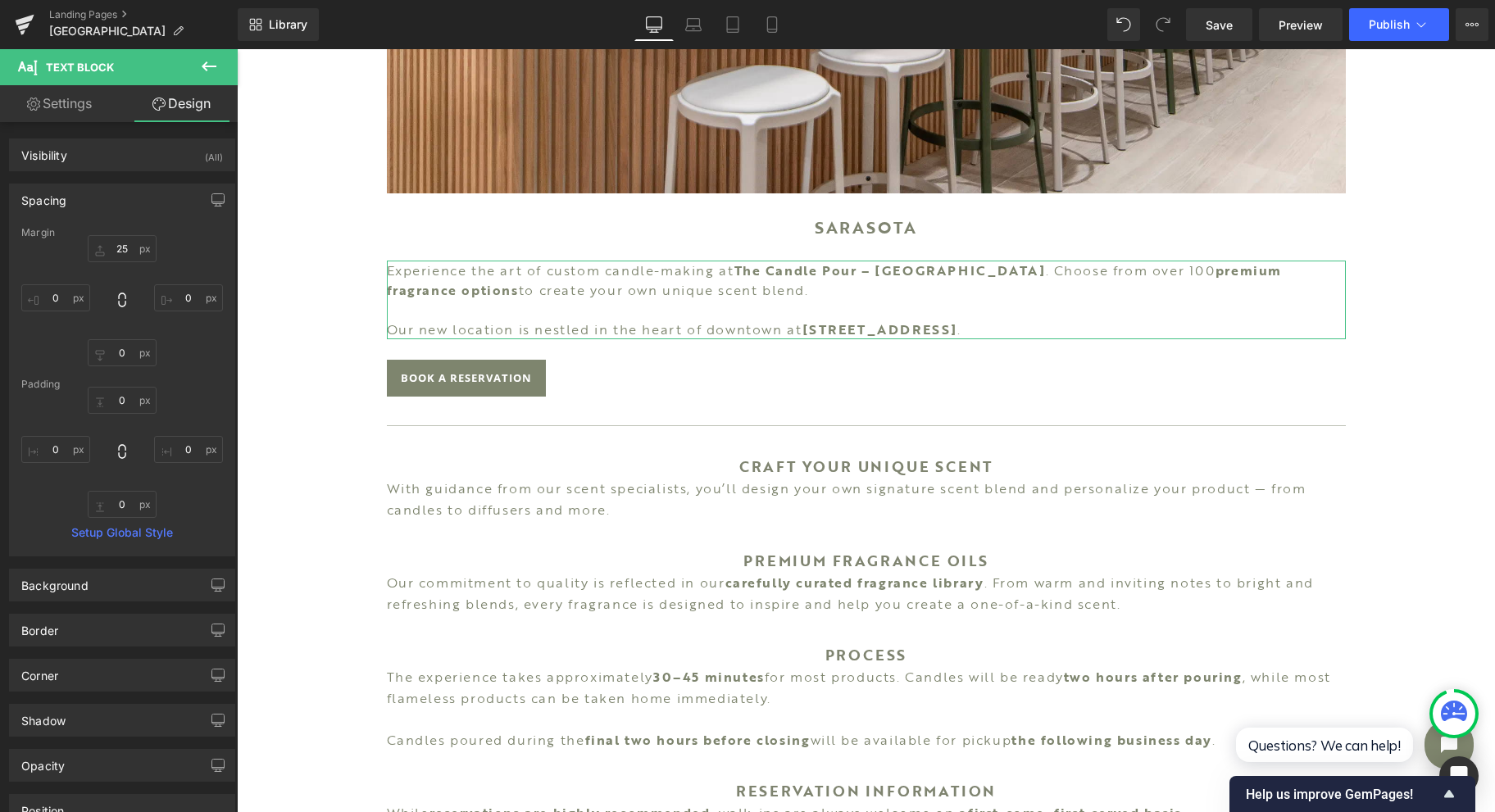
type input "25"
type input "0"
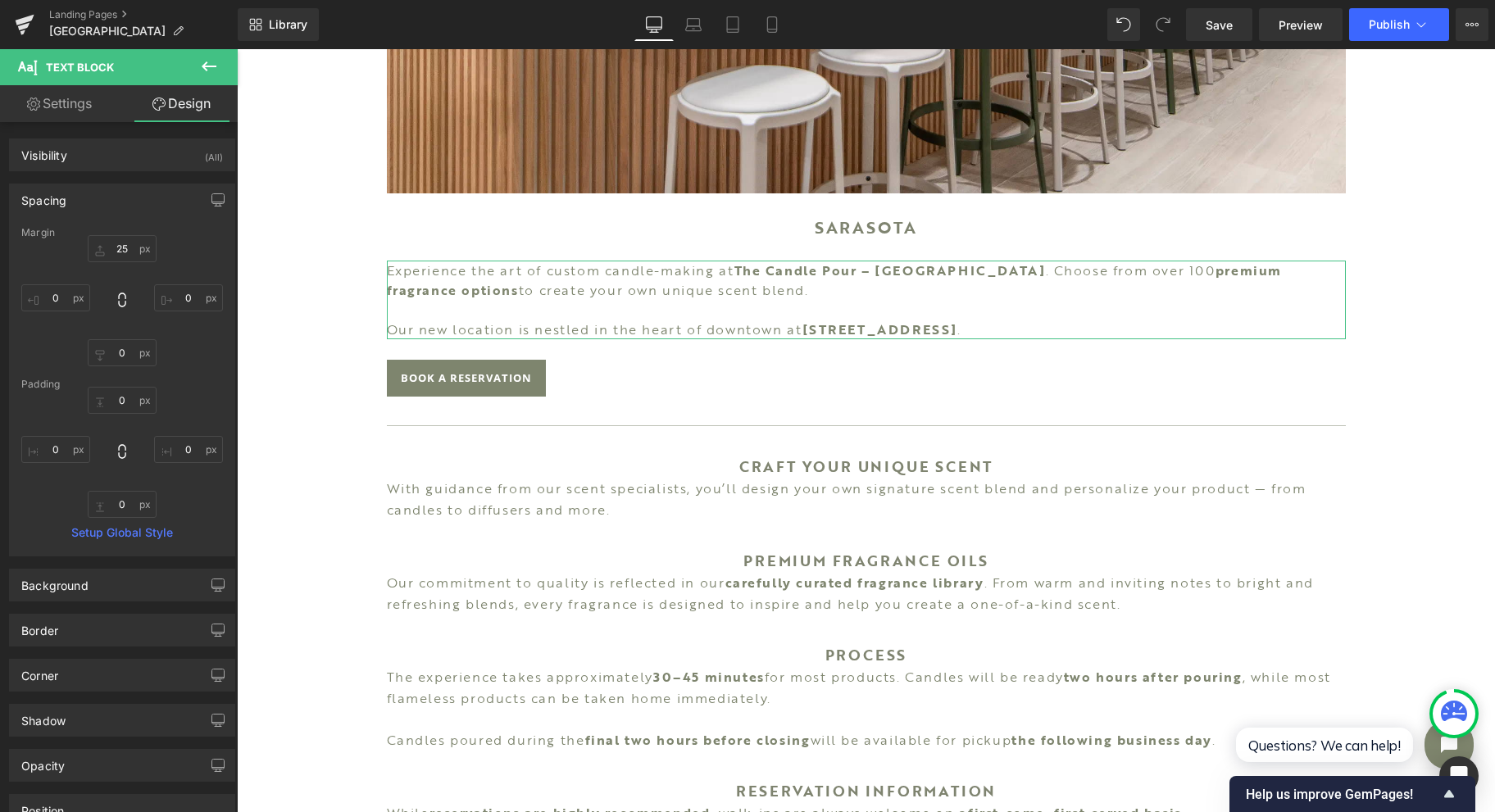
type input "0"
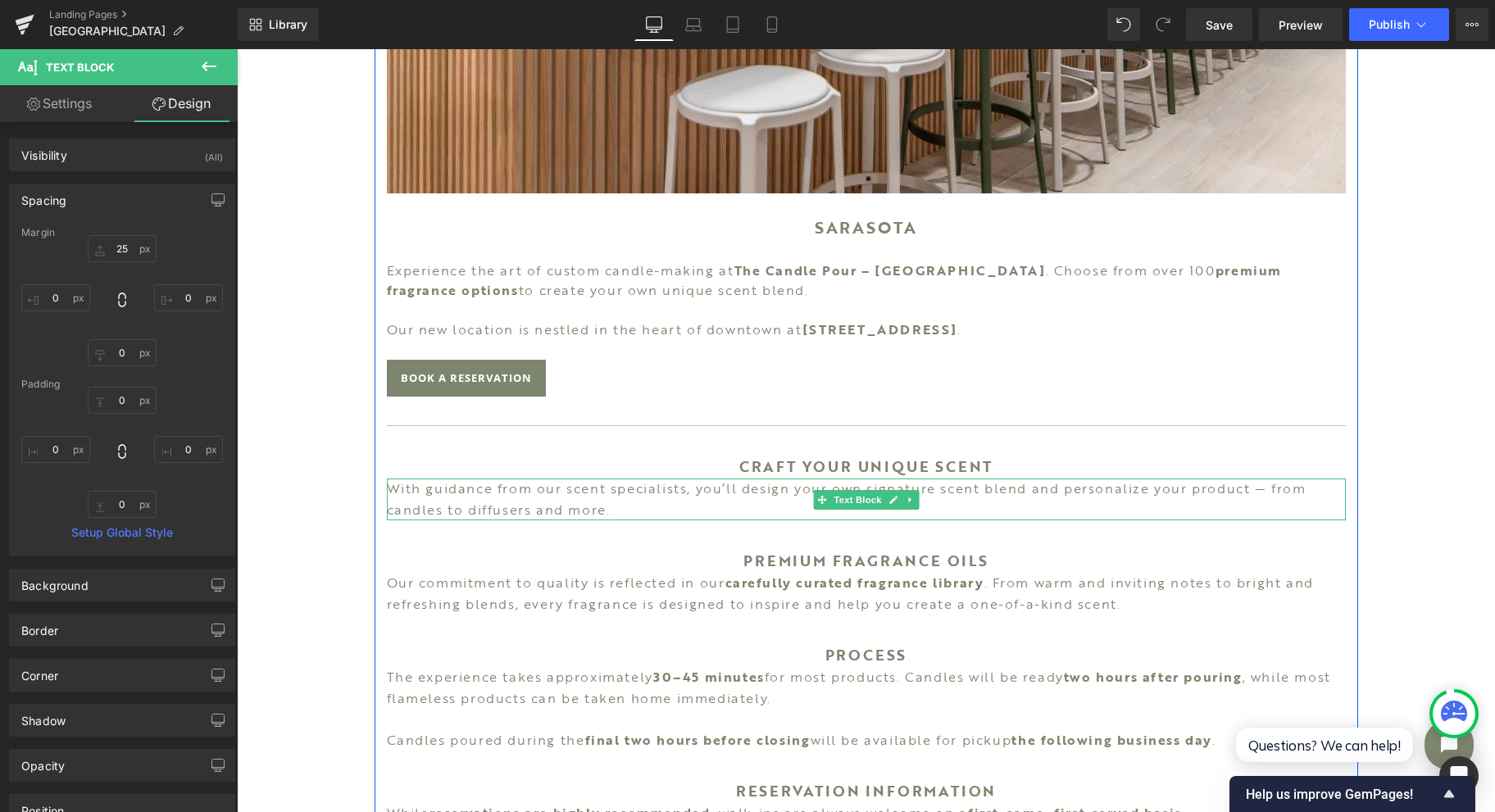
click at [854, 498] on span "Text Block" at bounding box center [857, 500] width 54 height 20
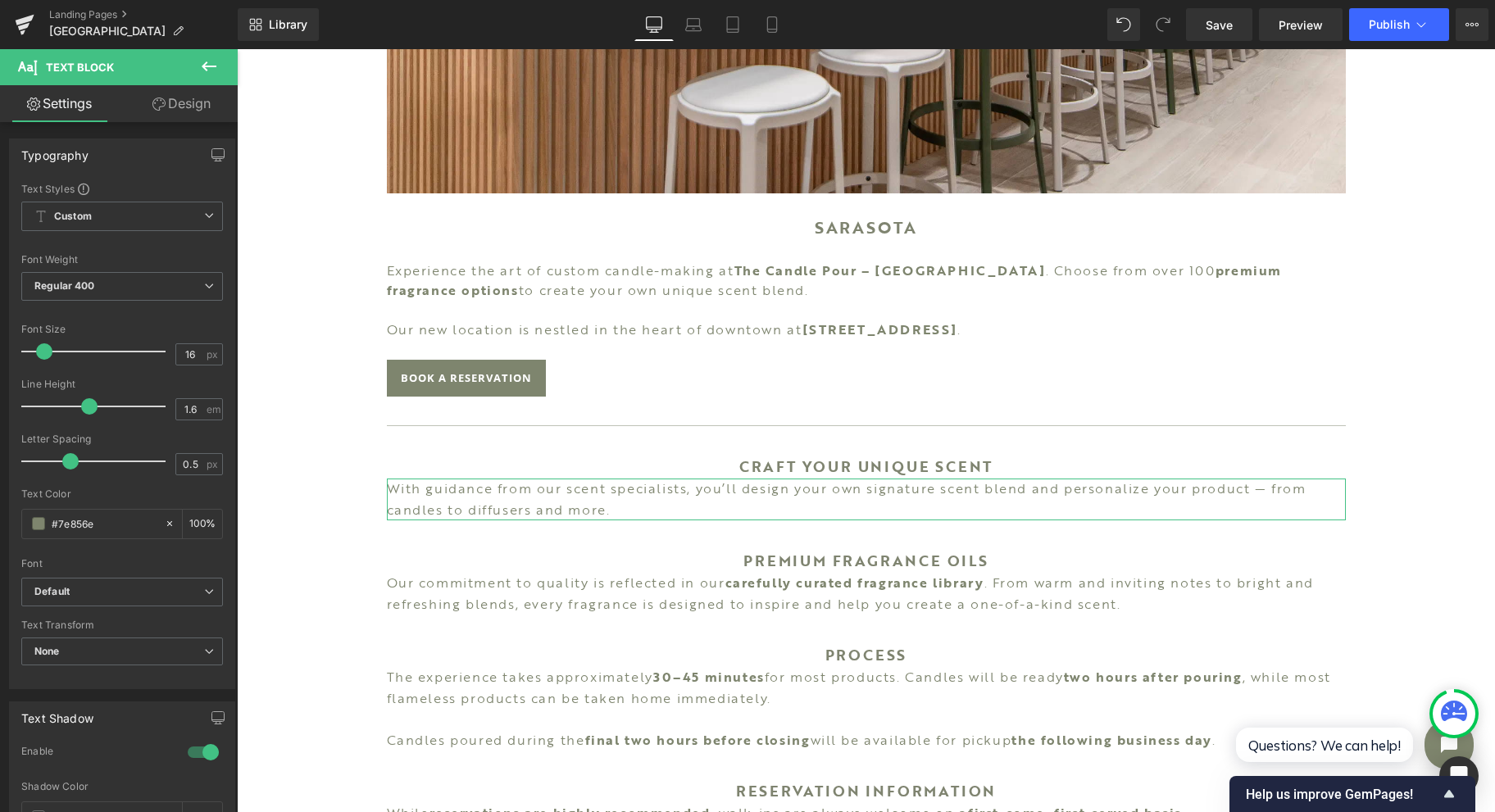
click at [191, 99] on link "Design" at bounding box center [182, 104] width 119 height 37
click at [0, 0] on div "Spacing" at bounding box center [0, 0] width 0 height 0
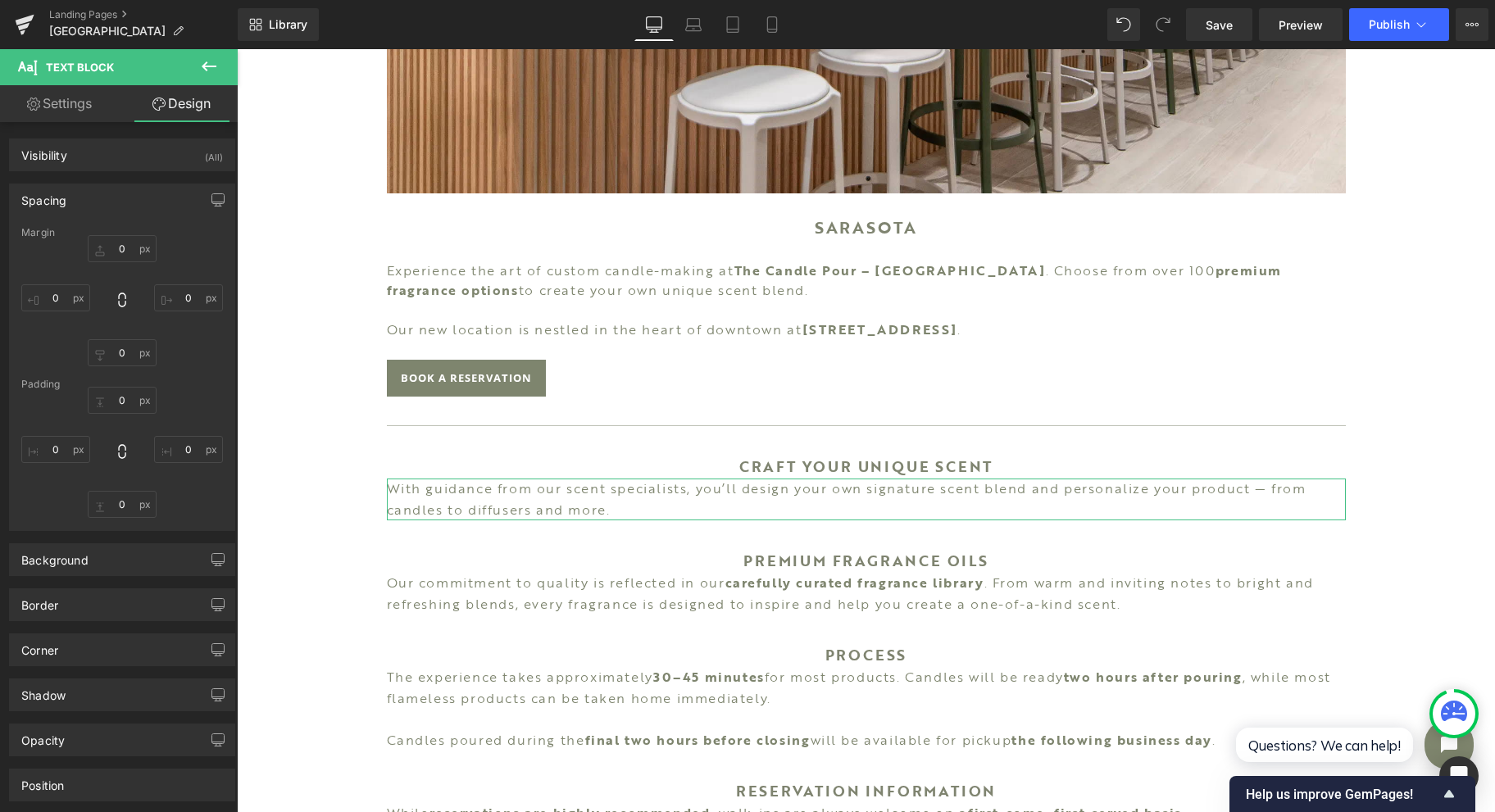
type input "0"
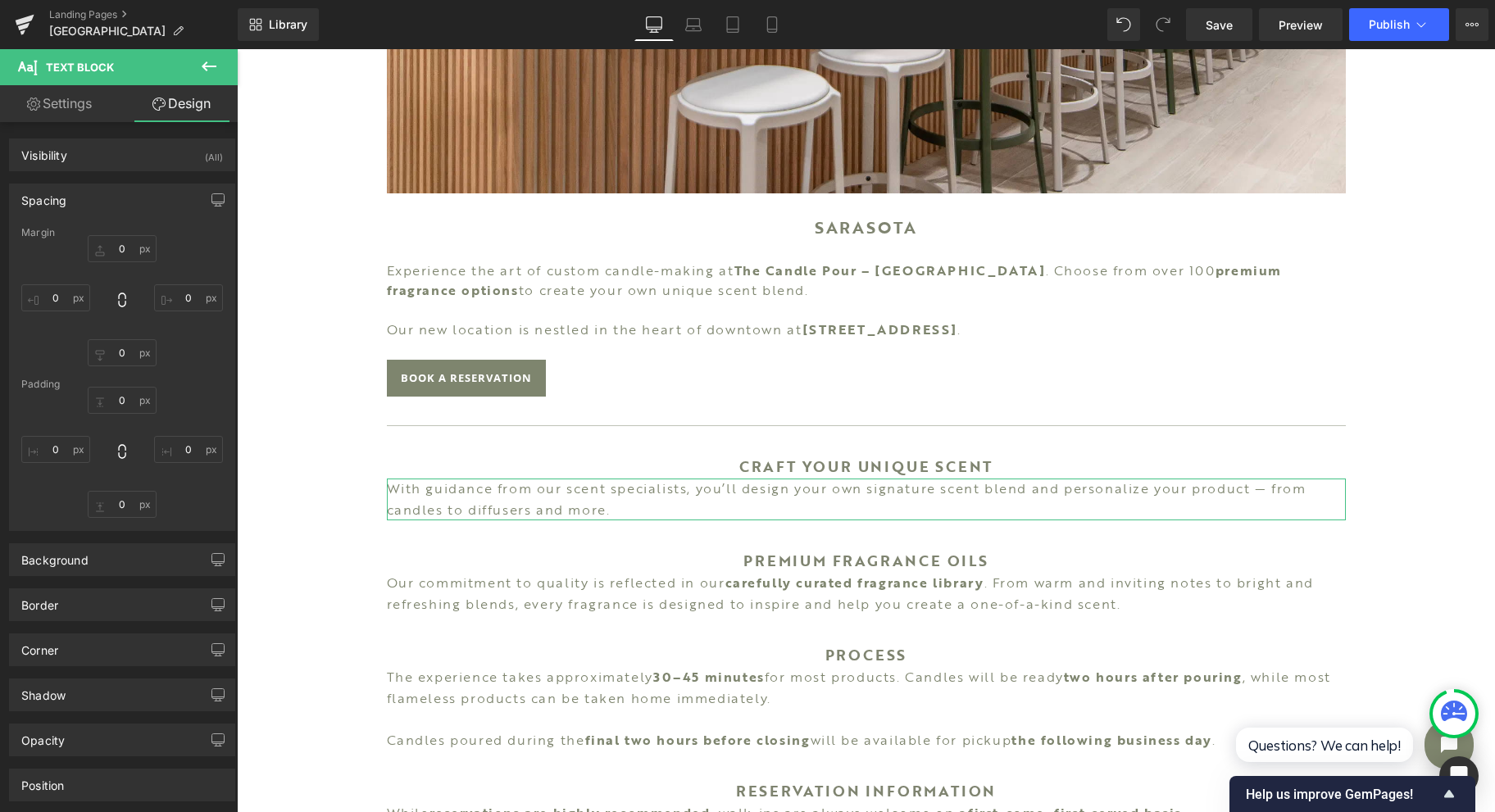
type input "0"
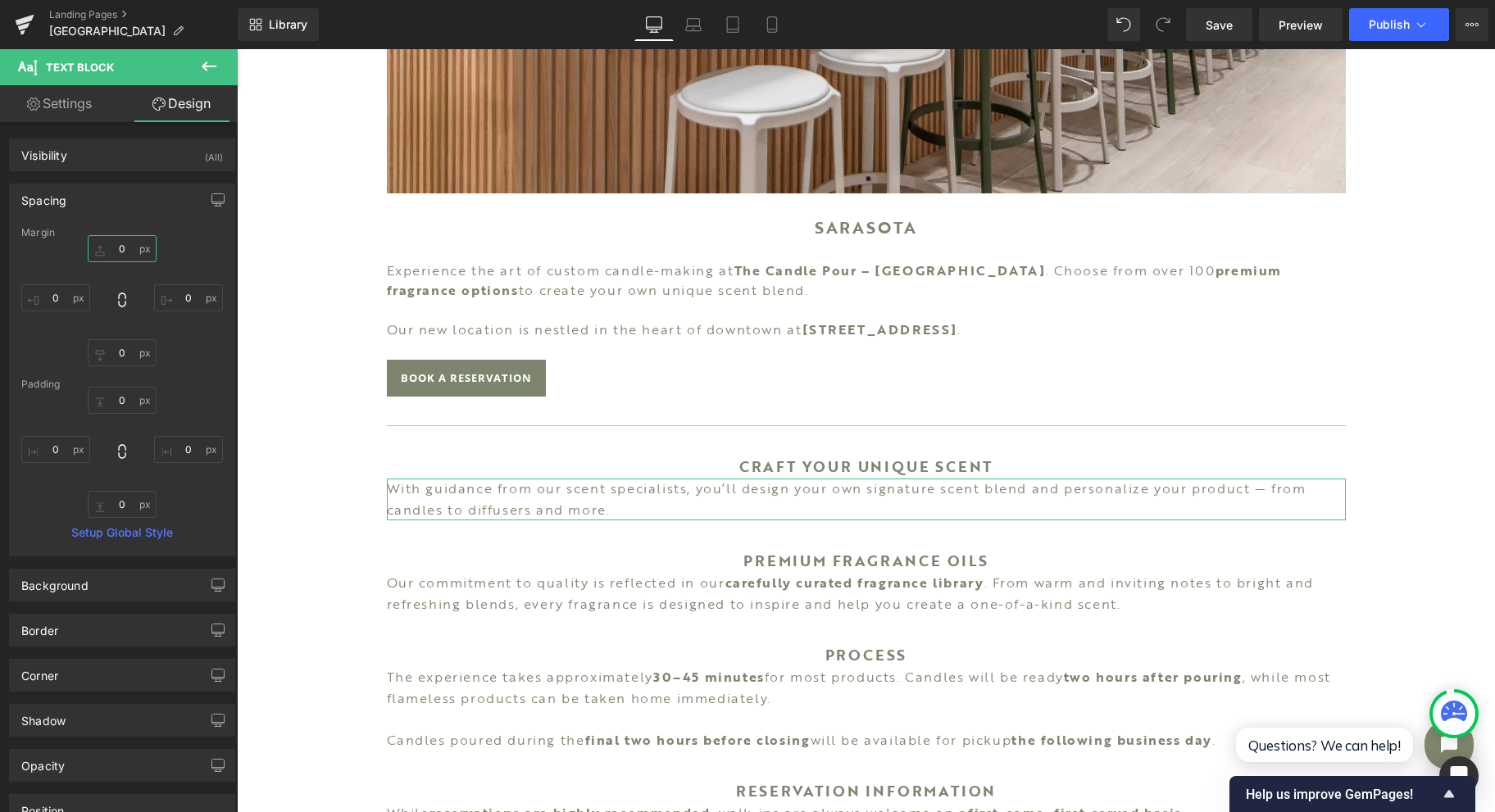
click at [115, 248] on input "0" at bounding box center [122, 248] width 69 height 27
type input "20"
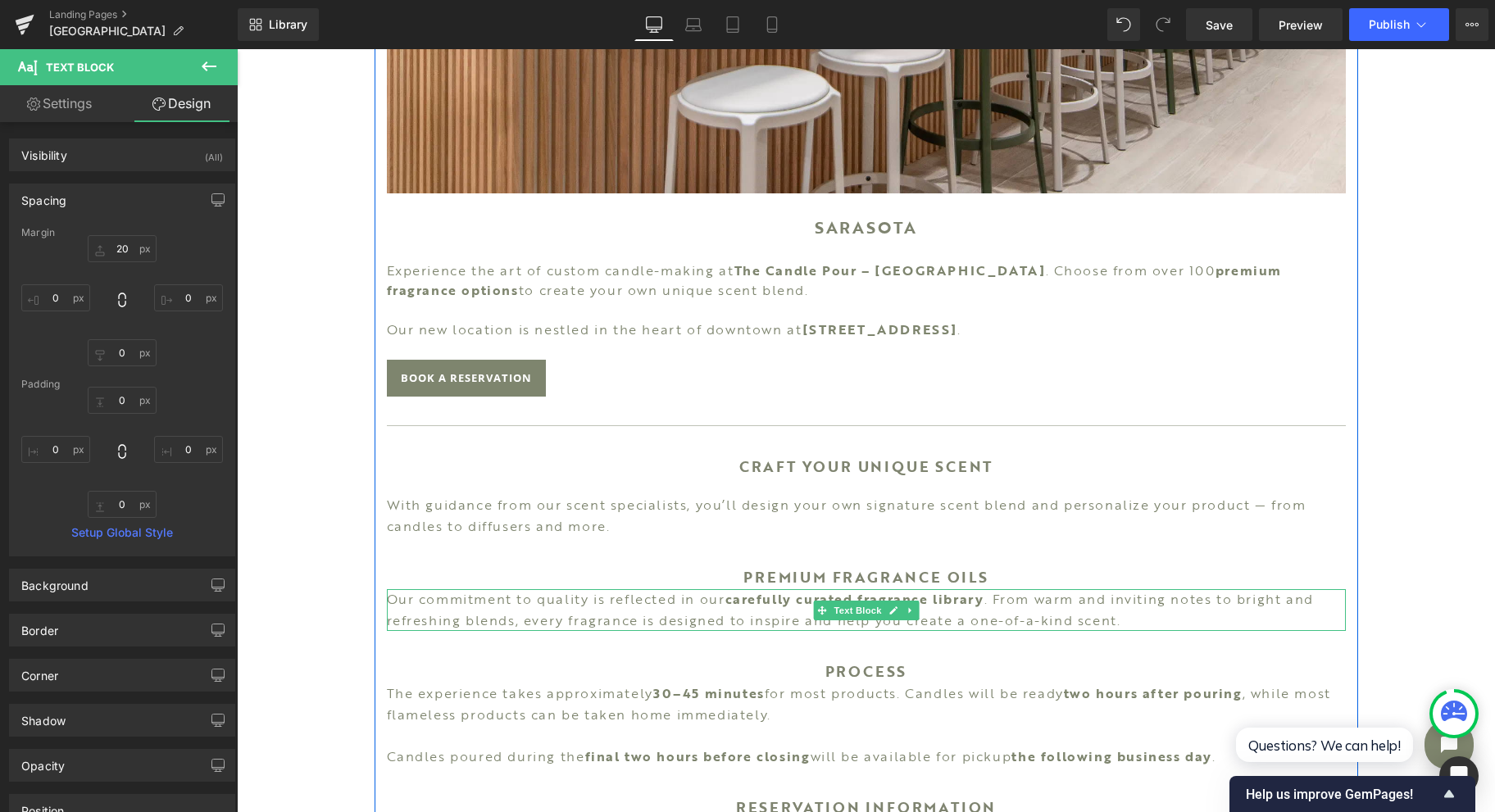
click at [852, 605] on span "Text Block" at bounding box center [857, 610] width 54 height 20
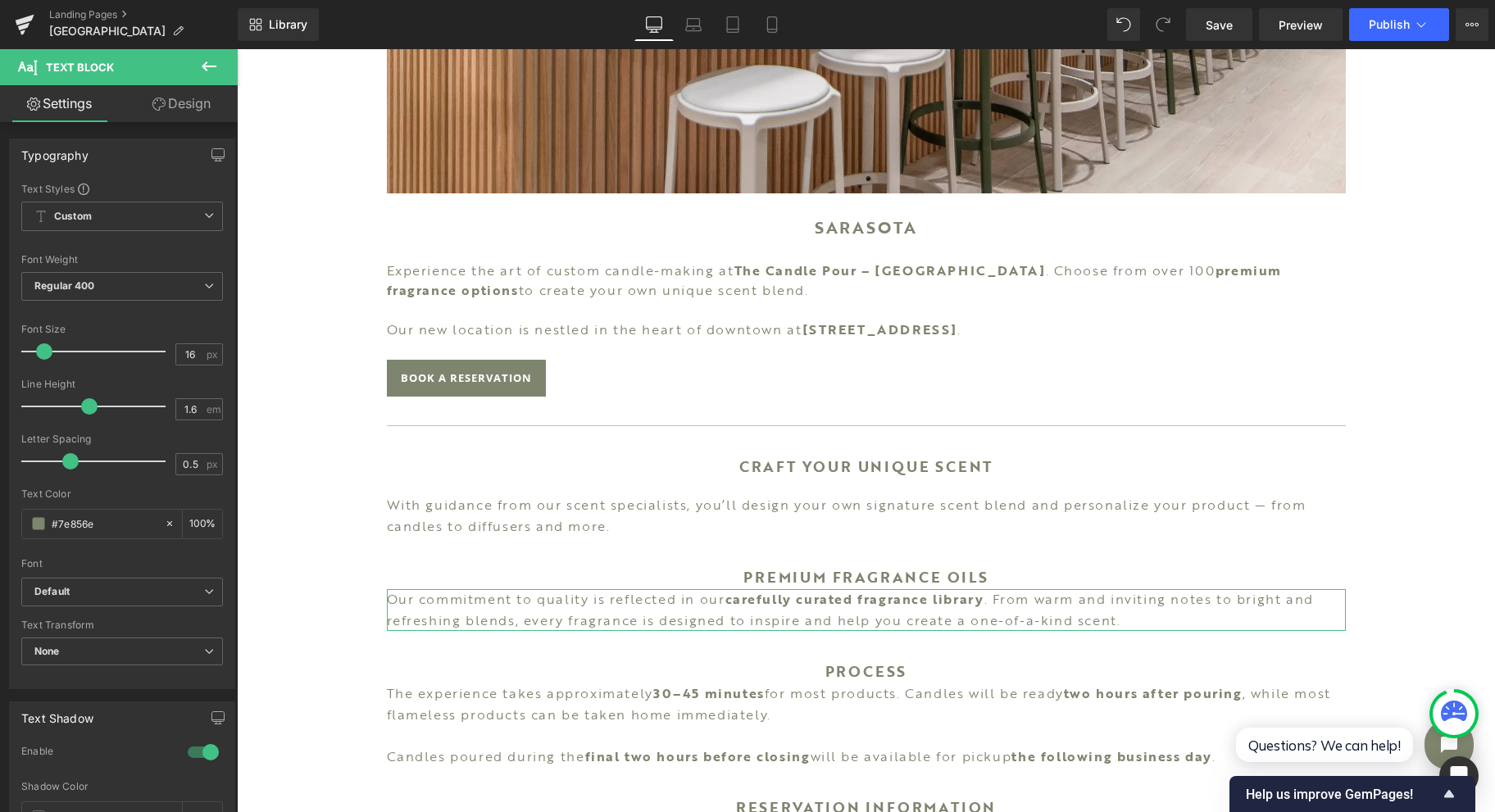
click at [200, 101] on link "Design" at bounding box center [182, 104] width 119 height 37
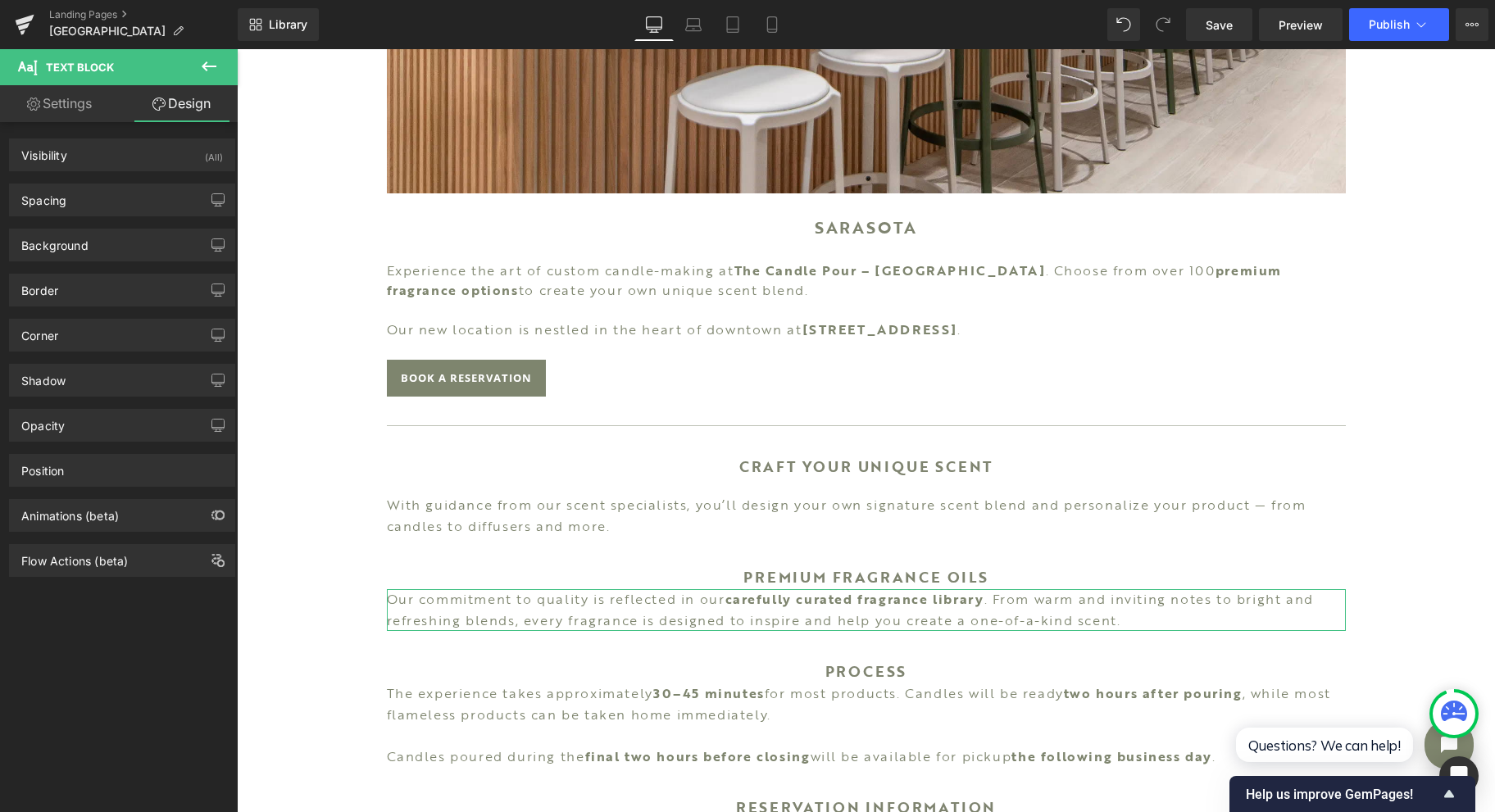
click at [116, 190] on div "Spacing" at bounding box center [122, 199] width 224 height 31
type input "0"
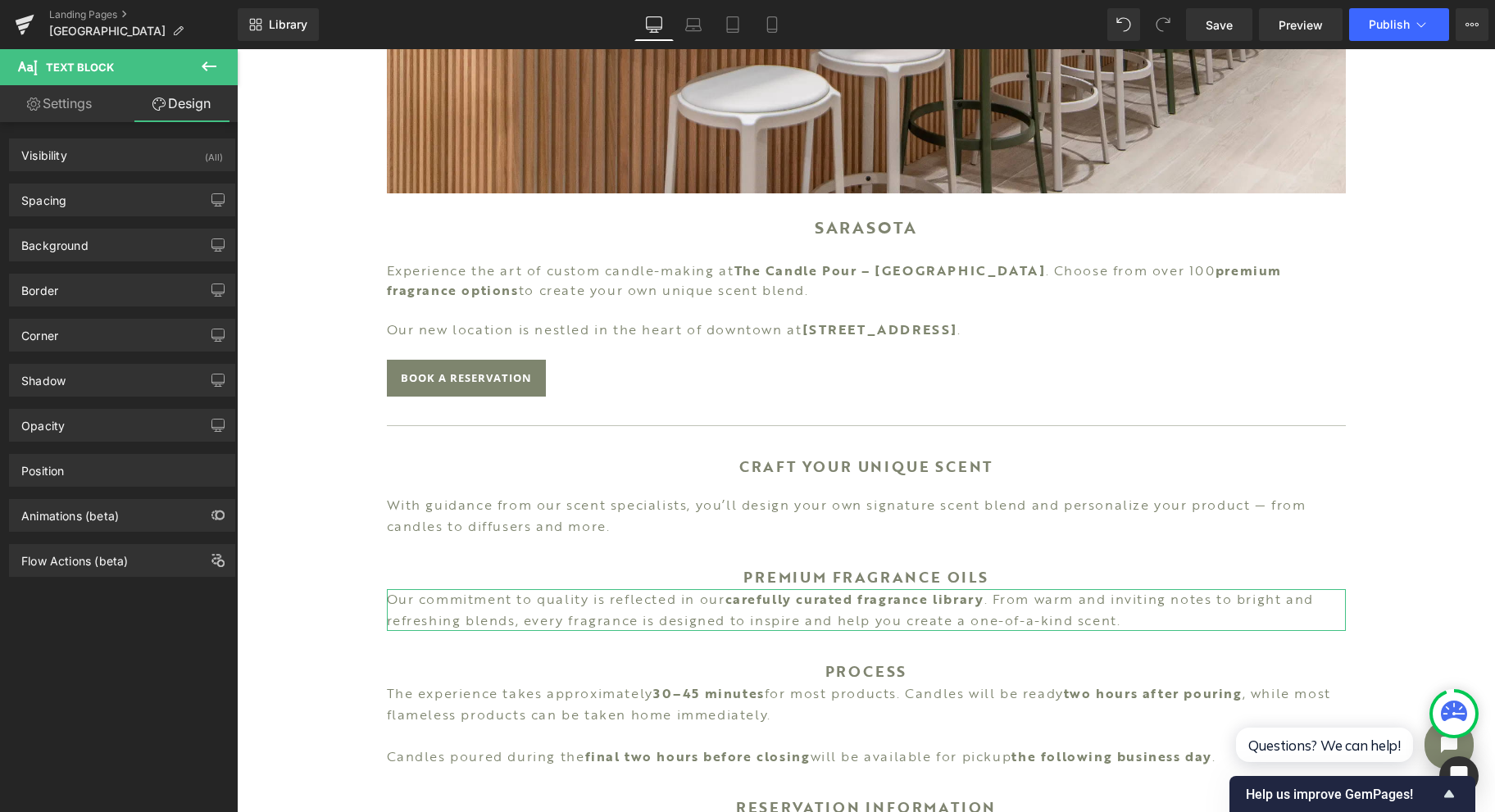
type input "0"
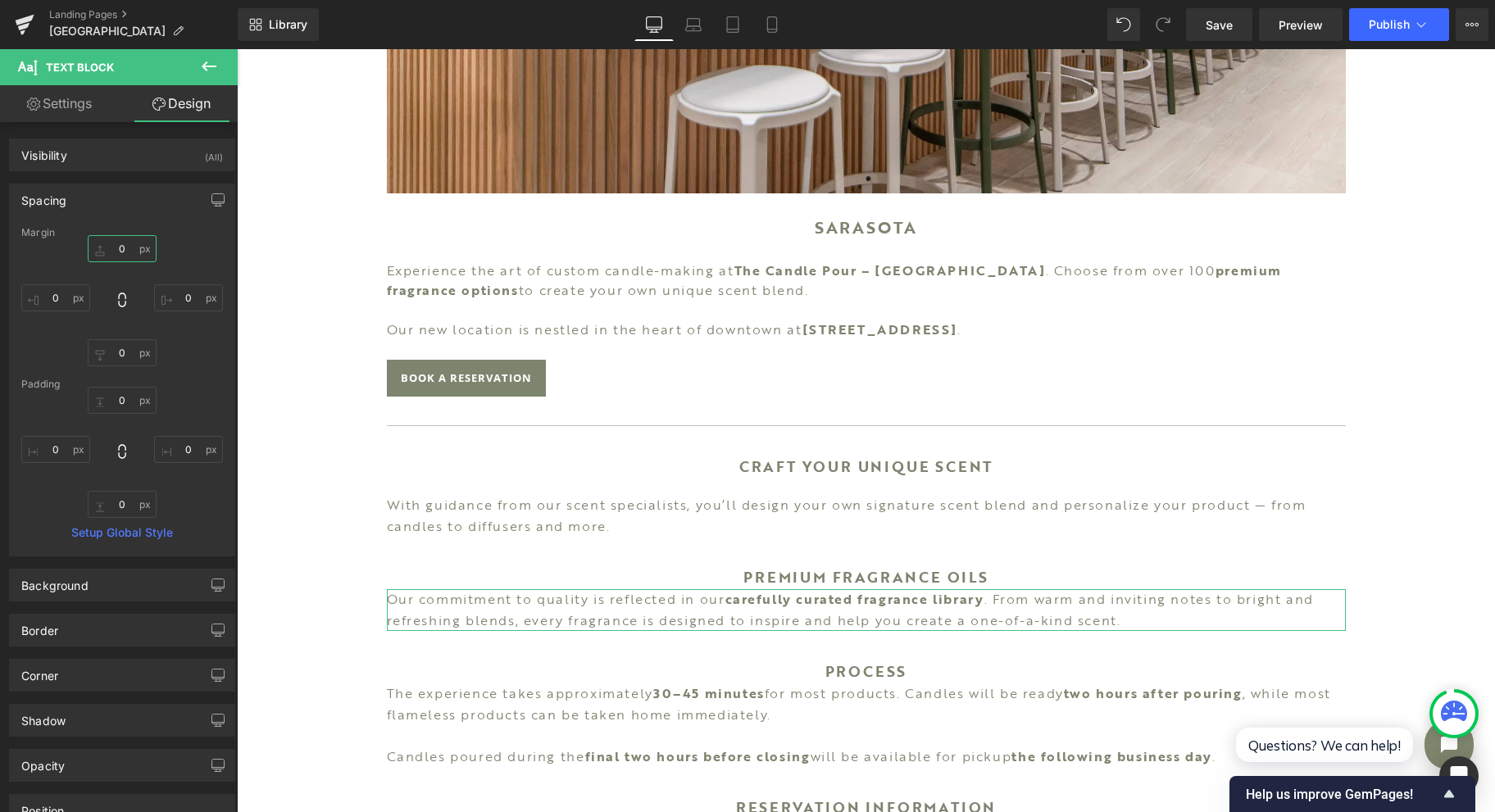
click at [116, 250] on input "0" at bounding box center [122, 248] width 69 height 27
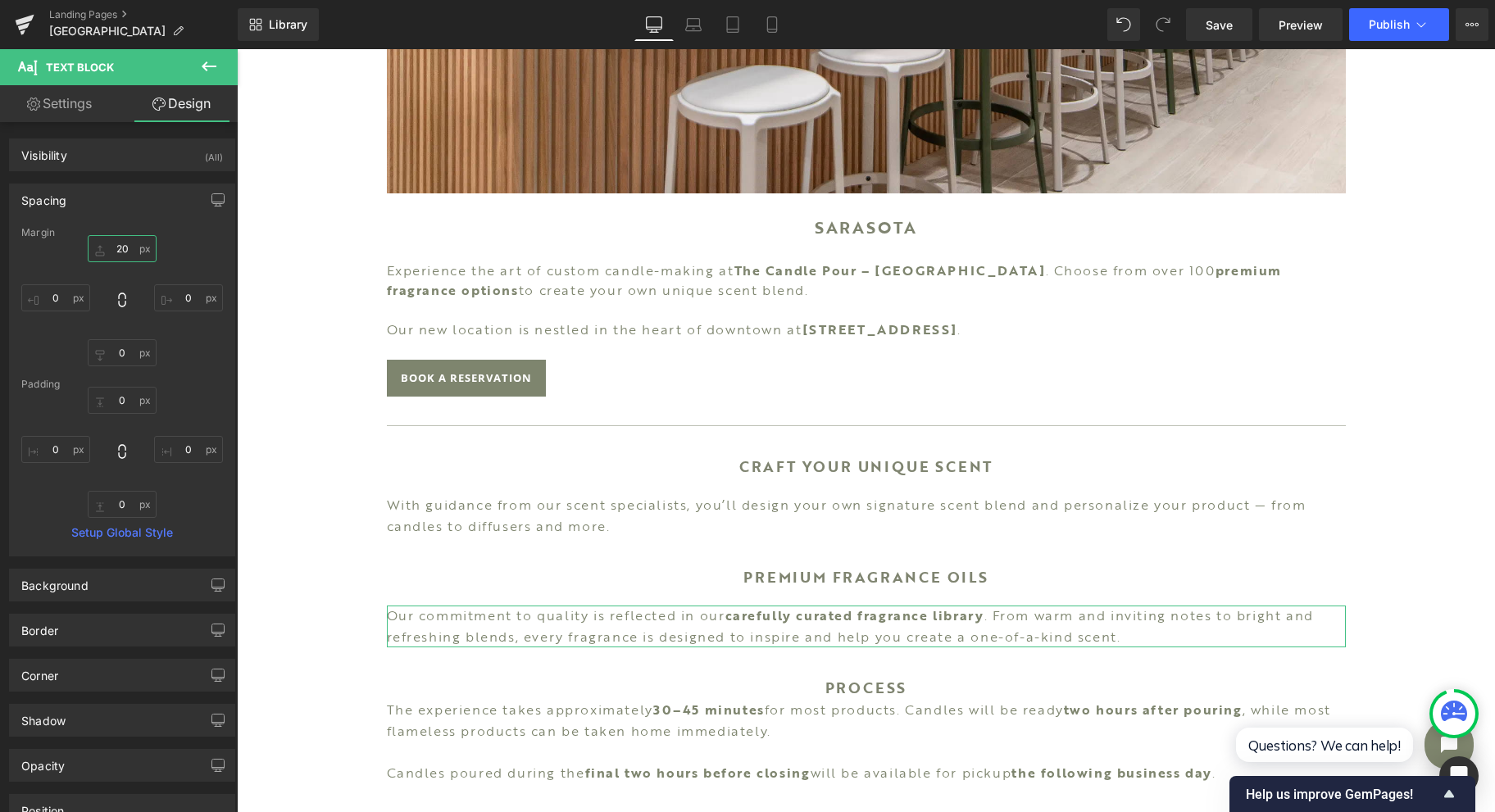
type input "20"
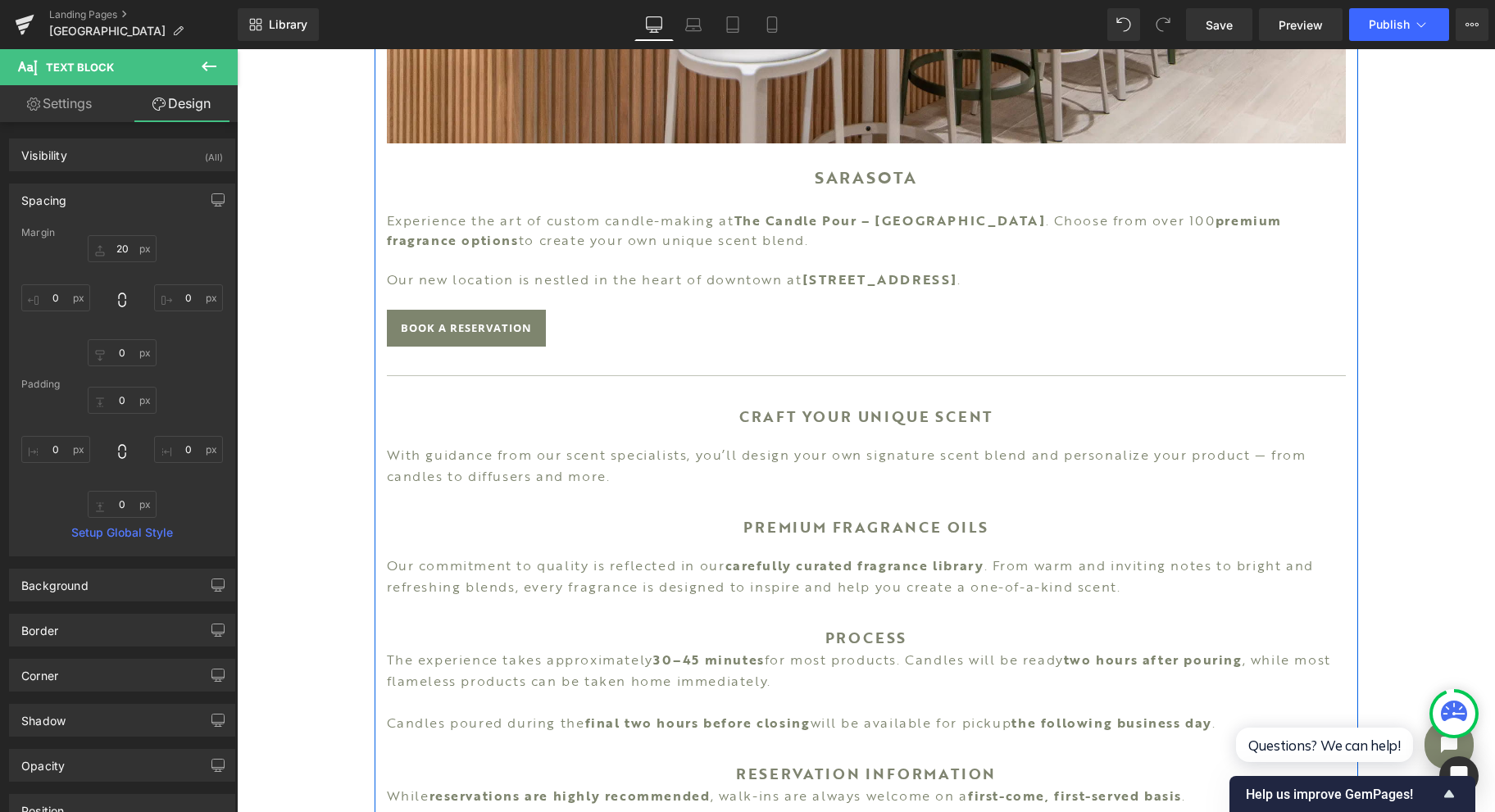
scroll to position [764, 0]
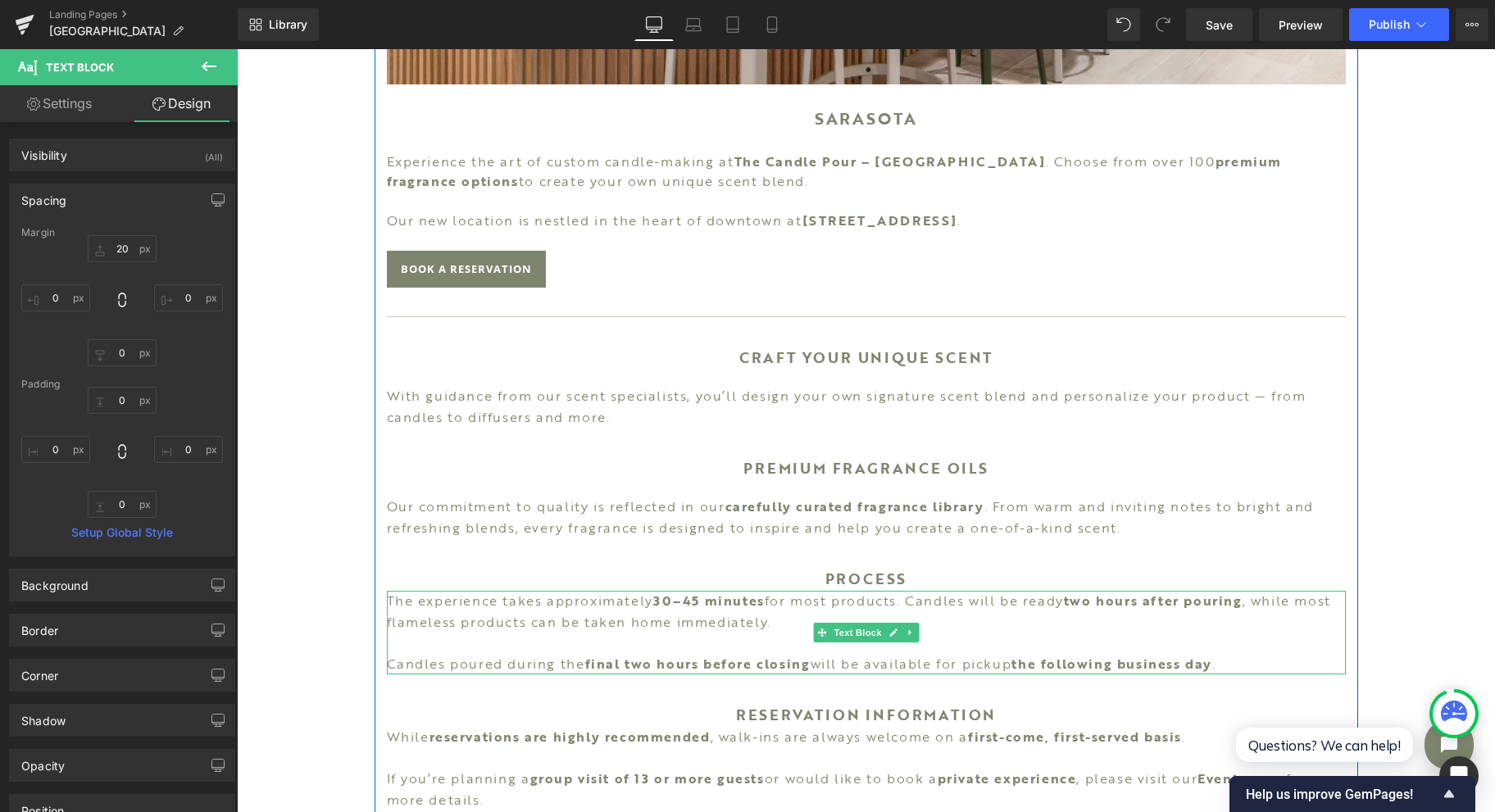
click at [872, 626] on span "Text Block" at bounding box center [857, 633] width 54 height 20
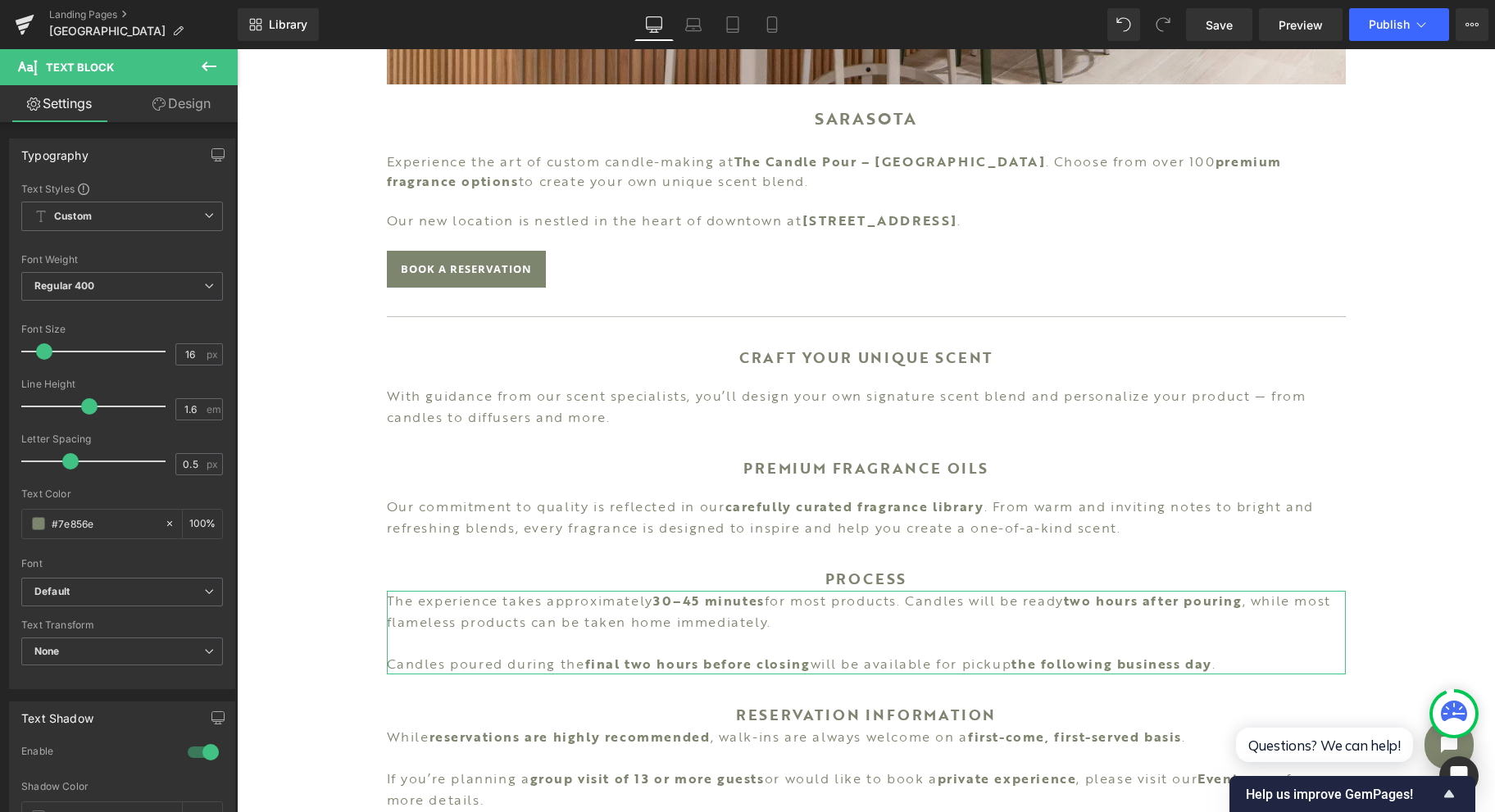
click at [182, 107] on link "Design" at bounding box center [182, 104] width 119 height 37
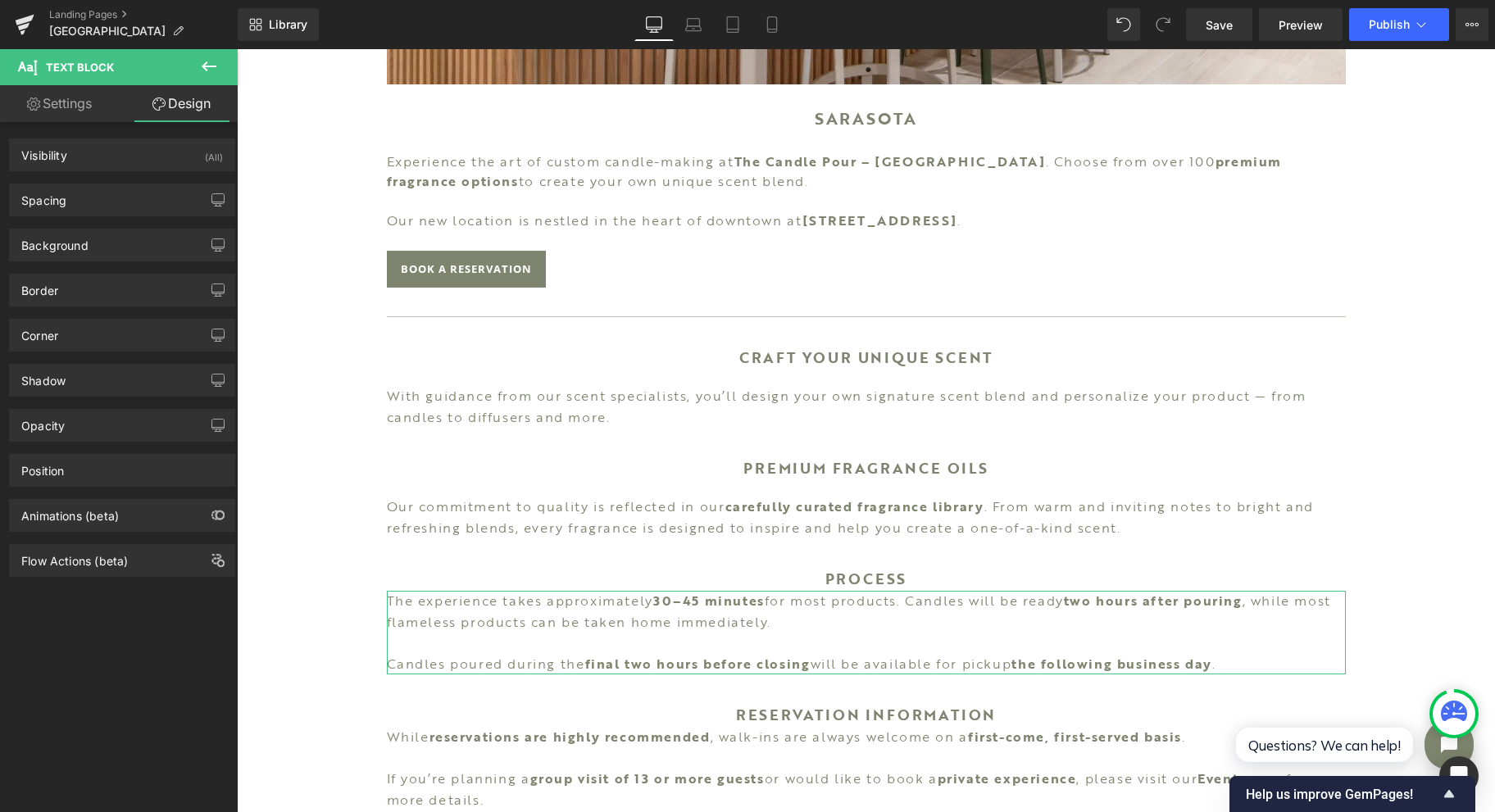
click at [101, 207] on div "Spacing" at bounding box center [122, 199] width 224 height 31
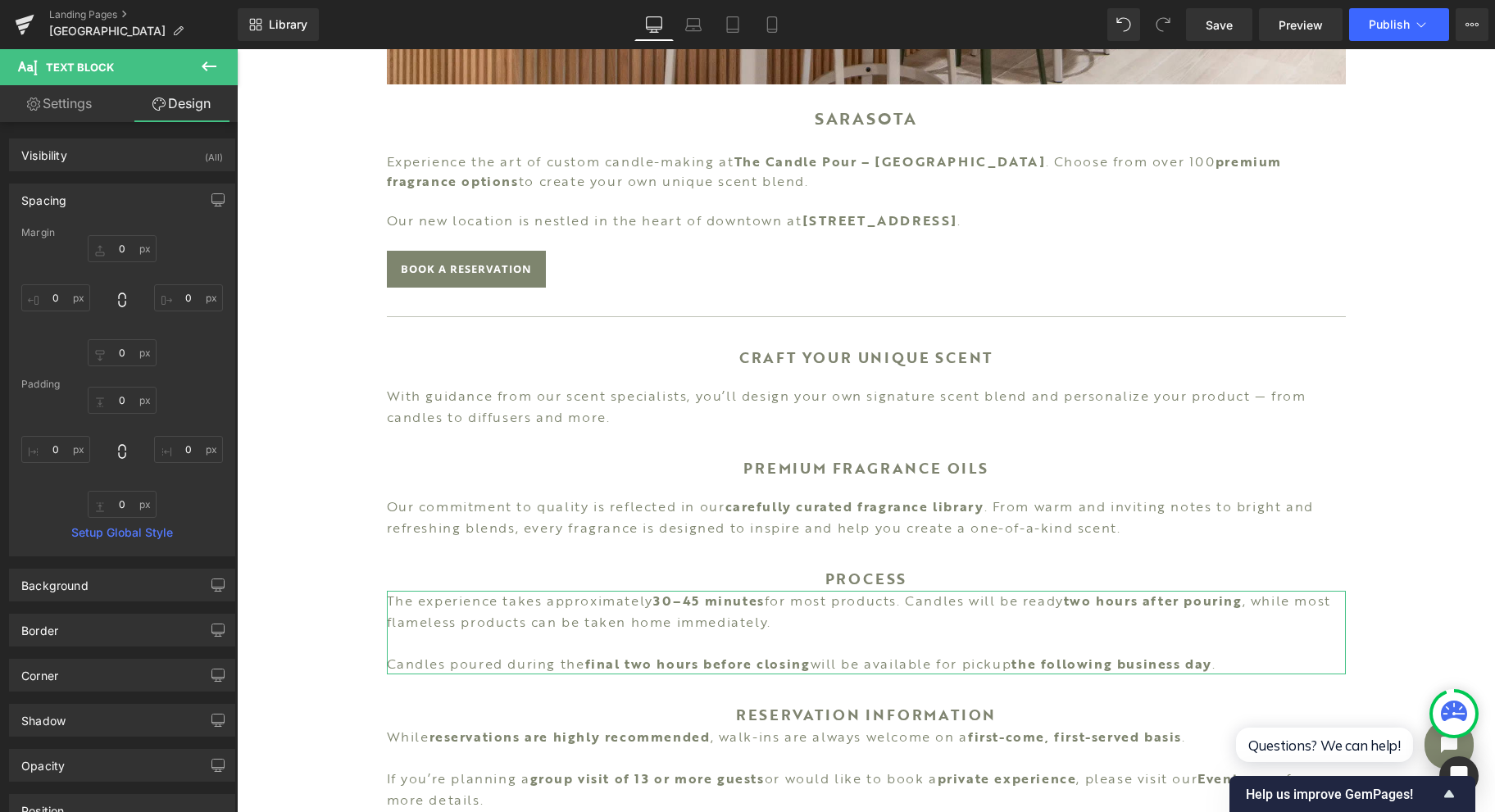
type input "0"
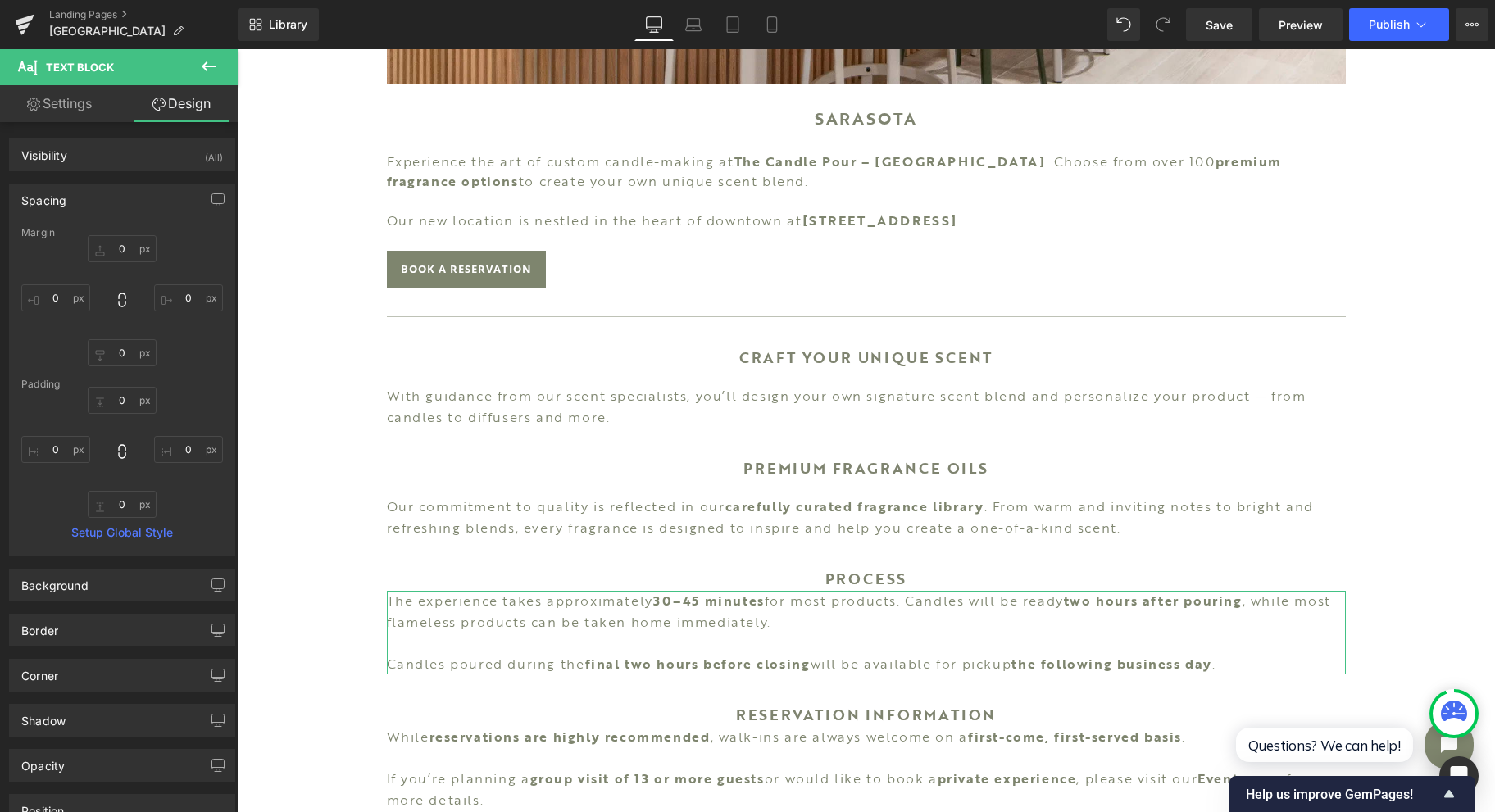
type input "0"
click at [113, 253] on input "0" at bounding box center [122, 248] width 69 height 27
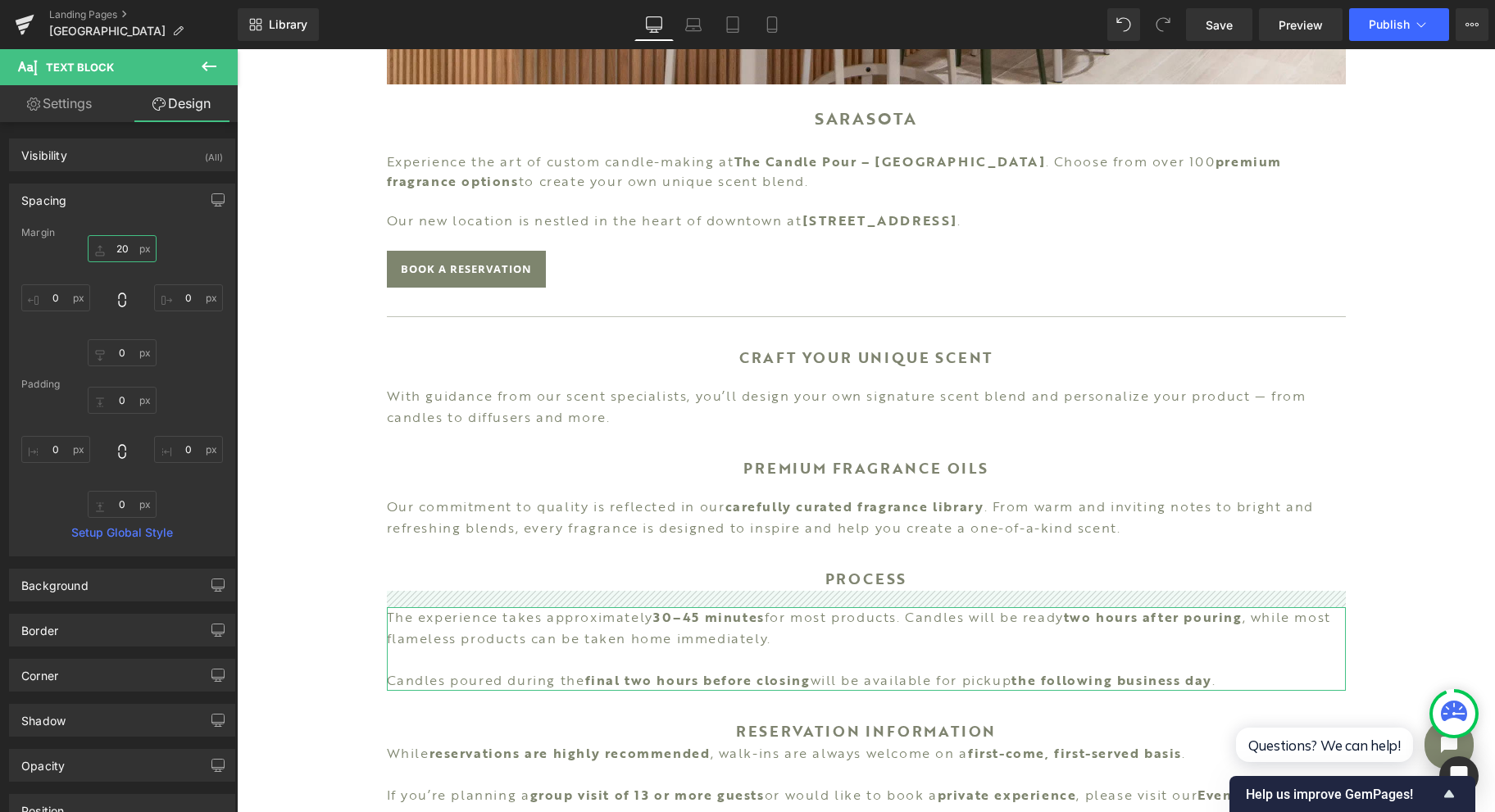
type input "20"
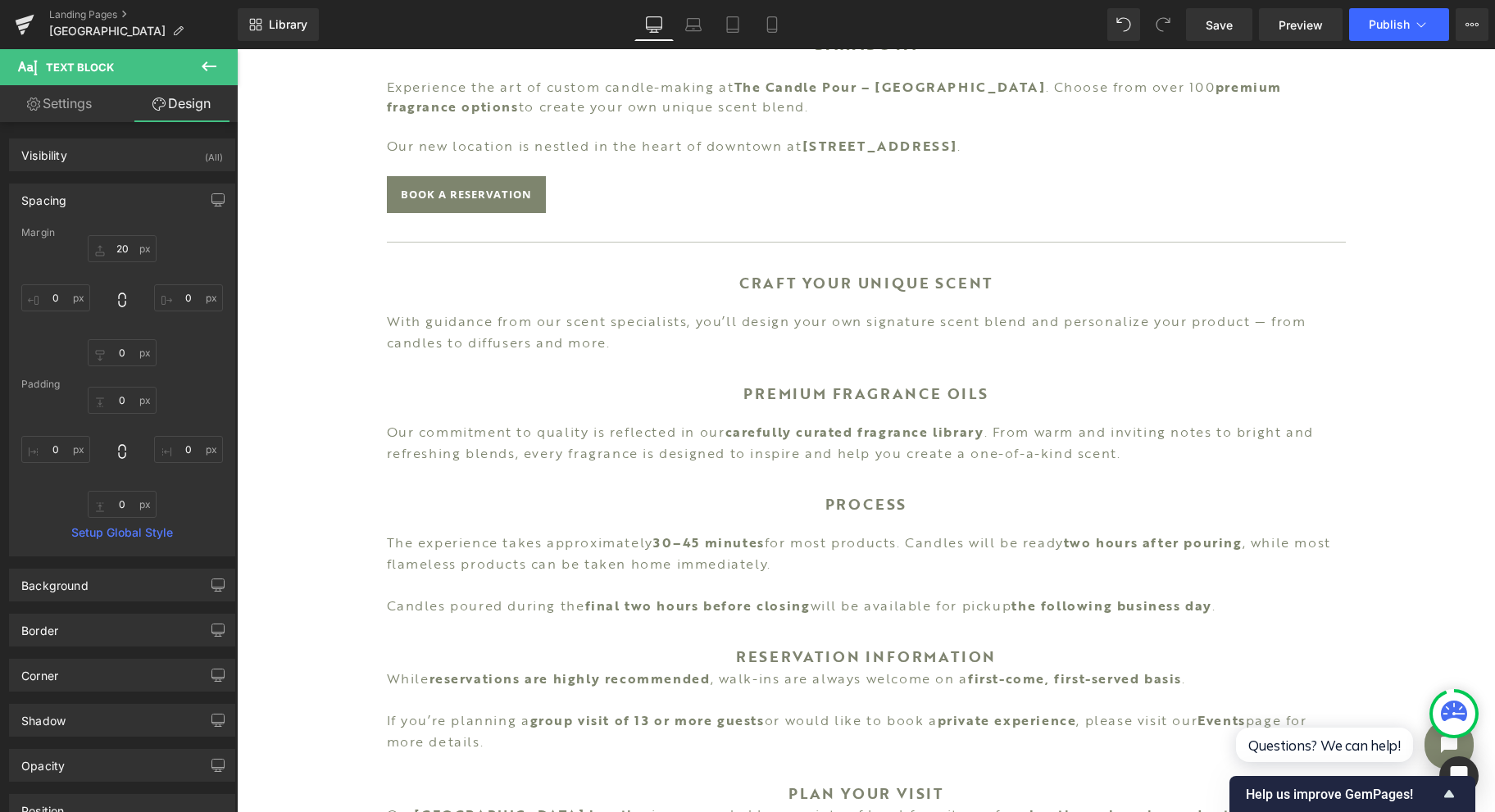
scroll to position [983, 0]
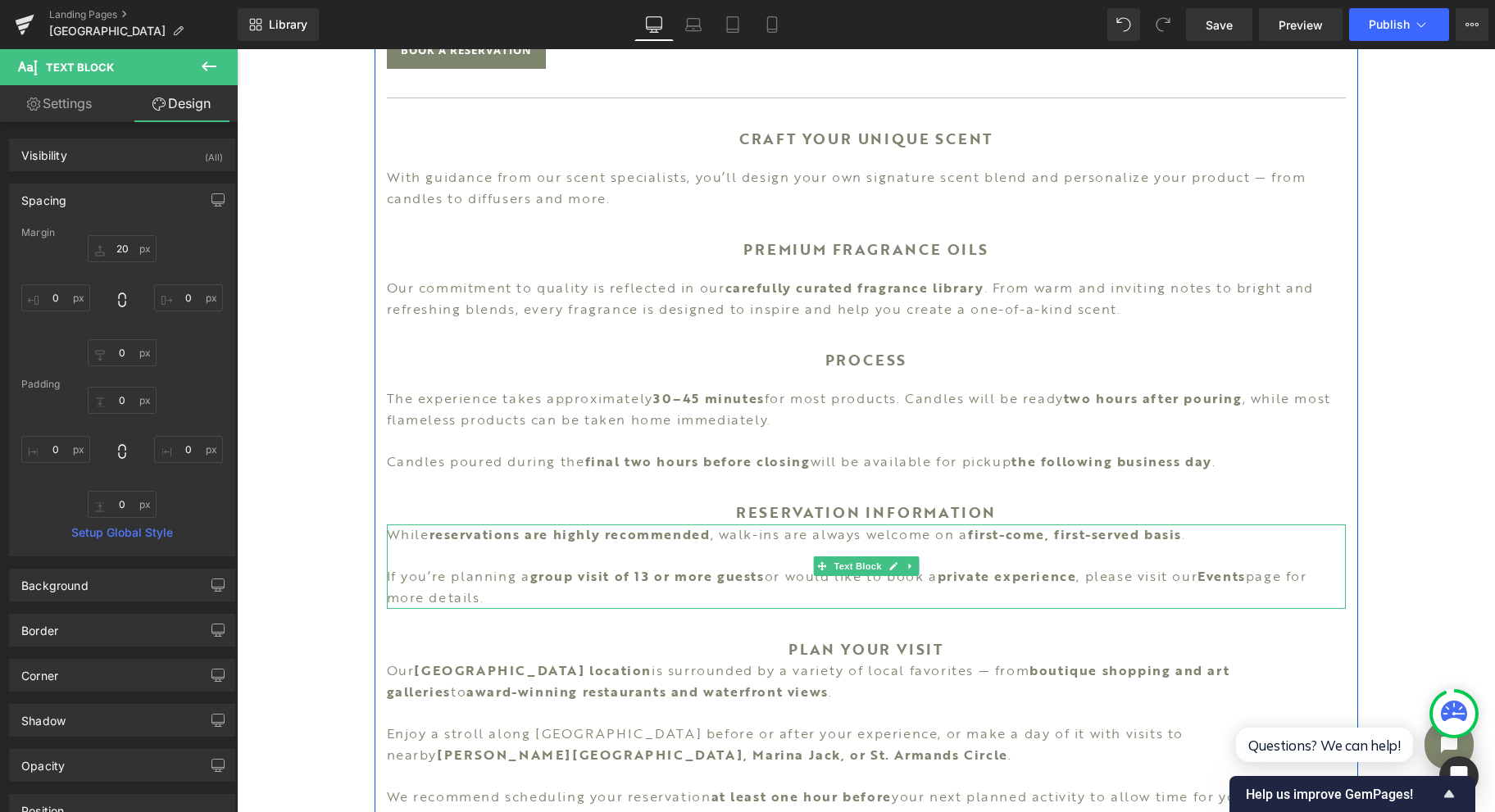
click at [847, 559] on span "Text Block" at bounding box center [857, 566] width 54 height 20
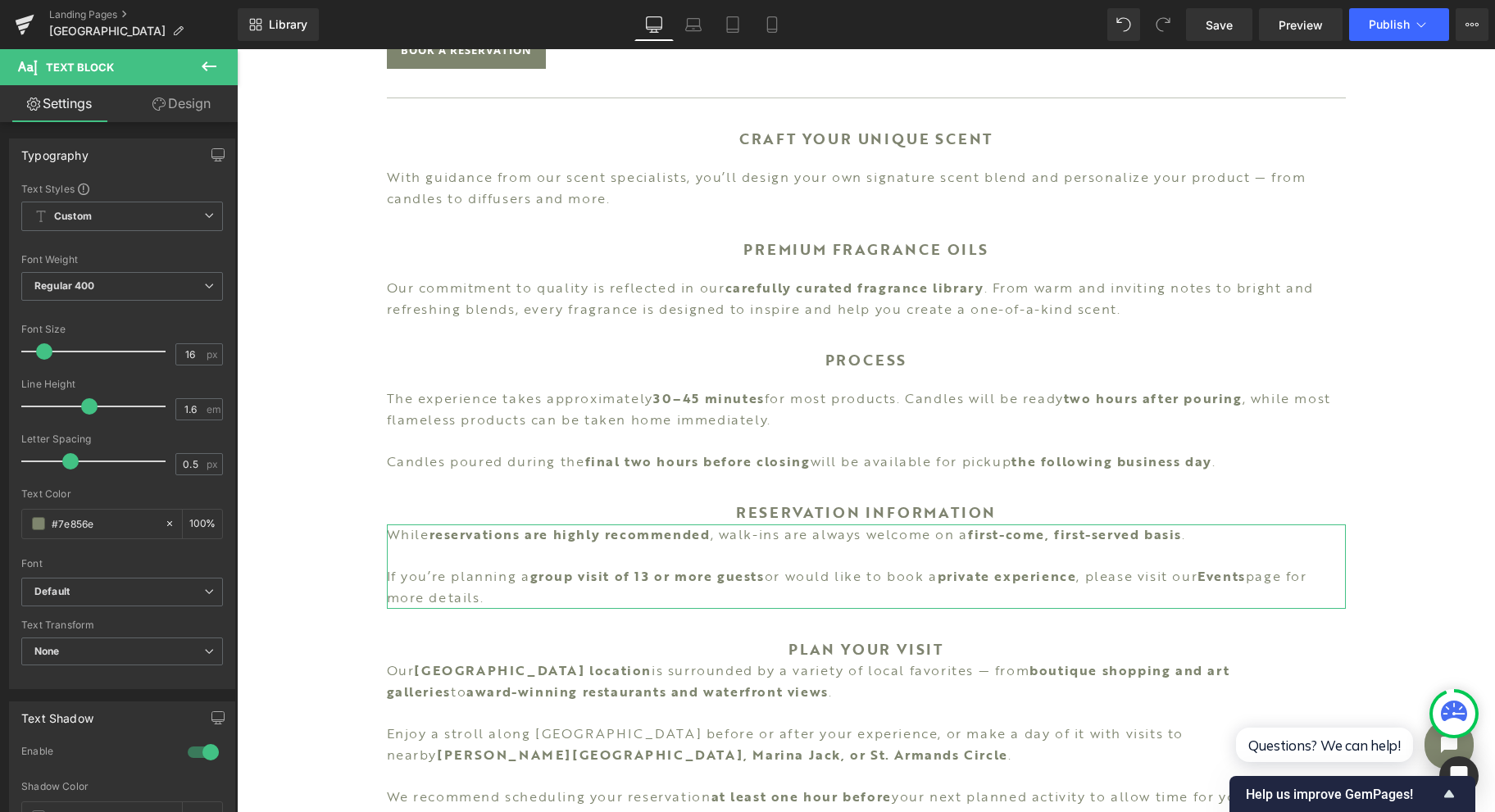
click at [171, 94] on link "Design" at bounding box center [182, 104] width 119 height 37
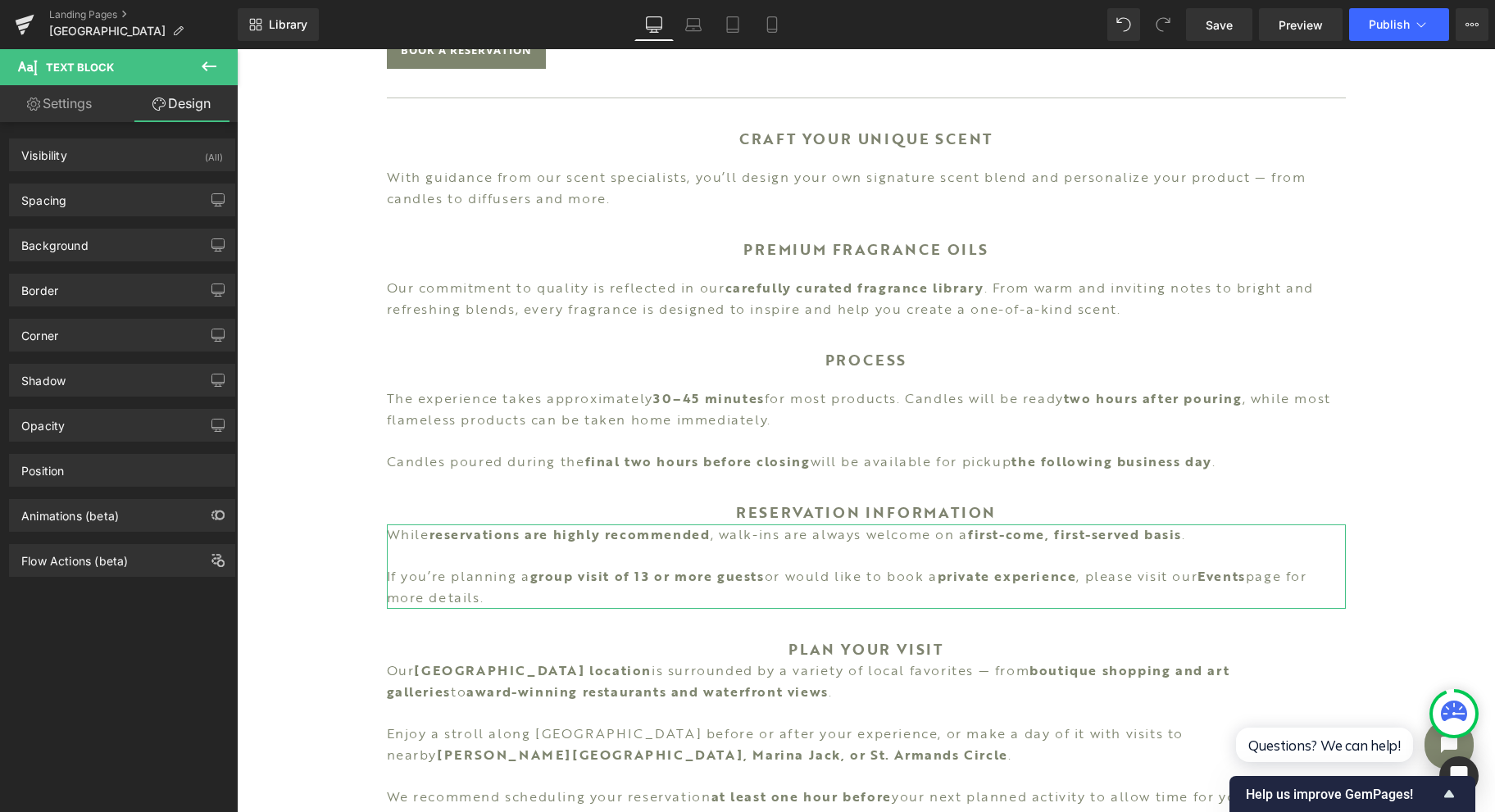
click at [108, 213] on div "Spacing" at bounding box center [122, 199] width 224 height 31
type input "0"
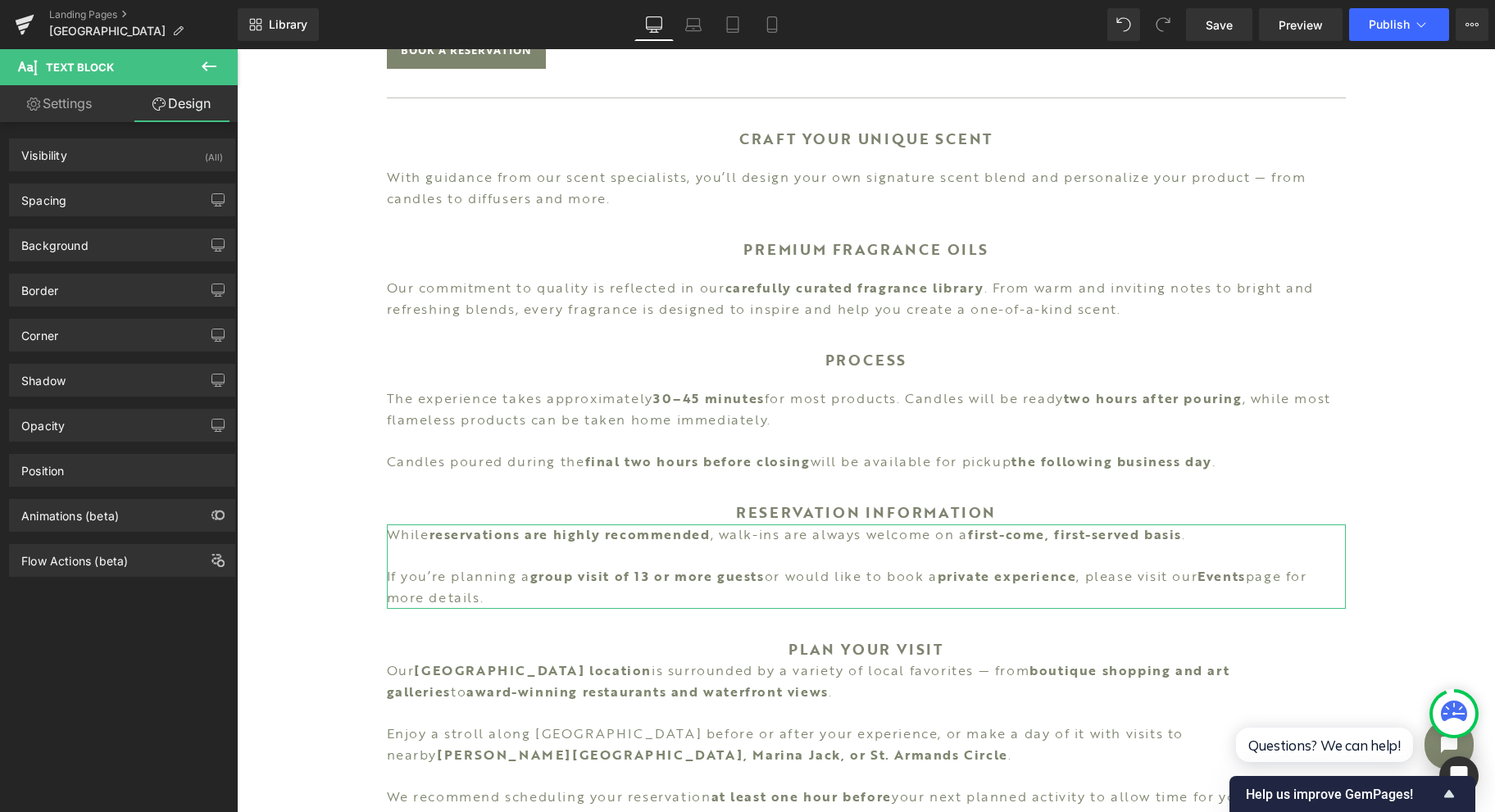
type input "0"
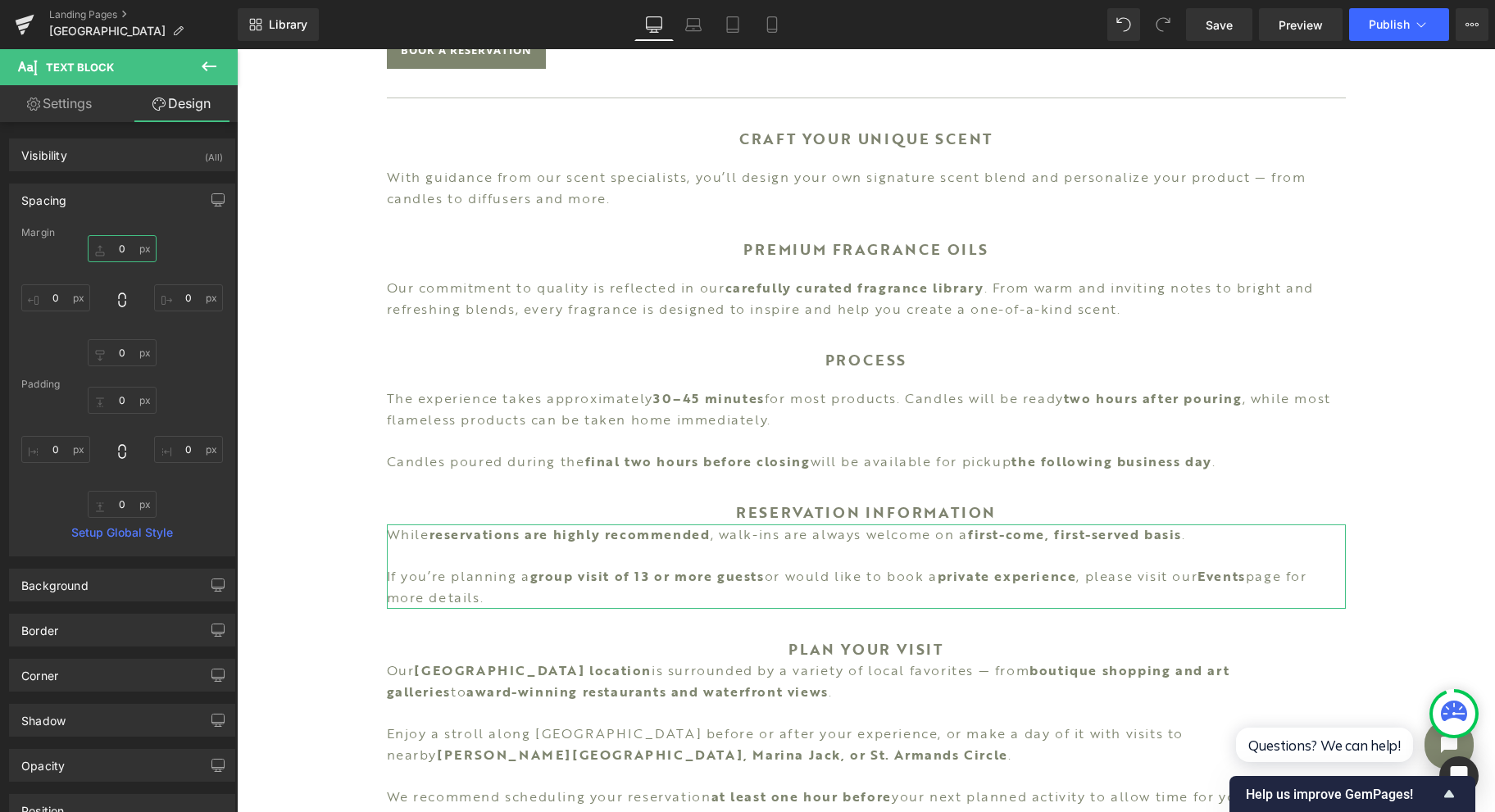
click at [131, 250] on input "0" at bounding box center [122, 248] width 69 height 27
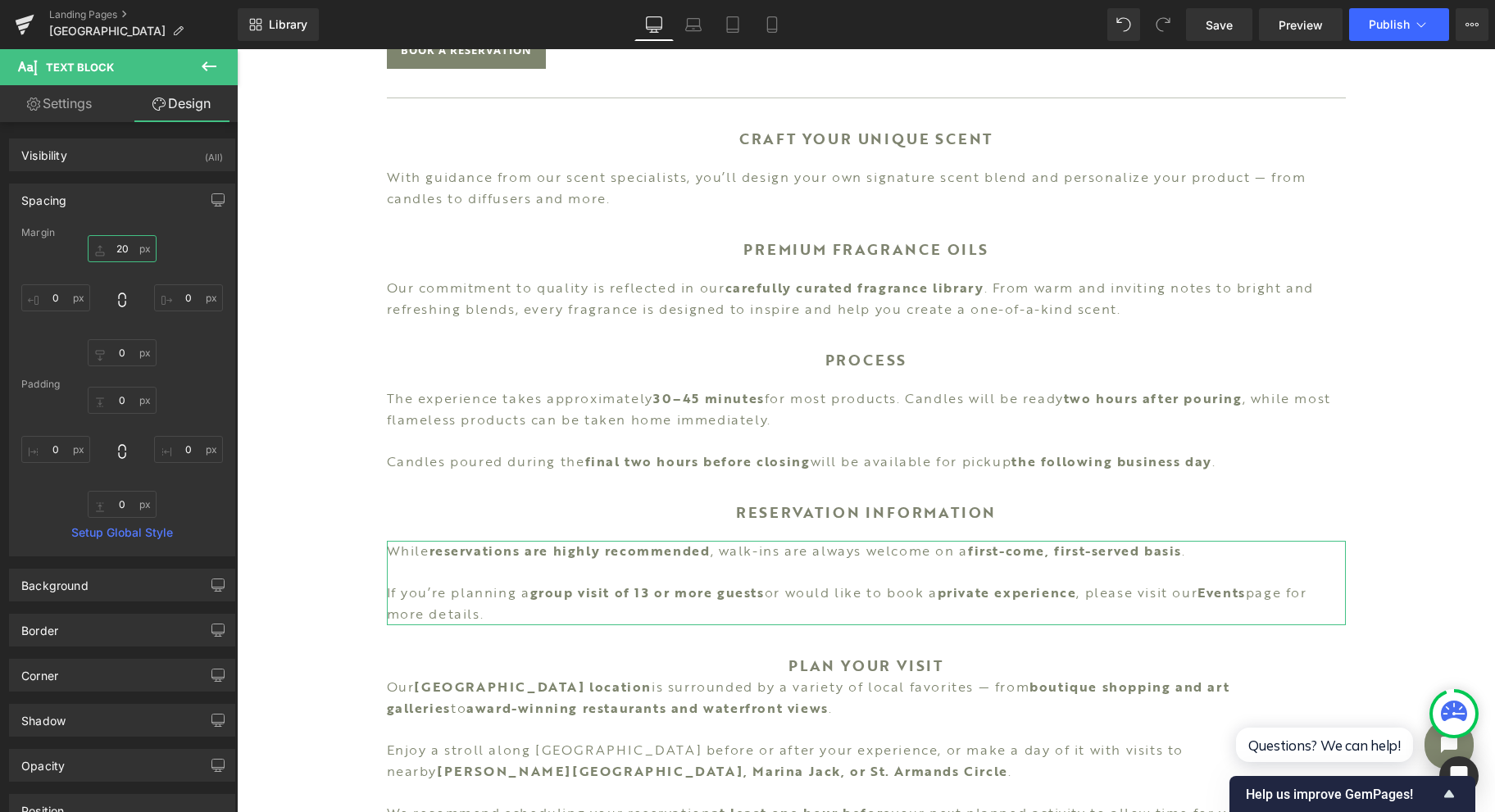
type input "20"
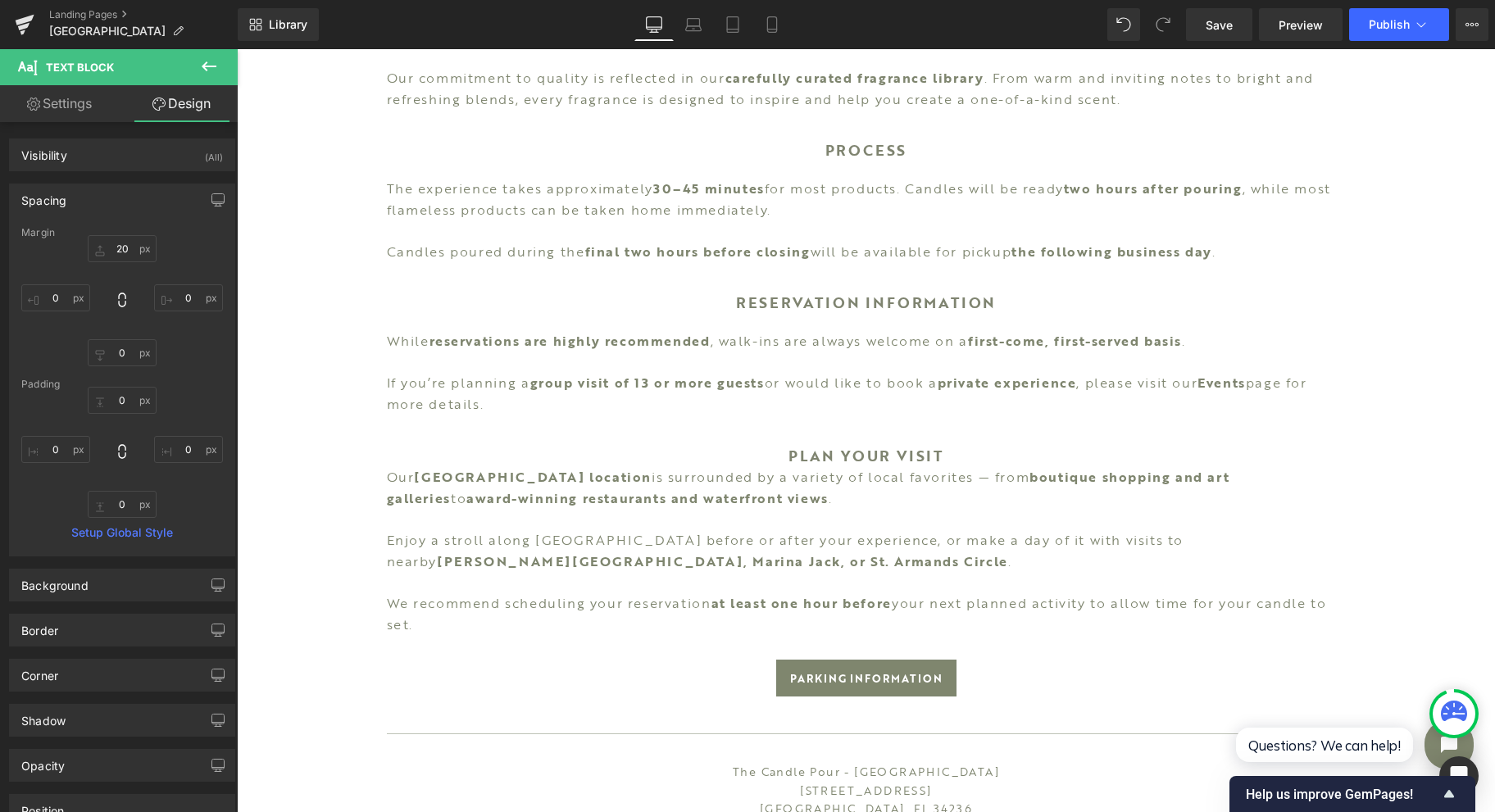
scroll to position [1201, 0]
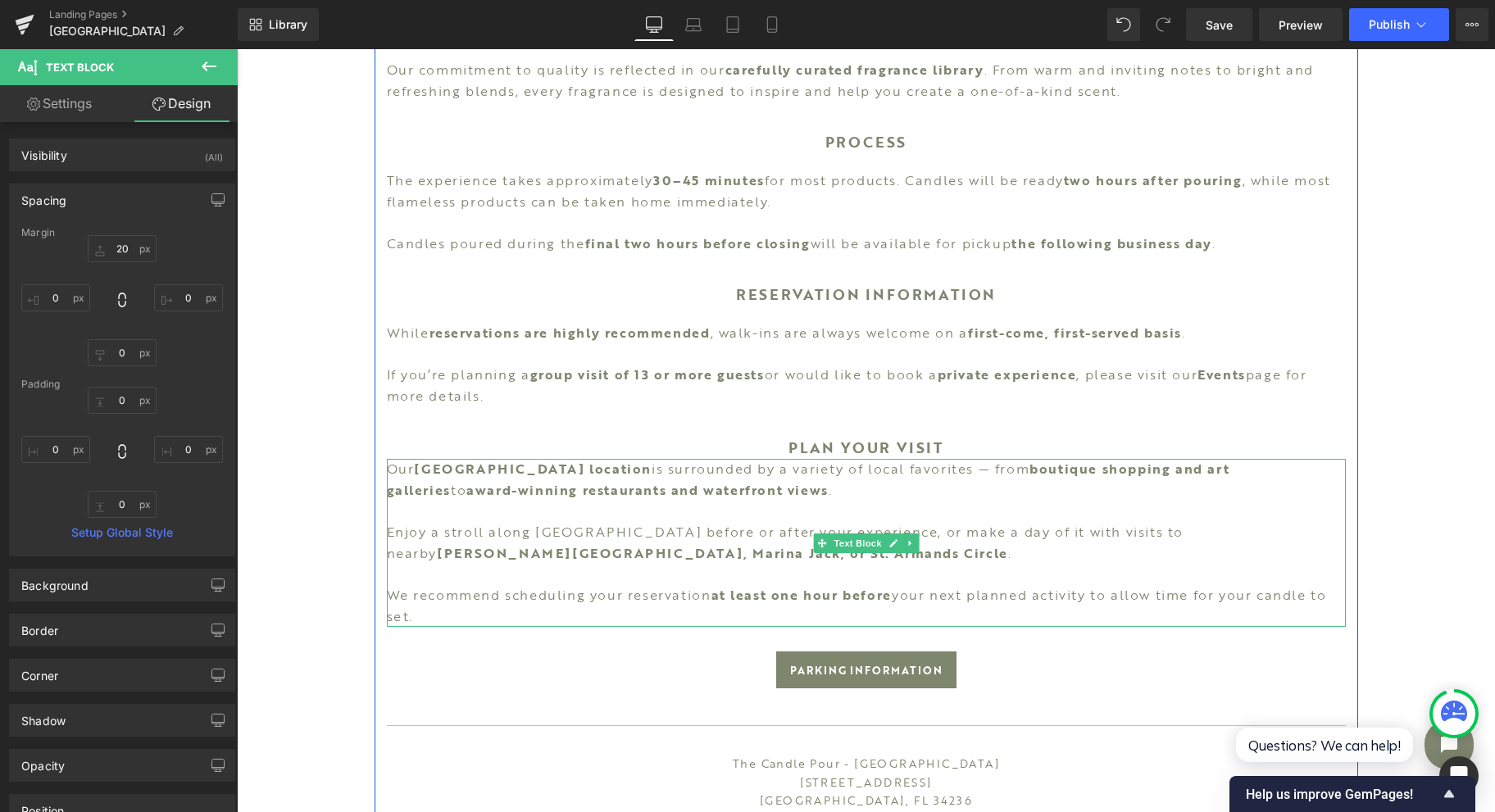
click at [834, 547] on span "Text Block" at bounding box center [857, 544] width 54 height 20
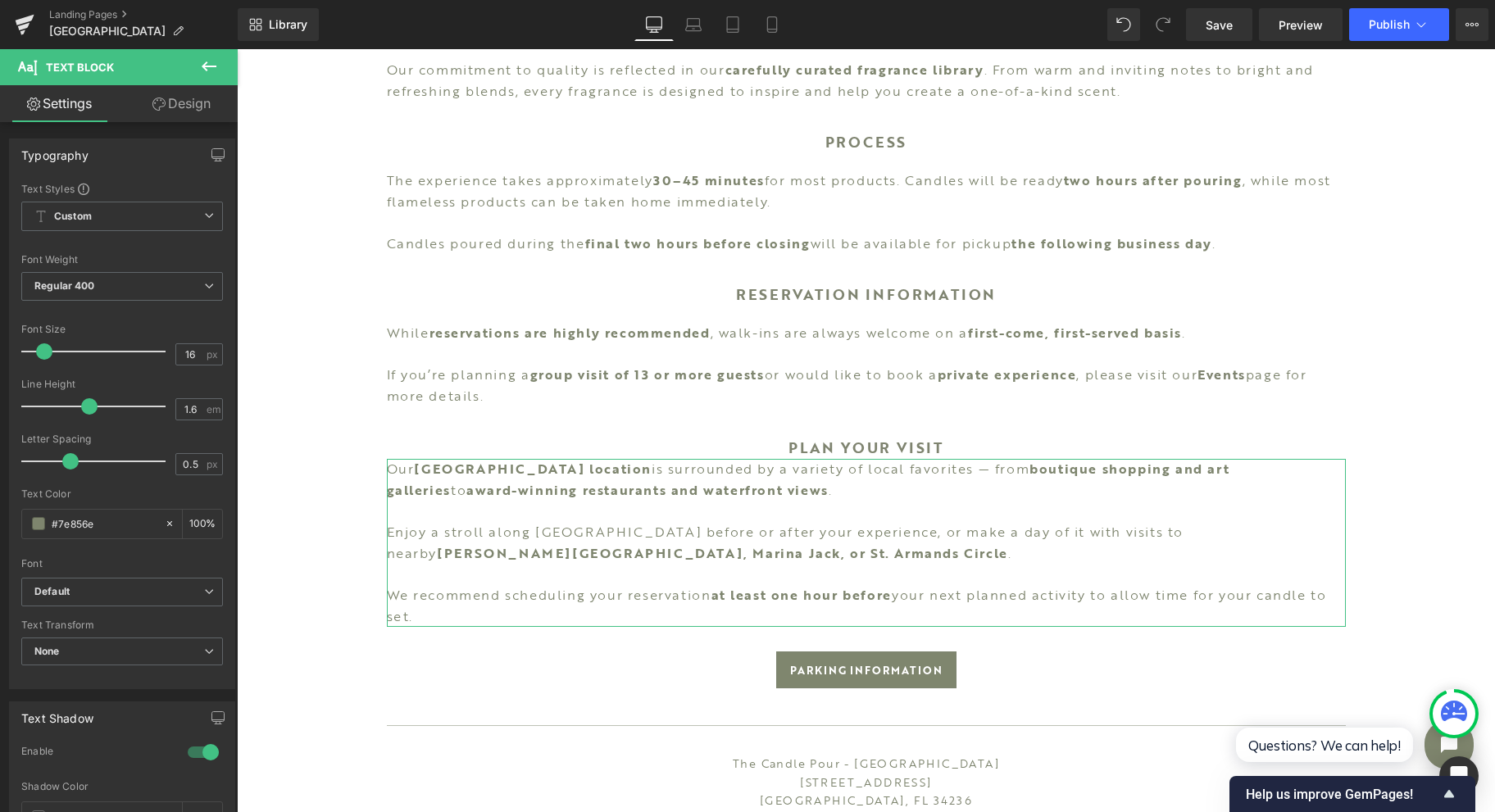
click at [177, 105] on link "Design" at bounding box center [182, 104] width 119 height 37
click at [0, 0] on div "Spacing" at bounding box center [0, 0] width 0 height 0
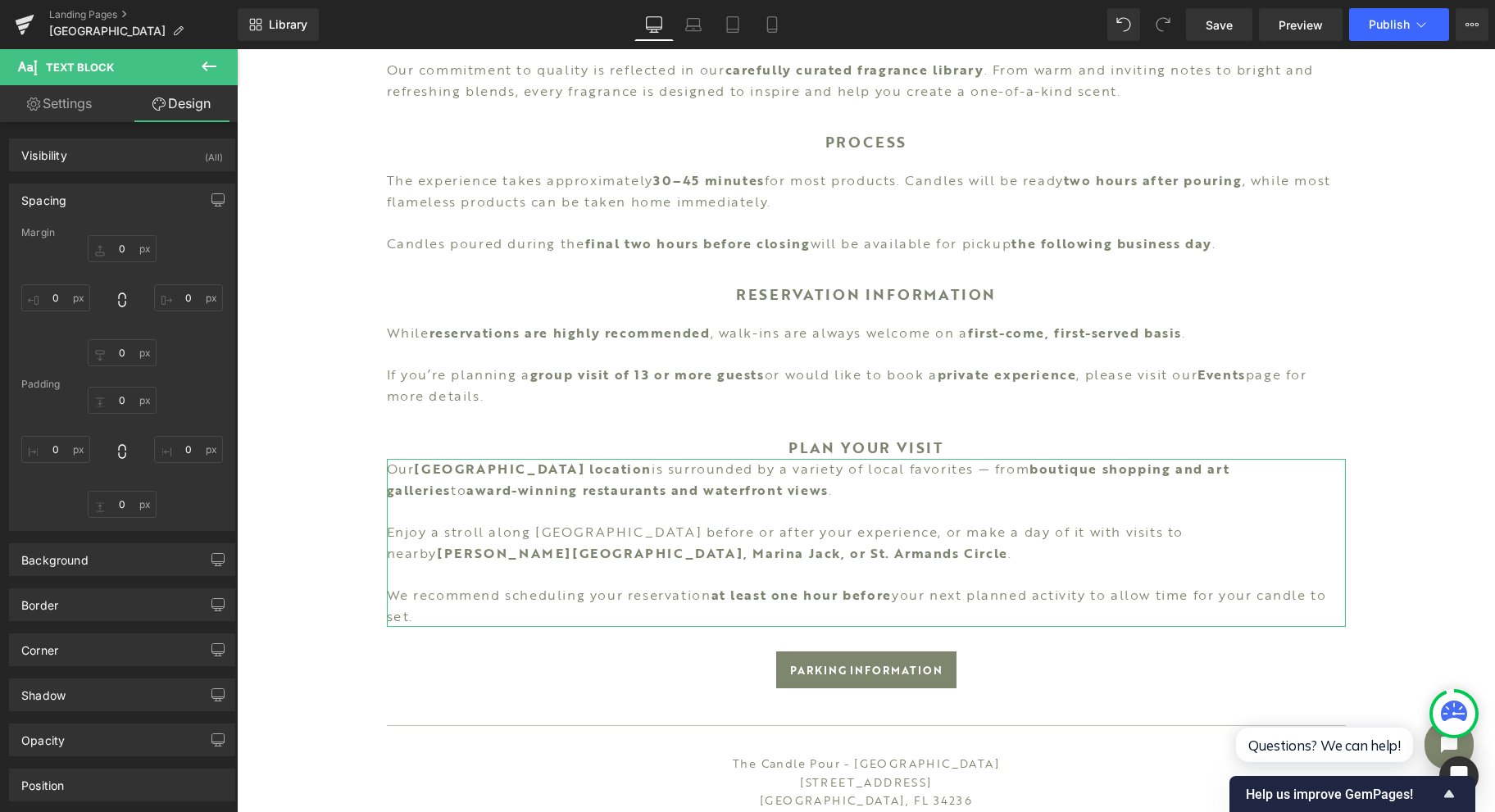
type input "0"
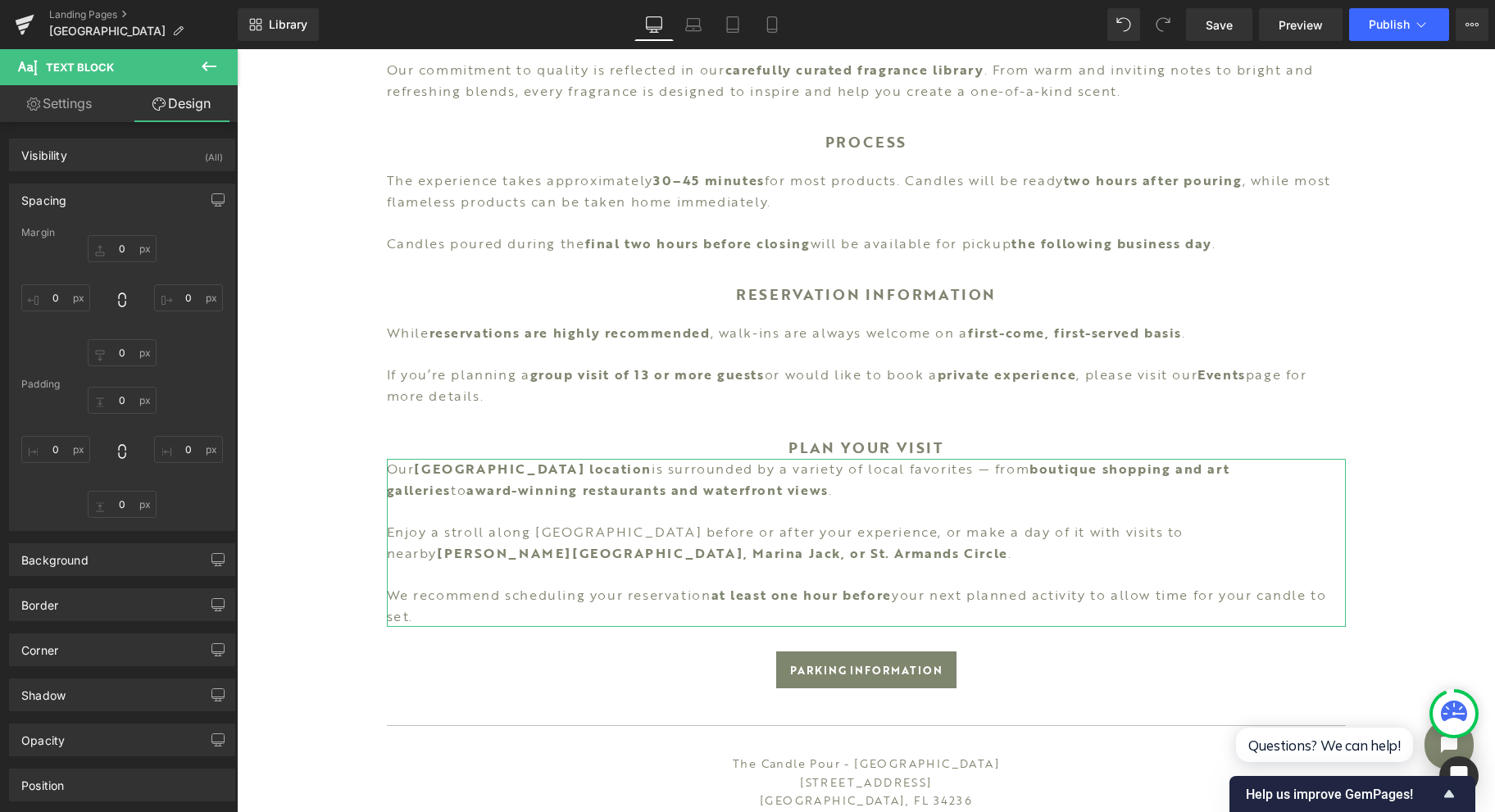
type input "0"
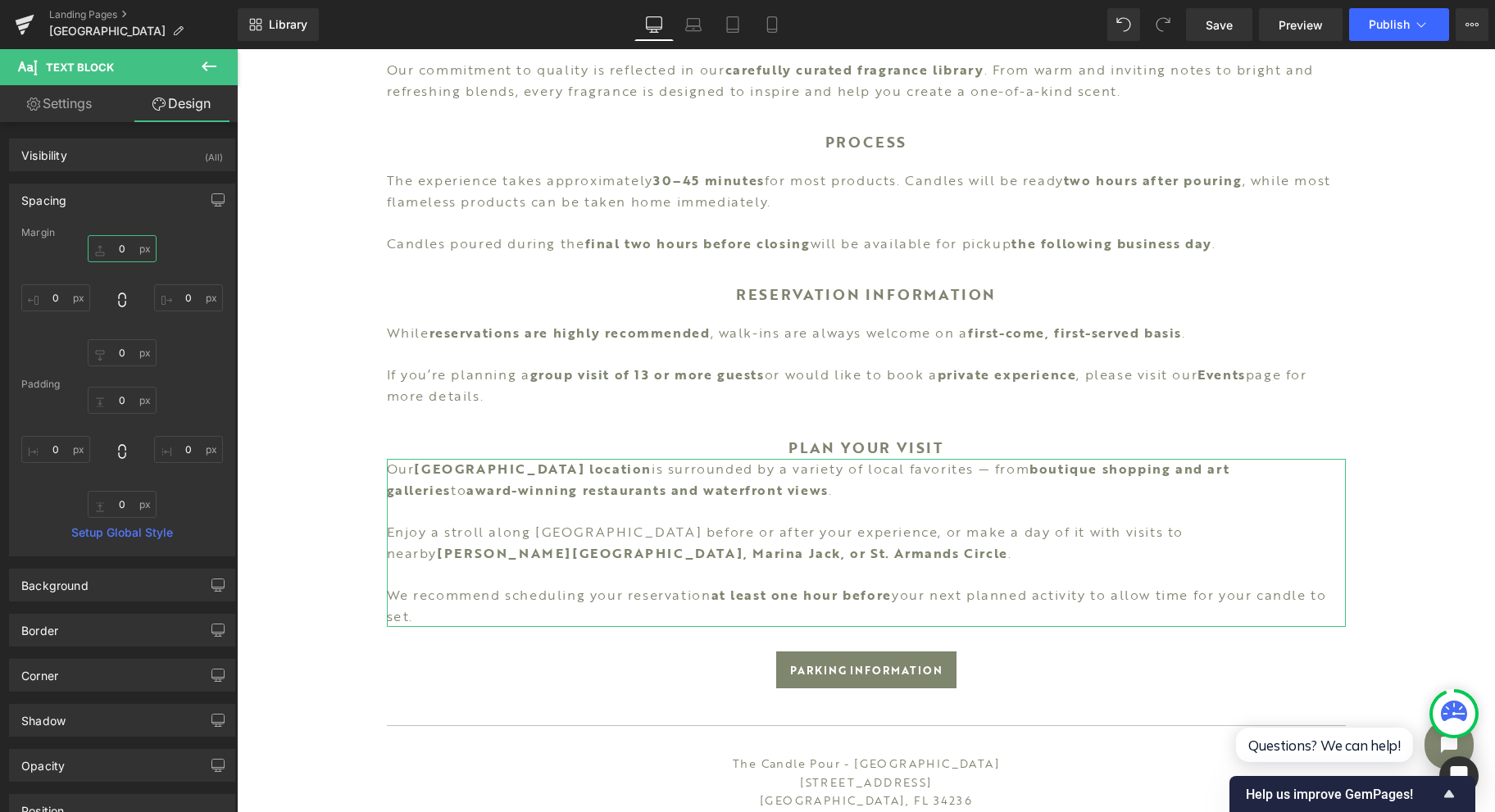
click at [131, 243] on input "0" at bounding box center [122, 248] width 69 height 27
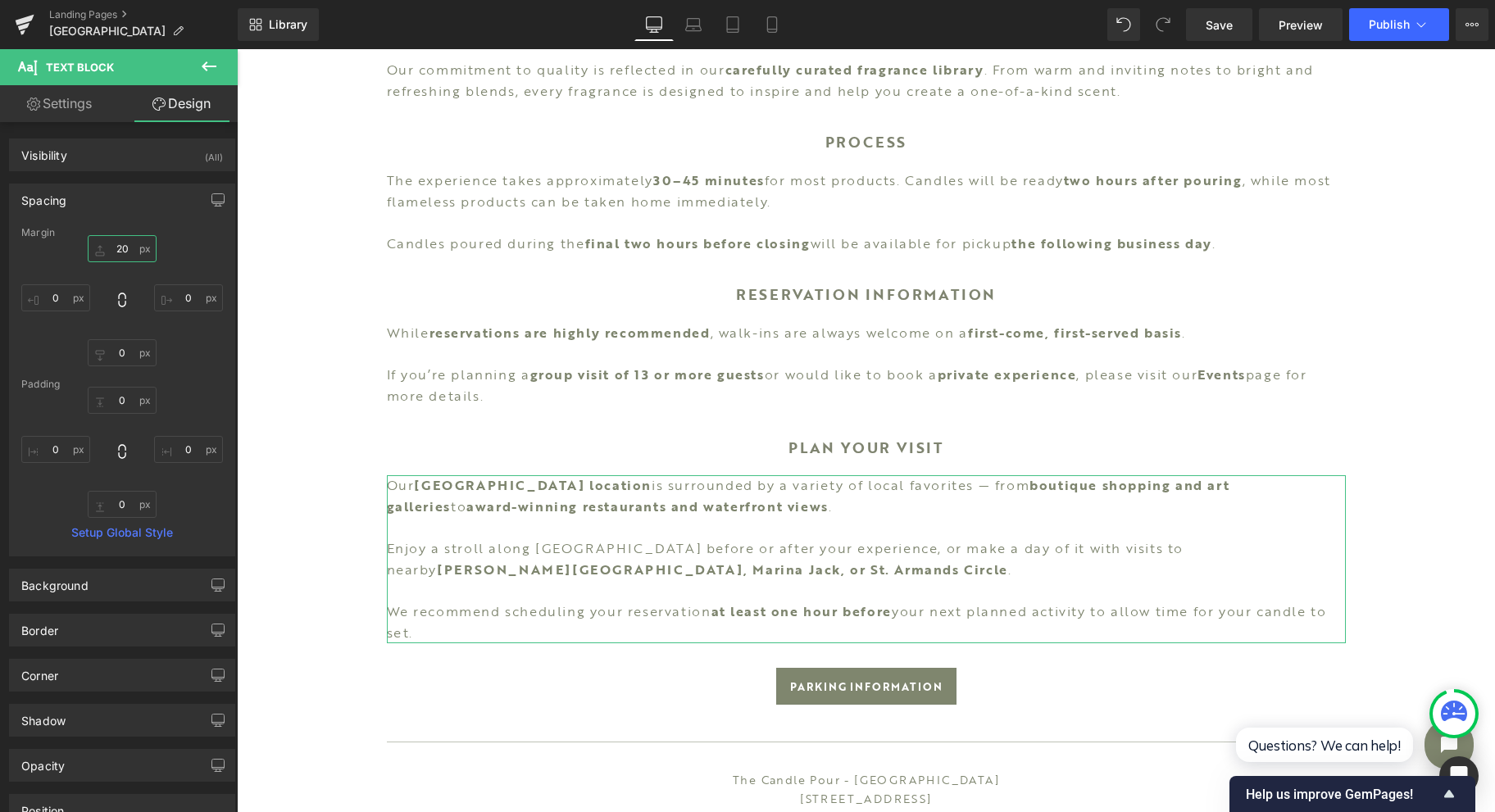
type input "20"
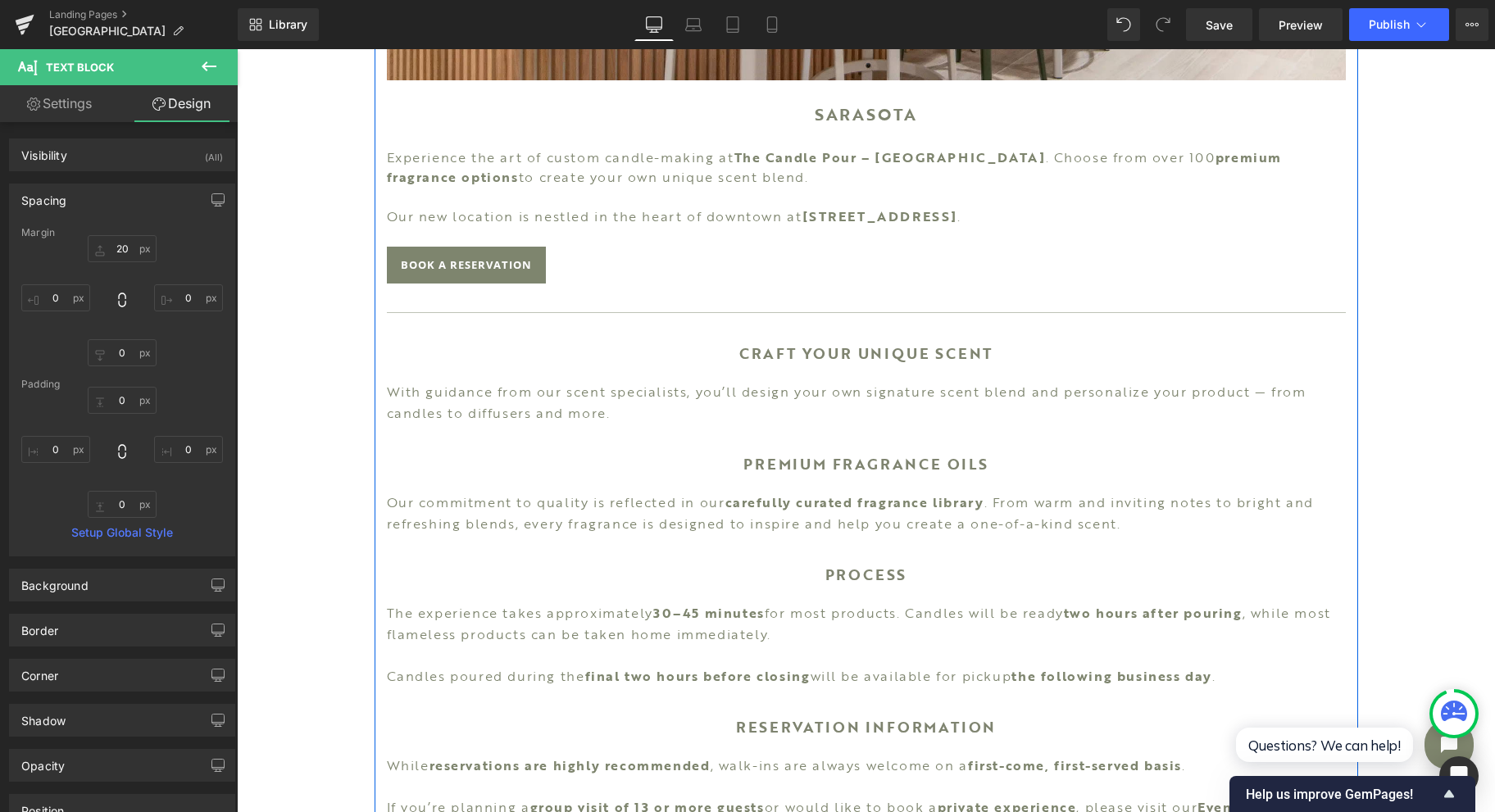
scroll to position [546, 0]
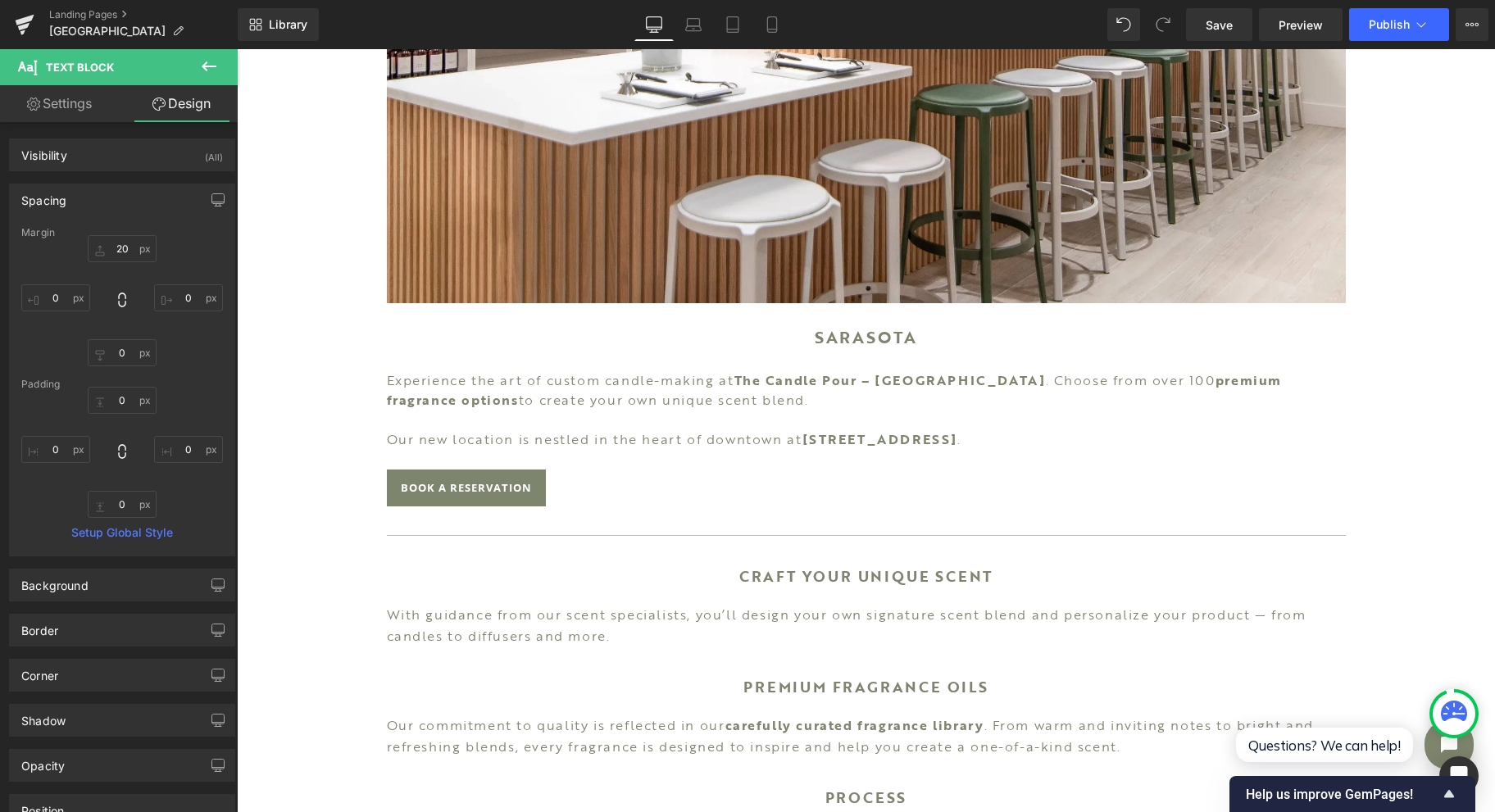
click at [1219, 23] on span "Save" at bounding box center [1219, 25] width 27 height 18
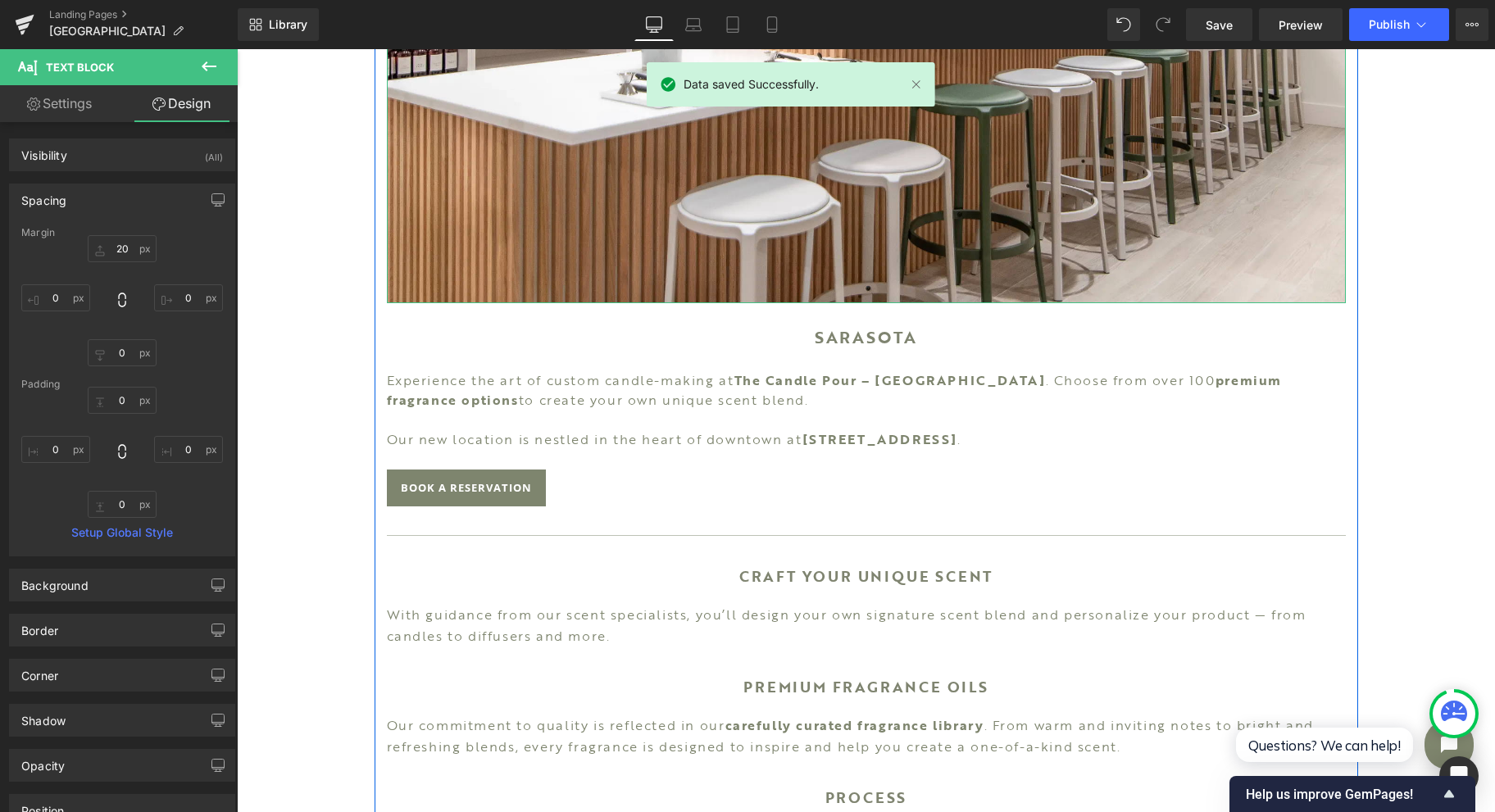
scroll to position [109, 0]
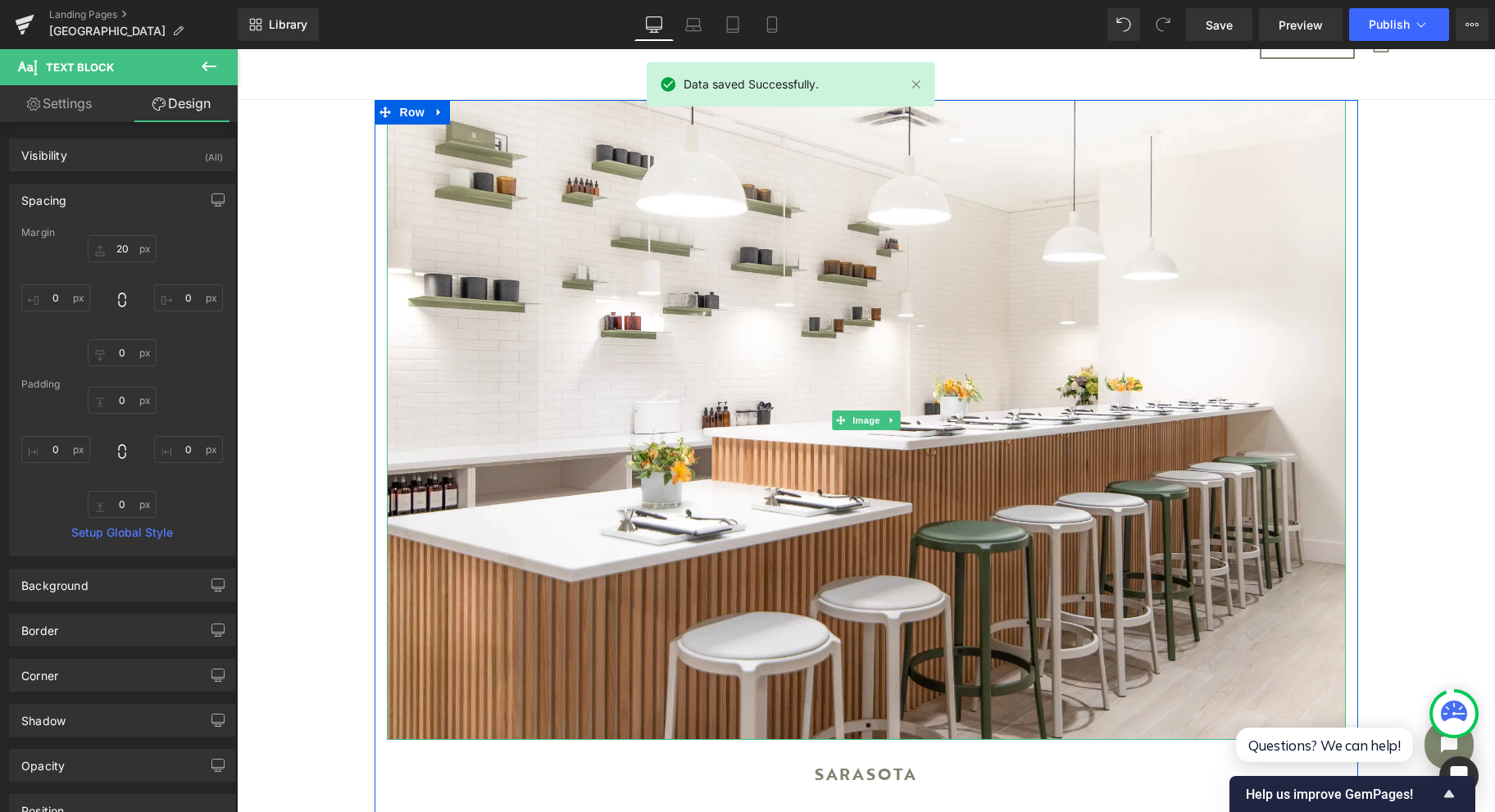
click at [852, 416] on span "Image" at bounding box center [866, 421] width 34 height 20
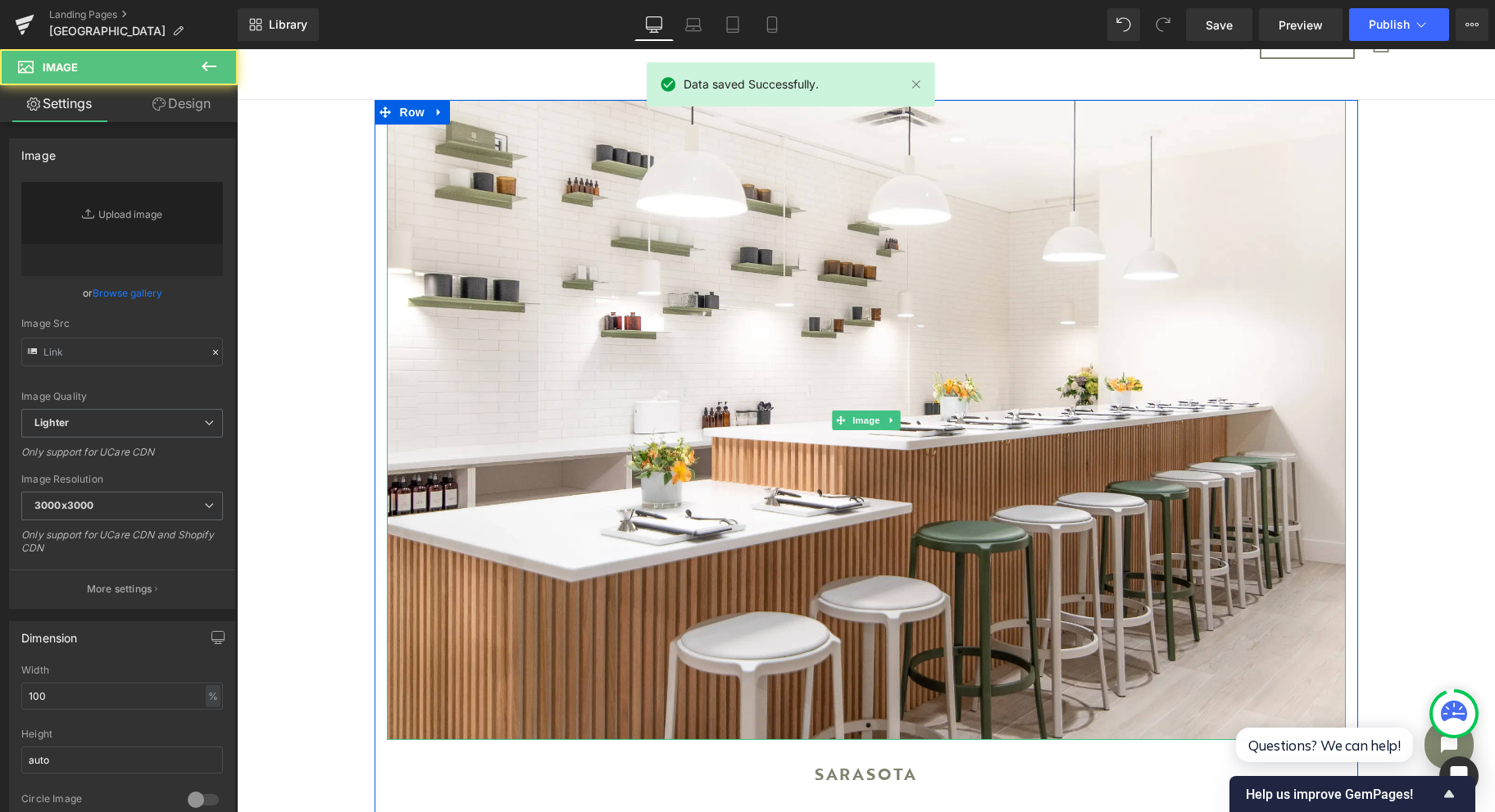
type input "[URL][DOMAIN_NAME]"
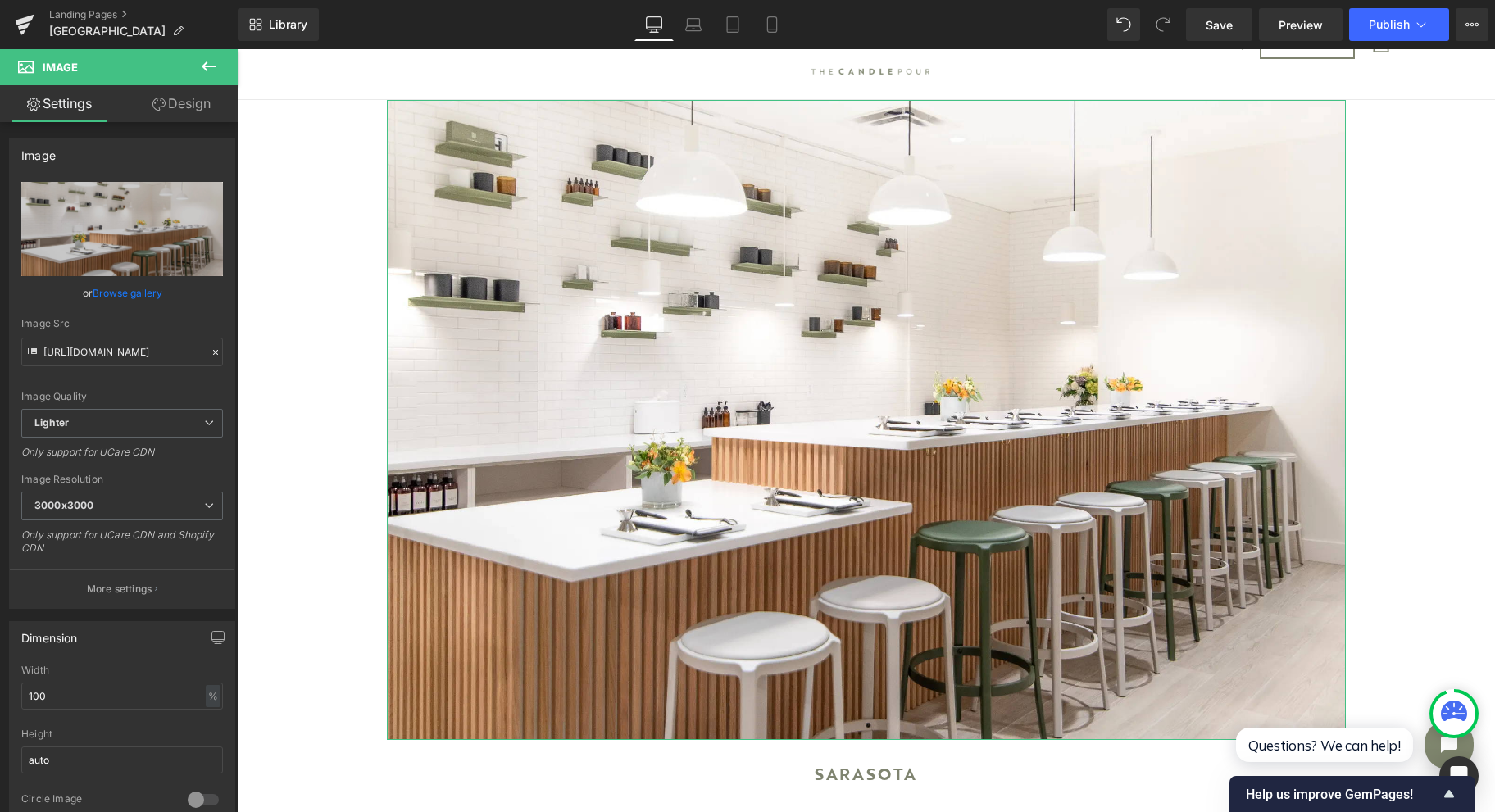
click at [116, 244] on link "Replace Image" at bounding box center [121, 229] width 202 height 94
type input "C:\fakepath\sqa-1.jpeg"
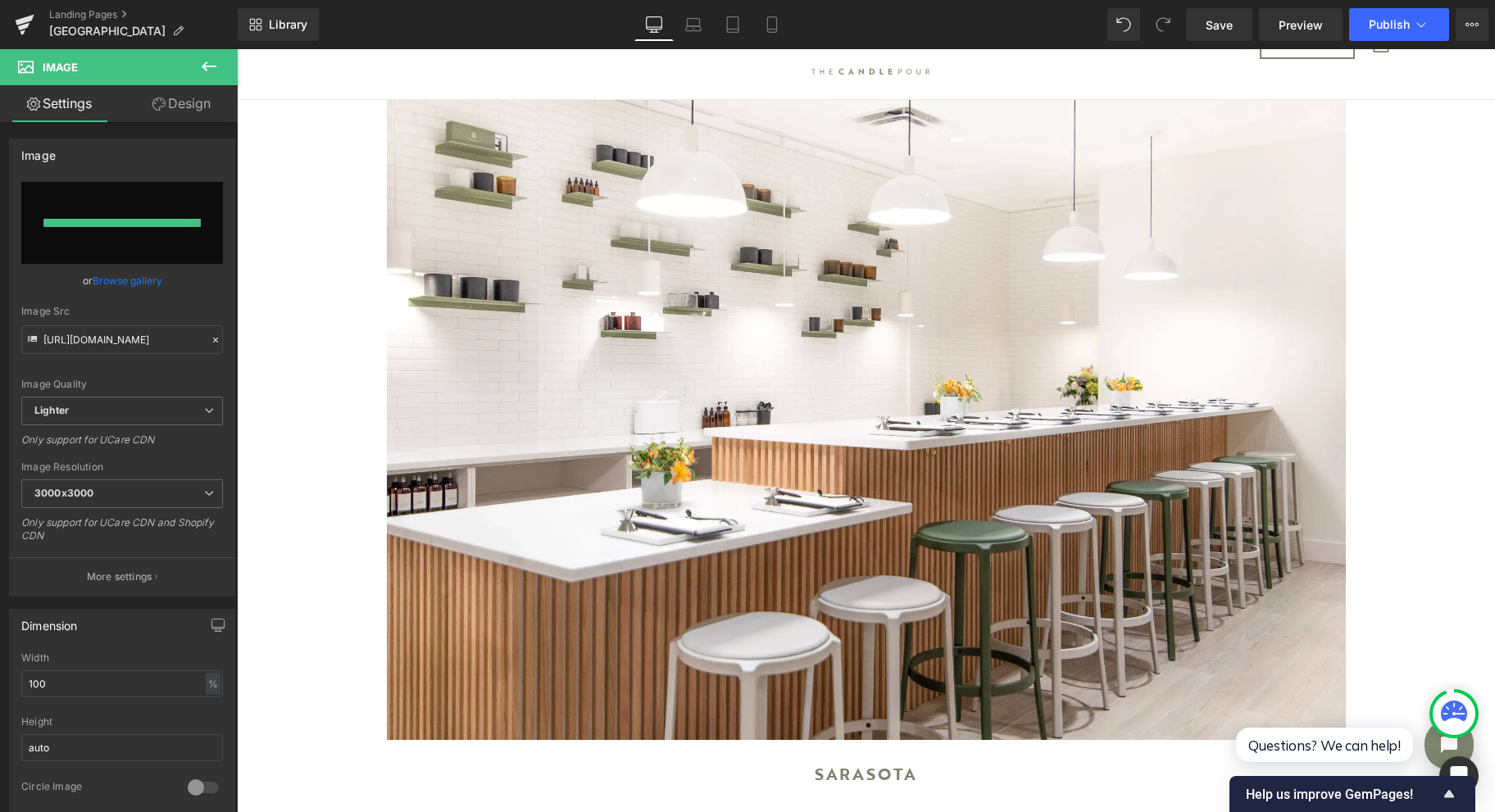
type input "[URL][DOMAIN_NAME]"
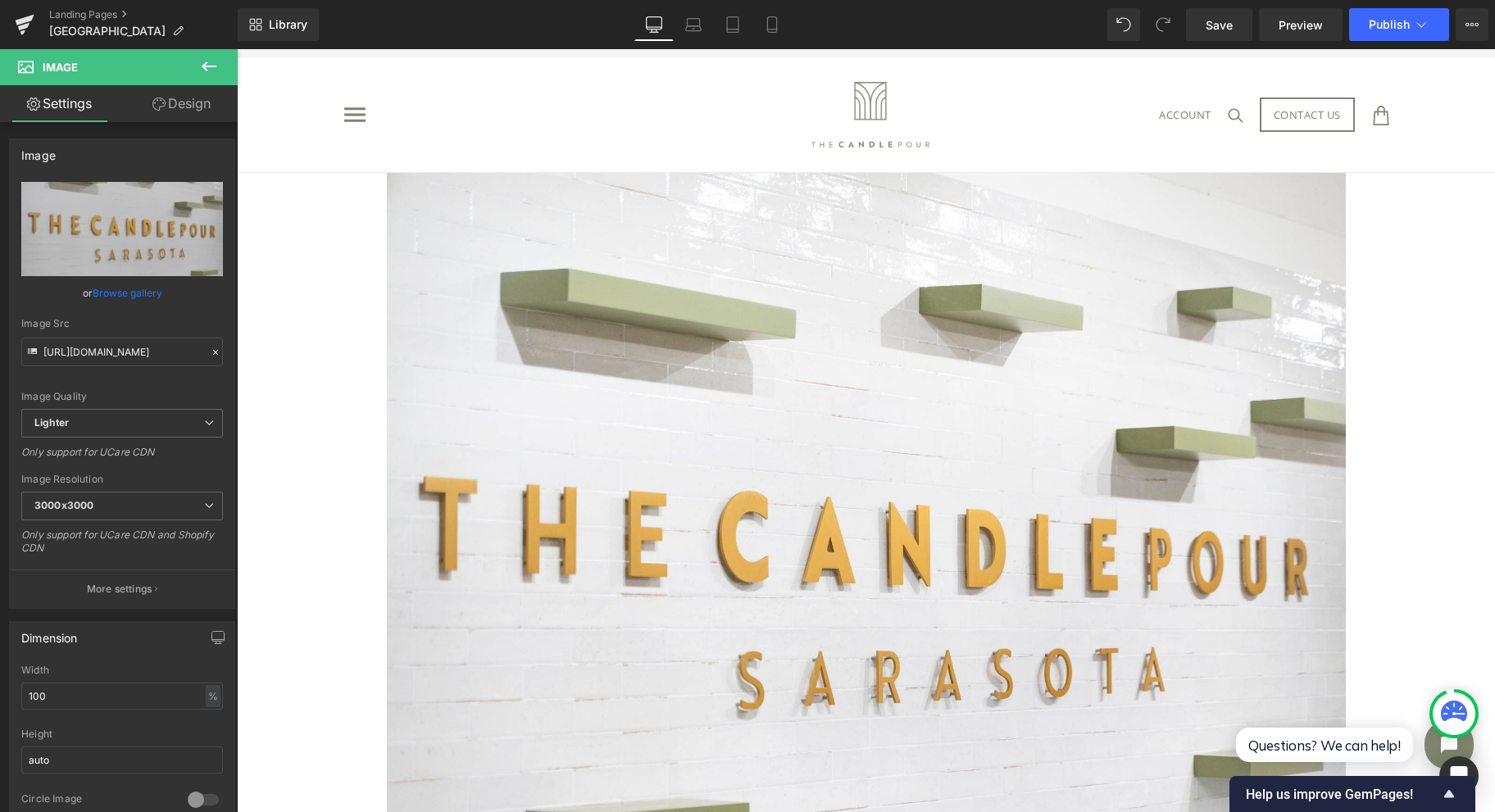
scroll to position [0, 0]
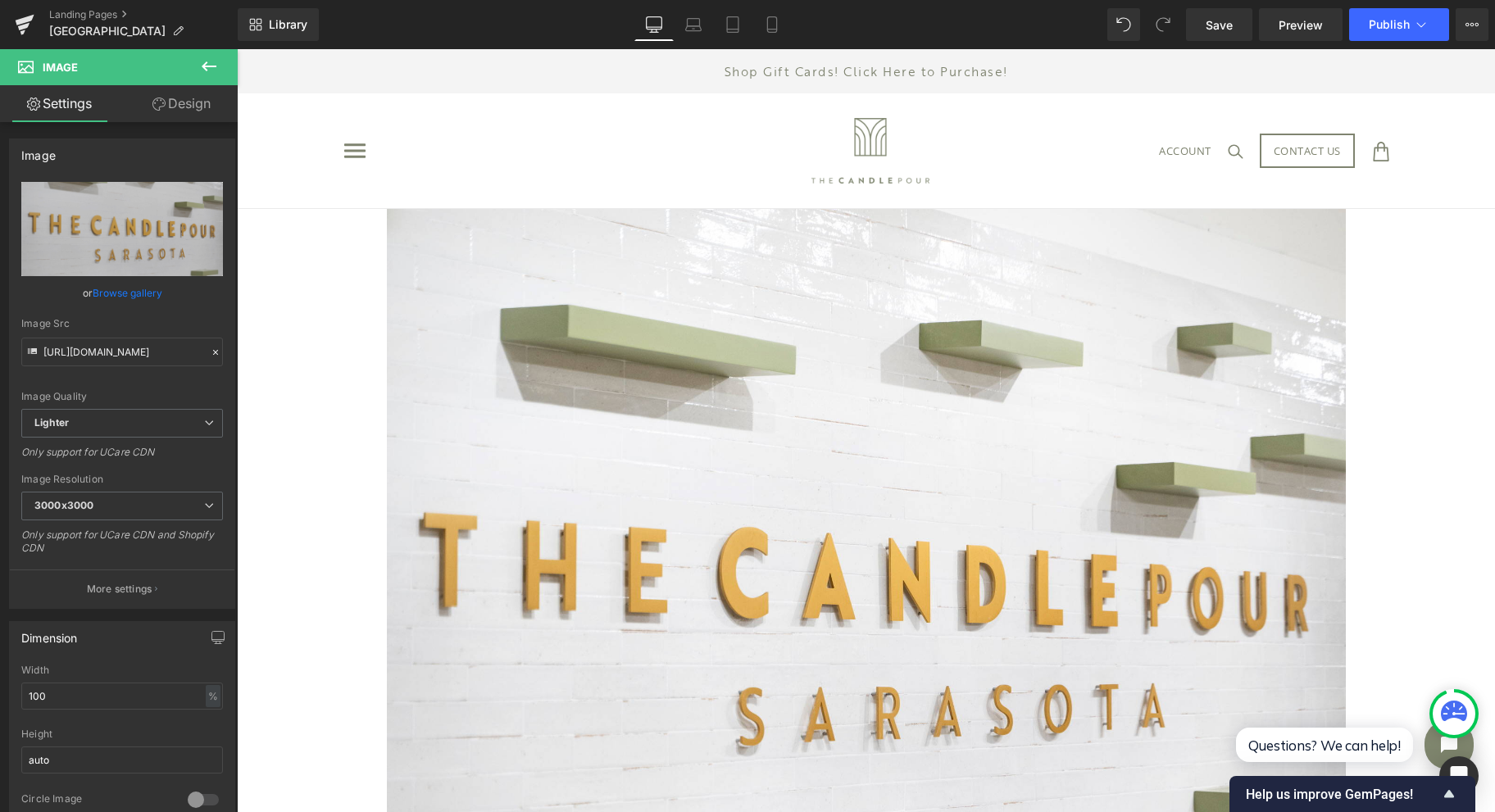
click at [1223, 20] on span "Save" at bounding box center [1219, 25] width 27 height 18
click at [1321, 18] on span "Preview" at bounding box center [1300, 25] width 44 height 18
click at [1321, 17] on span "Preview" at bounding box center [1300, 25] width 44 height 18
